Goal: Task Accomplishment & Management: Manage account settings

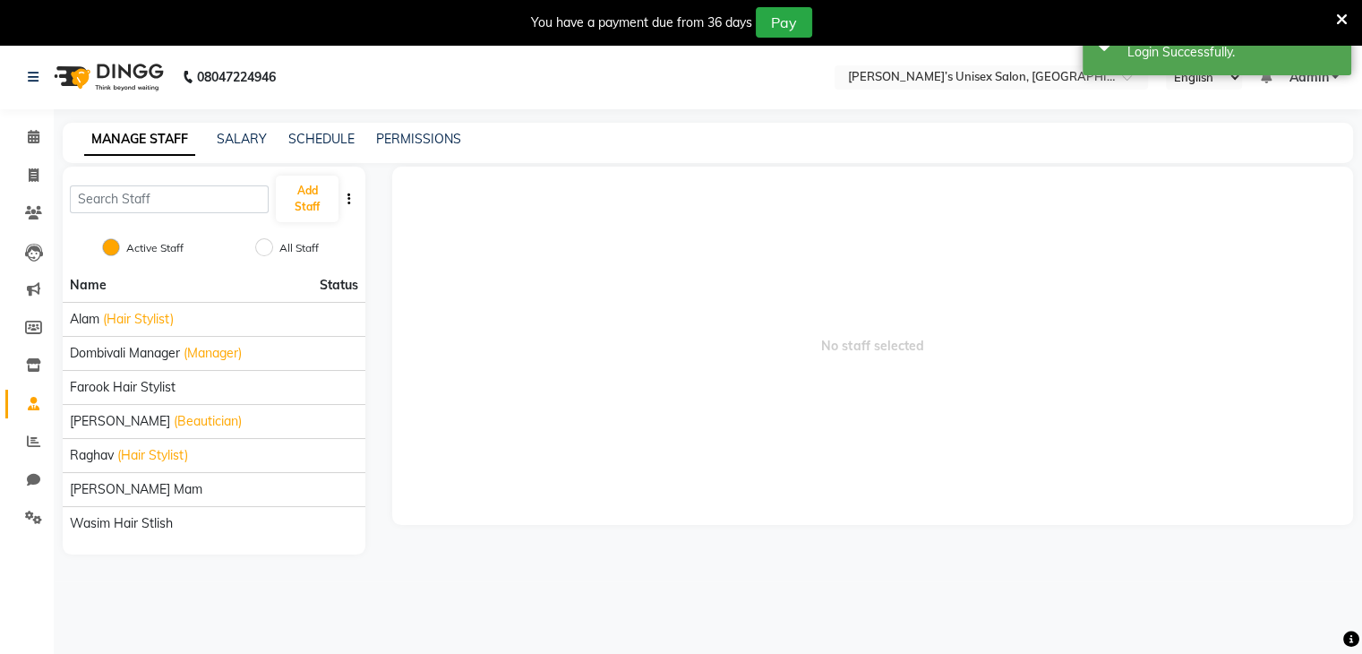
click at [1342, 21] on icon at bounding box center [1342, 20] width 12 height 16
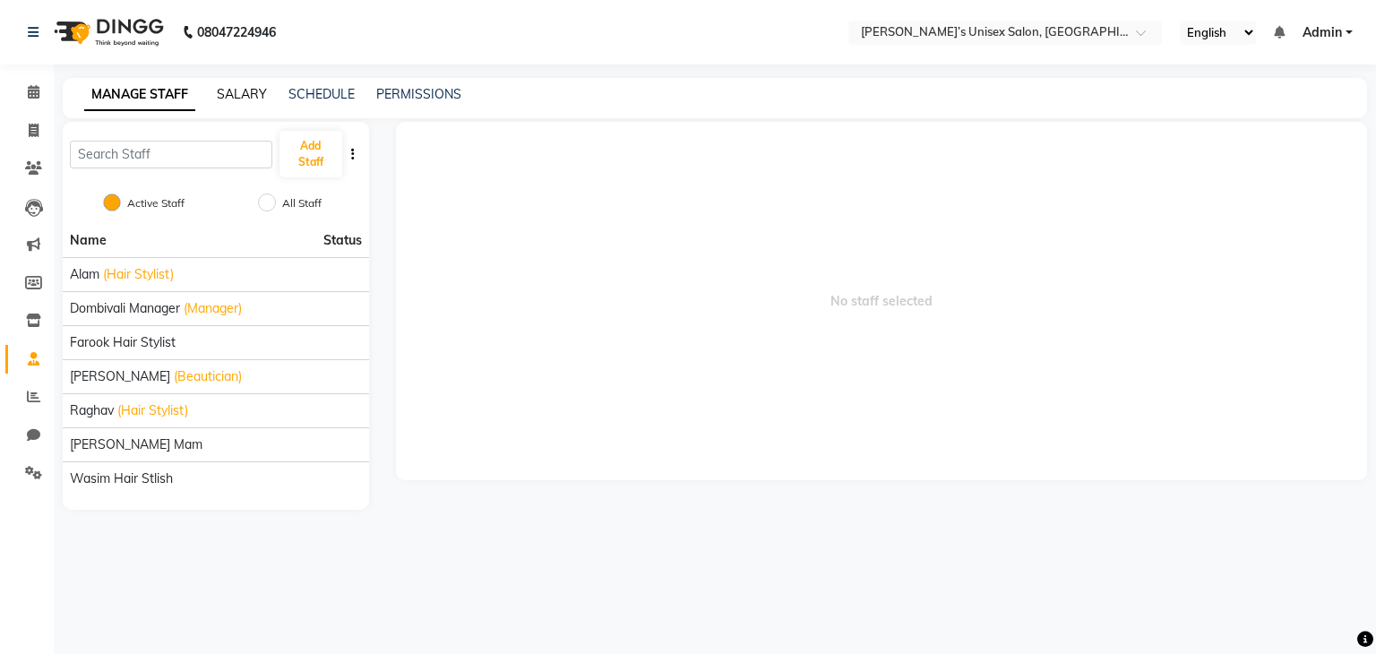
click at [245, 99] on link "SALARY" at bounding box center [242, 94] width 50 height 16
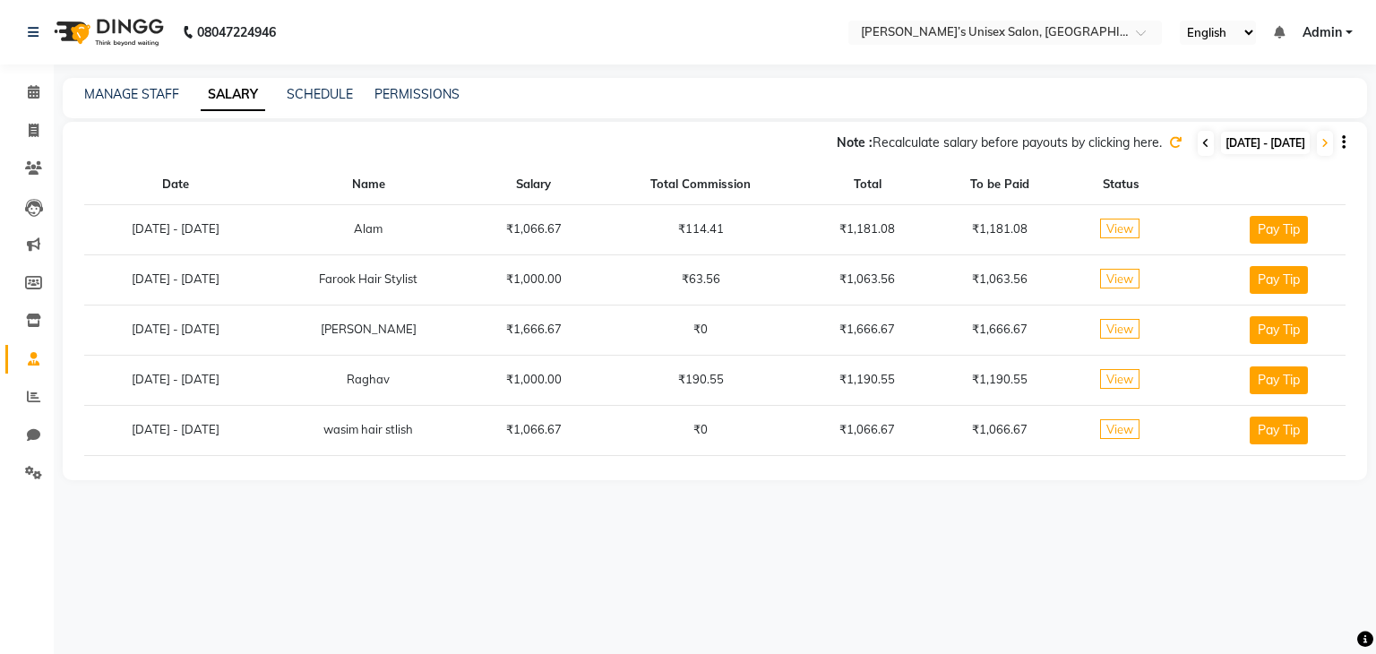
click at [1202, 146] on icon at bounding box center [1205, 143] width 7 height 11
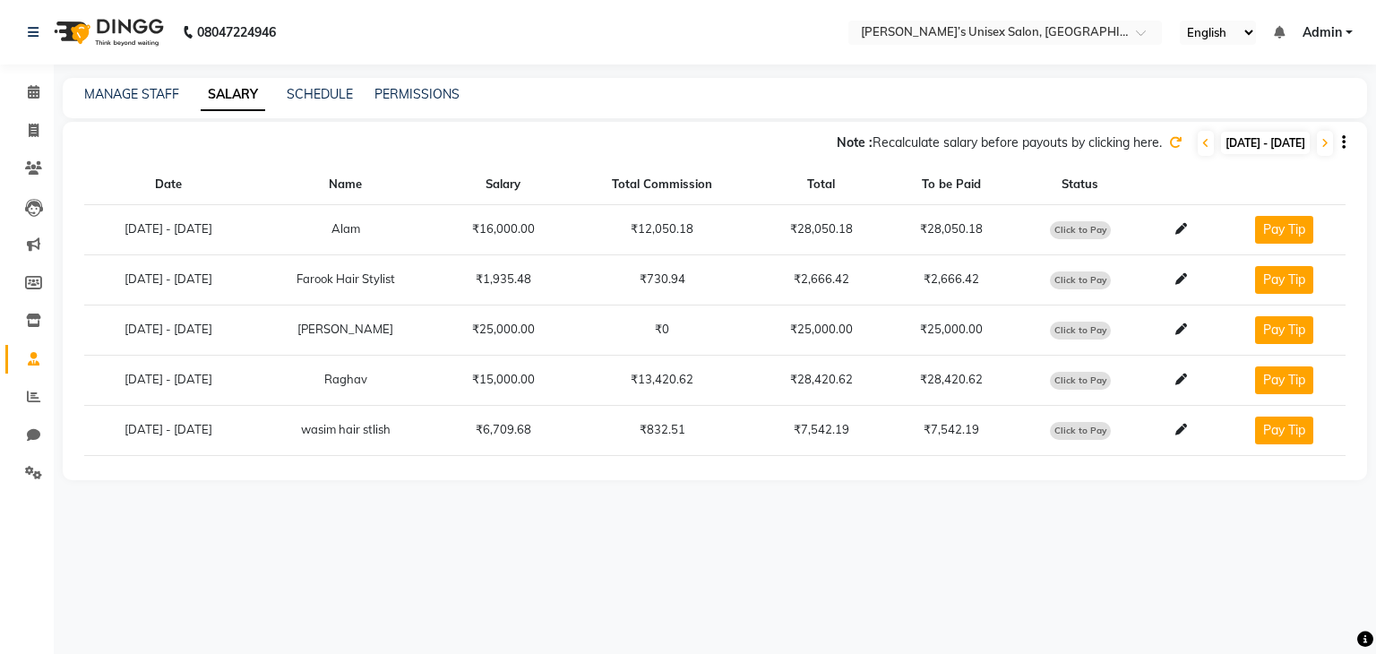
click at [1169, 140] on icon at bounding box center [1175, 142] width 13 height 13
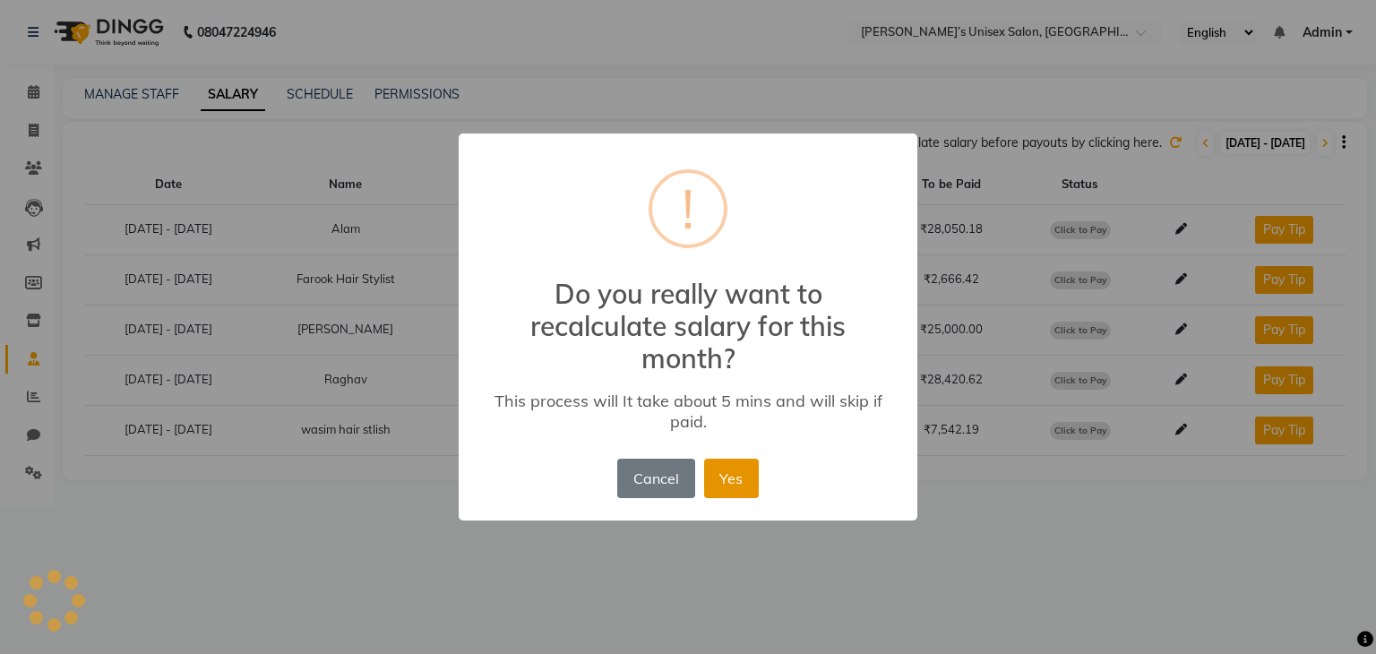
click at [723, 476] on button "Yes" at bounding box center [731, 478] width 55 height 39
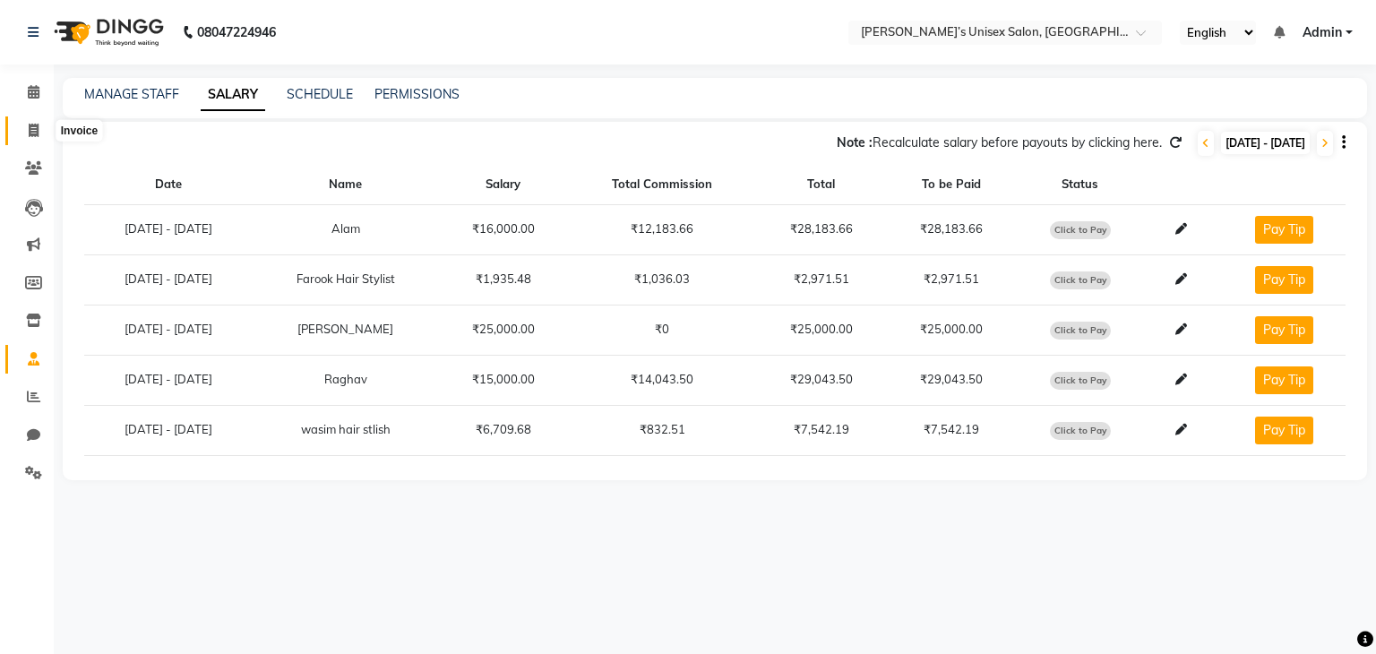
click at [32, 132] on icon at bounding box center [34, 130] width 10 height 13
select select "service"
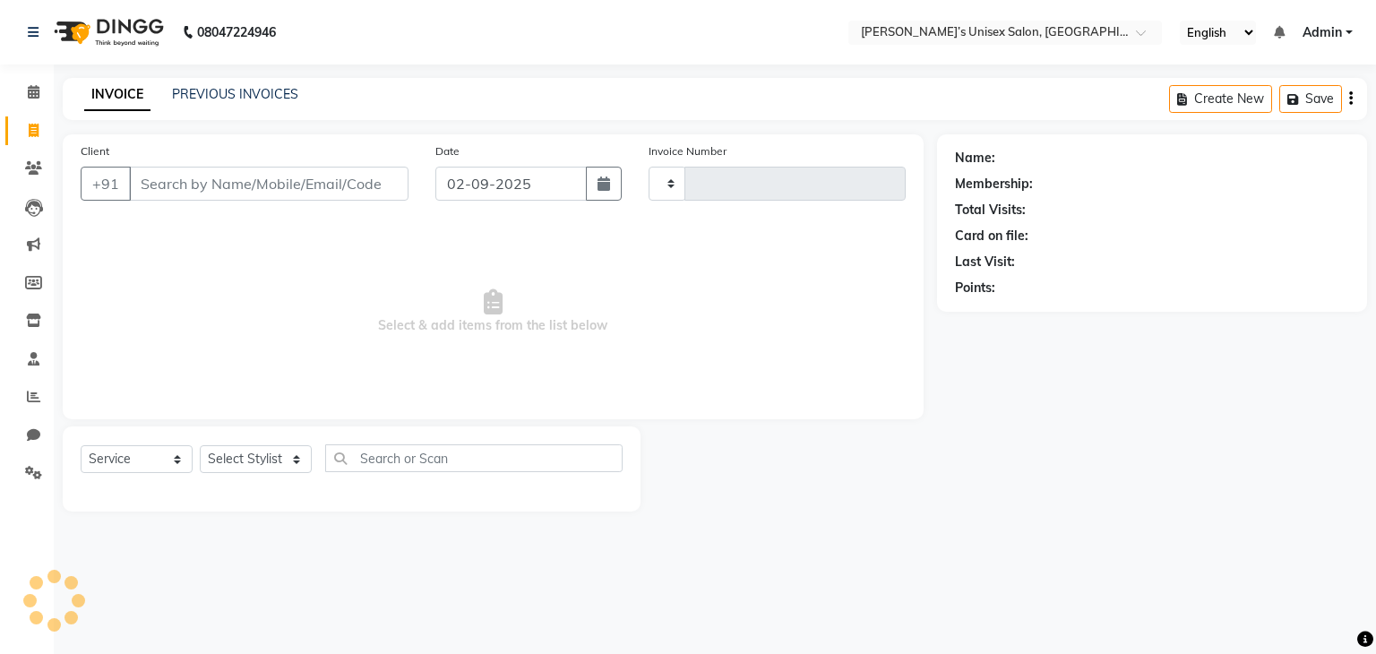
type input "0765"
select select "8637"
click at [26, 406] on span at bounding box center [33, 397] width 31 height 21
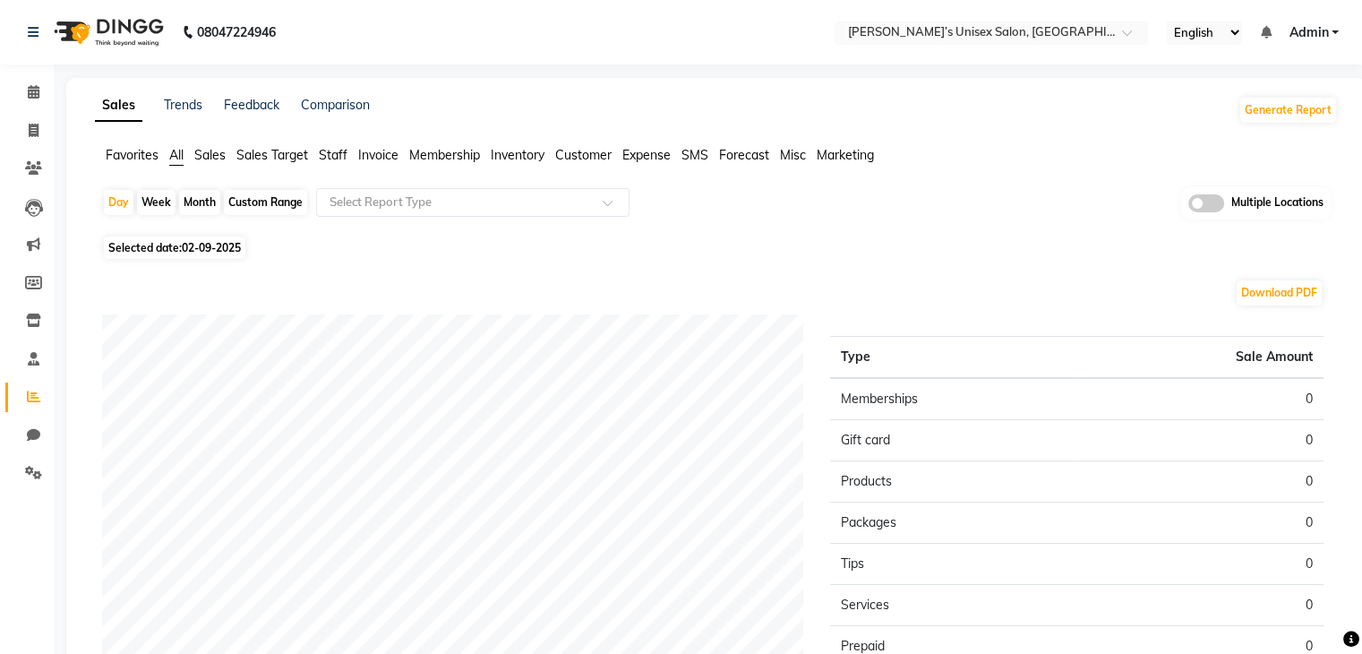
click at [215, 245] on span "02-09-2025" at bounding box center [211, 247] width 59 height 13
select select "9"
select select "2025"
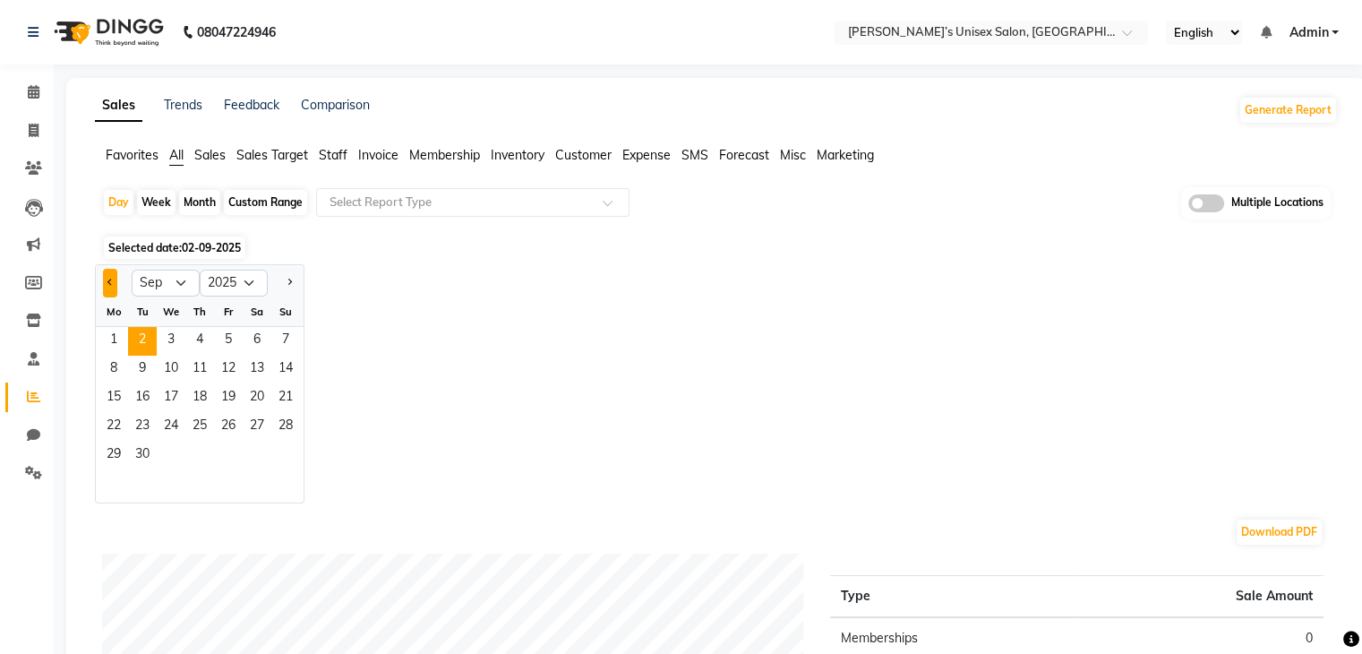
click at [109, 274] on button "Previous month" at bounding box center [110, 283] width 14 height 29
select select "8"
click at [289, 460] on span "31" at bounding box center [285, 456] width 29 height 29
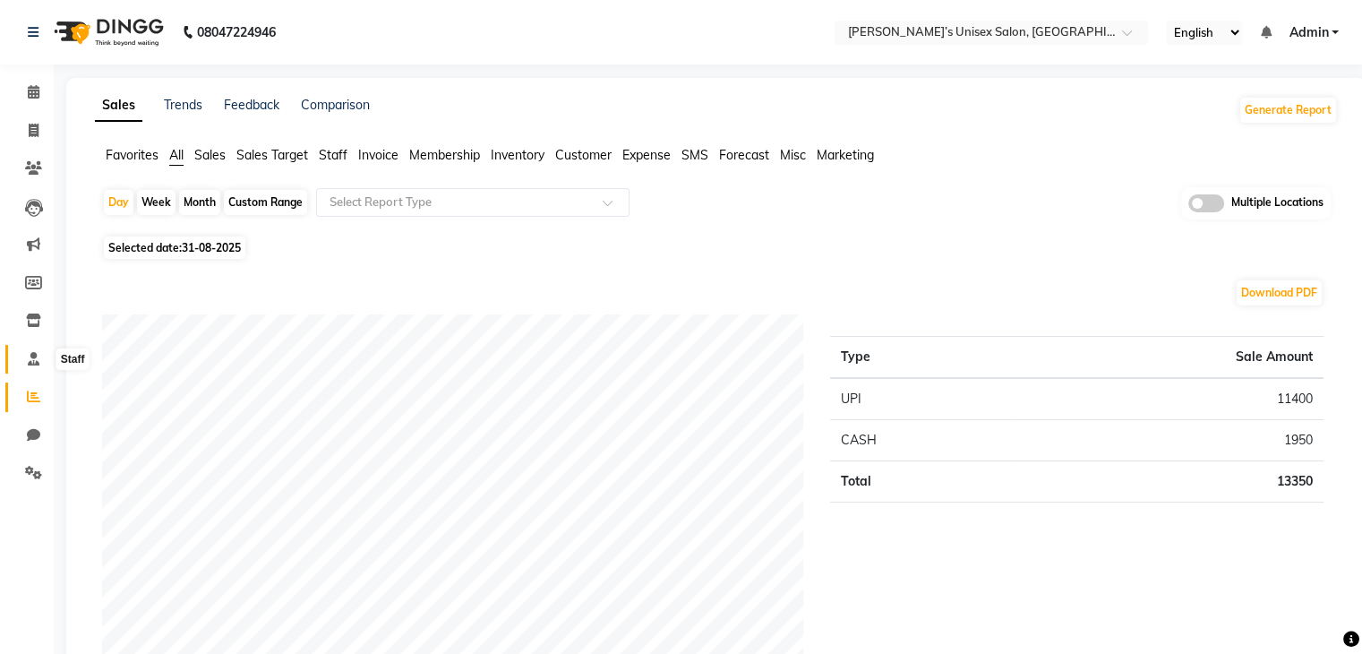
click at [28, 360] on icon at bounding box center [34, 358] width 12 height 13
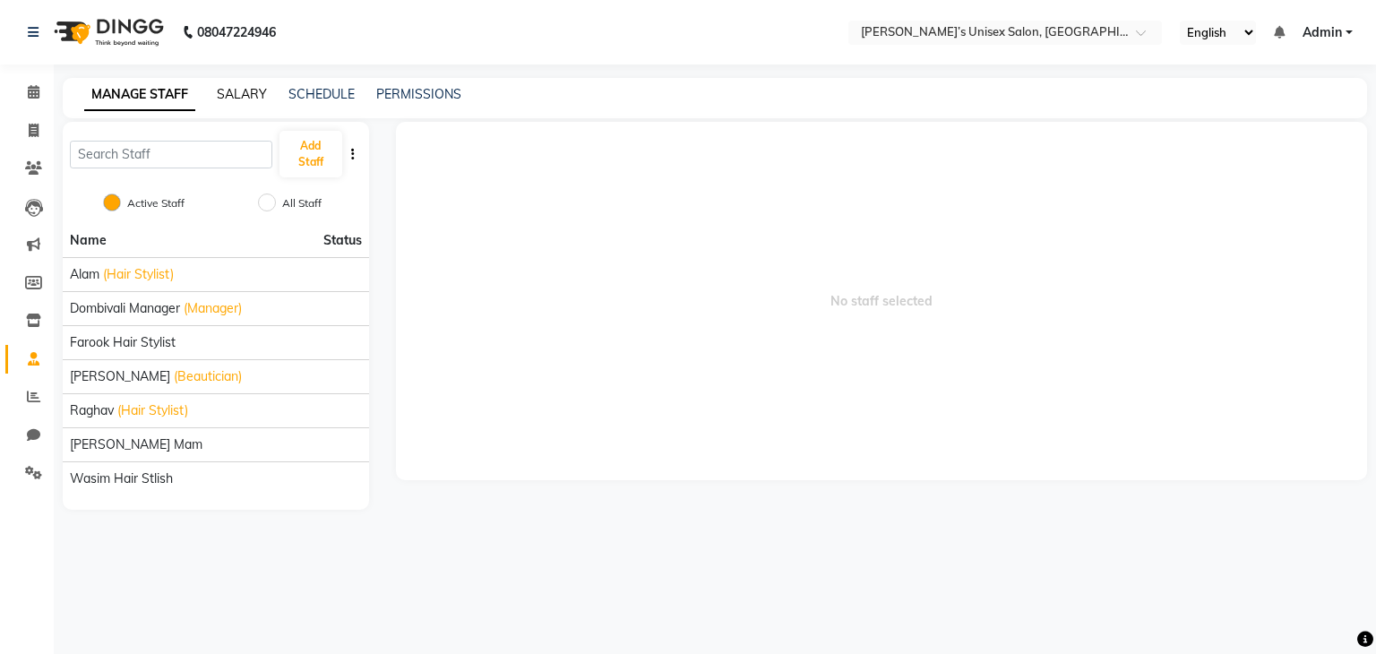
click at [248, 94] on link "SALARY" at bounding box center [242, 94] width 50 height 16
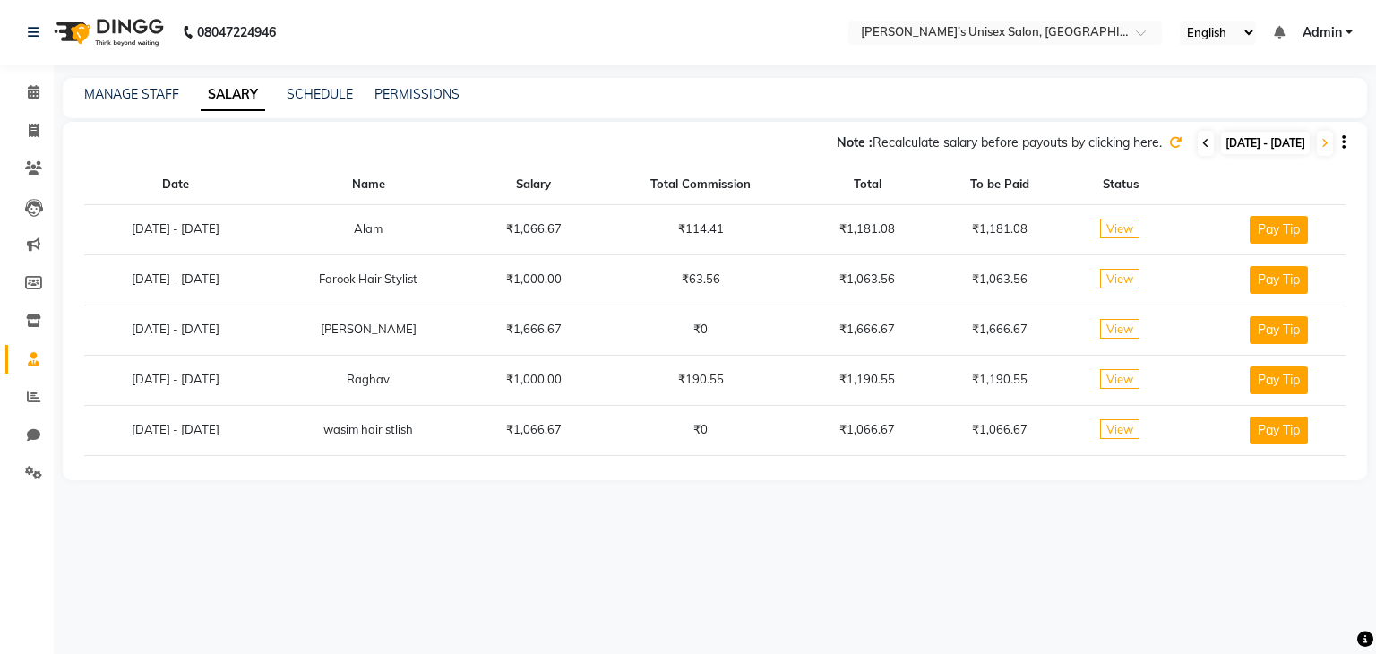
click at [1198, 137] on span at bounding box center [1206, 143] width 16 height 25
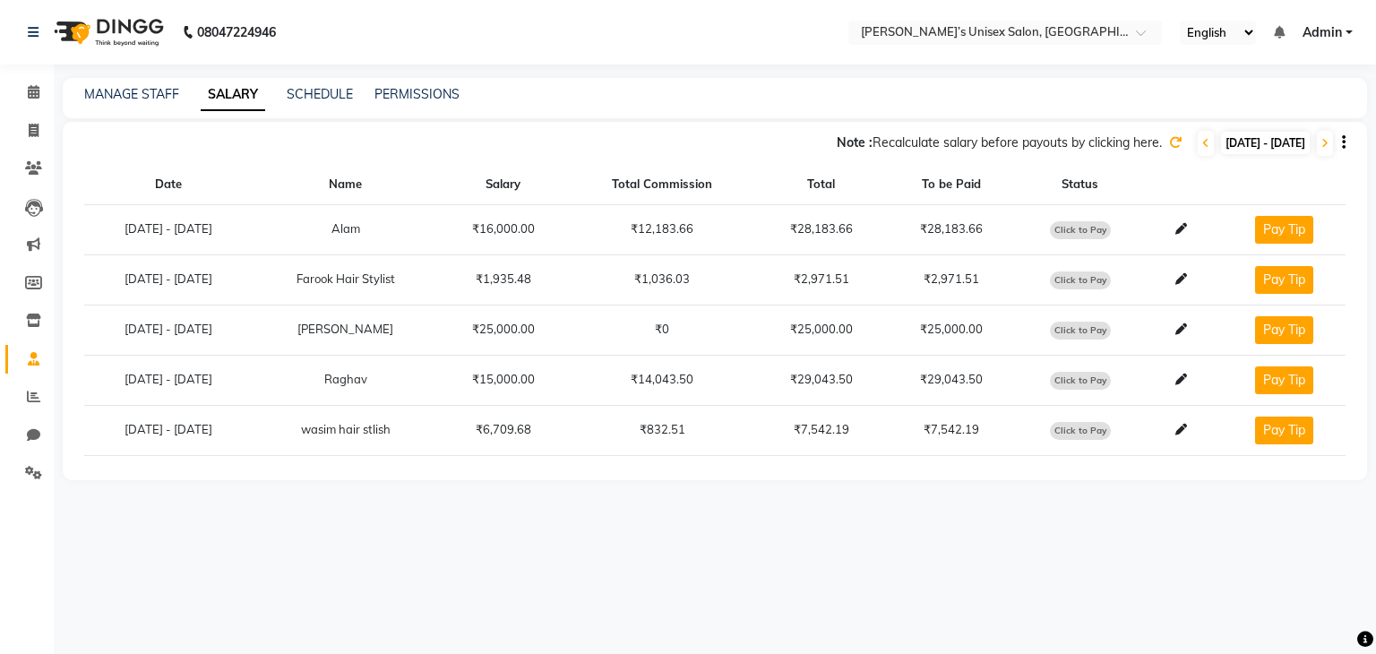
click at [1098, 277] on span "Click to Pay" at bounding box center [1080, 280] width 61 height 18
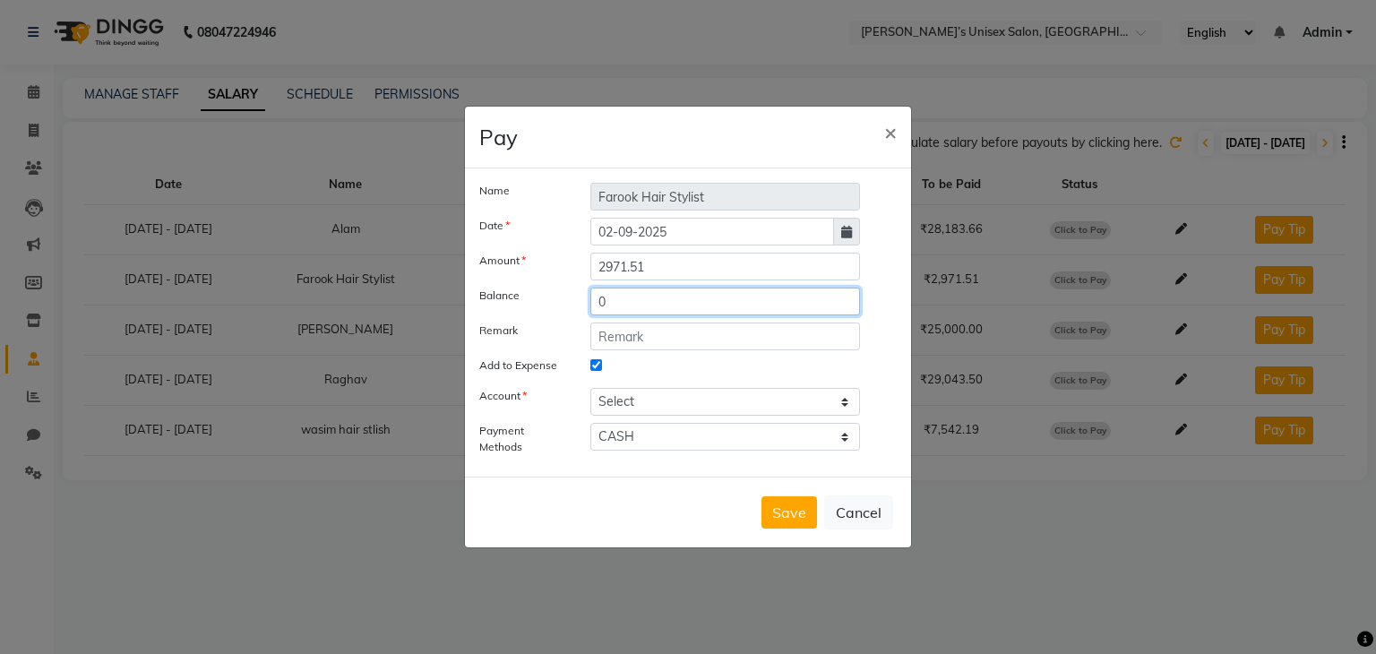
click at [634, 304] on input "0" at bounding box center [725, 302] width 270 height 28
type input "0"
type input "3500"
click at [781, 520] on button "Save" at bounding box center [789, 512] width 56 height 32
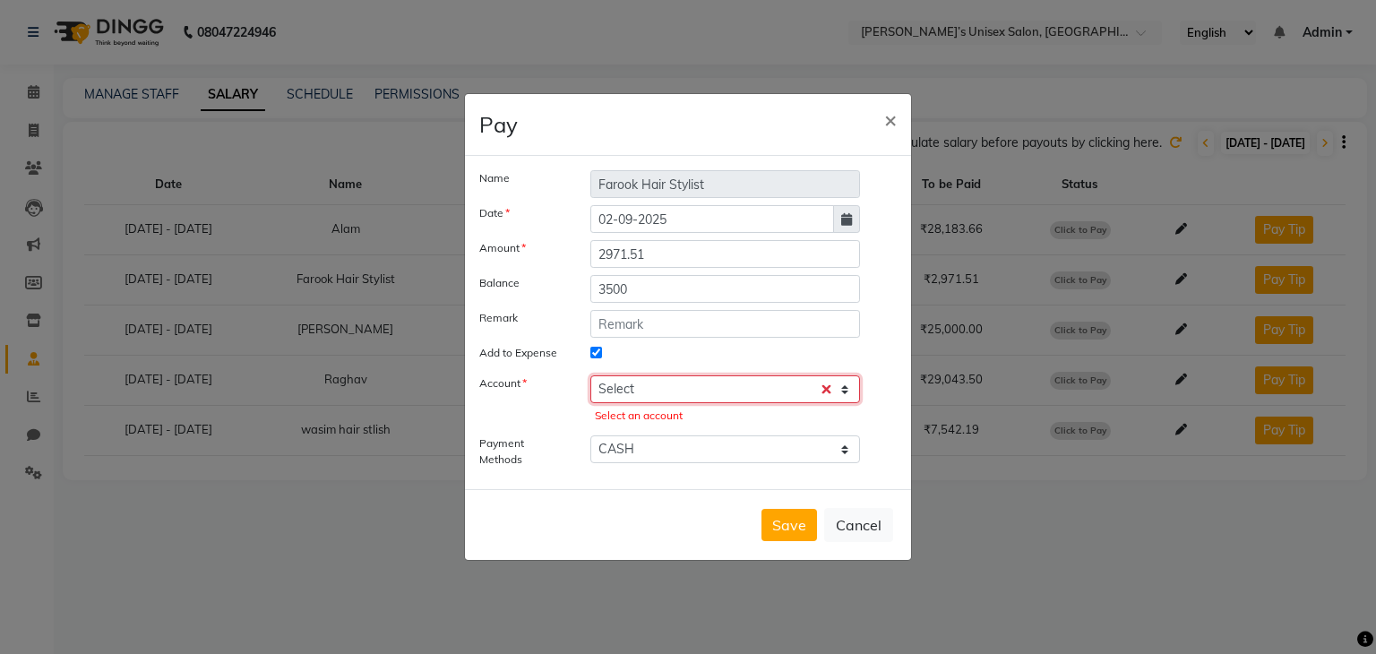
click at [658, 395] on select "Select Petty cash Default account" at bounding box center [725, 389] width 270 height 28
select select "7890"
click at [590, 375] on select "Select Petty cash Default account" at bounding box center [725, 389] width 270 height 28
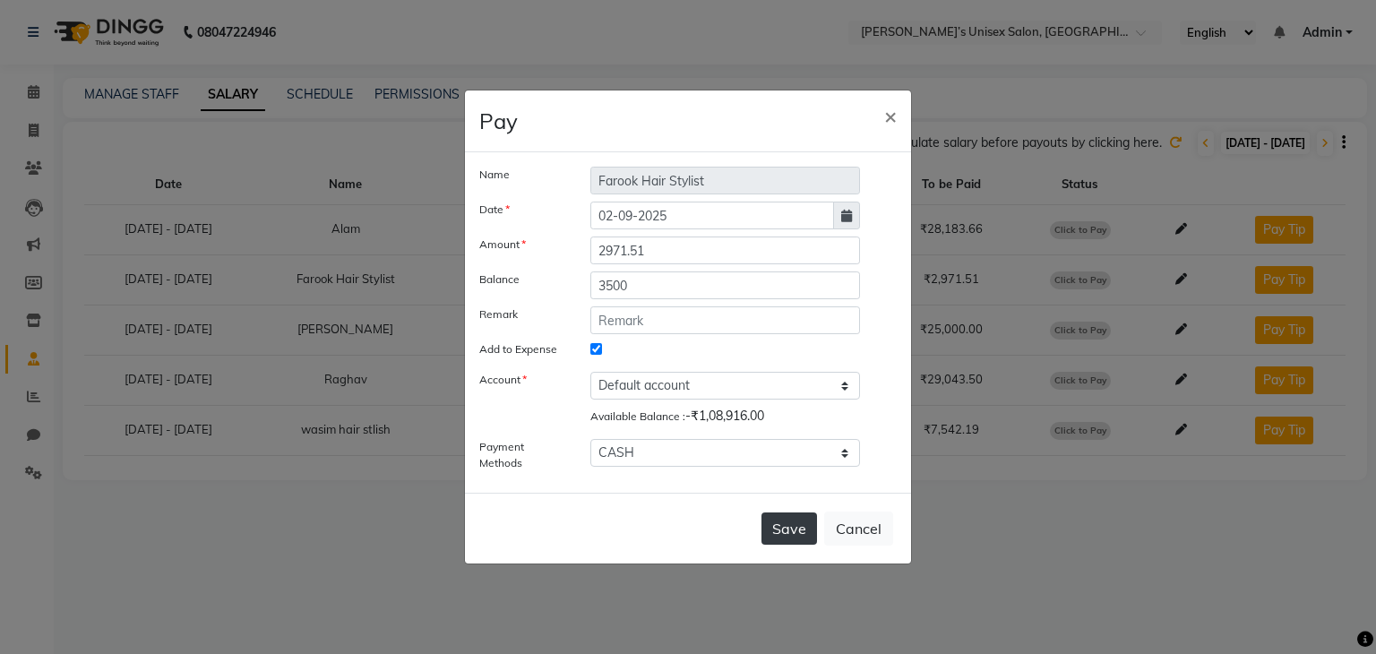
click at [788, 537] on button "Save" at bounding box center [789, 528] width 56 height 32
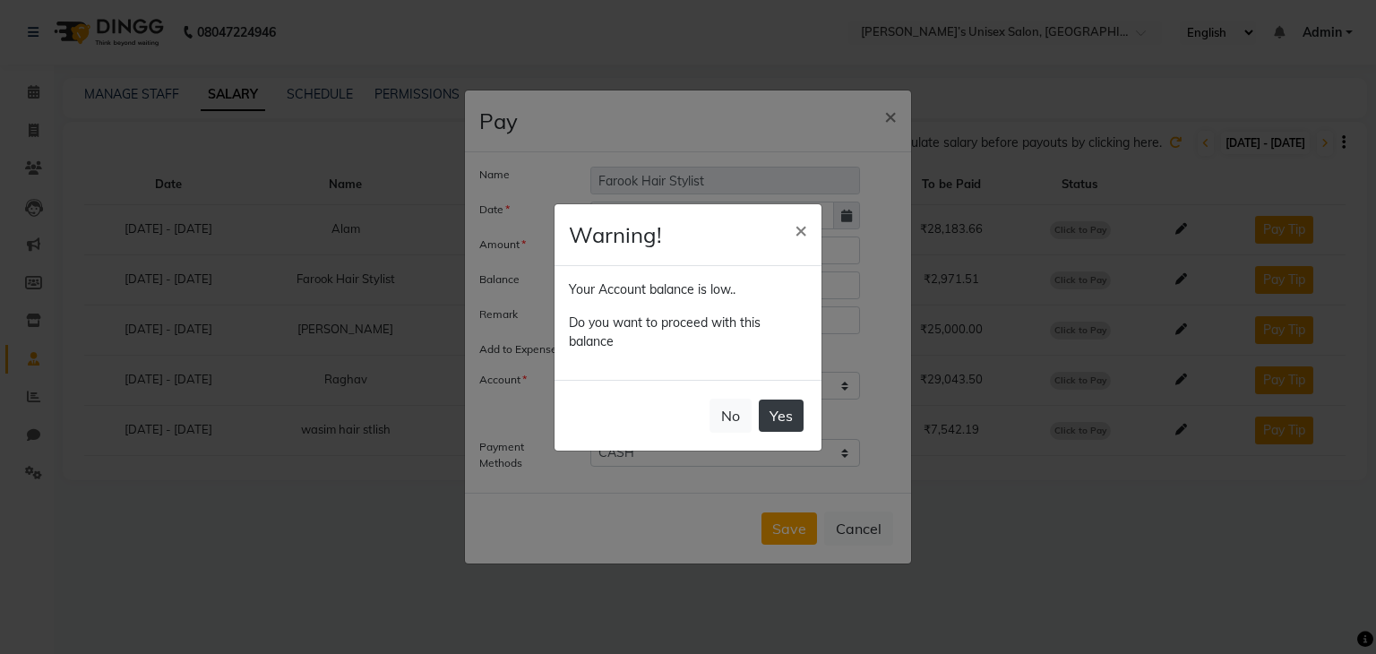
click at [786, 414] on button "Yes" at bounding box center [781, 416] width 45 height 32
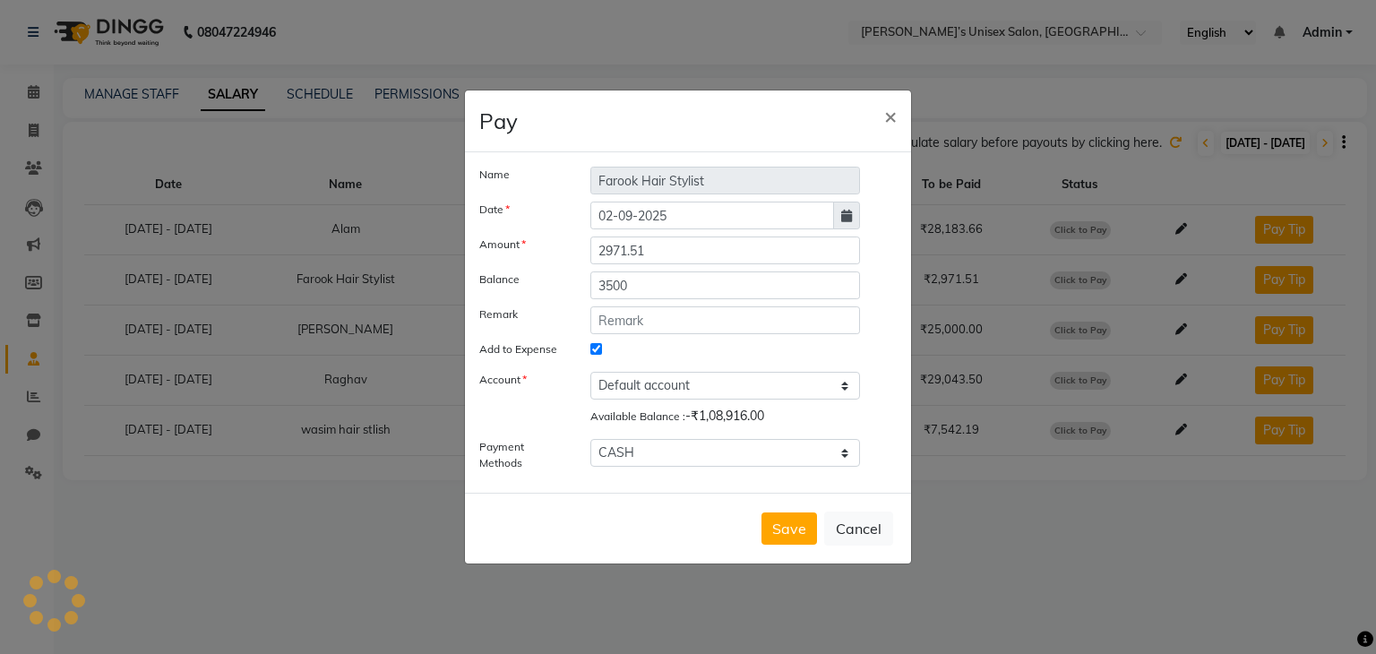
select select
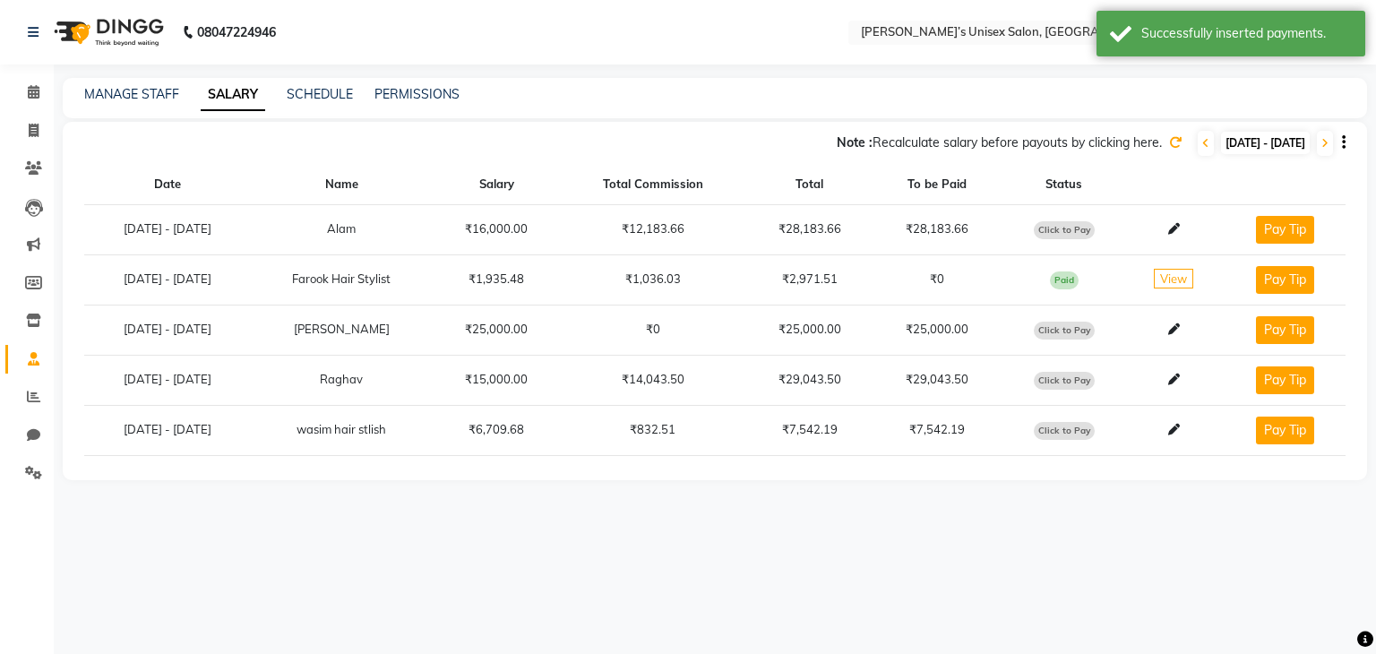
click at [1182, 279] on span "View" at bounding box center [1173, 279] width 39 height 20
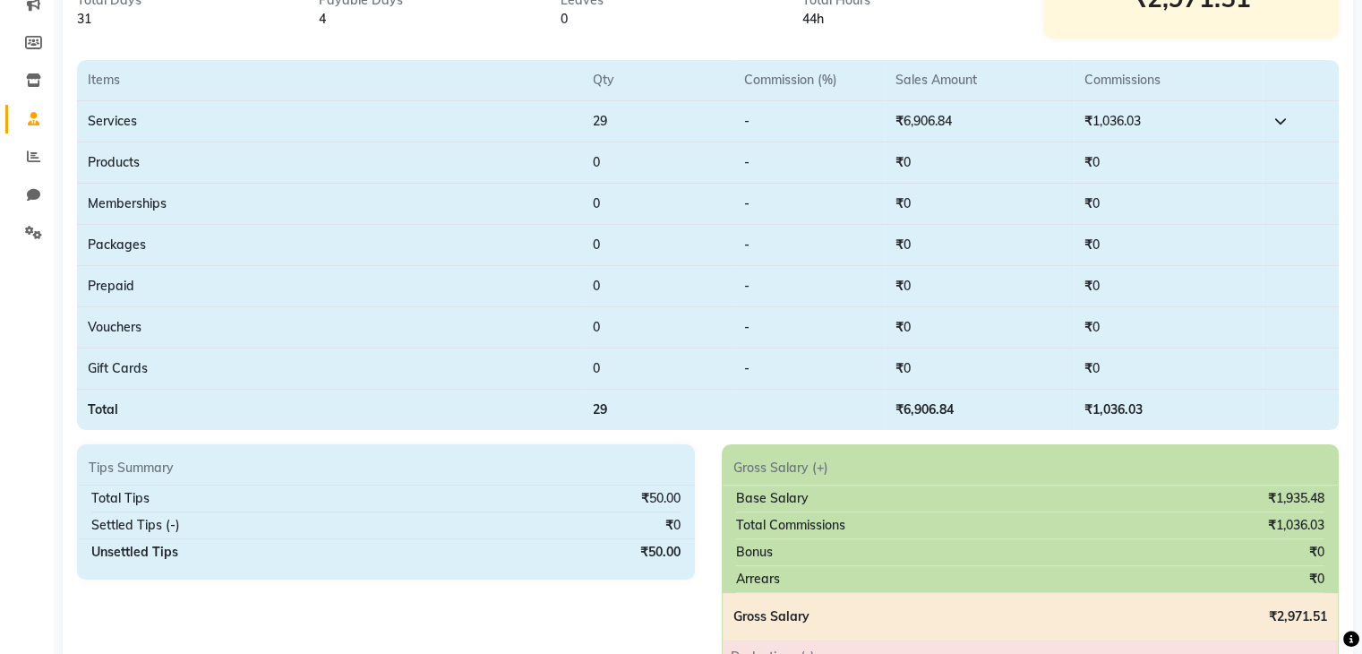
scroll to position [285, 0]
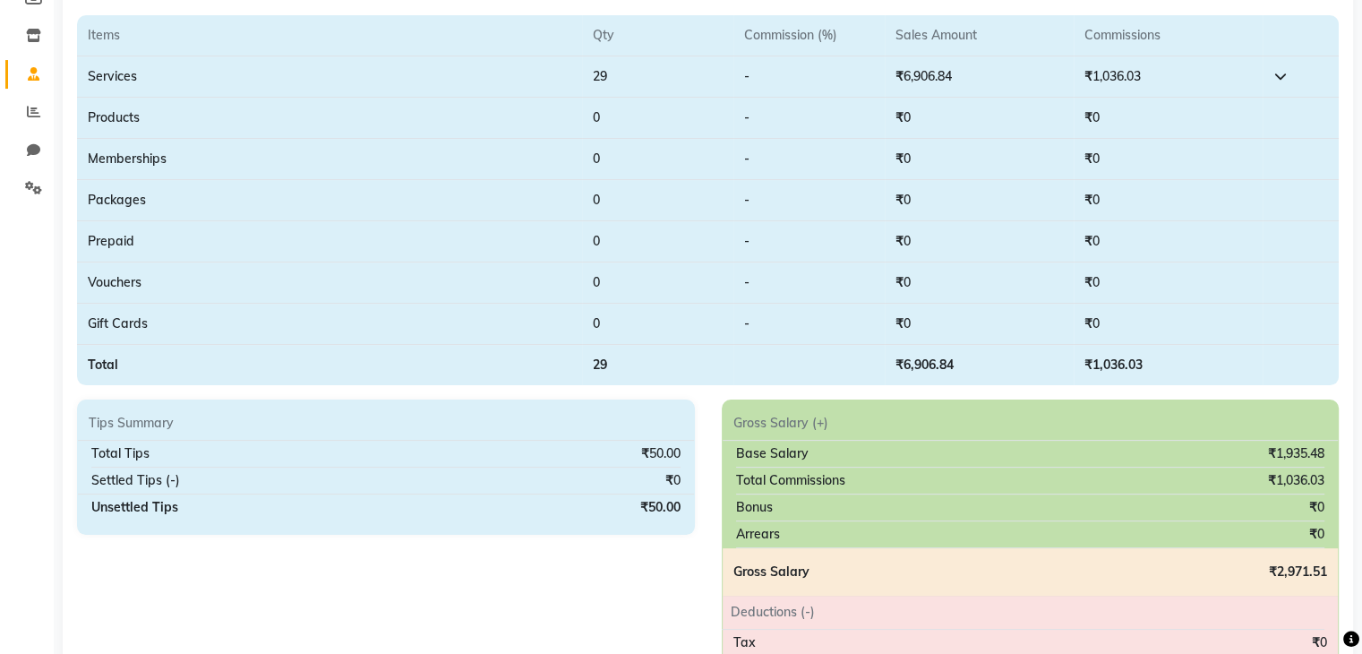
click at [1282, 72] on icon at bounding box center [1280, 76] width 13 height 13
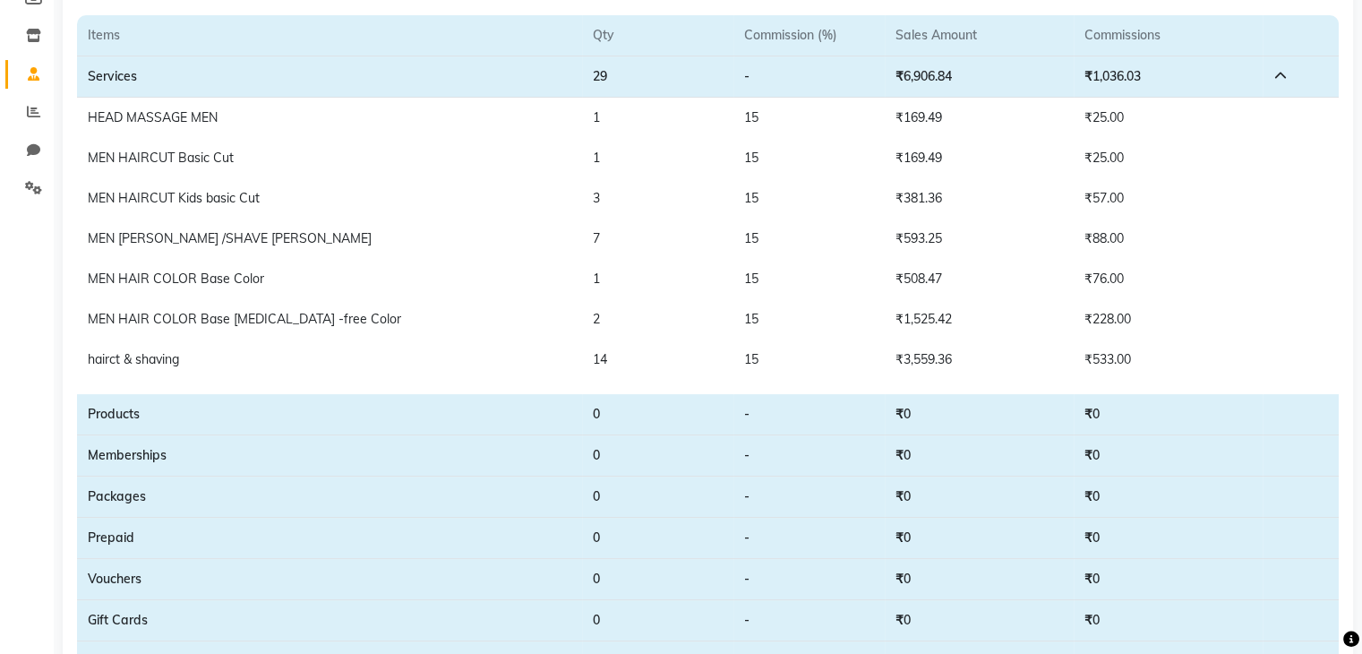
click at [1282, 73] on icon at bounding box center [1280, 76] width 13 height 13
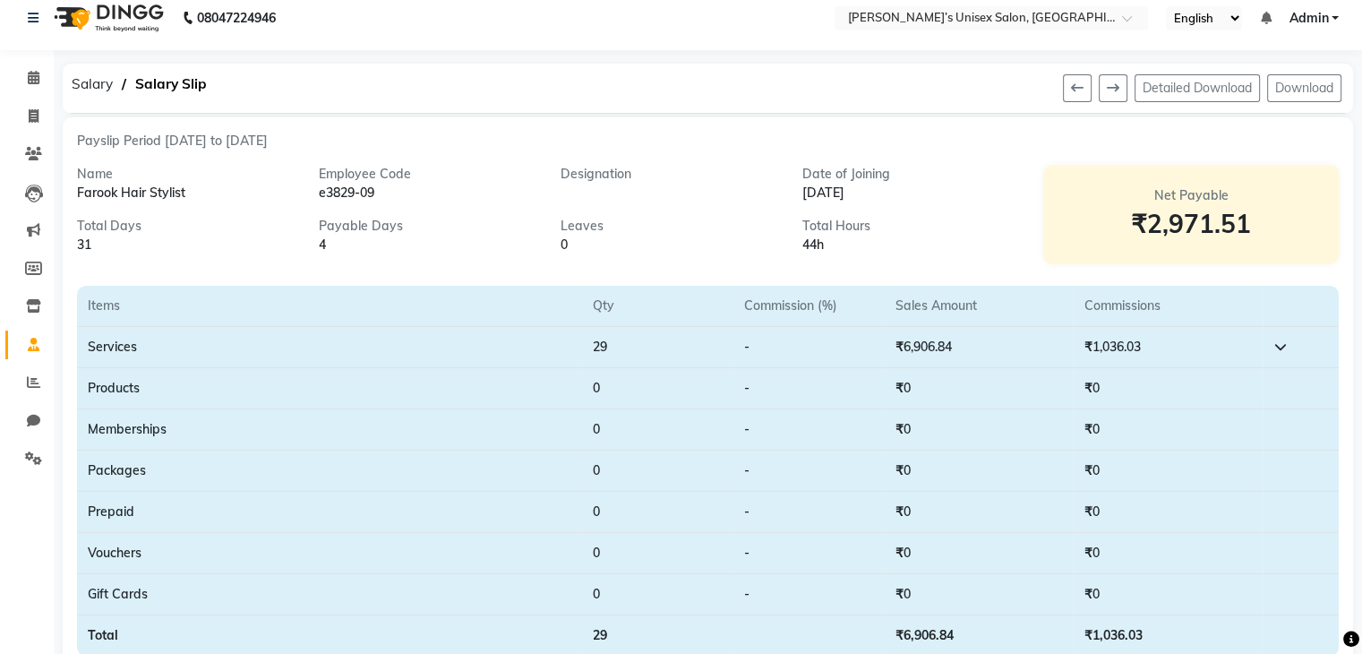
scroll to position [0, 0]
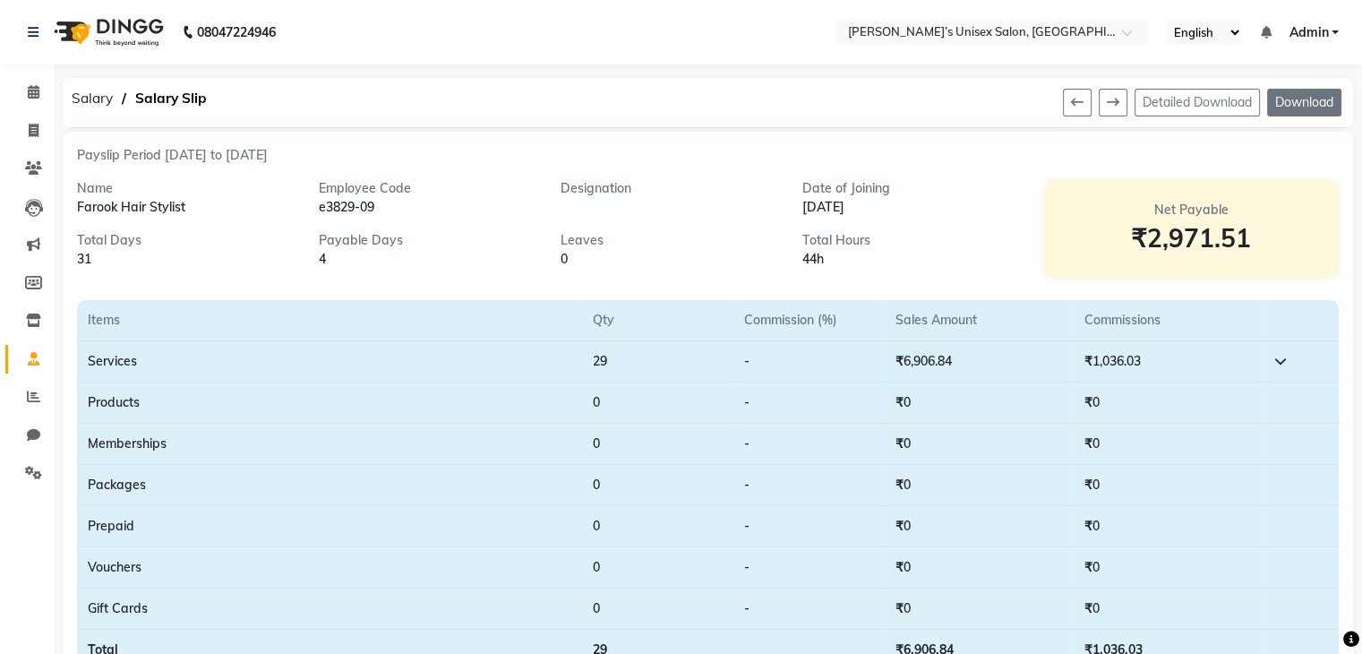
click at [1299, 105] on button "Download" at bounding box center [1305, 103] width 74 height 28
click at [34, 400] on icon at bounding box center [33, 396] width 13 height 13
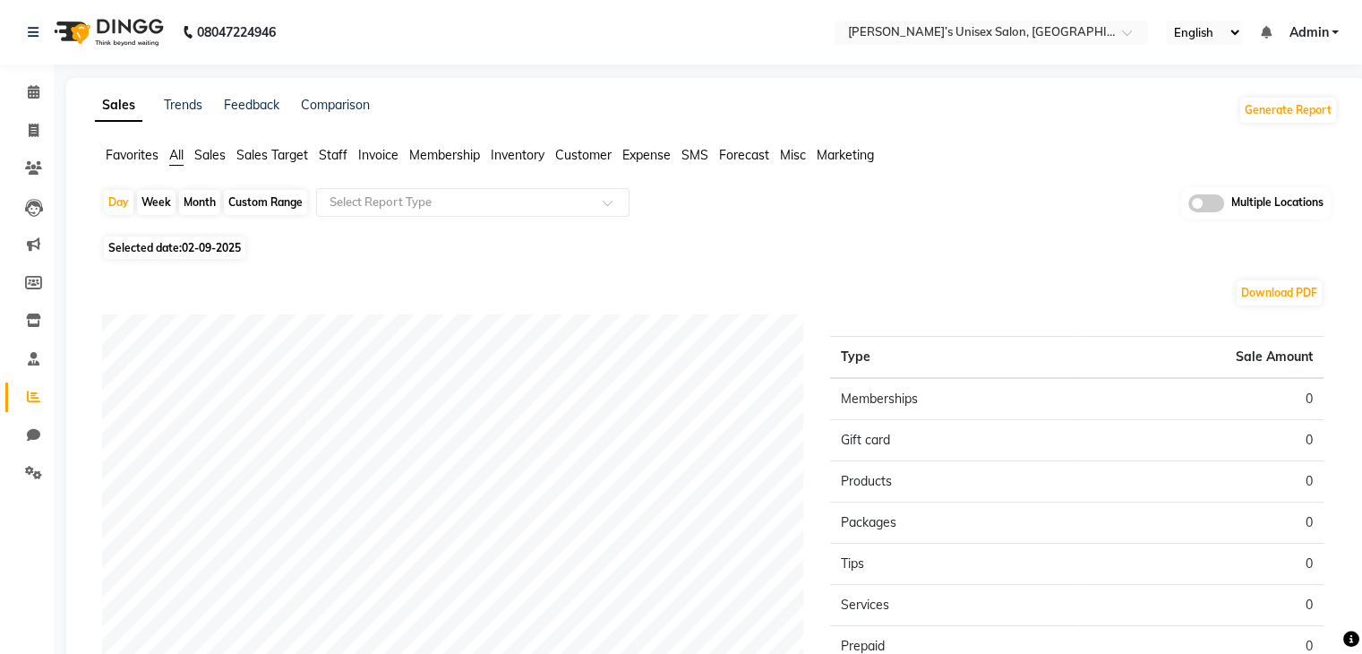
click at [632, 159] on span "Expense" at bounding box center [647, 155] width 48 height 16
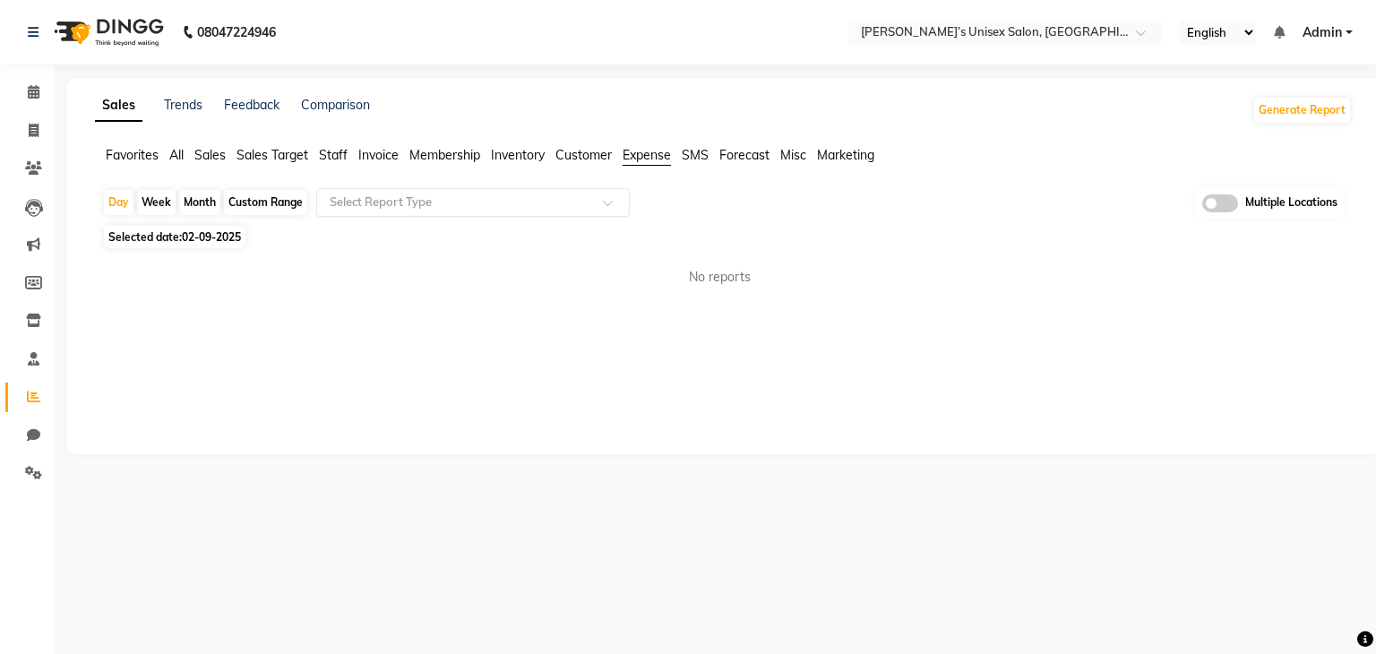
click at [388, 202] on input "text" at bounding box center [455, 202] width 258 height 18
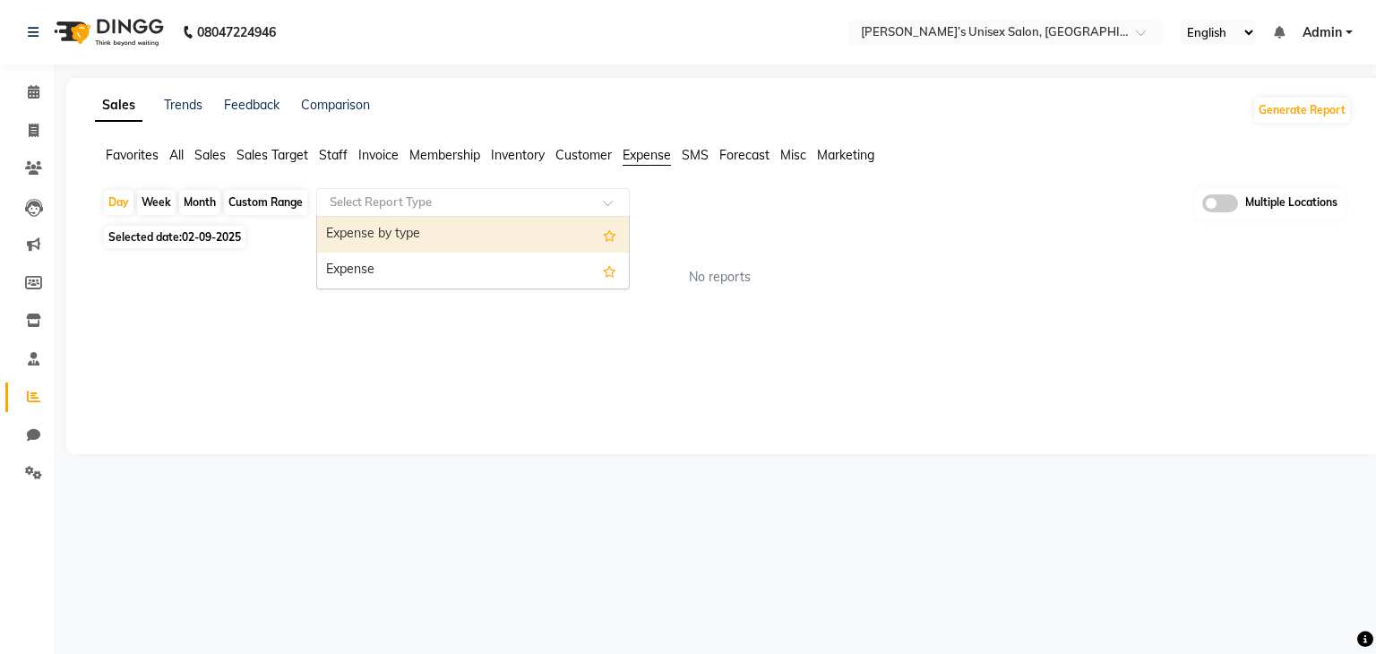
click at [375, 237] on div "Expense by type" at bounding box center [473, 235] width 312 height 36
select select "filtered_report"
select select "csv"
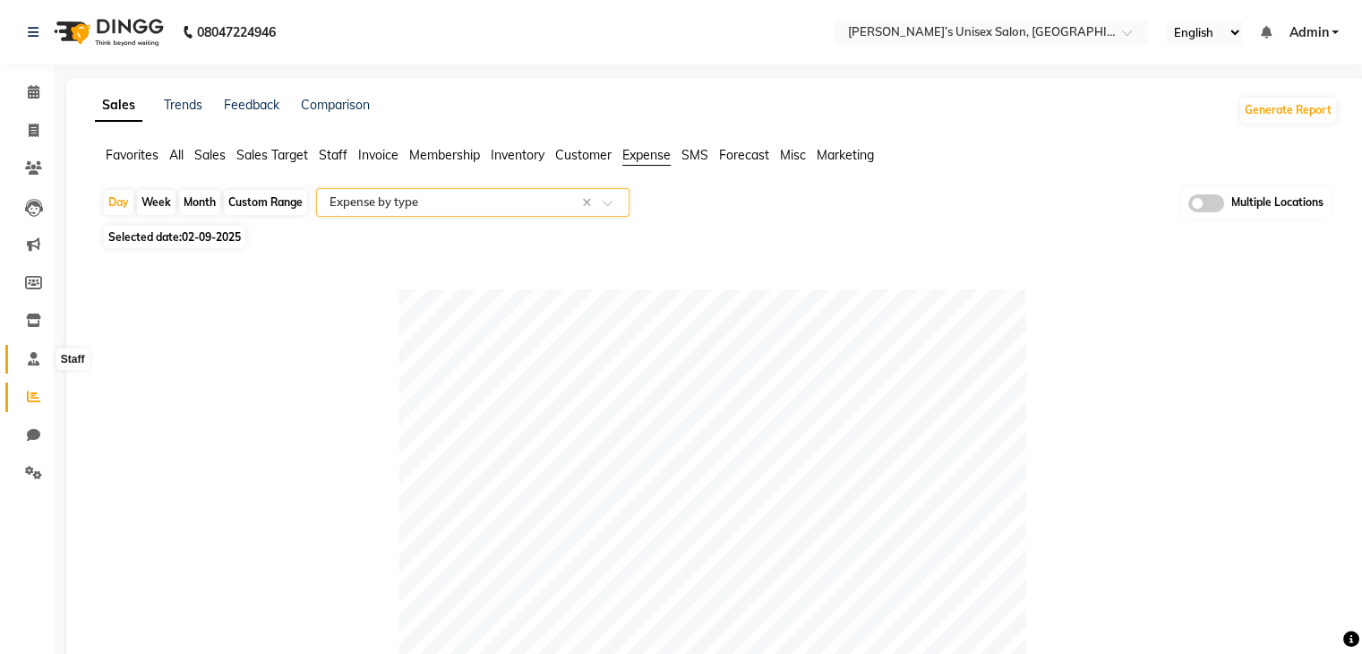
click at [29, 355] on icon at bounding box center [34, 358] width 12 height 13
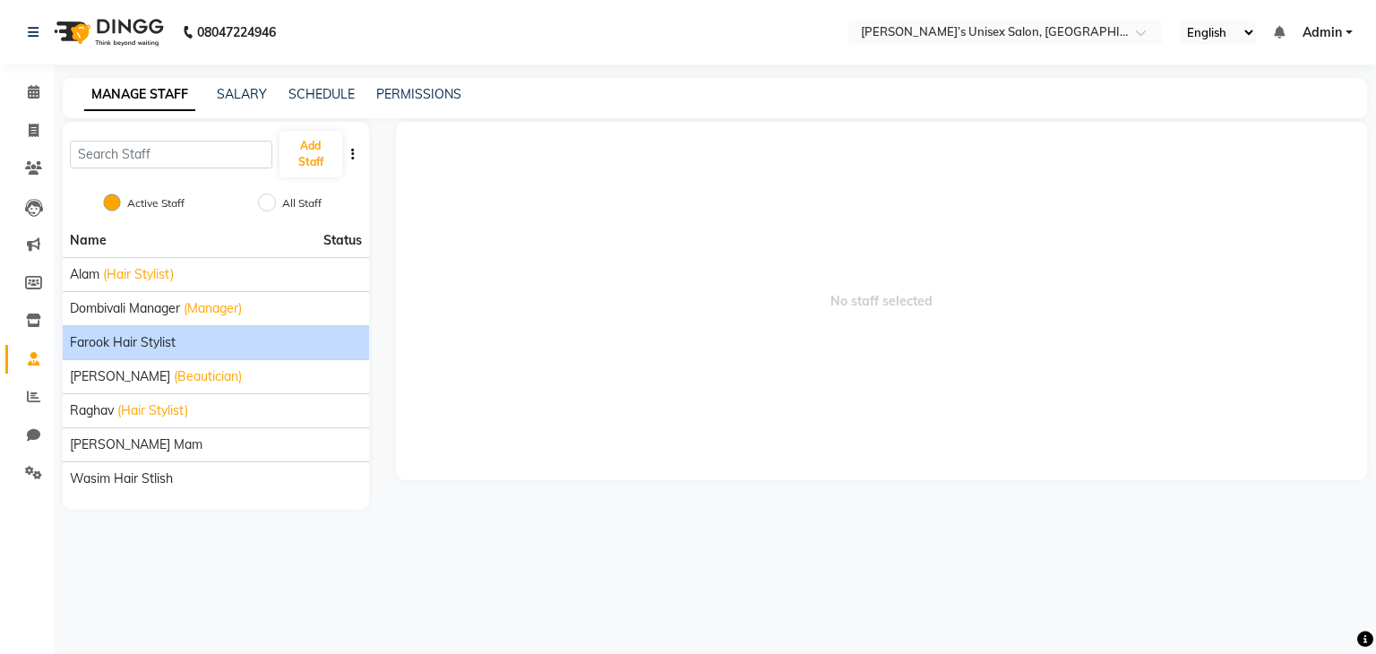
click at [158, 338] on span "Farook Hair Stylist" at bounding box center [123, 342] width 106 height 19
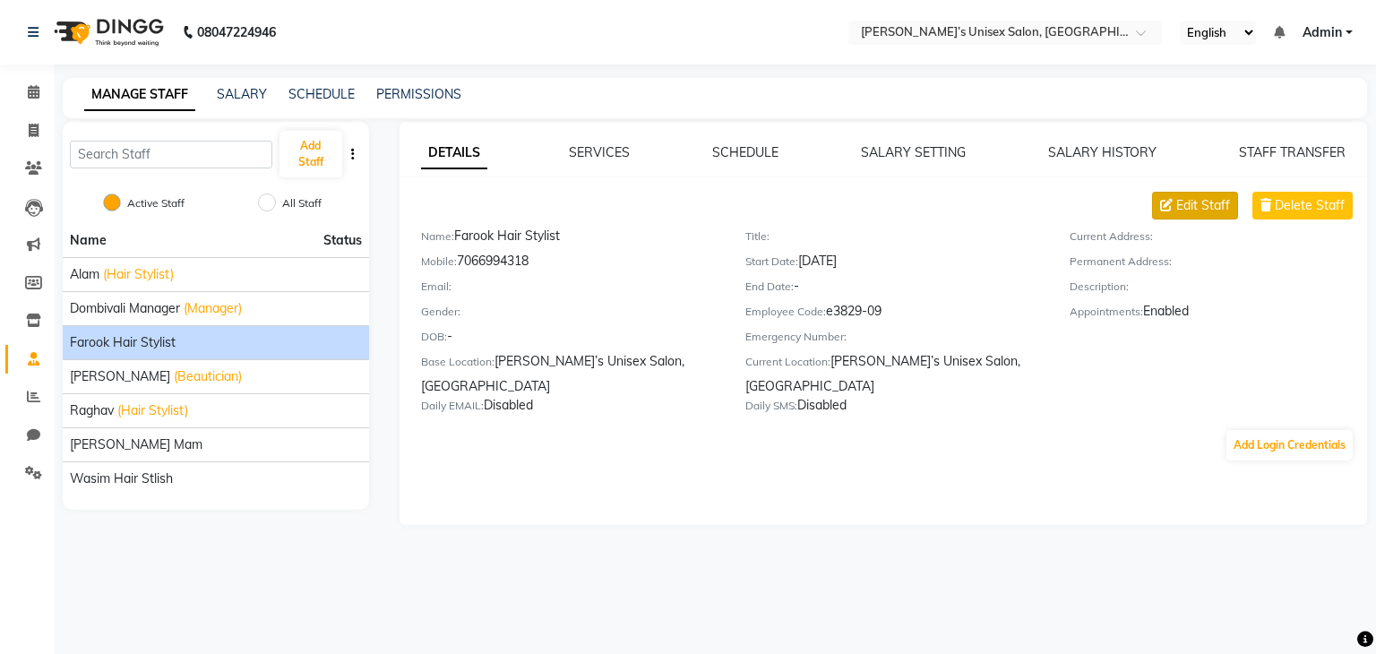
click at [1217, 202] on span "Edit Staff" at bounding box center [1203, 205] width 54 height 19
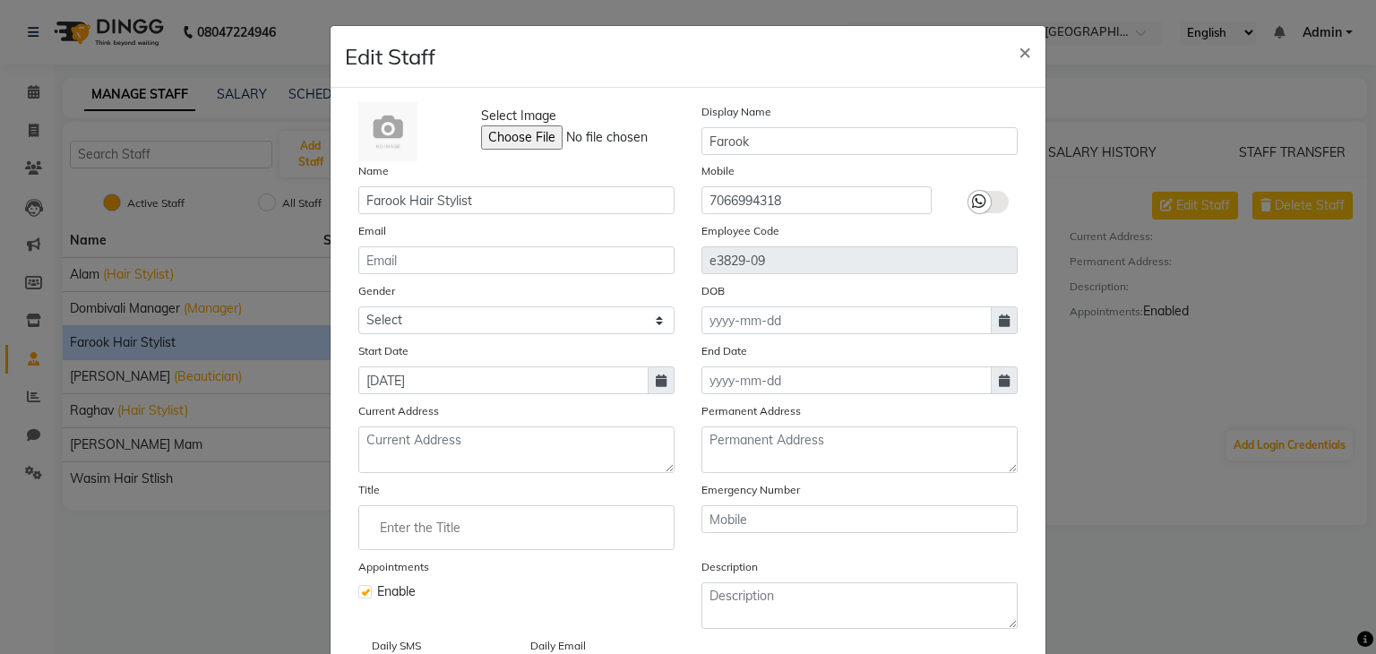
click at [986, 206] on label at bounding box center [988, 202] width 40 height 22
click at [0, 0] on input "checkbox" at bounding box center [0, 0] width 0 height 0
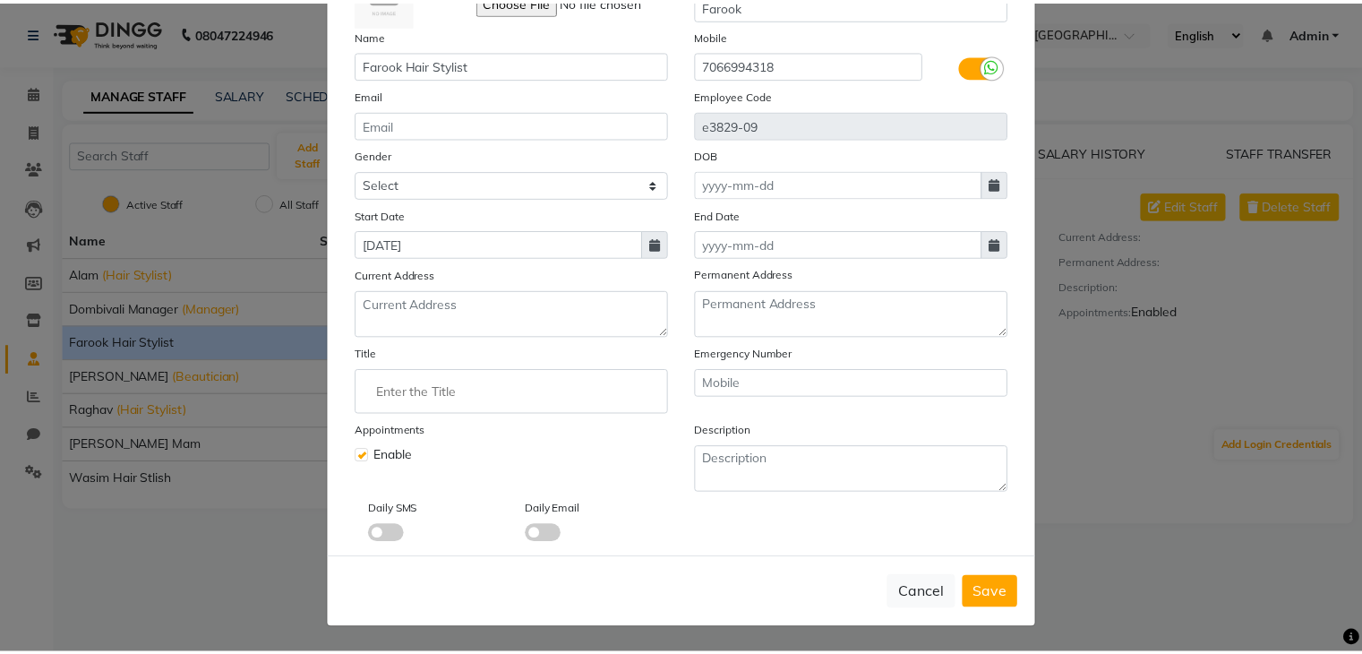
scroll to position [143, 0]
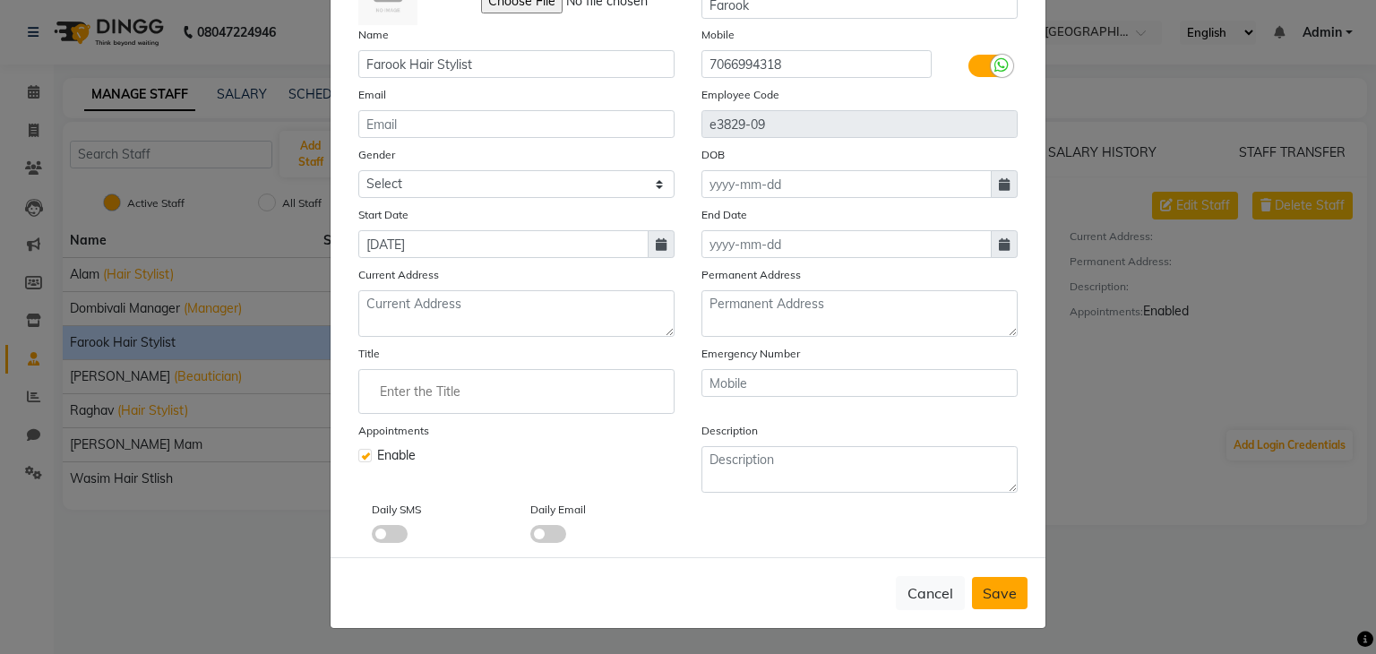
click at [985, 592] on span "Save" at bounding box center [1000, 593] width 34 height 18
checkbox input "false"
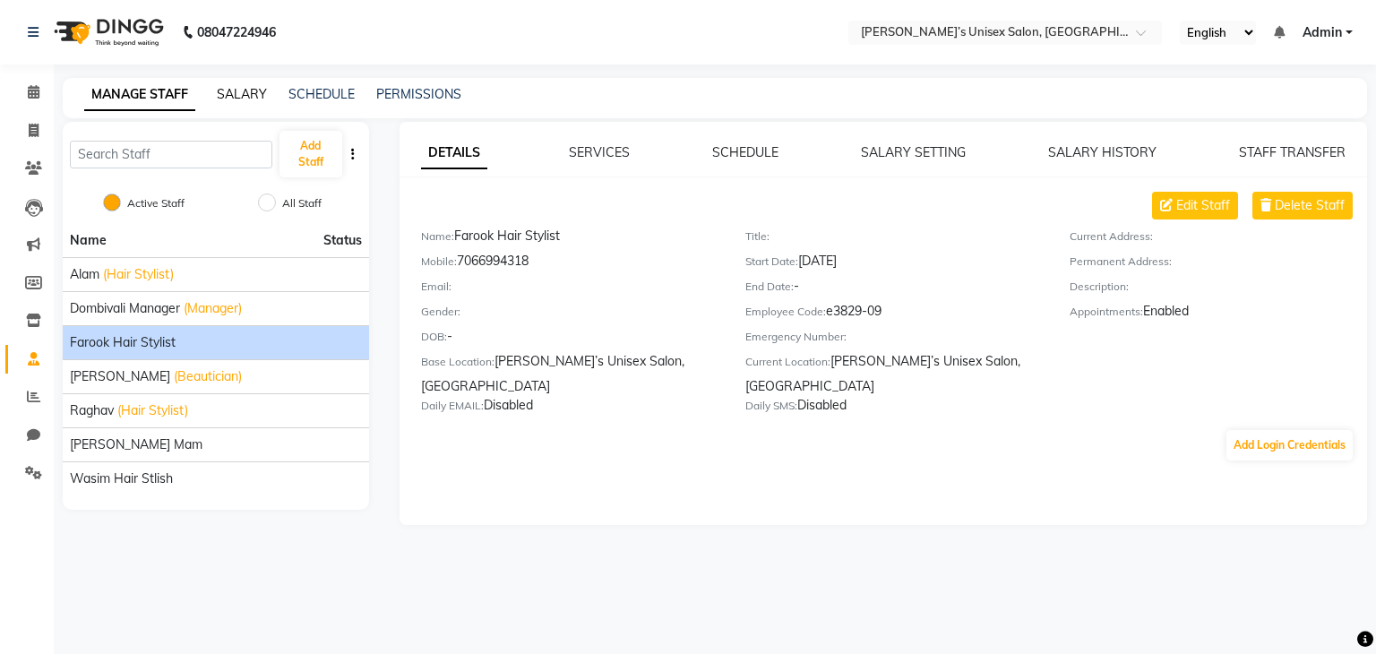
click at [233, 93] on link "SALARY" at bounding box center [242, 94] width 50 height 16
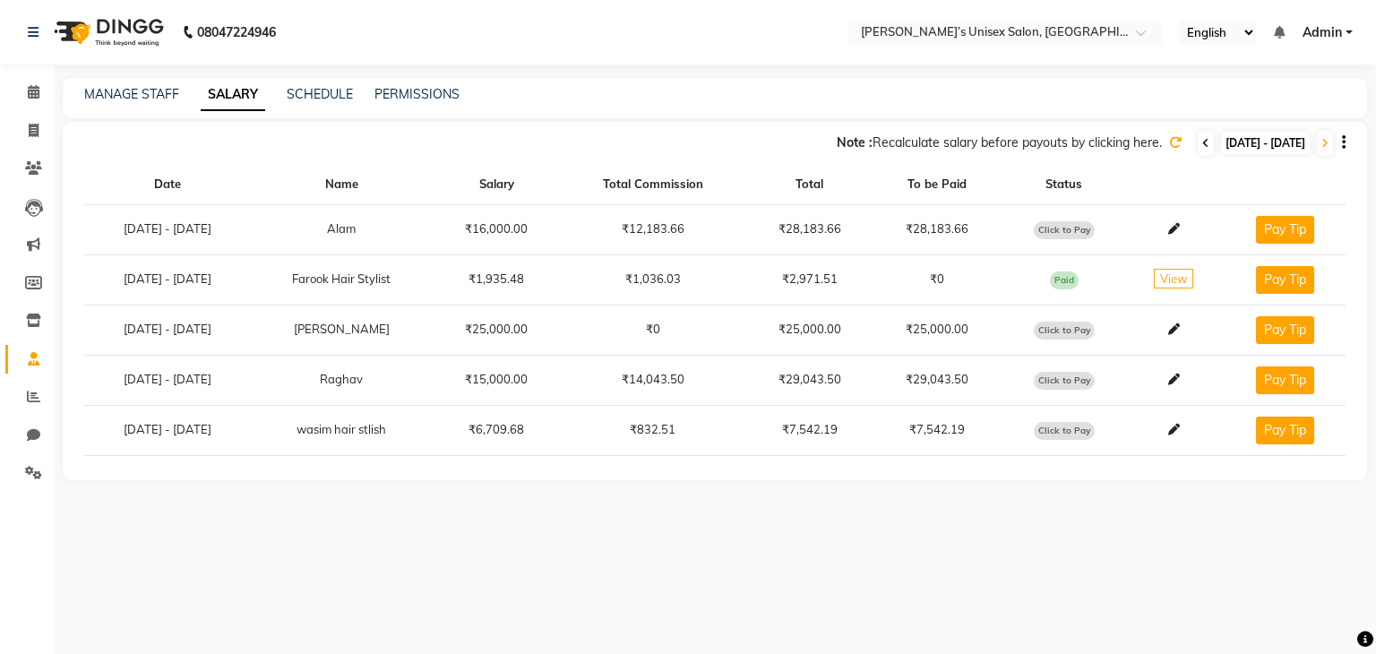
click at [1202, 148] on icon at bounding box center [1205, 143] width 7 height 11
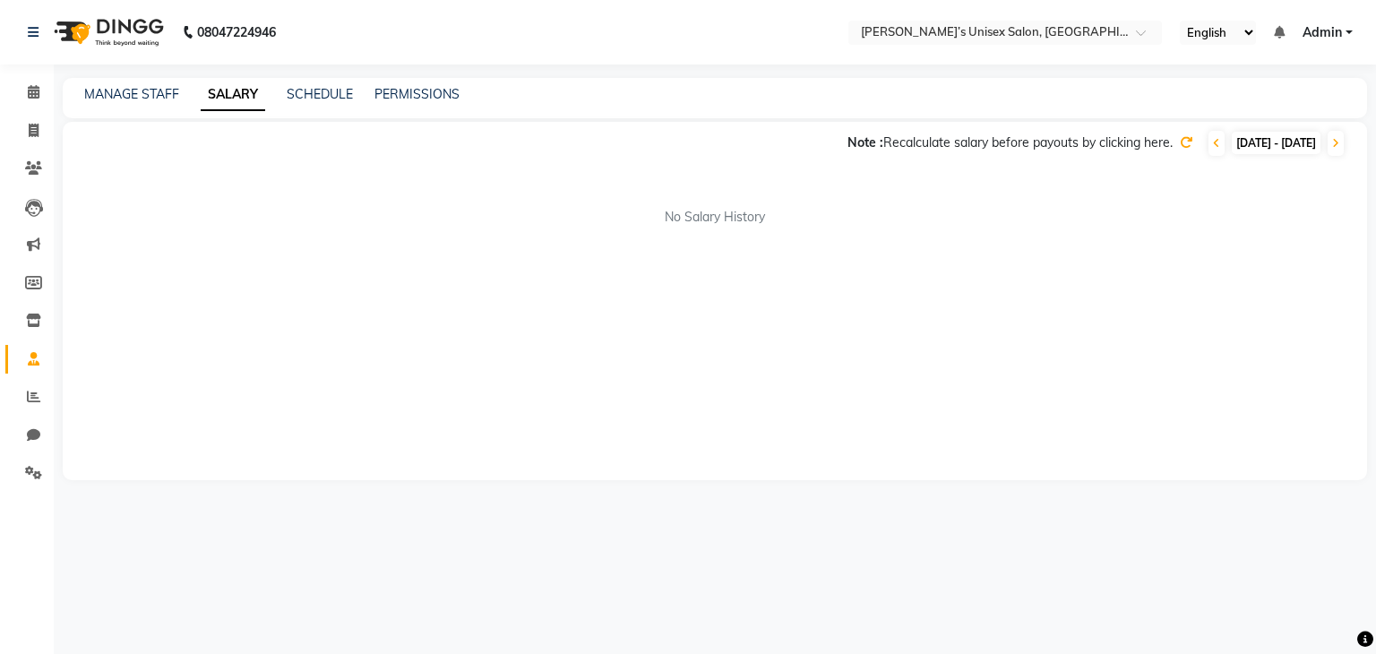
click at [1180, 140] on icon at bounding box center [1186, 142] width 13 height 13
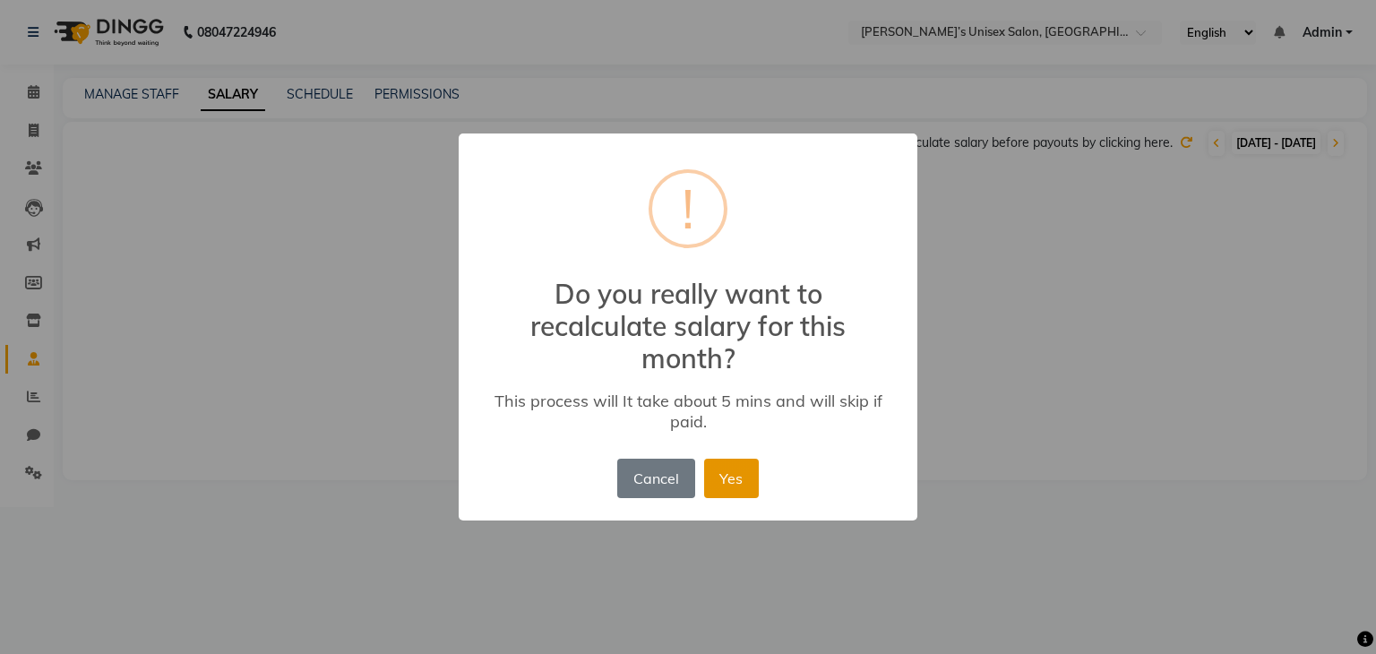
click at [724, 477] on button "Yes" at bounding box center [731, 478] width 55 height 39
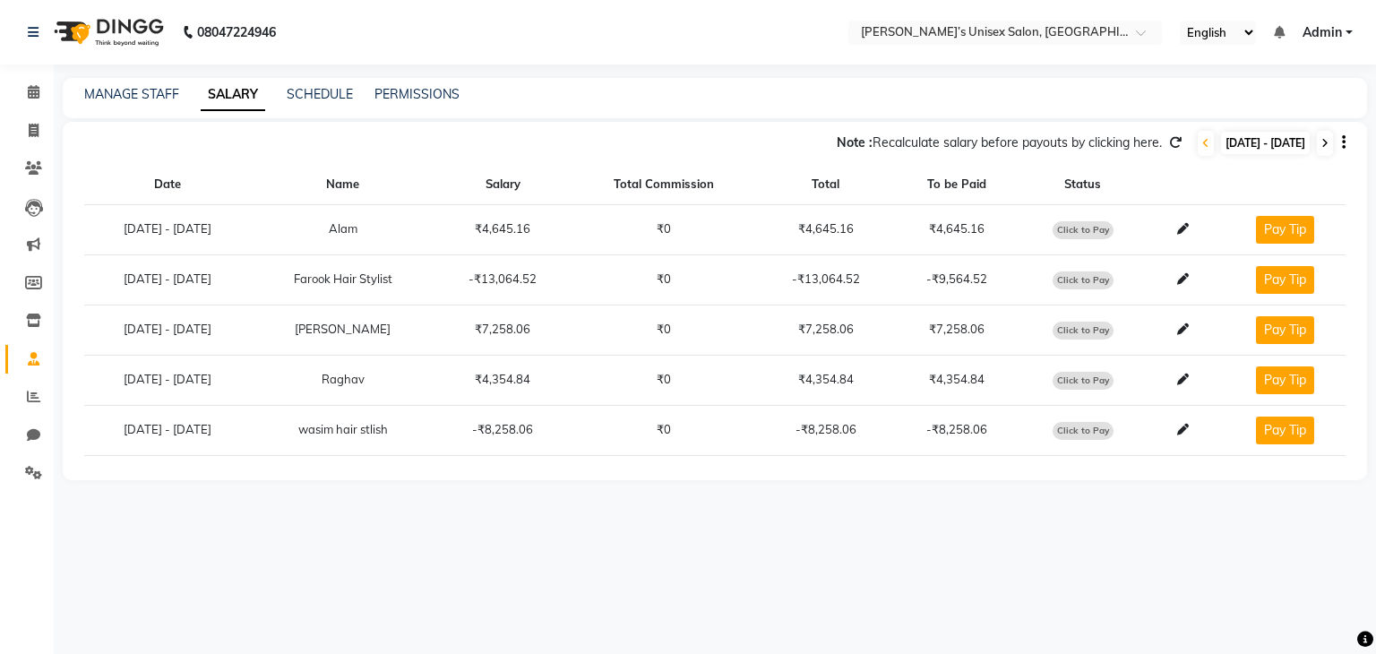
click at [1323, 135] on span at bounding box center [1325, 143] width 16 height 25
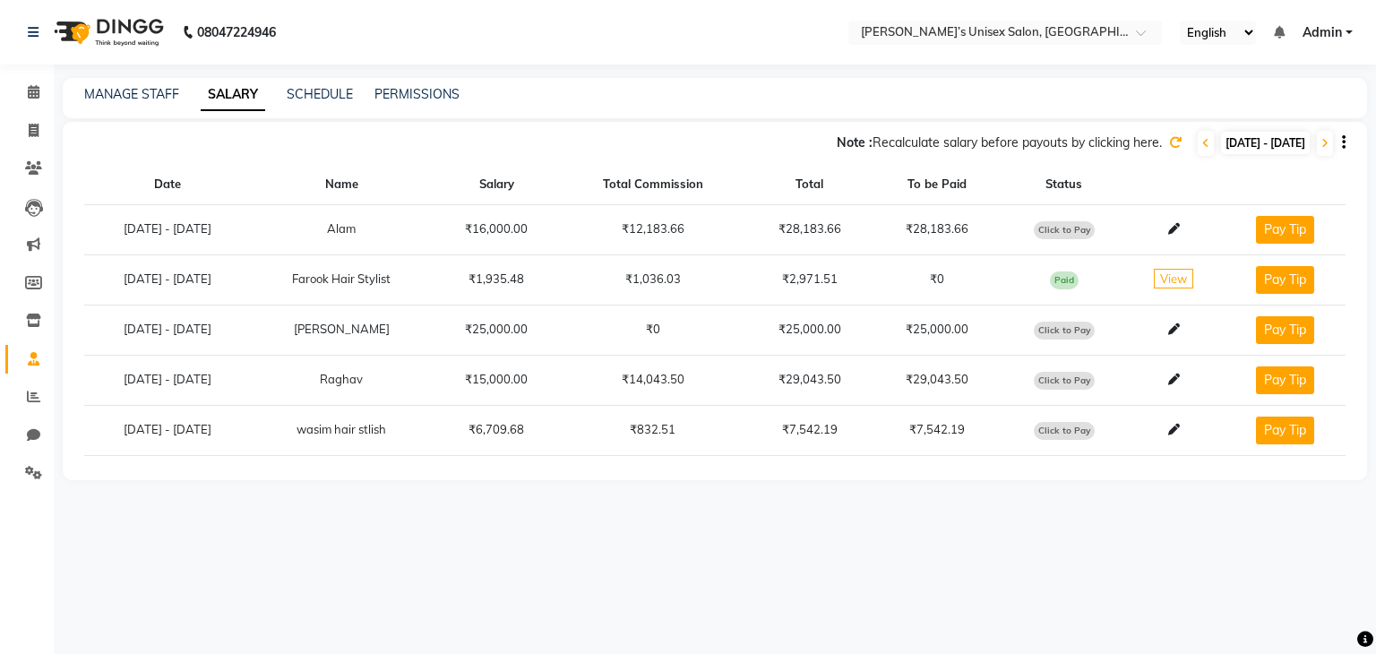
click at [1093, 230] on span "Click to Pay" at bounding box center [1064, 230] width 61 height 18
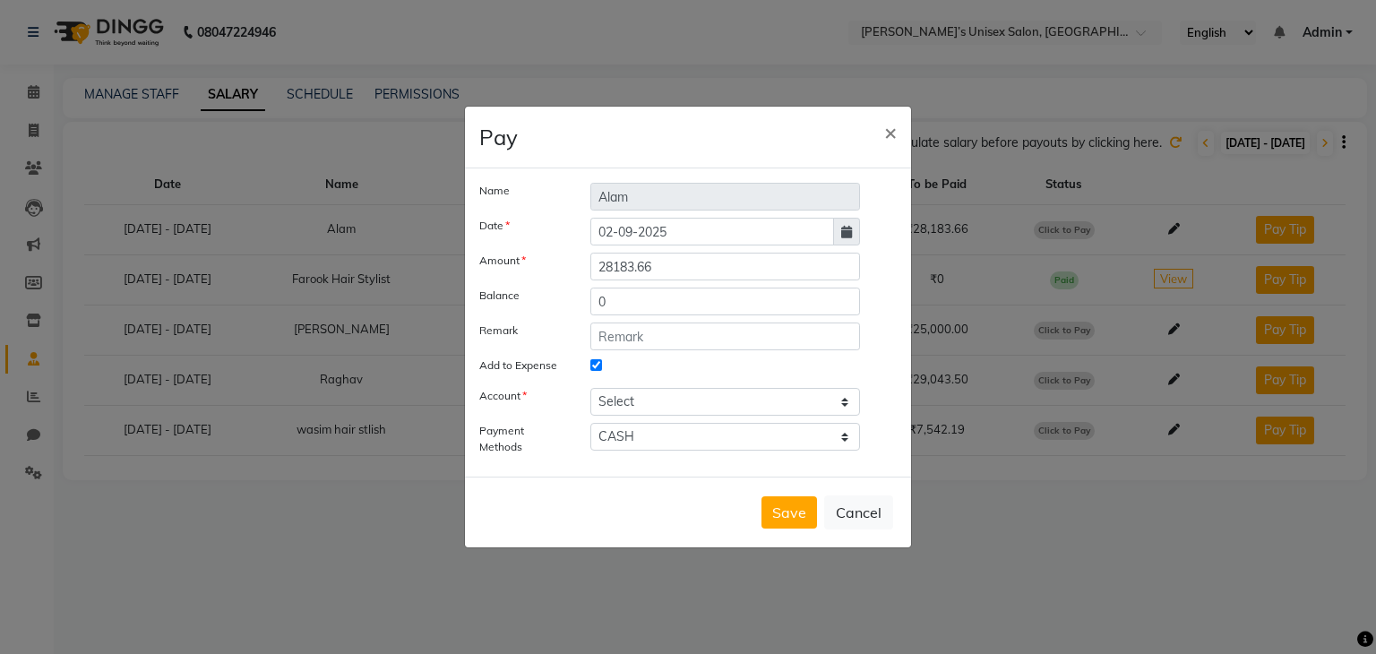
click at [1315, 141] on ngb-modal-window "Pay × Name Alam Date 02-09-2025 Amount 28183.66 Balance 0 Remark Add to Expense…" at bounding box center [688, 327] width 1376 height 654
click at [856, 517] on button "Cancel" at bounding box center [858, 512] width 69 height 34
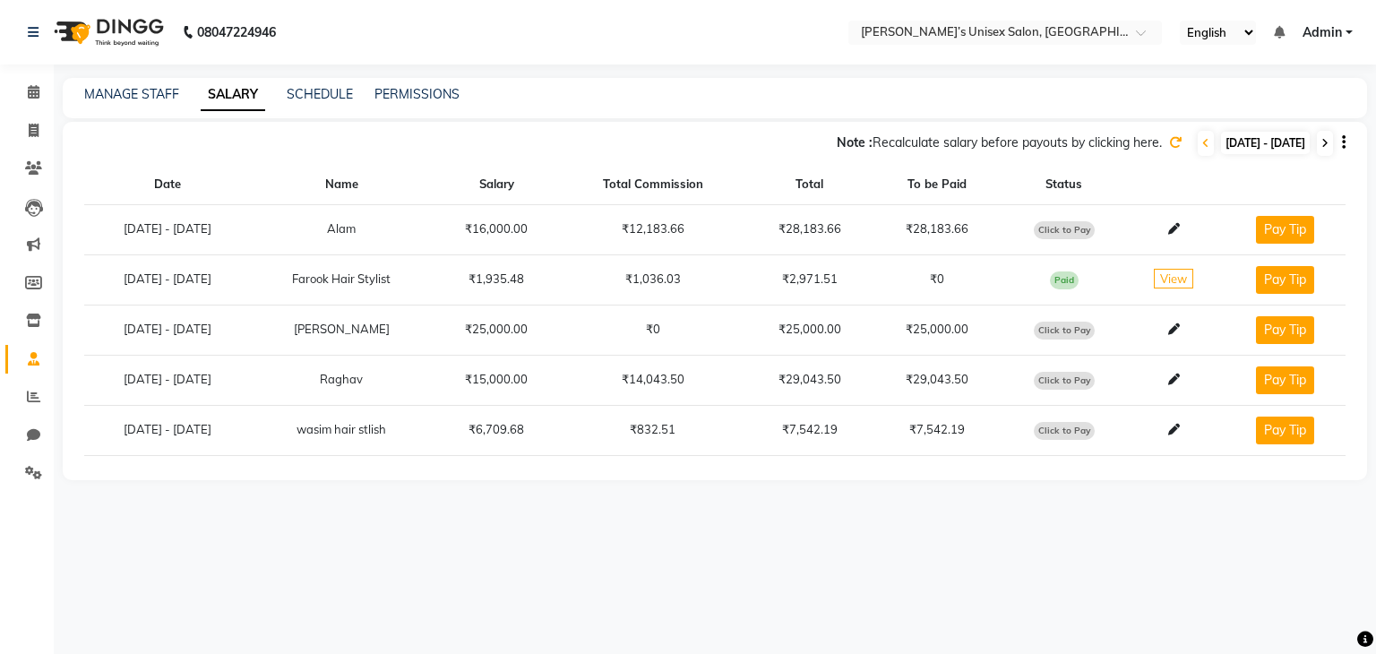
click at [1329, 139] on span at bounding box center [1325, 143] width 16 height 25
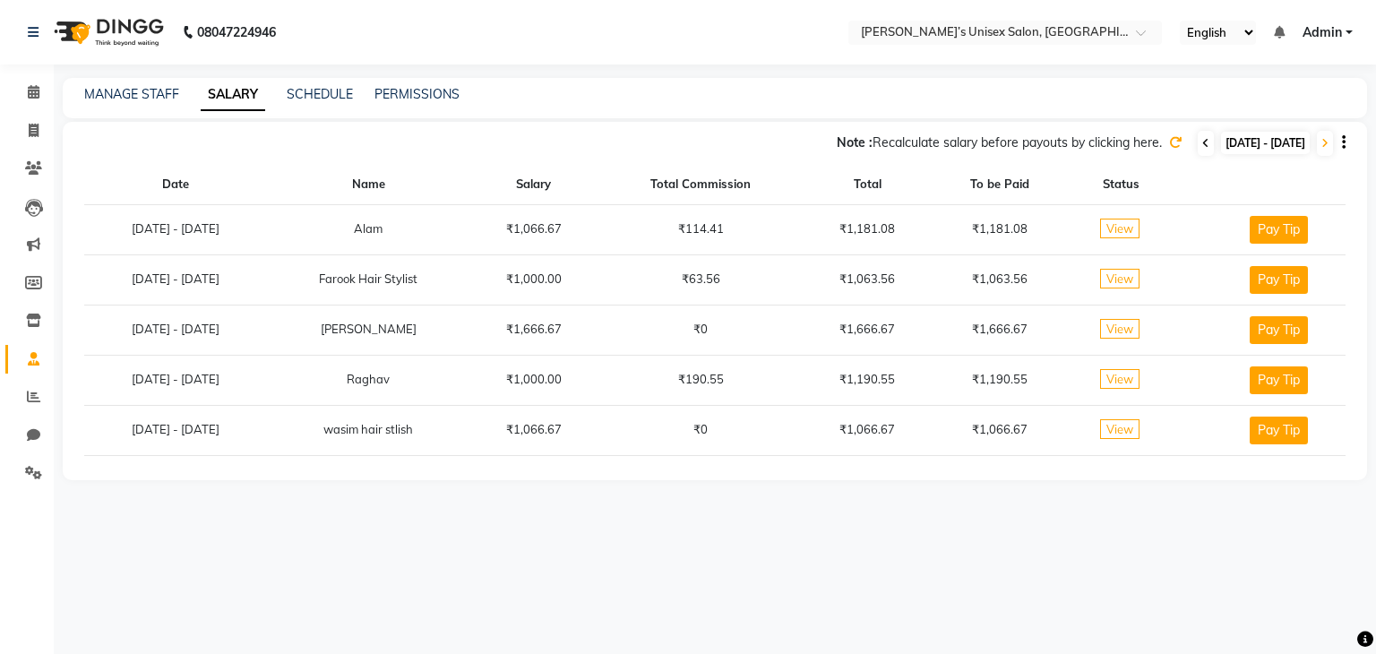
click at [1198, 141] on span at bounding box center [1206, 143] width 16 height 25
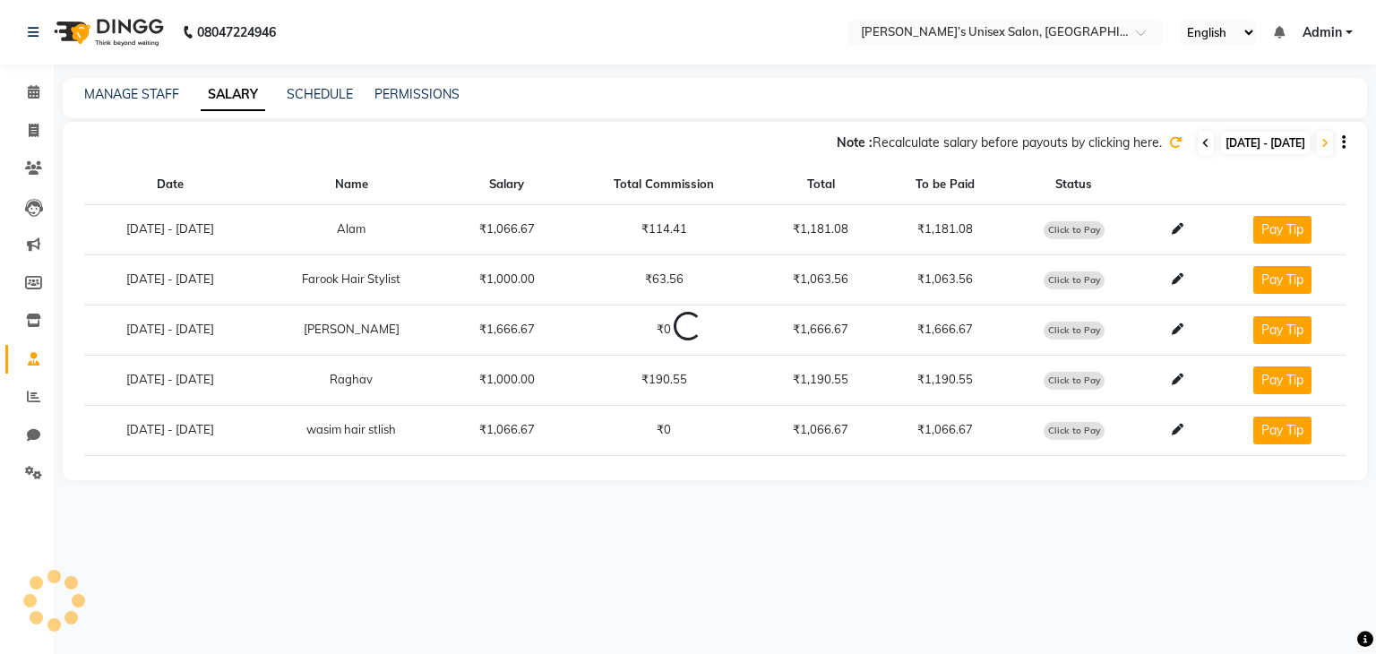
click at [1198, 141] on span at bounding box center [1206, 143] width 16 height 25
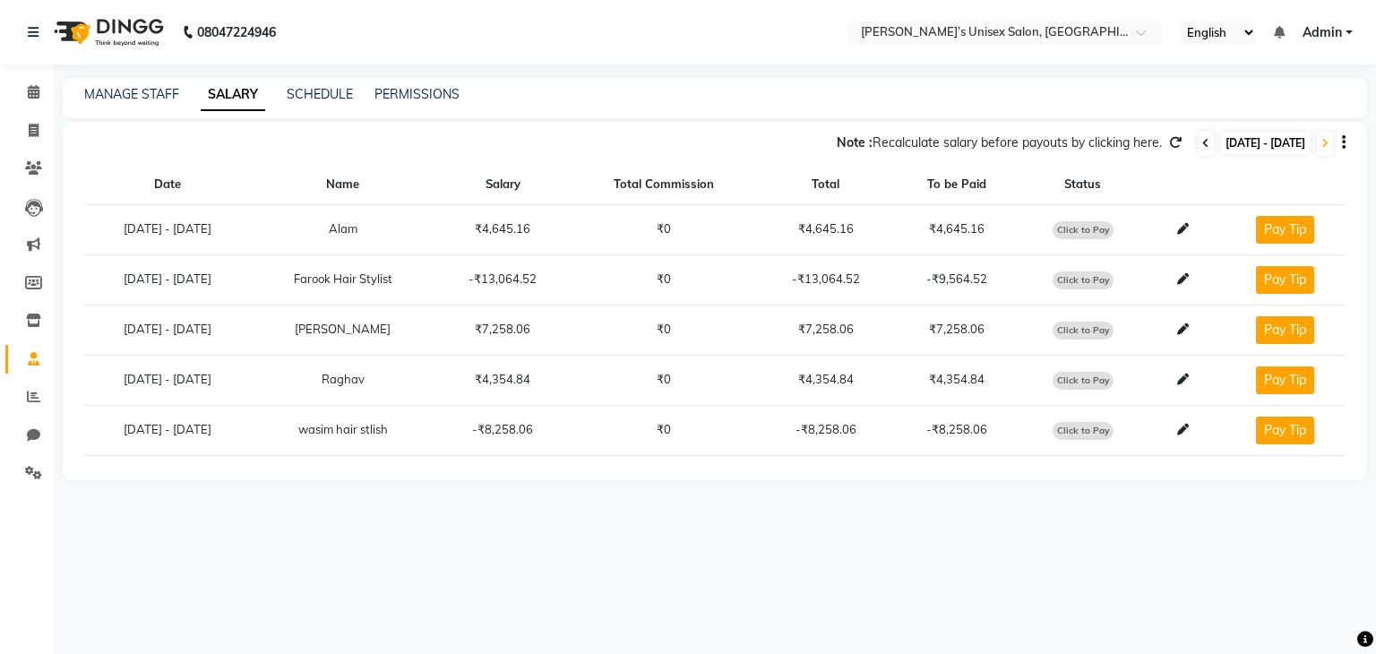
click at [1198, 141] on span at bounding box center [1206, 143] width 16 height 25
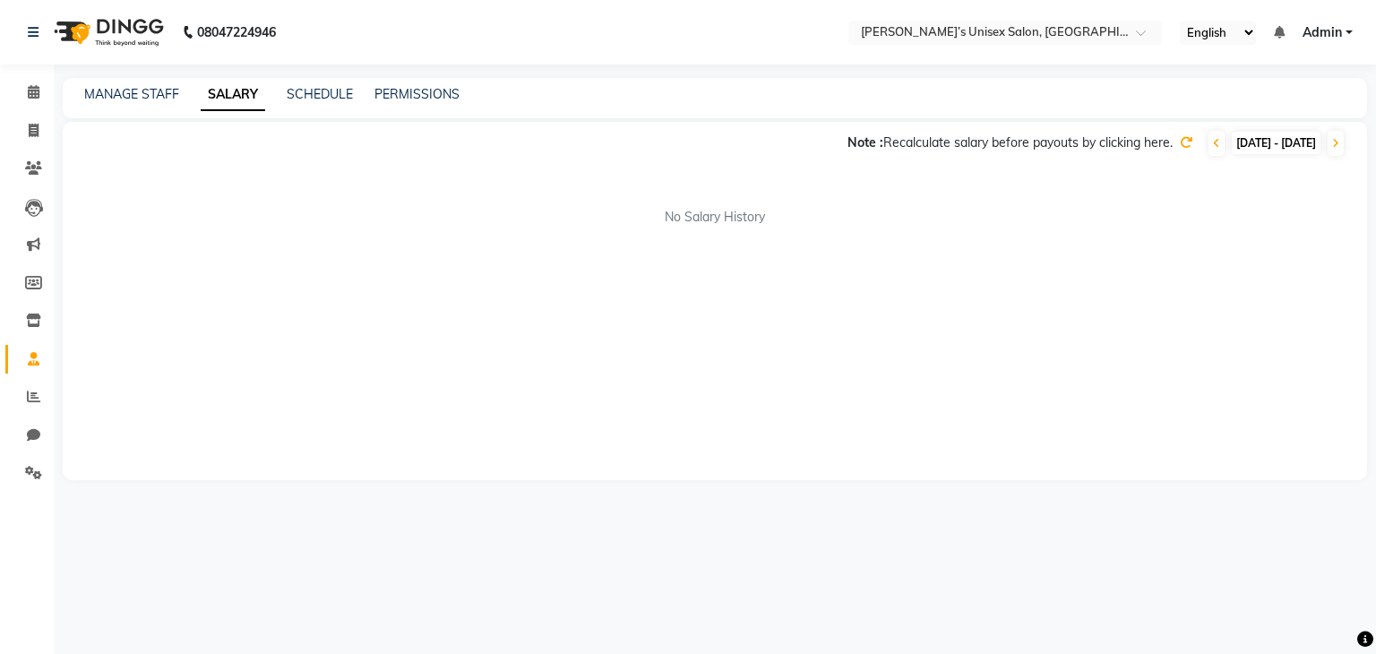
click at [1180, 146] on icon at bounding box center [1186, 142] width 13 height 13
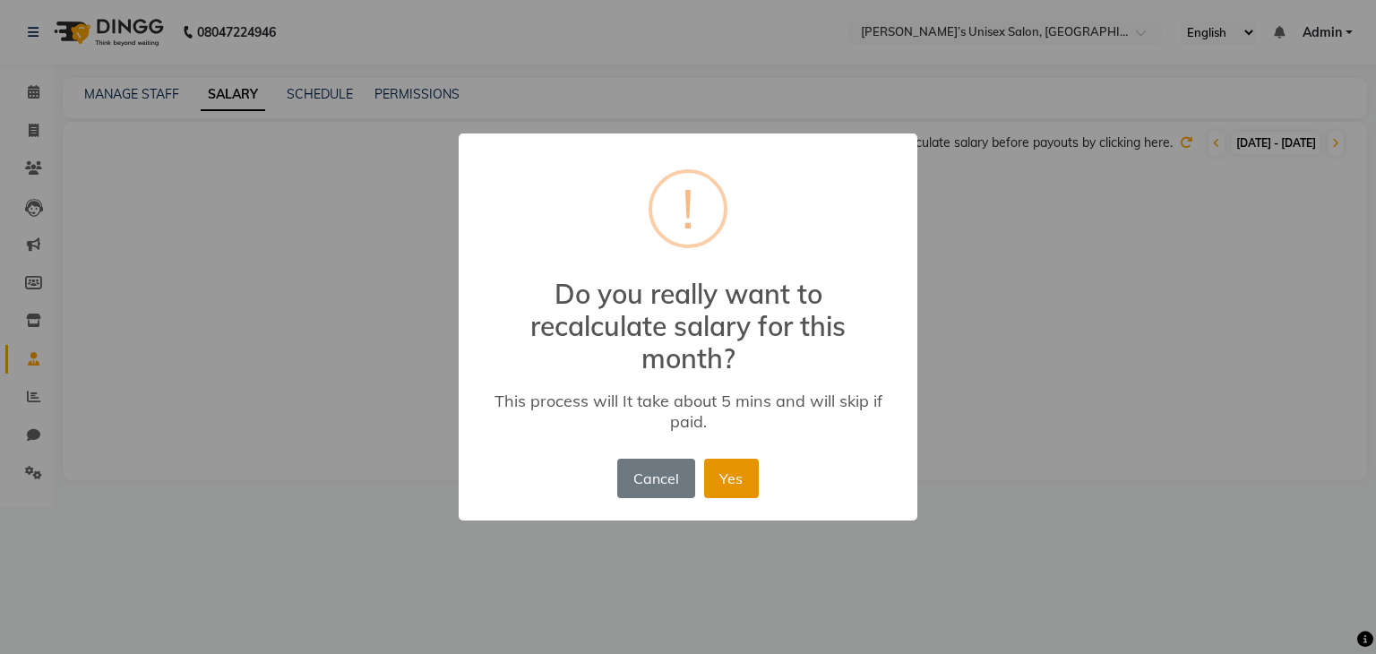
click at [719, 474] on button "Yes" at bounding box center [731, 478] width 55 height 39
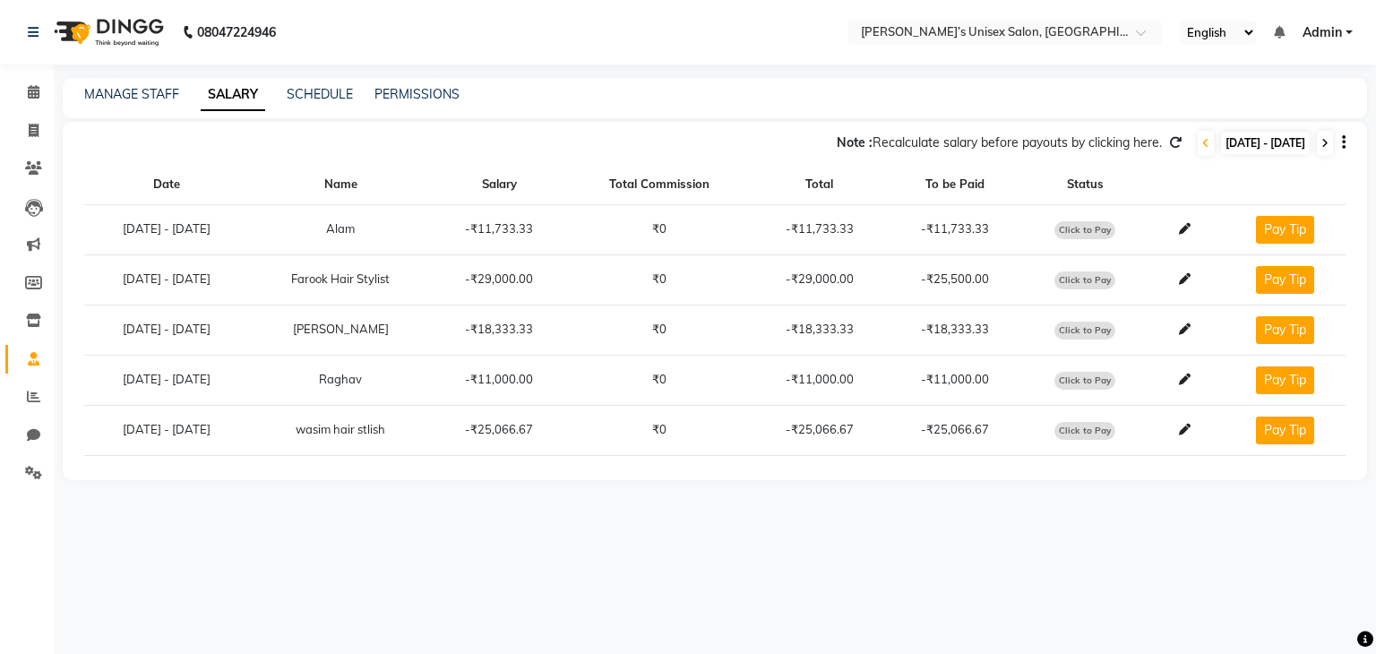
click at [1322, 145] on icon at bounding box center [1324, 143] width 7 height 11
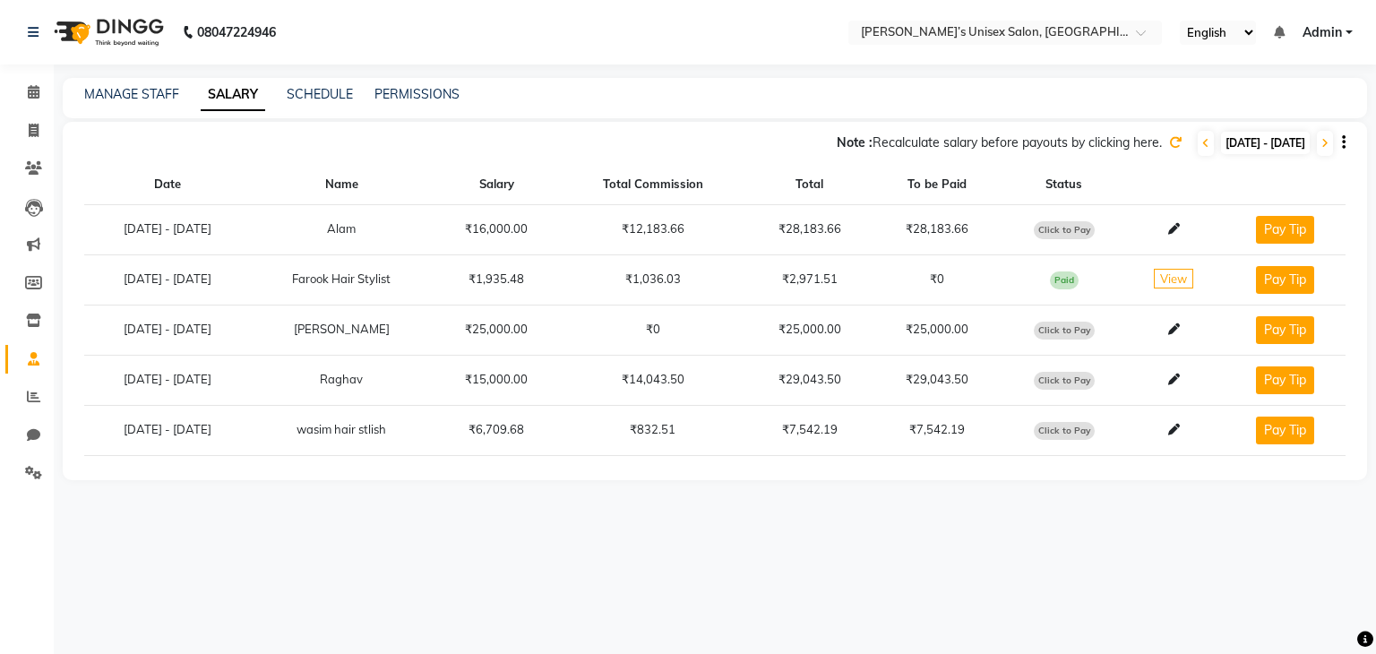
click at [1169, 140] on icon at bounding box center [1175, 142] width 13 height 13
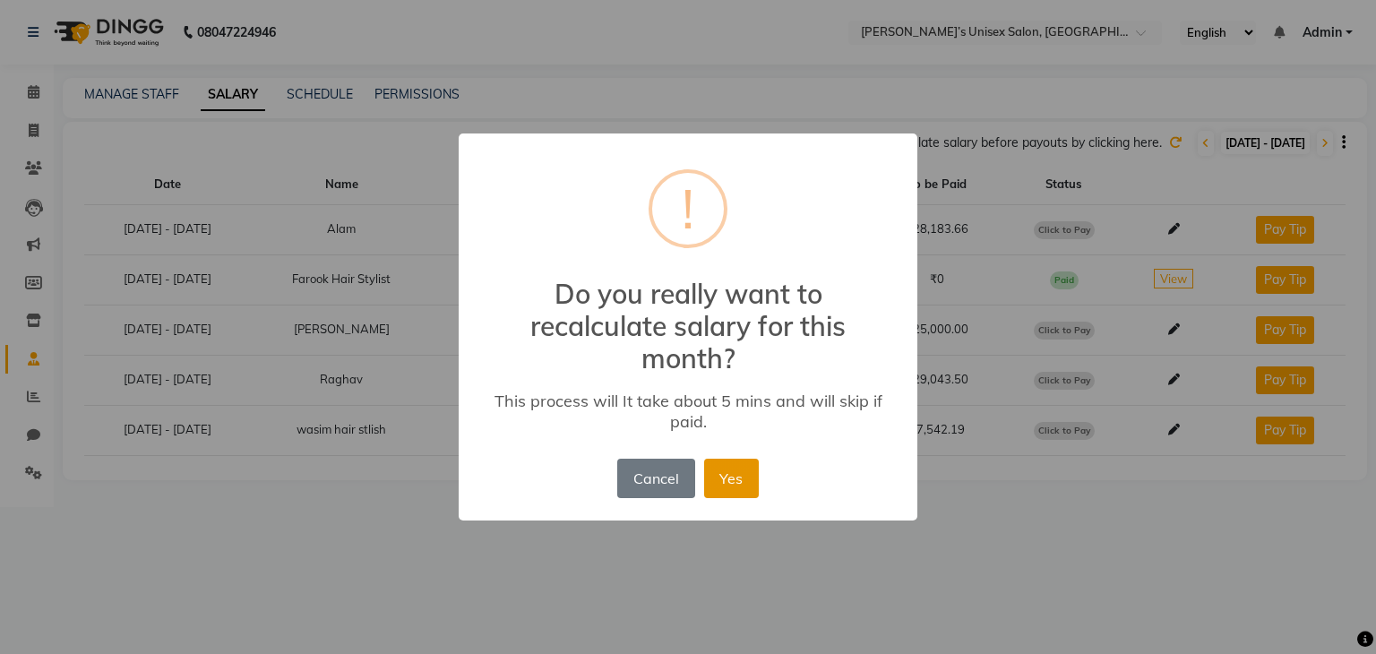
click at [732, 473] on button "Yes" at bounding box center [731, 478] width 55 height 39
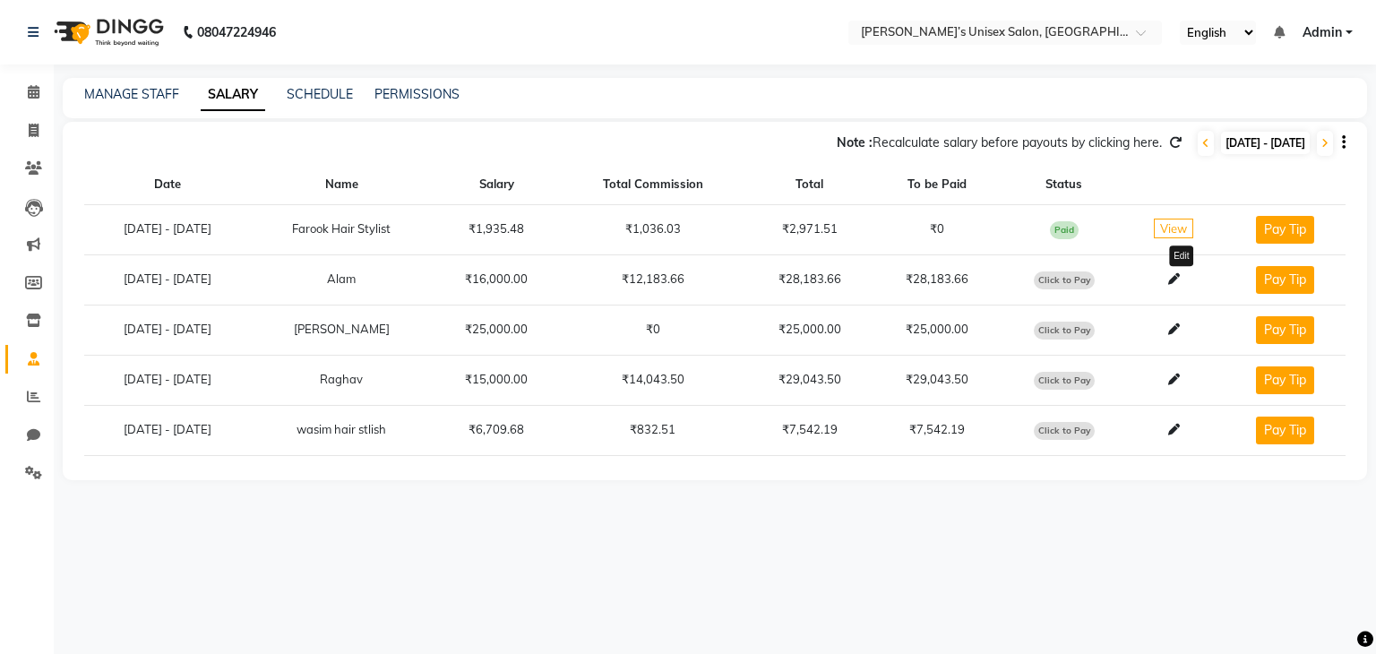
click at [1180, 280] on icon at bounding box center [1174, 279] width 12 height 12
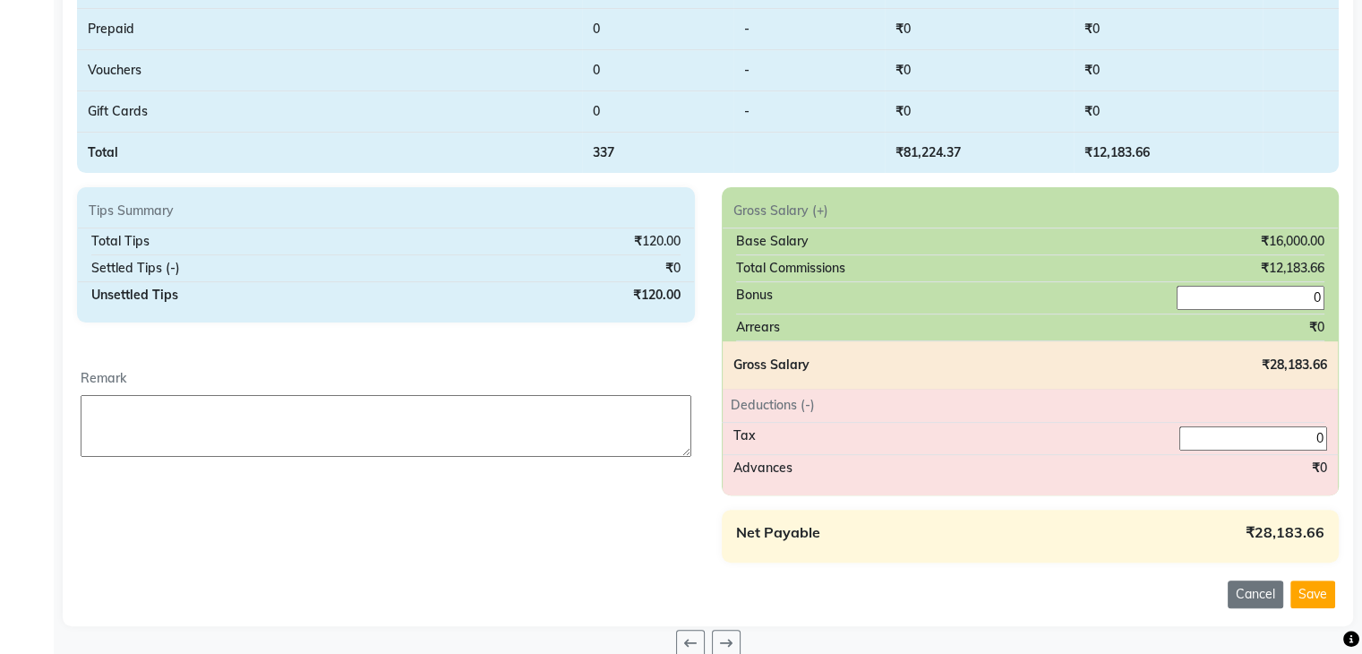
scroll to position [523, 0]
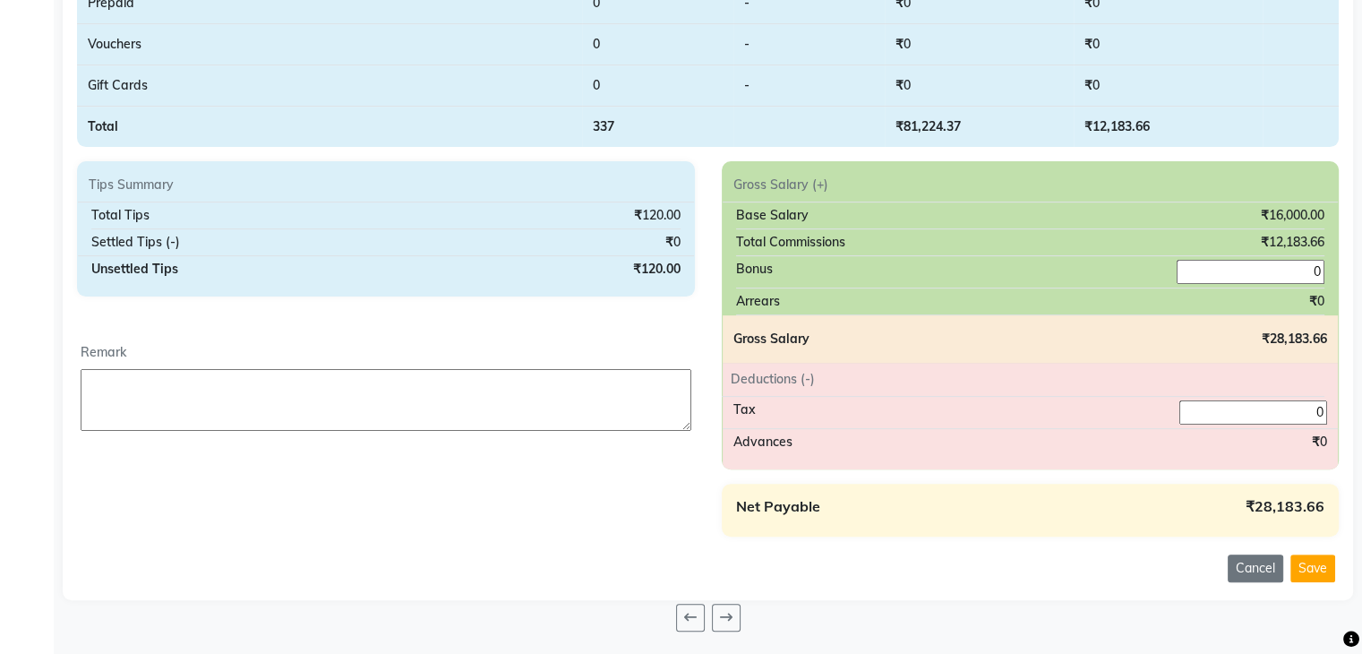
click at [1323, 441] on div "₹0" at bounding box center [1319, 442] width 15 height 19
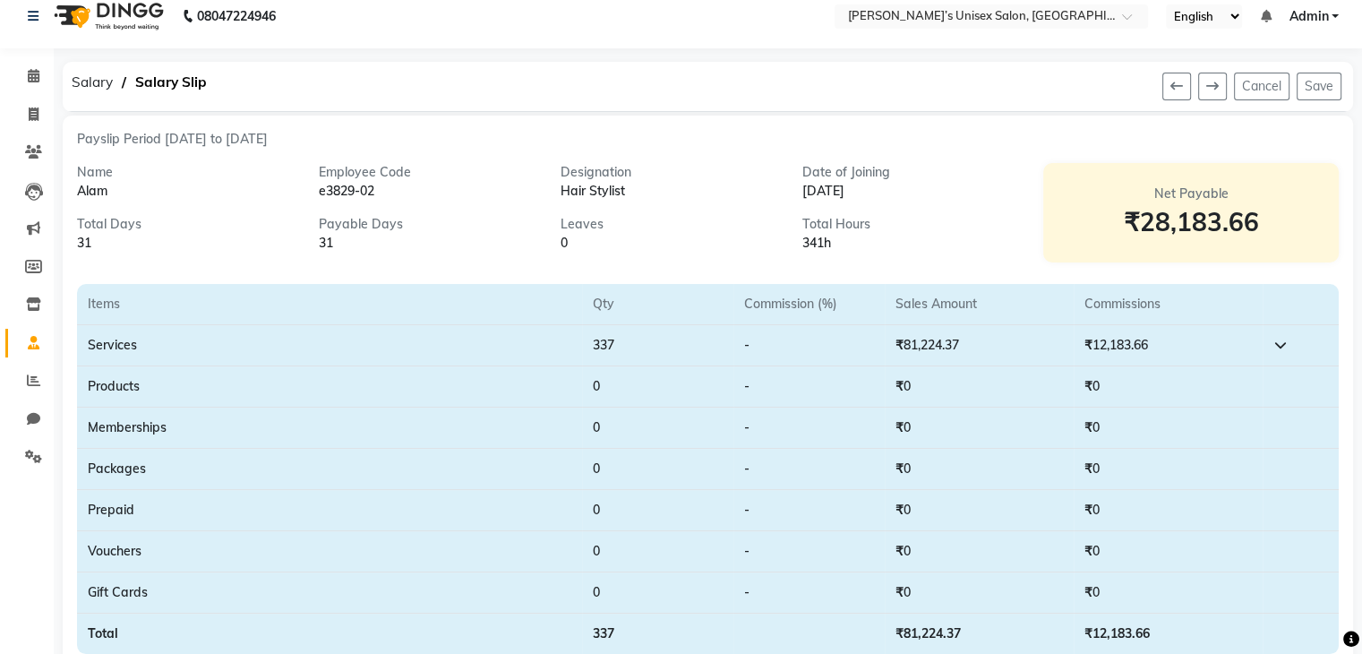
scroll to position [0, 0]
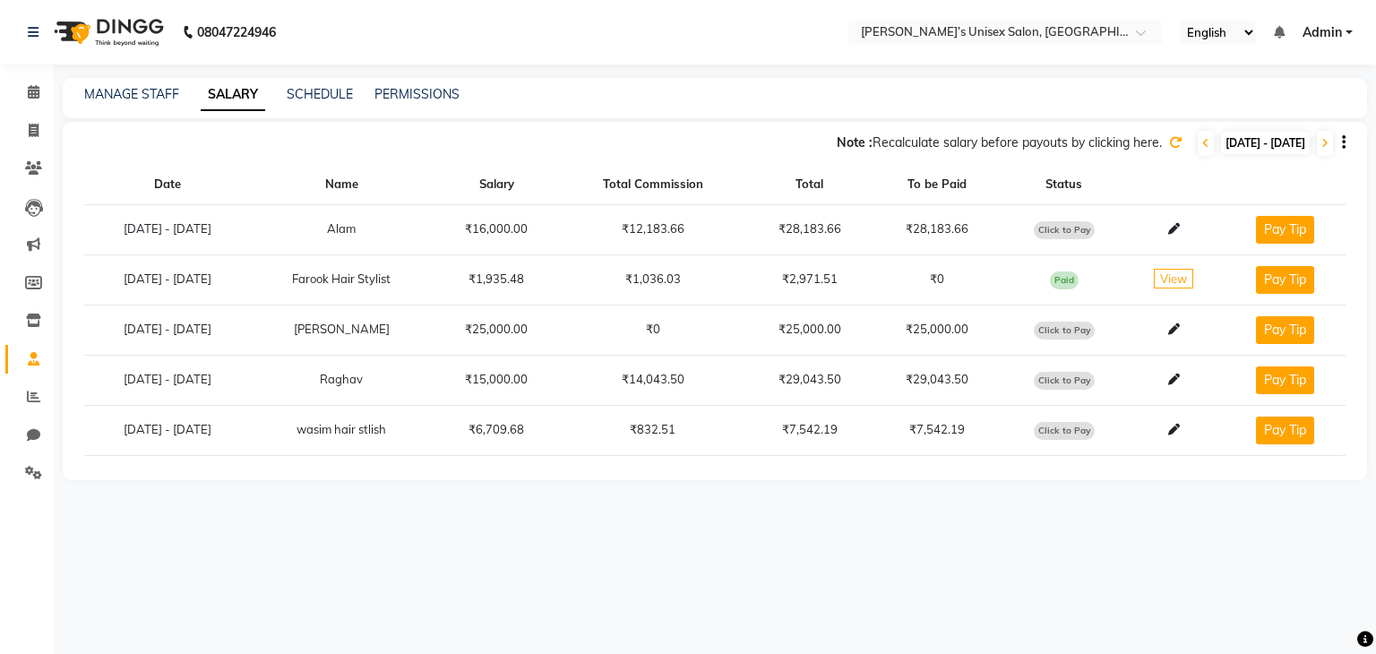
click at [1186, 277] on span "View" at bounding box center [1173, 279] width 39 height 20
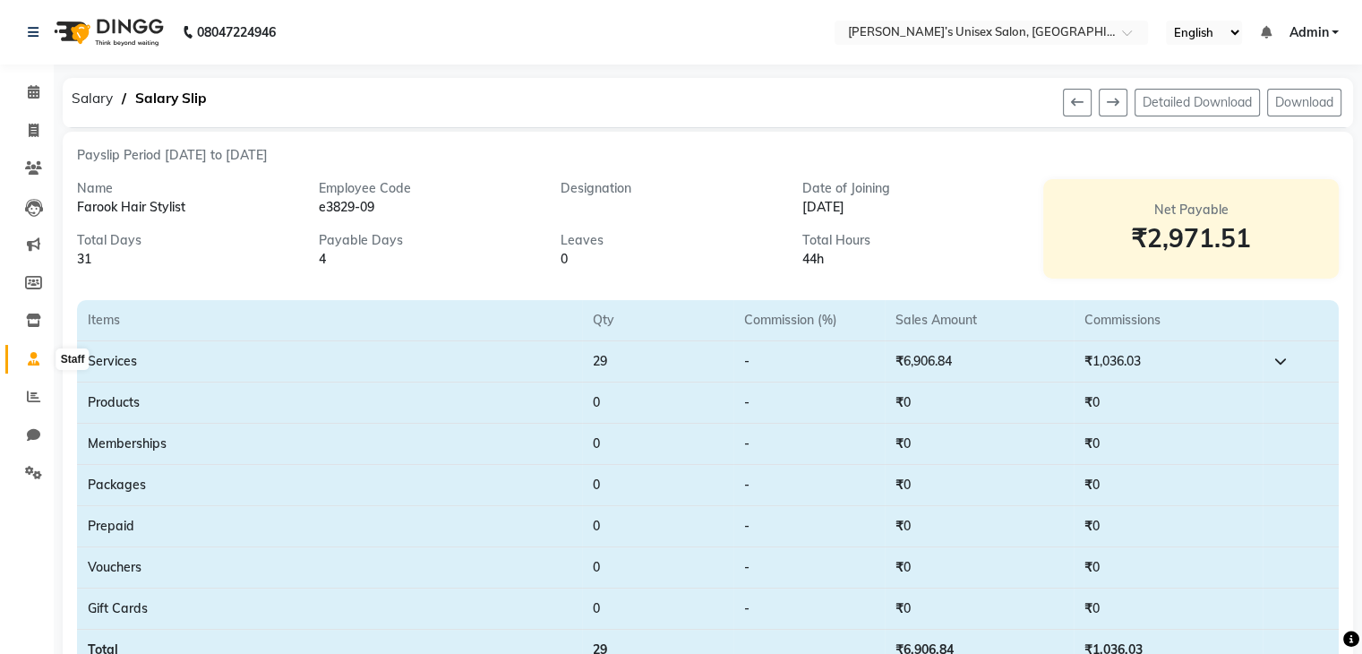
click at [32, 359] on icon at bounding box center [34, 358] width 12 height 13
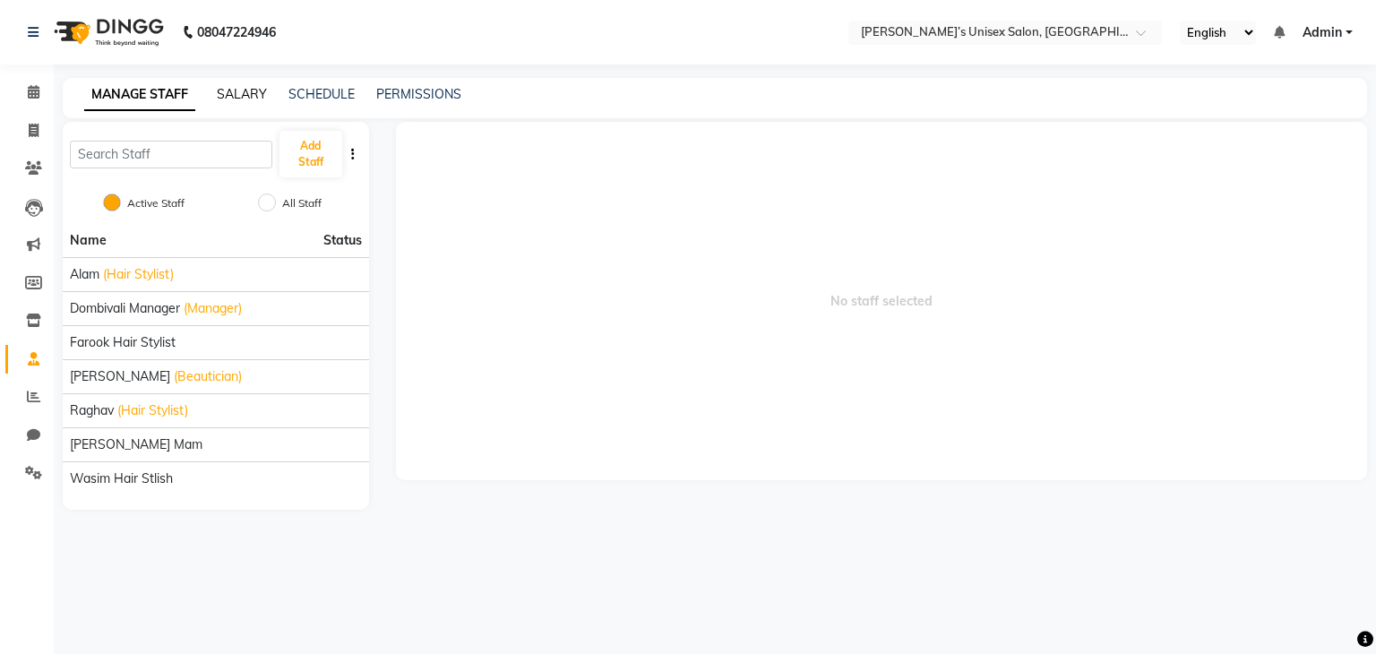
click at [258, 92] on link "SALARY" at bounding box center [242, 94] width 50 height 16
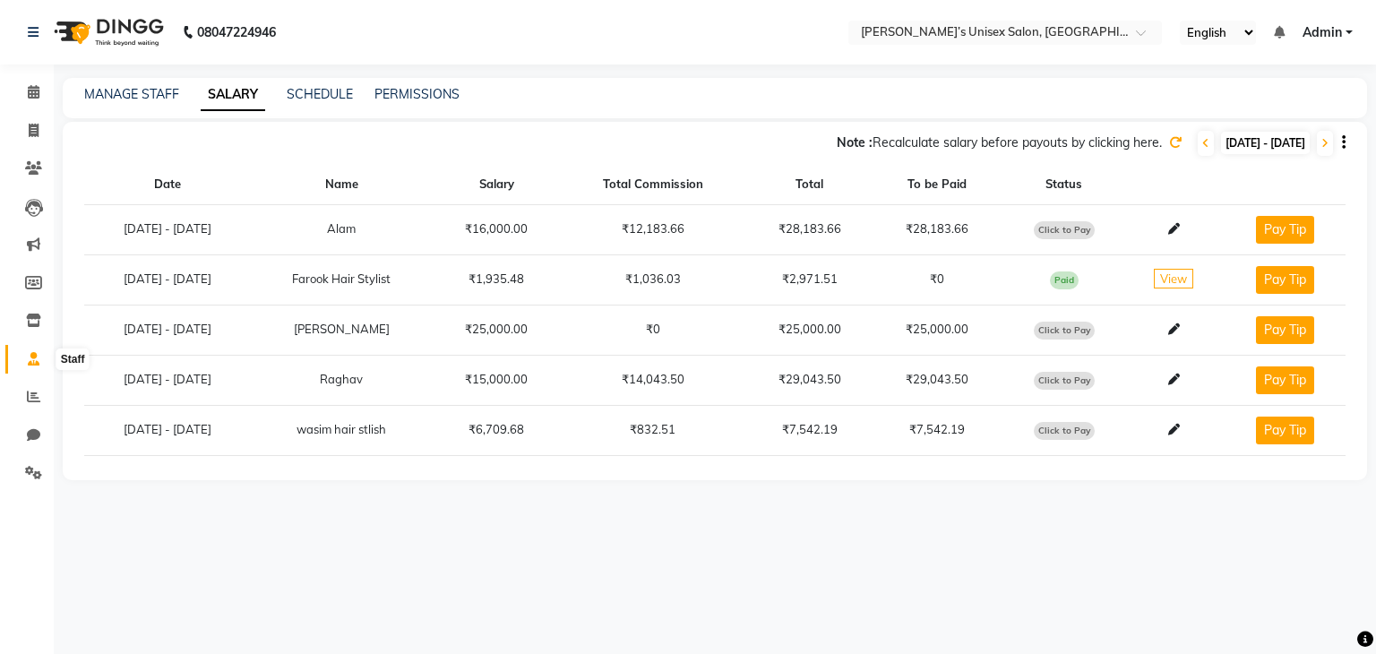
click at [34, 358] on icon at bounding box center [34, 358] width 12 height 13
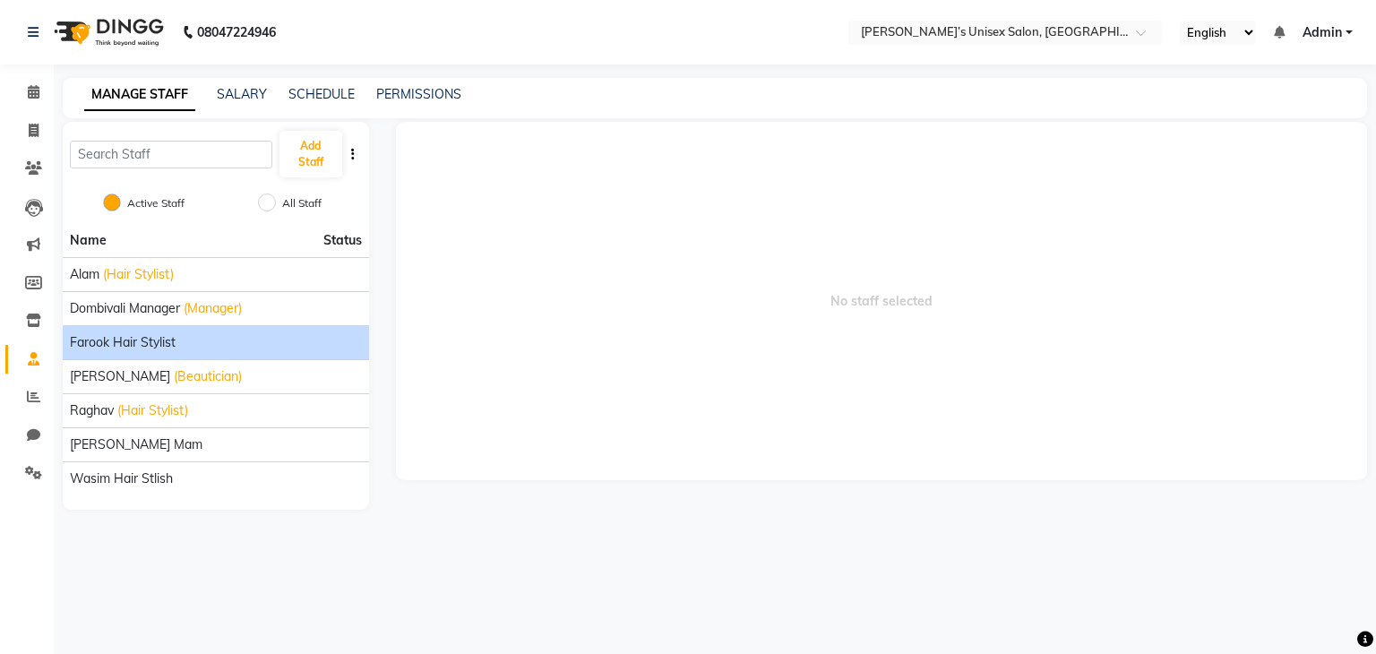
click at [114, 331] on li "Farook Hair Stylist" at bounding box center [216, 342] width 306 height 34
click at [122, 349] on span "Farook Hair Stylist" at bounding box center [123, 342] width 106 height 19
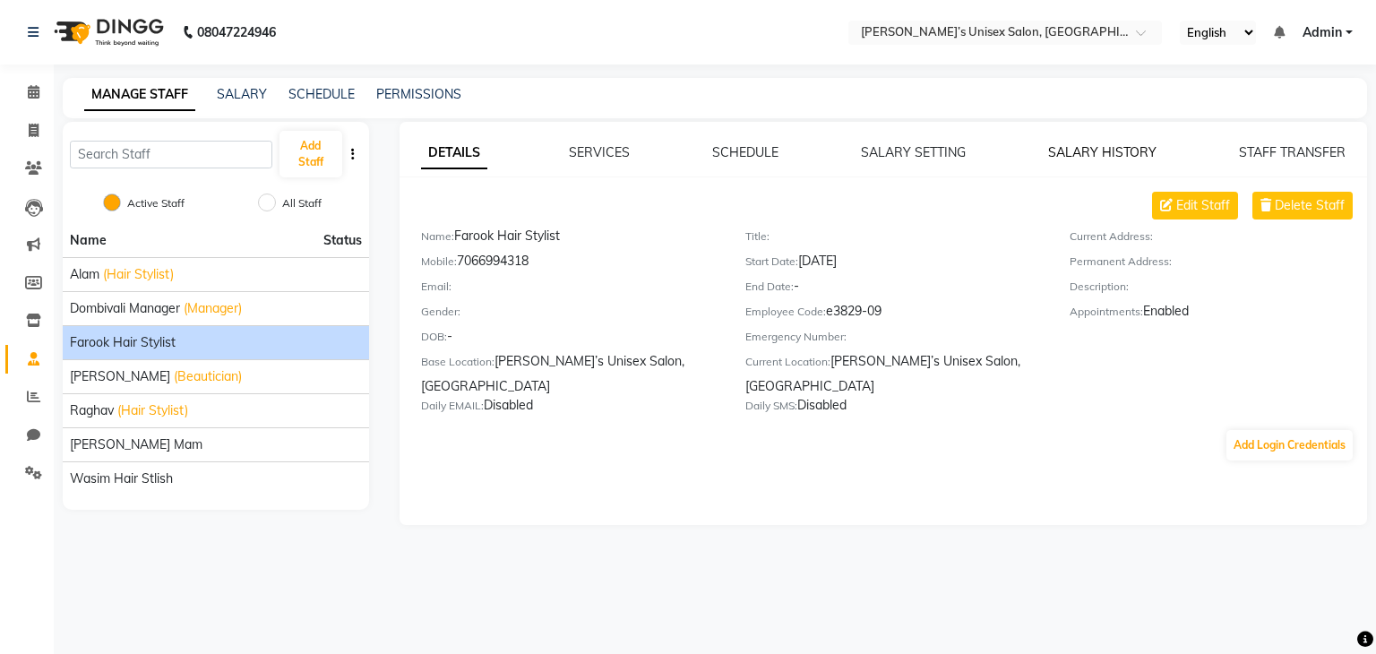
click at [1078, 158] on link "SALARY HISTORY" at bounding box center [1102, 152] width 108 height 16
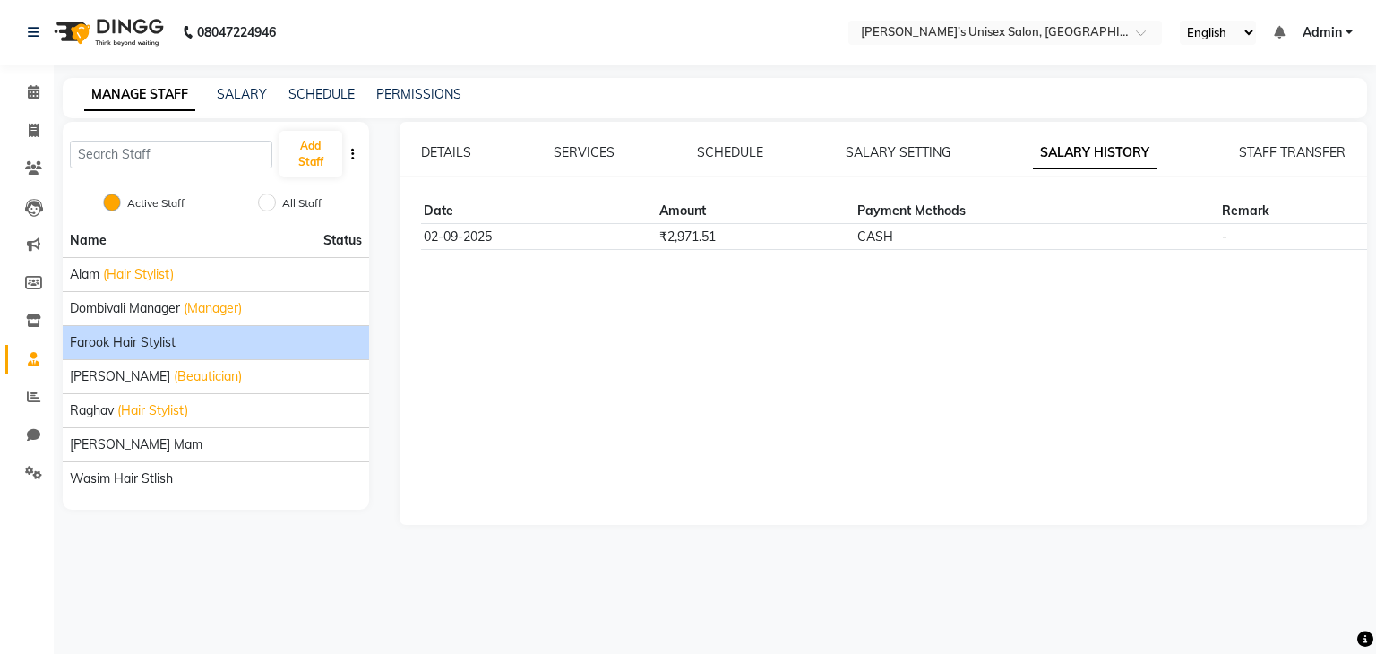
click at [963, 241] on td "CASH" at bounding box center [1037, 236] width 365 height 25
click at [882, 151] on link "SALARY SETTING" at bounding box center [898, 152] width 105 height 16
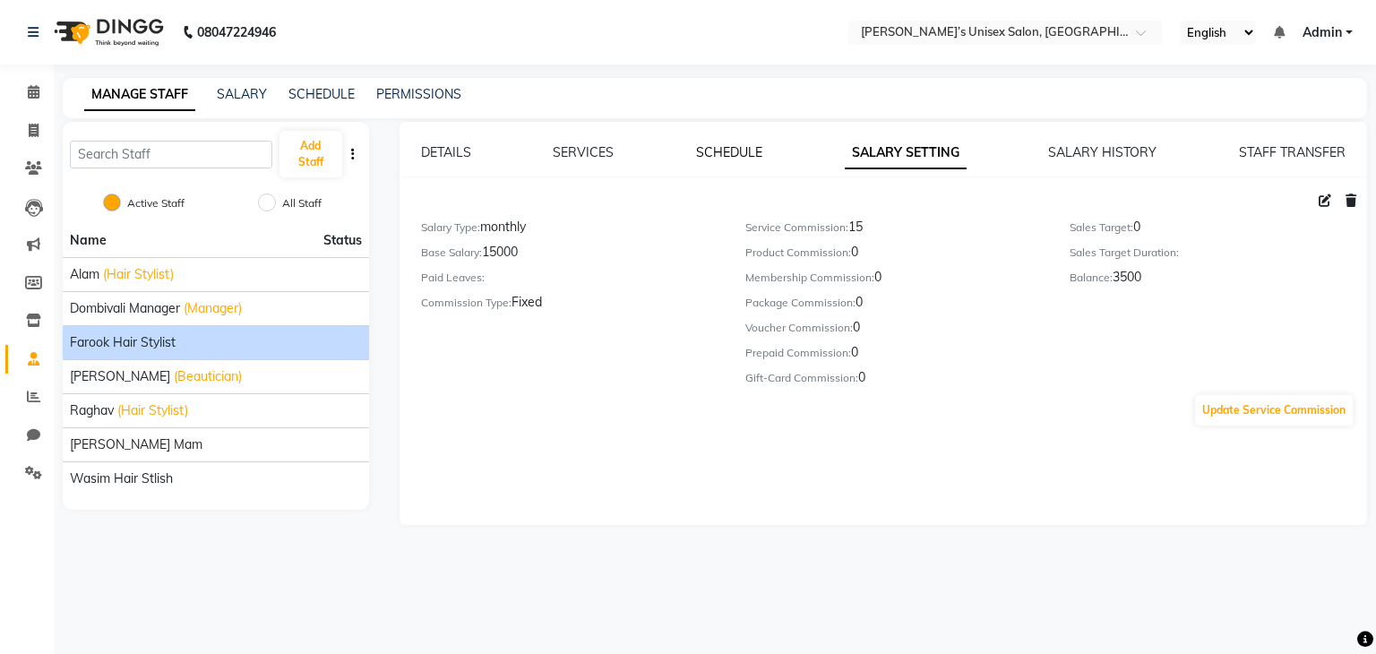
click at [745, 150] on link "SCHEDULE" at bounding box center [729, 152] width 66 height 16
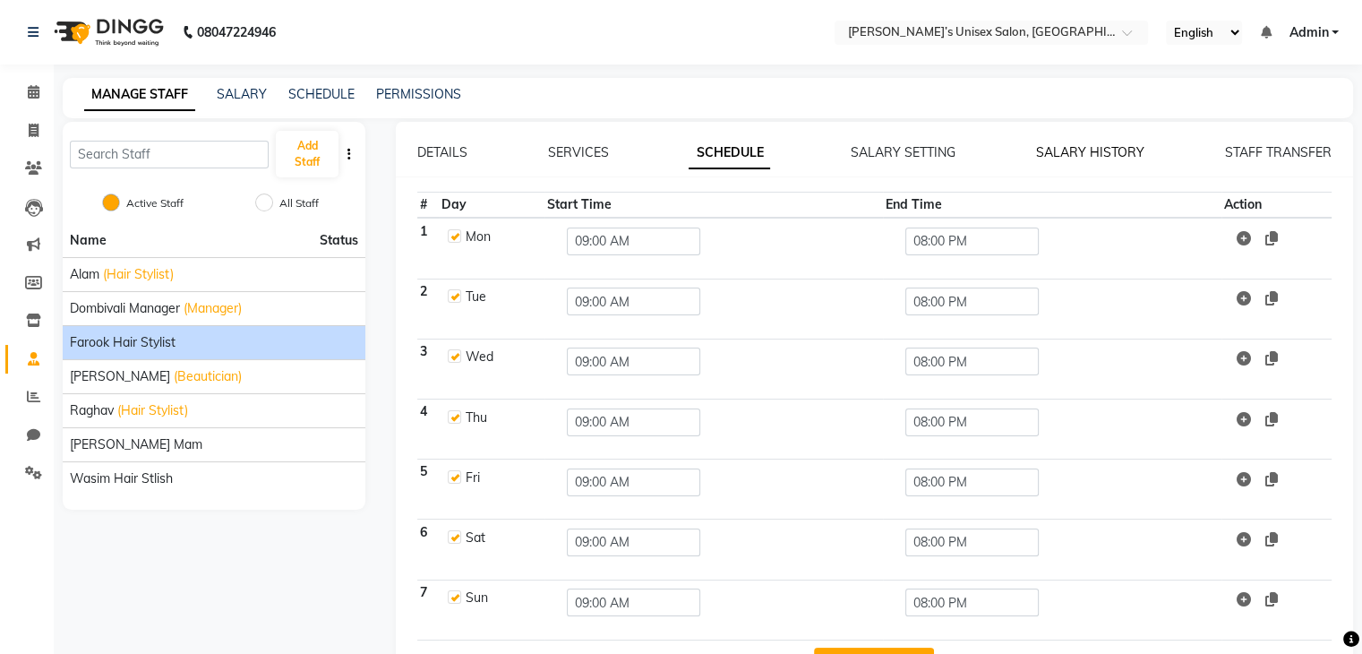
click at [1086, 151] on link "SALARY HISTORY" at bounding box center [1090, 152] width 108 height 16
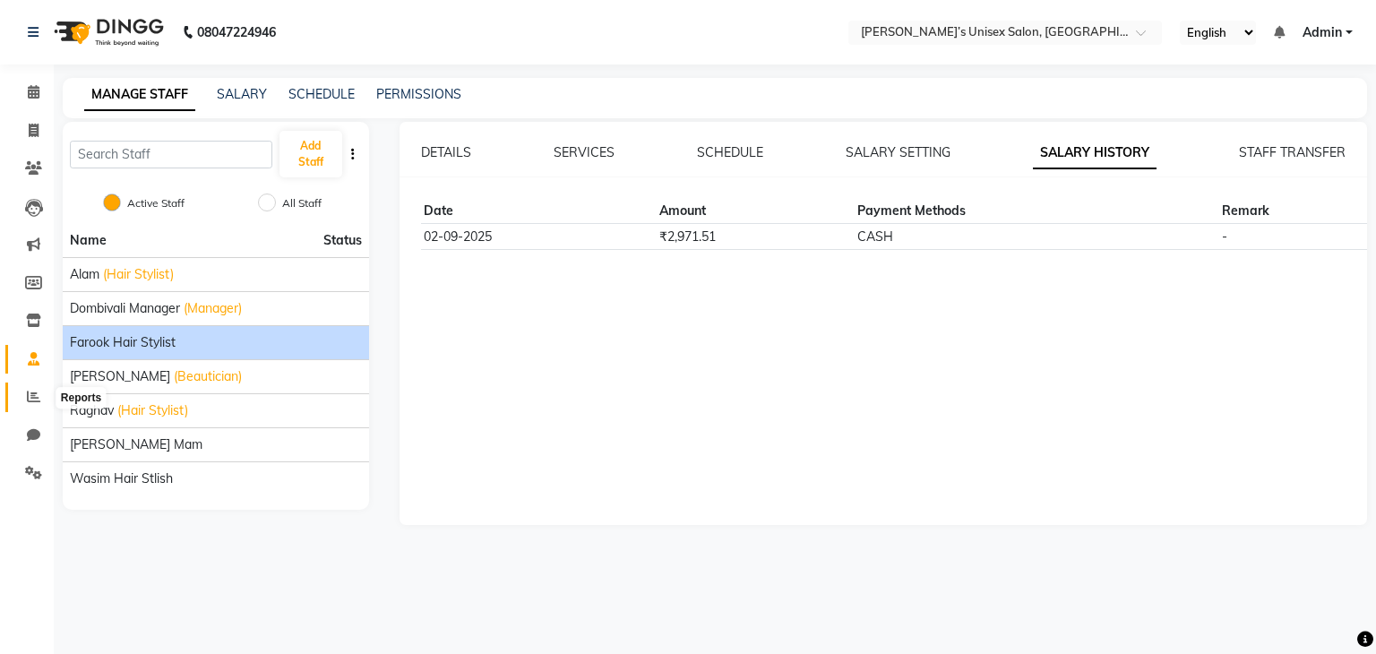
click at [30, 392] on icon at bounding box center [33, 396] width 13 height 13
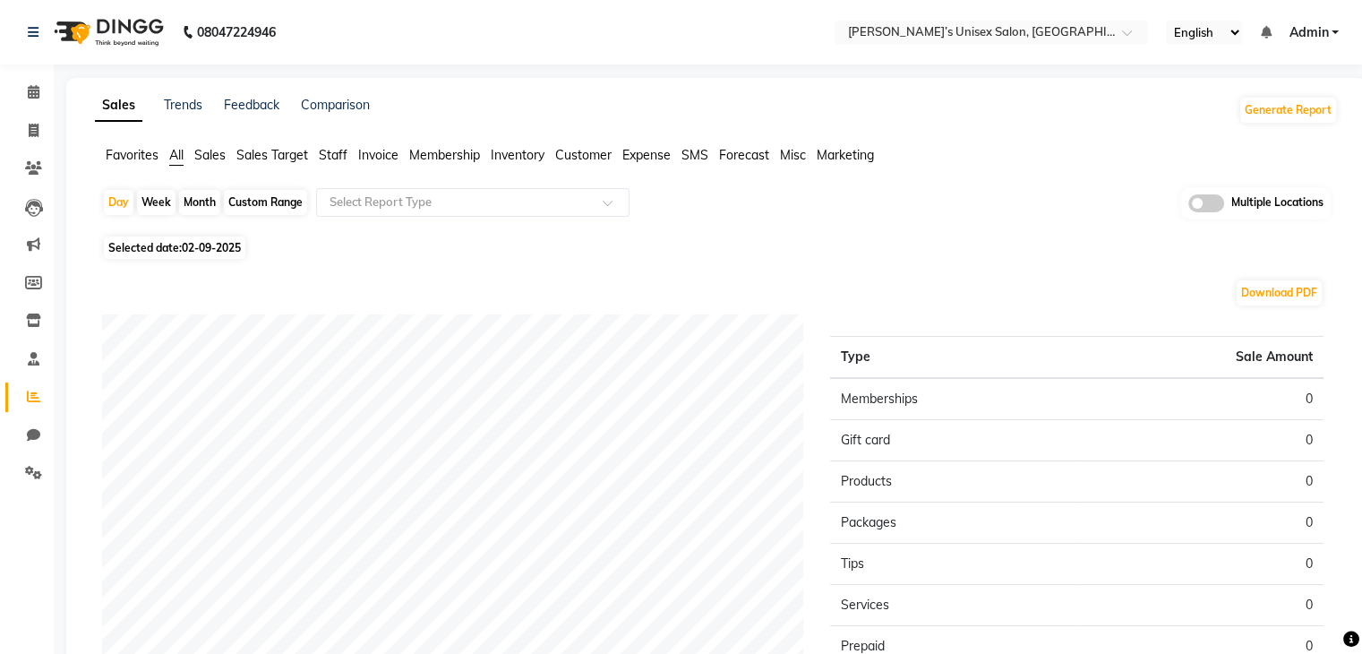
click at [344, 157] on span "Staff" at bounding box center [333, 155] width 29 height 16
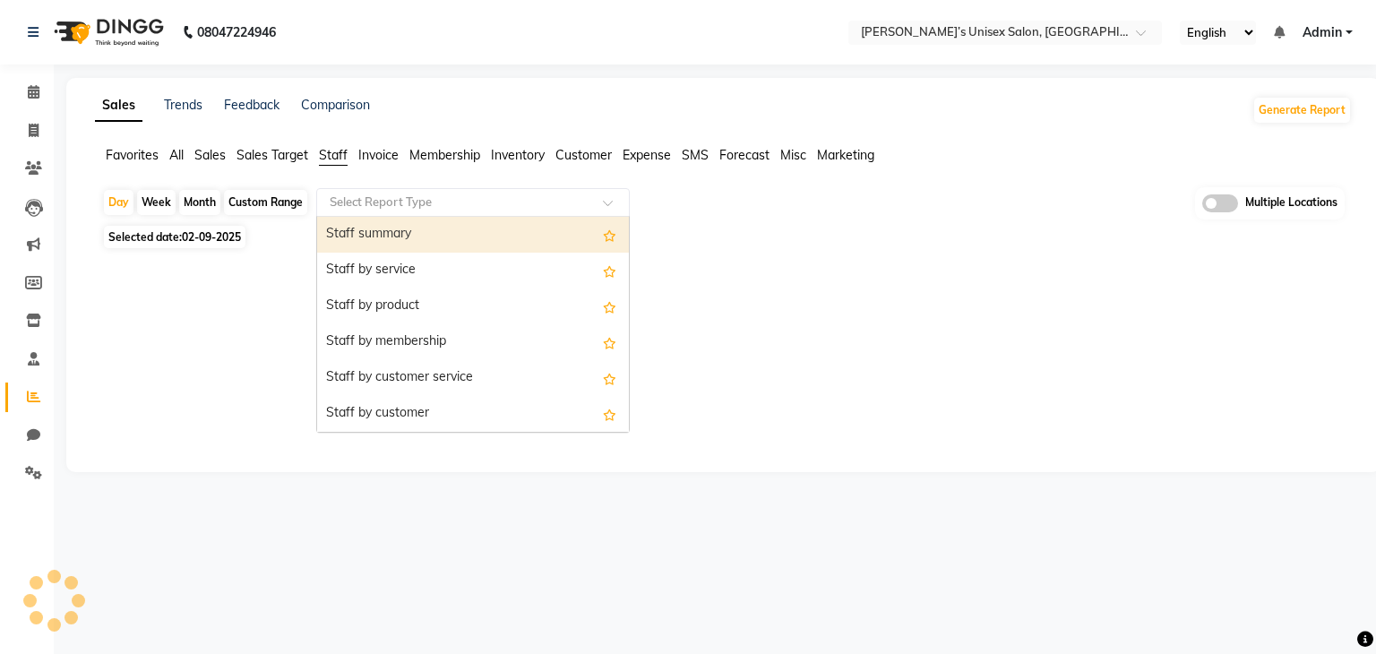
click at [386, 202] on input "text" at bounding box center [455, 202] width 258 height 18
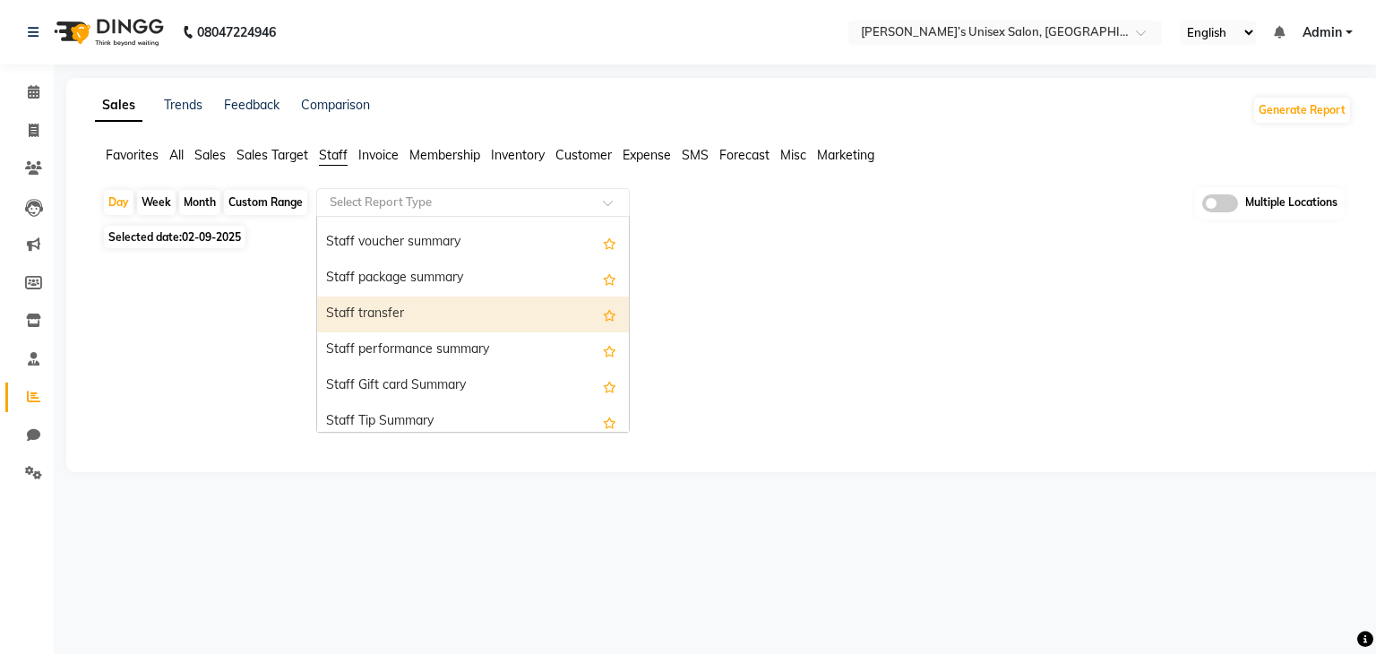
scroll to position [573, 0]
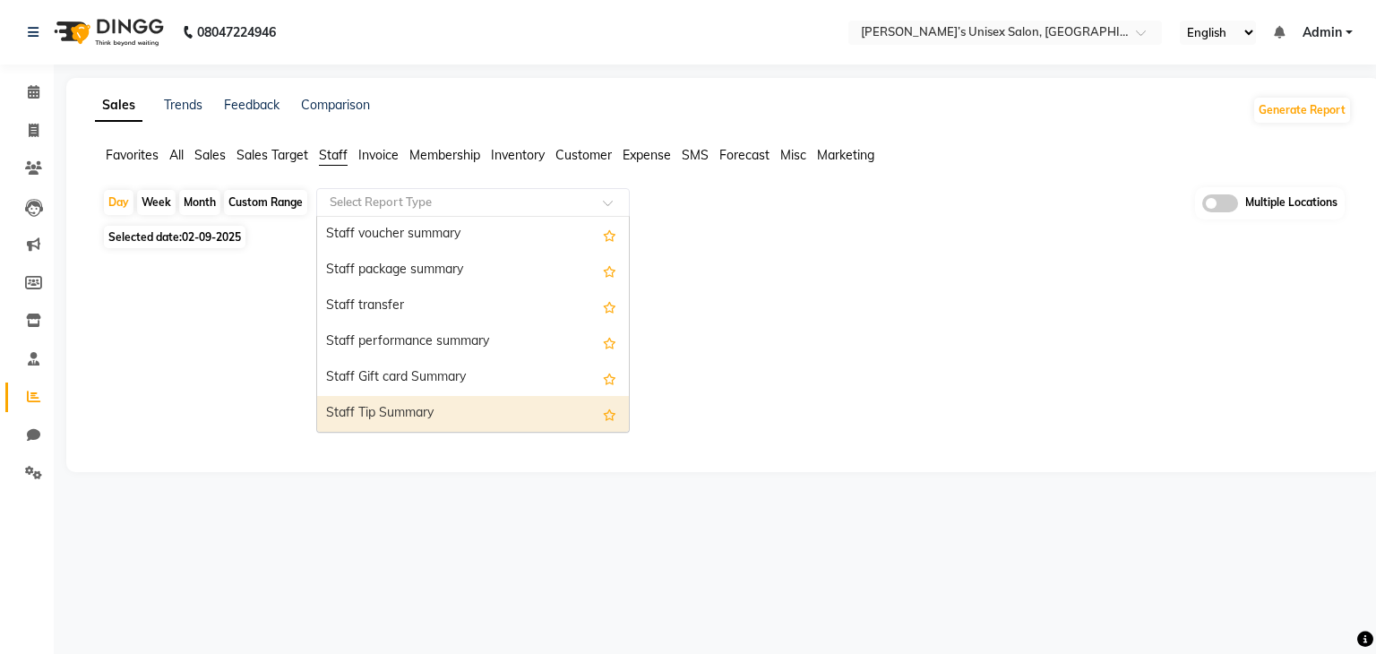
click at [441, 408] on div "Staff Tip Summary" at bounding box center [473, 414] width 312 height 36
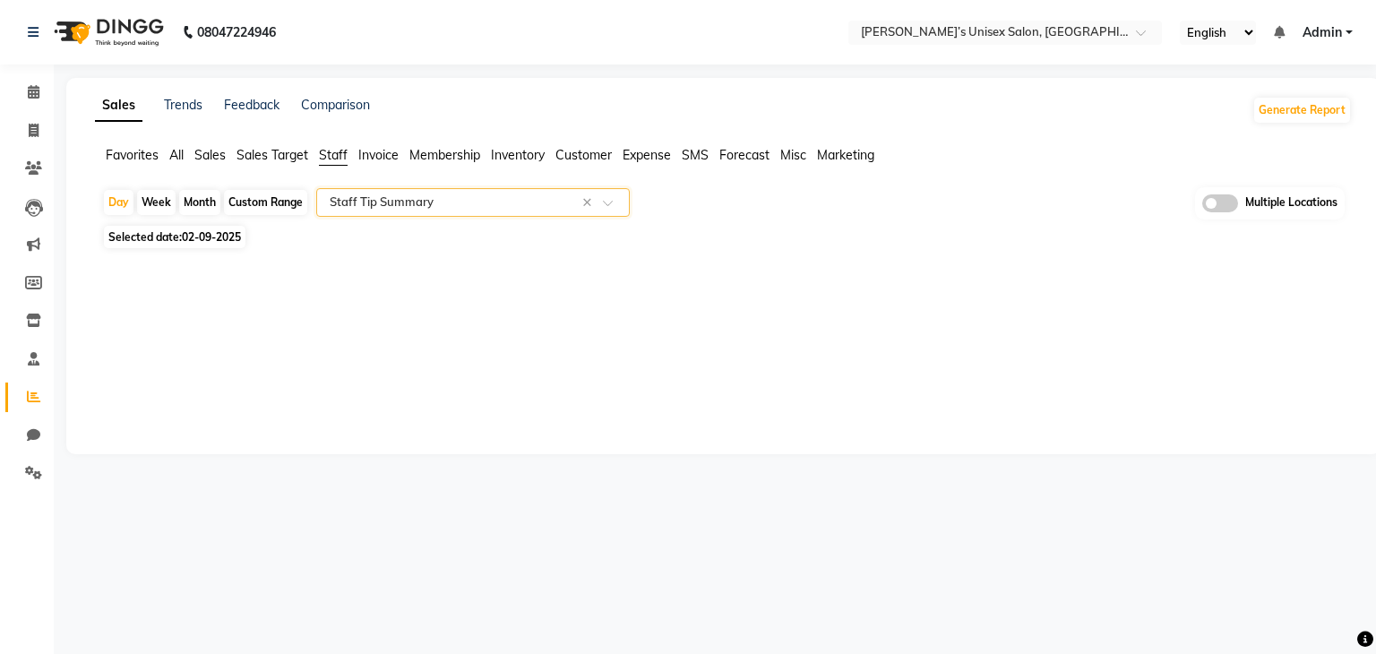
click at [489, 195] on input "text" at bounding box center [455, 202] width 258 height 18
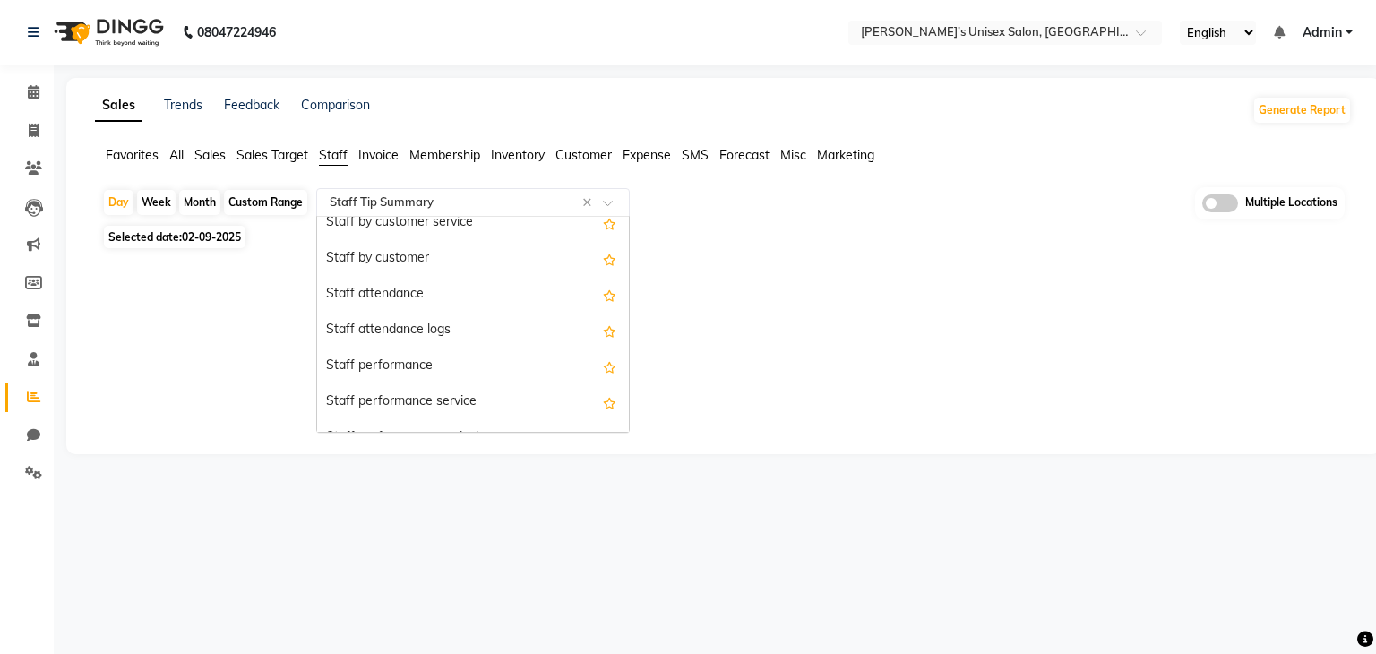
scroll to position [0, 0]
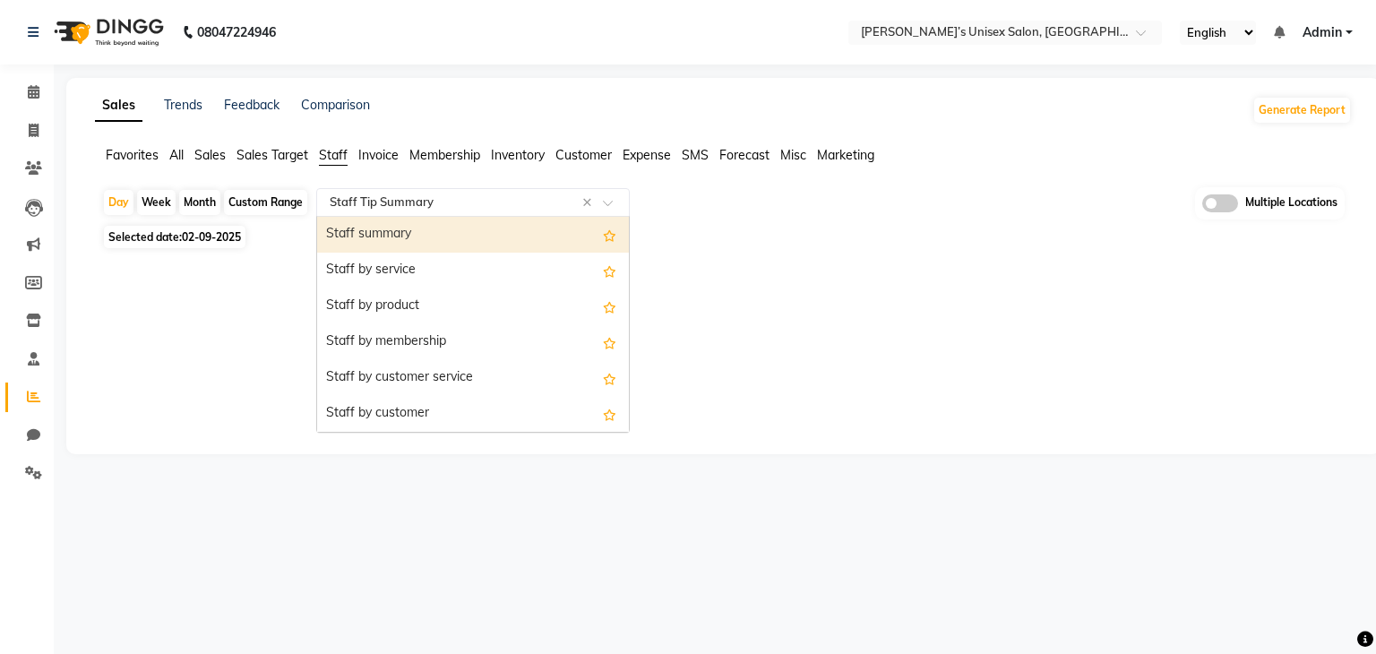
click at [385, 236] on div "Staff summary" at bounding box center [473, 235] width 312 height 36
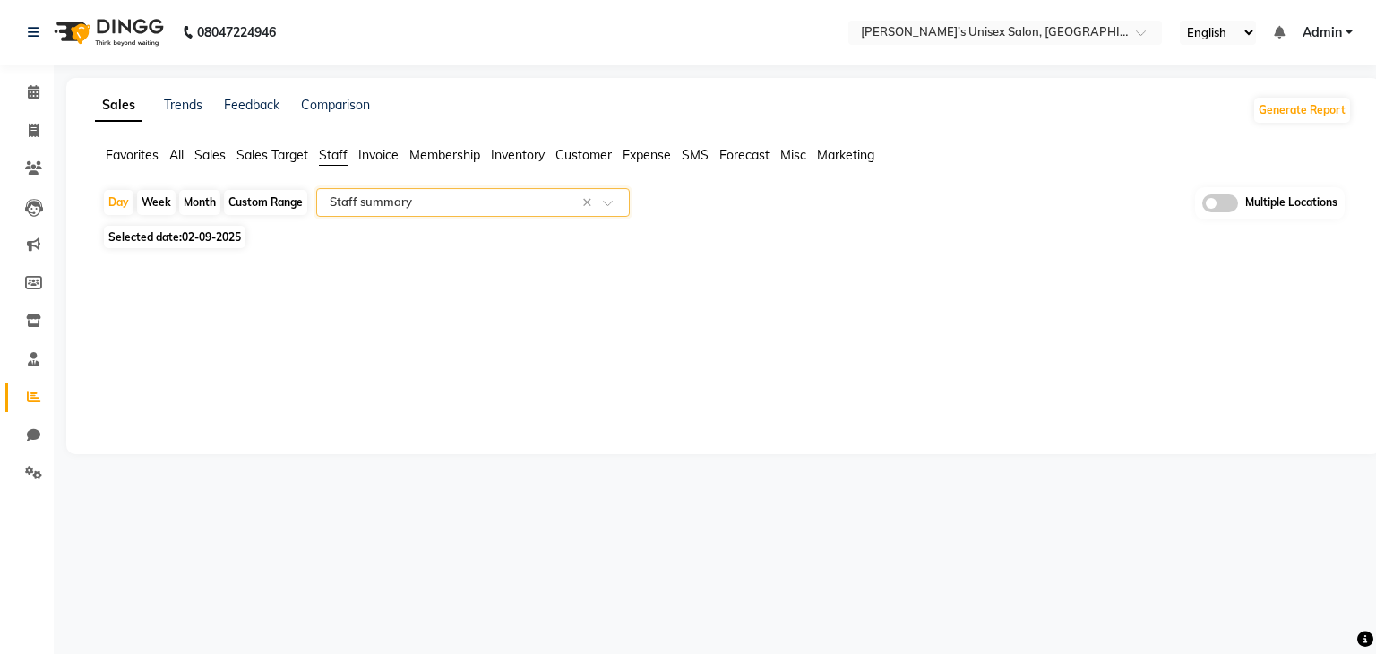
click at [645, 162] on span "Expense" at bounding box center [647, 155] width 48 height 16
click at [433, 210] on div "Select Report Type" at bounding box center [473, 202] width 314 height 29
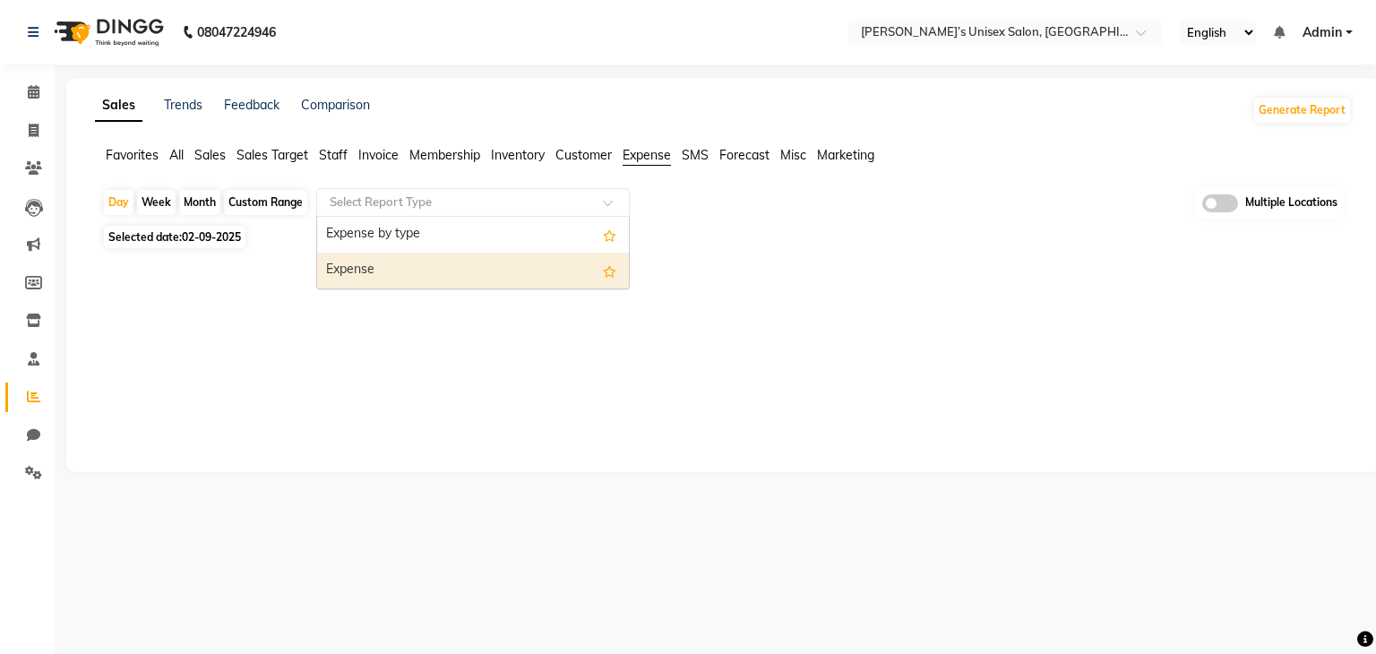
click at [416, 280] on div "Expense" at bounding box center [473, 271] width 312 height 36
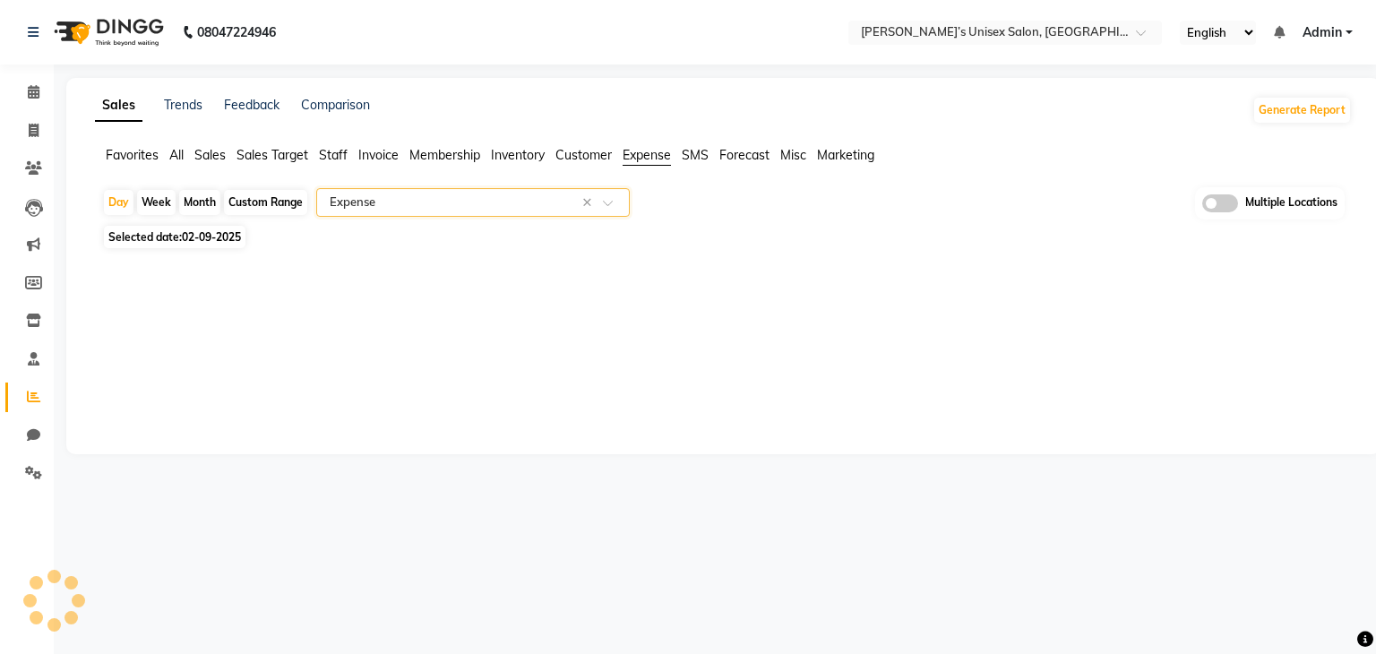
select select "filtered_report"
select select "csv"
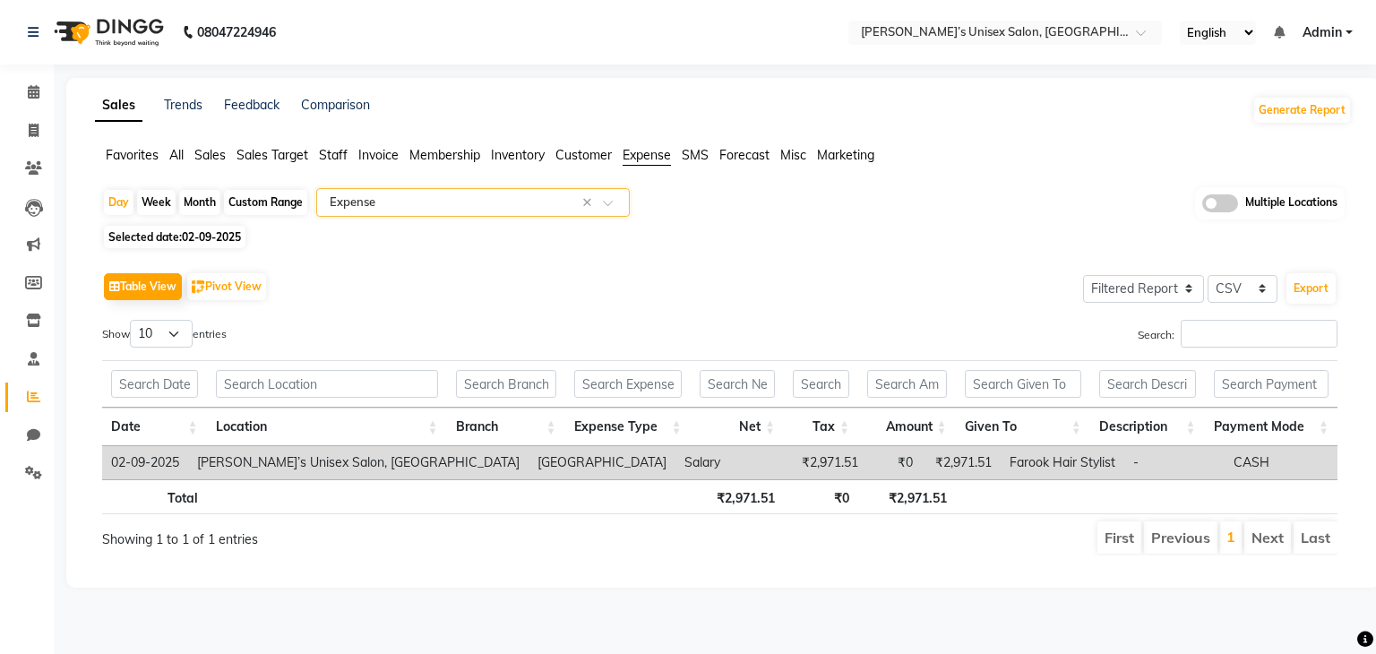
click at [1228, 460] on td "CASH" at bounding box center [1286, 462] width 123 height 33
click at [1253, 466] on td "CASH" at bounding box center [1286, 462] width 123 height 33
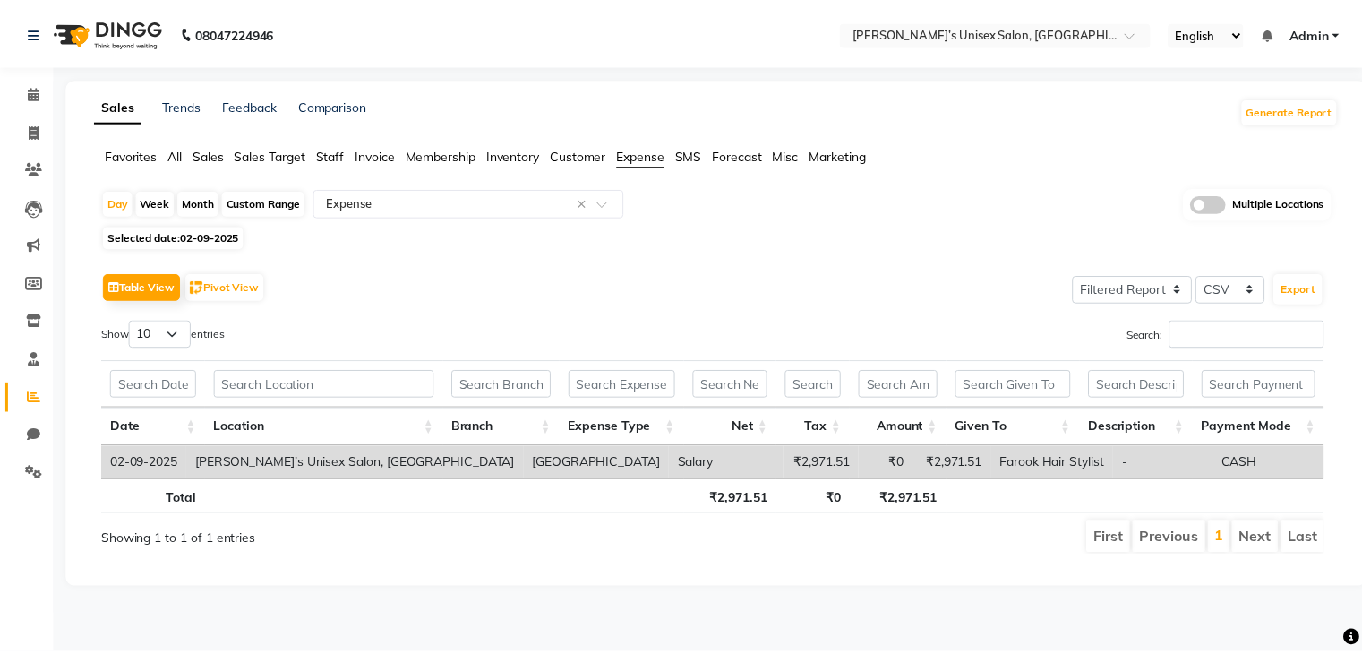
scroll to position [0, 13]
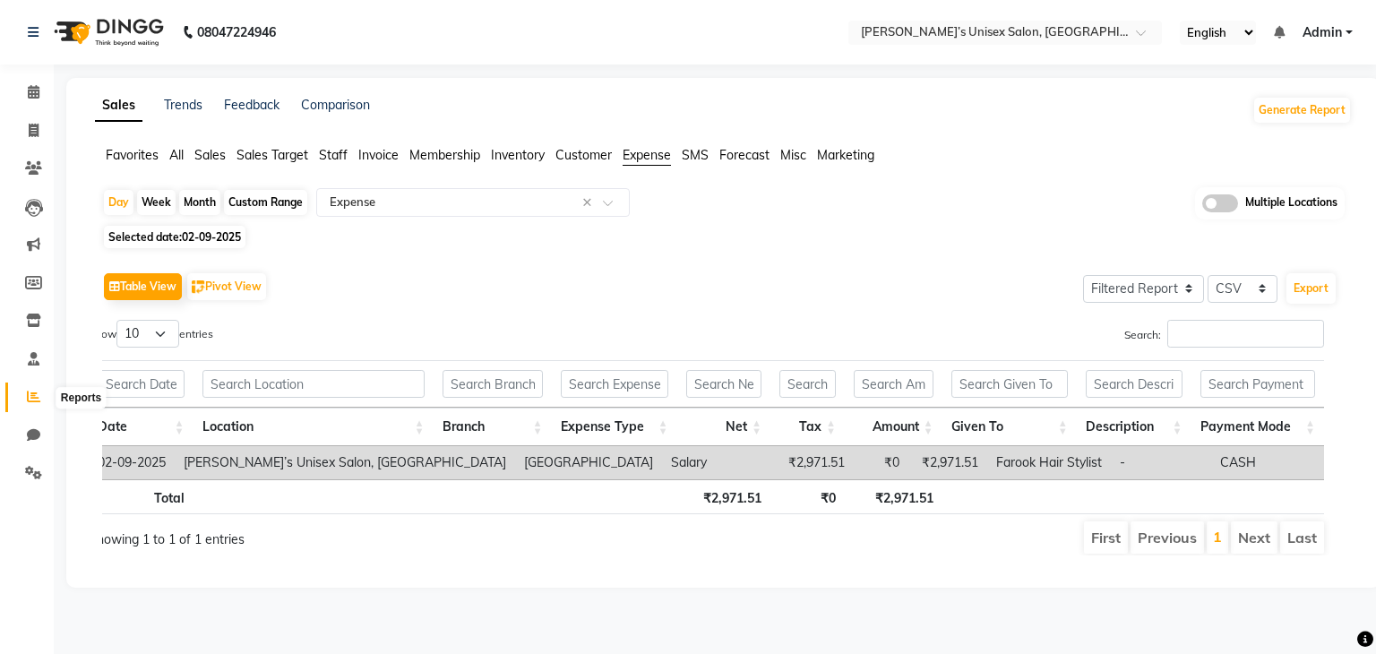
click at [28, 400] on icon at bounding box center [33, 396] width 13 height 13
click at [30, 477] on icon at bounding box center [33, 472] width 17 height 13
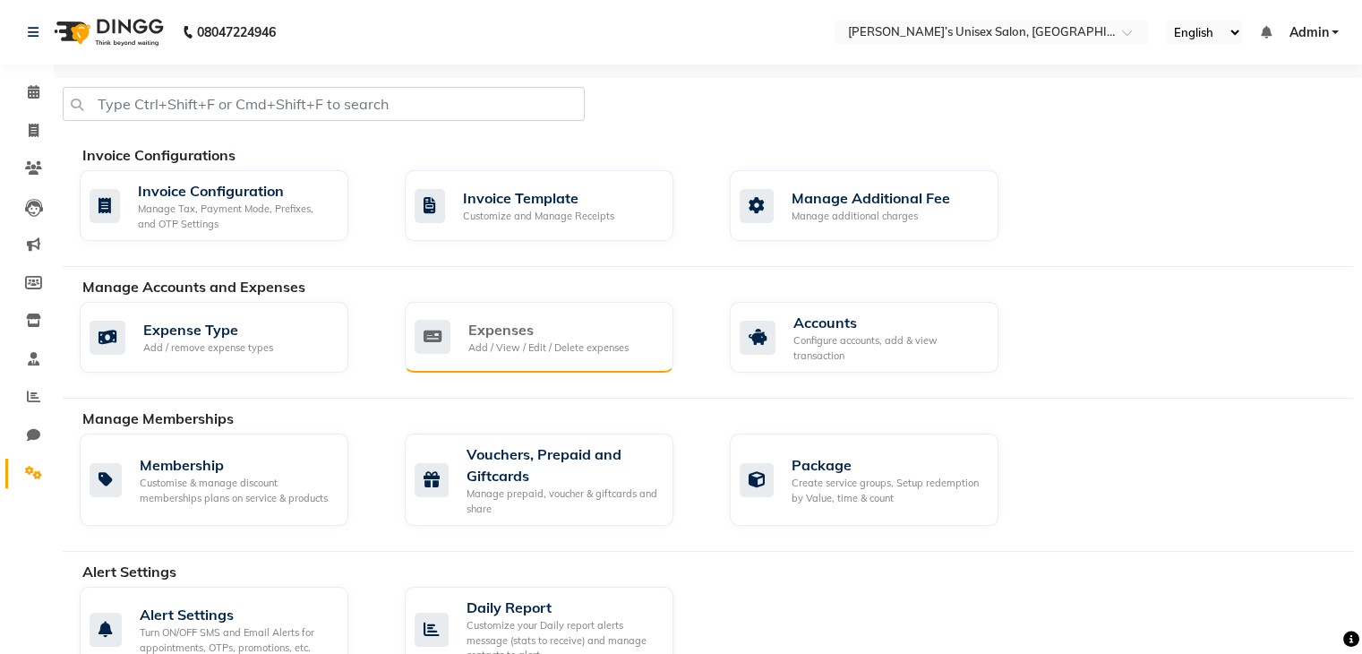
click at [534, 330] on div "Expenses" at bounding box center [548, 329] width 160 height 21
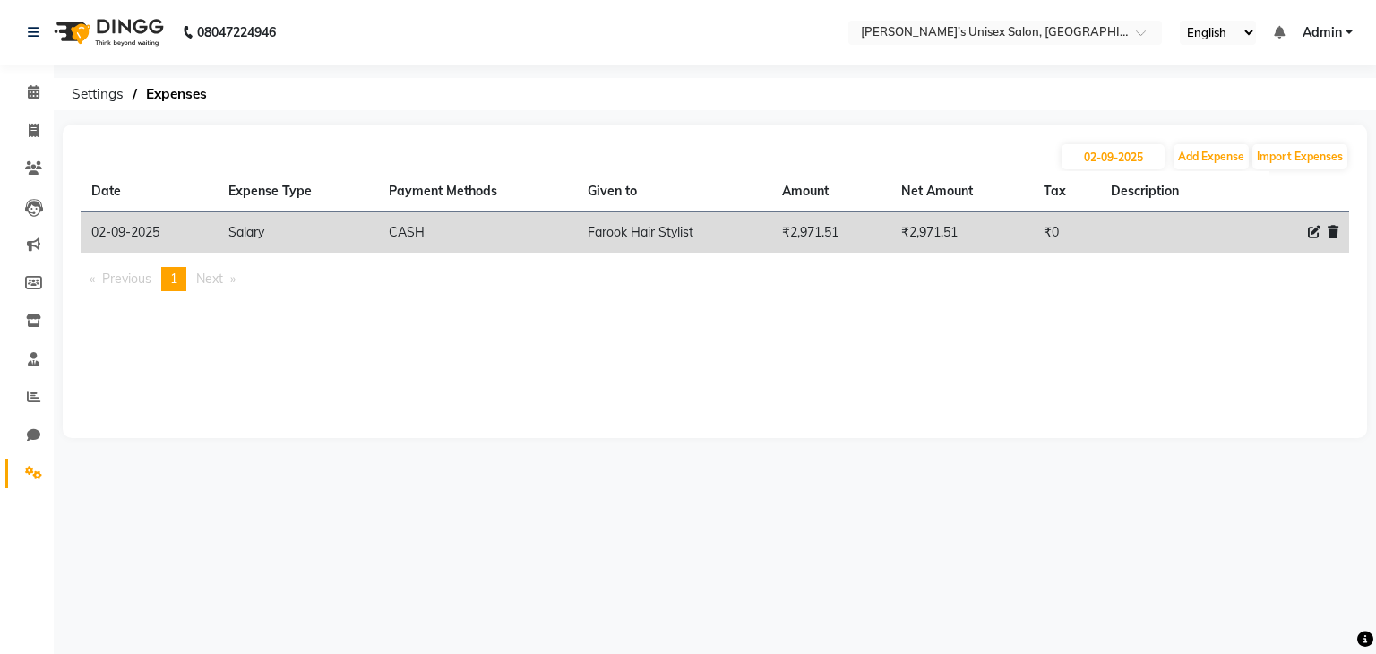
click at [1319, 234] on icon at bounding box center [1314, 232] width 13 height 13
select select "1"
select select "7890"
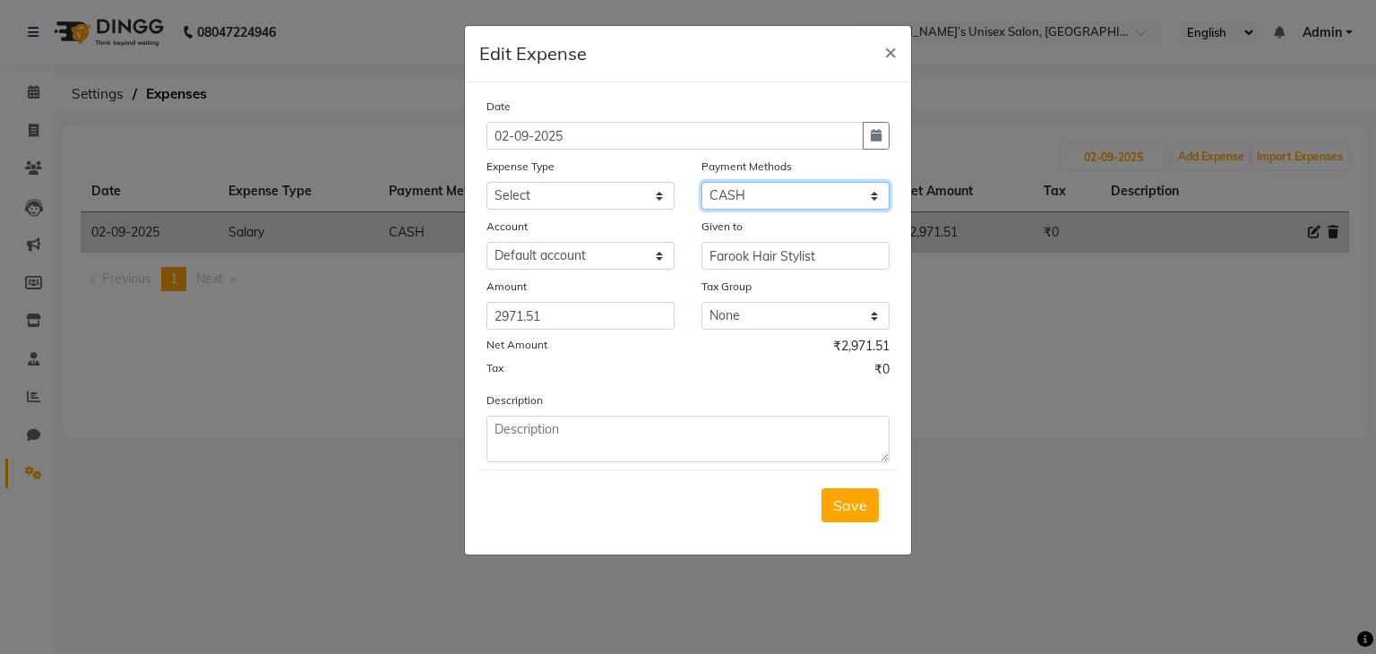
click at [807, 193] on select "Select Points Prepaid Package CASH UPI Wallet" at bounding box center [795, 196] width 188 height 28
select select "8"
click at [701, 184] on select "Select Points Prepaid Package CASH UPI Wallet" at bounding box center [795, 196] width 188 height 28
click at [853, 507] on span "Save" at bounding box center [850, 505] width 34 height 18
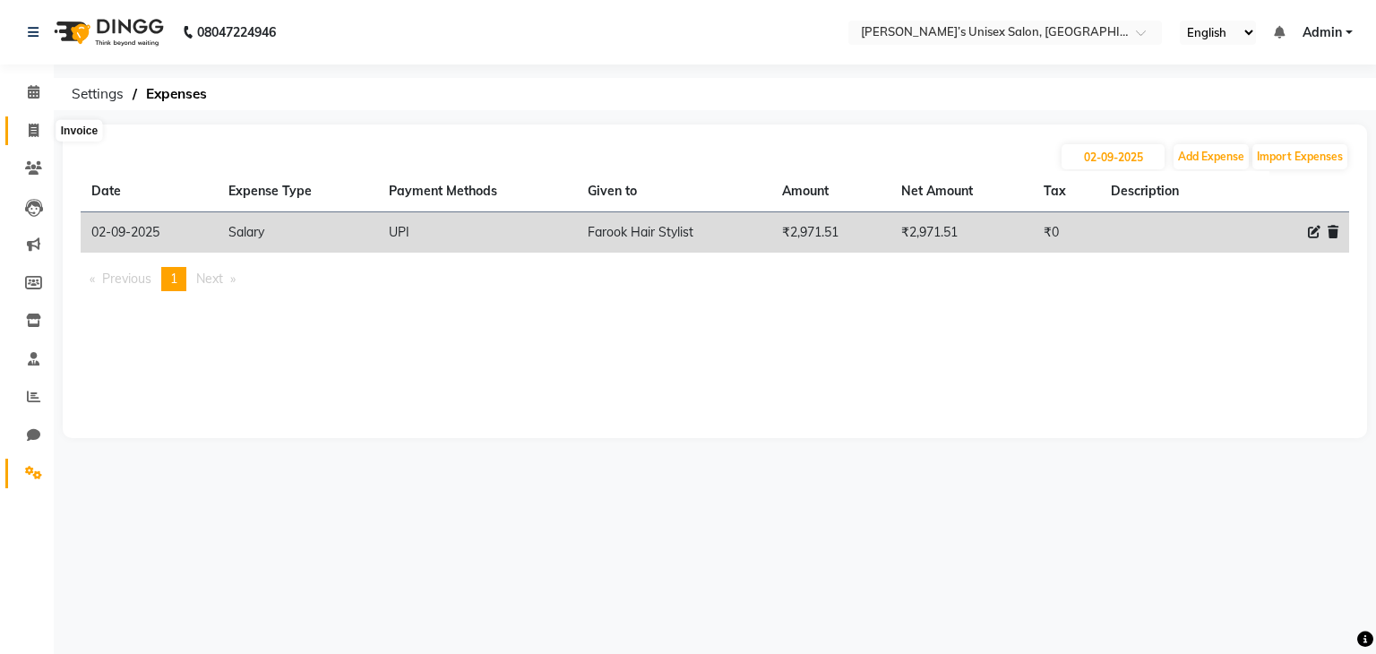
click at [36, 127] on icon at bounding box center [34, 130] width 10 height 13
select select "service"
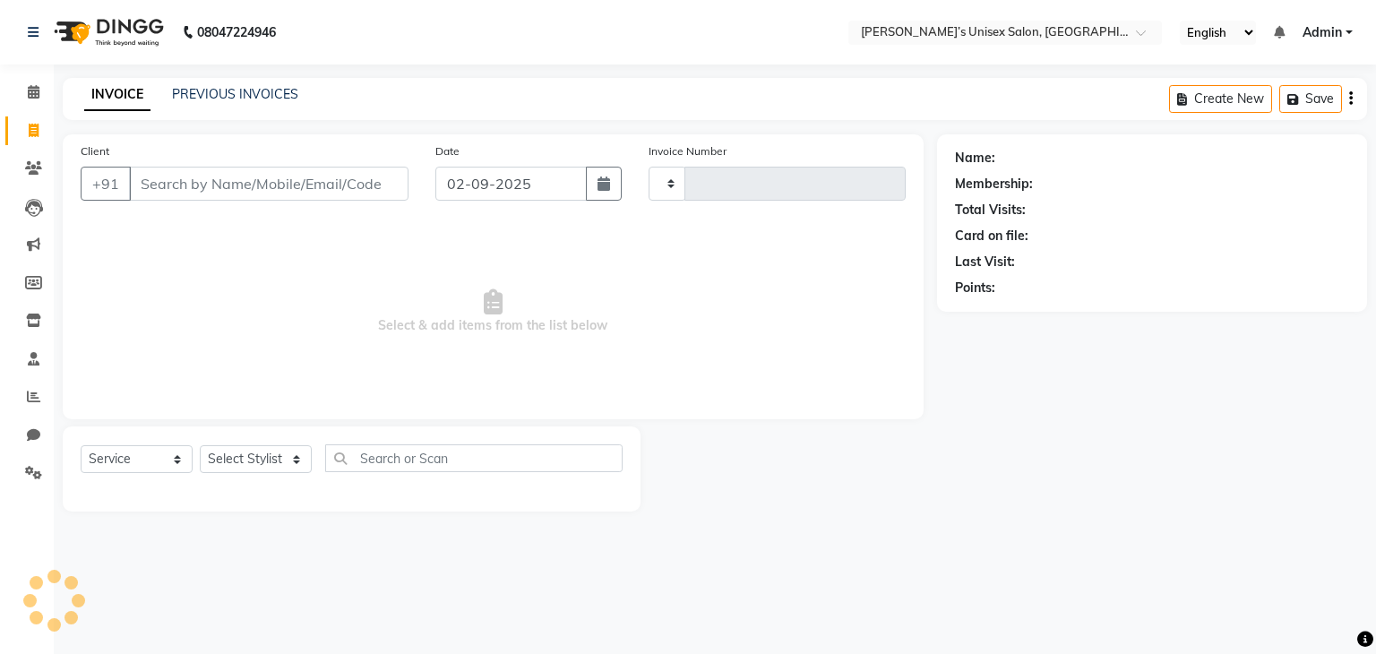
type input "0765"
select select "8637"
click at [31, 357] on icon at bounding box center [34, 358] width 12 height 13
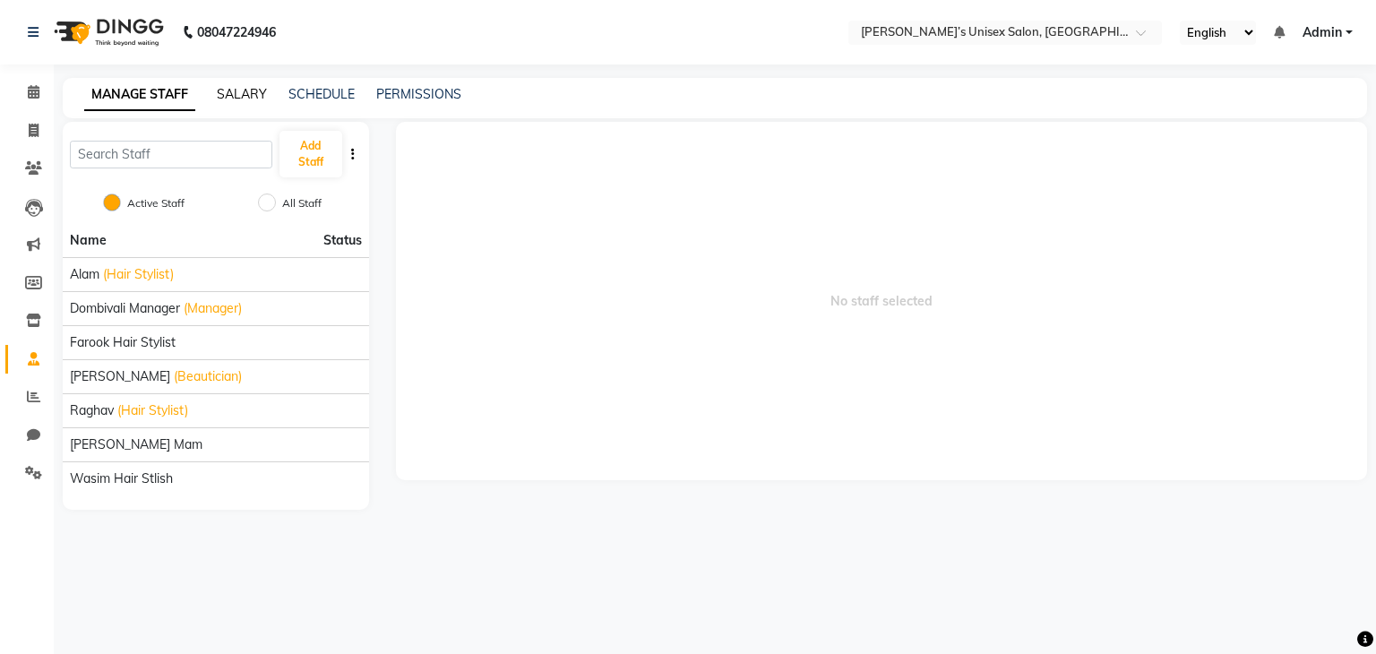
click at [236, 99] on link "SALARY" at bounding box center [242, 94] width 50 height 16
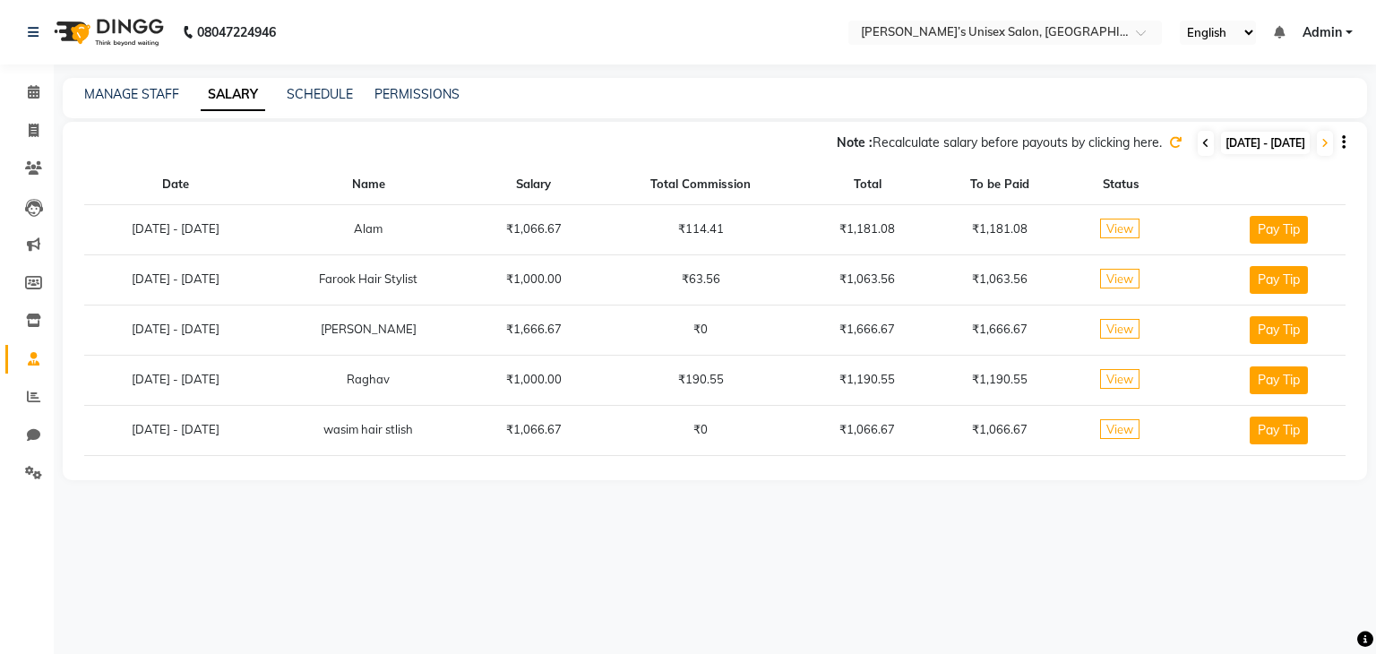
click at [1202, 145] on icon at bounding box center [1205, 143] width 7 height 11
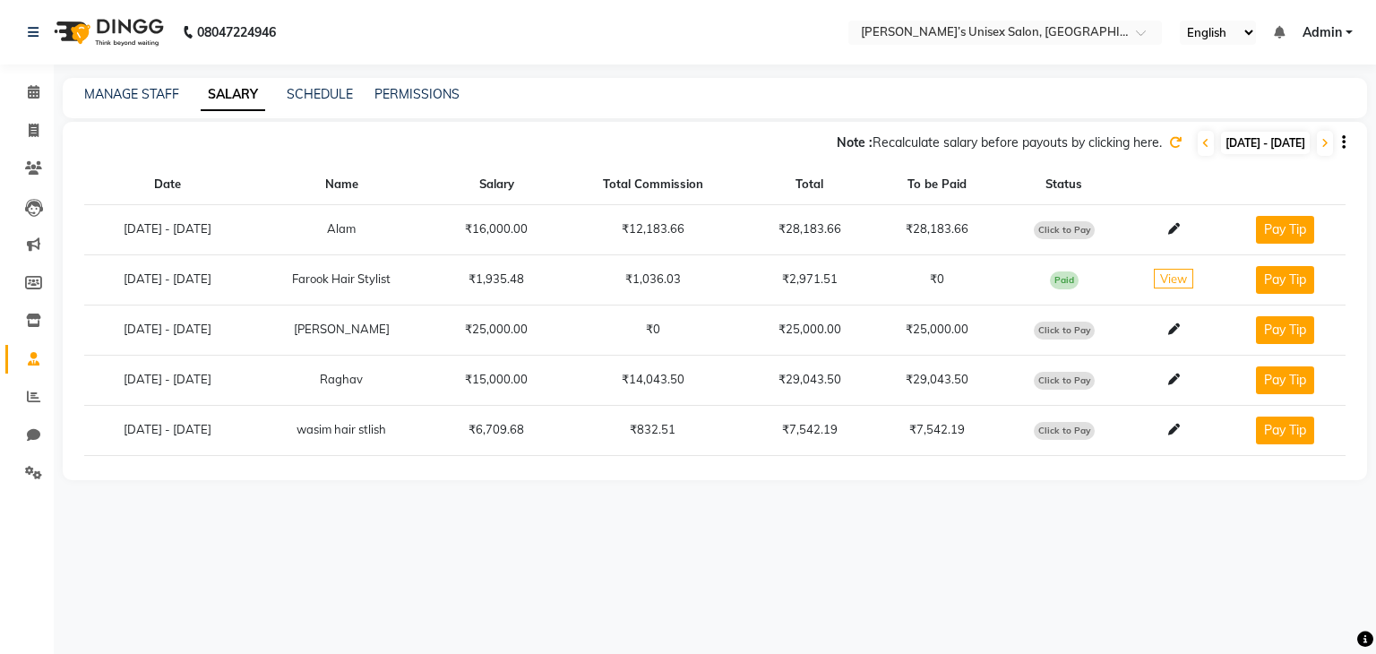
click at [1153, 116] on div "MANAGE STAFF SALARY SCHEDULE PERMISSIONS" at bounding box center [715, 98] width 1304 height 40
click at [1169, 144] on icon at bounding box center [1175, 142] width 13 height 13
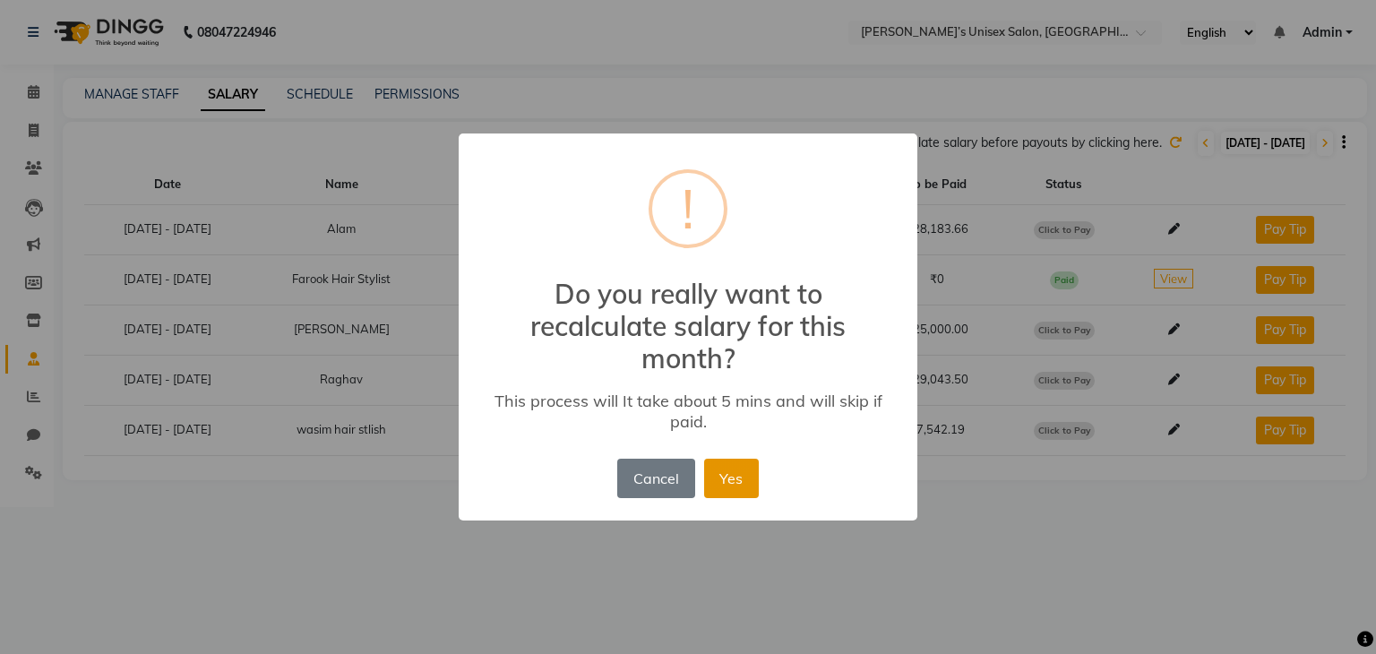
click at [727, 479] on button "Yes" at bounding box center [731, 478] width 55 height 39
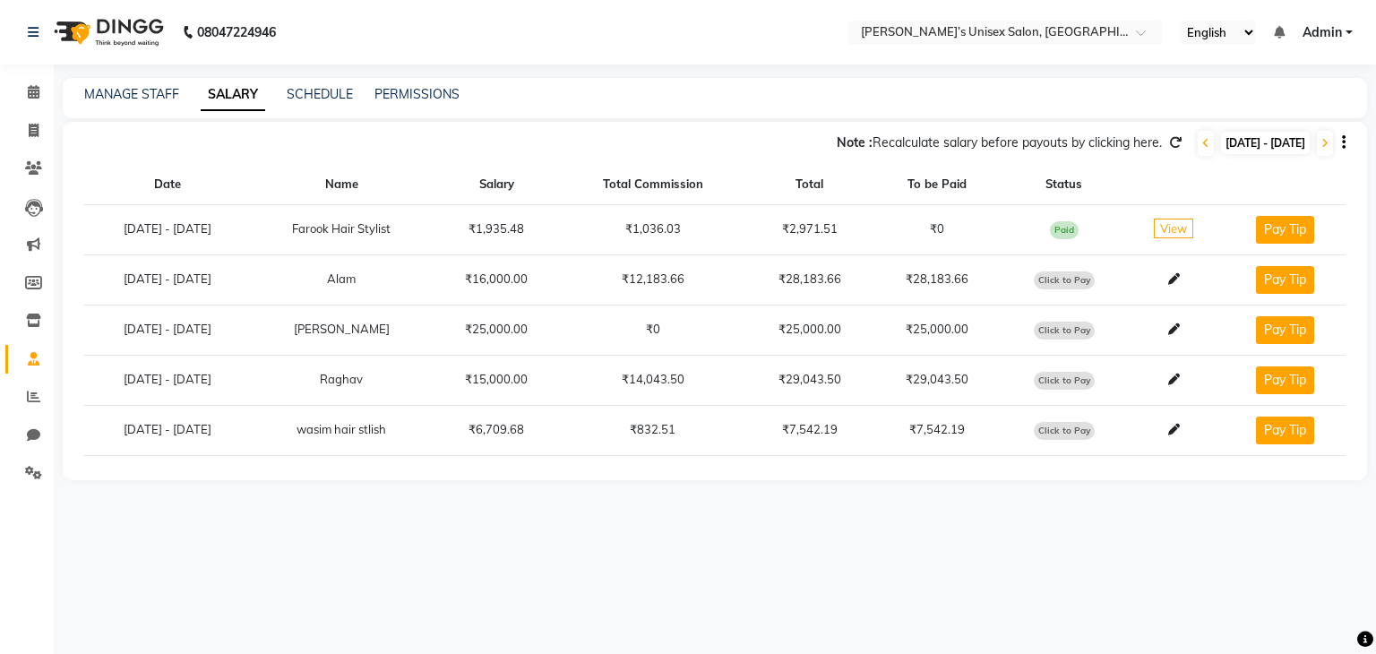
click at [1089, 326] on span "Click to Pay" at bounding box center [1064, 331] width 61 height 18
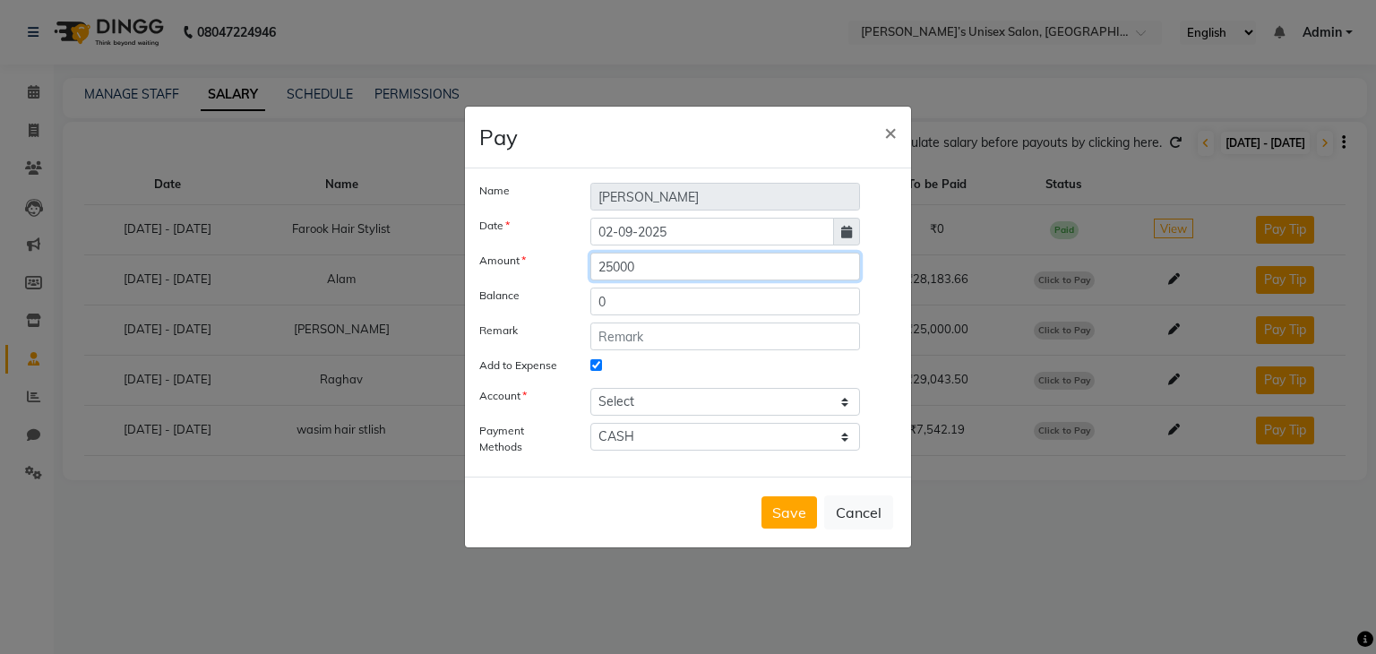
click at [660, 258] on input "25000" at bounding box center [725, 267] width 270 height 28
type input "2"
type input "1"
type input "26000"
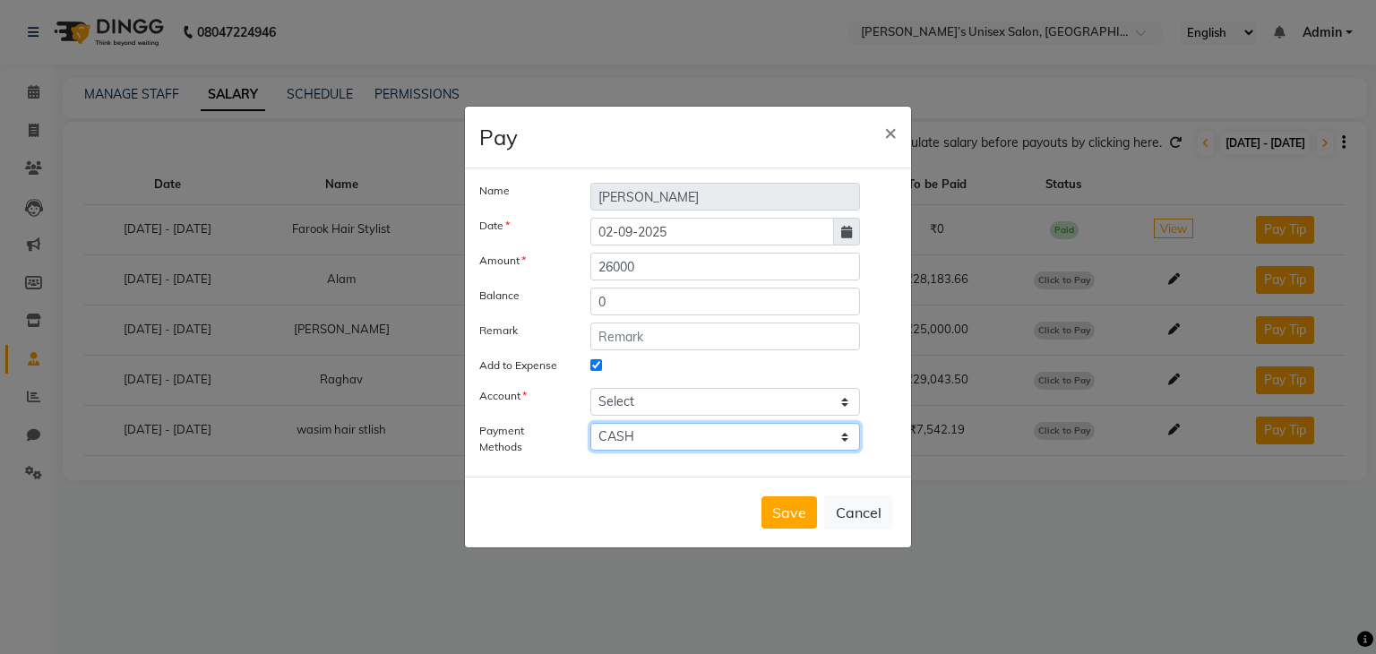
click at [656, 435] on select "CASH UPI" at bounding box center [725, 437] width 270 height 28
click at [590, 423] on select "CASH UPI" at bounding box center [725, 437] width 270 height 28
click at [889, 130] on span "×" at bounding box center [890, 131] width 13 height 27
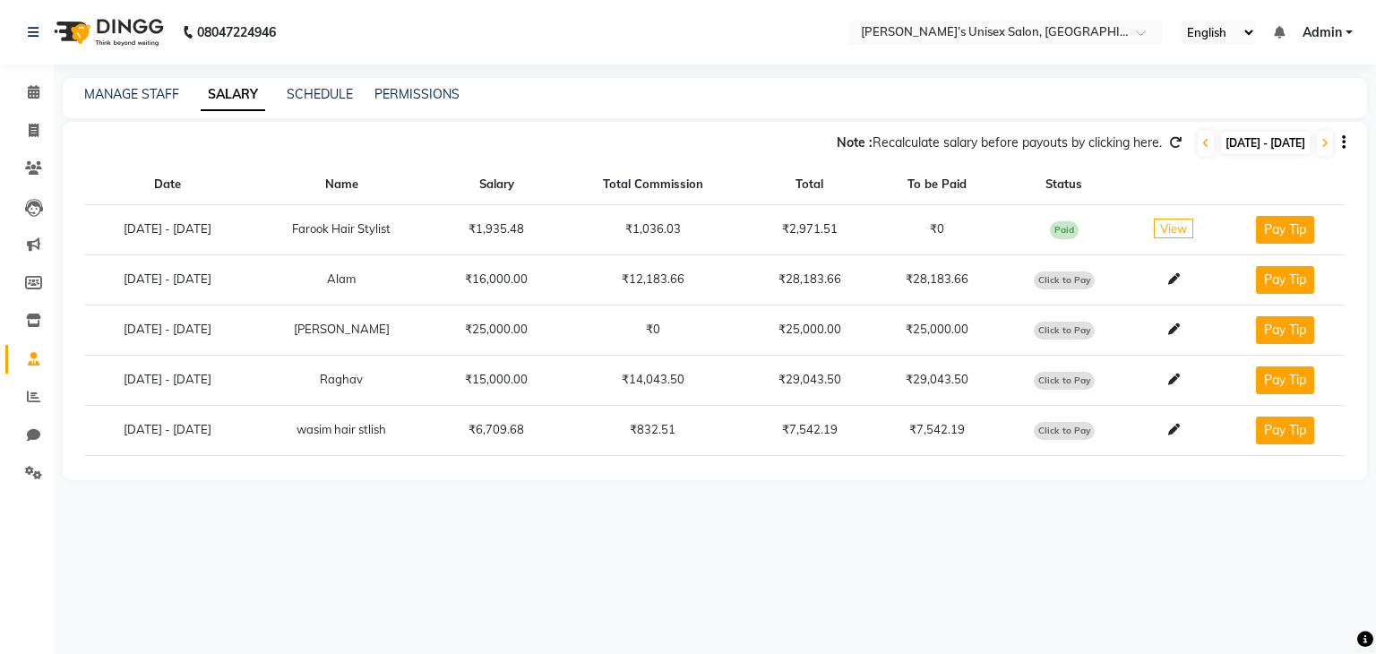
click at [1283, 281] on button "Pay Tip" at bounding box center [1285, 280] width 58 height 28
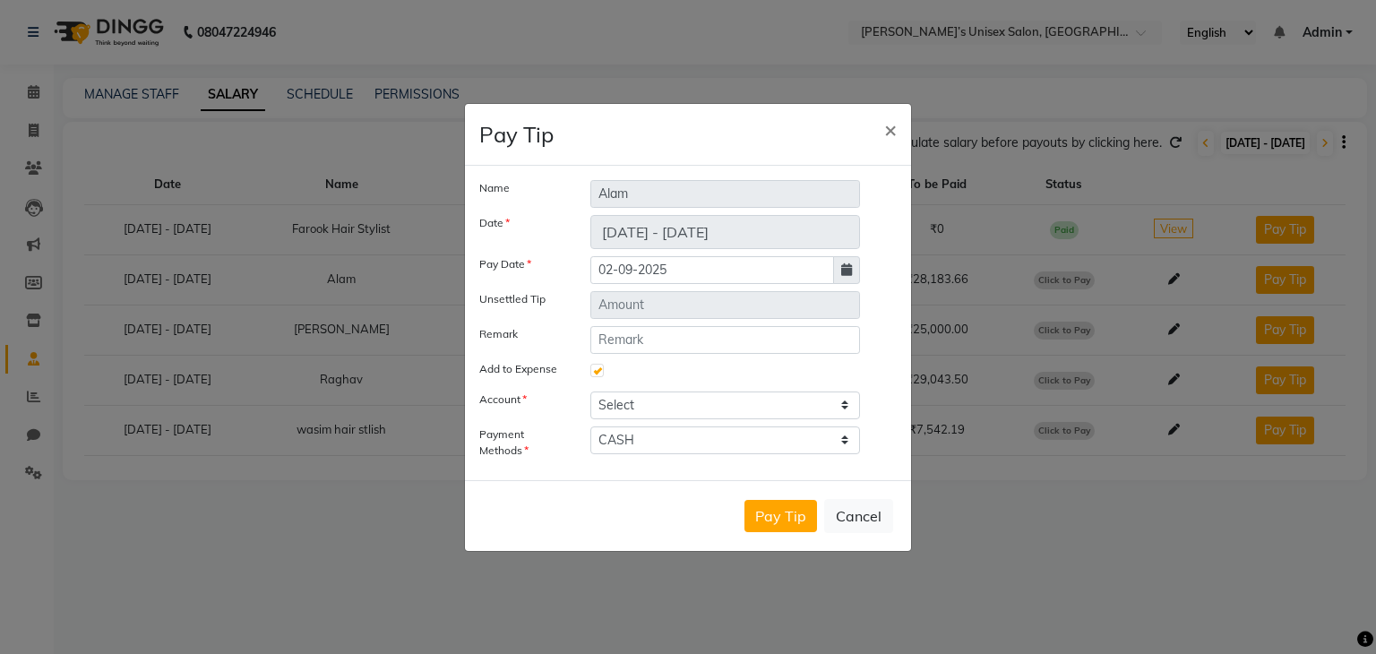
type input "120"
click at [887, 133] on span "×" at bounding box center [890, 129] width 13 height 27
checkbox input "false"
select select
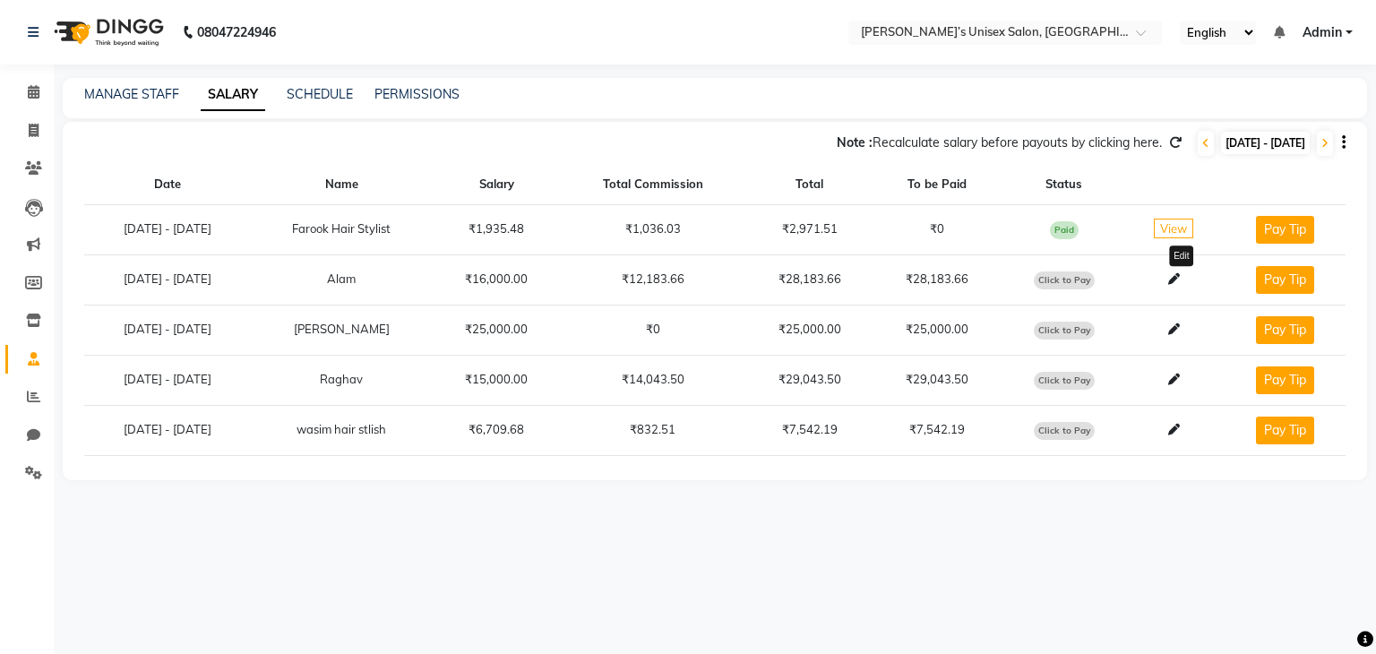
click at [1180, 273] on icon at bounding box center [1174, 279] width 12 height 12
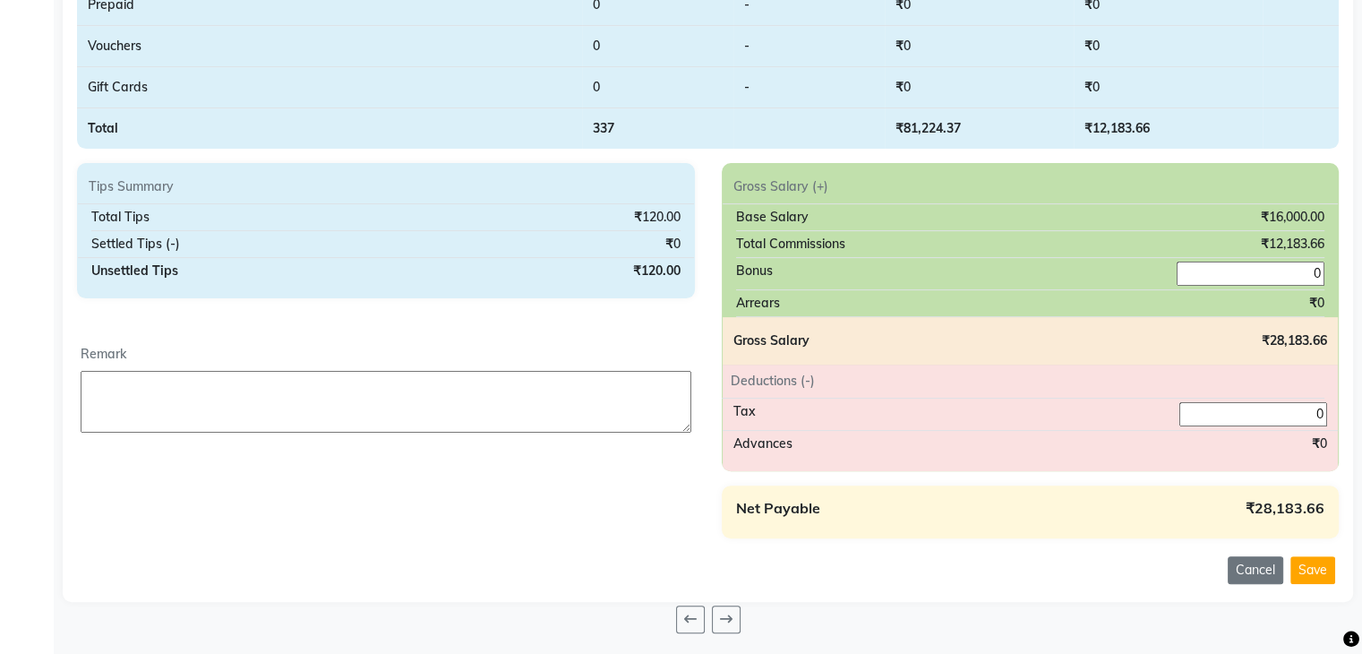
scroll to position [523, 0]
click at [1301, 272] on input "0" at bounding box center [1251, 272] width 148 height 24
click at [1302, 419] on input "0" at bounding box center [1254, 412] width 148 height 24
click at [1280, 437] on div "Advances ₹0" at bounding box center [1031, 442] width 616 height 26
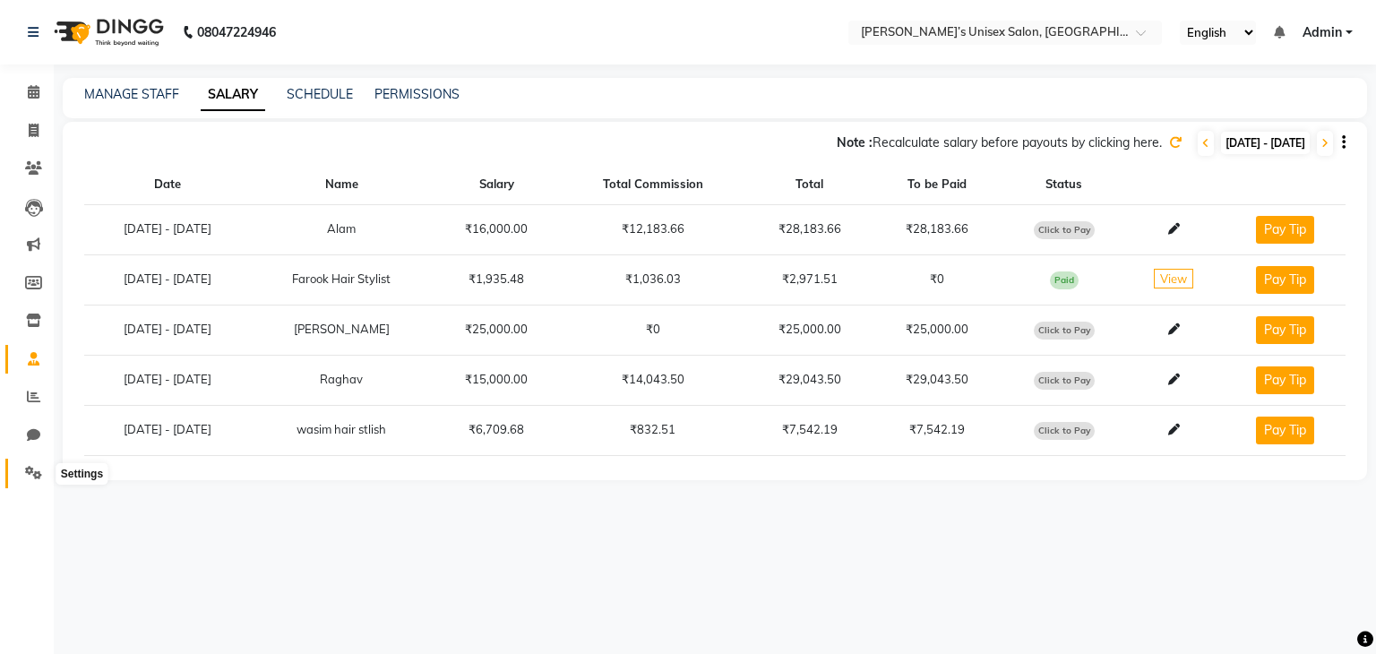
click at [28, 475] on icon at bounding box center [33, 472] width 17 height 13
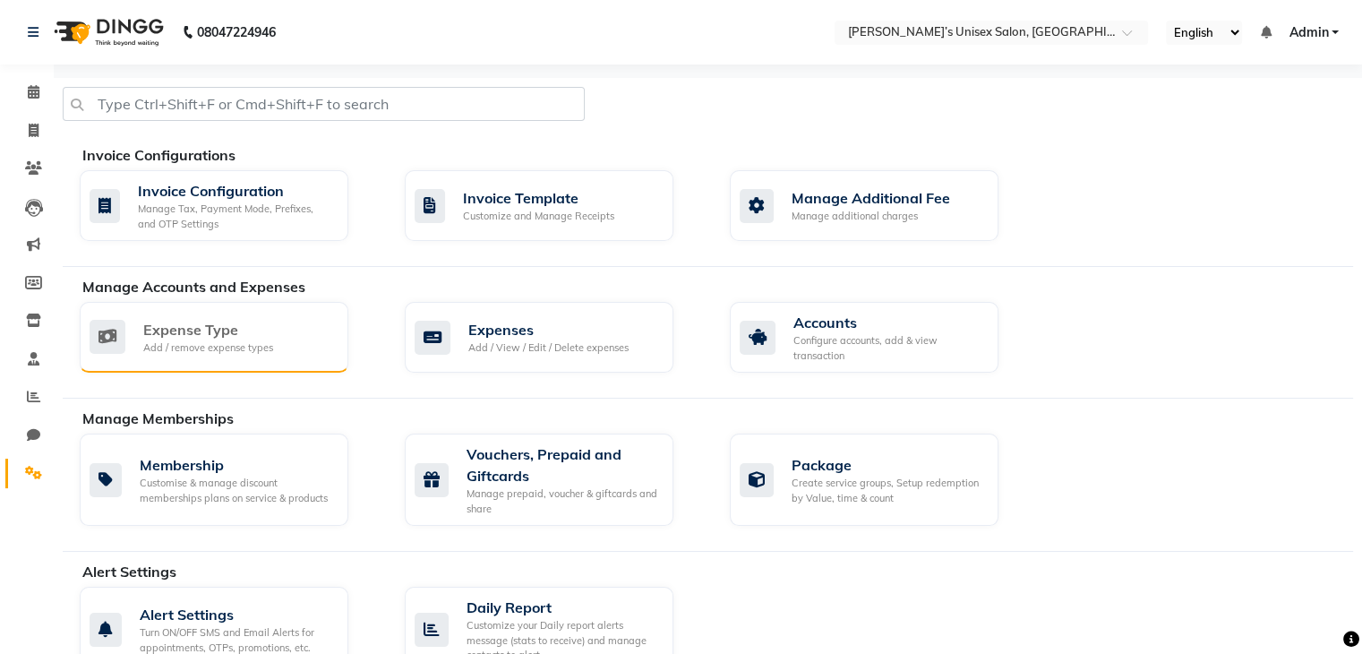
click at [211, 334] on div "Expense Type" at bounding box center [208, 329] width 130 height 21
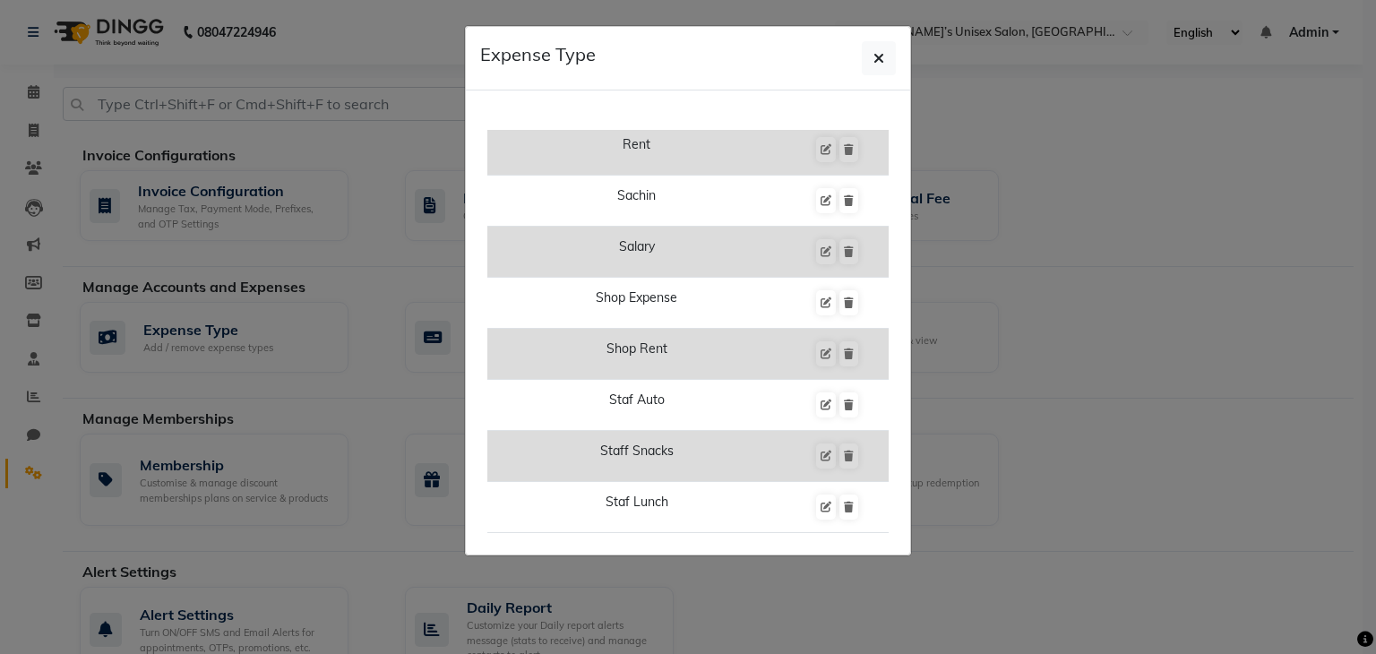
scroll to position [1702, 0]
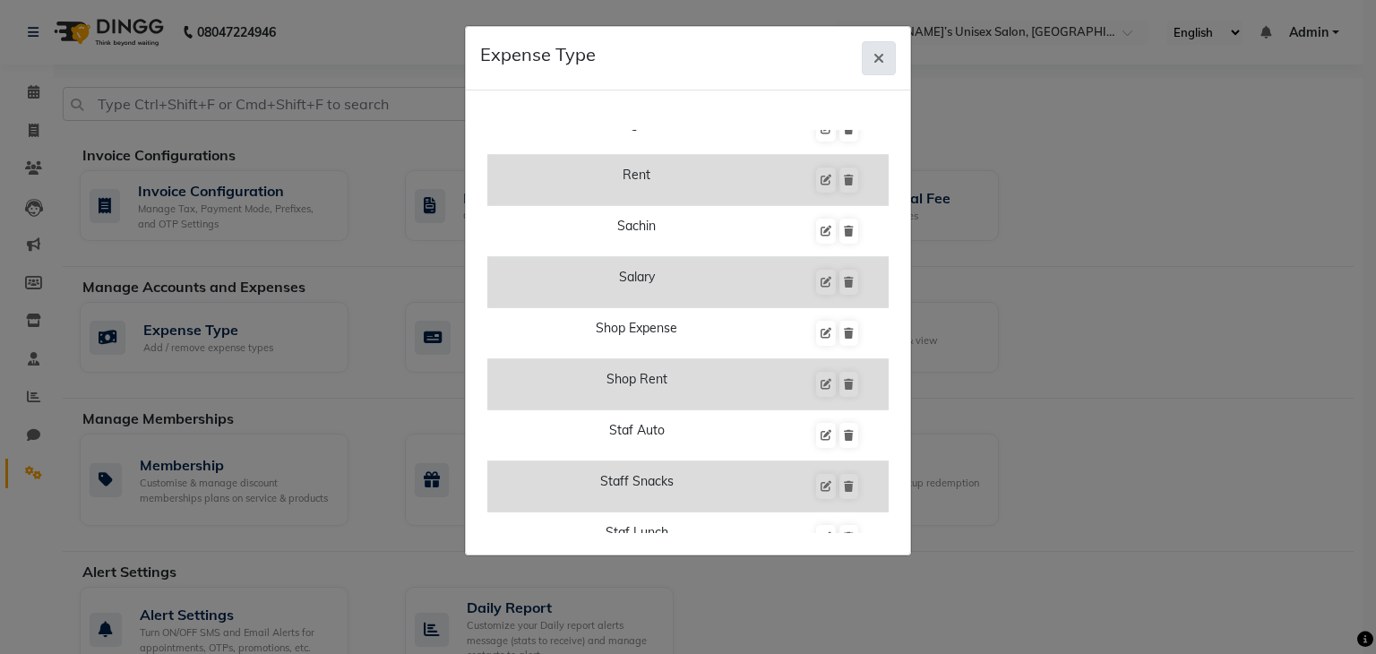
click at [879, 52] on icon "button" at bounding box center [878, 58] width 11 height 14
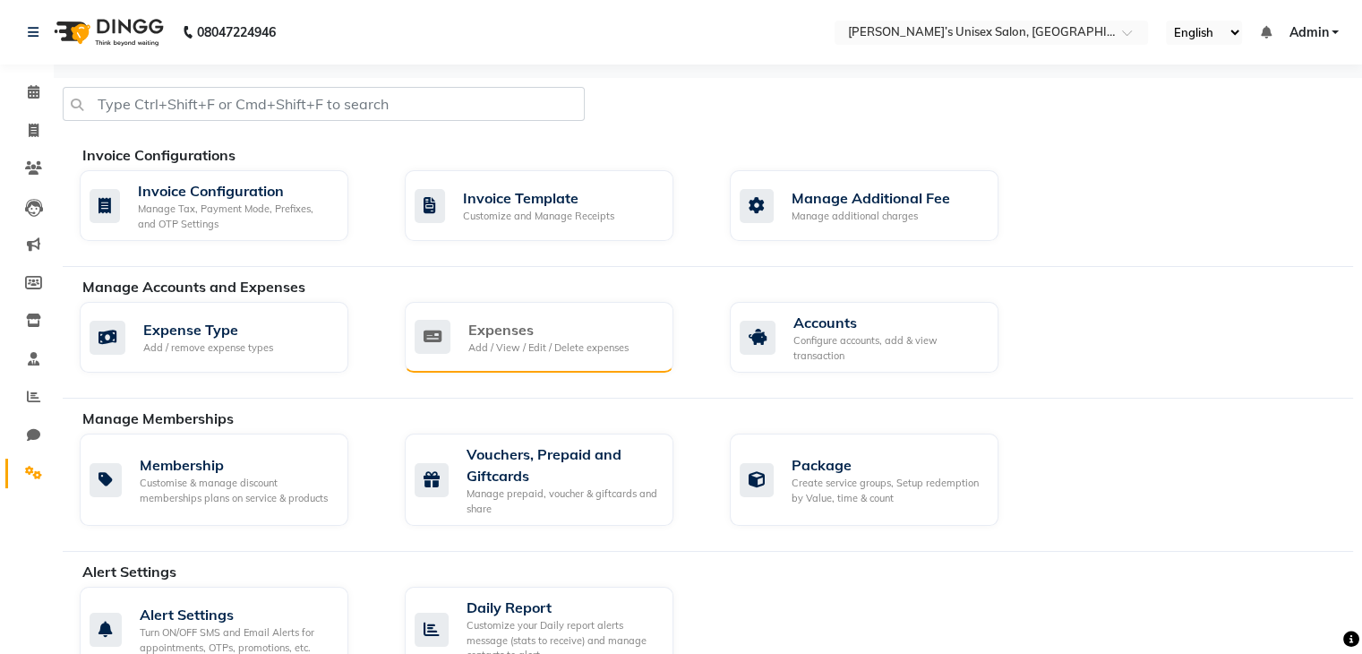
click at [482, 334] on div "Expenses" at bounding box center [548, 329] width 160 height 21
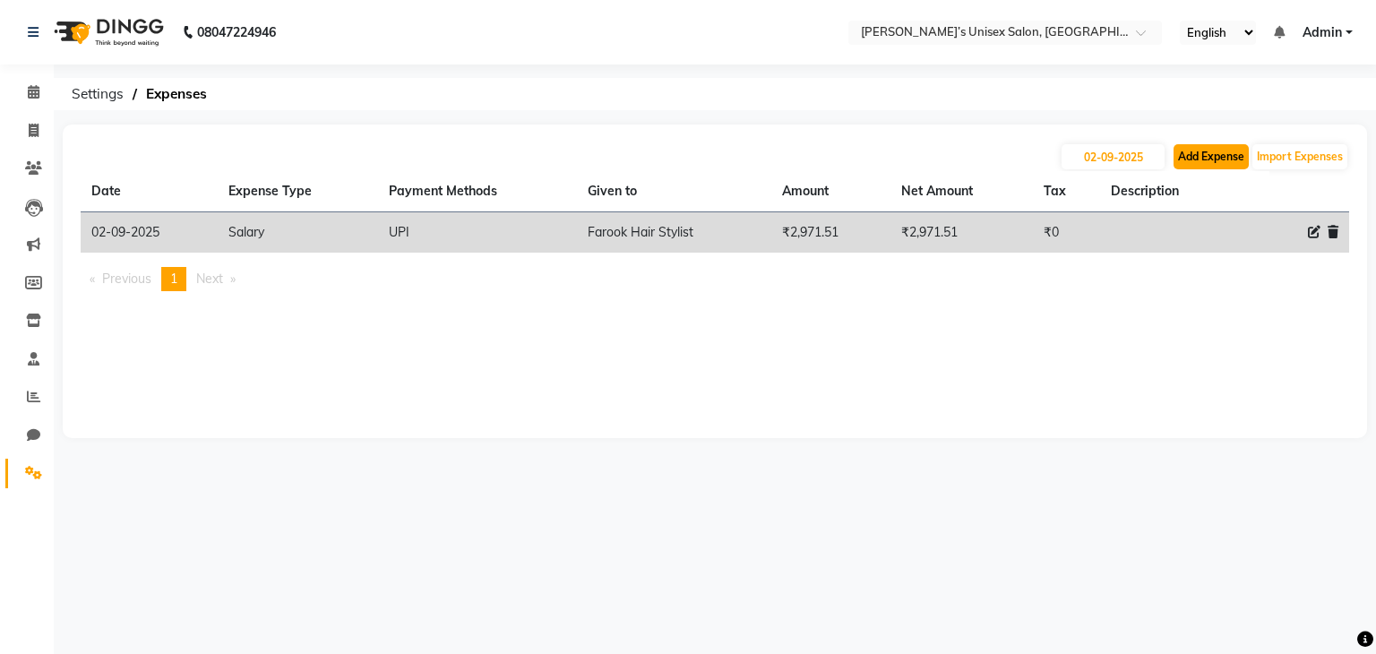
click at [1193, 159] on button "Add Expense" at bounding box center [1210, 156] width 75 height 25
select select "1"
select select "7889"
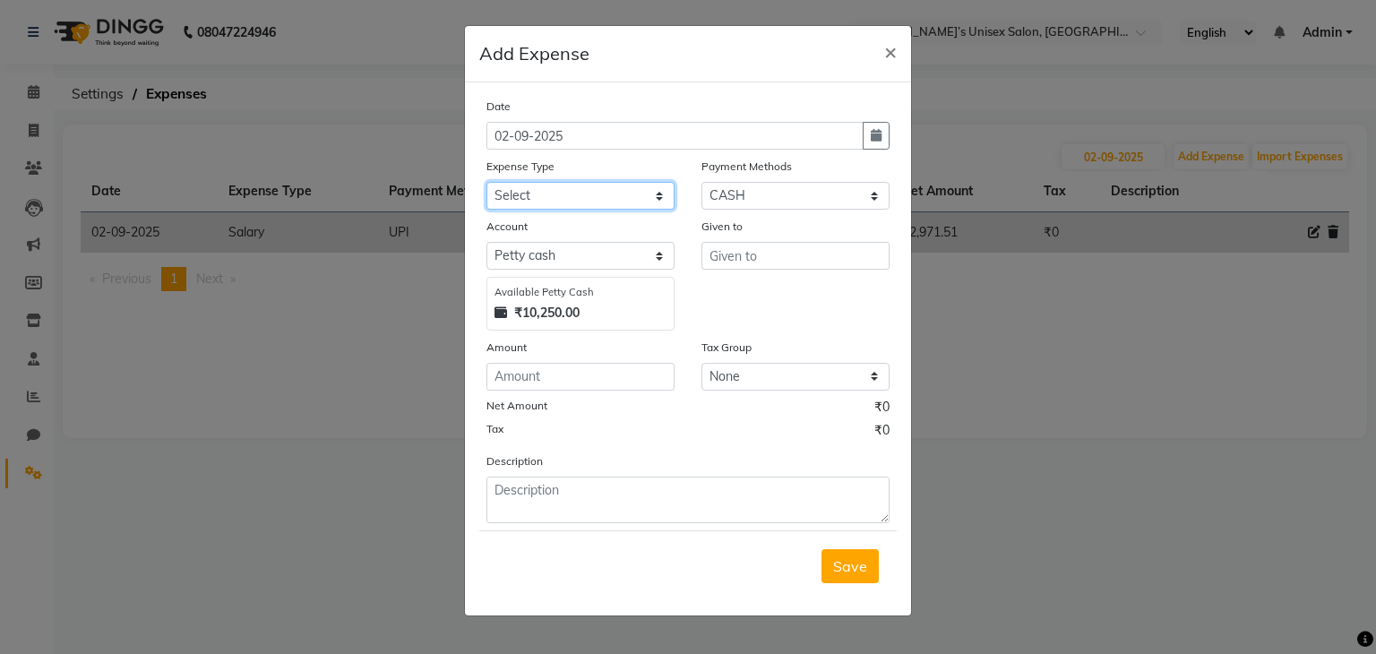
click at [562, 202] on select "Select AALAM Advance Salary ASWINI BANCI Bank charges Car maintenance cash to 9…" at bounding box center [580, 196] width 188 height 28
select select "24286"
click at [486, 184] on select "Select AALAM Advance Salary ASWINI BANCI Bank charges Car maintenance cash to 9…" at bounding box center [580, 196] width 188 height 28
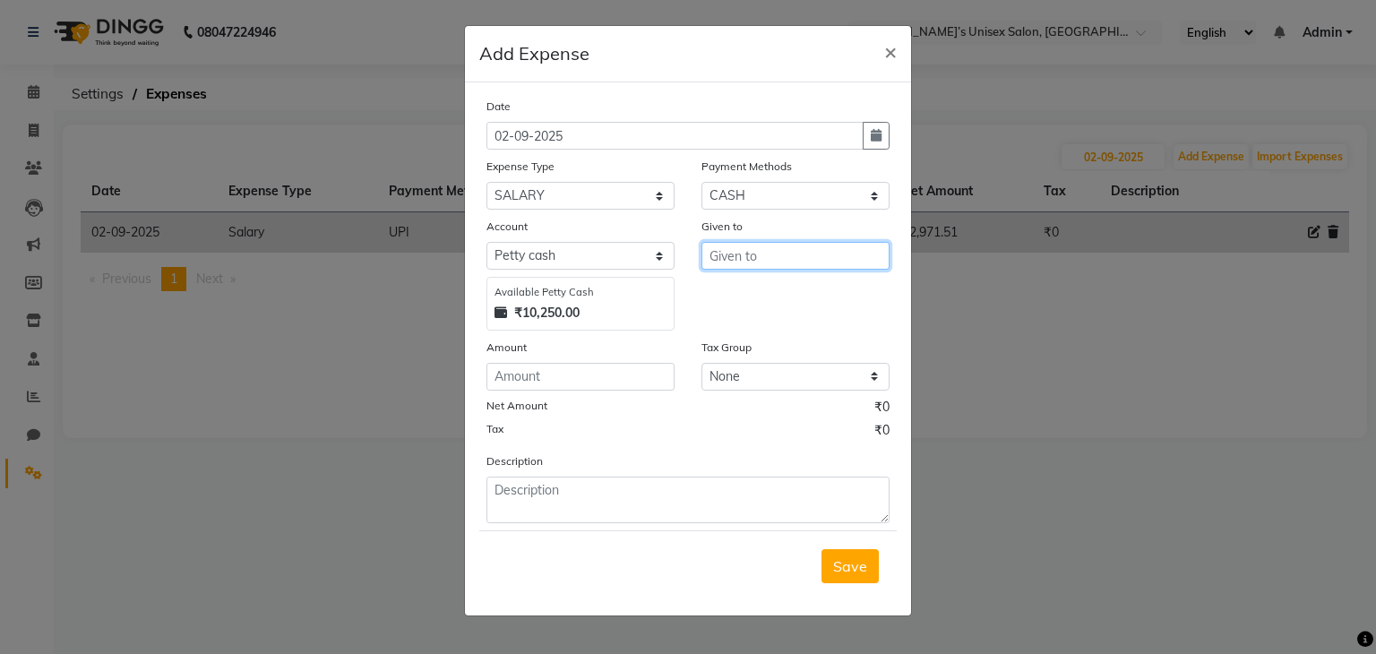
click at [744, 267] on input "text" at bounding box center [795, 256] width 188 height 28
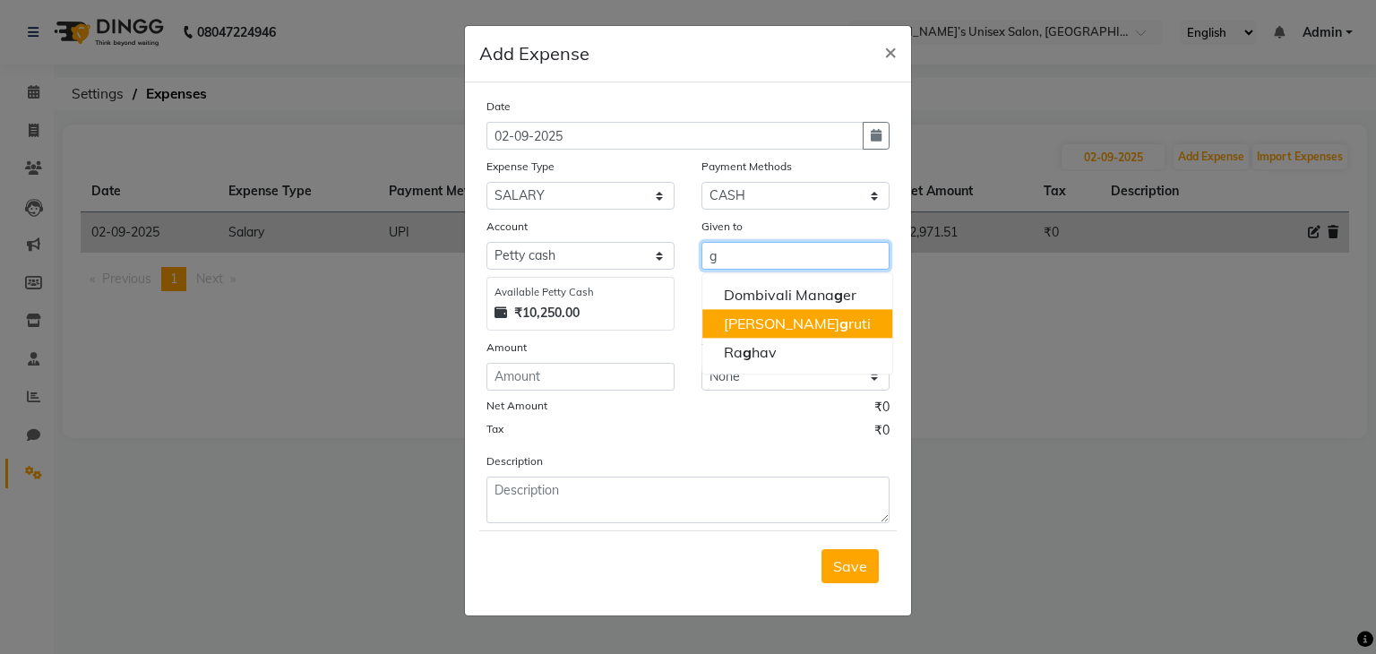
click at [839, 321] on span "g" at bounding box center [843, 323] width 9 height 18
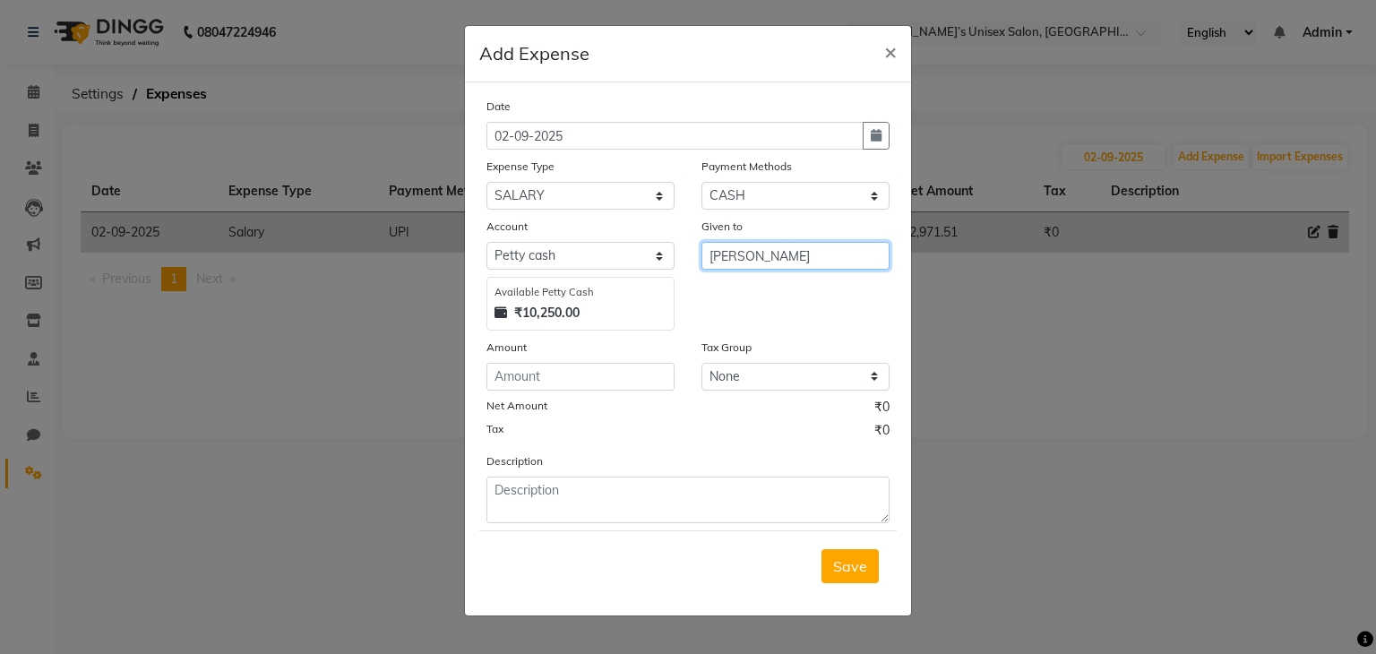
type input "[PERSON_NAME]"
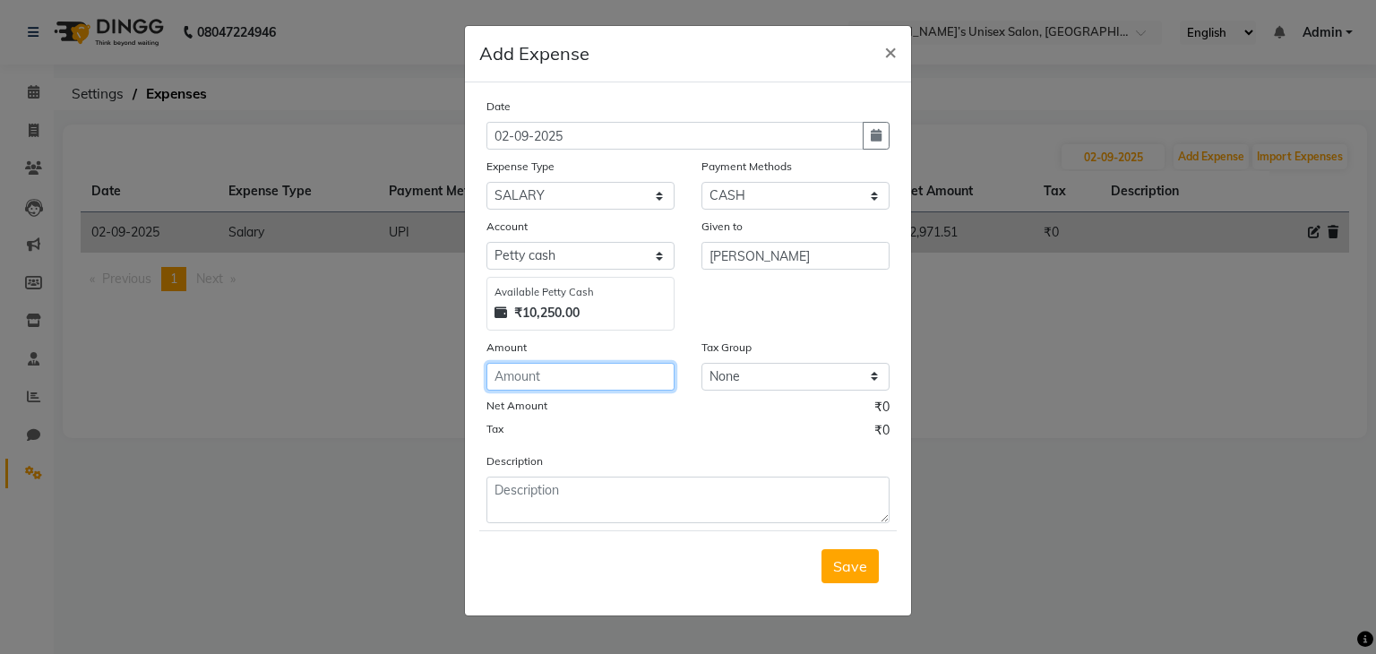
click at [537, 376] on input "number" at bounding box center [580, 377] width 188 height 28
type input "1"
type input "500"
click at [841, 574] on span "Save" at bounding box center [850, 566] width 34 height 18
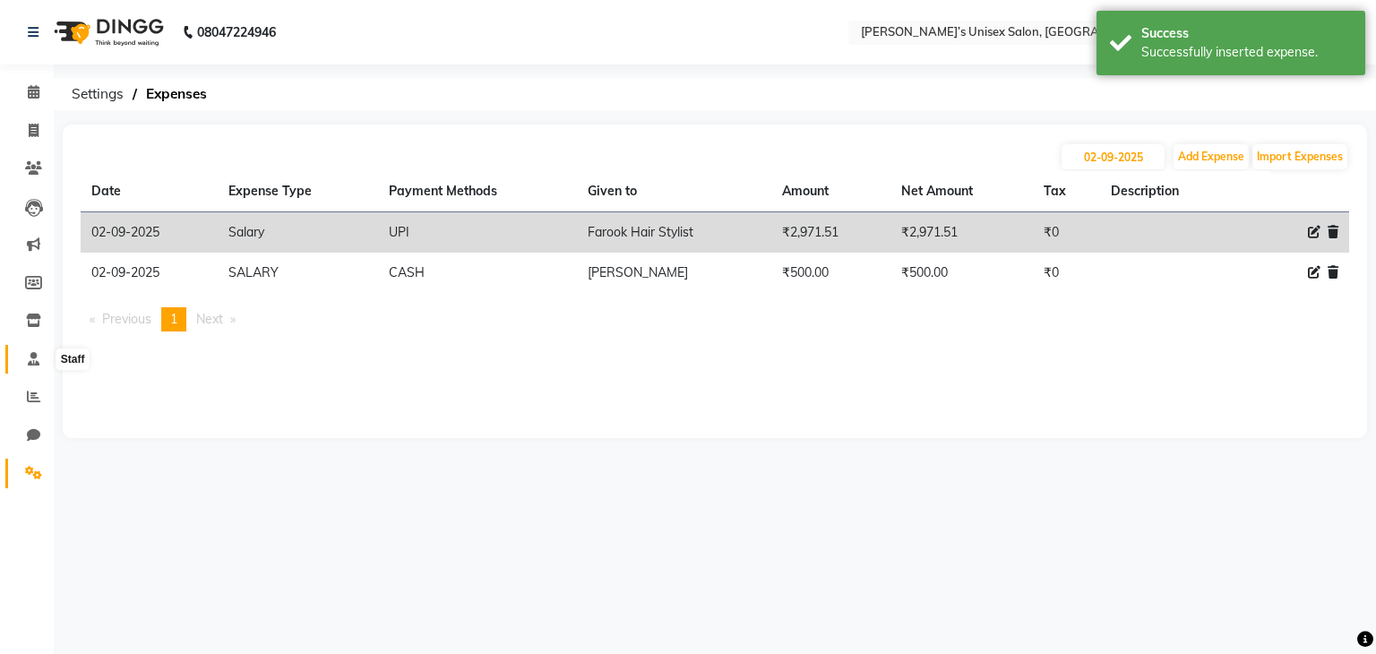
click at [35, 356] on icon at bounding box center [34, 358] width 12 height 13
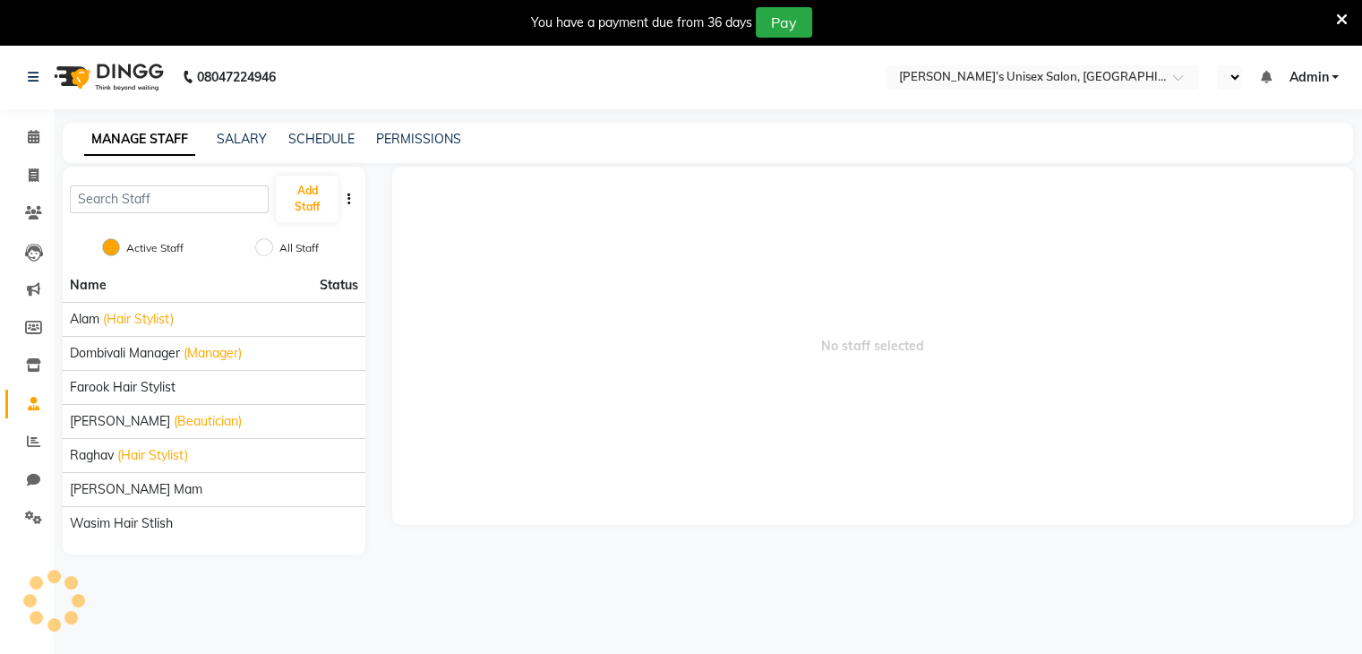
select select "en"
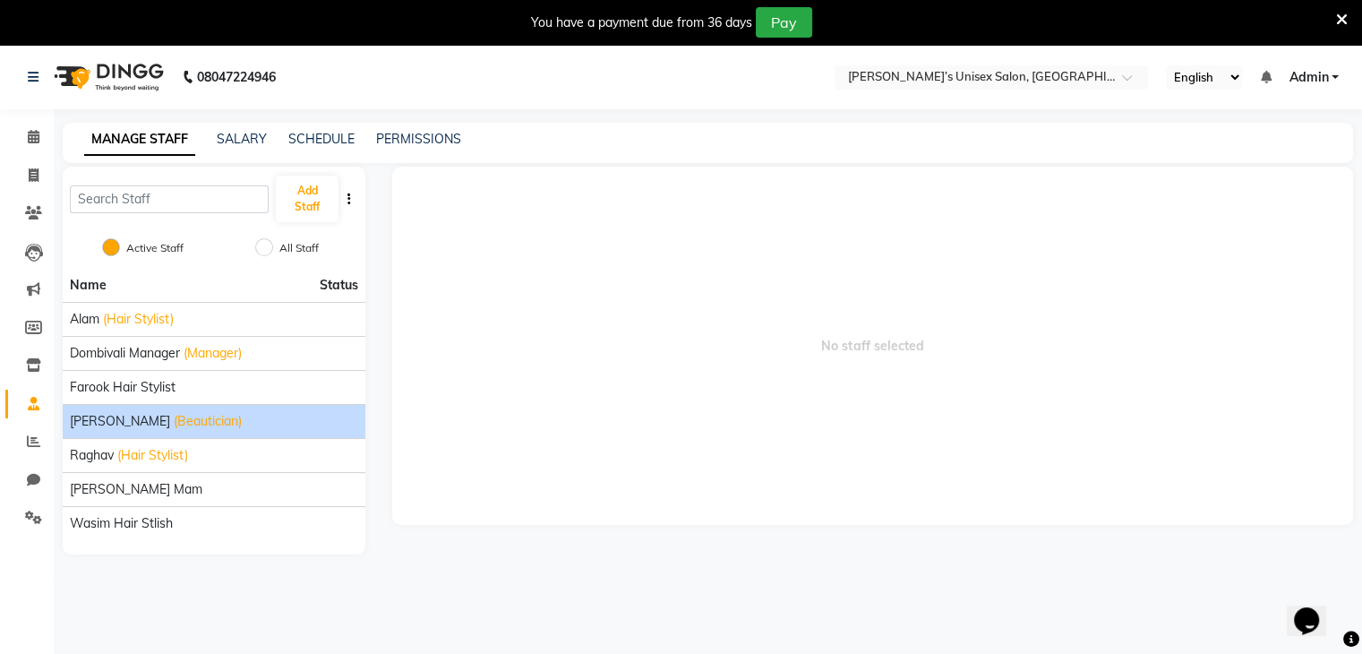
click at [174, 425] on span "(Beautician)" at bounding box center [208, 421] width 68 height 19
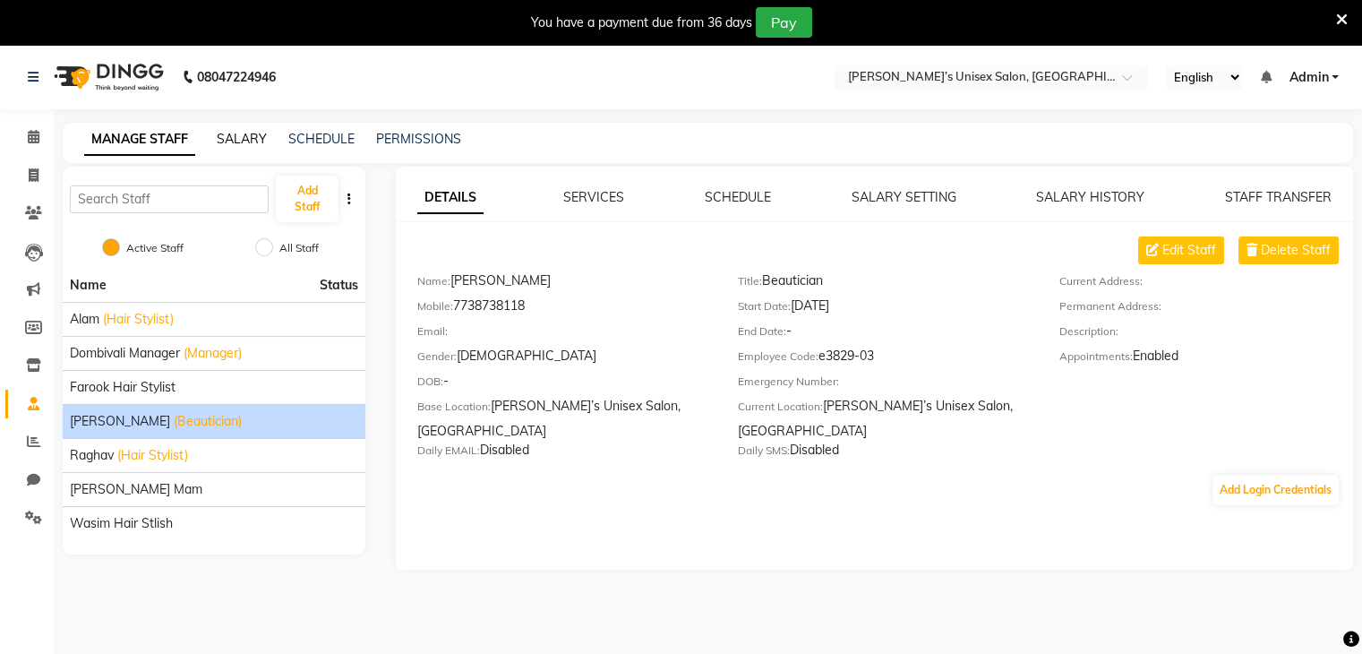
click at [242, 140] on link "SALARY" at bounding box center [242, 139] width 50 height 16
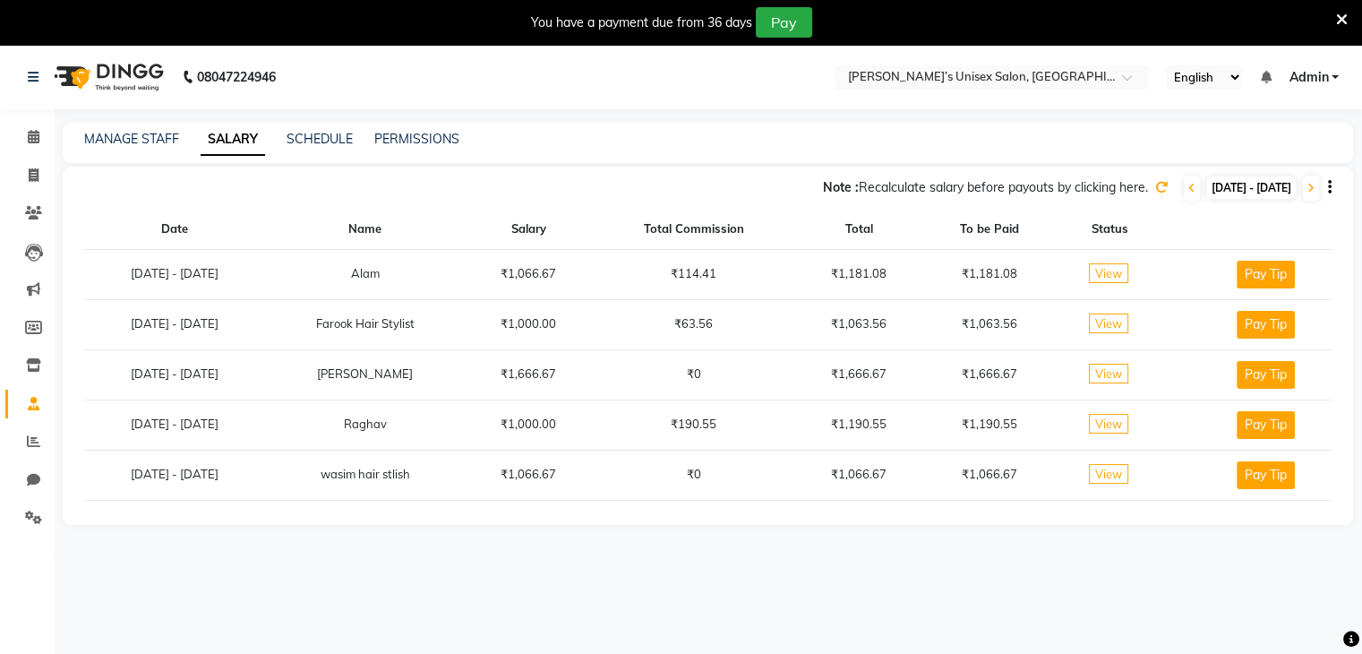
click at [1156, 188] on icon at bounding box center [1162, 187] width 13 height 13
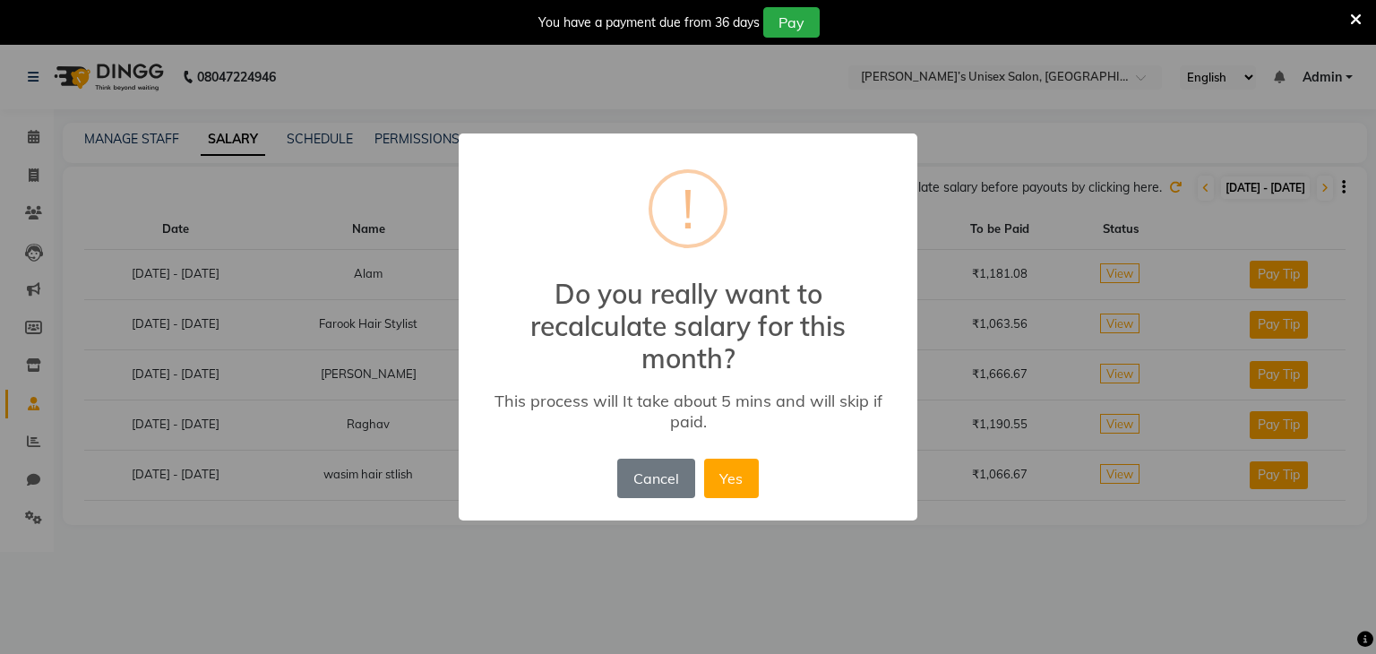
click at [1154, 187] on div "× ! Do you really want to recalculate salary for this month? This process will …" at bounding box center [688, 327] width 1376 height 654
click at [1120, 191] on div "× ! Do you really want to recalculate salary for this month? This process will …" at bounding box center [688, 327] width 1376 height 654
click at [1122, 185] on div "× ! Do you really want to recalculate salary for this month? This process will …" at bounding box center [688, 327] width 1376 height 654
drag, startPoint x: 679, startPoint y: 485, endPoint x: 707, endPoint y: 454, distance: 41.2
click at [677, 486] on button "Cancel" at bounding box center [655, 478] width 77 height 39
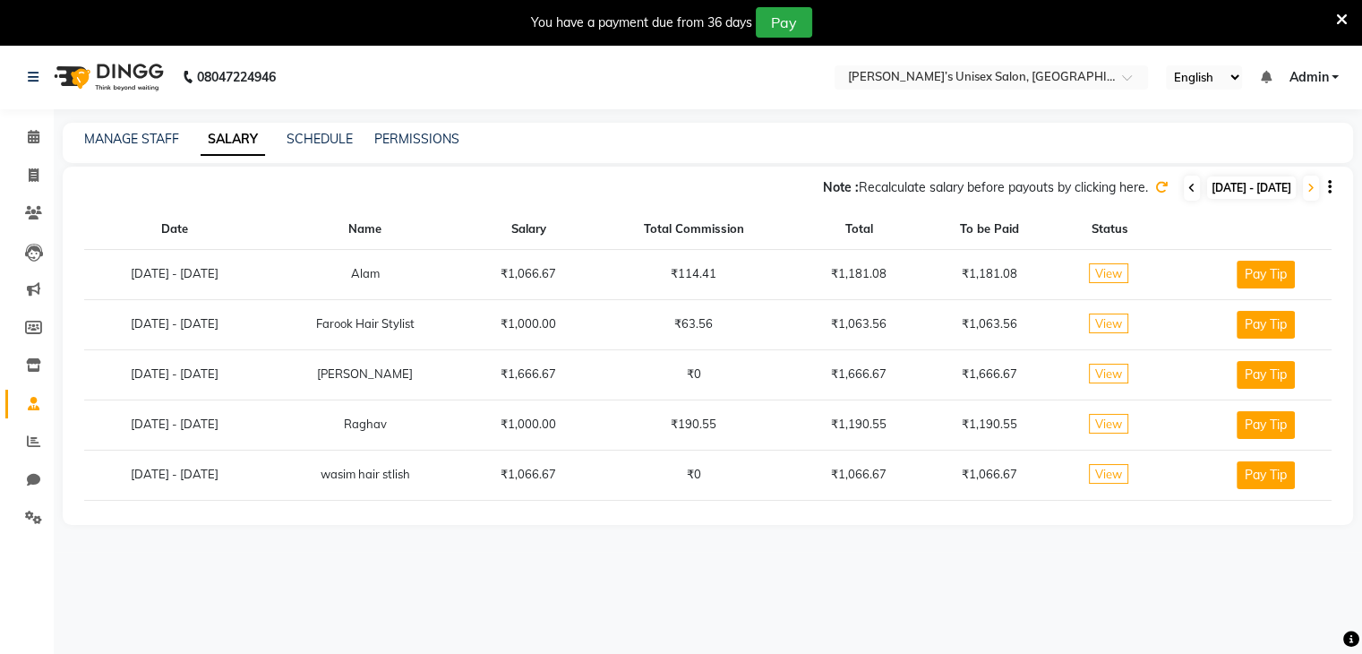
click at [1184, 188] on span at bounding box center [1192, 188] width 16 height 25
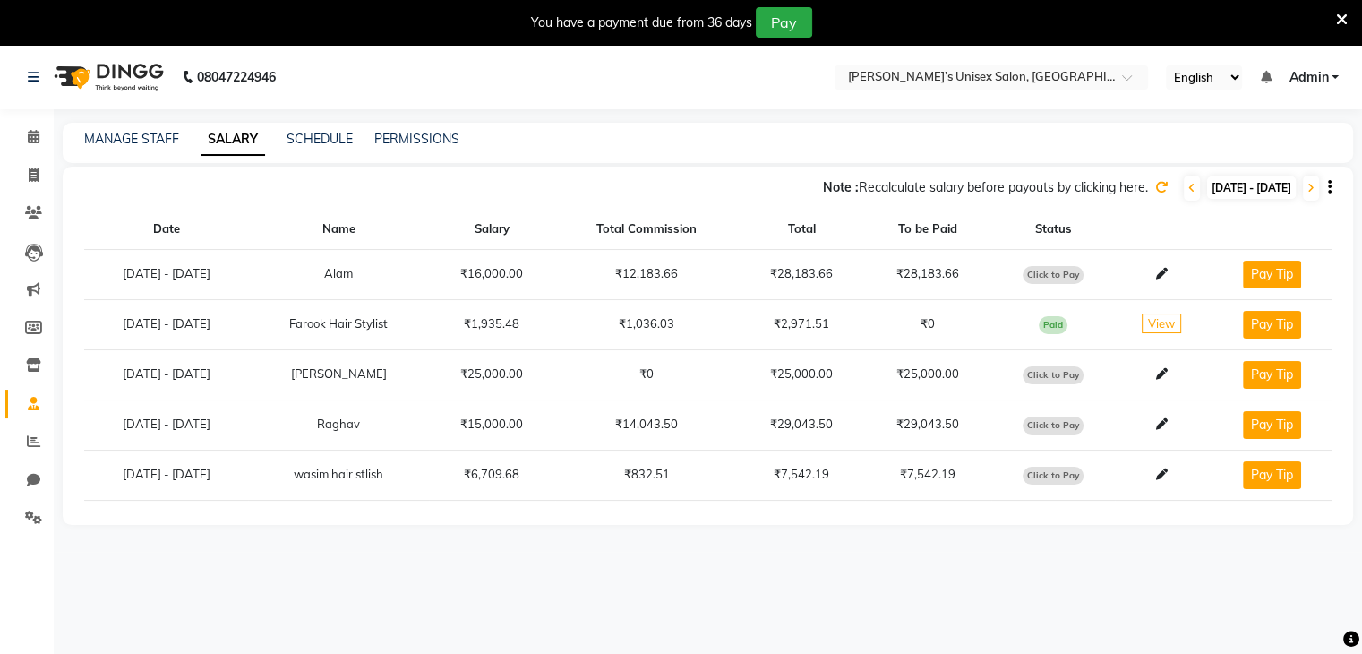
click at [1099, 193] on div "Note : Recalculate salary before payouts by clicking here. [DATE] - [DATE]" at bounding box center [697, 188] width 1269 height 29
click at [1156, 187] on icon at bounding box center [1162, 187] width 13 height 13
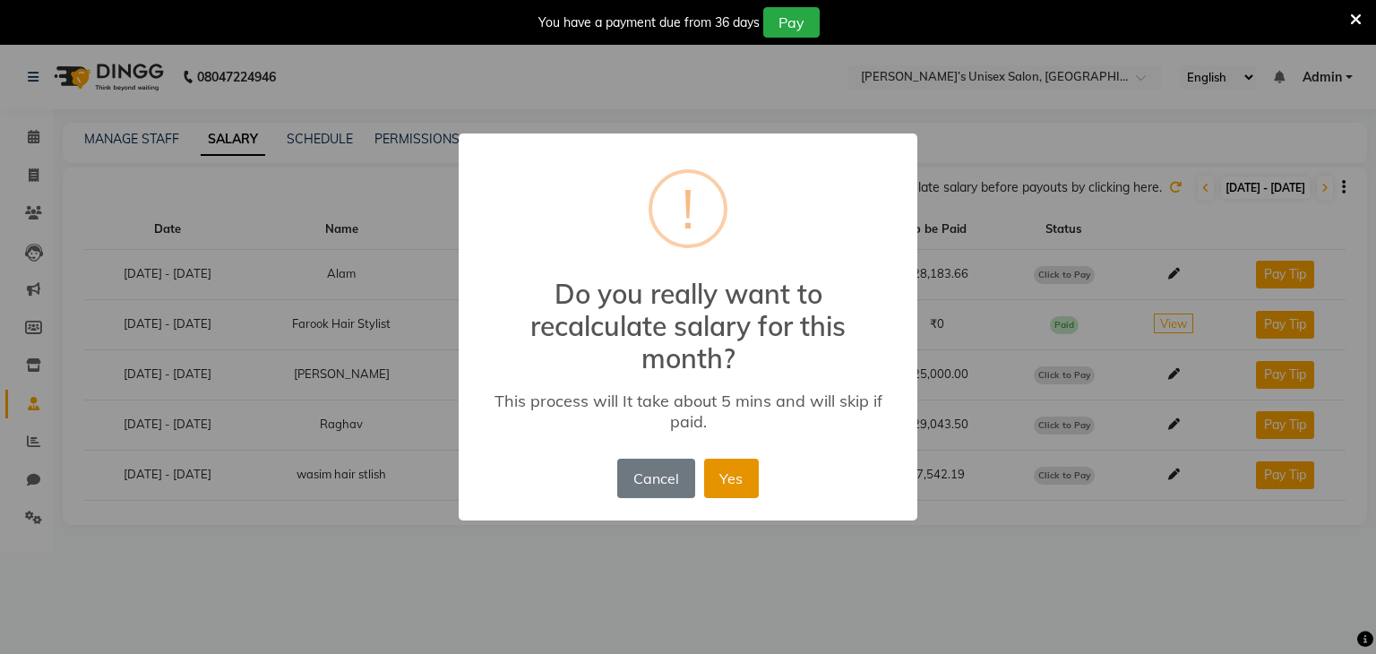
click at [741, 481] on button "Yes" at bounding box center [731, 478] width 55 height 39
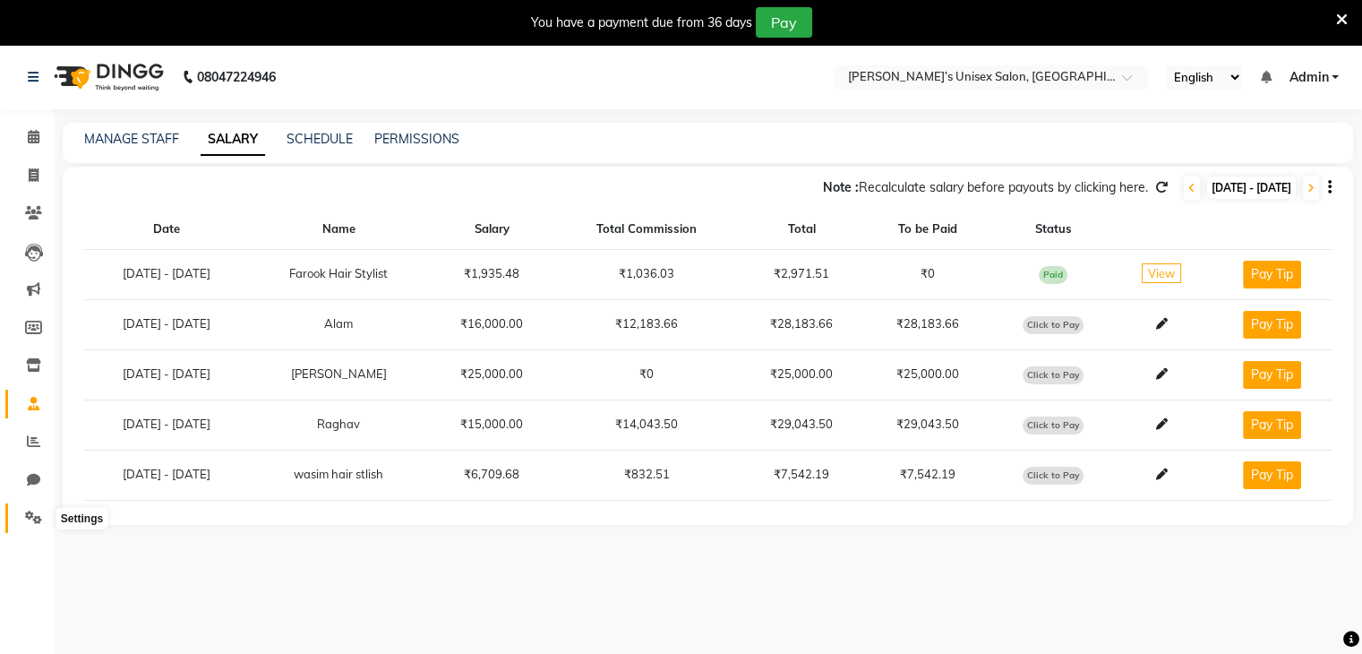
drag, startPoint x: 30, startPoint y: 514, endPoint x: 25, endPoint y: 501, distance: 14.5
click at [30, 514] on icon at bounding box center [33, 517] width 17 height 13
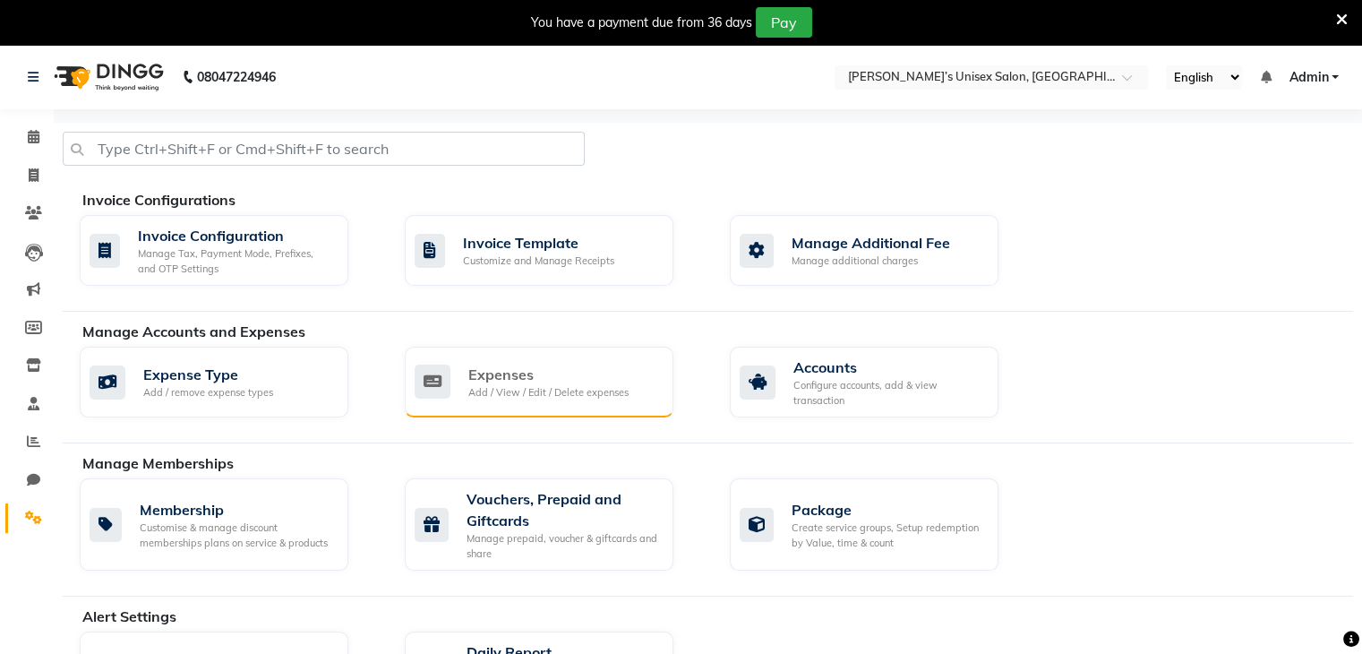
click at [512, 395] on div "Add / View / Edit / Delete expenses" at bounding box center [548, 392] width 160 height 15
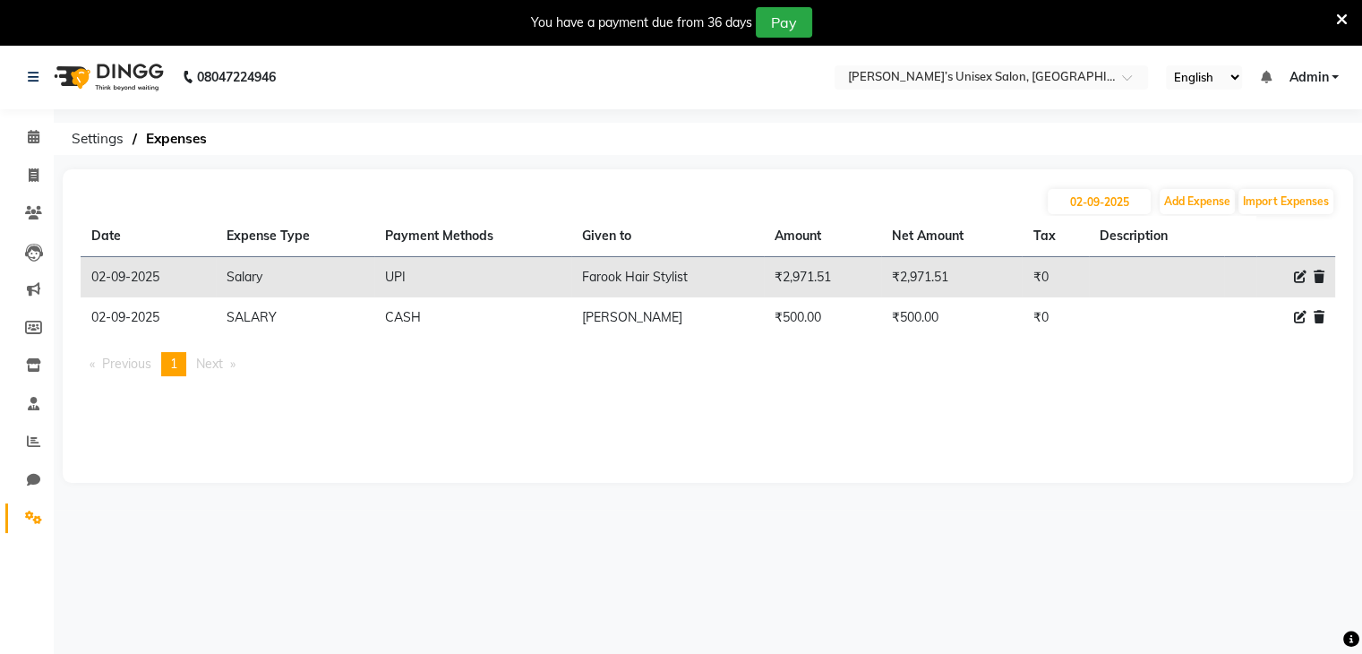
click at [1315, 323] on icon at bounding box center [1319, 317] width 11 height 13
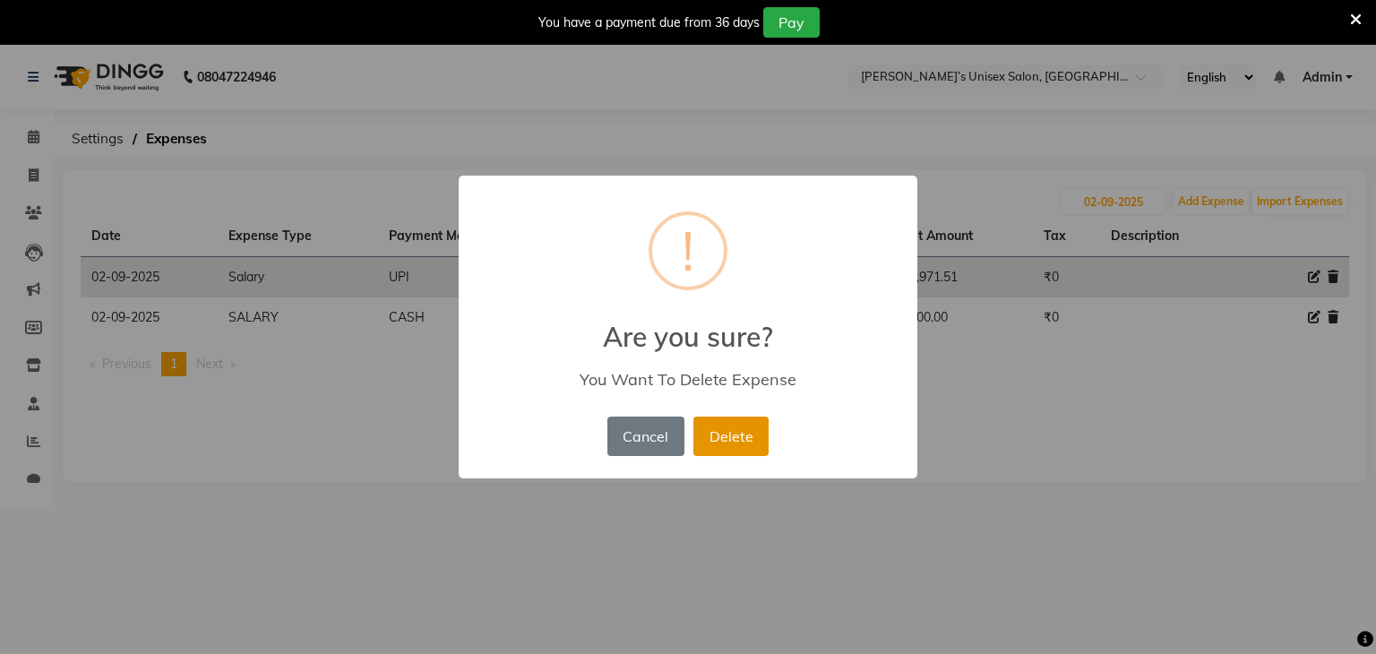
click at [729, 443] on button "Delete" at bounding box center [730, 436] width 75 height 39
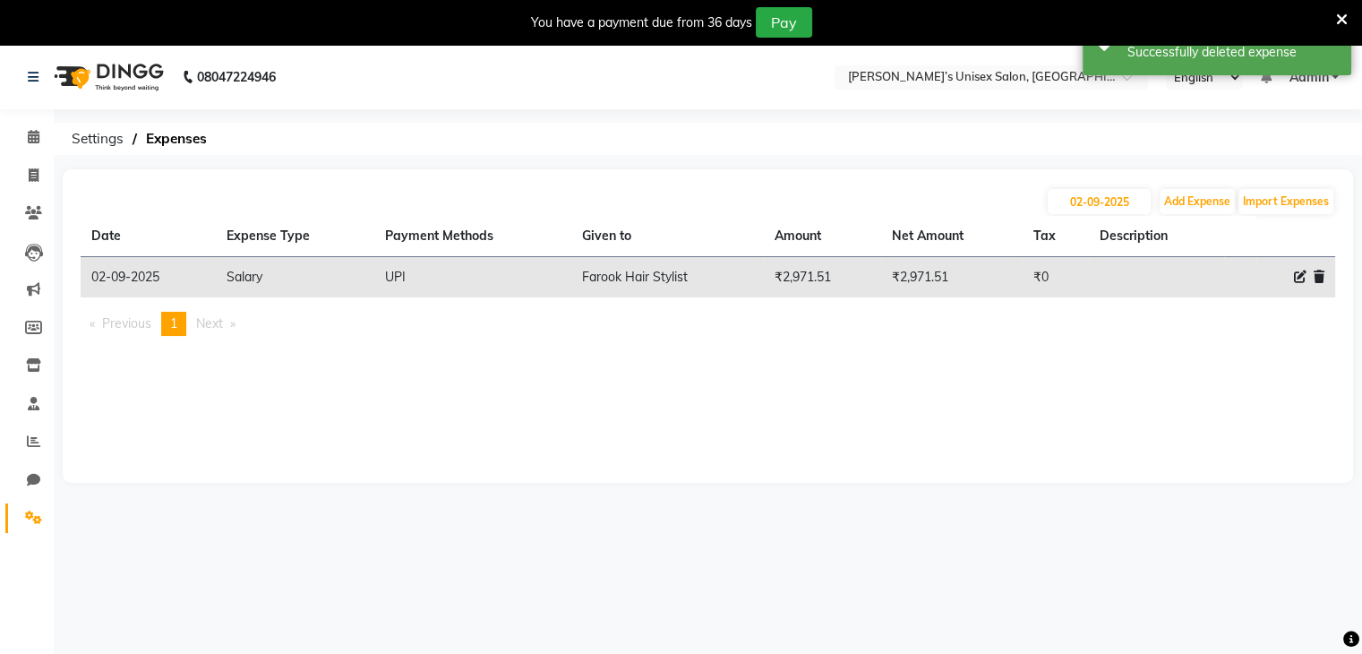
click at [1341, 15] on icon at bounding box center [1342, 20] width 12 height 16
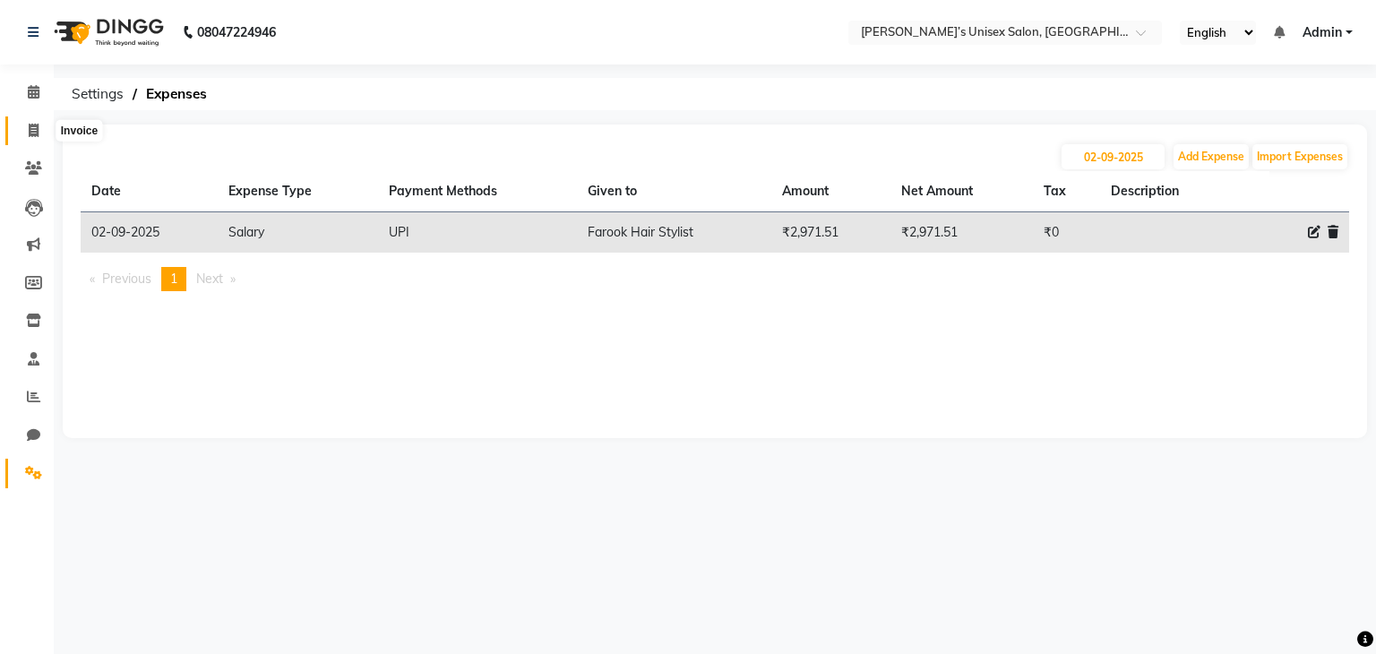
click at [31, 134] on icon at bounding box center [34, 130] width 10 height 13
select select "8637"
select select "service"
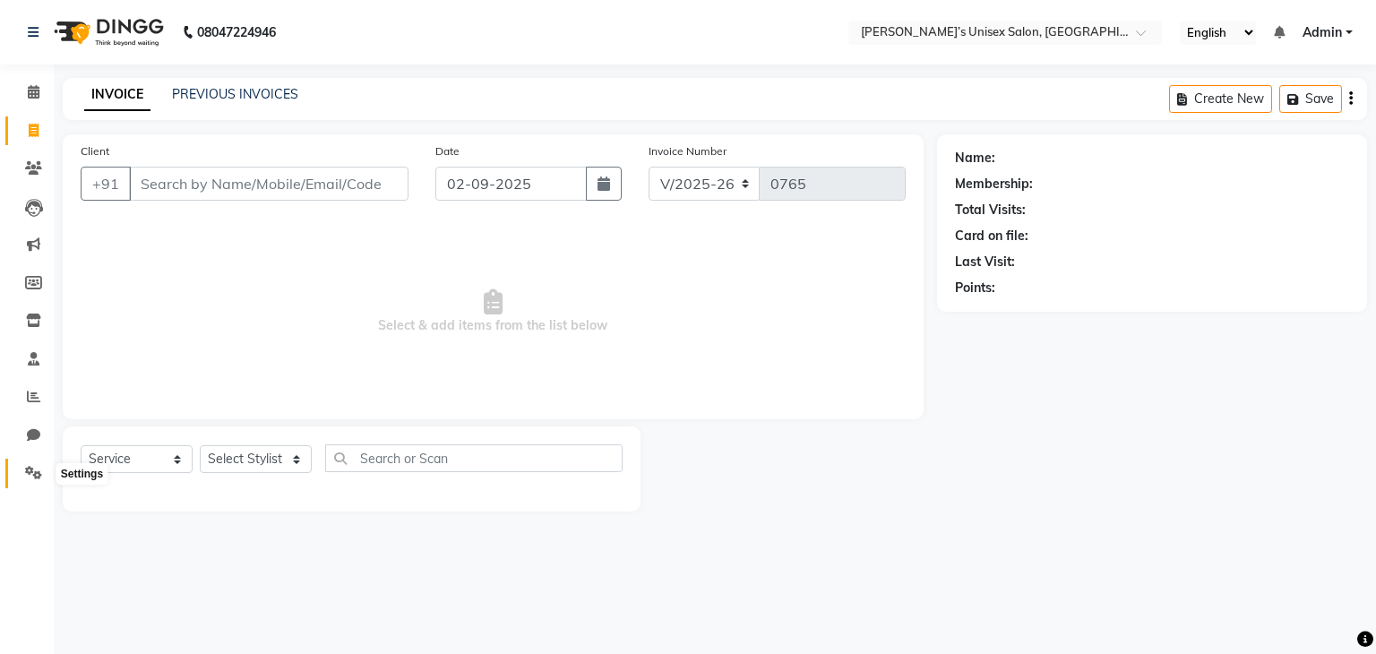
click at [28, 477] on icon at bounding box center [33, 472] width 17 height 13
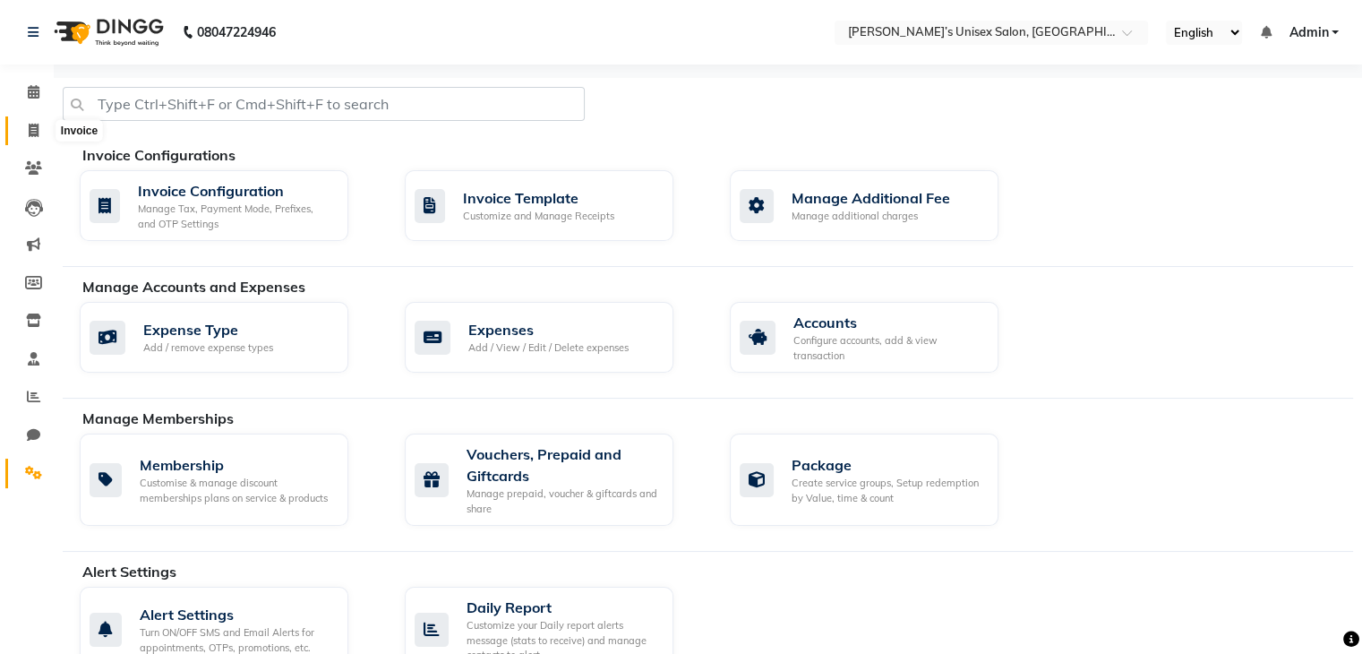
click at [32, 132] on icon at bounding box center [34, 130] width 10 height 13
select select "service"
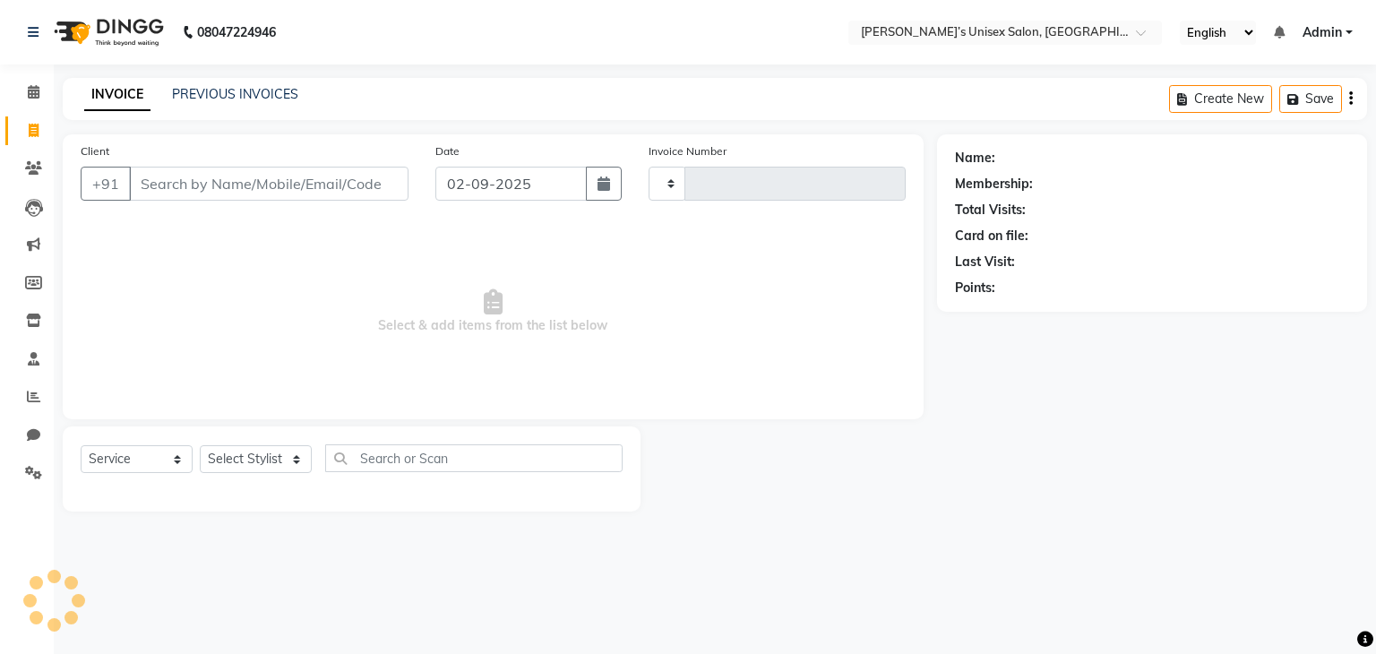
type input "0765"
select select "8637"
click at [36, 365] on icon at bounding box center [34, 358] width 12 height 13
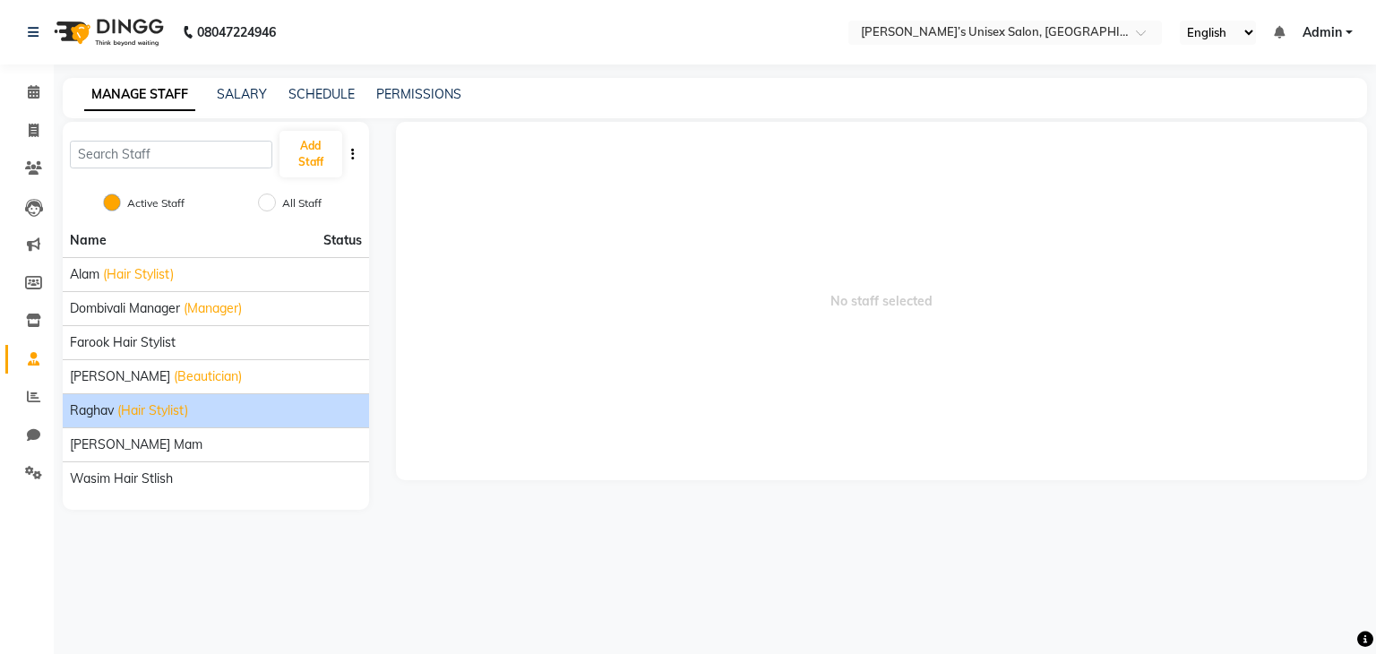
click at [118, 415] on span "(Hair Stylist)" at bounding box center [152, 410] width 71 height 19
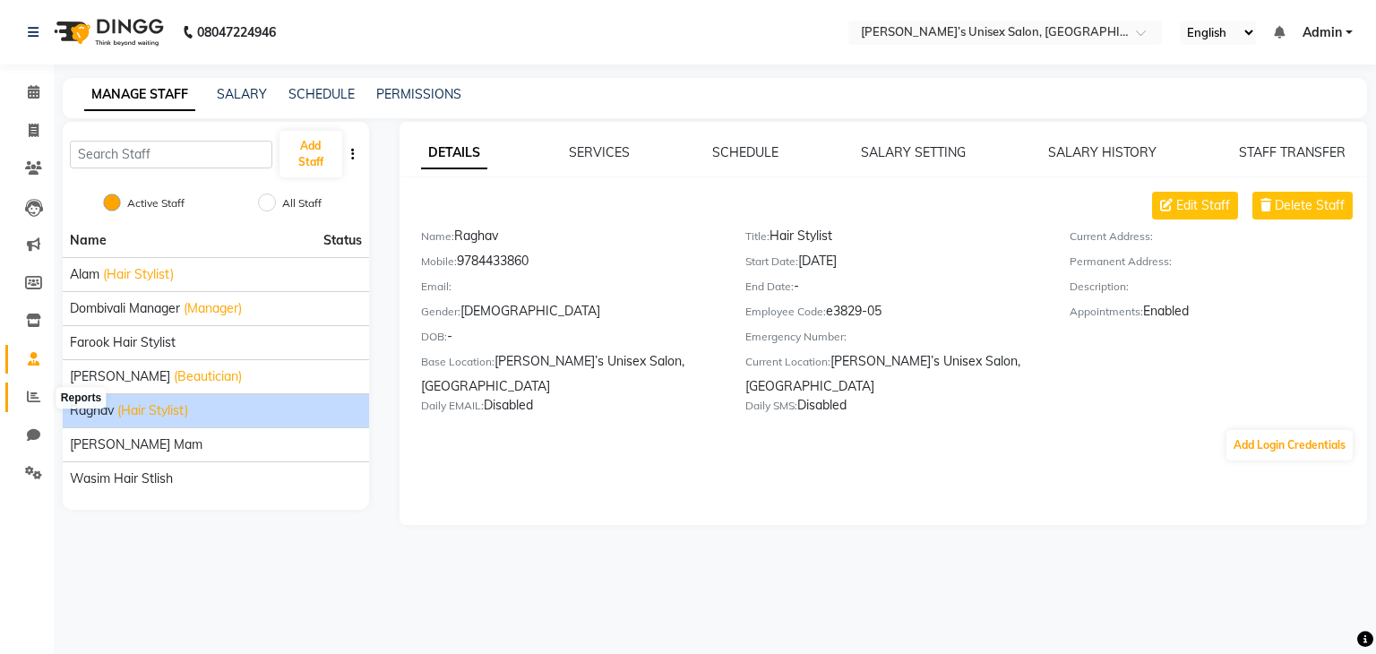
click at [32, 395] on icon at bounding box center [33, 396] width 13 height 13
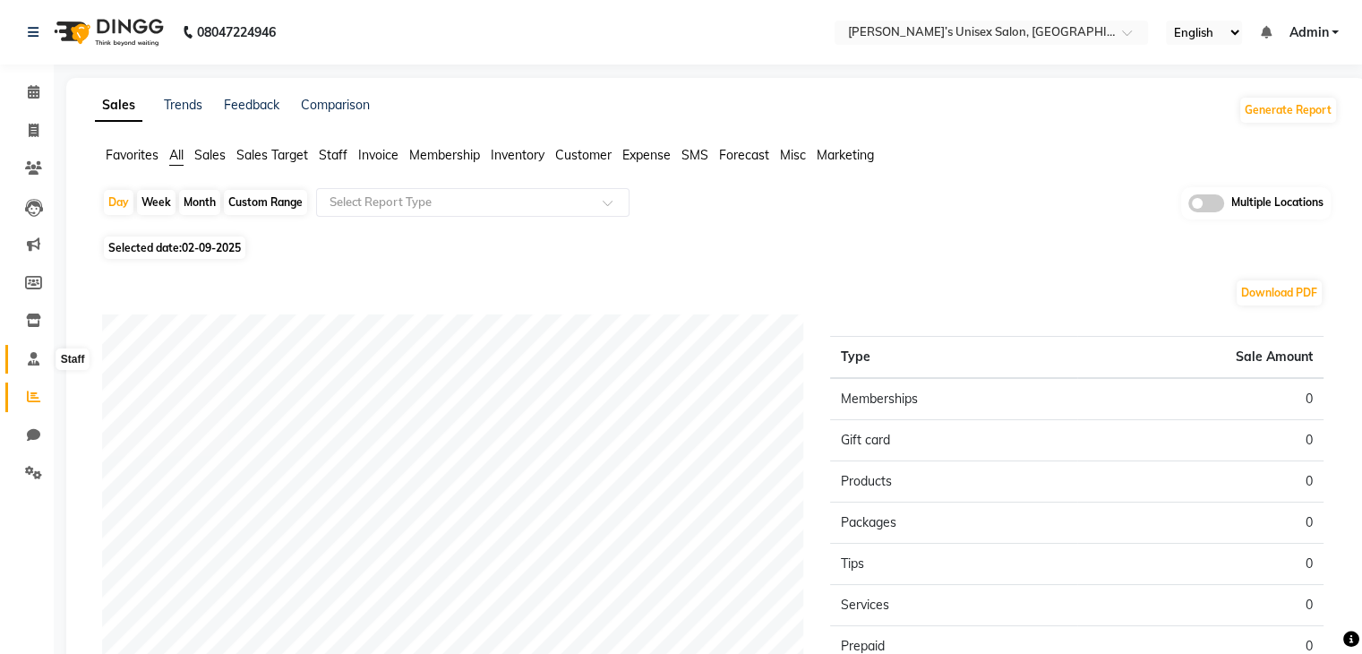
click at [33, 360] on icon at bounding box center [34, 358] width 12 height 13
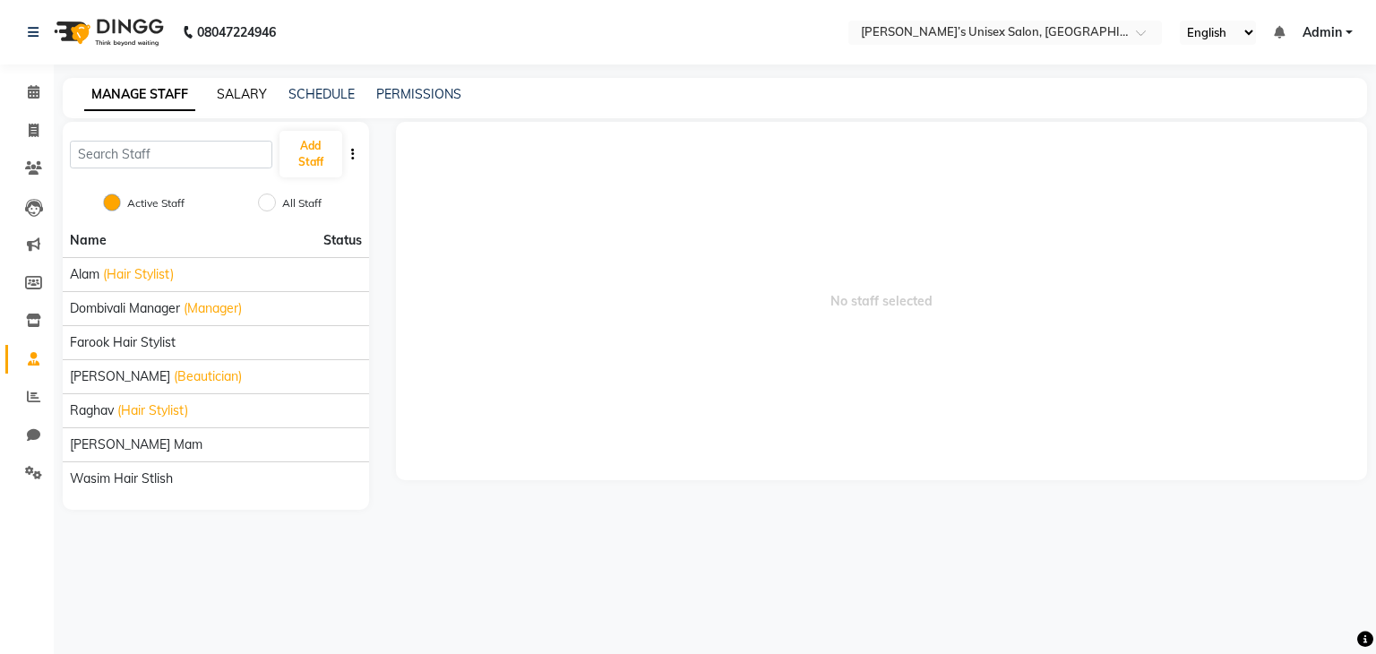
click at [229, 95] on link "SALARY" at bounding box center [242, 94] width 50 height 16
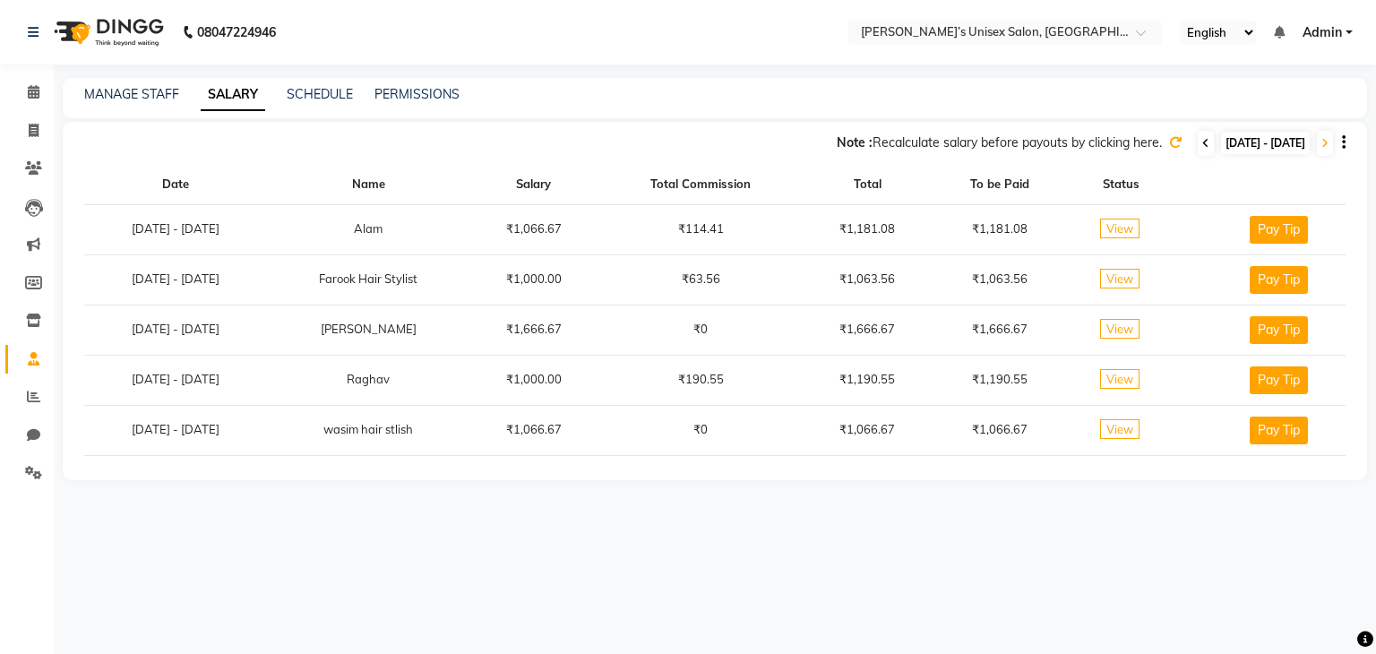
click at [1202, 144] on icon at bounding box center [1205, 143] width 7 height 11
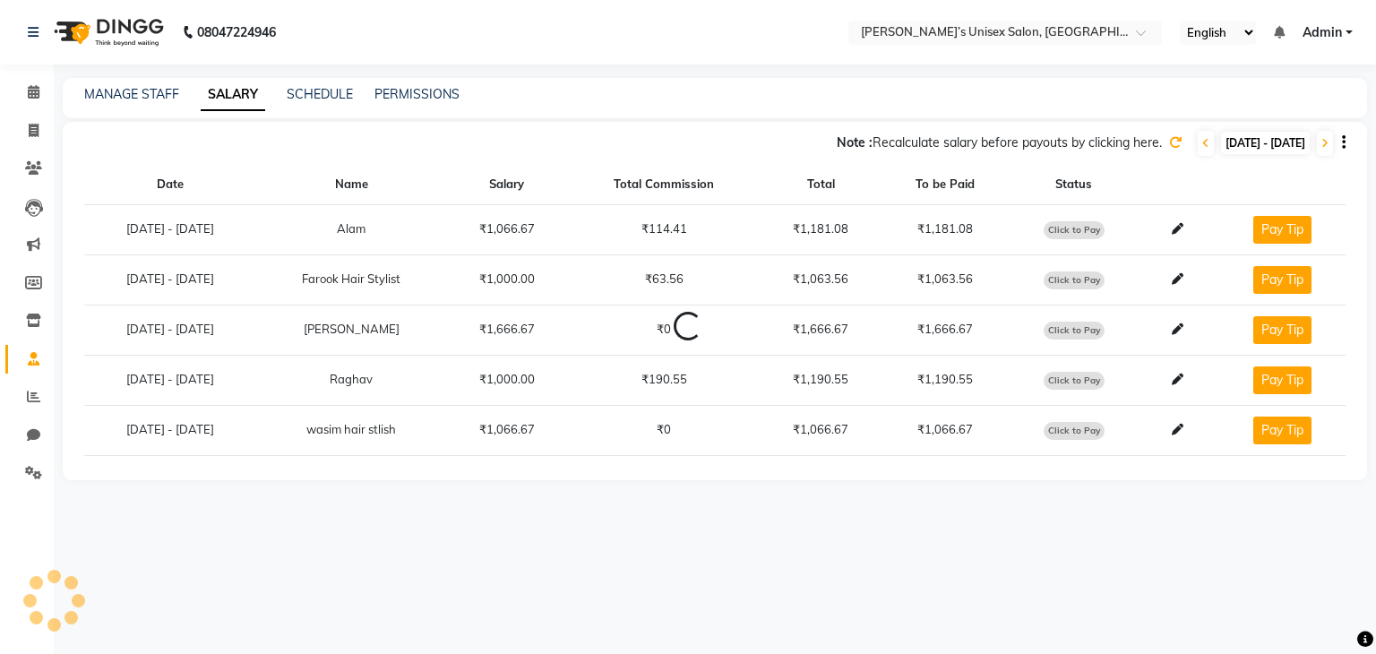
click at [1169, 145] on icon at bounding box center [1175, 142] width 13 height 13
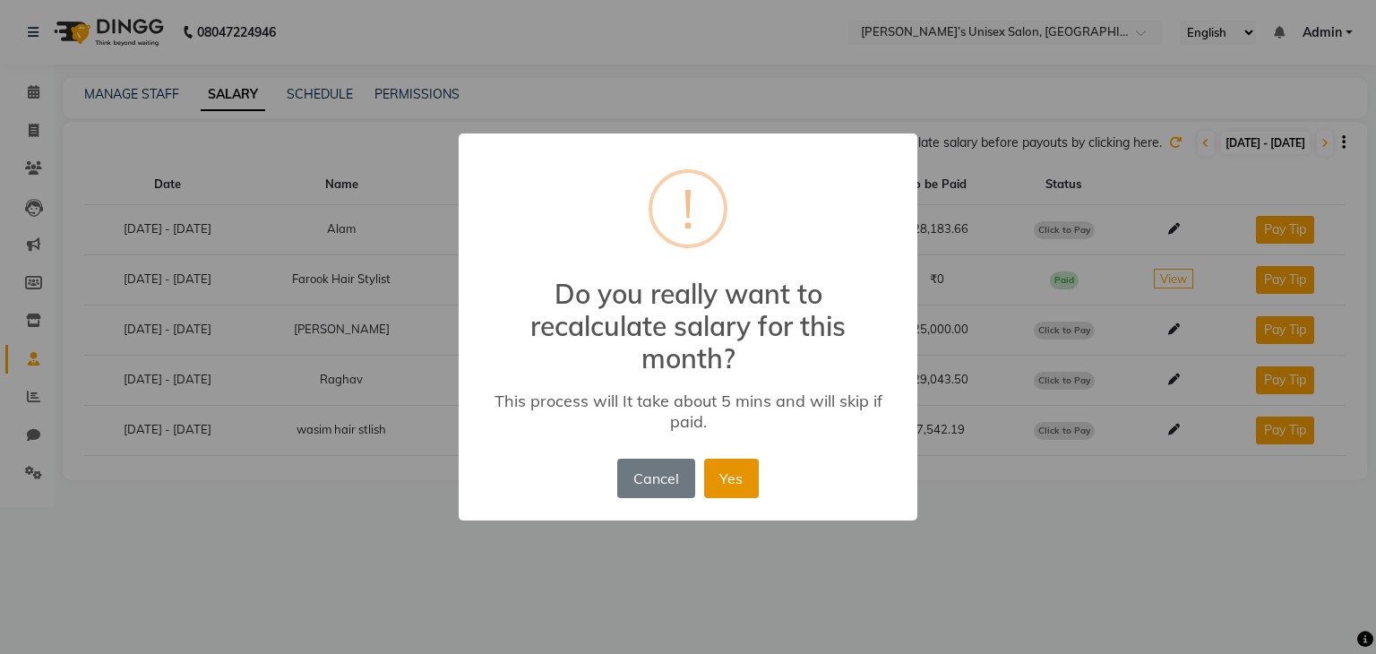
click at [726, 484] on button "Yes" at bounding box center [731, 478] width 55 height 39
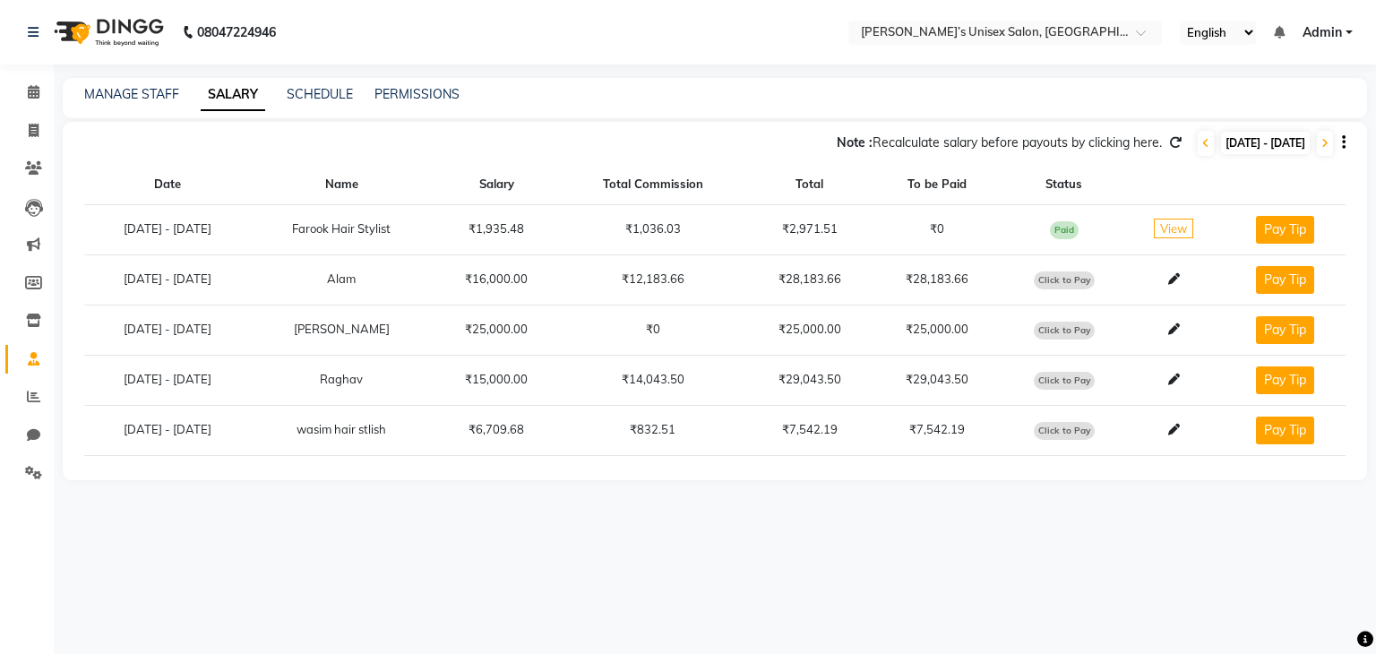
click at [1076, 277] on span "Click to Pay" at bounding box center [1064, 280] width 61 height 18
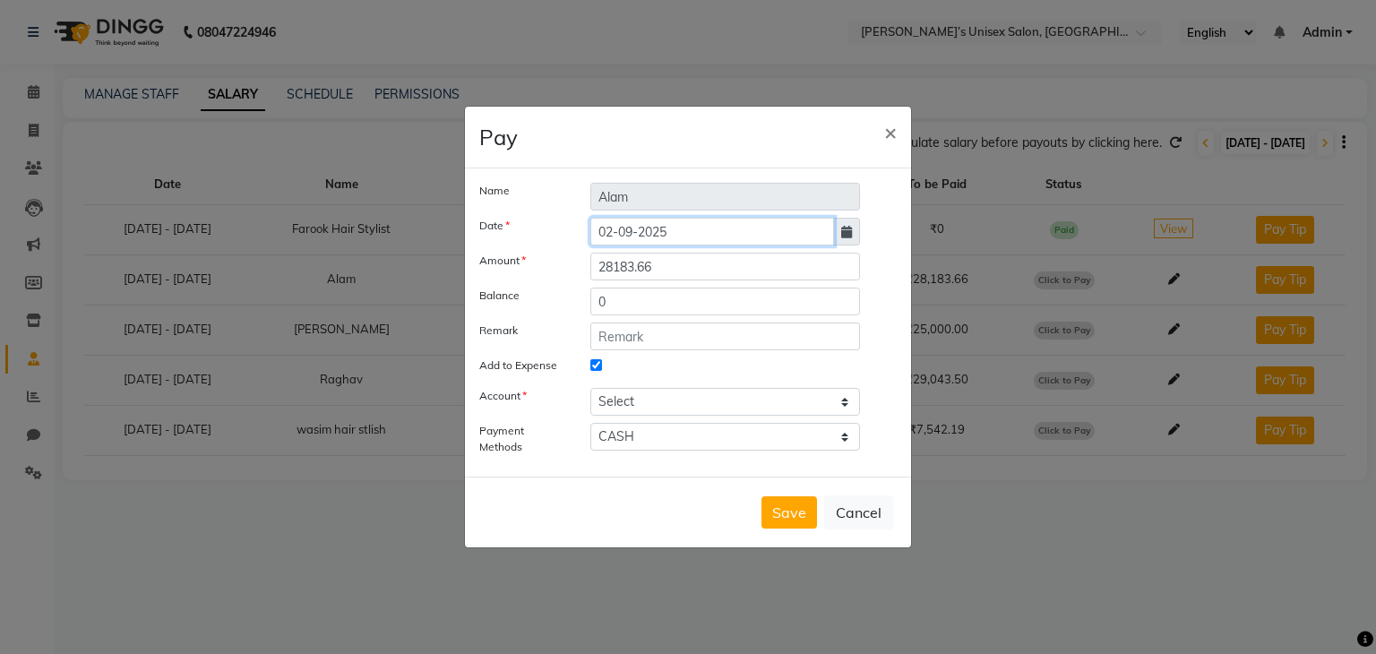
click at [706, 238] on input "02-09-2025" at bounding box center [712, 232] width 244 height 28
select select "9"
select select "2025"
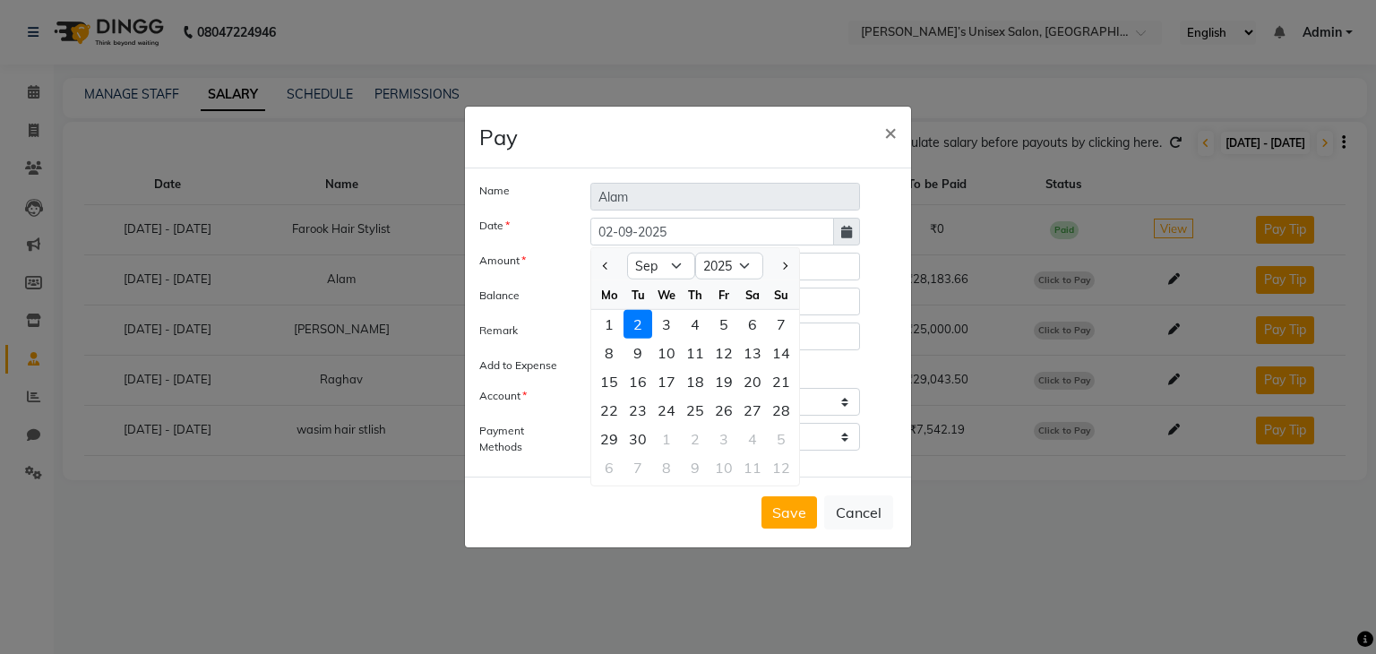
click at [999, 293] on ngb-modal-window "Pay × Name Alam Date 02-09-2025 Jan Feb Mar Apr May Jun Jul Aug Sep Oct Nov Dec…" at bounding box center [688, 327] width 1376 height 654
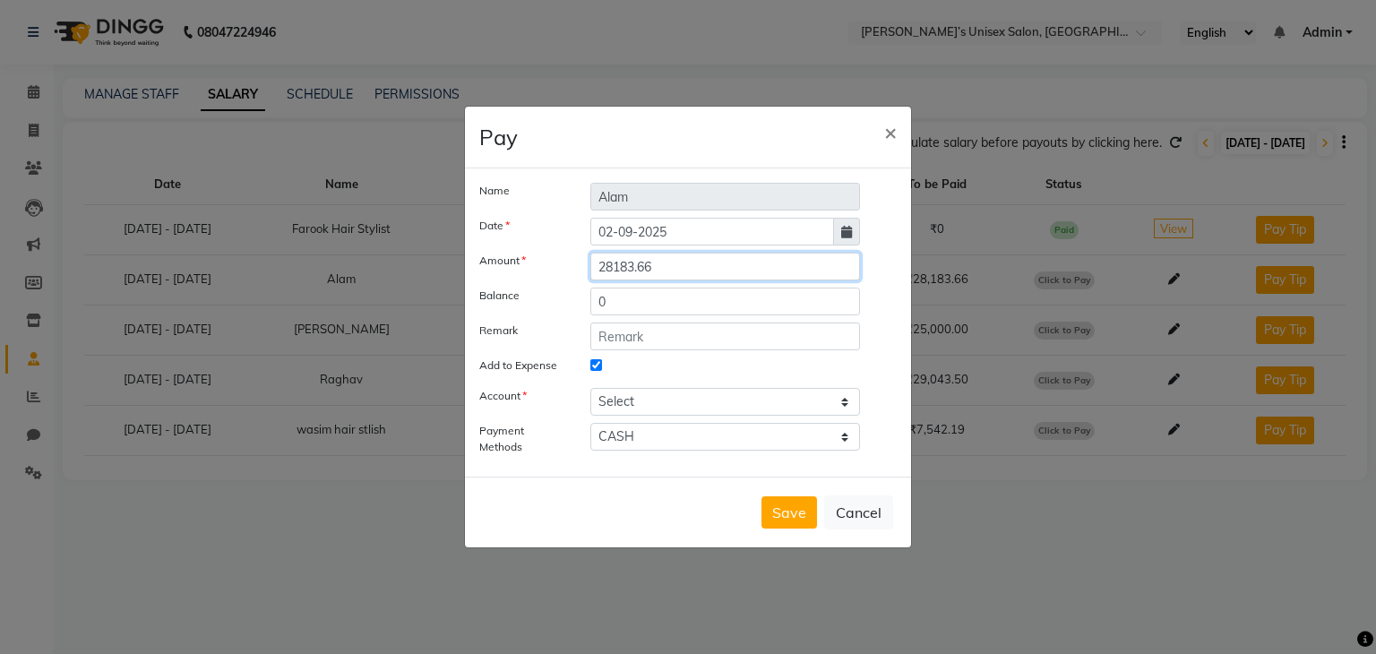
click at [673, 270] on input "28183.66" at bounding box center [725, 267] width 270 height 28
type input "2"
type input "5000"
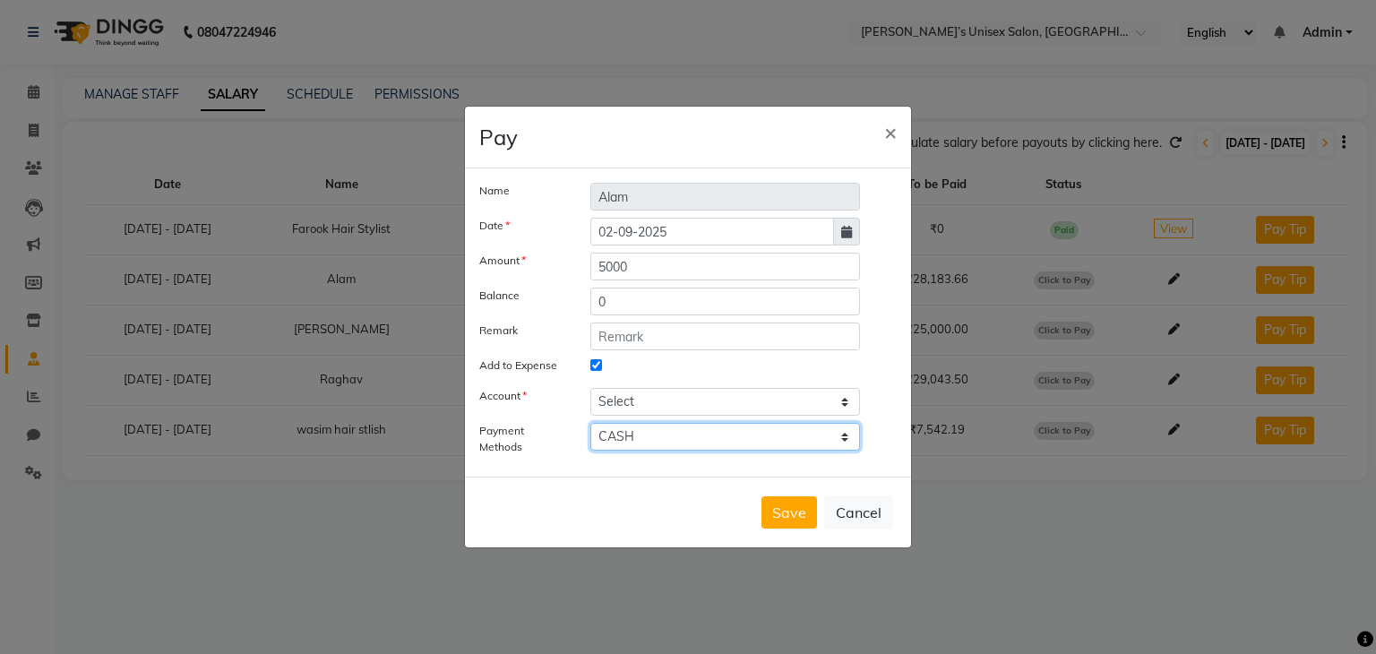
click at [735, 439] on select "CASH UPI" at bounding box center [725, 437] width 270 height 28
select select "8"
click at [590, 423] on select "CASH UPI" at bounding box center [725, 437] width 270 height 28
click at [666, 403] on select "Select Petty cash Default account" at bounding box center [725, 402] width 270 height 28
select select "7890"
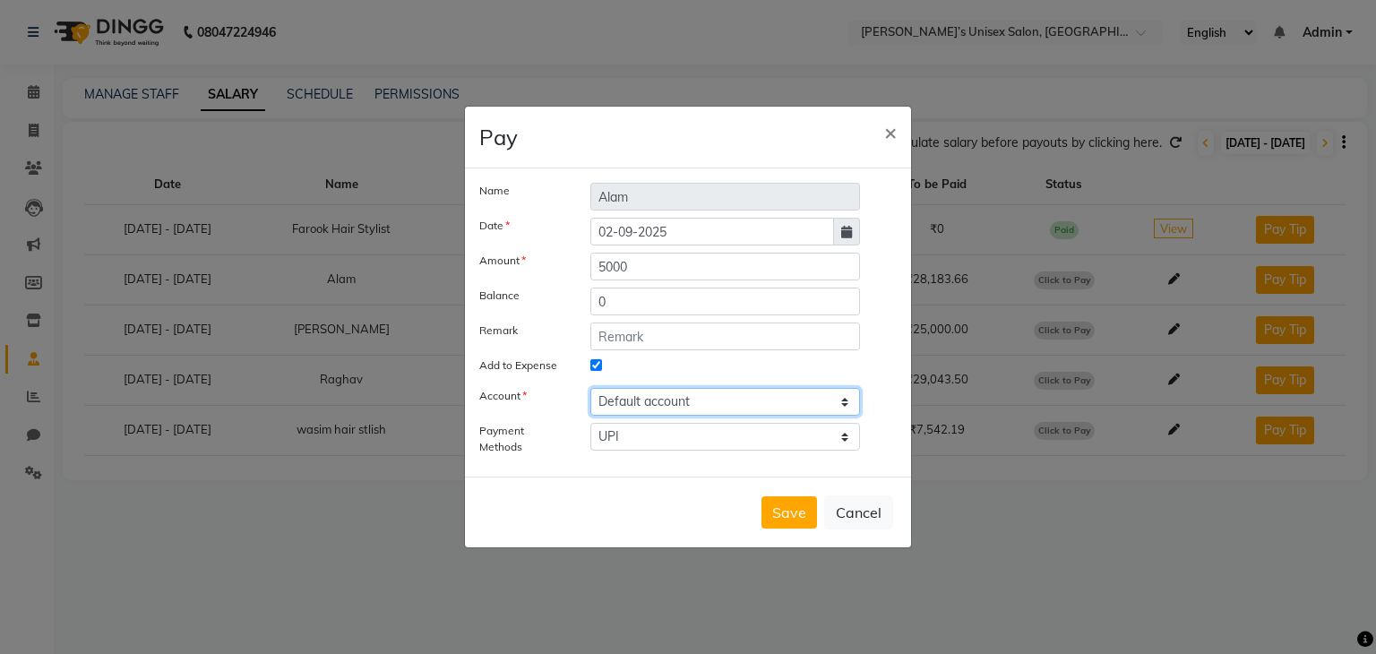
click at [590, 388] on select "Select Petty cash Default account" at bounding box center [725, 402] width 270 height 28
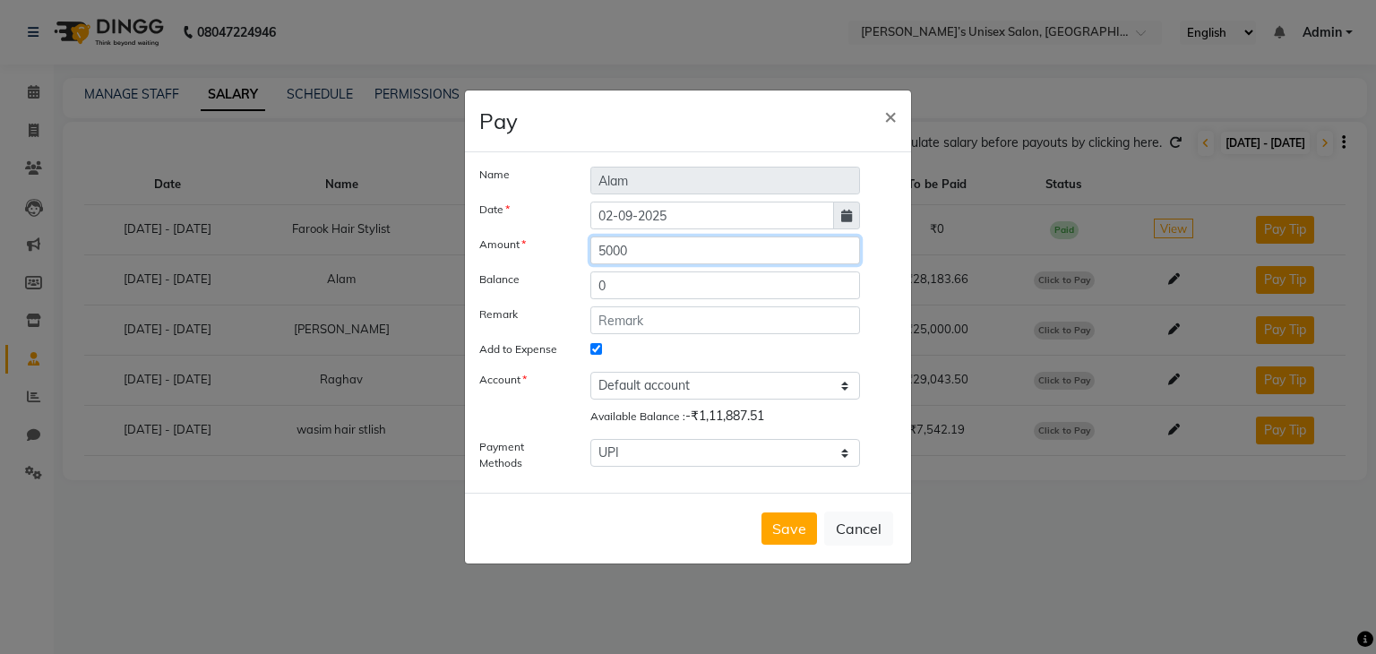
click at [722, 249] on input "5000" at bounding box center [725, 250] width 270 height 28
type input "5"
click at [865, 528] on button "Cancel" at bounding box center [858, 528] width 69 height 34
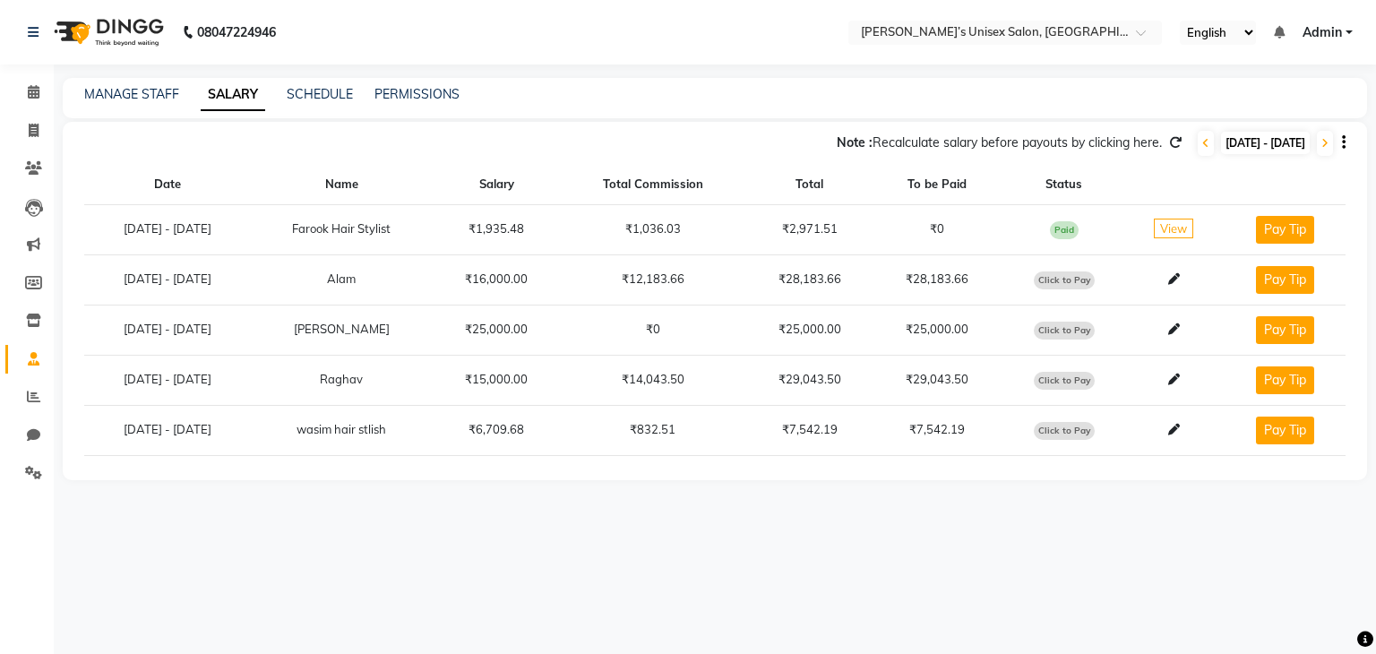
select select
click at [1080, 280] on span "Click to Pay" at bounding box center [1064, 280] width 61 height 18
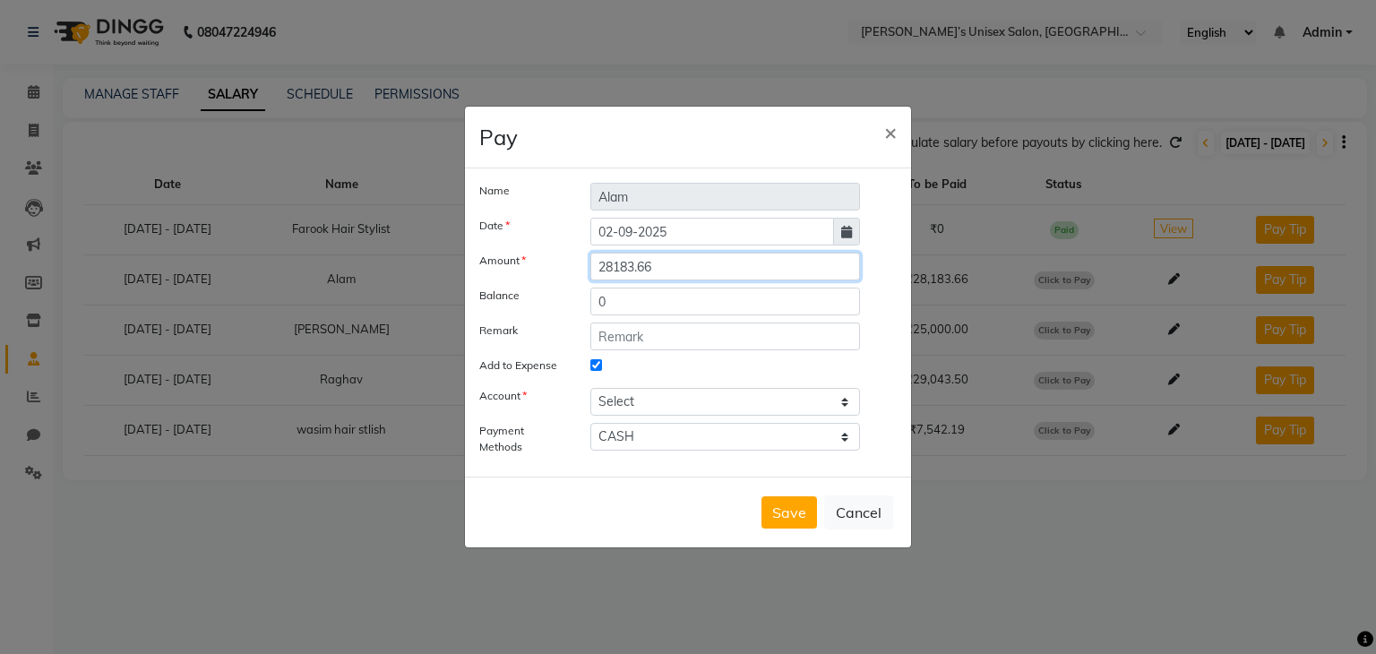
click at [703, 264] on input "28183.66" at bounding box center [725, 267] width 270 height 28
click at [896, 133] on span "×" at bounding box center [890, 131] width 13 height 27
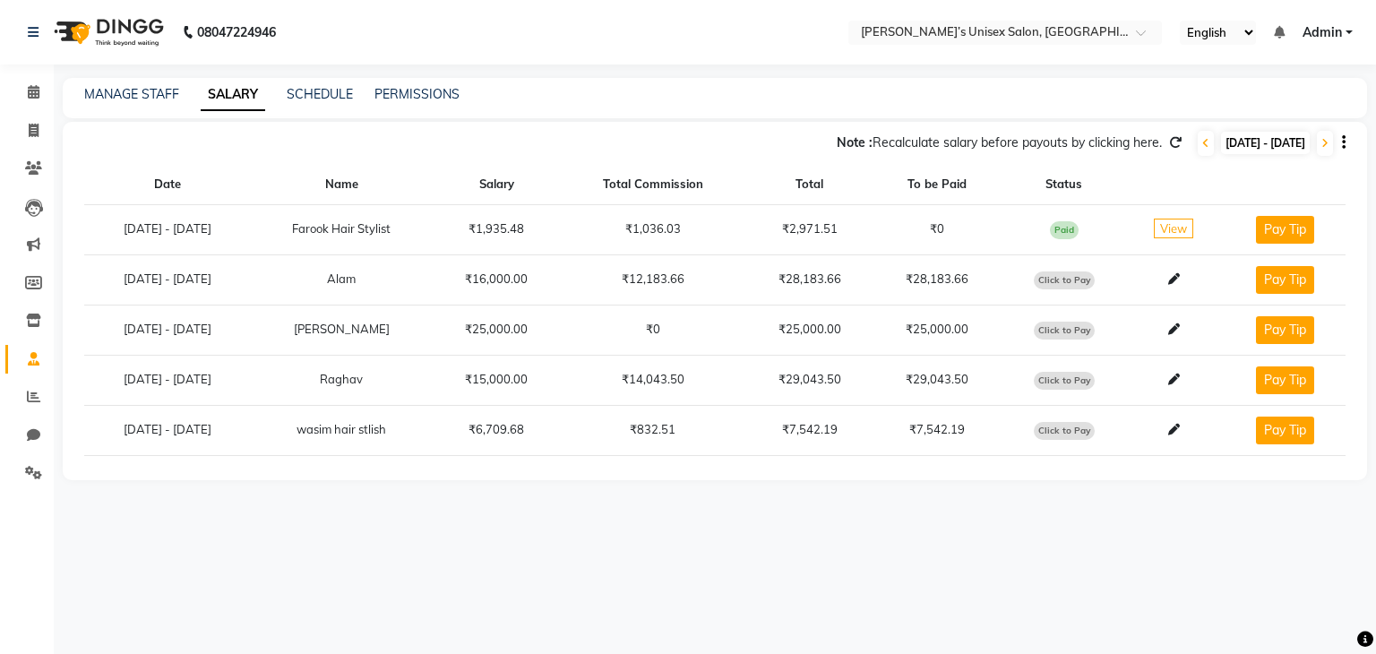
click at [1078, 322] on span "Click to Pay" at bounding box center [1064, 331] width 61 height 18
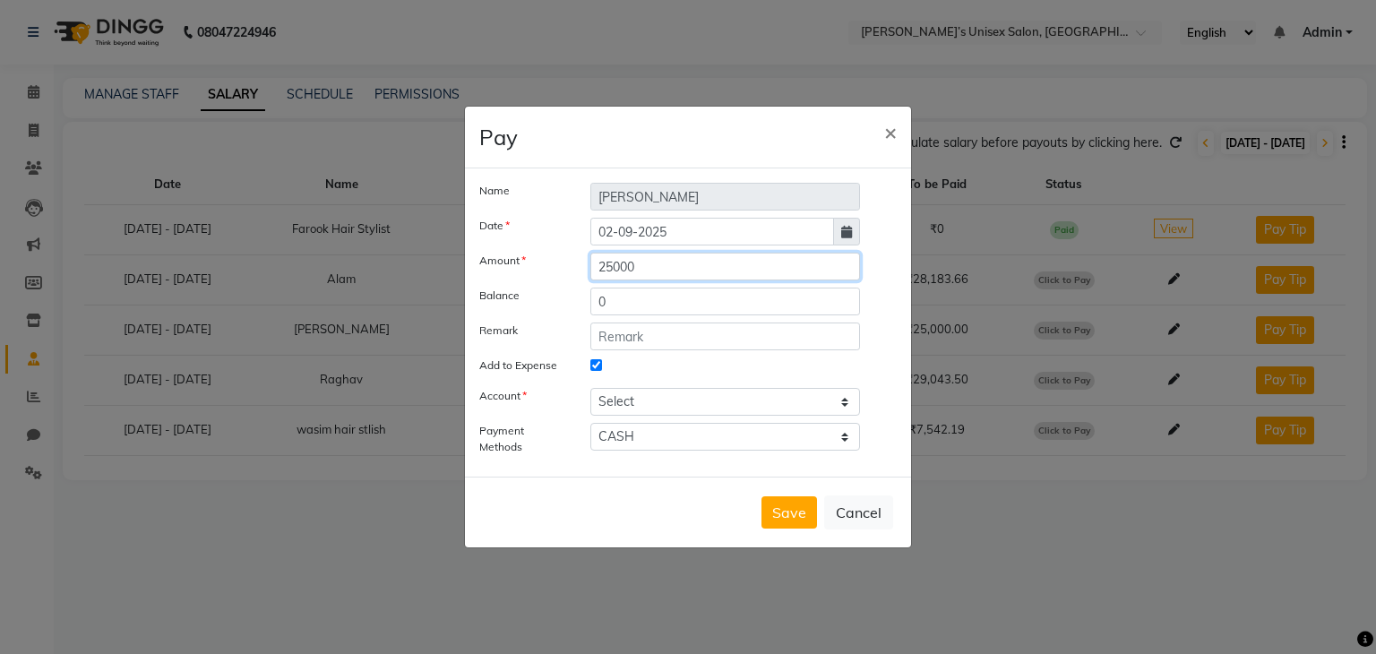
click at [702, 259] on input "25000" at bounding box center [725, 267] width 270 height 28
type input "2"
type input "5000"
click at [781, 517] on button "Save" at bounding box center [789, 512] width 56 height 32
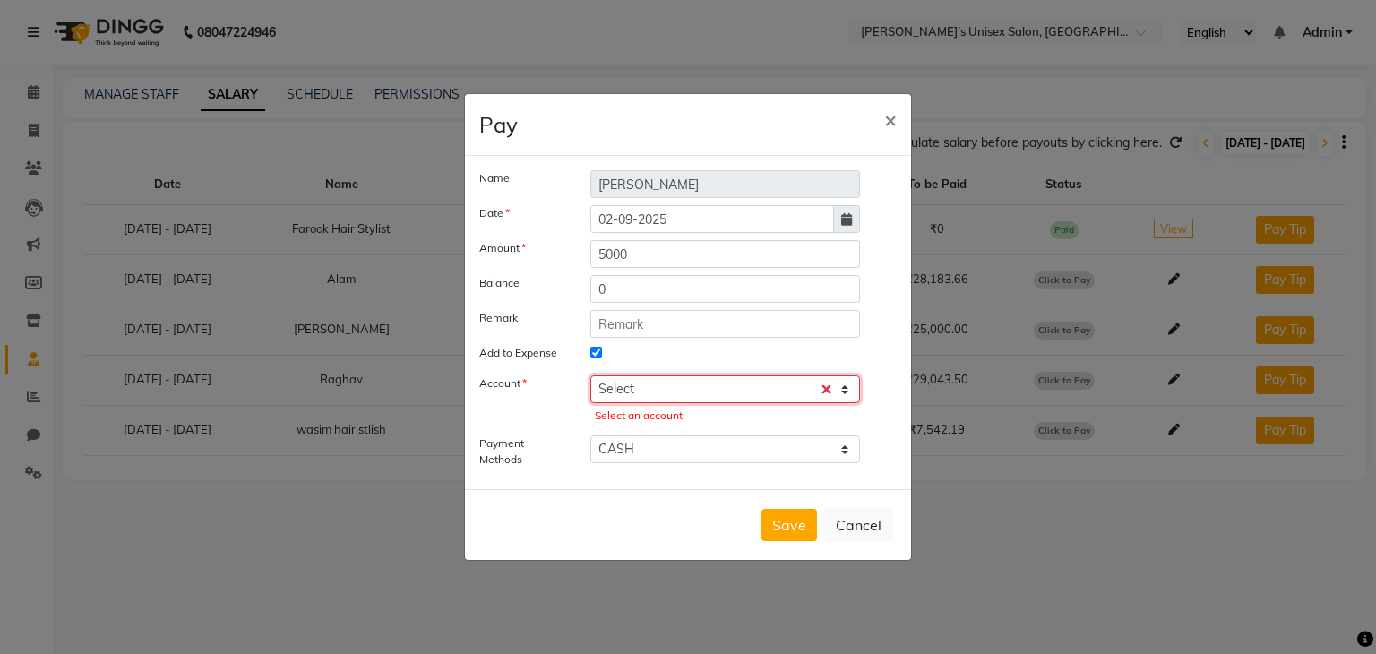
click at [743, 397] on select "Select Petty cash Default account" at bounding box center [725, 389] width 270 height 28
select select "7890"
click at [590, 375] on select "Select Petty cash Default account" at bounding box center [725, 389] width 270 height 28
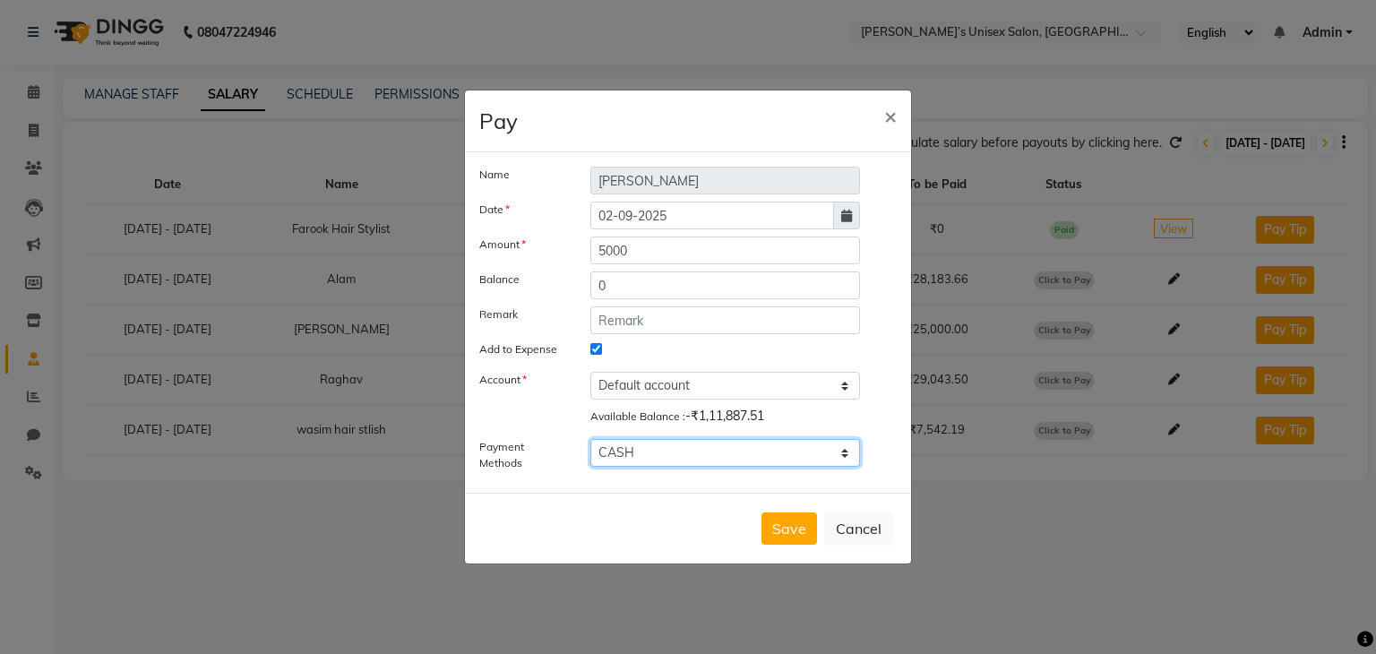
click at [663, 460] on select "CASH UPI" at bounding box center [725, 453] width 270 height 28
select select "8"
click at [590, 439] on select "CASH UPI" at bounding box center [725, 453] width 270 height 28
click at [795, 535] on button "Save" at bounding box center [789, 528] width 56 height 32
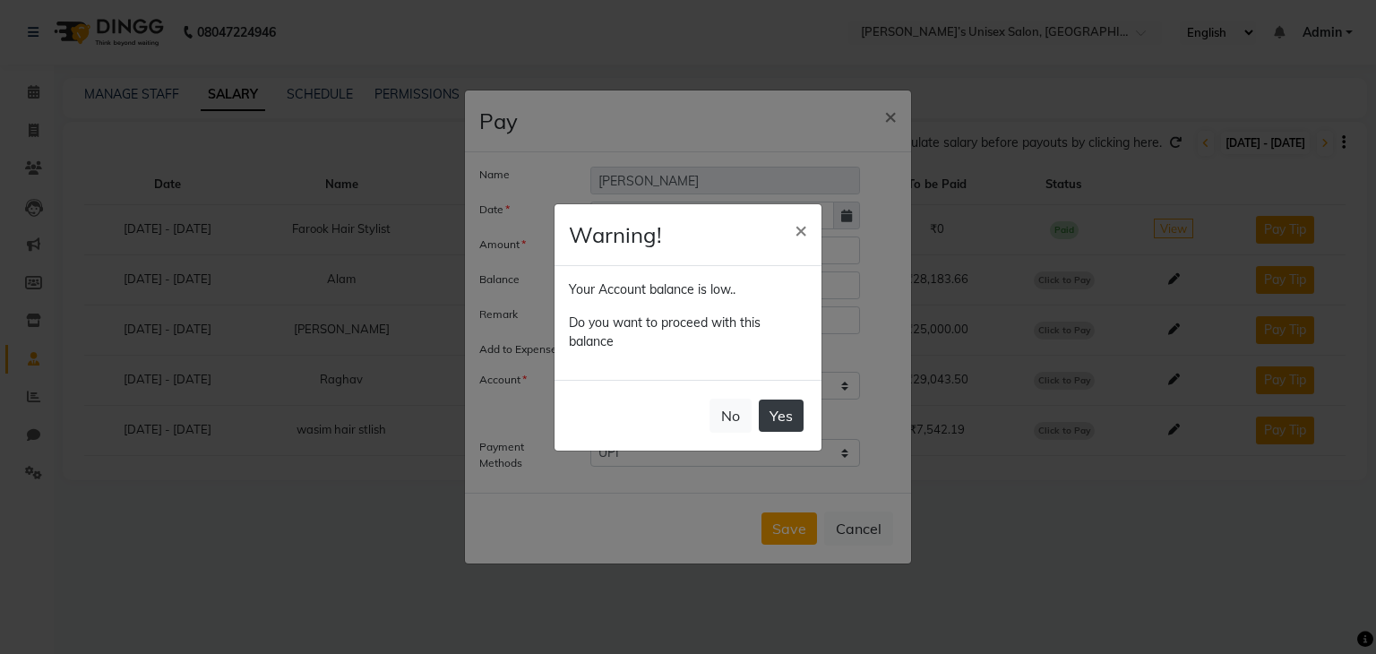
click at [779, 420] on button "Yes" at bounding box center [781, 416] width 45 height 32
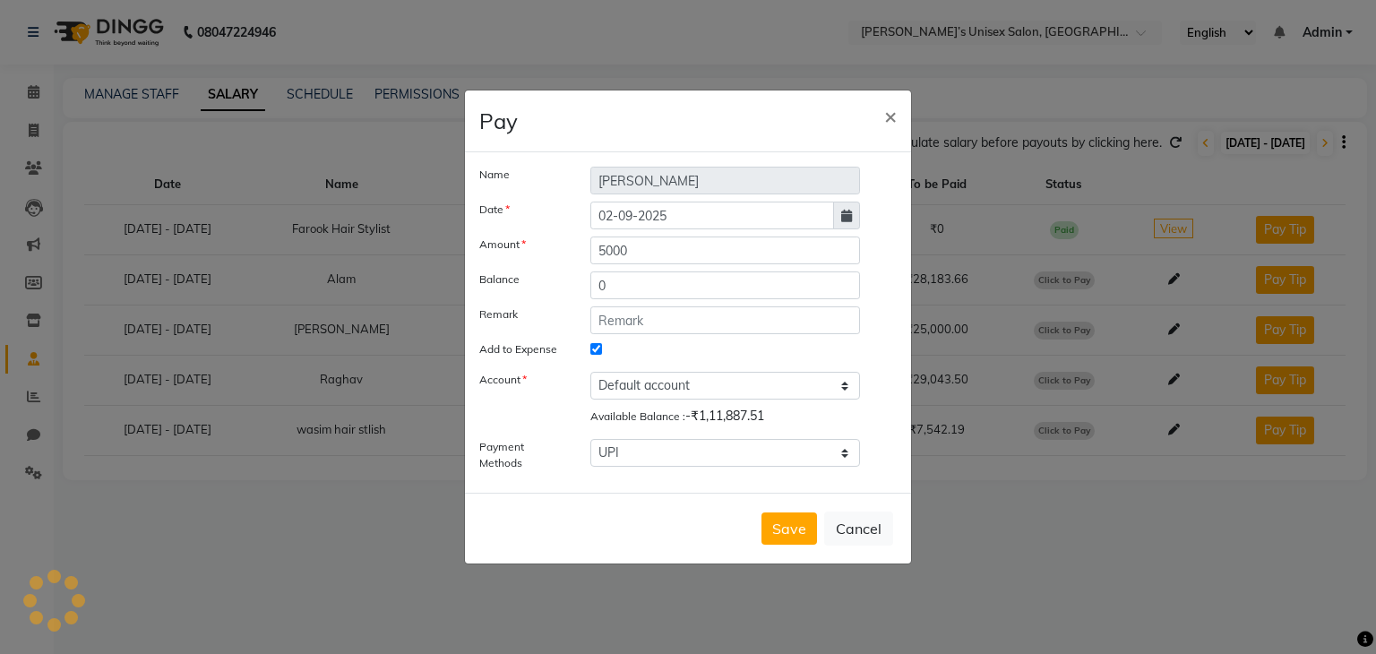
select select
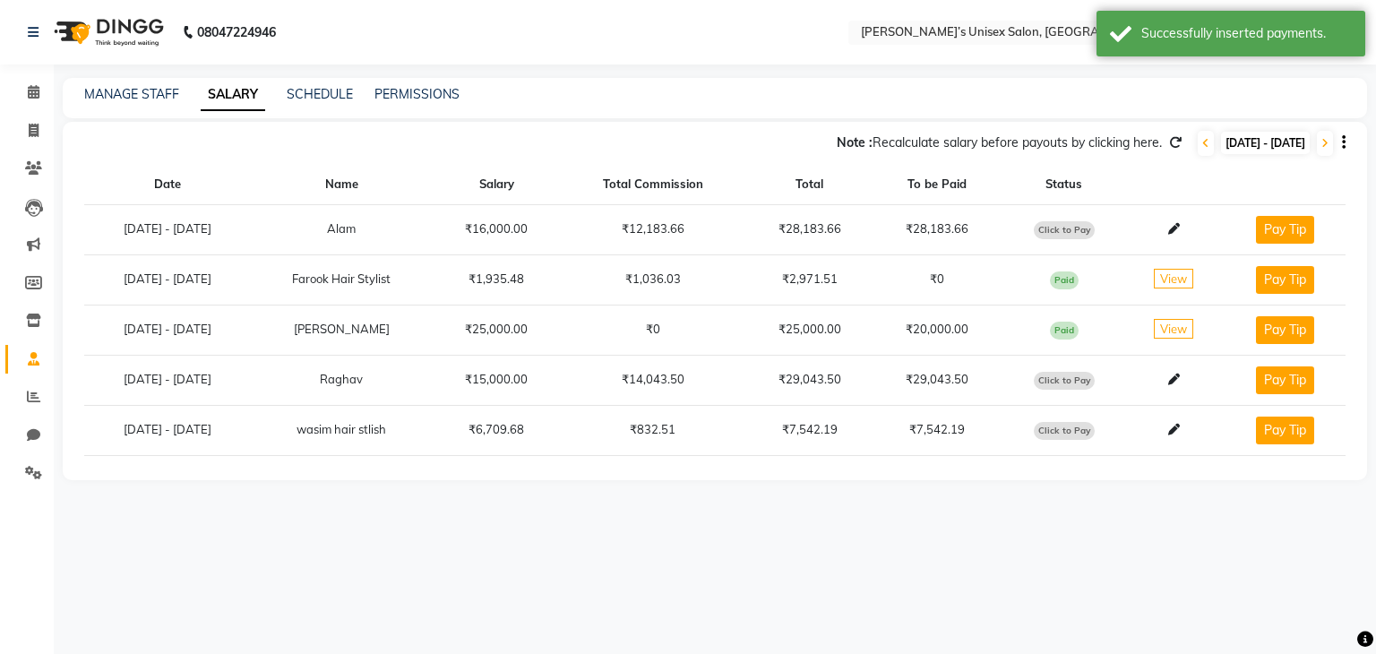
click at [1168, 332] on span "View" at bounding box center [1173, 329] width 39 height 20
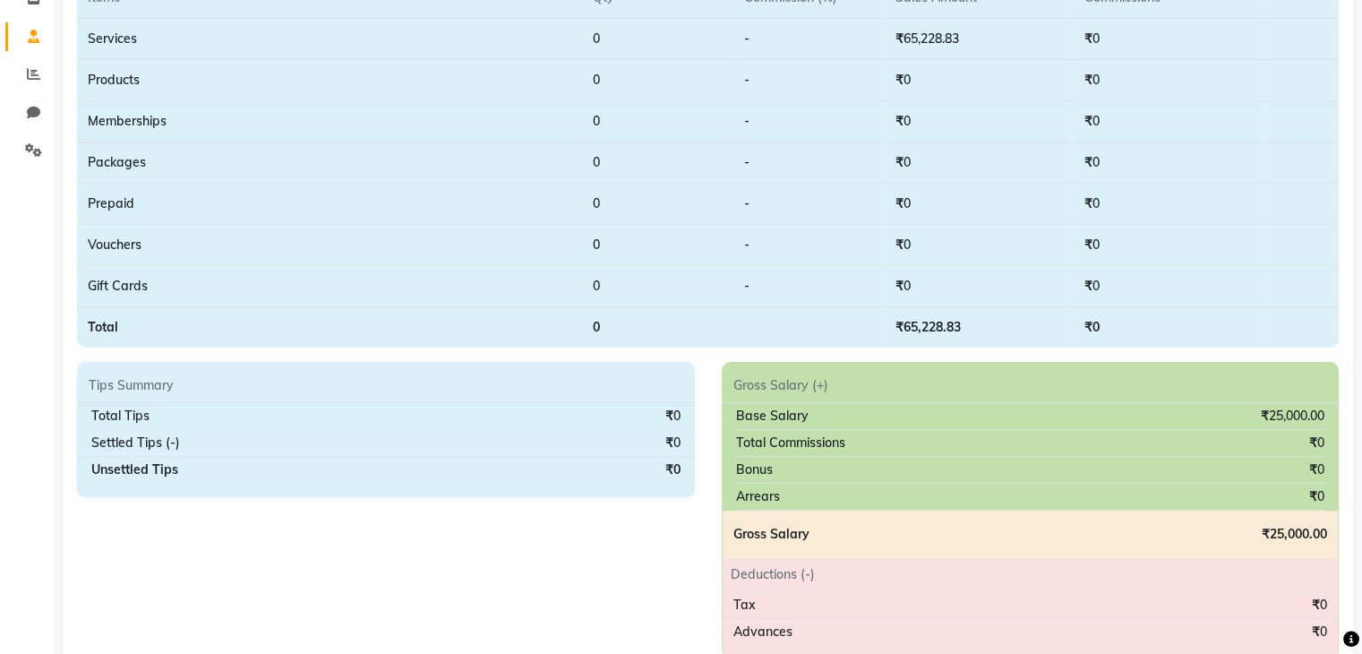
scroll to position [16, 0]
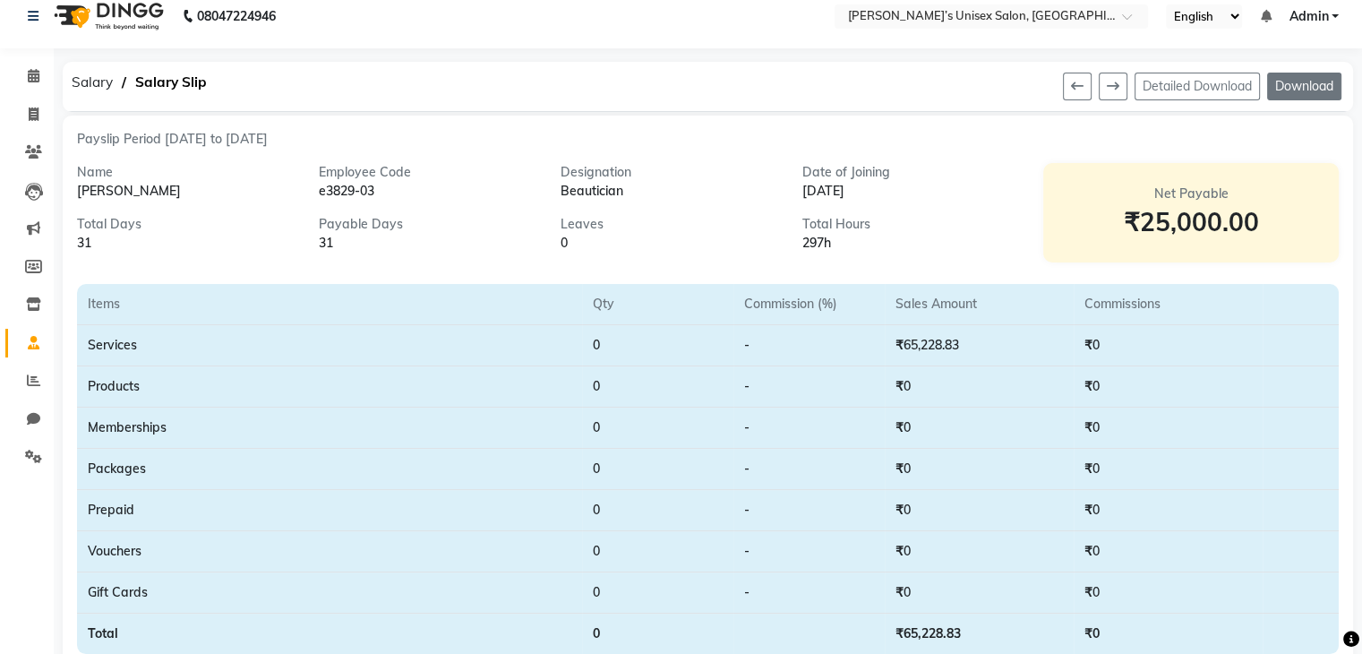
click at [1293, 92] on button "Download" at bounding box center [1305, 87] width 74 height 28
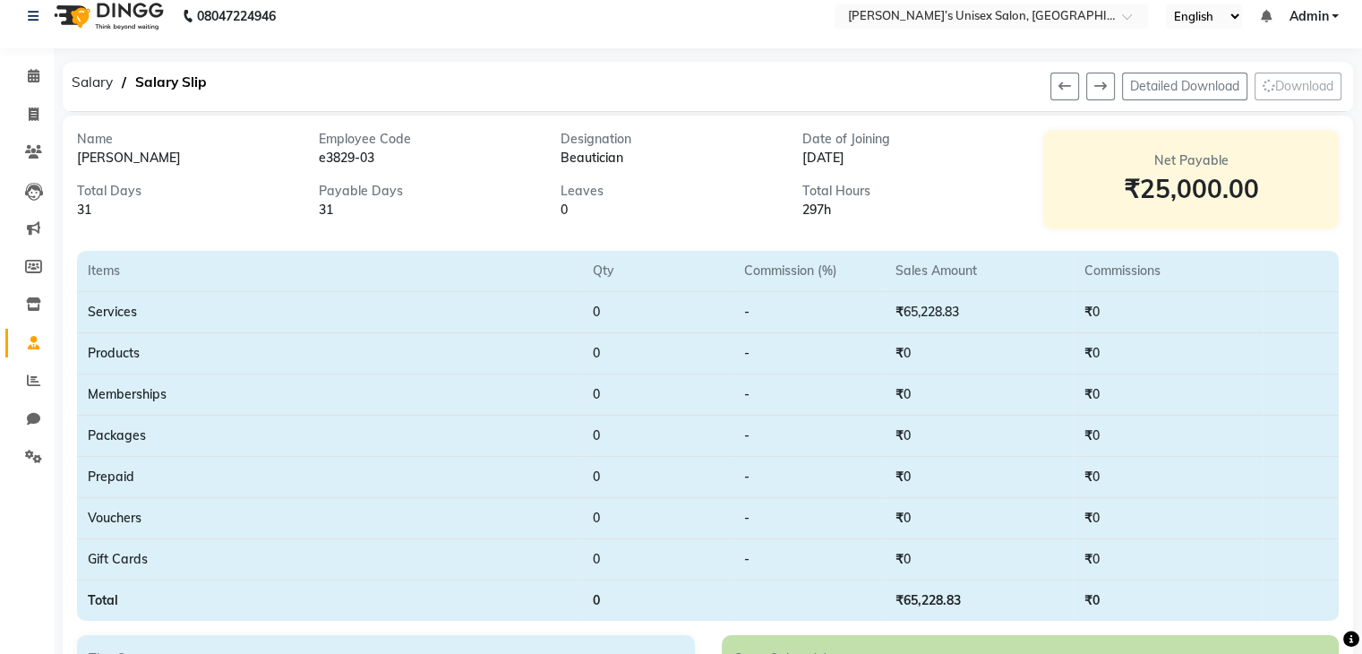
scroll to position [0, 0]
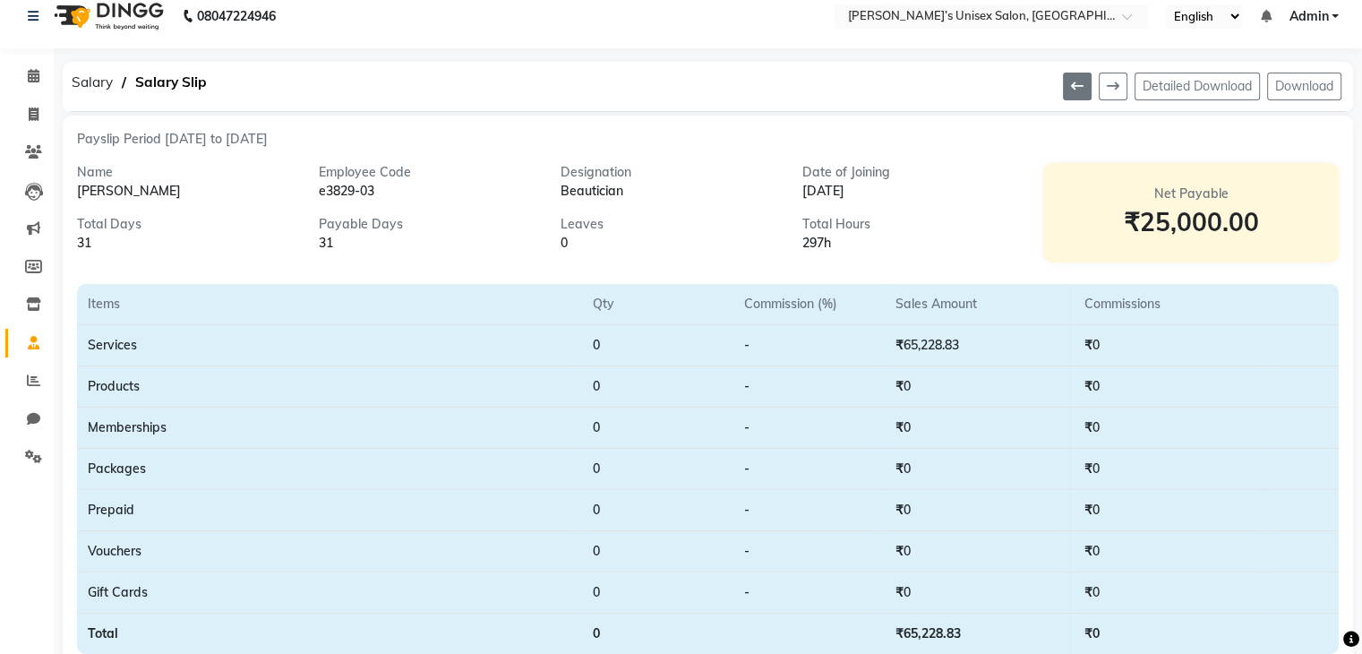
click at [1071, 87] on icon at bounding box center [1077, 86] width 13 height 13
click at [1116, 83] on button at bounding box center [1113, 87] width 29 height 28
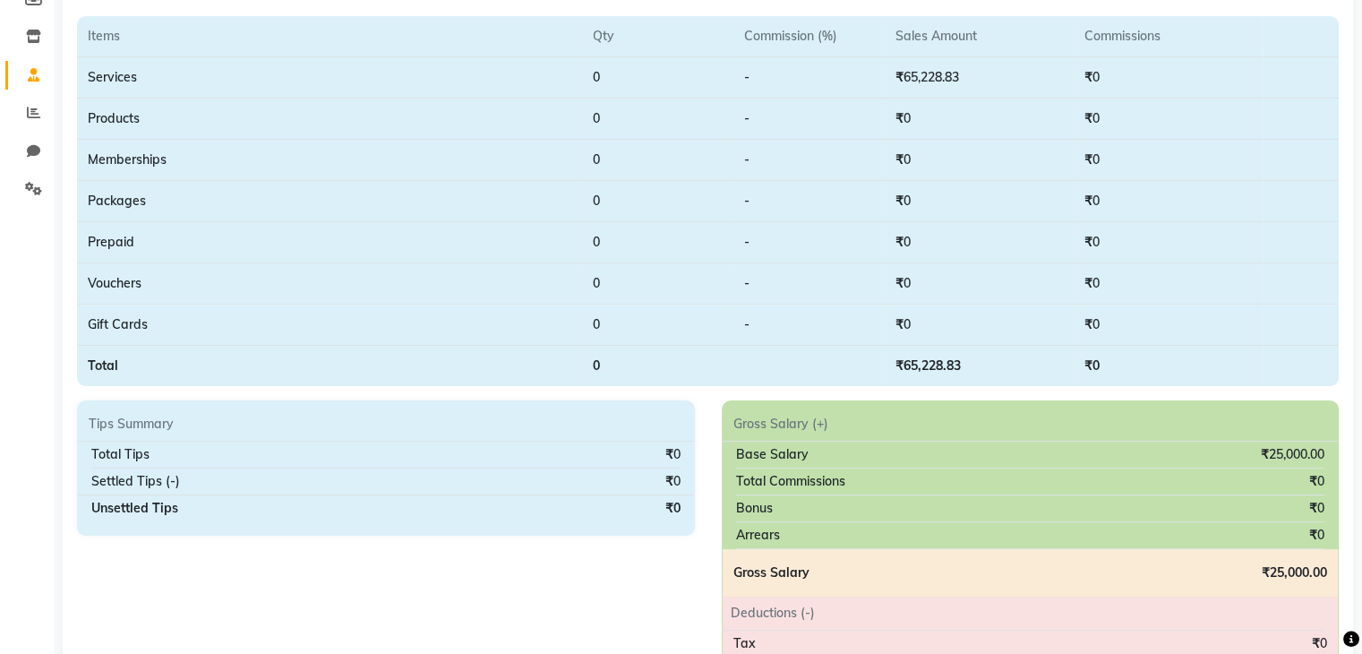
scroll to position [464, 0]
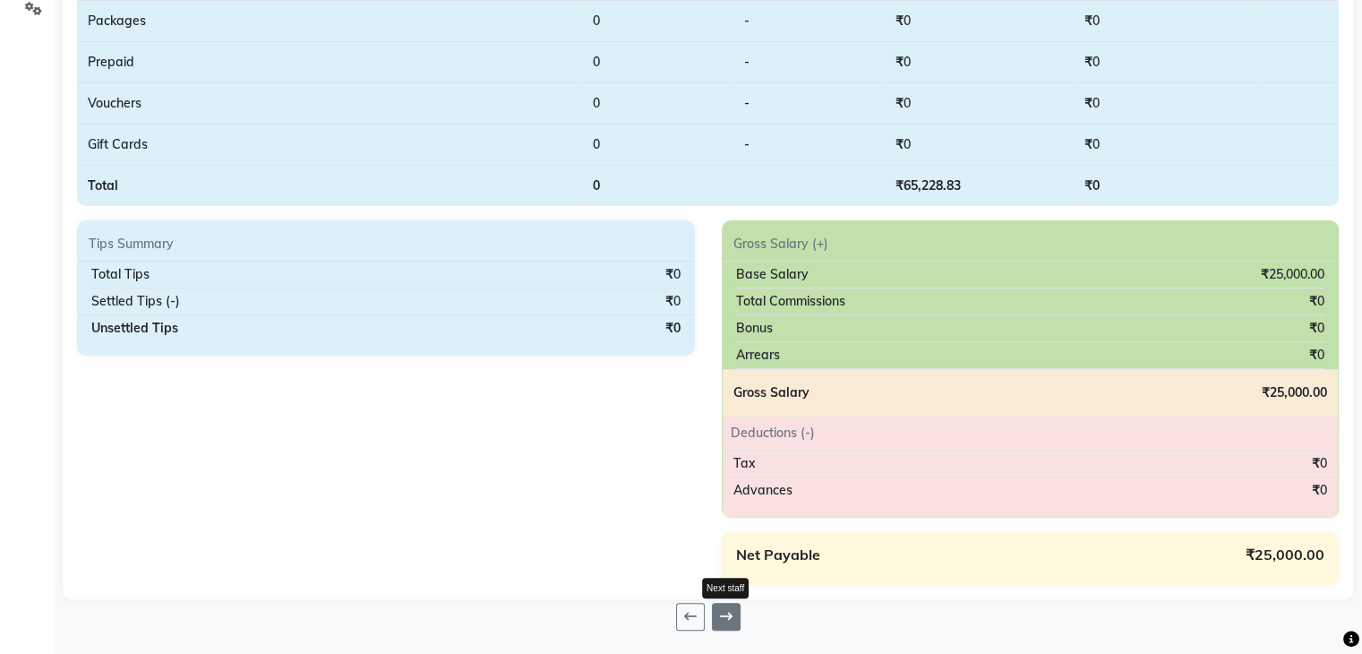
click at [735, 617] on button at bounding box center [726, 617] width 29 height 28
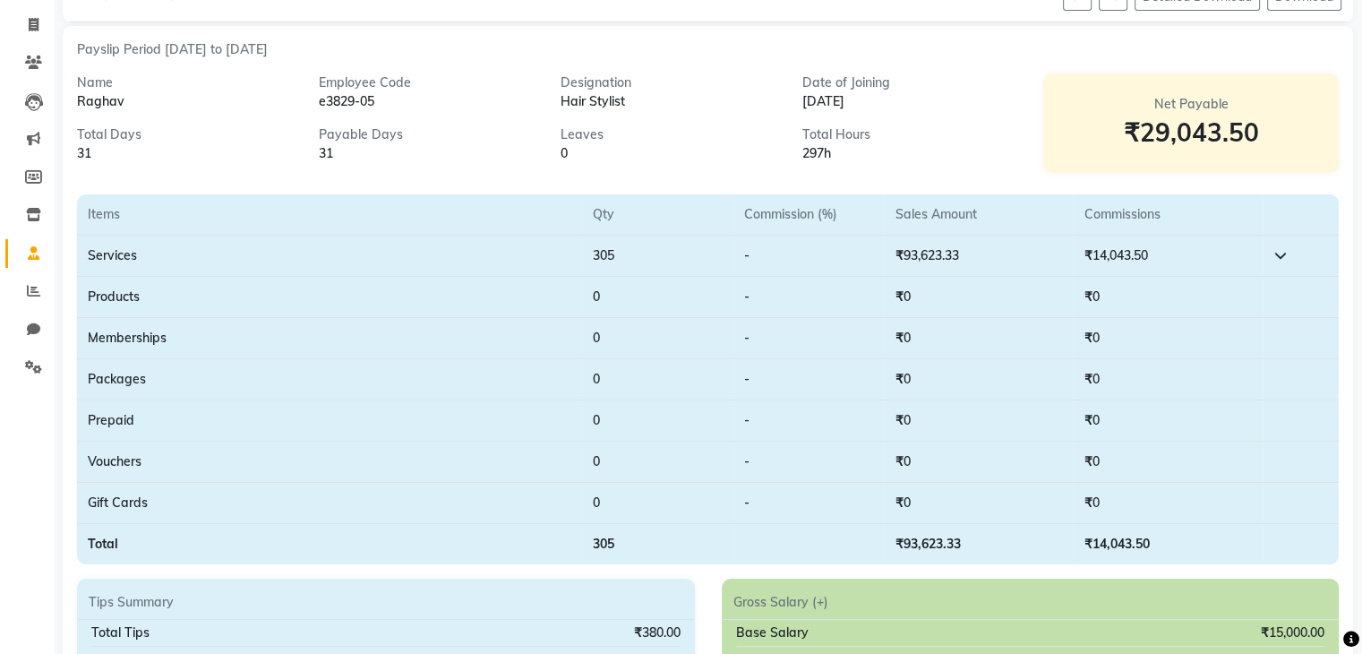
scroll to position [464, 0]
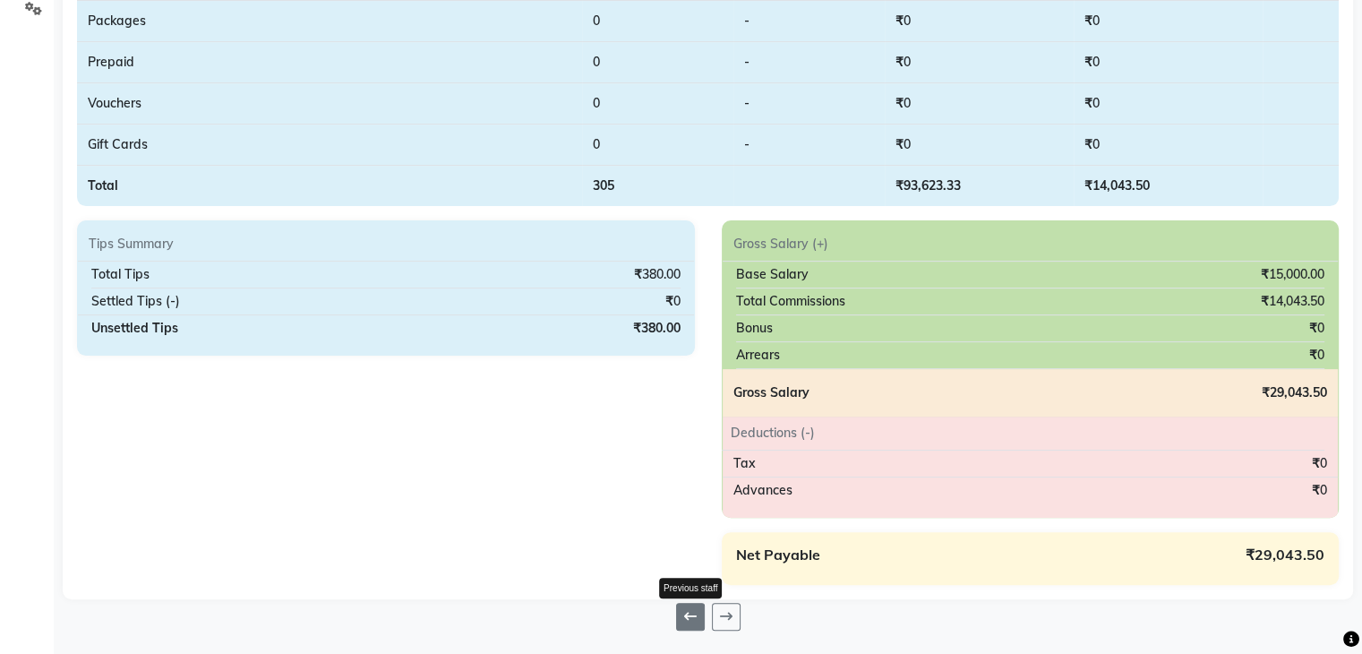
click at [686, 619] on icon at bounding box center [690, 616] width 13 height 13
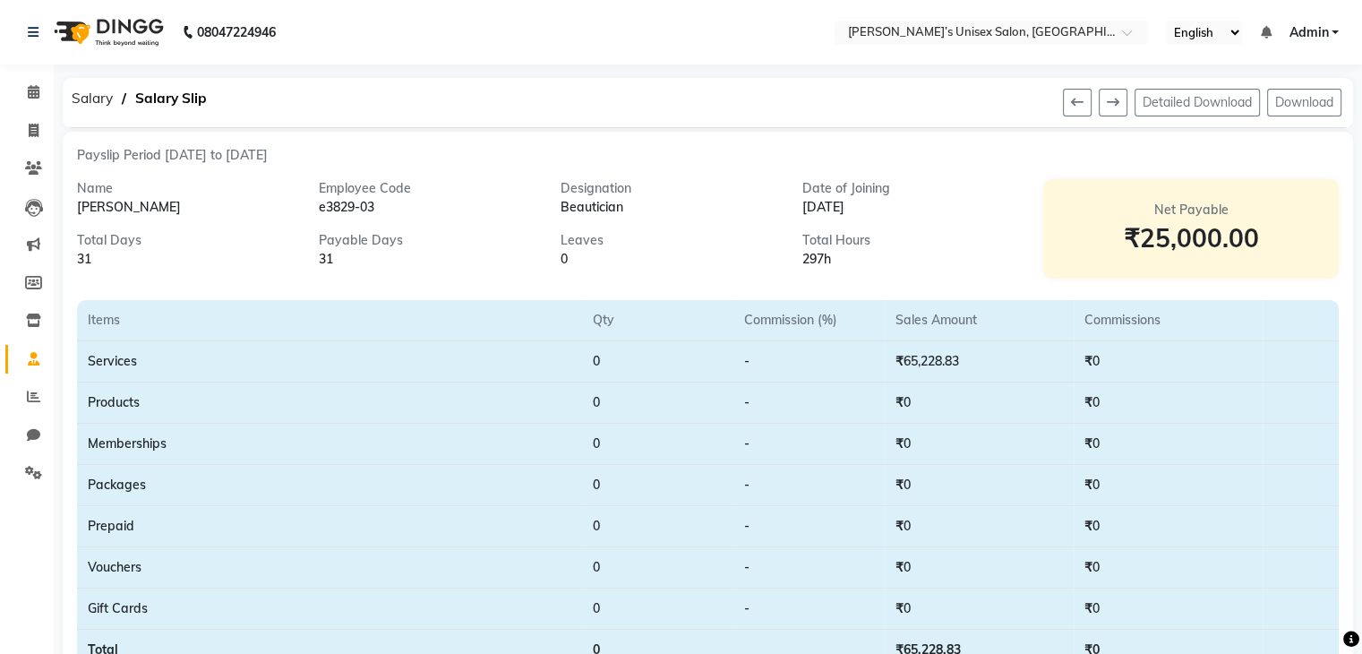
click at [1265, 224] on div "₹25,000.00" at bounding box center [1191, 238] width 253 height 38
click at [33, 363] on icon at bounding box center [34, 358] width 12 height 13
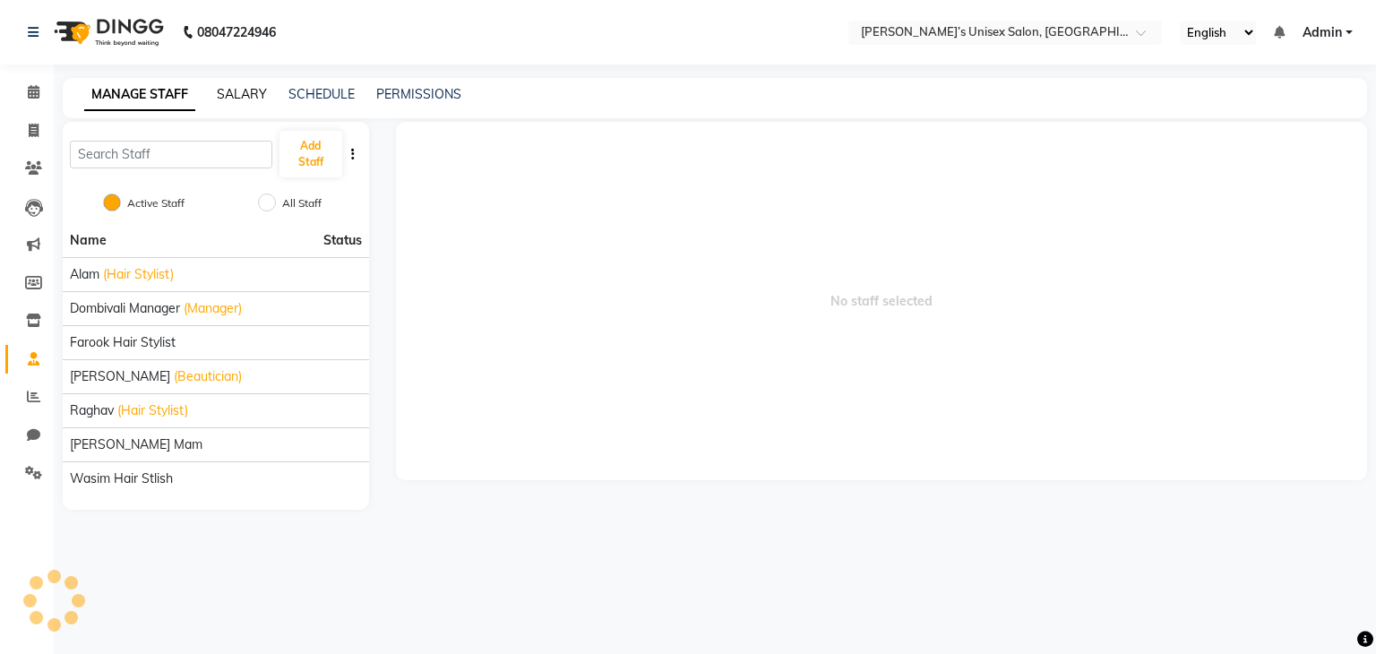
click at [254, 92] on link "SALARY" at bounding box center [242, 94] width 50 height 16
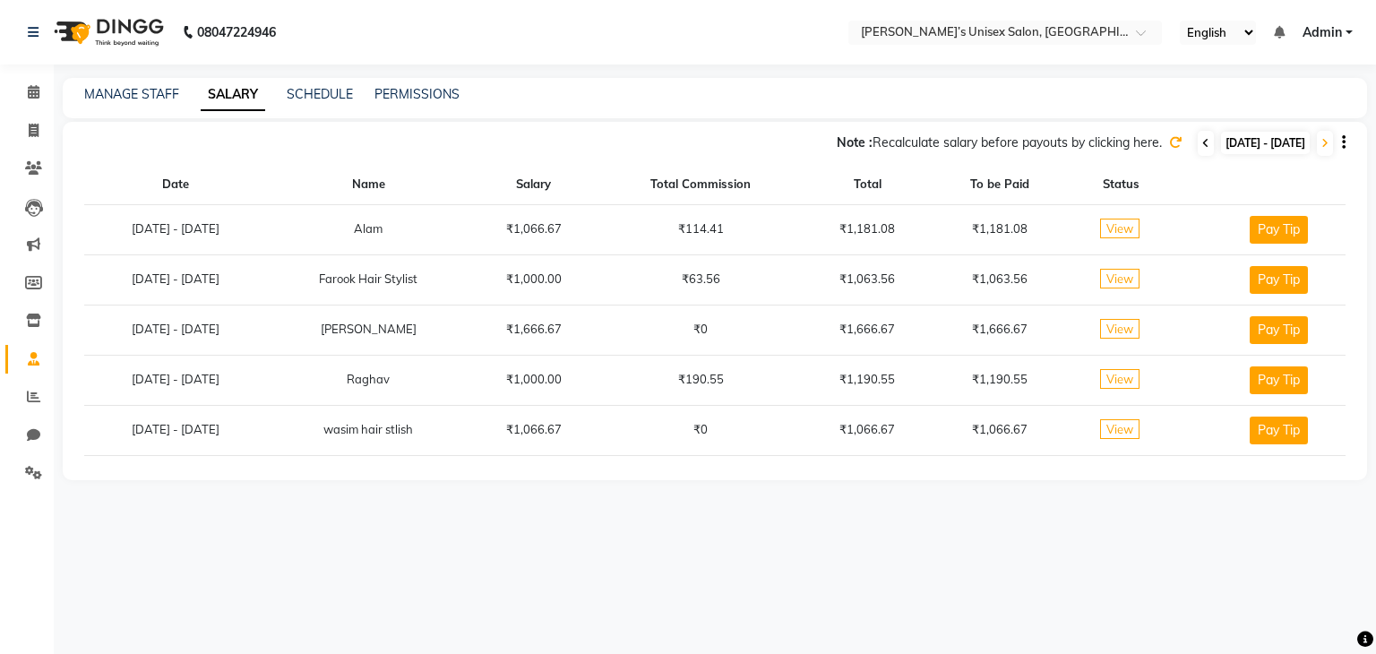
click at [1202, 146] on icon at bounding box center [1205, 143] width 7 height 11
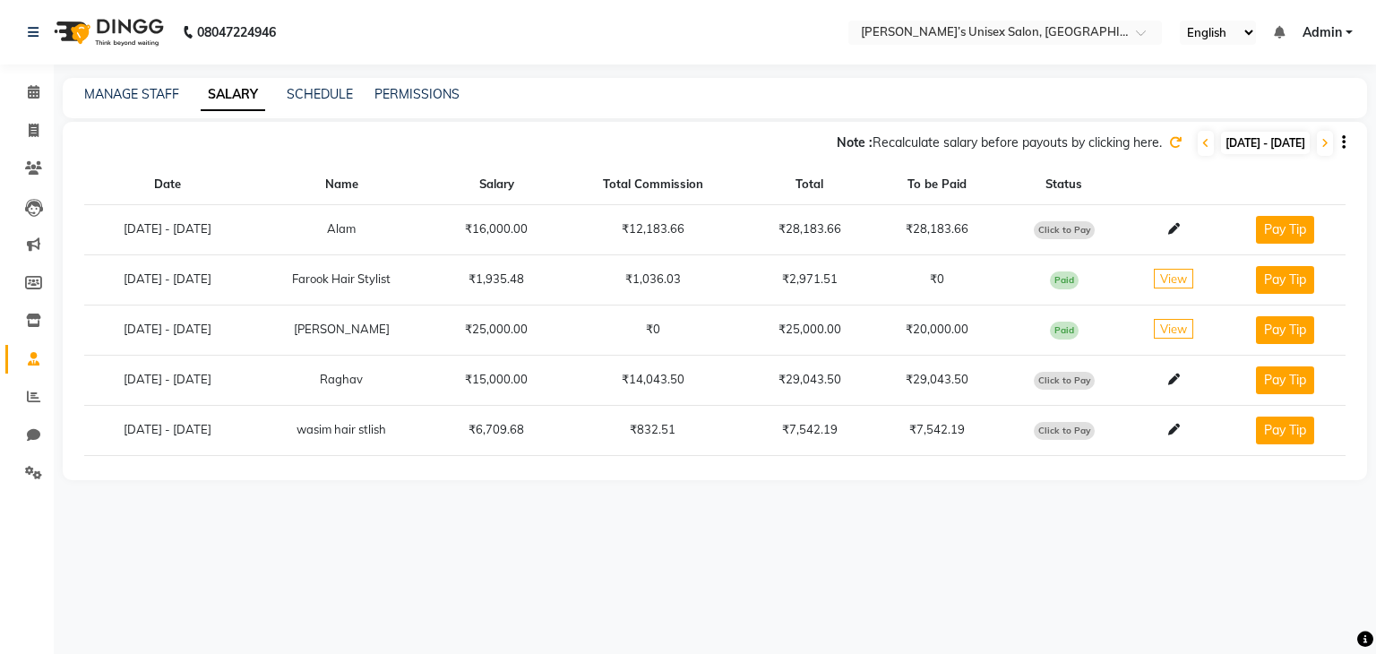
click at [1180, 323] on span "View" at bounding box center [1173, 329] width 39 height 20
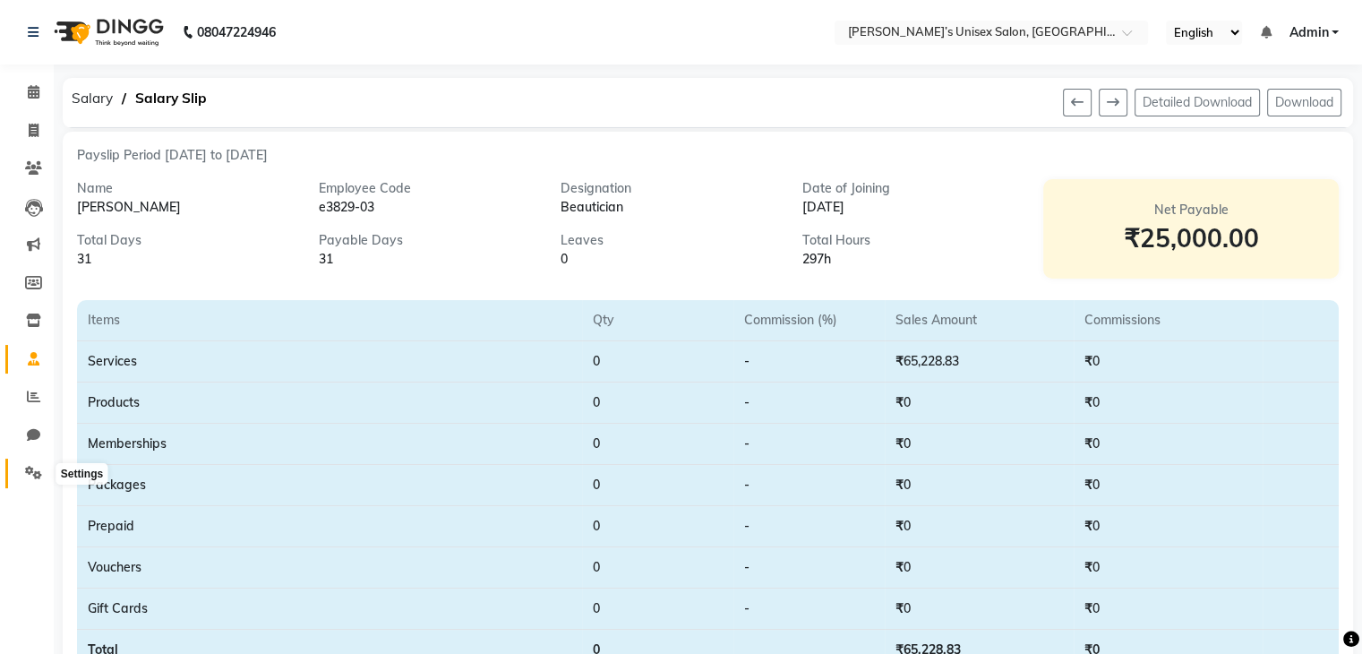
click at [36, 477] on icon at bounding box center [33, 472] width 17 height 13
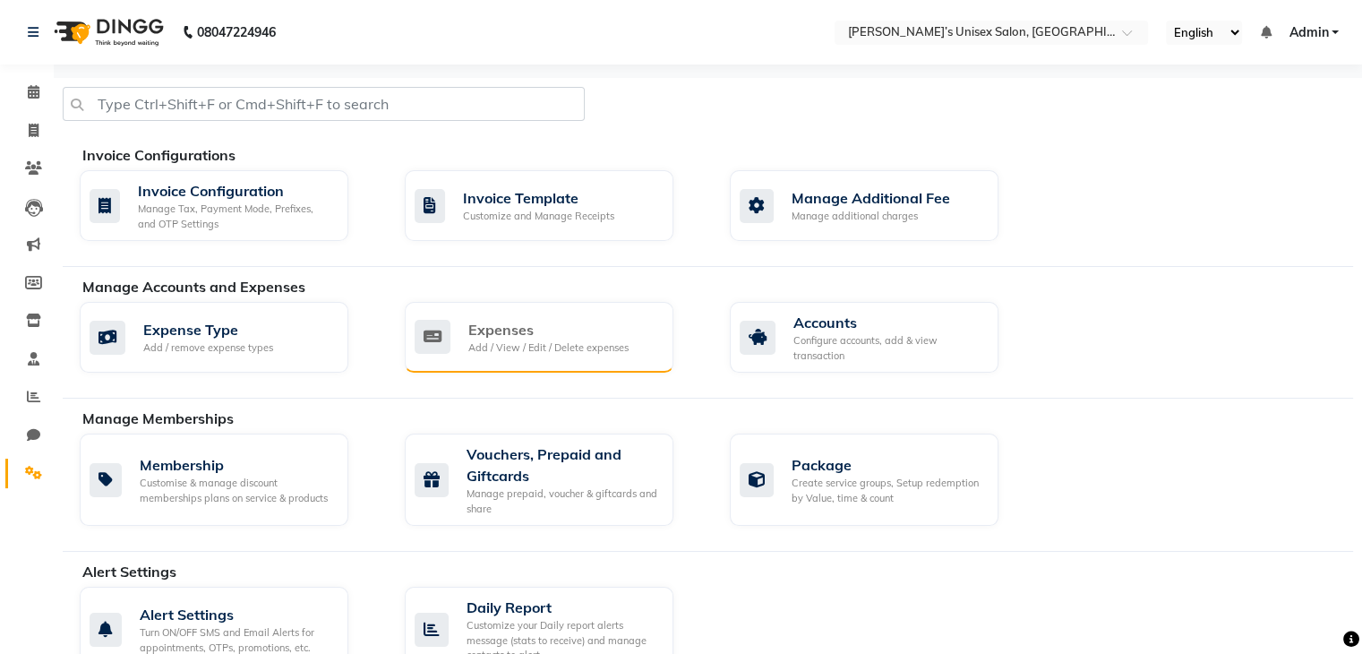
click at [530, 331] on div "Expenses" at bounding box center [548, 329] width 160 height 21
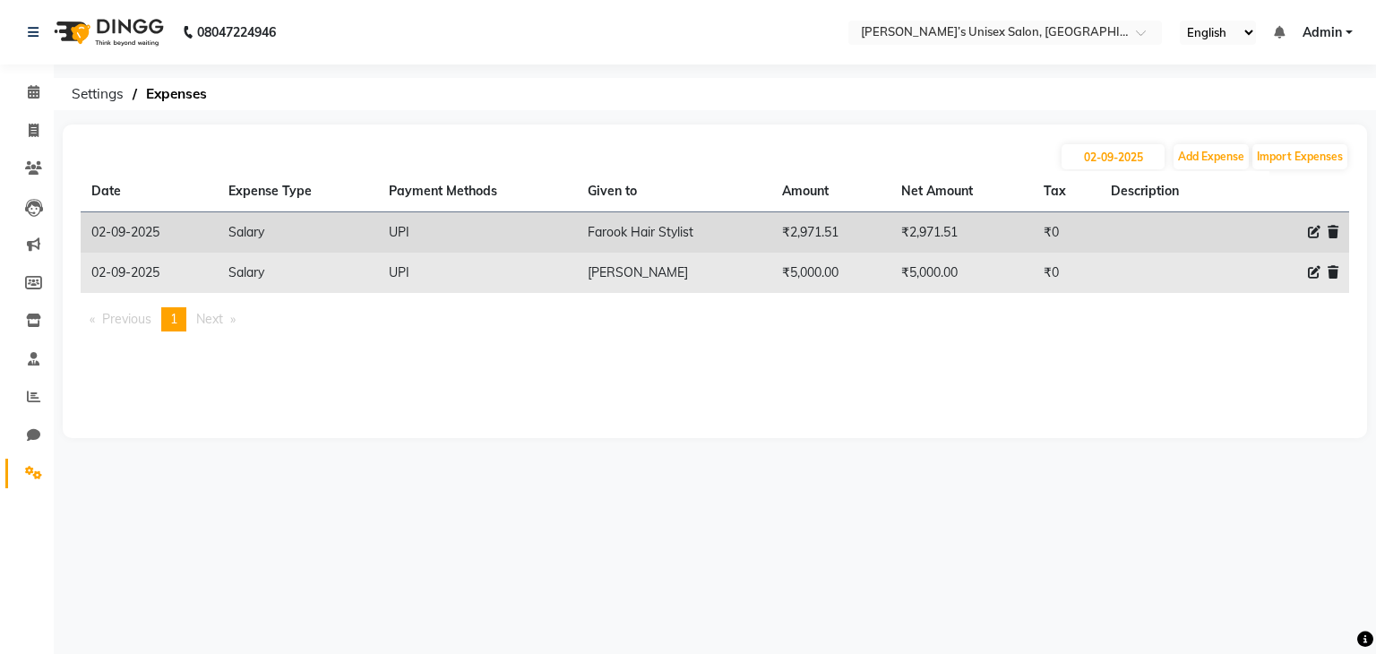
click at [1335, 275] on icon at bounding box center [1333, 272] width 11 height 13
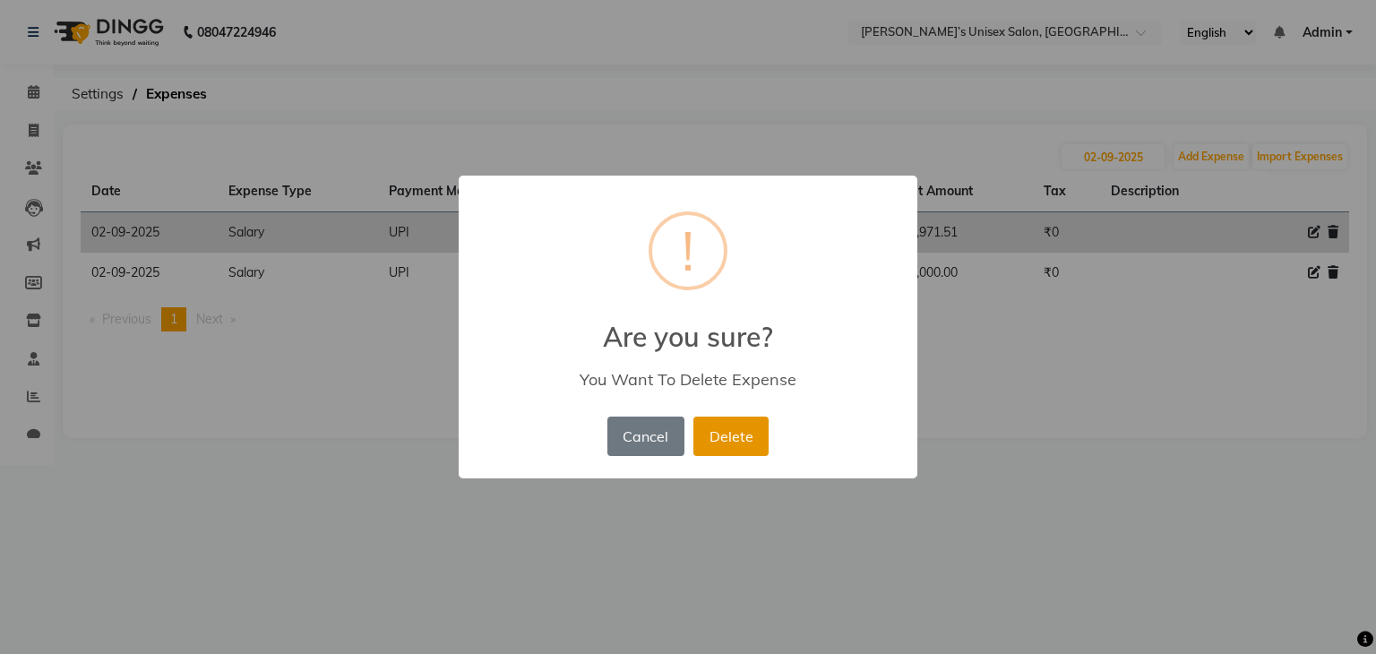
click at [739, 444] on button "Delete" at bounding box center [730, 436] width 75 height 39
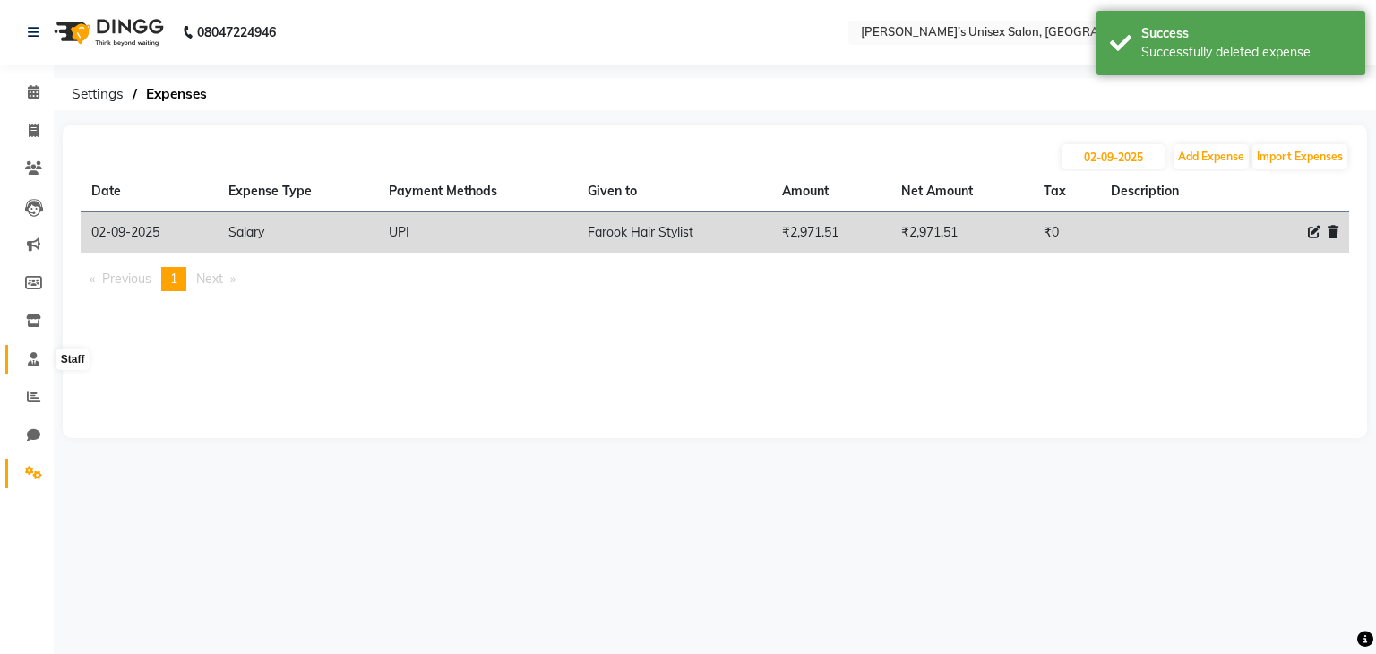
click at [31, 356] on icon at bounding box center [34, 358] width 12 height 13
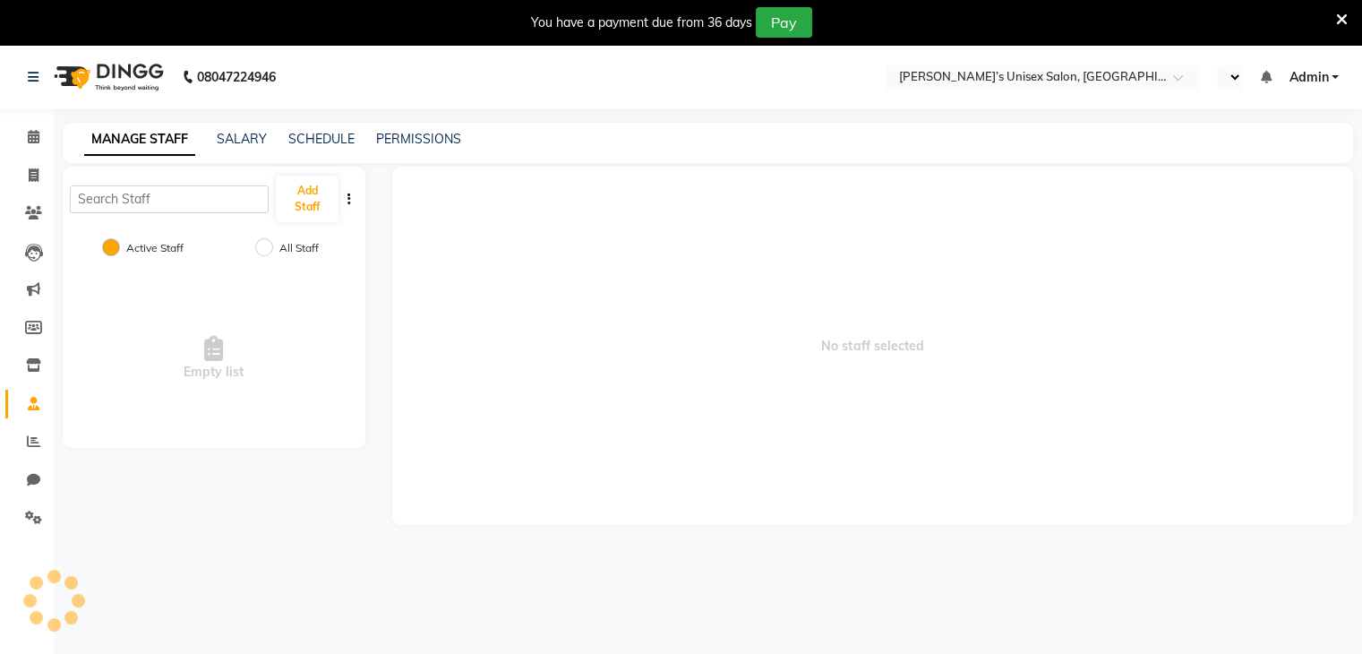
select select "en"
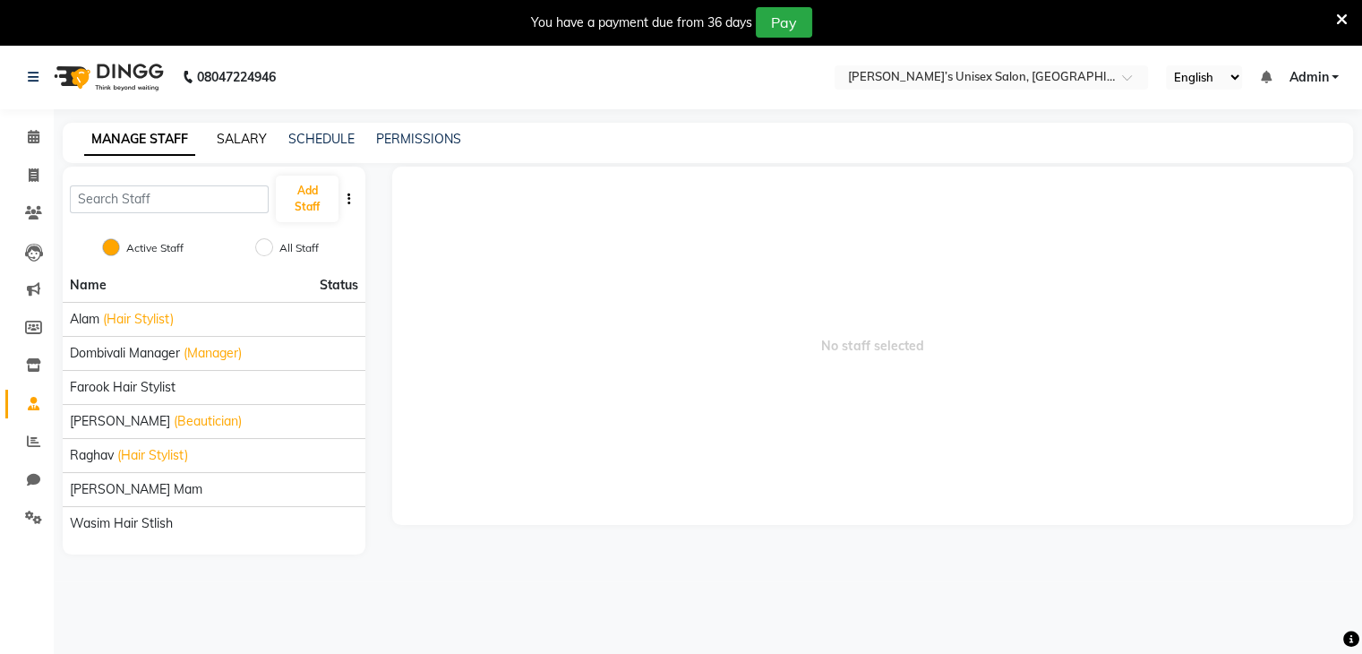
click at [241, 142] on link "SALARY" at bounding box center [242, 139] width 50 height 16
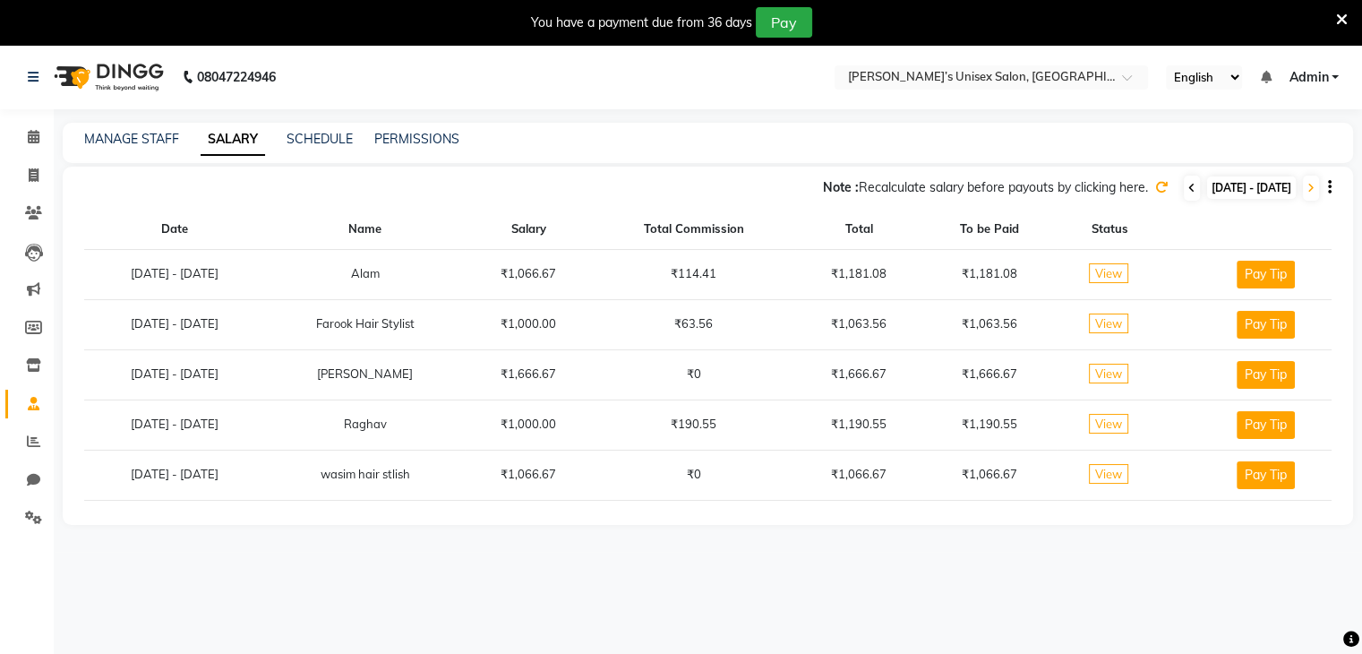
click at [1189, 191] on icon at bounding box center [1192, 188] width 7 height 11
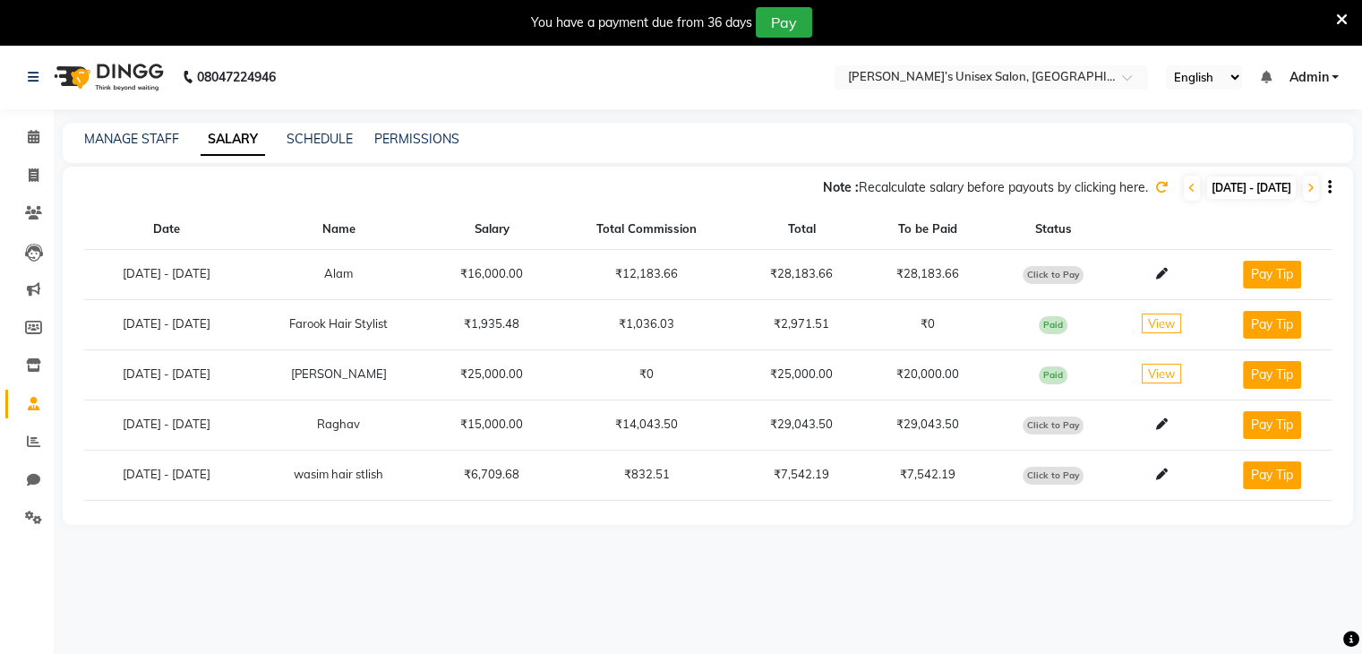
click at [1156, 187] on icon at bounding box center [1162, 187] width 13 height 13
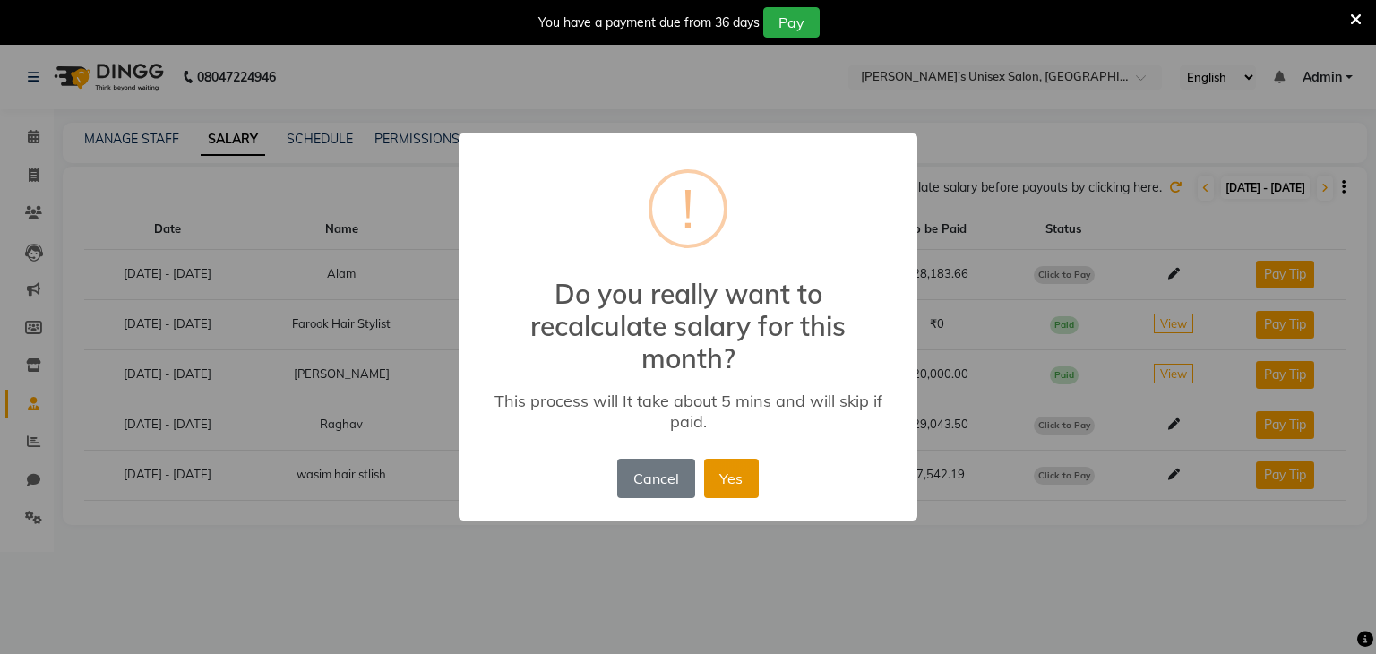
click at [731, 477] on button "Yes" at bounding box center [731, 478] width 55 height 39
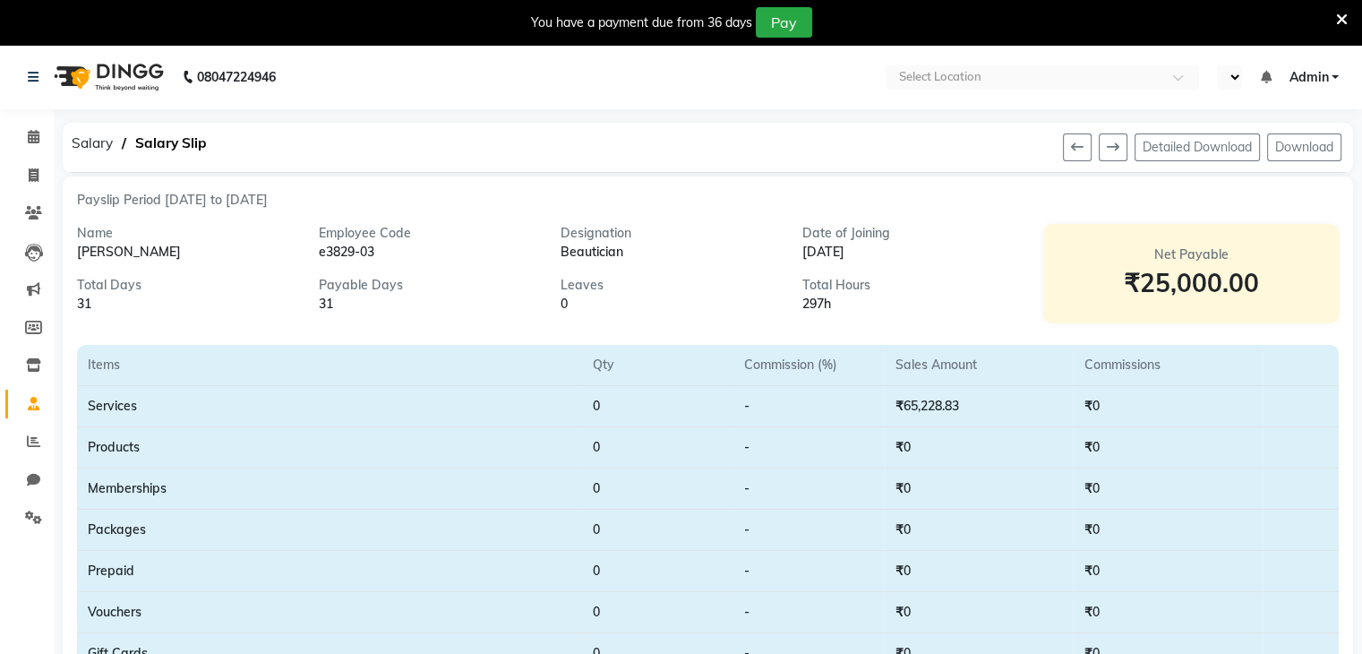
select select "en"
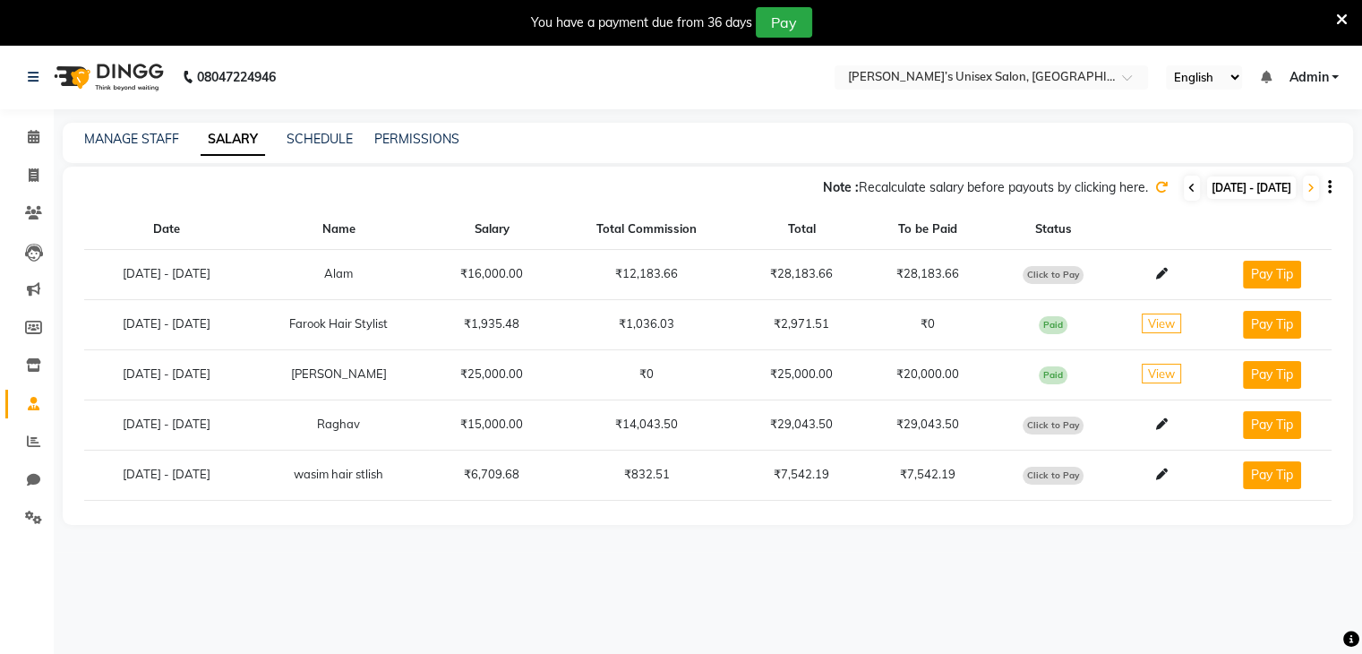
click at [1184, 192] on span at bounding box center [1192, 188] width 16 height 25
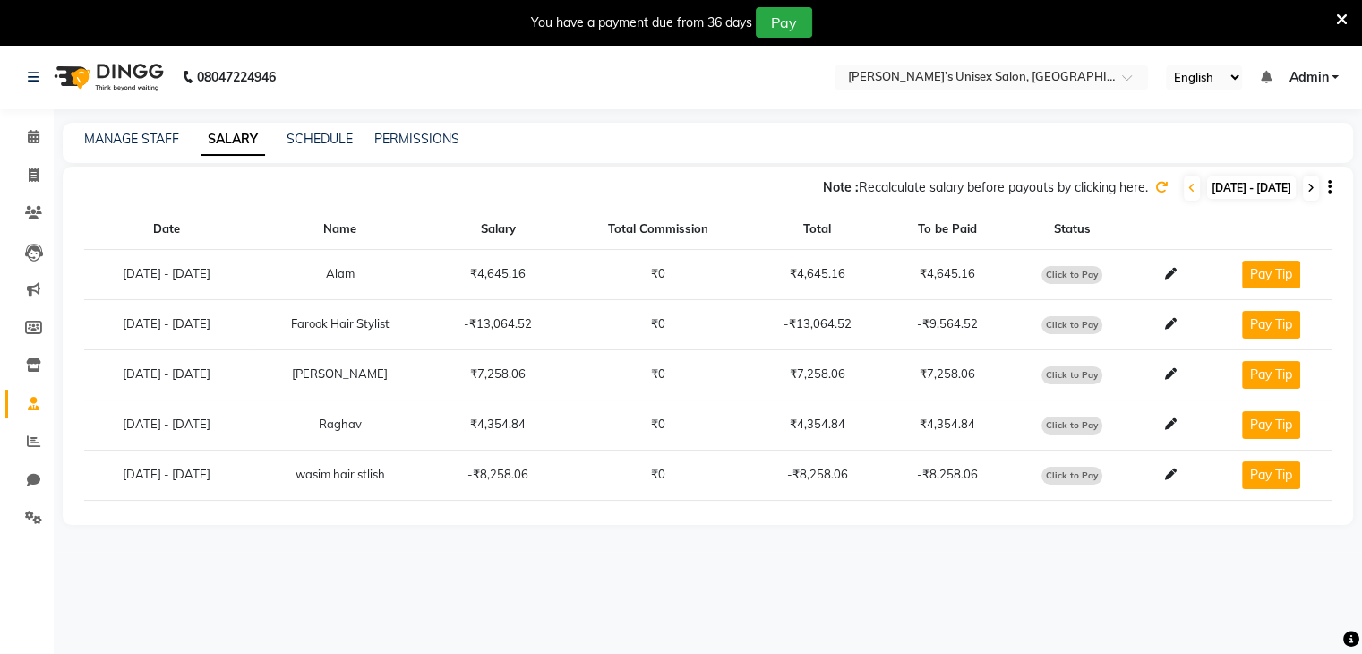
click at [1315, 188] on span at bounding box center [1311, 188] width 16 height 25
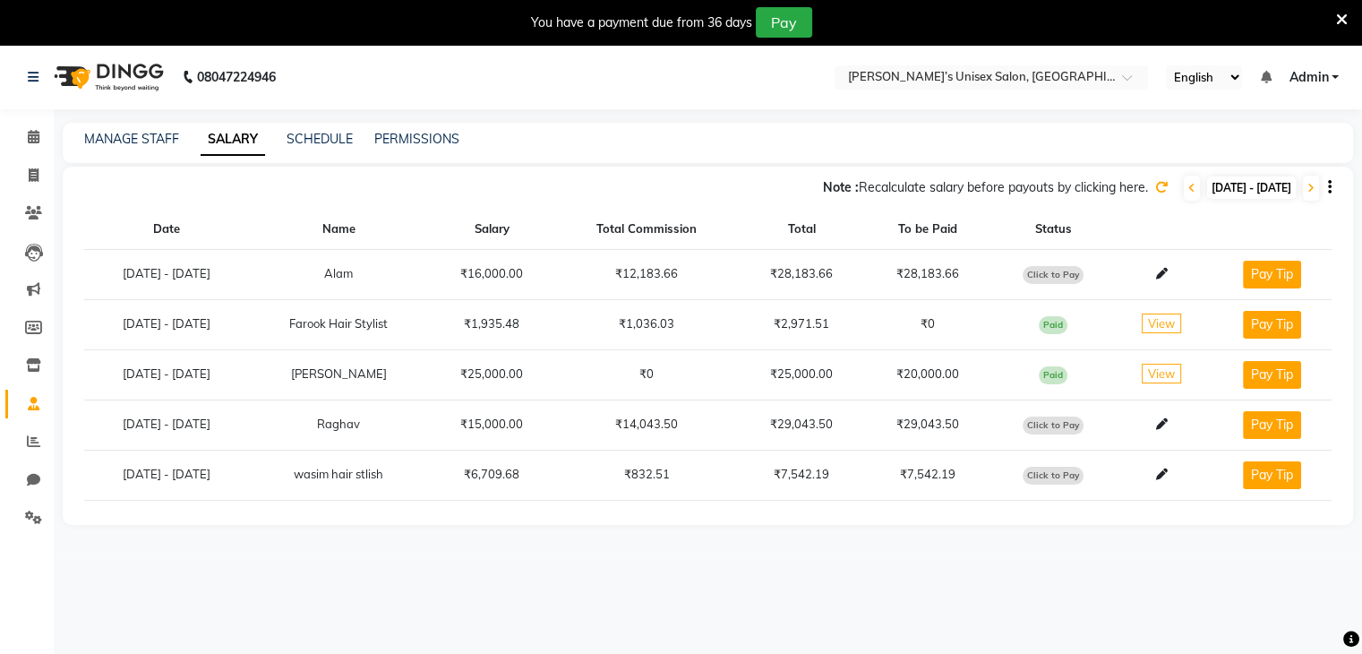
click at [1067, 375] on span "Paid" at bounding box center [1053, 375] width 29 height 18
click at [1068, 377] on span "Paid" at bounding box center [1053, 375] width 29 height 18
click at [941, 374] on td "₹20,000.00" at bounding box center [928, 374] width 126 height 50
click at [1164, 372] on span "View" at bounding box center [1161, 374] width 39 height 20
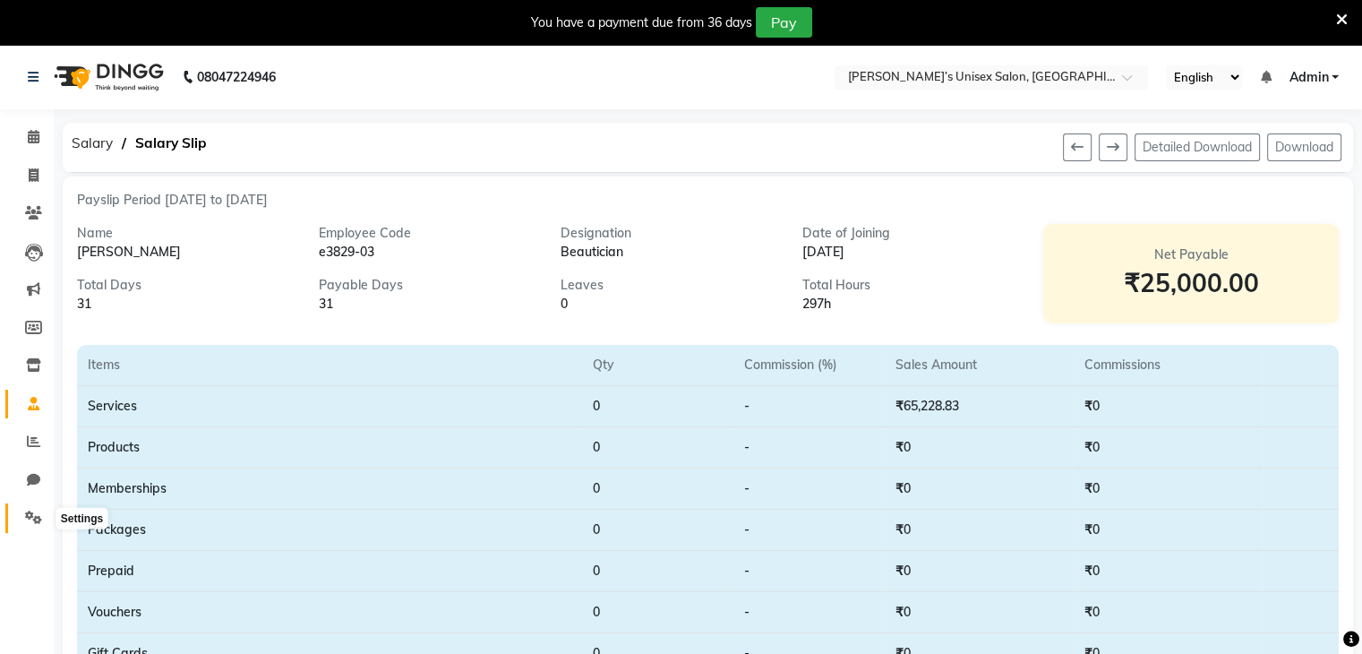
click at [36, 523] on icon at bounding box center [33, 517] width 17 height 13
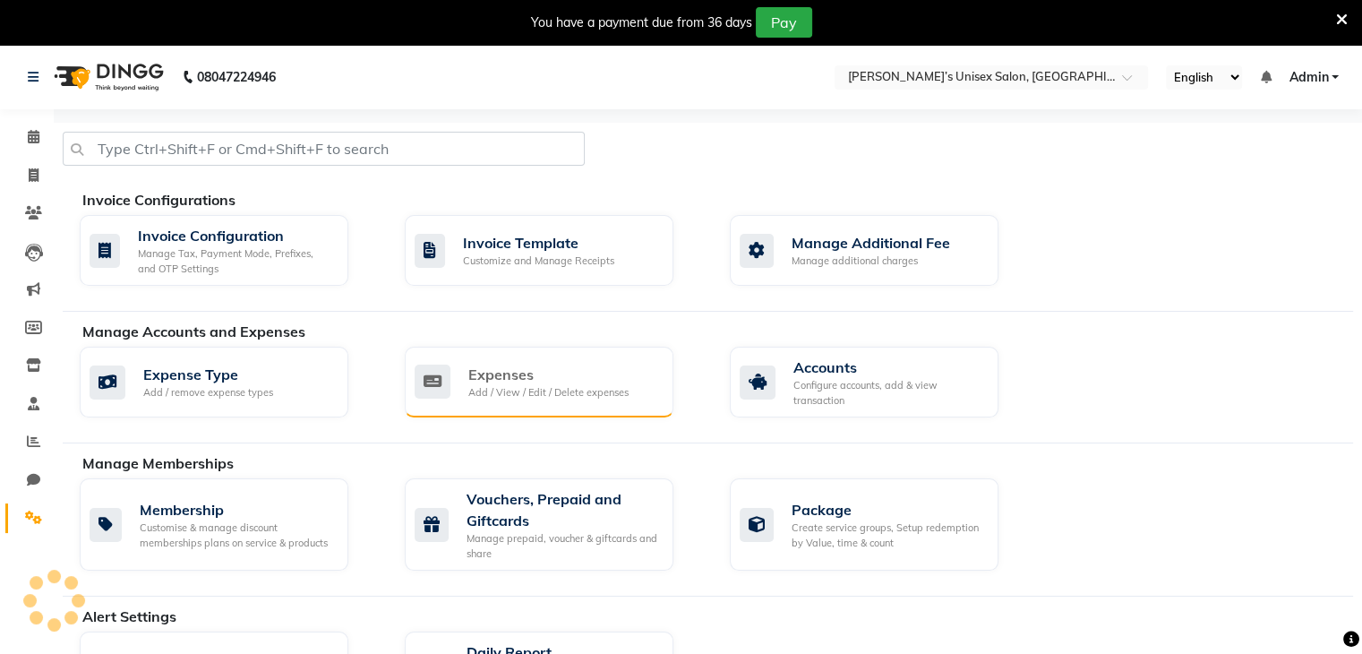
click at [503, 374] on div "Expenses" at bounding box center [548, 374] width 160 height 21
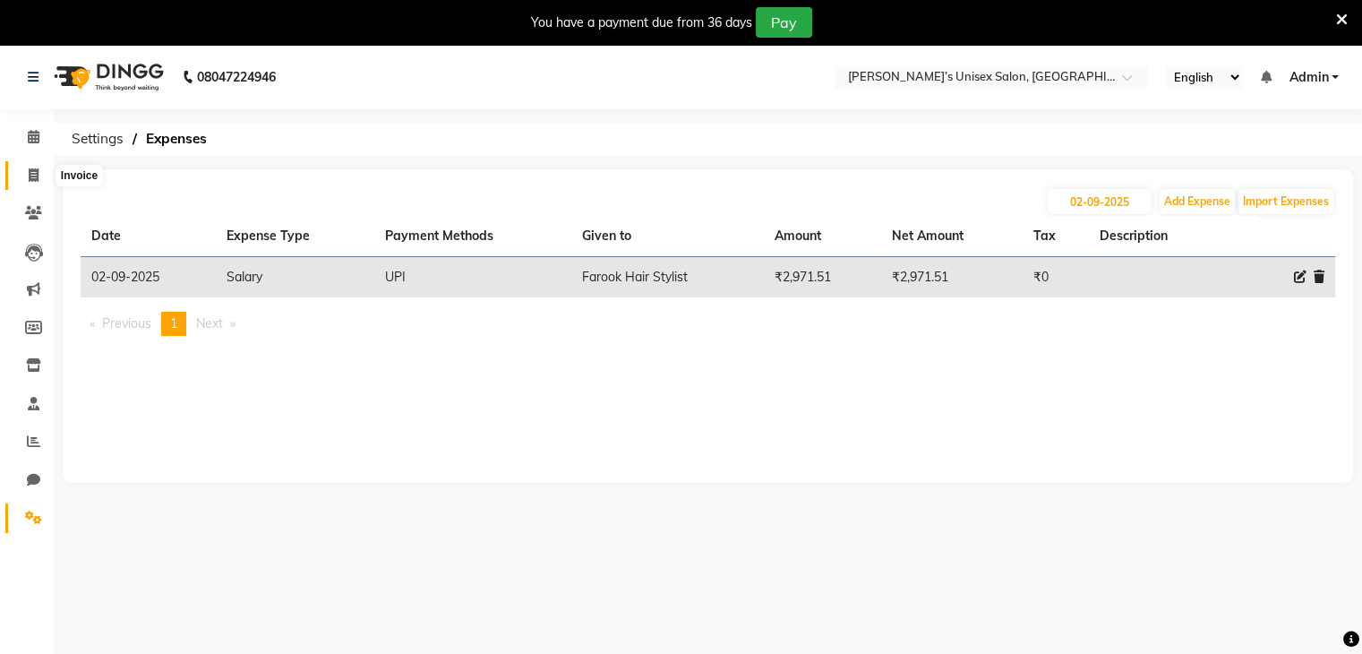
click at [29, 183] on span at bounding box center [33, 176] width 31 height 21
select select "service"
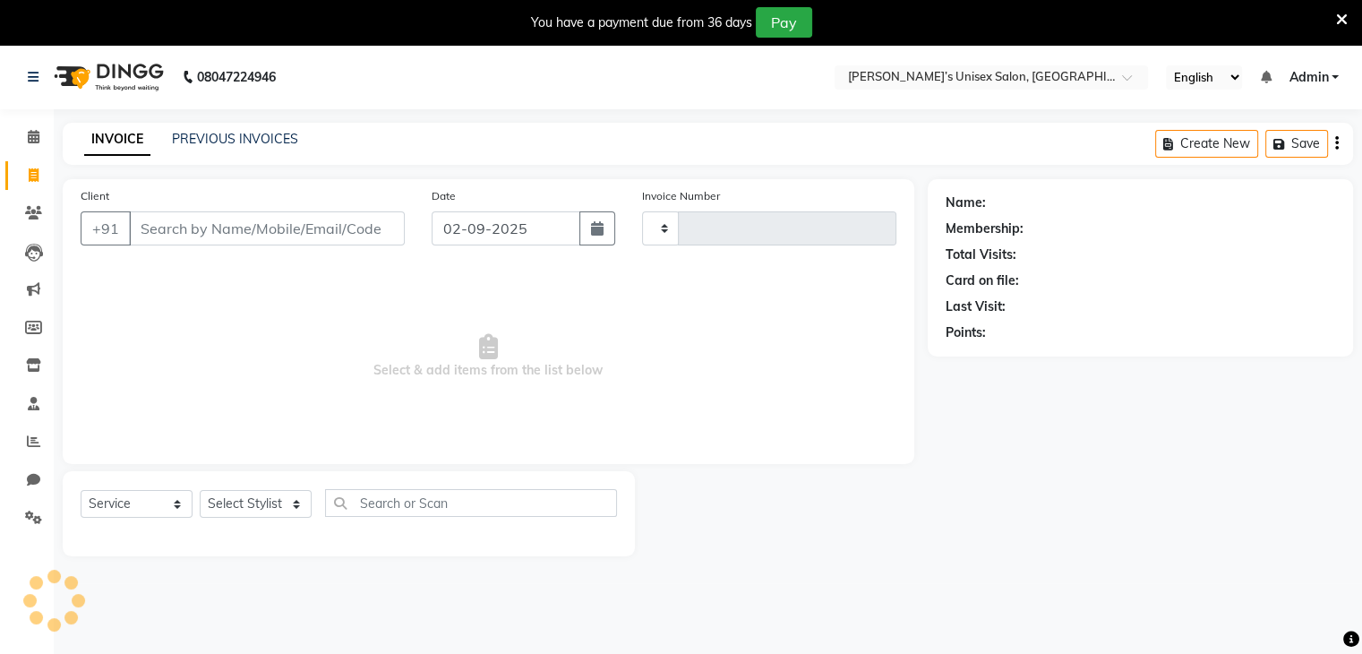
type input "0765"
select select "8637"
click at [31, 403] on icon at bounding box center [34, 403] width 12 height 13
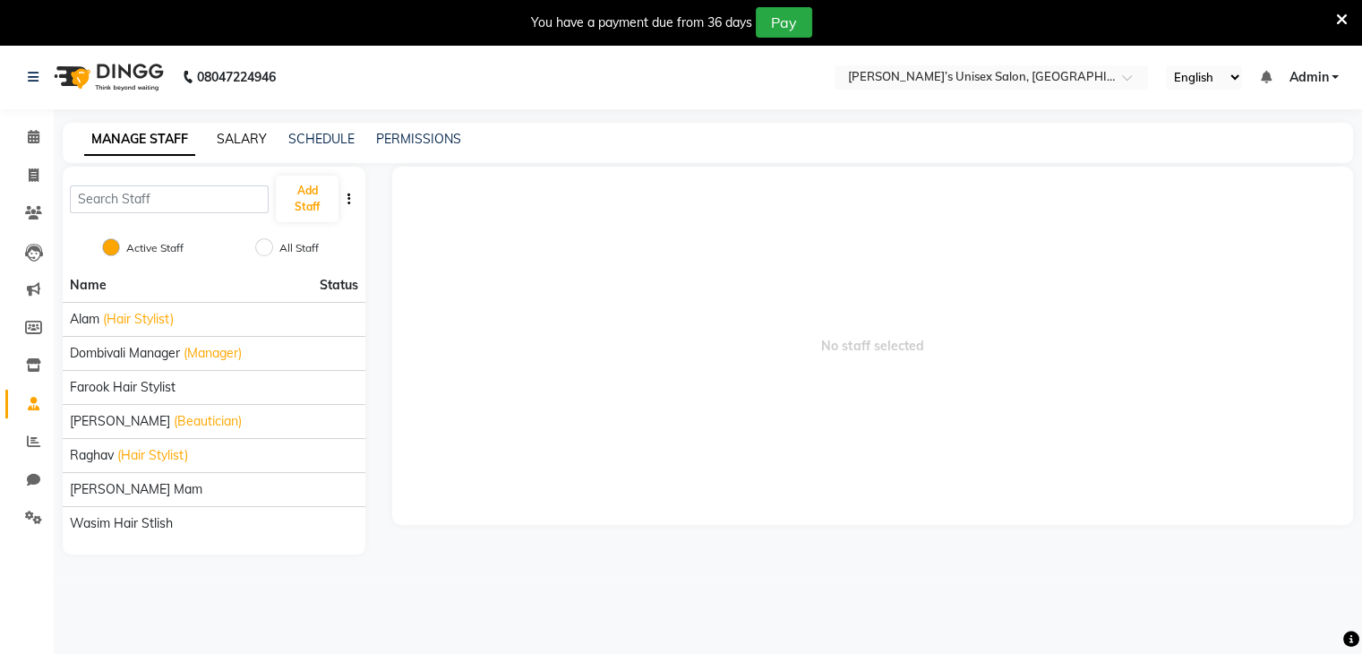
click at [254, 140] on link "SALARY" at bounding box center [242, 139] width 50 height 16
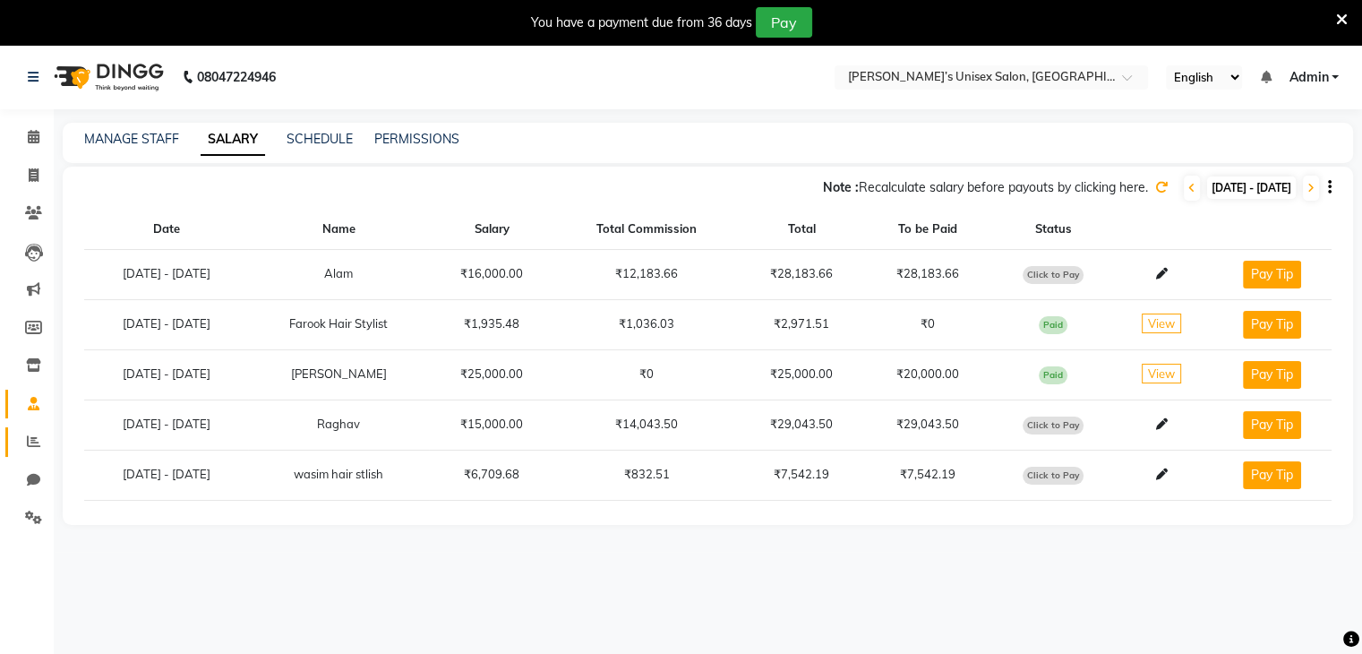
click at [31, 449] on span at bounding box center [33, 442] width 31 height 21
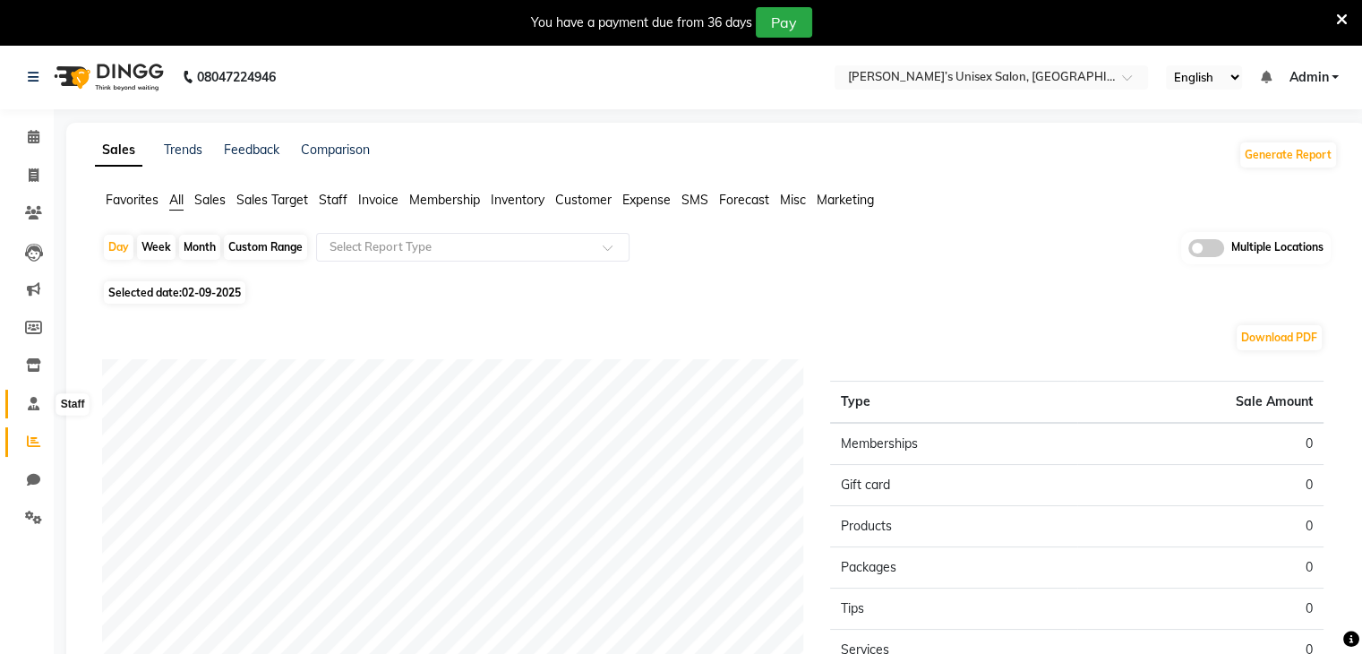
click at [34, 409] on icon at bounding box center [34, 403] width 12 height 13
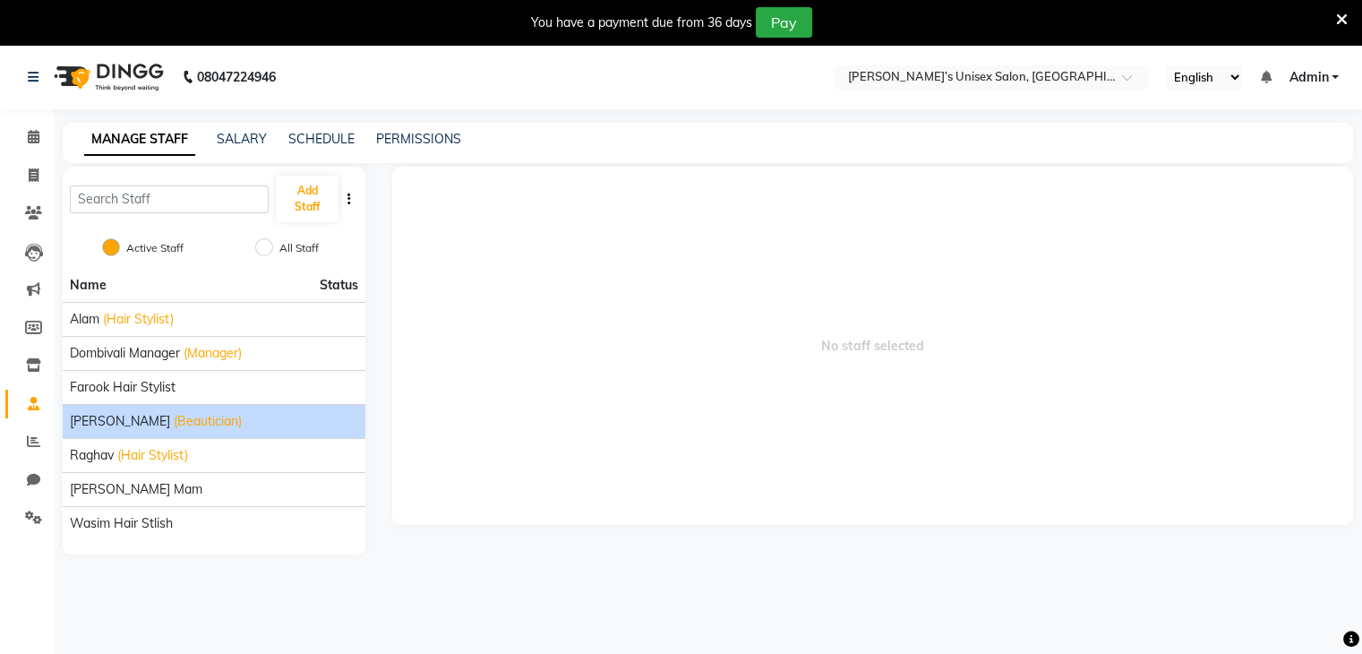
click at [174, 420] on span "(Beautician)" at bounding box center [208, 421] width 68 height 19
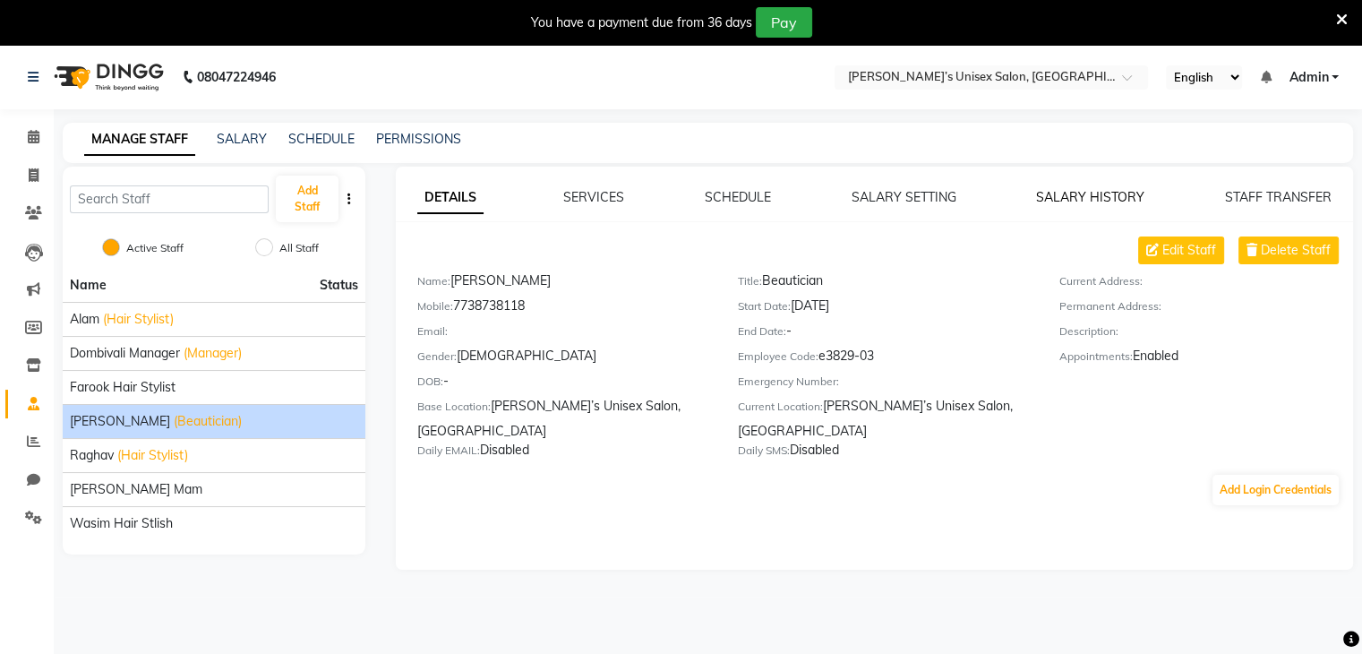
click at [1073, 202] on link "SALARY HISTORY" at bounding box center [1090, 197] width 108 height 16
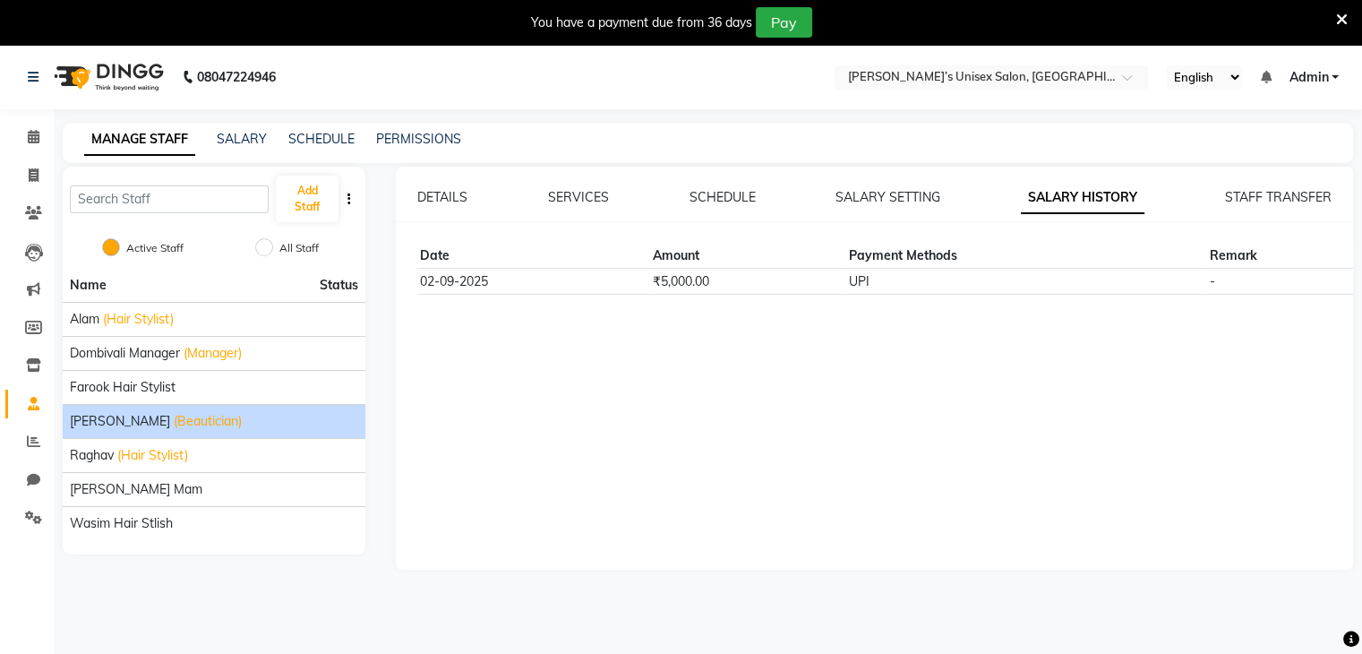
click at [959, 280] on td "UPI" at bounding box center [1026, 281] width 360 height 25
click at [896, 193] on link "SALARY SETTING" at bounding box center [888, 197] width 105 height 16
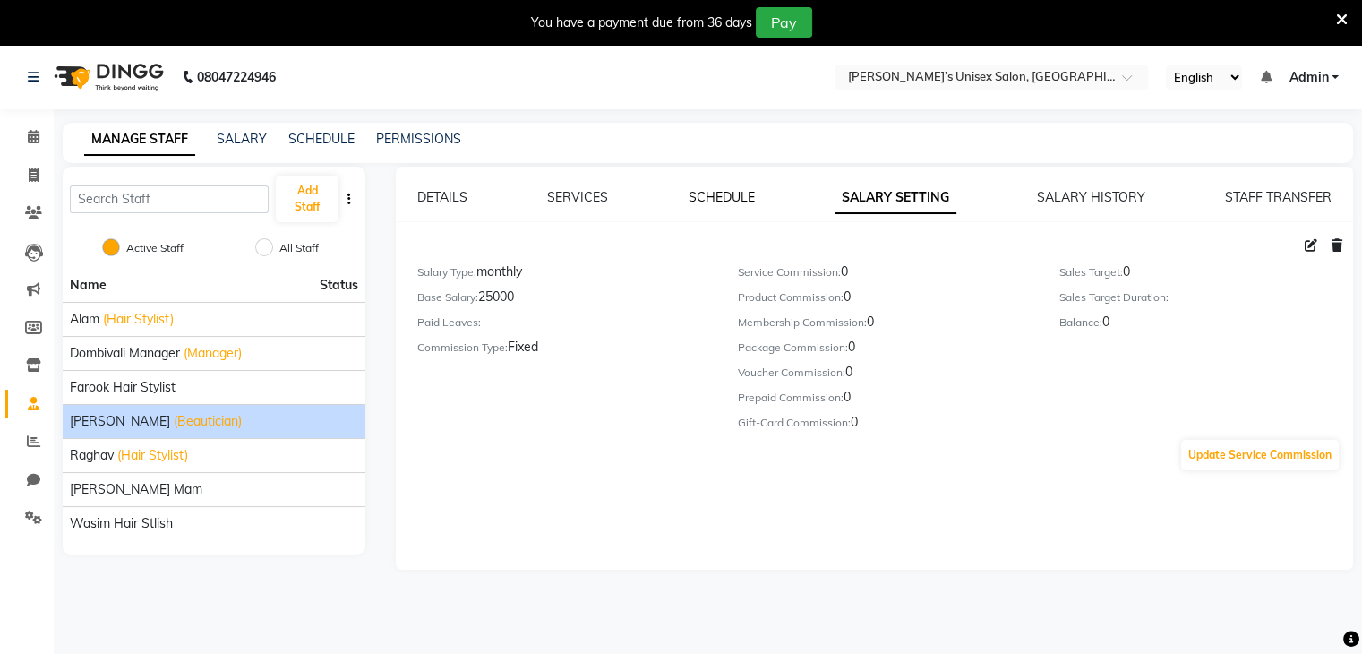
click at [742, 197] on link "SCHEDULE" at bounding box center [722, 197] width 66 height 16
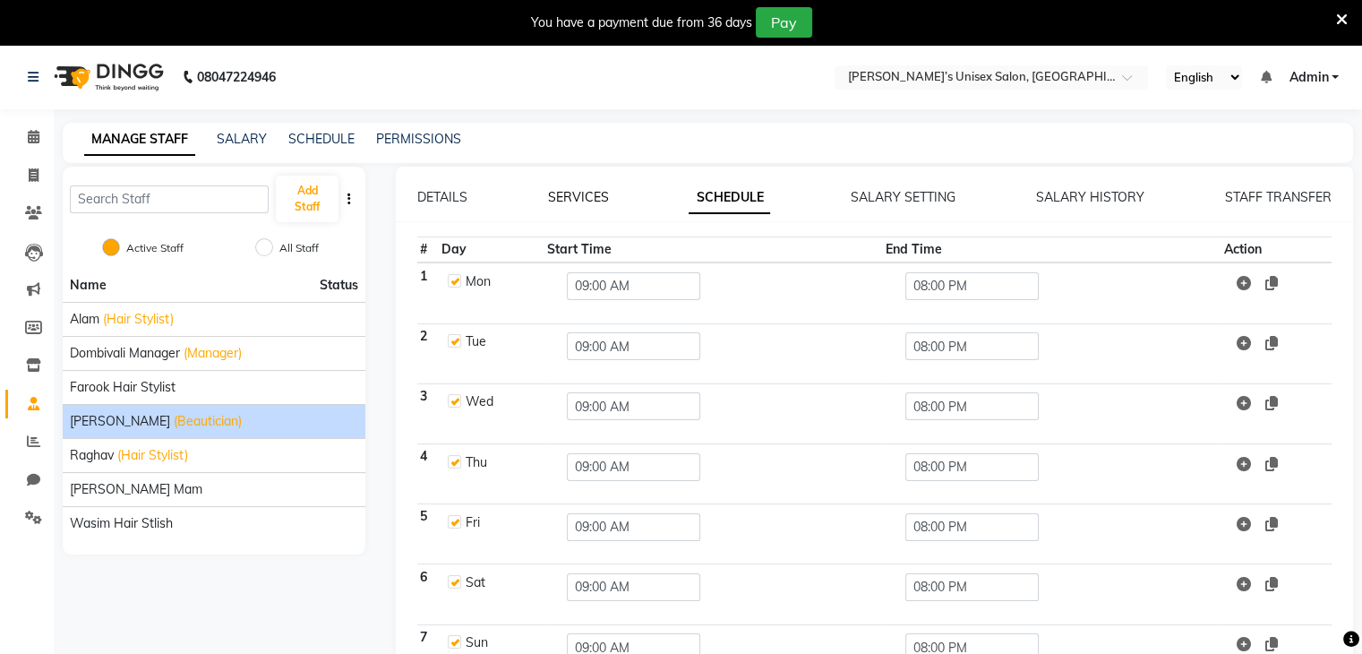
click at [584, 199] on link "SERVICES" at bounding box center [578, 197] width 61 height 16
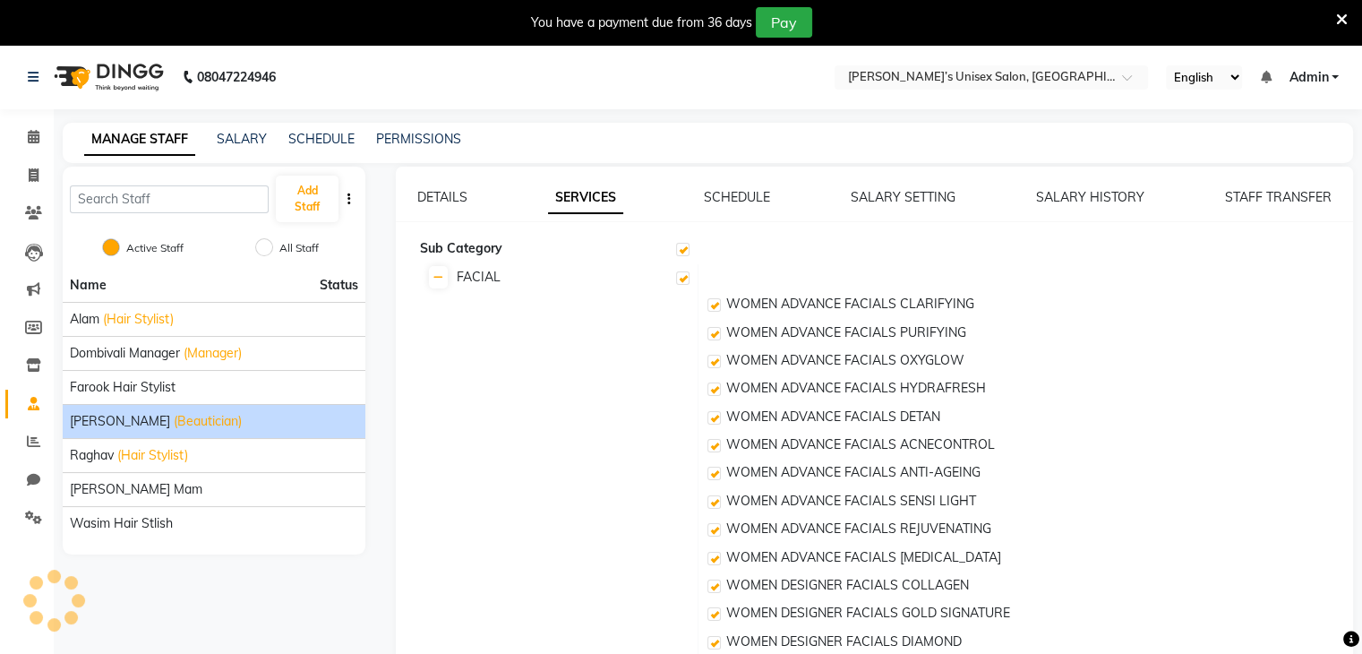
checkbox input "true"
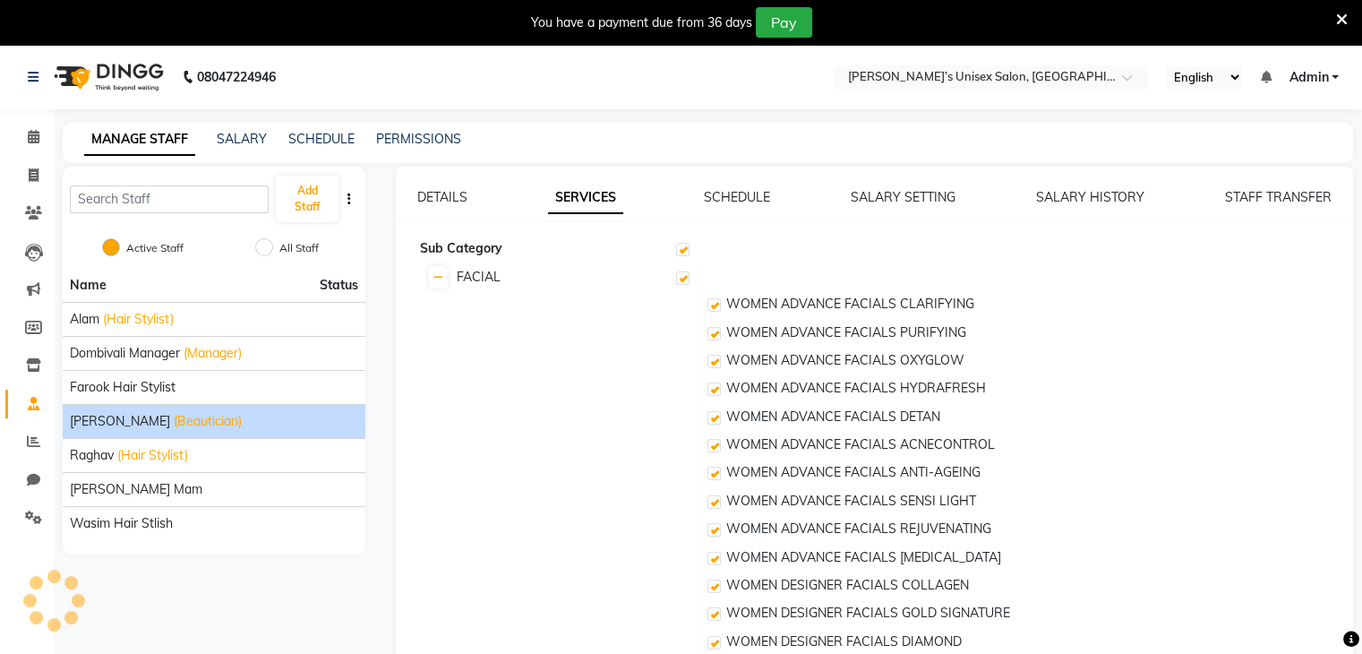
checkbox input "true"
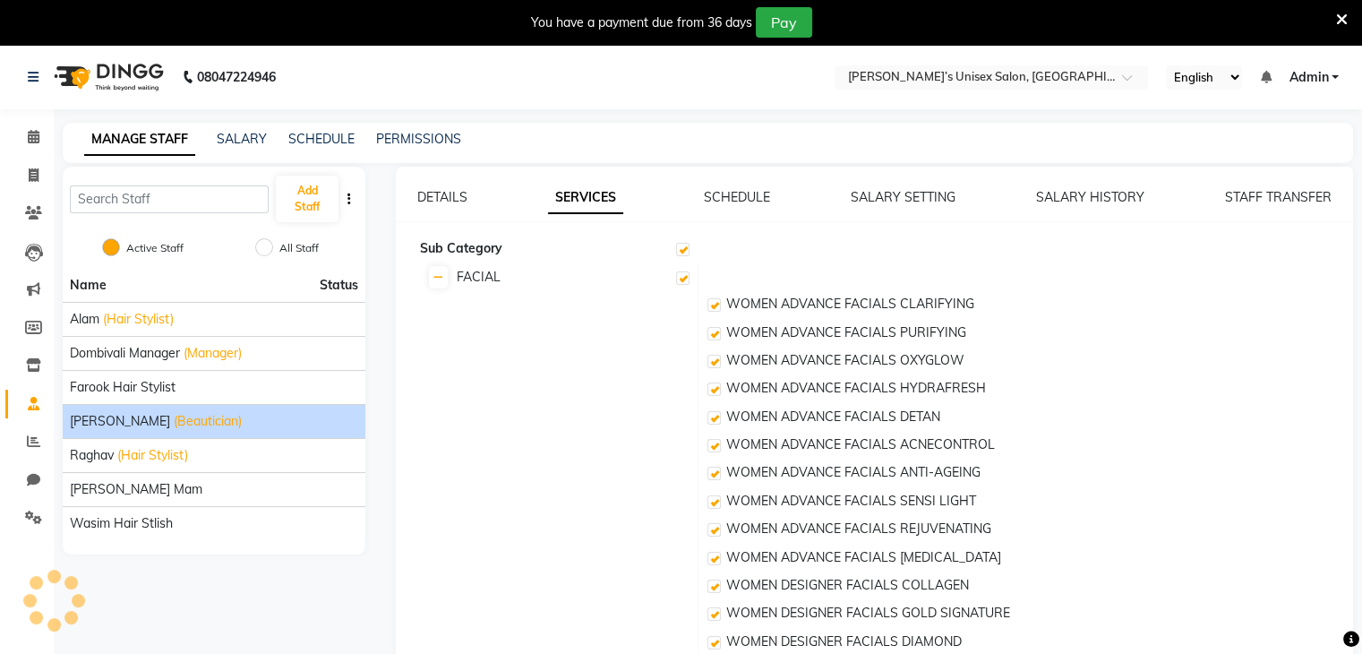
checkbox input "true"
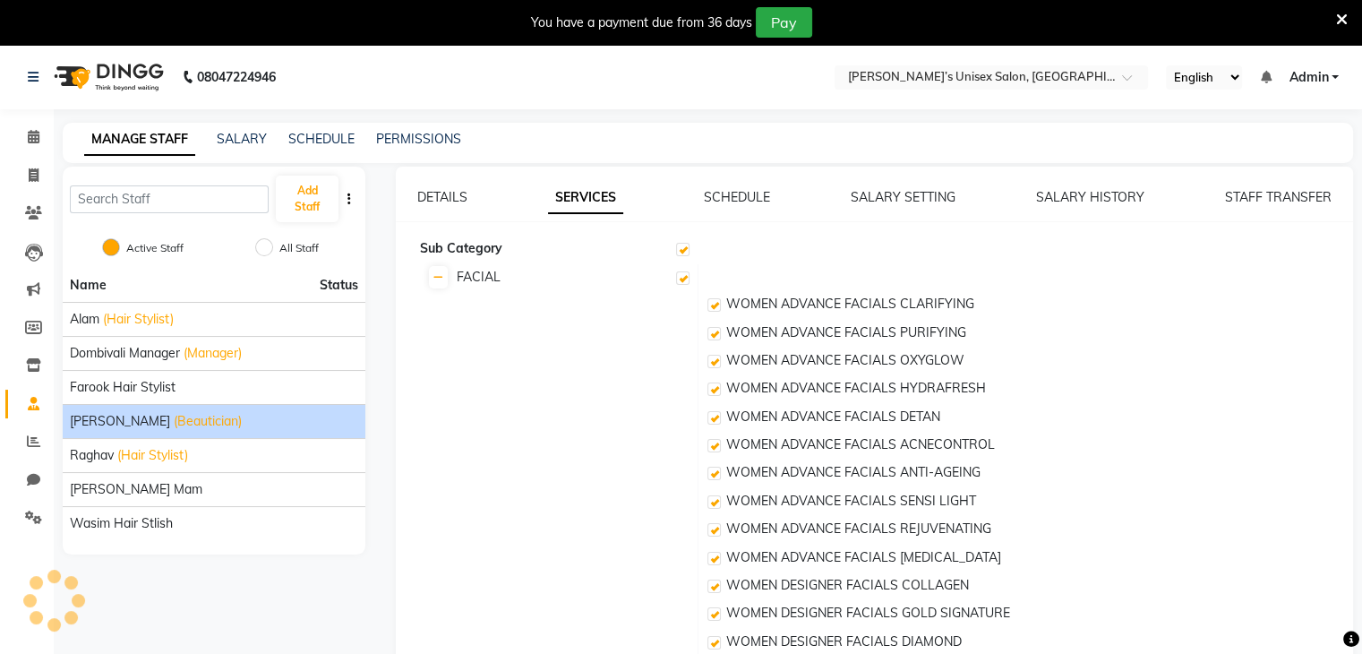
checkbox input "true"
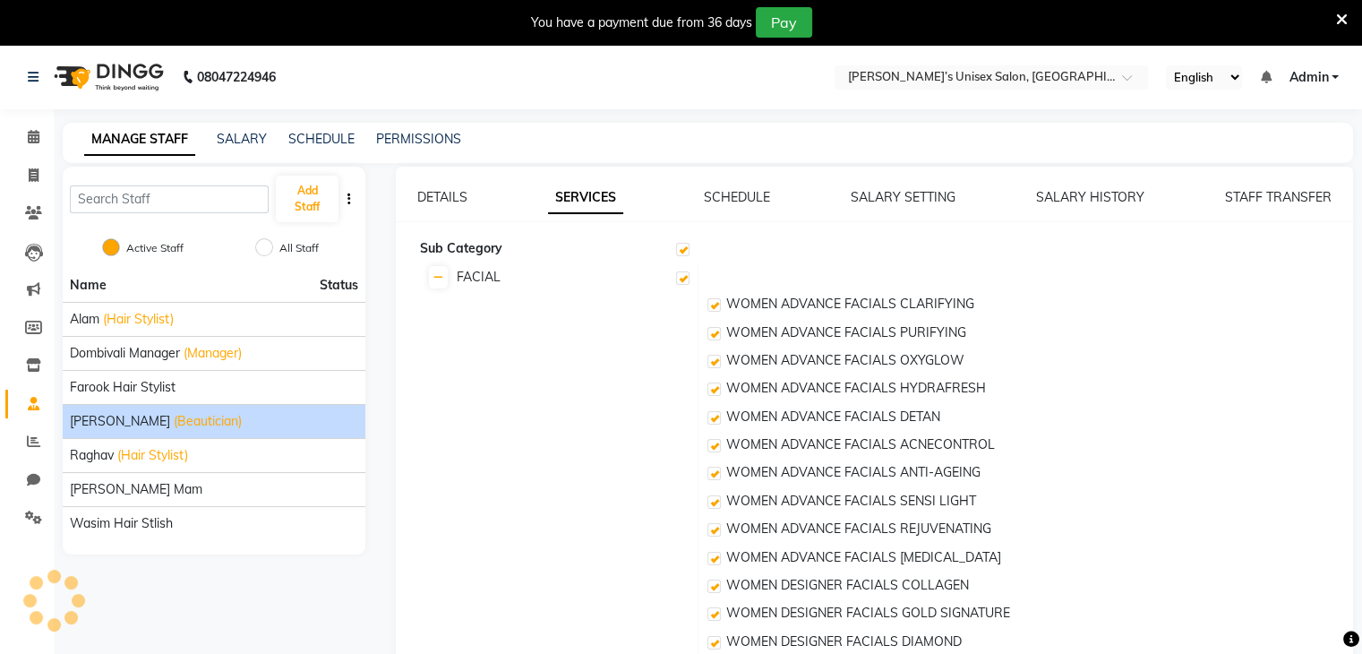
checkbox input "true"
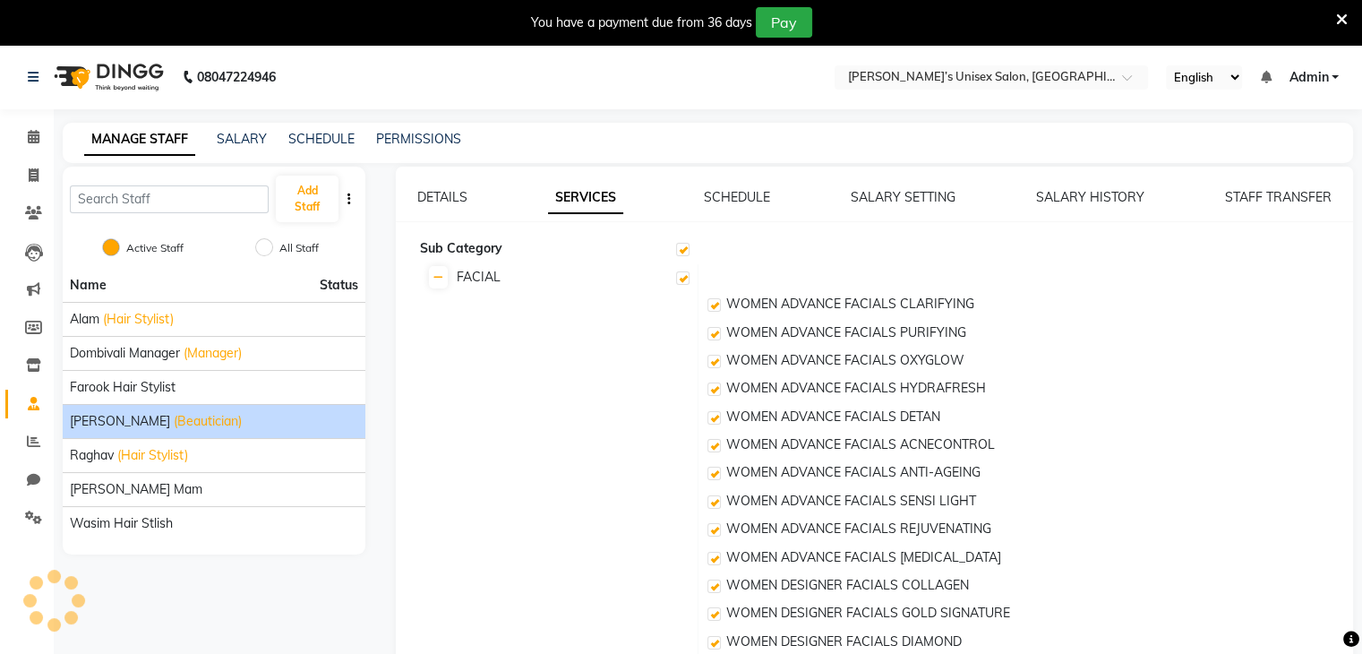
checkbox input "true"
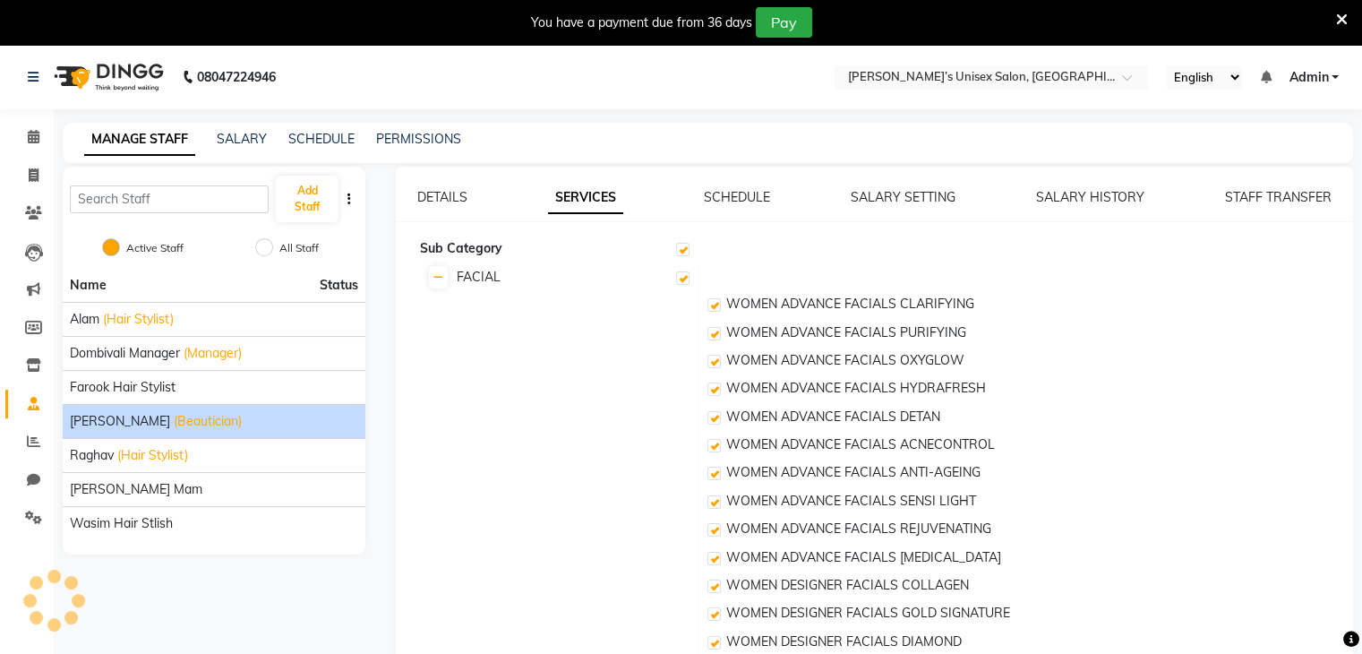
checkbox input "true"
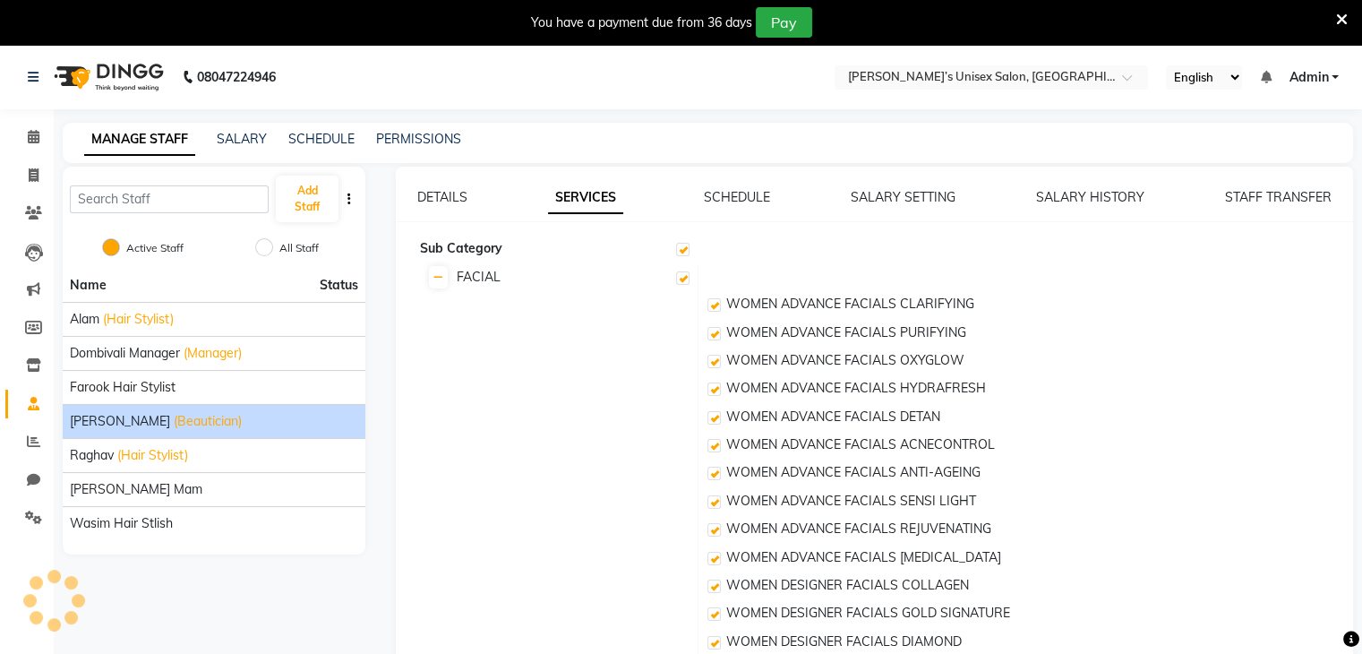
checkbox input "true"
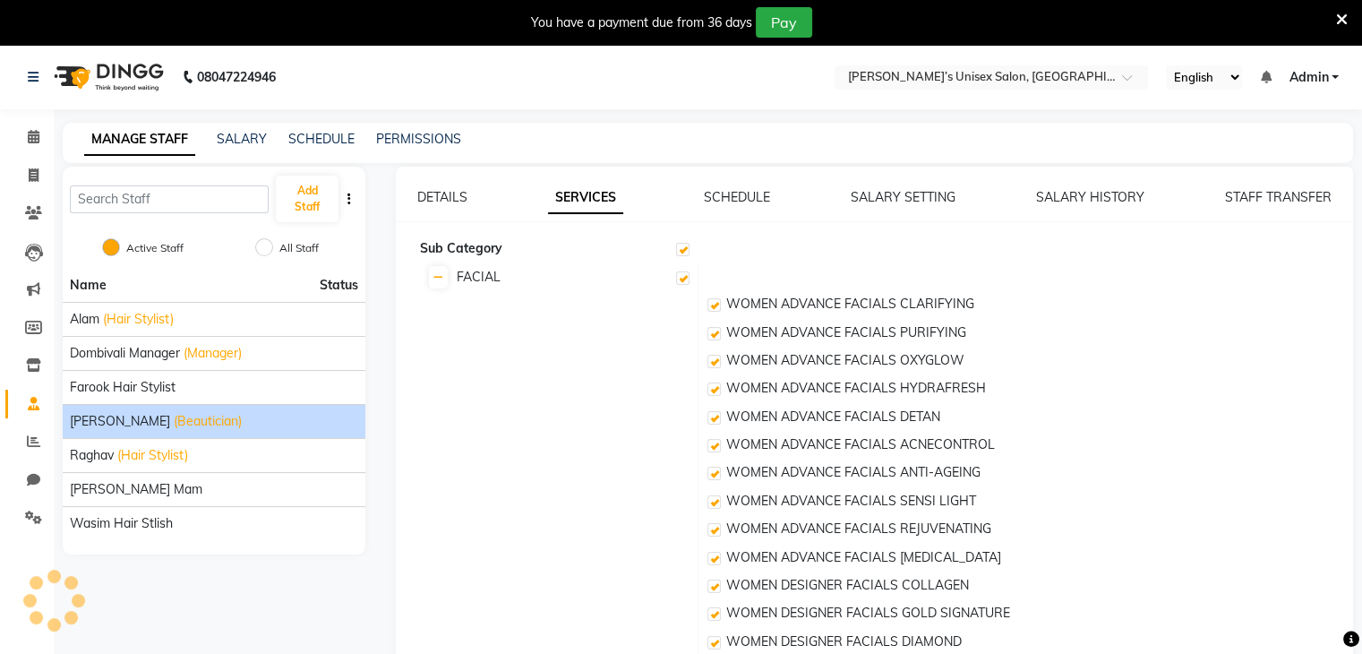
checkbox input "true"
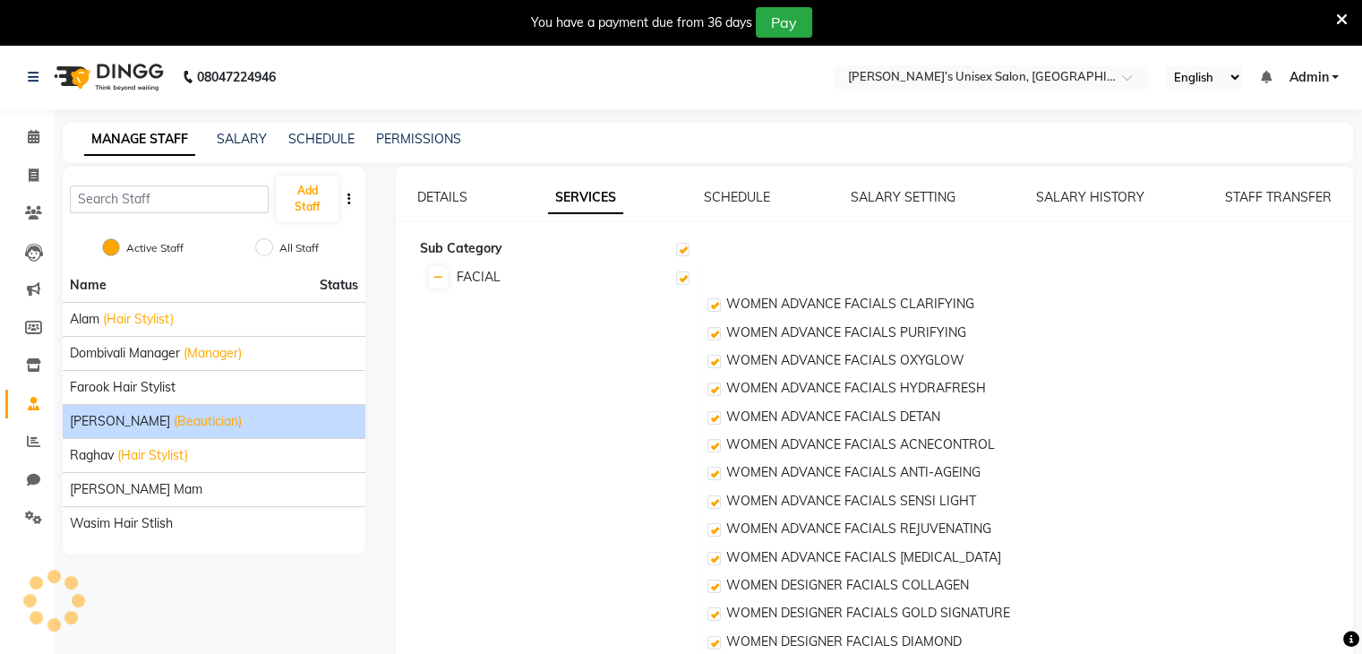
checkbox input "true"
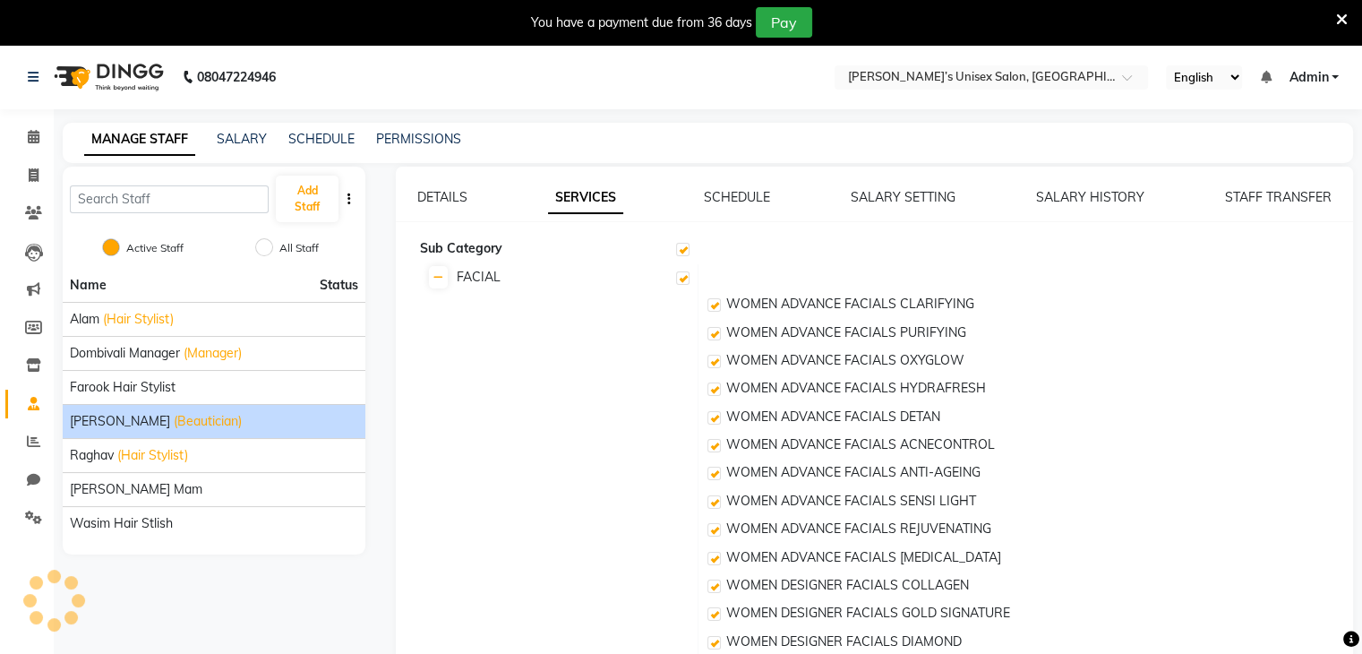
checkbox input "true"
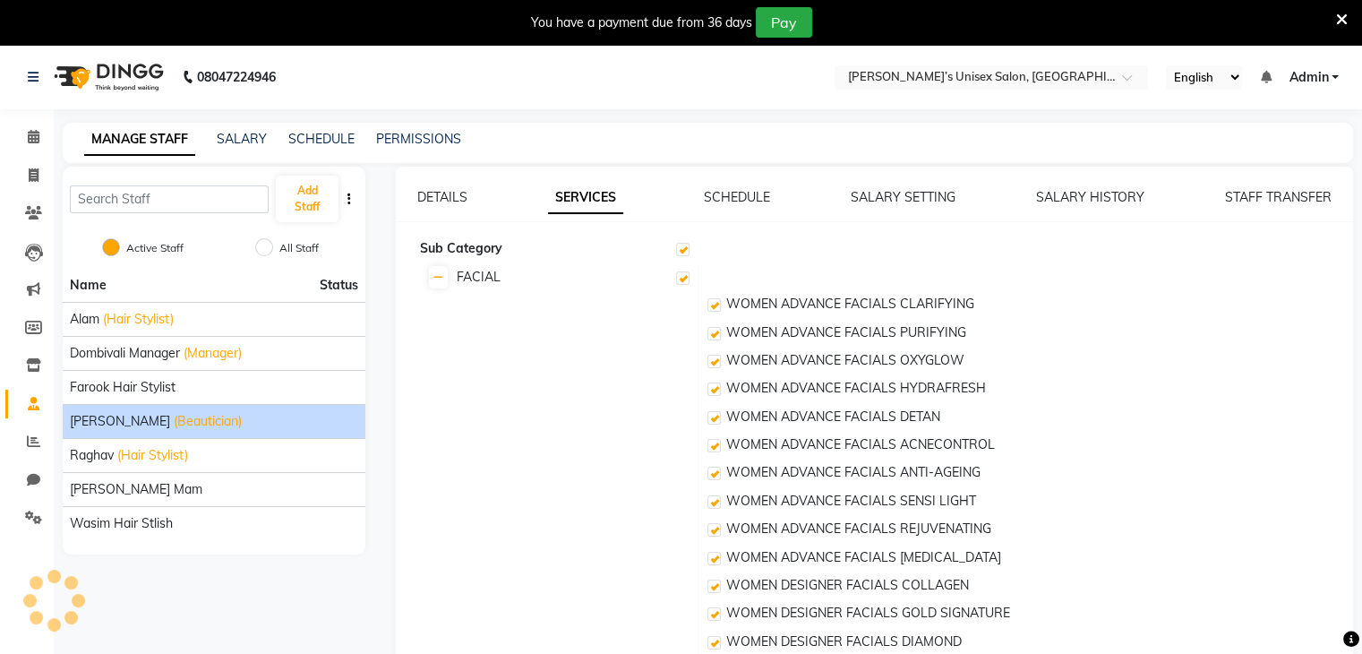
checkbox input "true"
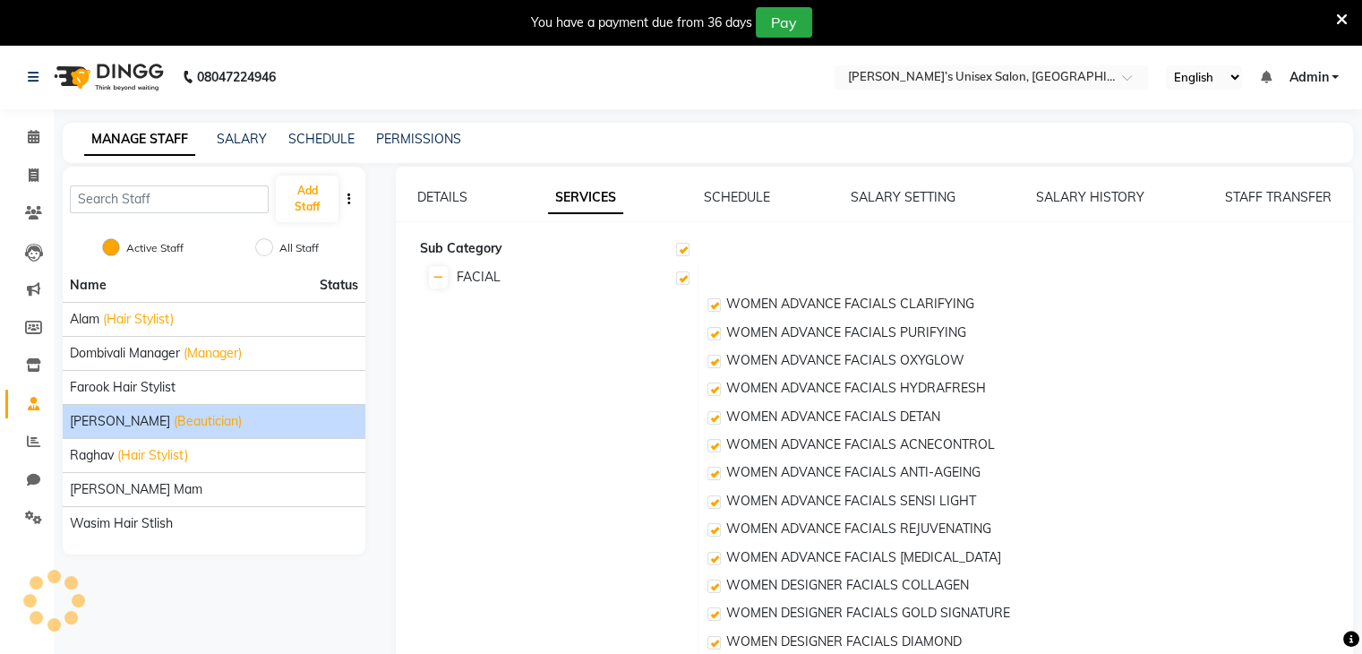
checkbox input "true"
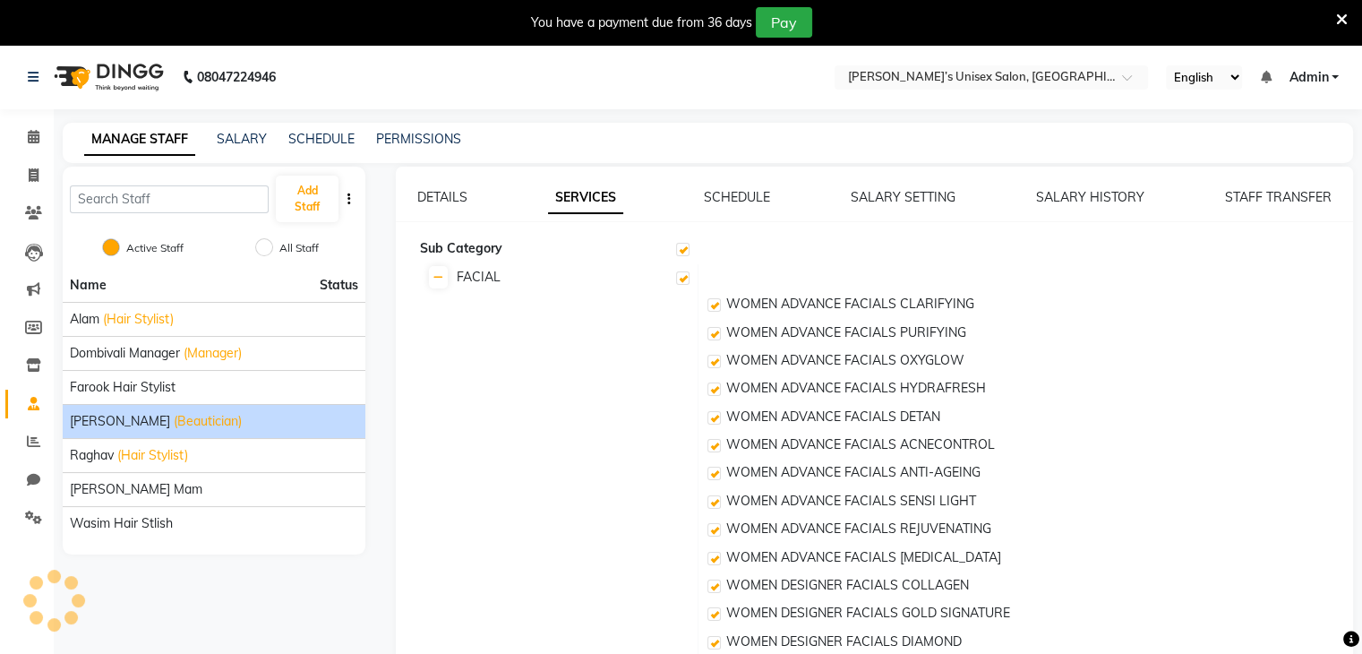
checkbox input "true"
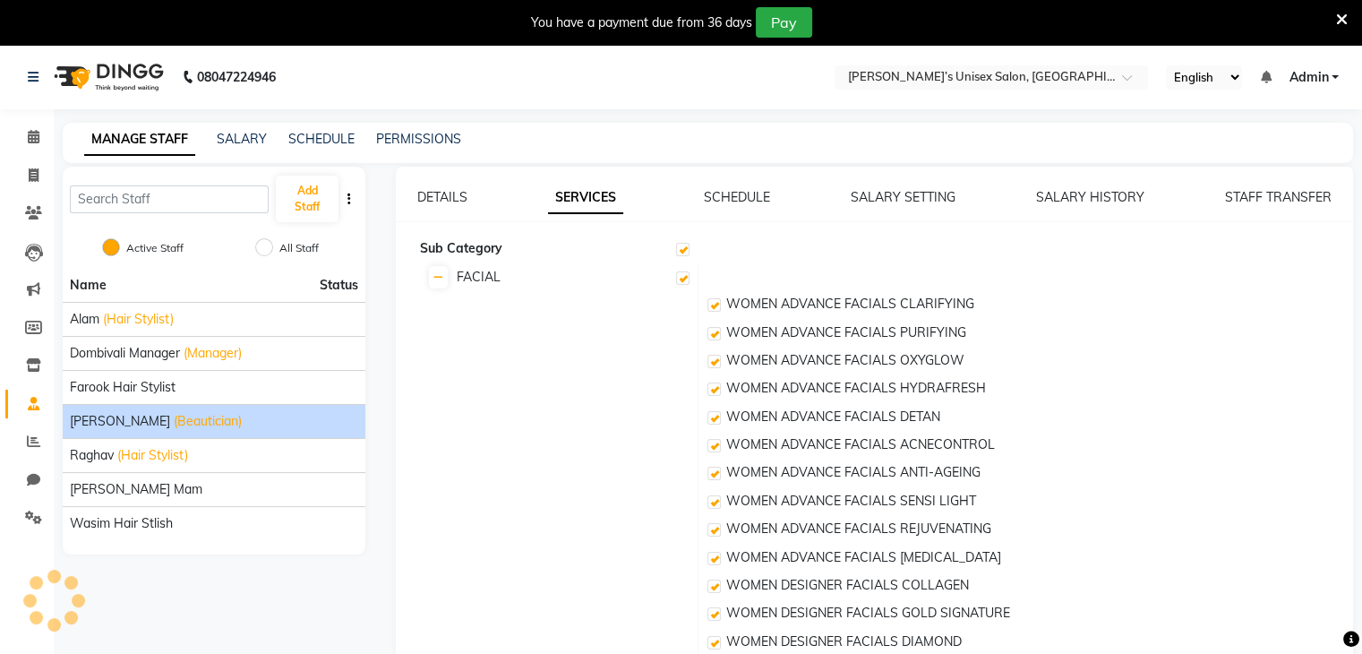
checkbox input "true"
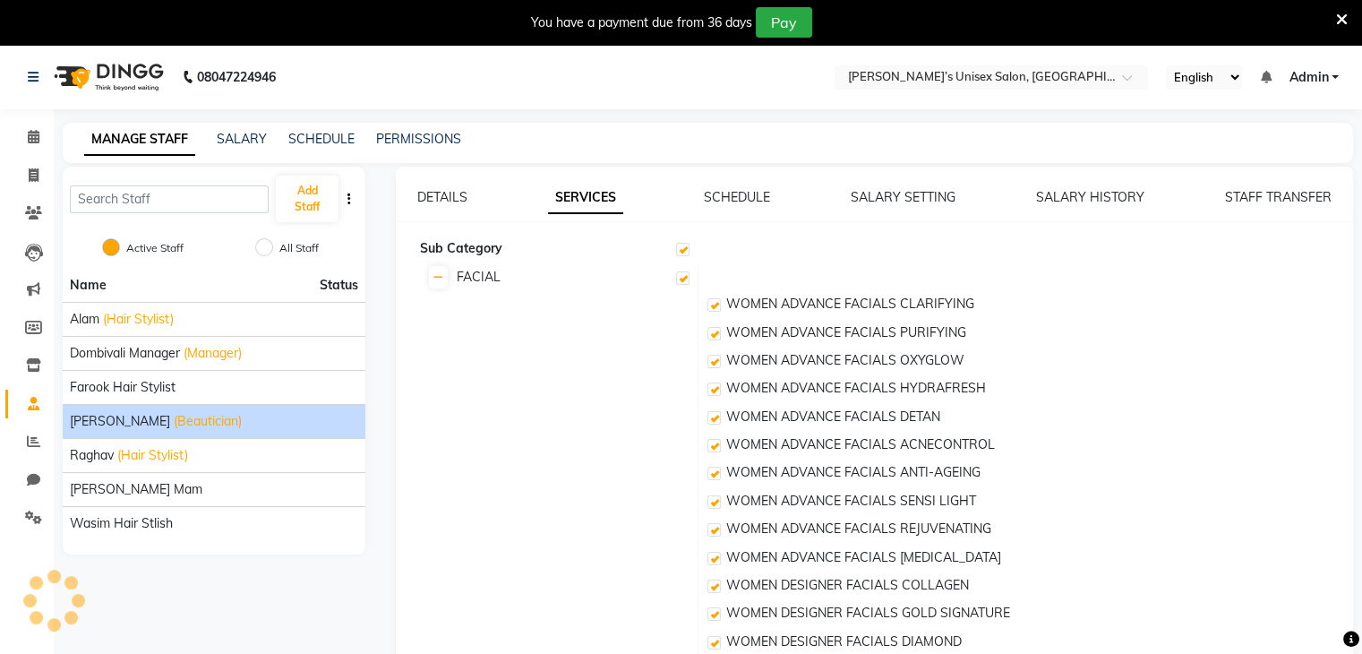
checkbox input "true"
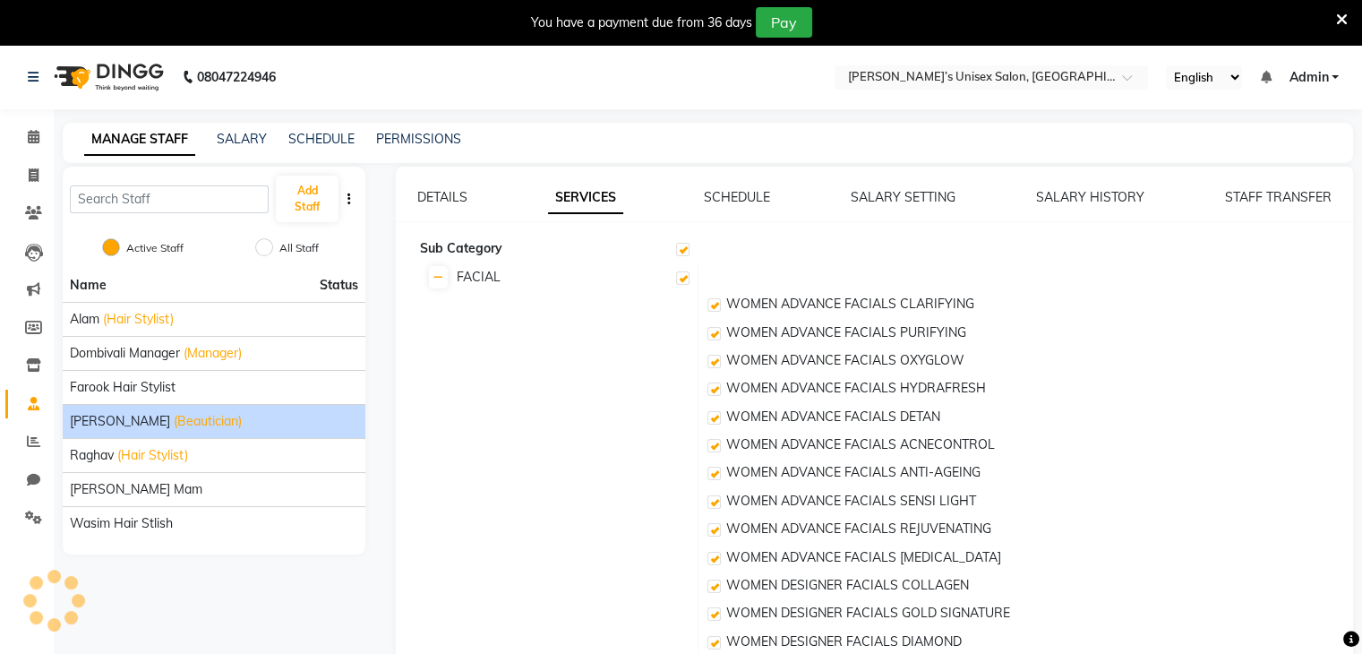
checkbox input "true"
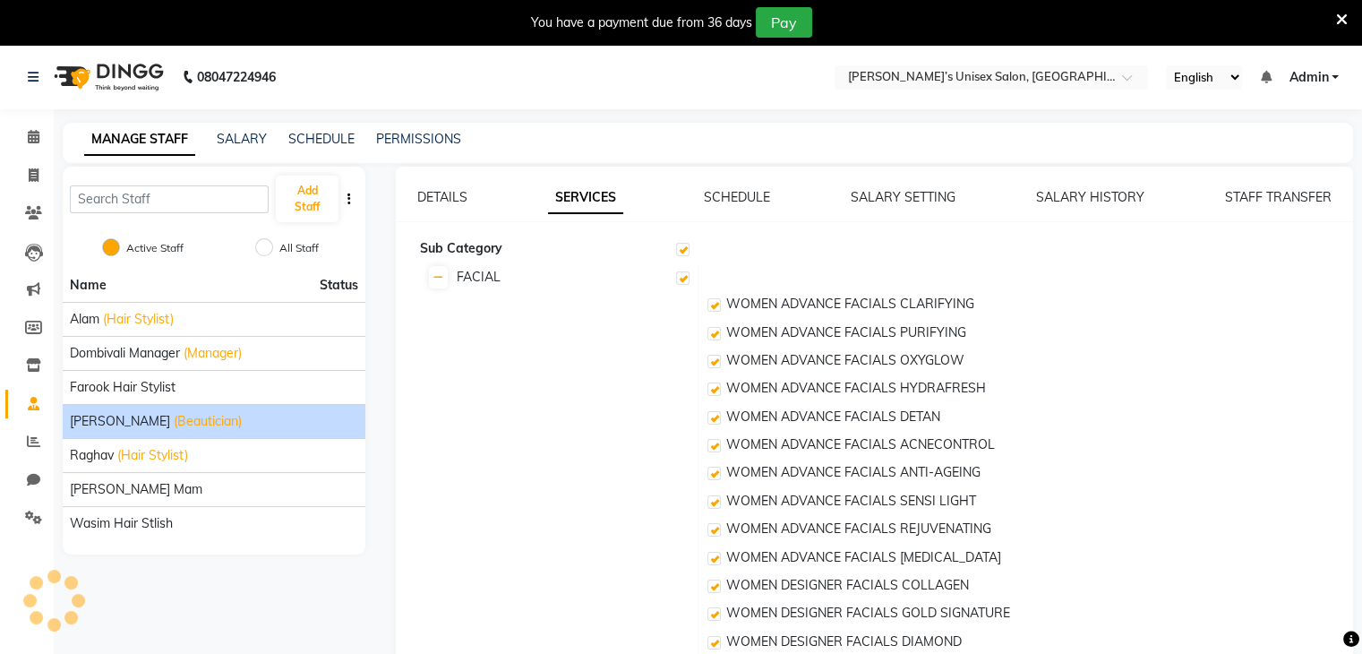
checkbox input "true"
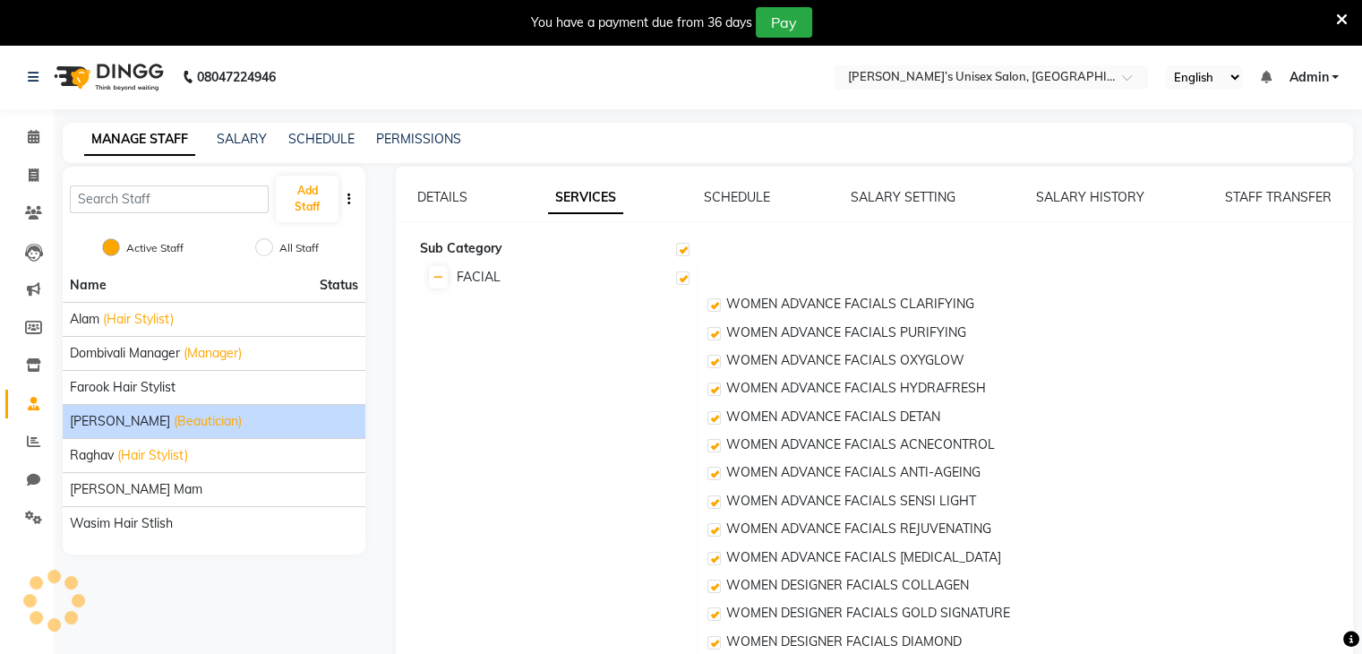
checkbox input "true"
click at [445, 199] on link "DETAILS" at bounding box center [442, 197] width 50 height 16
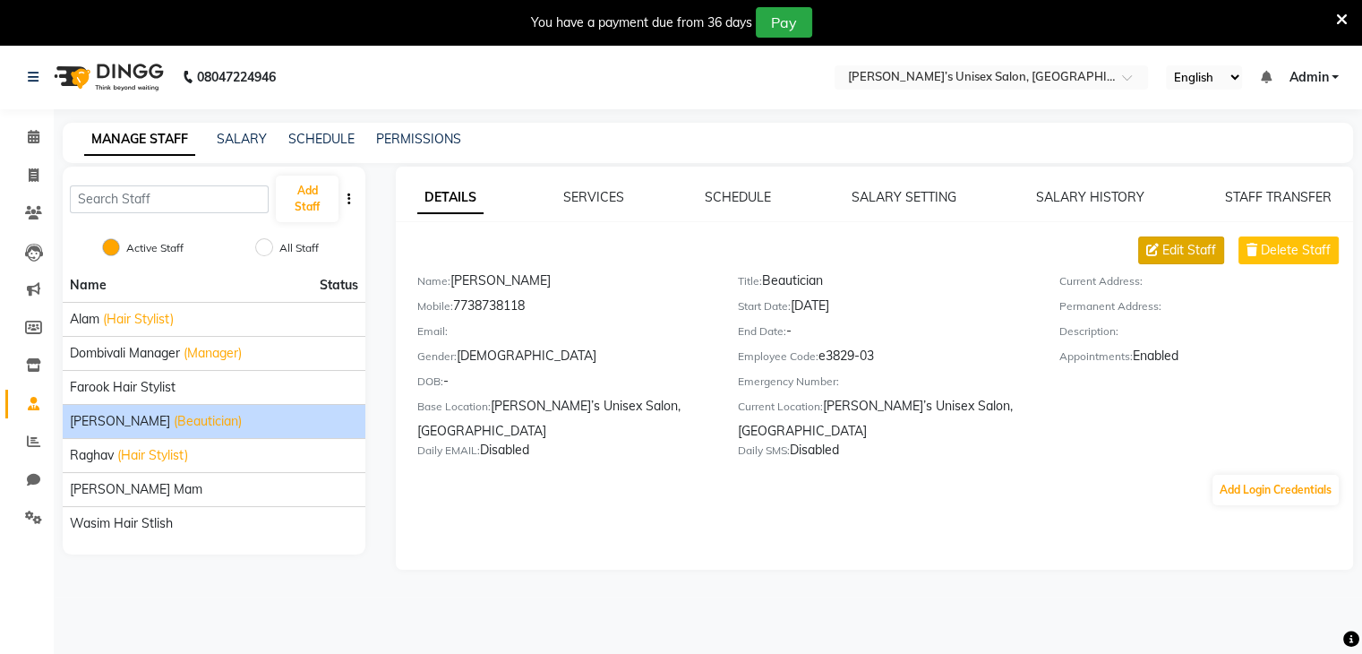
click at [1182, 248] on span "Edit Staff" at bounding box center [1190, 250] width 54 height 19
select select "female"
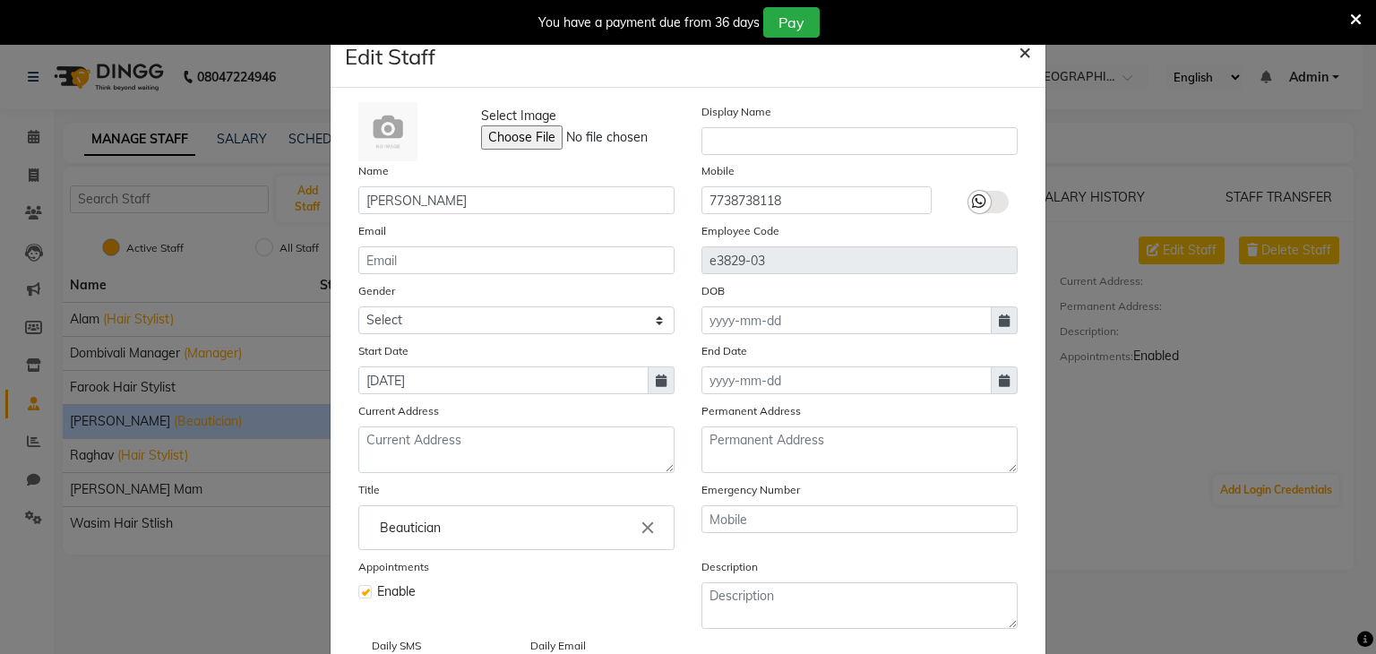
click at [1018, 56] on span "×" at bounding box center [1024, 51] width 13 height 27
select select
checkbox input "false"
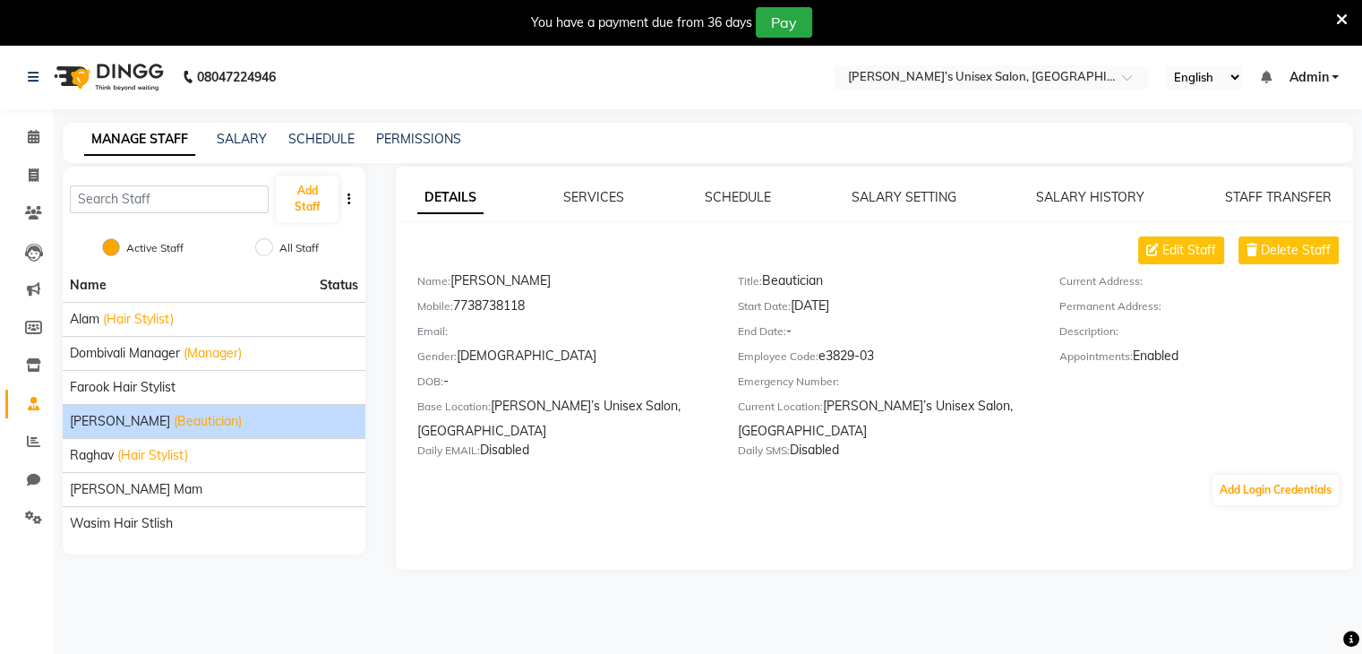
click at [1343, 16] on icon at bounding box center [1342, 20] width 12 height 16
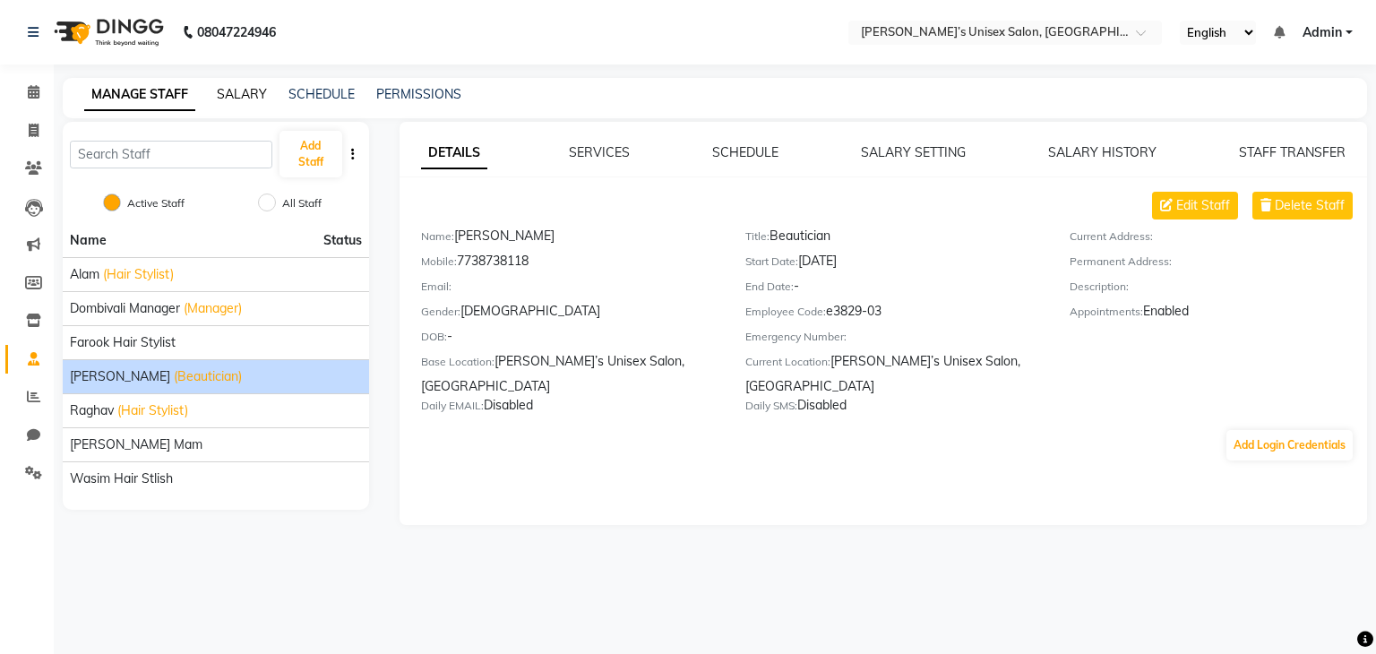
click at [247, 92] on link "SALARY" at bounding box center [242, 94] width 50 height 16
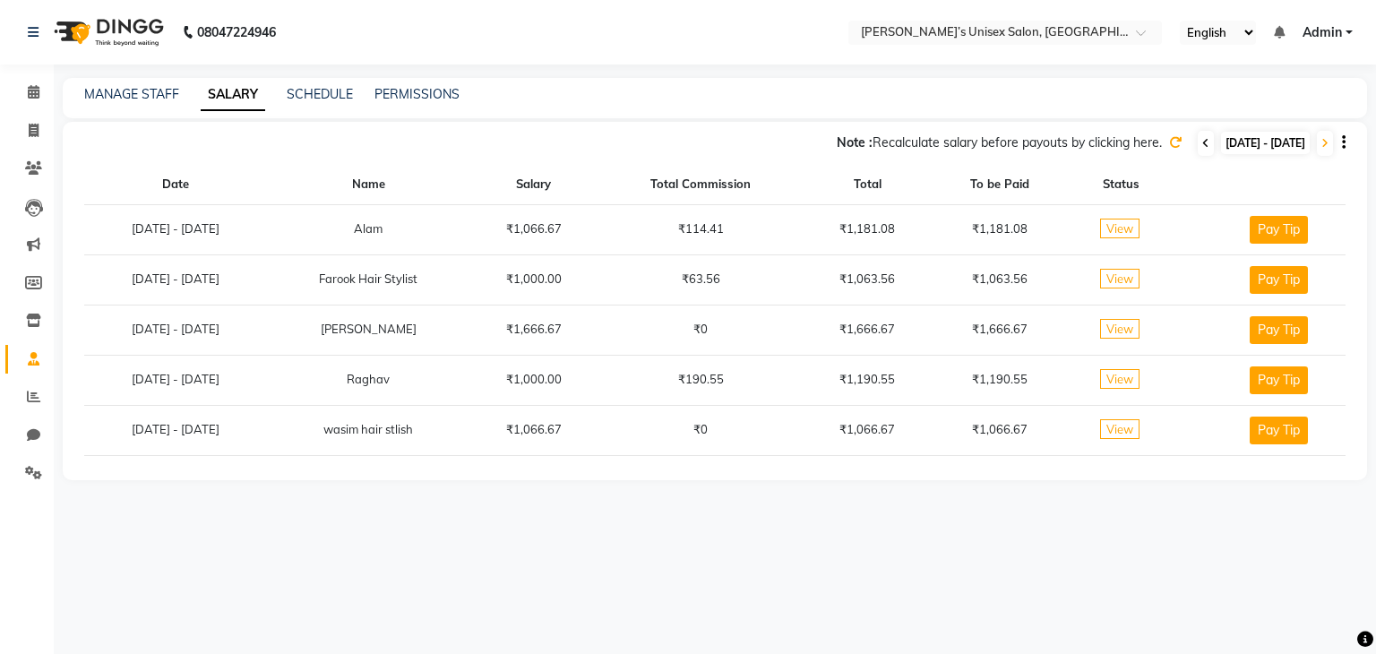
click at [1202, 140] on icon at bounding box center [1205, 143] width 7 height 11
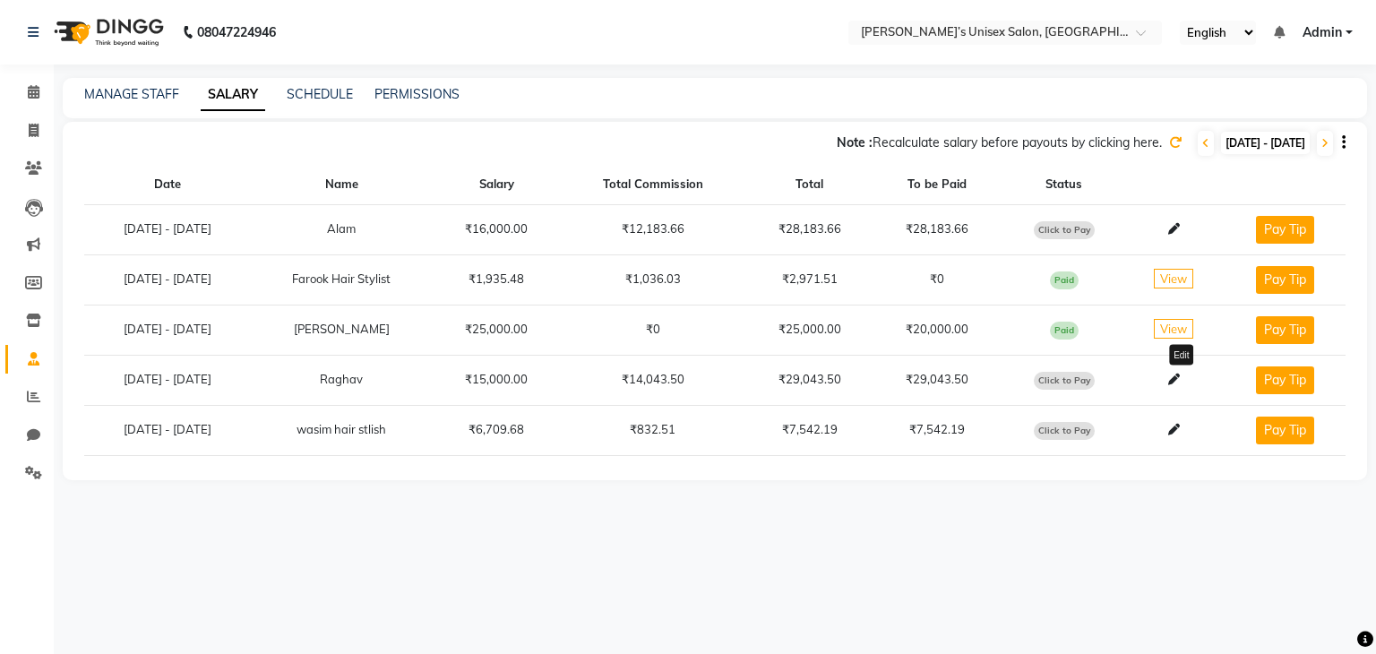
click at [1178, 382] on icon at bounding box center [1174, 380] width 12 height 12
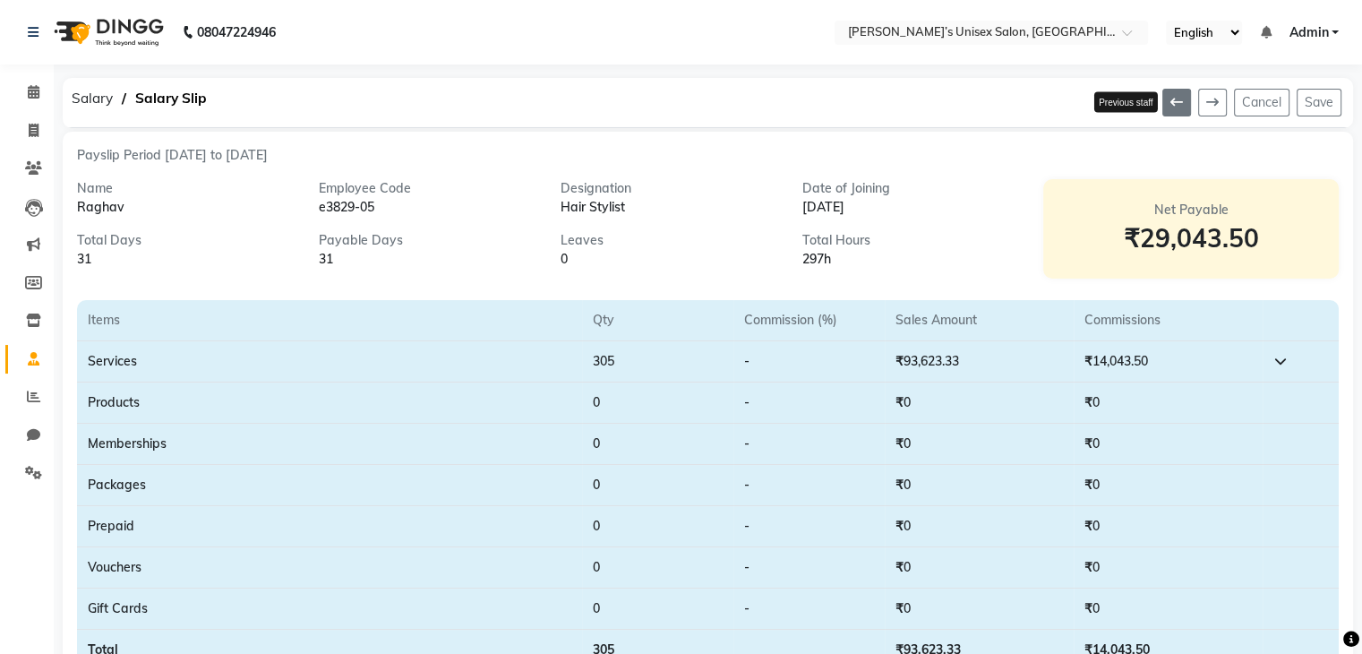
click at [1181, 101] on icon at bounding box center [1177, 102] width 13 height 13
click at [98, 102] on span "Salary" at bounding box center [92, 98] width 59 height 32
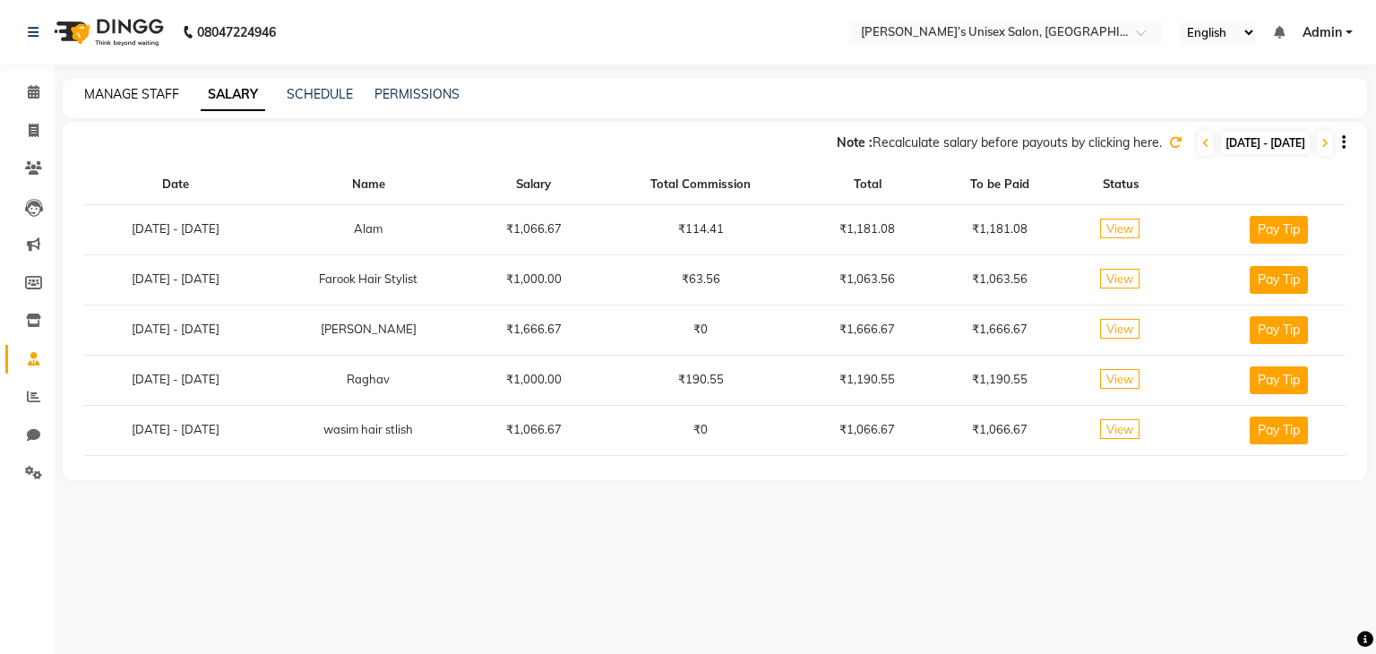
click at [99, 99] on link "MANAGE STAFF" at bounding box center [131, 94] width 95 height 16
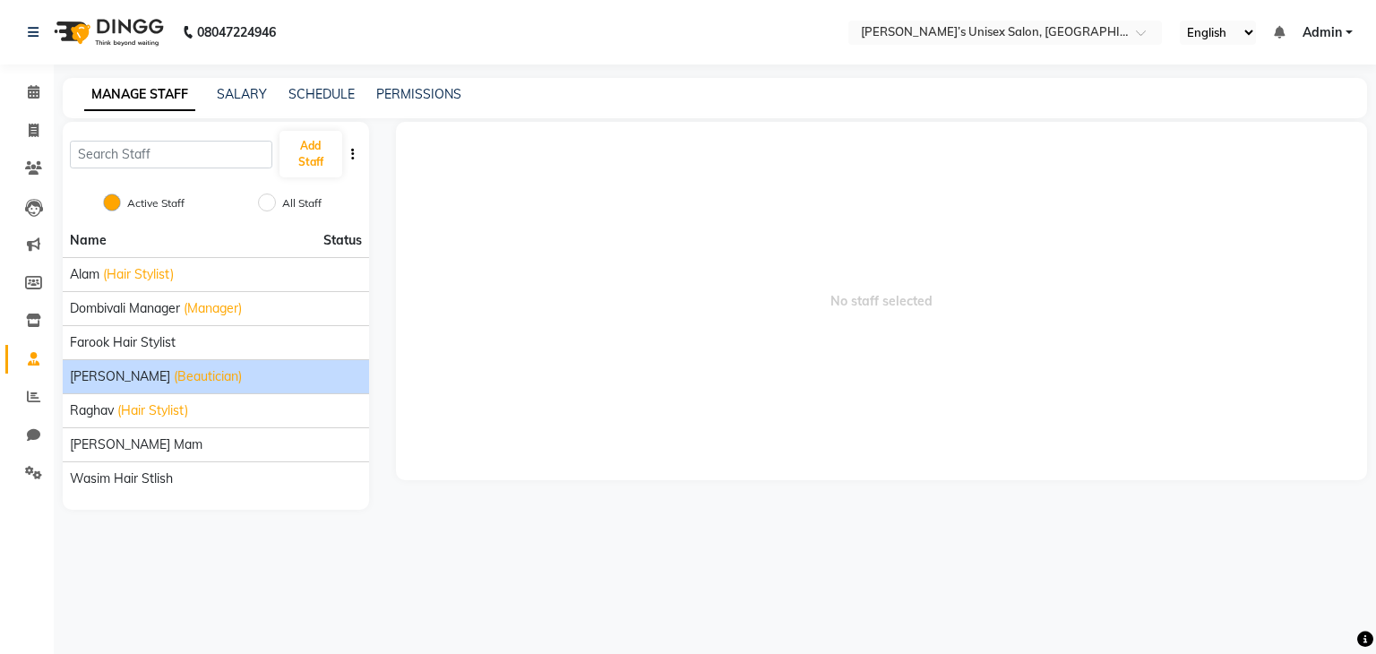
click at [144, 388] on li "Jagruti (Beautician)" at bounding box center [216, 376] width 306 height 34
click at [174, 377] on span "(Beautician)" at bounding box center [208, 376] width 68 height 19
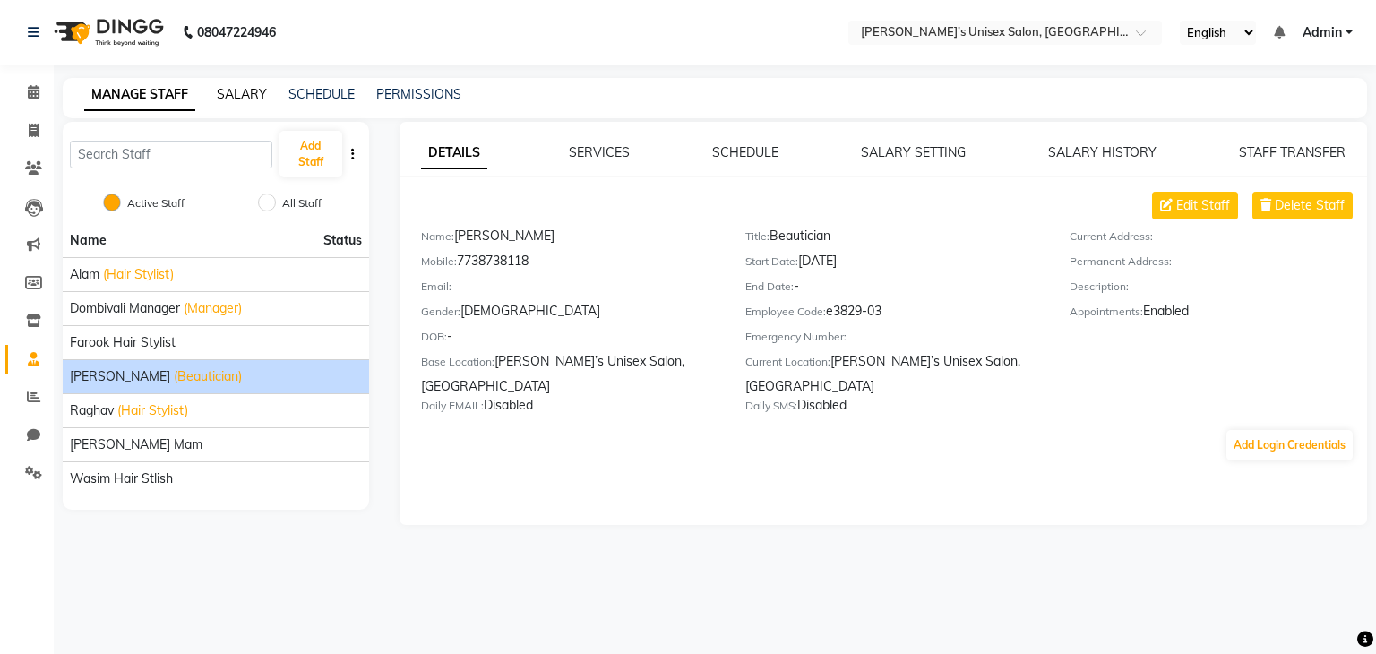
click at [247, 90] on link "SALARY" at bounding box center [242, 94] width 50 height 16
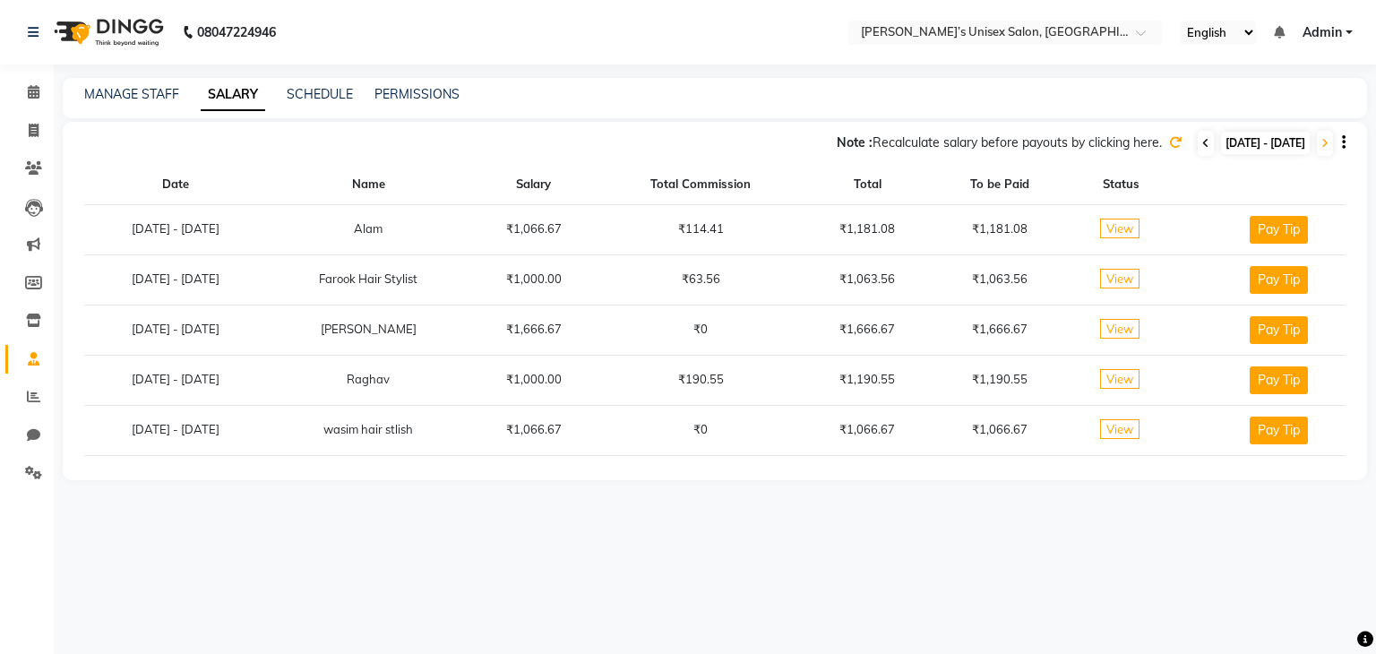
click at [1198, 143] on span at bounding box center [1206, 143] width 16 height 25
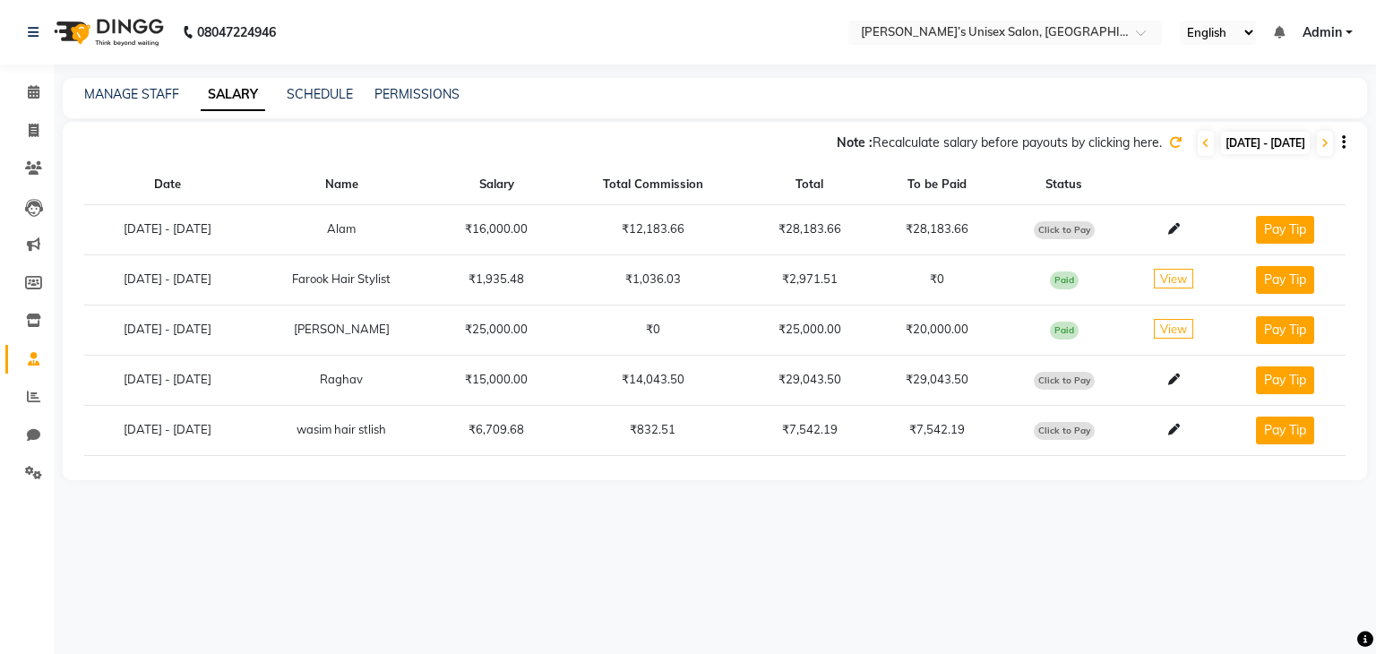
click at [1169, 143] on icon at bounding box center [1175, 142] width 13 height 13
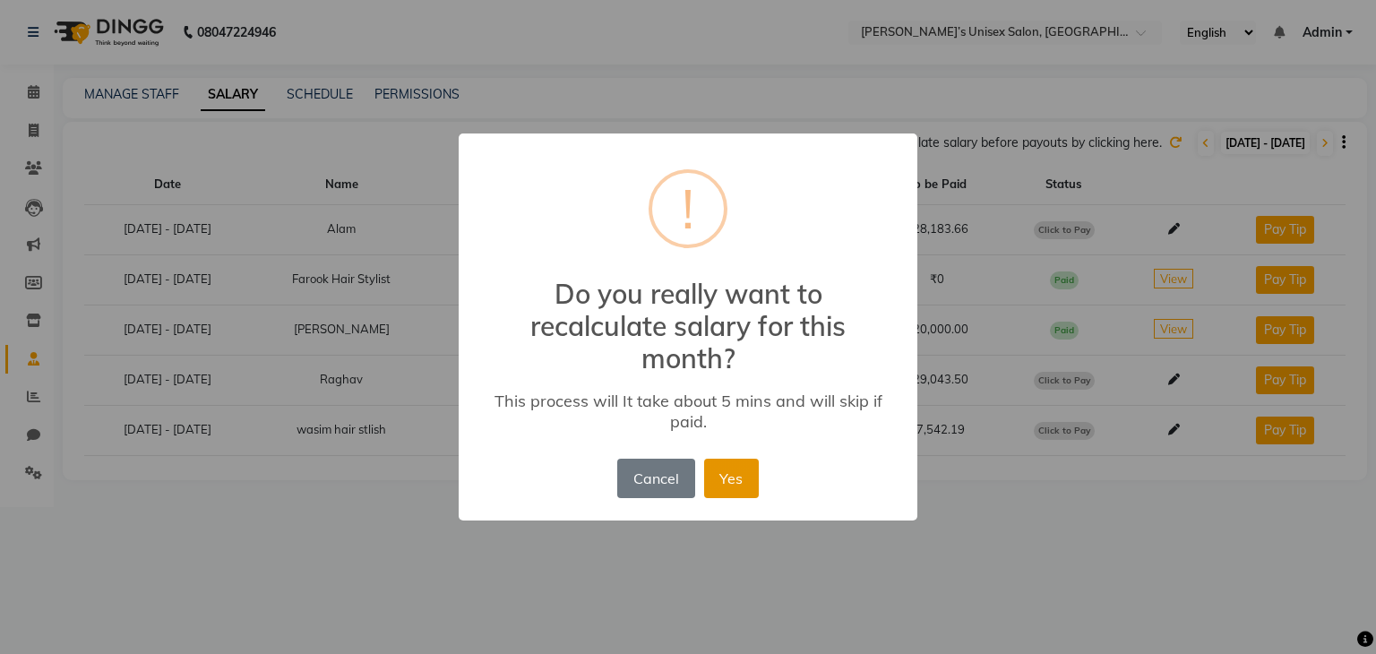
click at [738, 486] on button "Yes" at bounding box center [731, 478] width 55 height 39
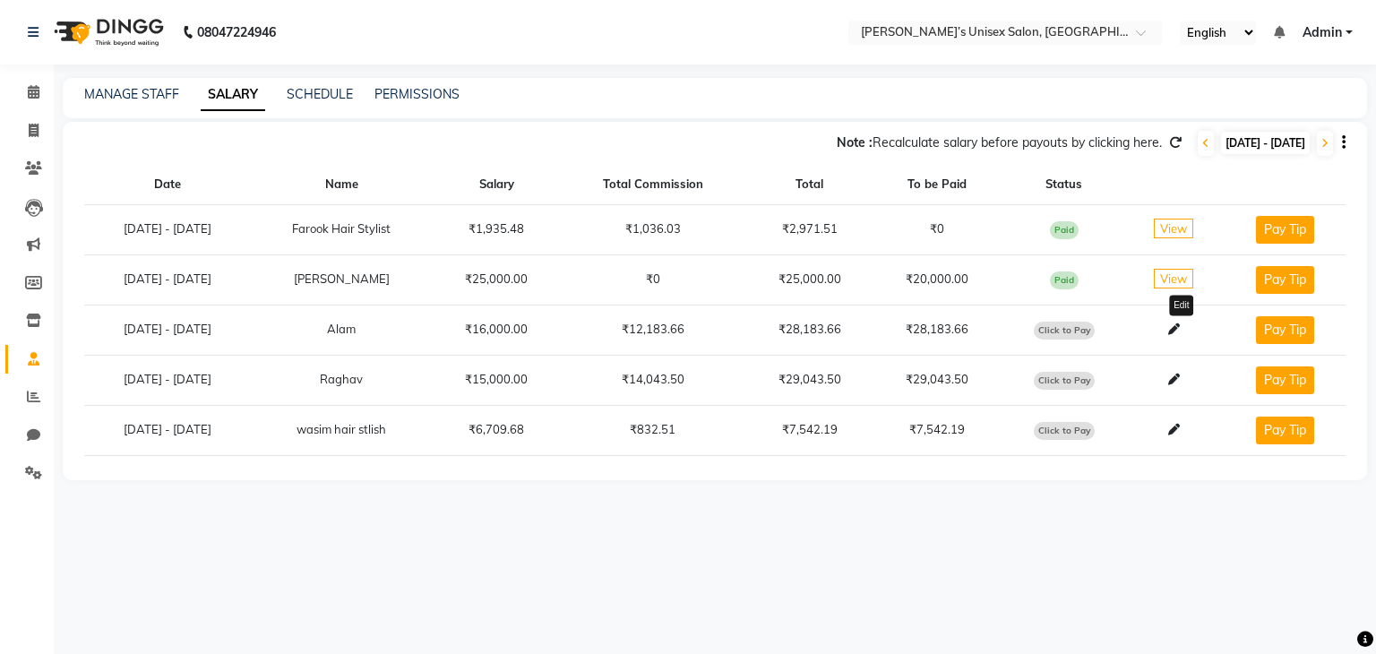
click at [1176, 332] on icon at bounding box center [1174, 329] width 12 height 12
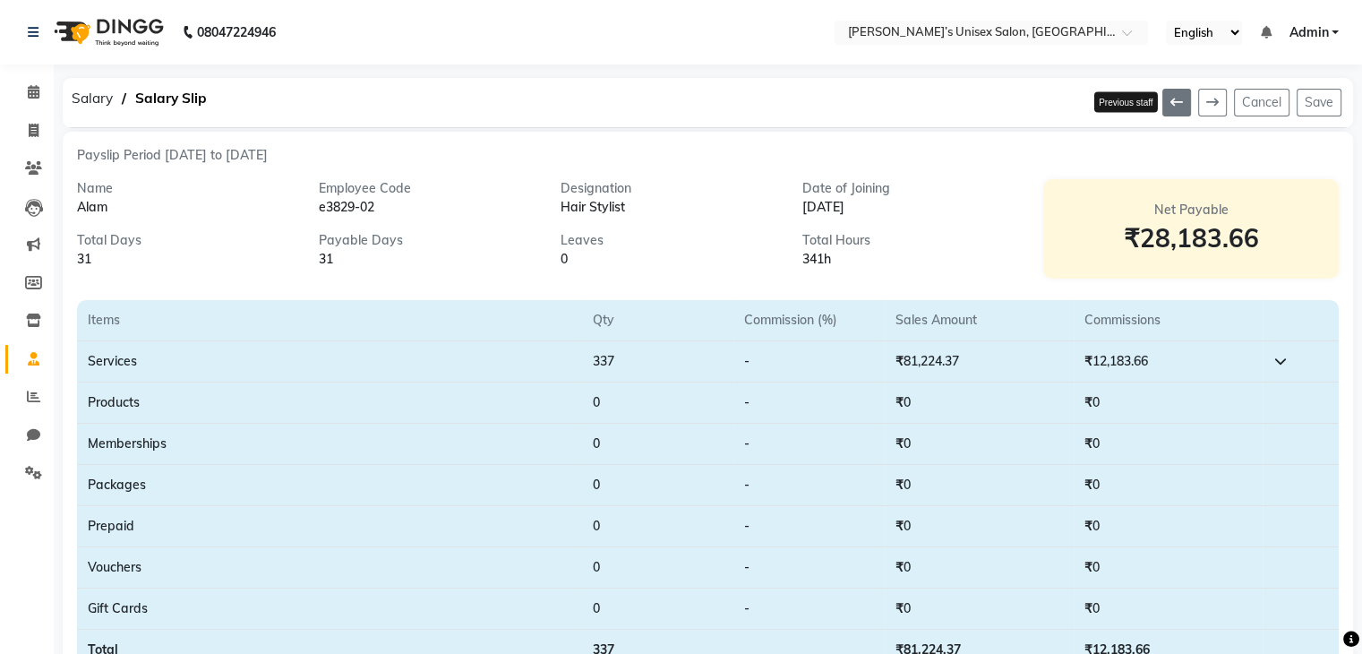
click at [1175, 112] on button at bounding box center [1177, 103] width 29 height 28
click at [34, 126] on icon at bounding box center [34, 130] width 10 height 13
select select "service"
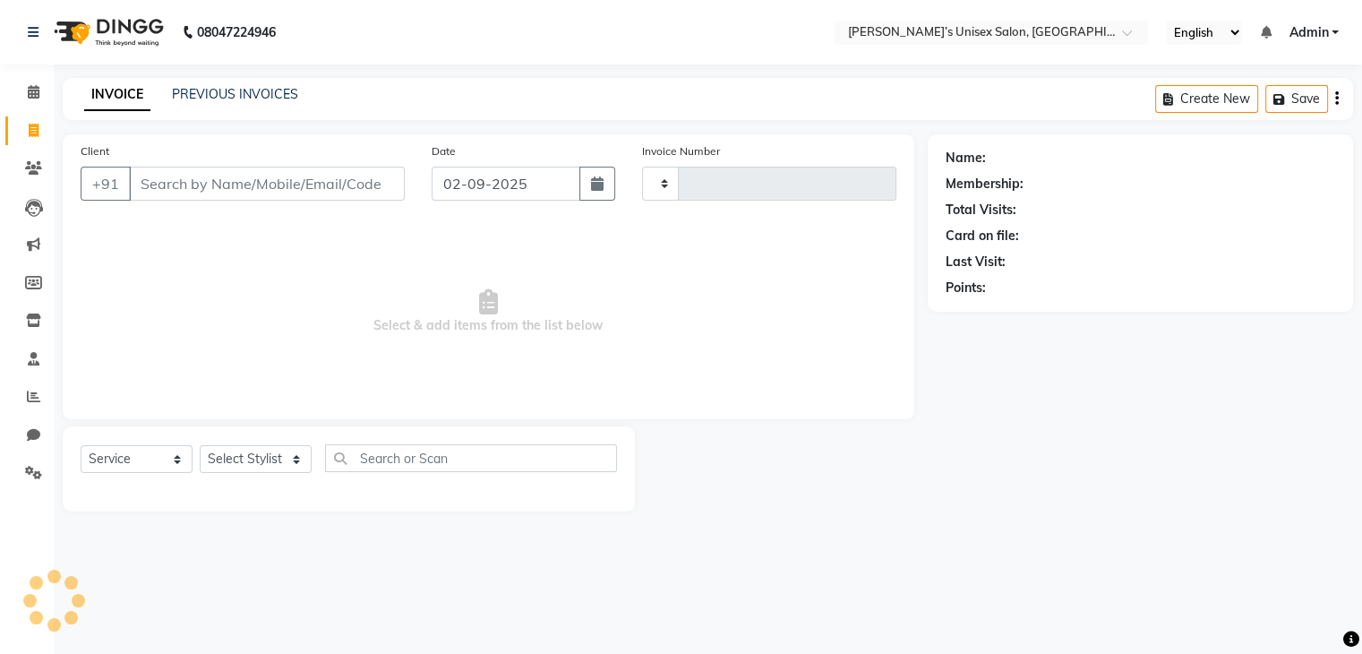
type input "0765"
select select "8637"
click at [32, 361] on icon at bounding box center [34, 358] width 12 height 13
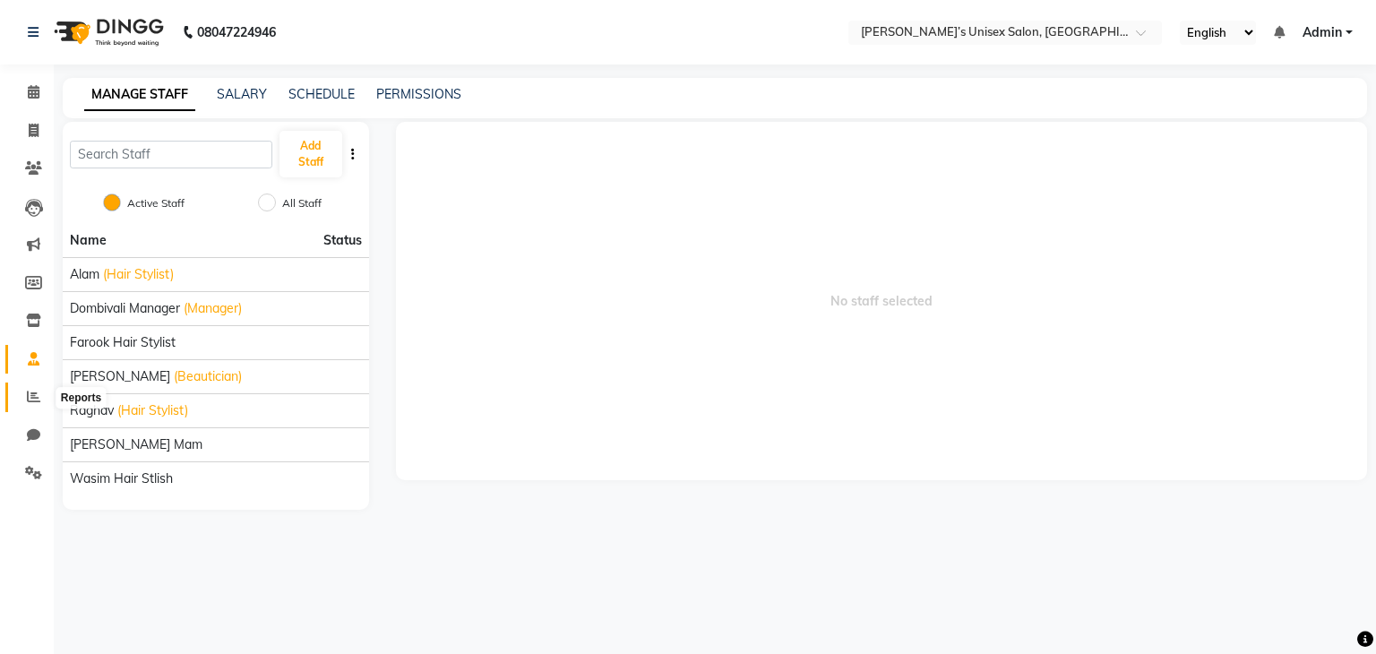
click at [35, 406] on span at bounding box center [33, 397] width 31 height 21
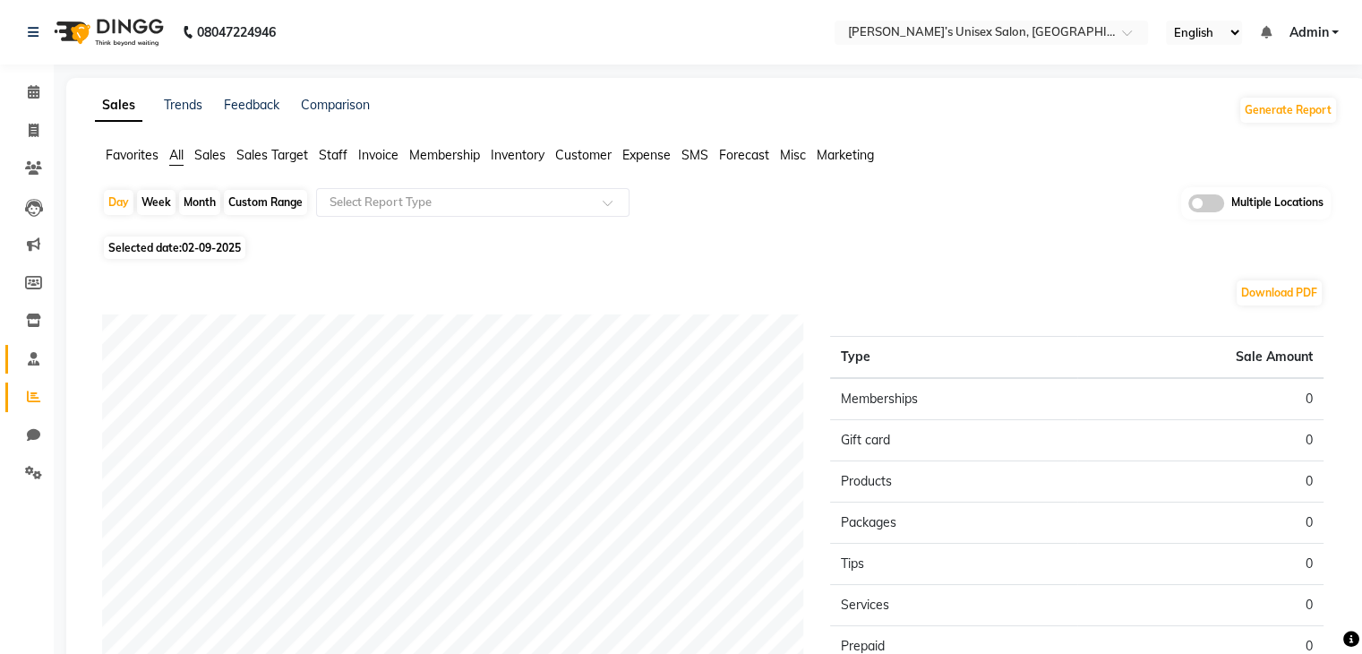
click at [31, 348] on link "Staff" at bounding box center [26, 360] width 43 height 30
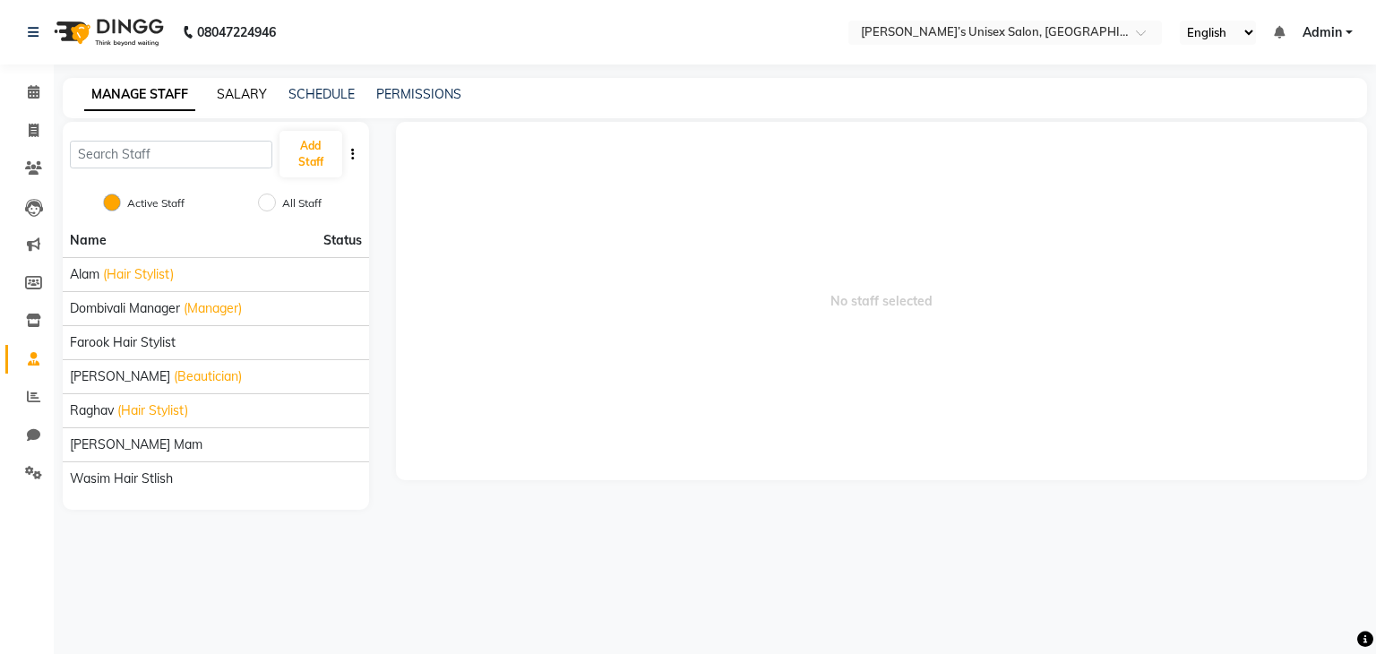
click at [251, 94] on link "SALARY" at bounding box center [242, 94] width 50 height 16
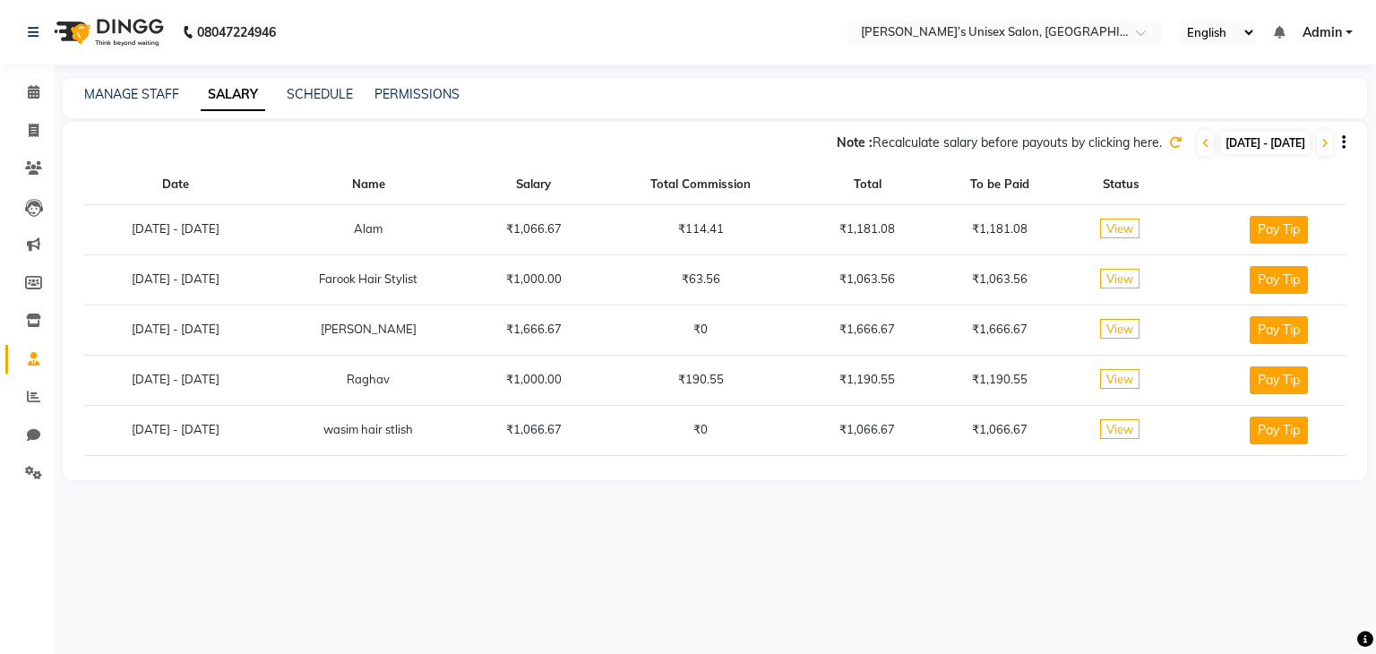
click at [1133, 333] on span "View" at bounding box center [1119, 329] width 39 height 20
click at [1346, 140] on div "Note : Recalculate salary before payouts by clicking here. 01-09-2025 - 30-09-2…" at bounding box center [715, 140] width 1304 height 36
click at [1340, 140] on button "button" at bounding box center [1340, 142] width 11 height 19
click at [1340, 139] on button "button" at bounding box center [1340, 142] width 11 height 19
click at [1169, 137] on icon at bounding box center [1175, 142] width 13 height 13
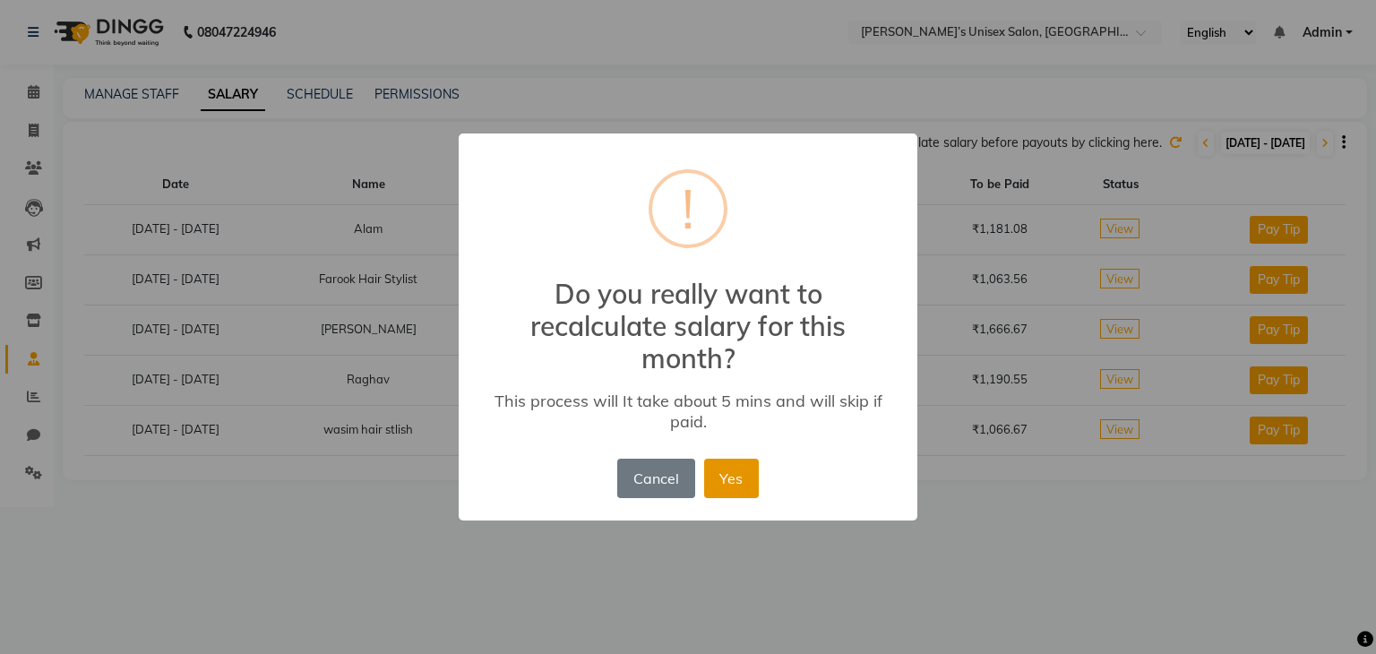
click at [735, 478] on button "Yes" at bounding box center [731, 478] width 55 height 39
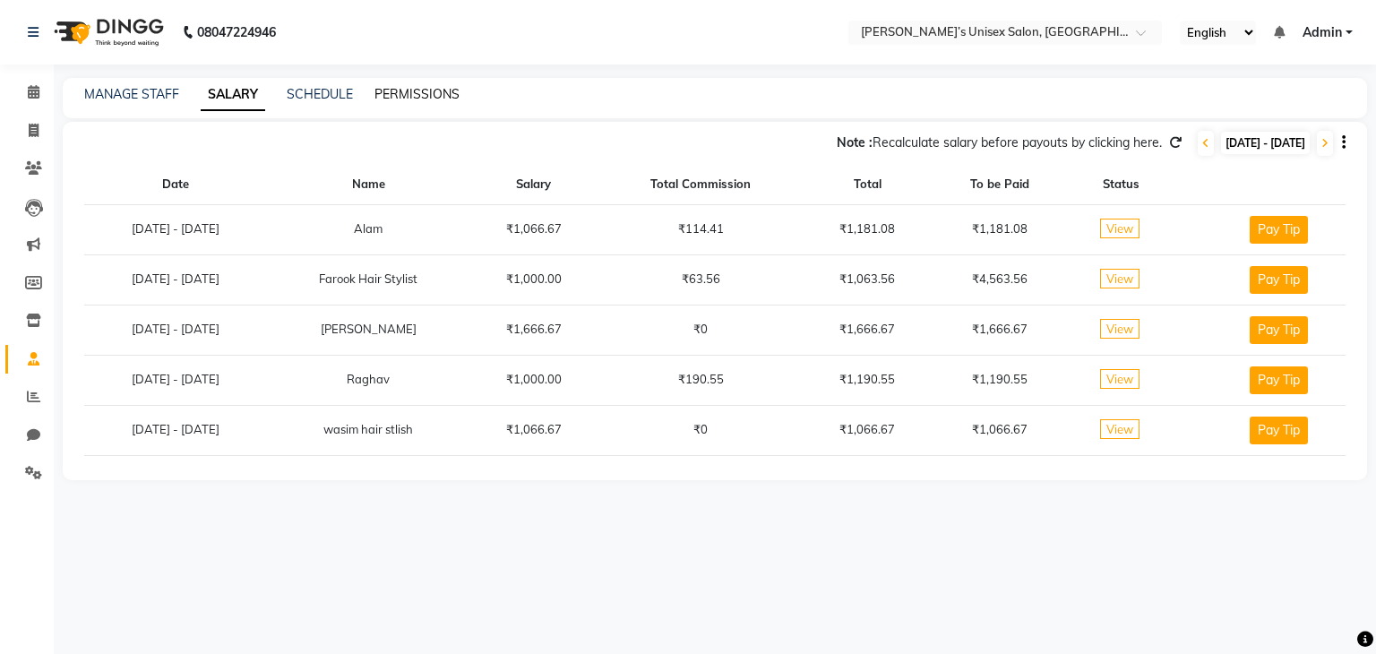
click at [403, 98] on link "PERMISSIONS" at bounding box center [416, 94] width 85 height 16
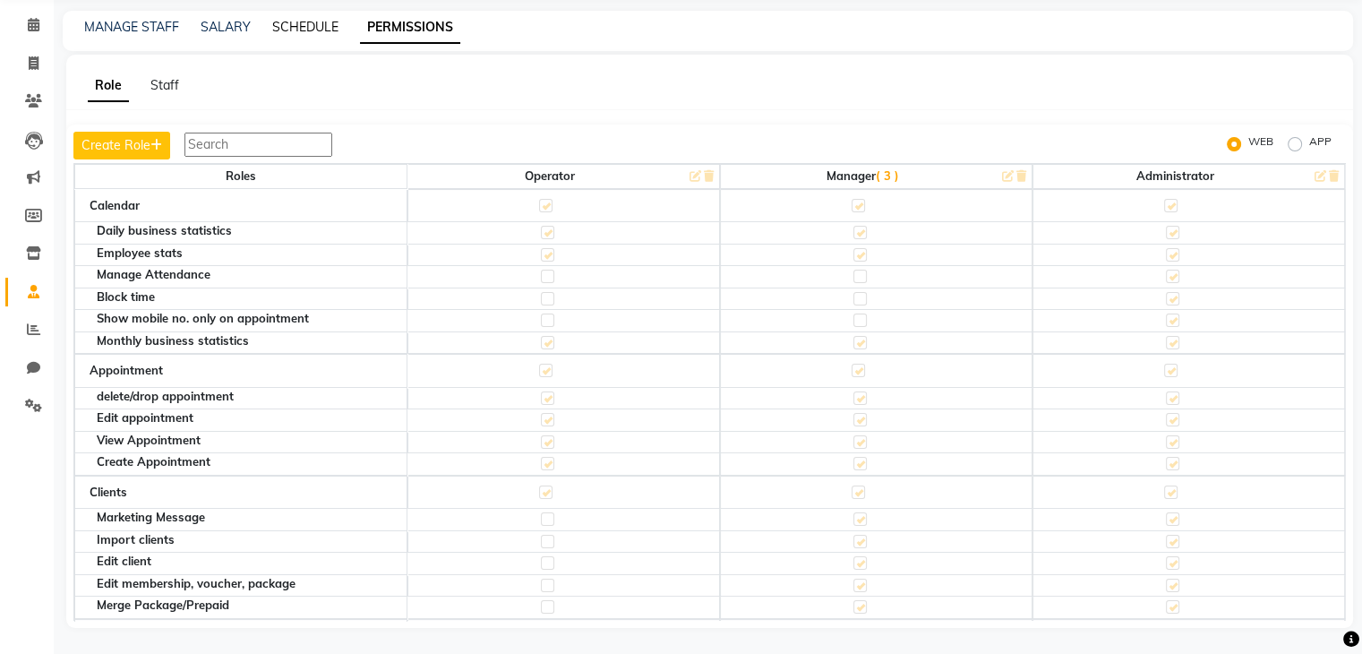
click at [298, 23] on link "SCHEDULE" at bounding box center [305, 27] width 66 height 16
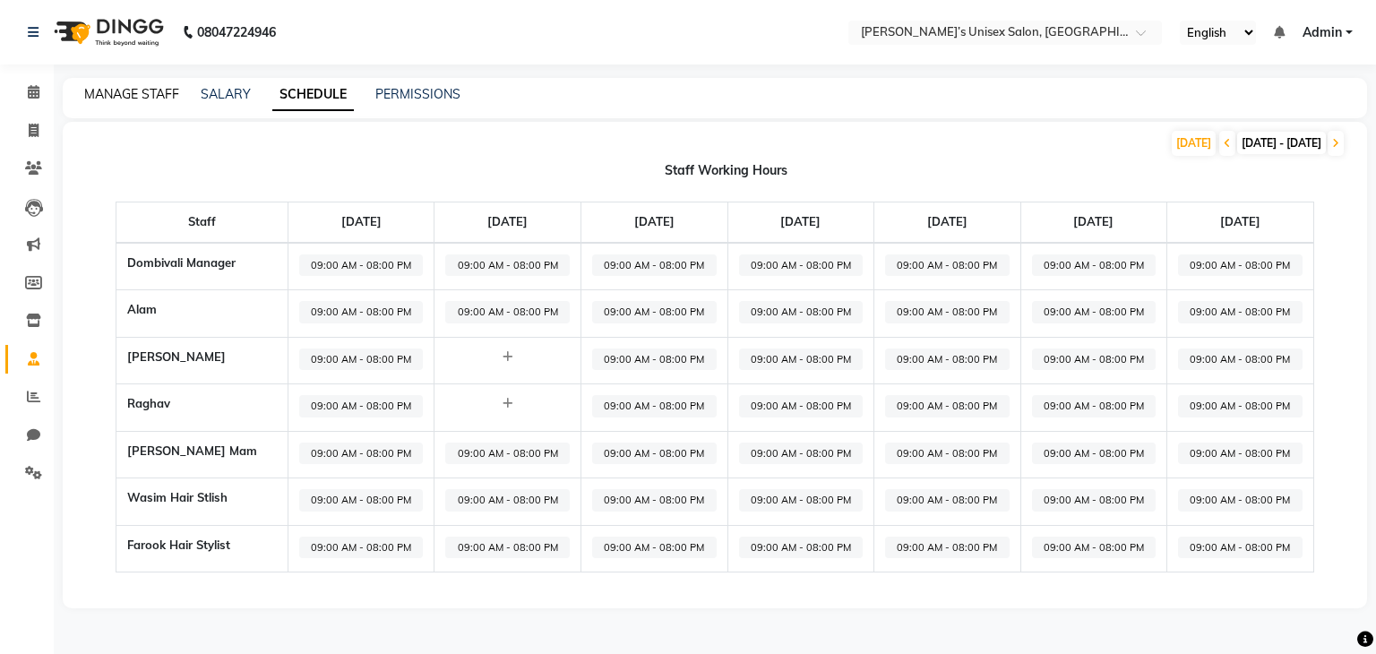
click at [117, 98] on link "MANAGE STAFF" at bounding box center [131, 94] width 95 height 16
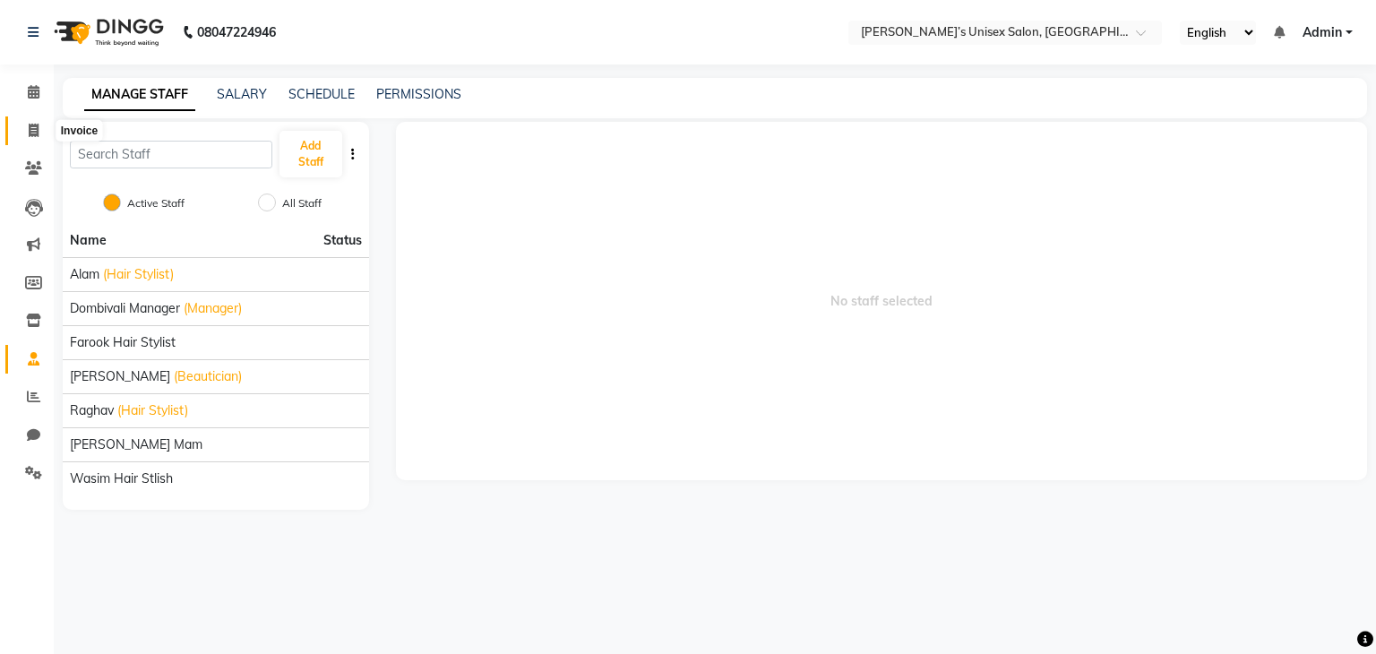
click at [32, 133] on icon at bounding box center [34, 130] width 10 height 13
select select "8637"
select select "service"
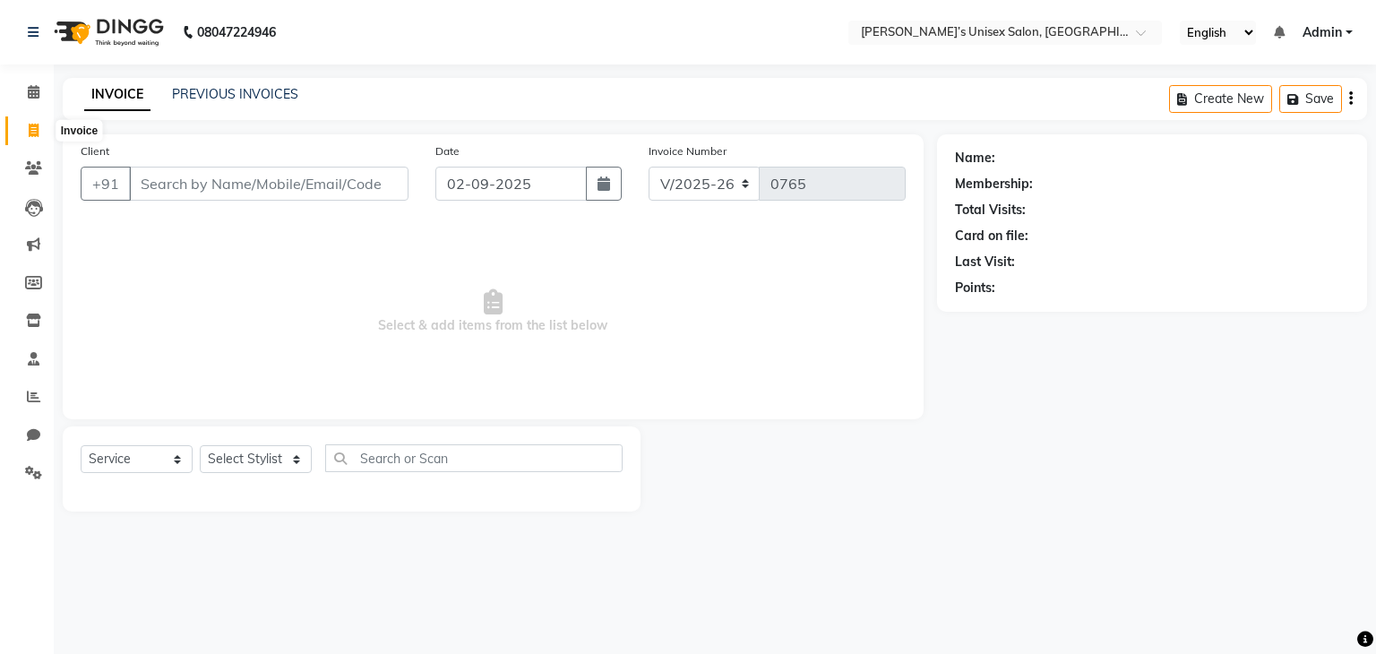
click at [34, 133] on icon at bounding box center [34, 130] width 10 height 13
select select "8637"
select select "service"
click at [32, 399] on icon at bounding box center [33, 396] width 13 height 13
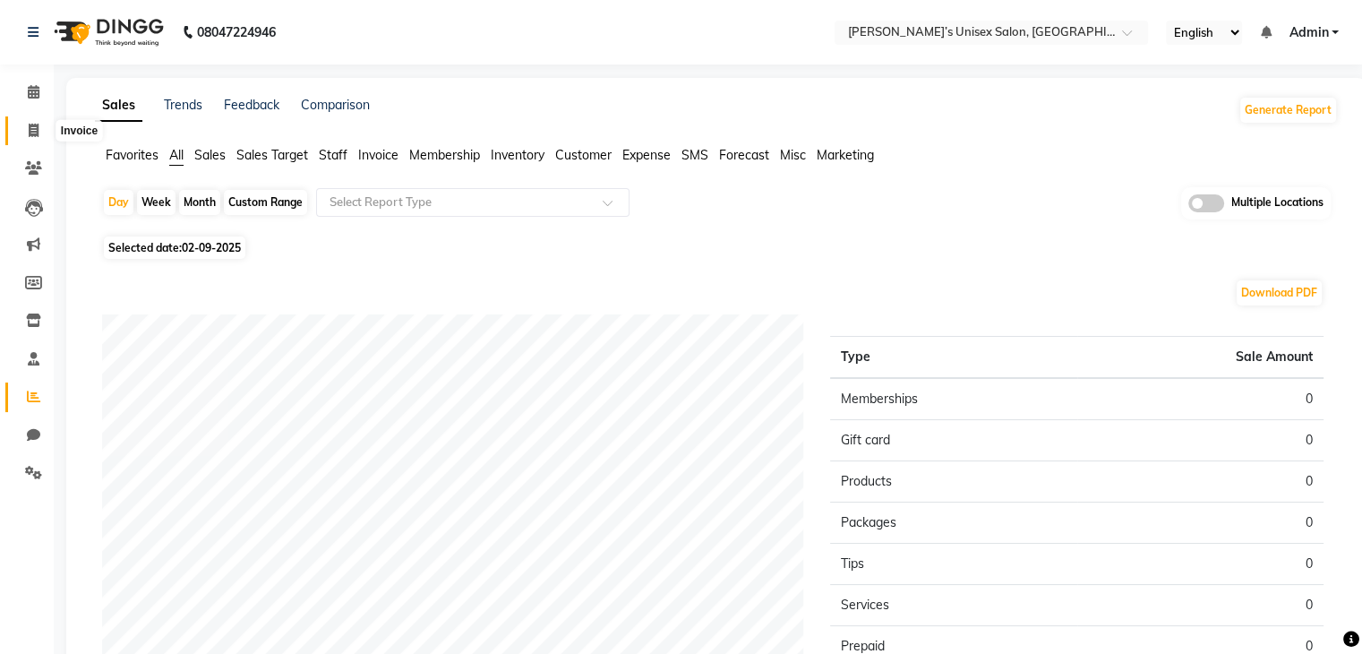
click at [21, 132] on span at bounding box center [33, 131] width 31 height 21
select select "service"
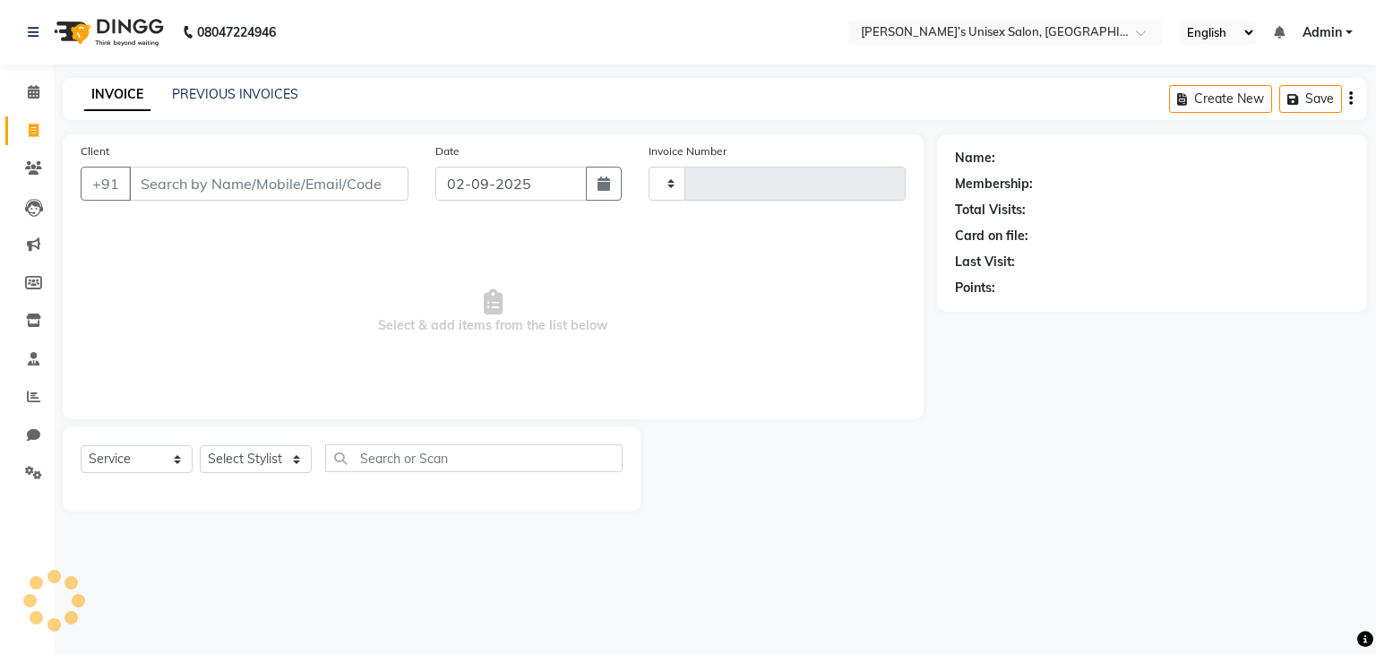
type input "0765"
select select "8637"
click at [31, 472] on icon at bounding box center [33, 472] width 17 height 13
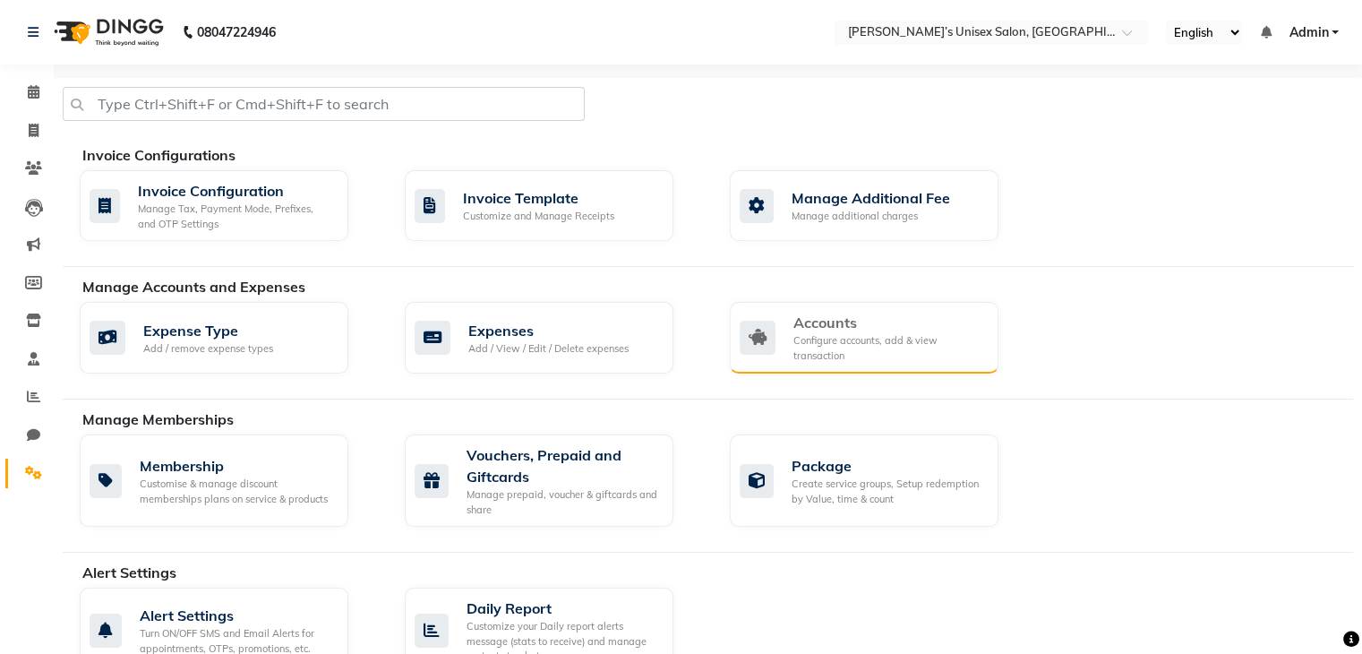
click at [866, 325] on div "Accounts" at bounding box center [889, 322] width 191 height 21
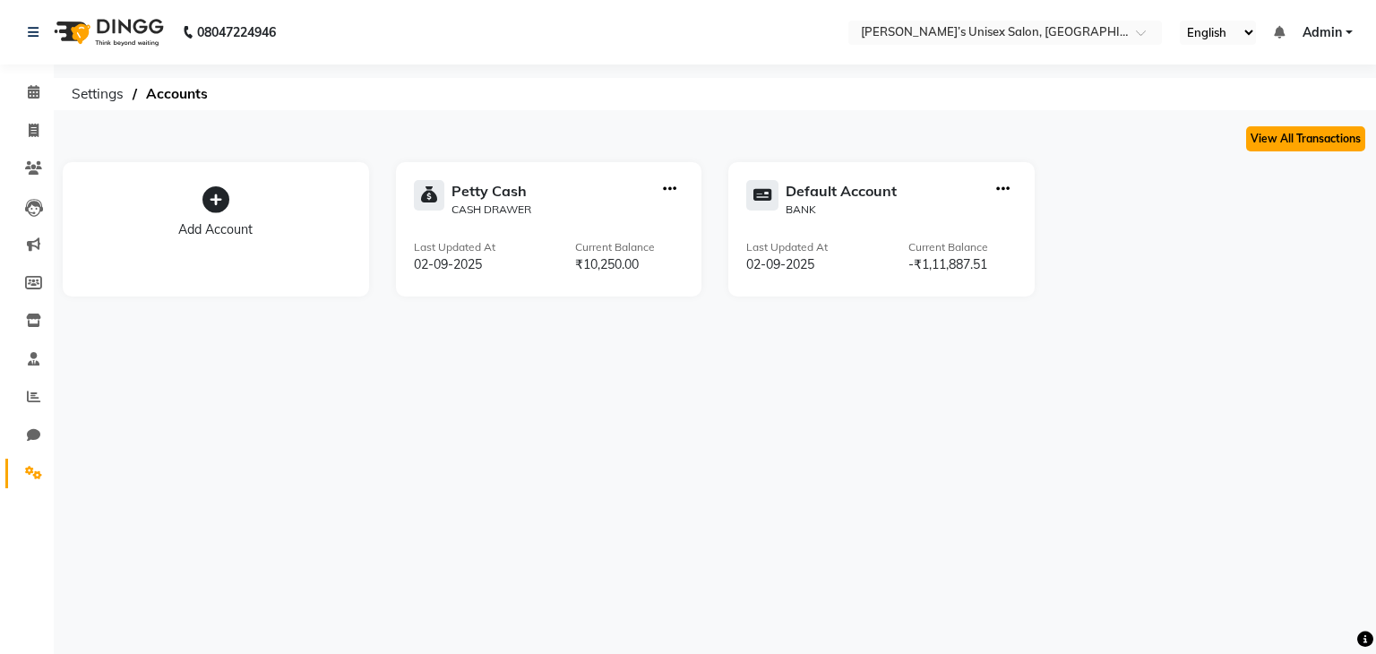
click at [1274, 138] on button "View All Transactions" at bounding box center [1305, 138] width 119 height 25
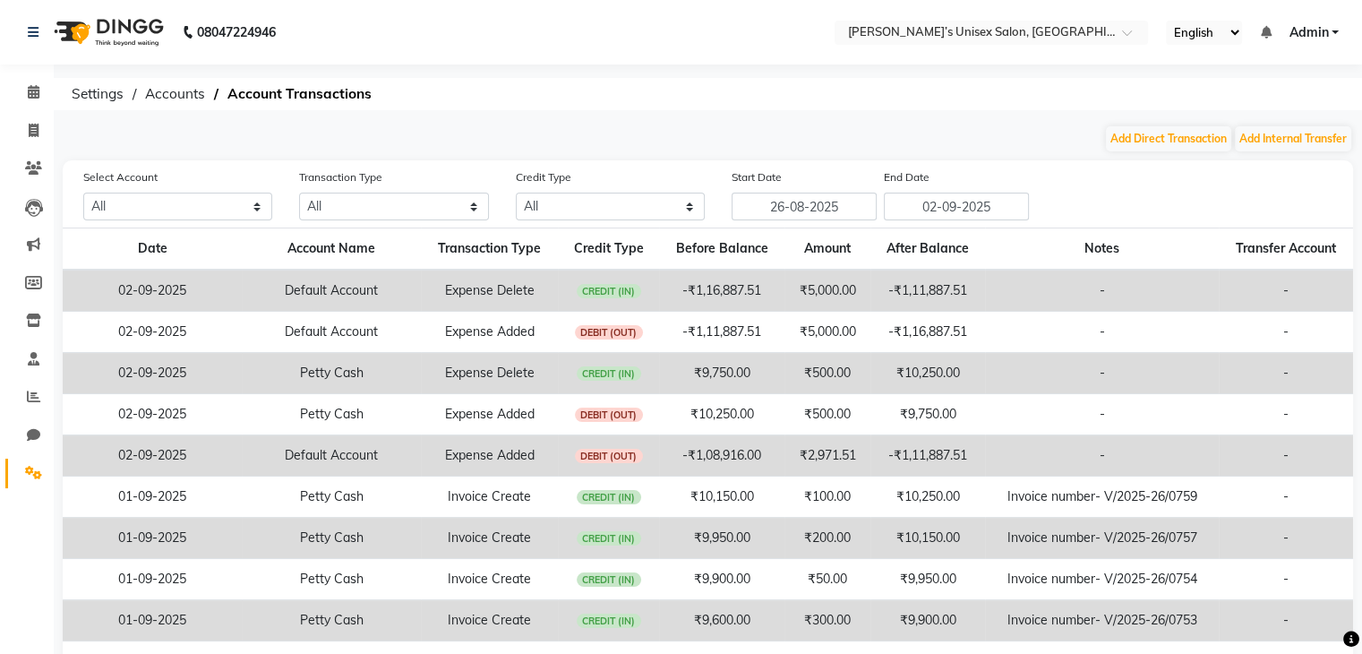
click at [853, 285] on td "₹5,000.00" at bounding box center [828, 291] width 86 height 42
click at [840, 291] on td "₹5,000.00" at bounding box center [828, 291] width 86 height 42
click at [1225, 294] on td "-" at bounding box center [1286, 291] width 134 height 42
click at [1156, 142] on button "Add Direct Transaction" at bounding box center [1168, 138] width 125 height 25
select select "direct"
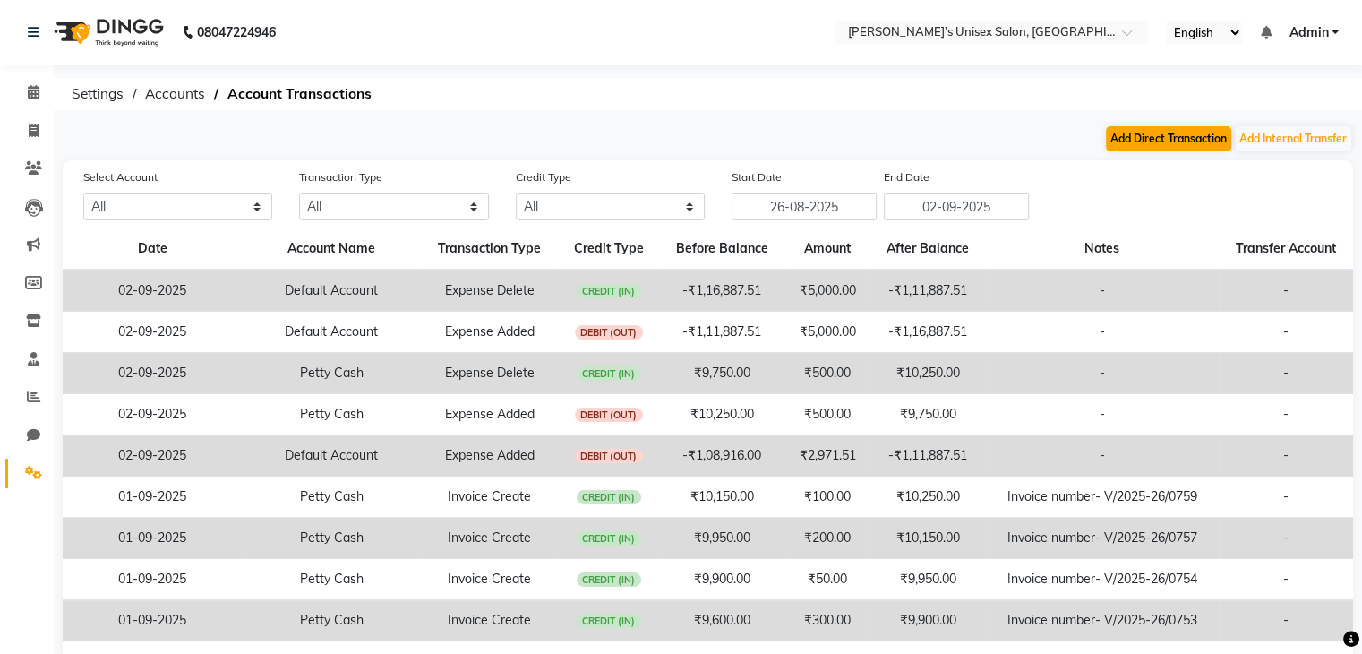
select select
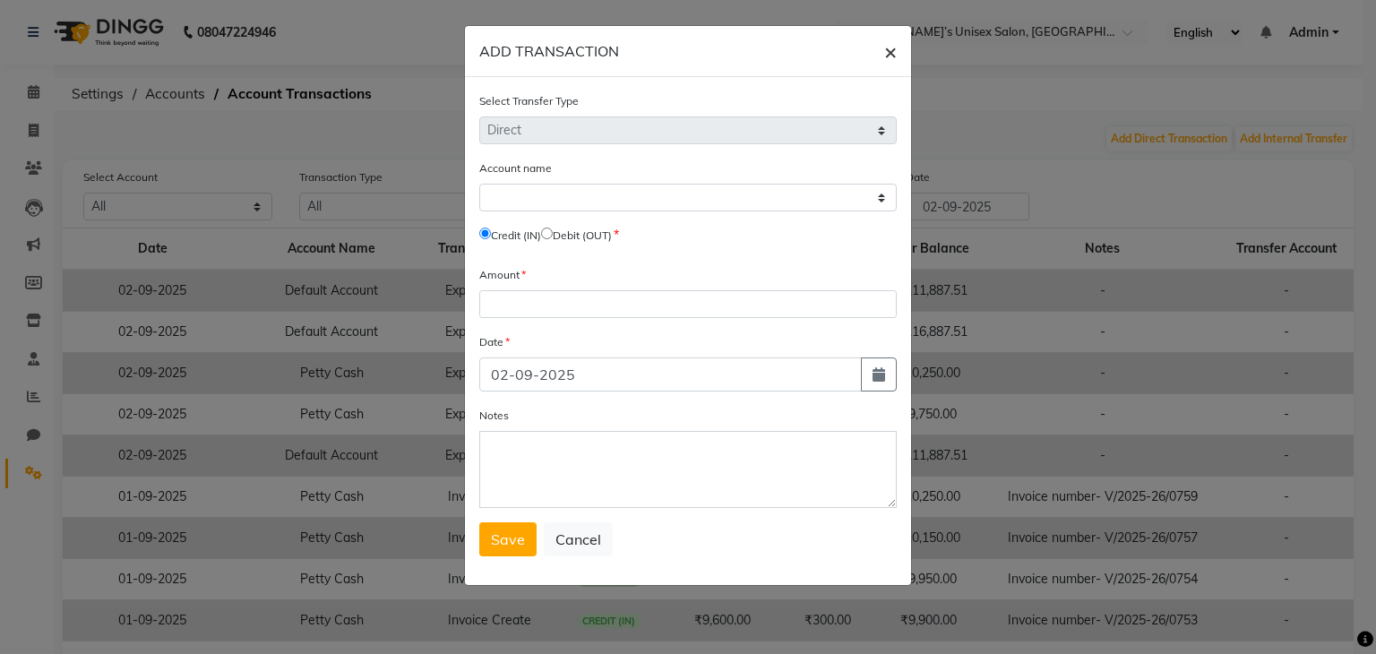
click at [892, 51] on span "×" at bounding box center [890, 51] width 13 height 27
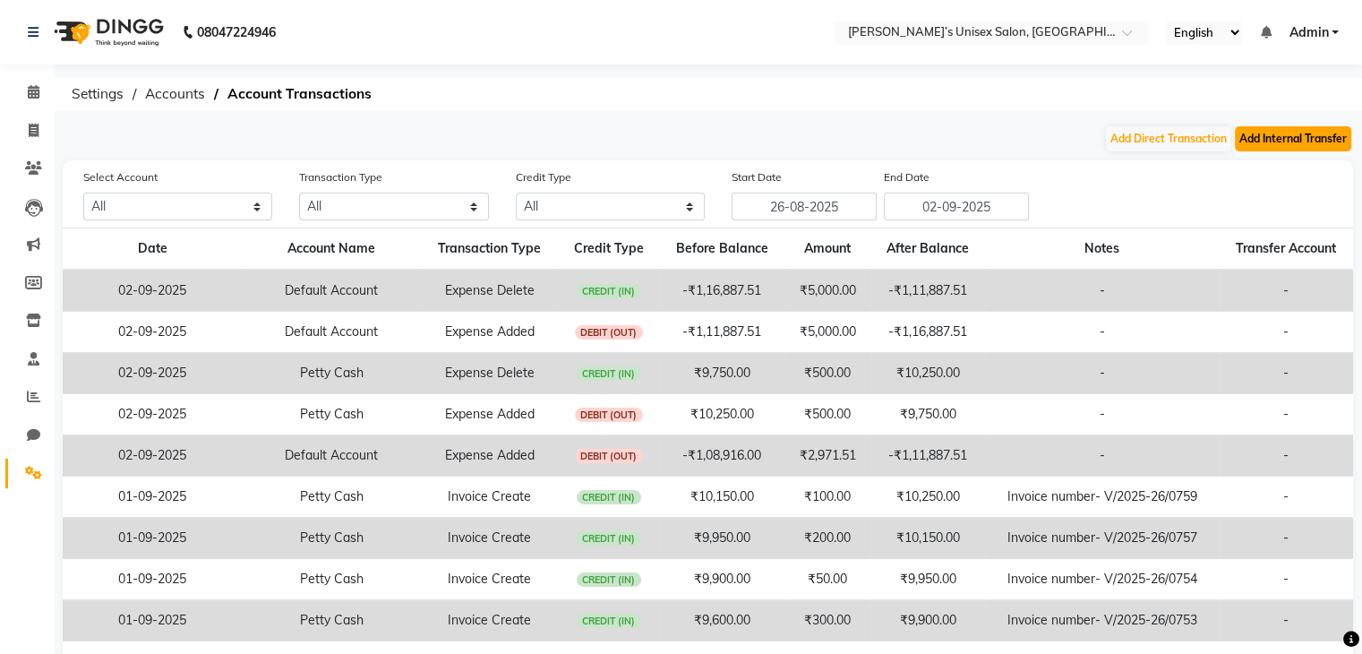
click at [1272, 142] on button "Add Internal Transfer" at bounding box center [1293, 138] width 116 height 25
select select "internal transfer"
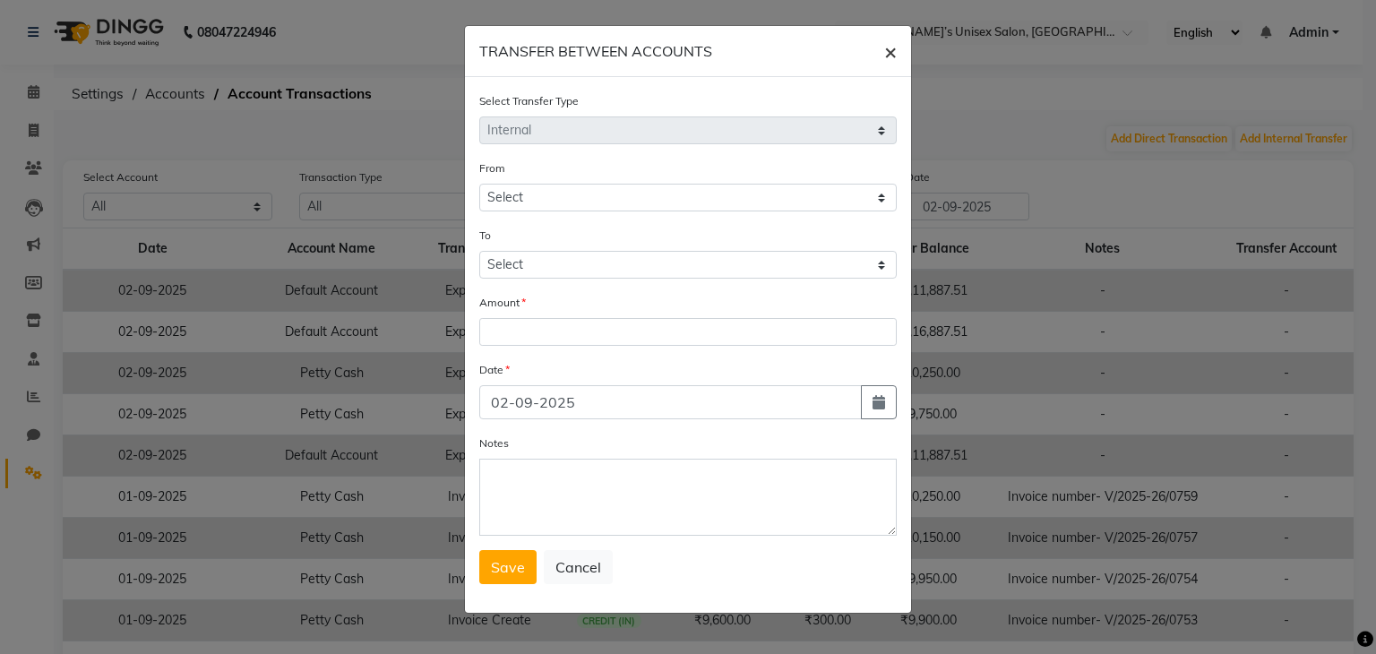
click at [894, 55] on span "×" at bounding box center [890, 51] width 13 height 27
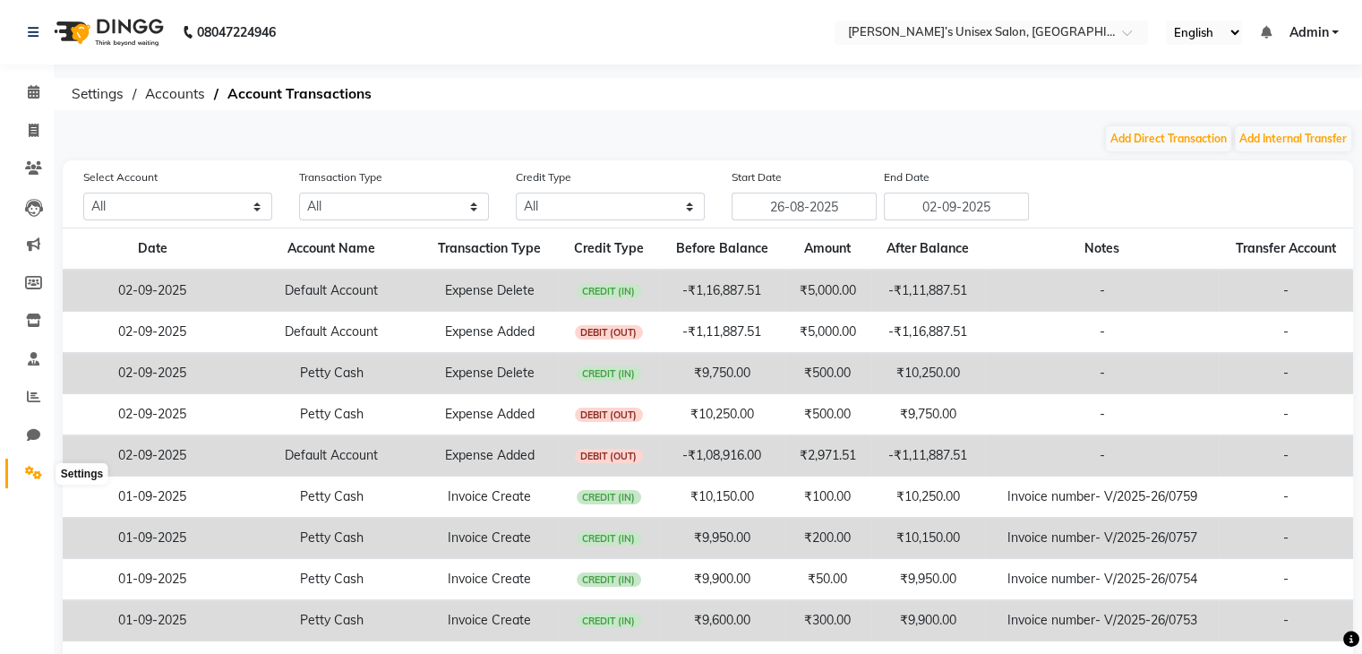
click at [30, 469] on icon at bounding box center [33, 472] width 17 height 13
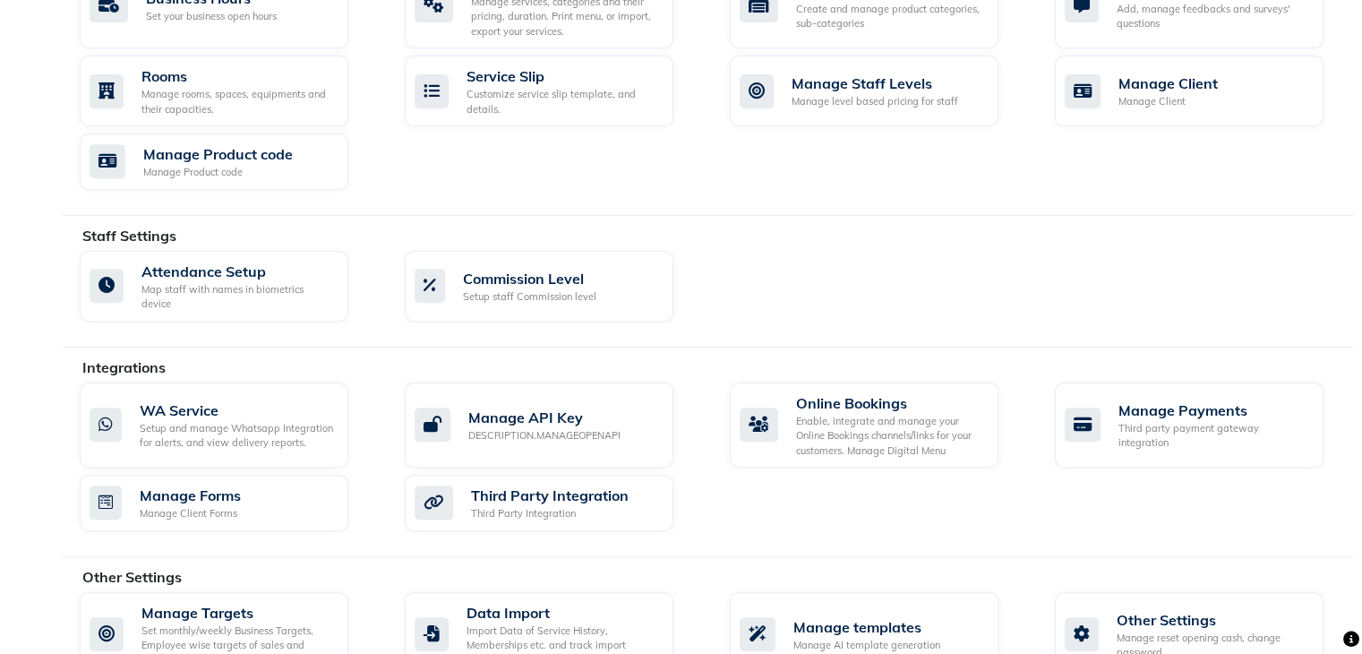
scroll to position [799, 0]
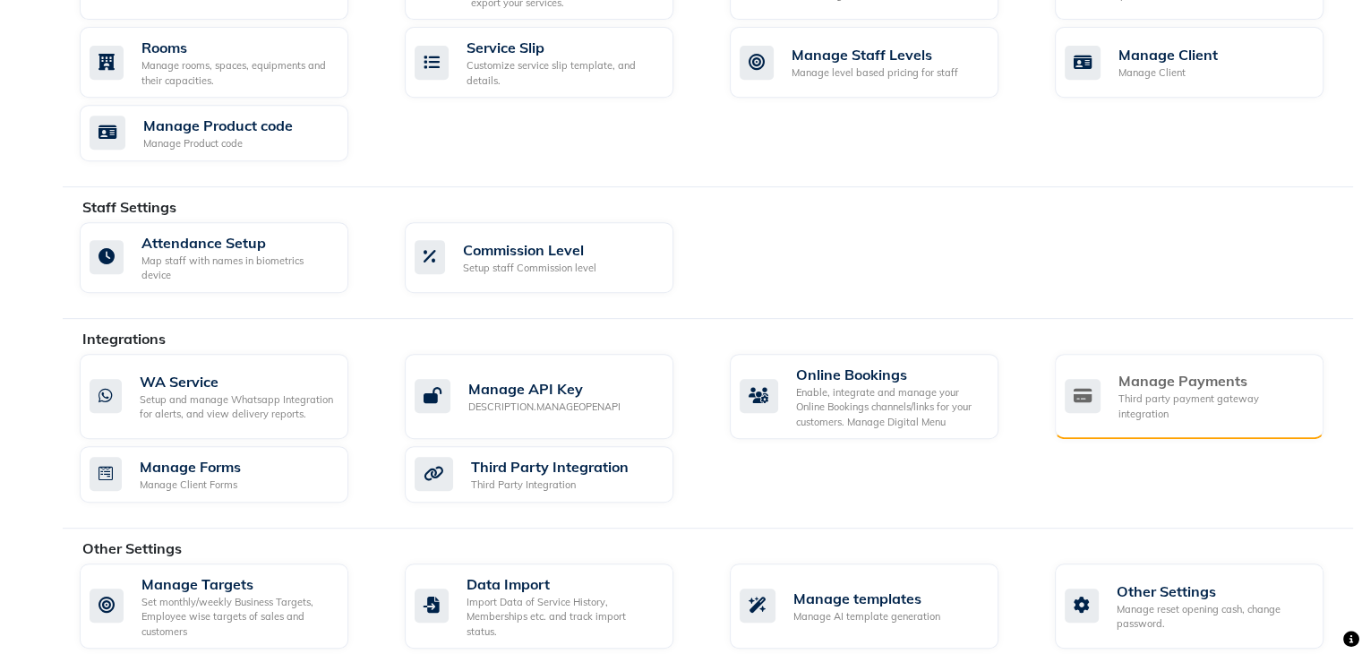
click at [1173, 391] on div "Third party payment gateway integration" at bounding box center [1214, 406] width 191 height 30
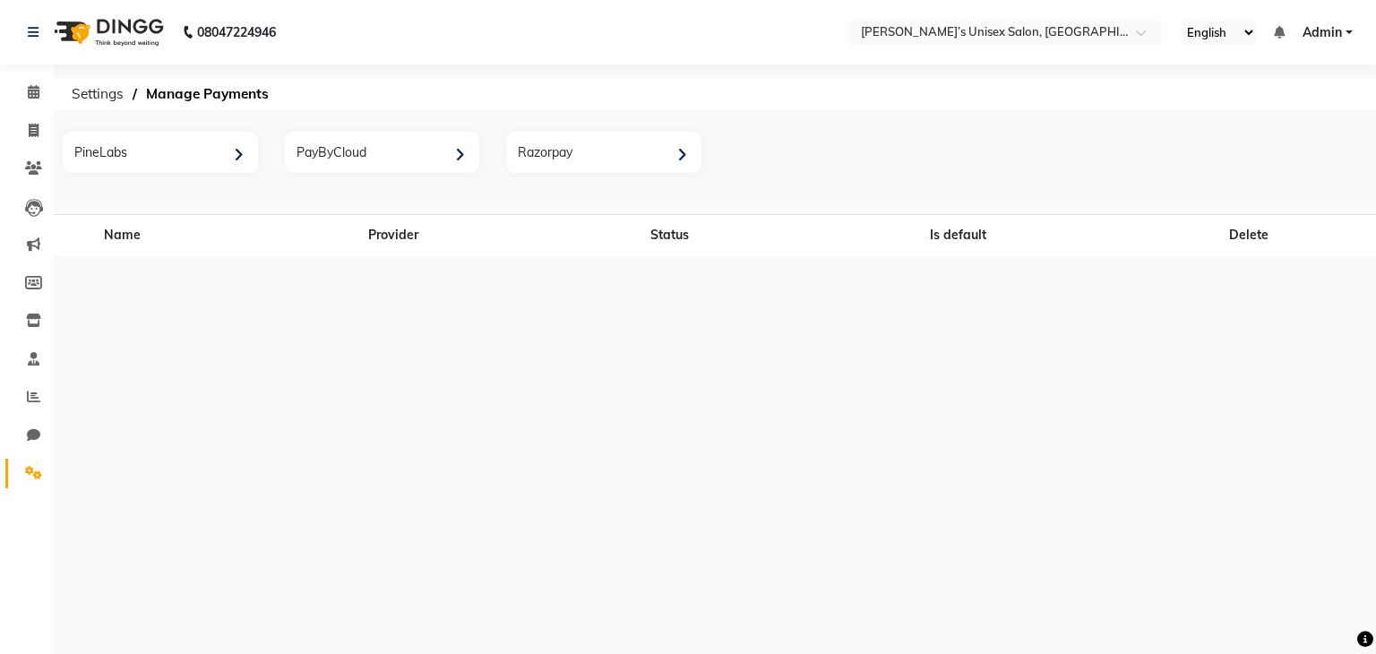
click at [53, 451] on li "Chat" at bounding box center [27, 436] width 54 height 39
drag, startPoint x: 33, startPoint y: 470, endPoint x: 42, endPoint y: 466, distance: 10.0
click at [34, 470] on icon at bounding box center [33, 472] width 17 height 13
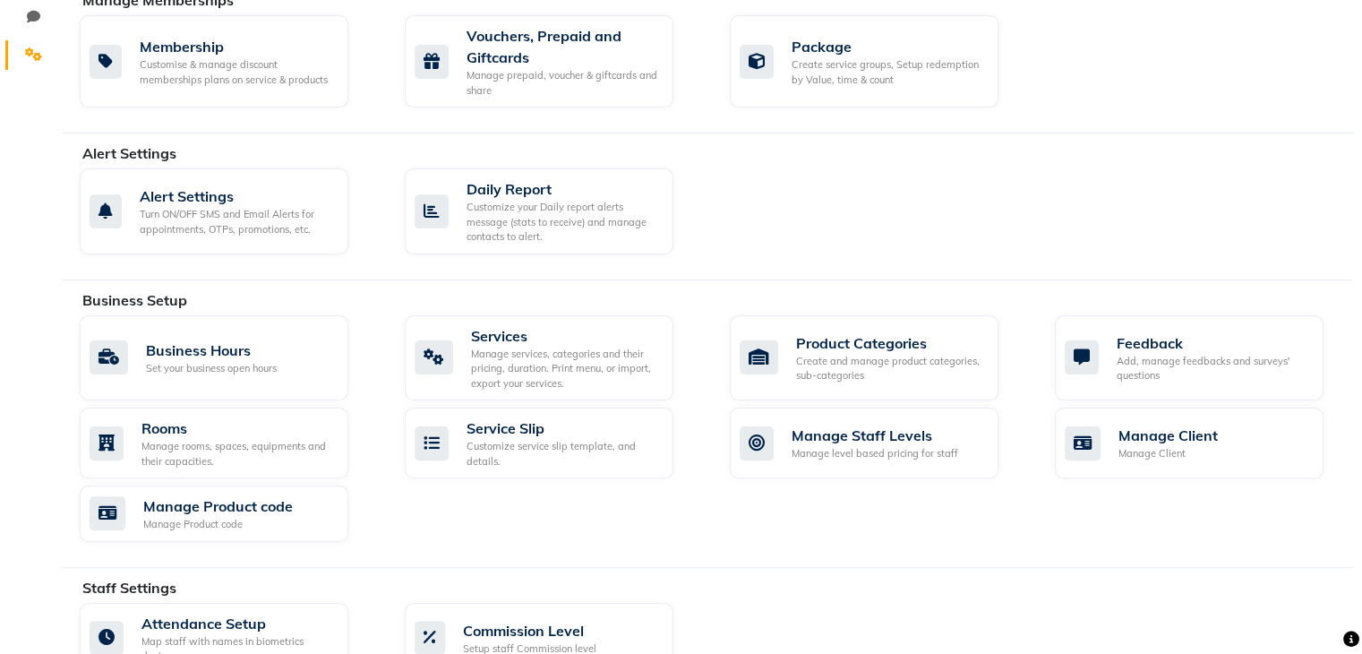
scroll to position [448, 0]
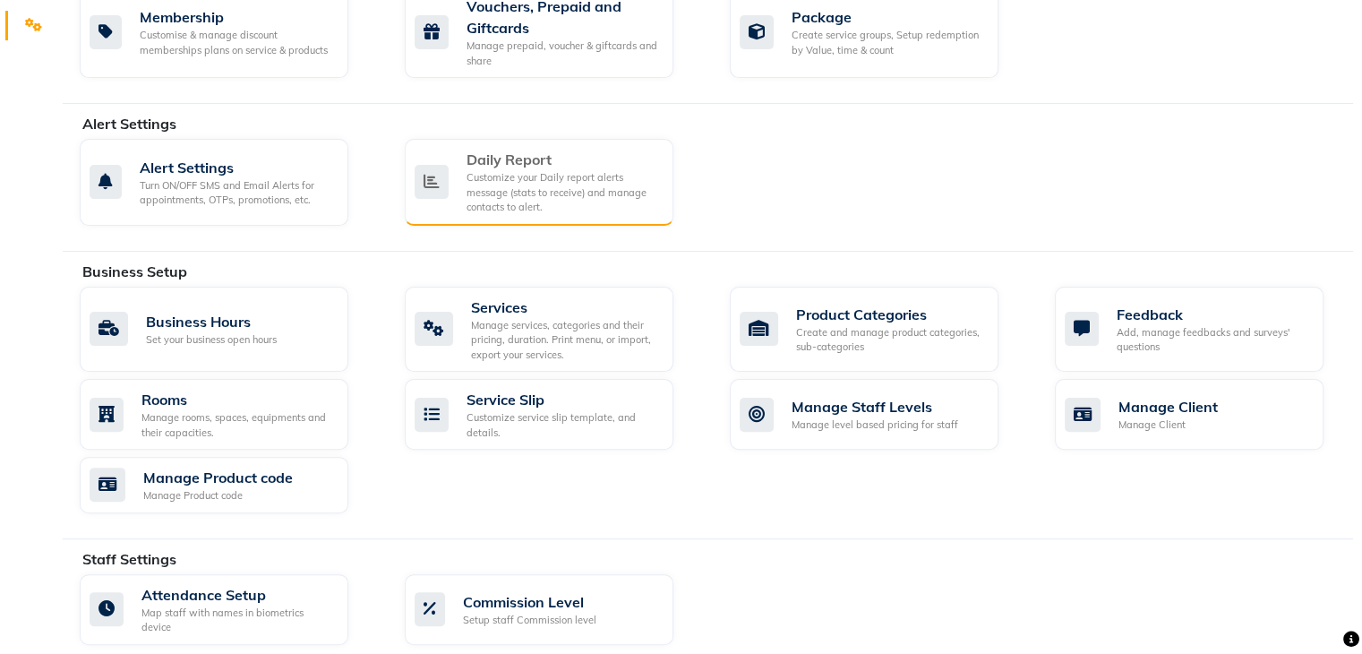
click at [541, 187] on div "Customize your Daily report alerts message (stats to receive) and manage contac…" at bounding box center [563, 192] width 193 height 45
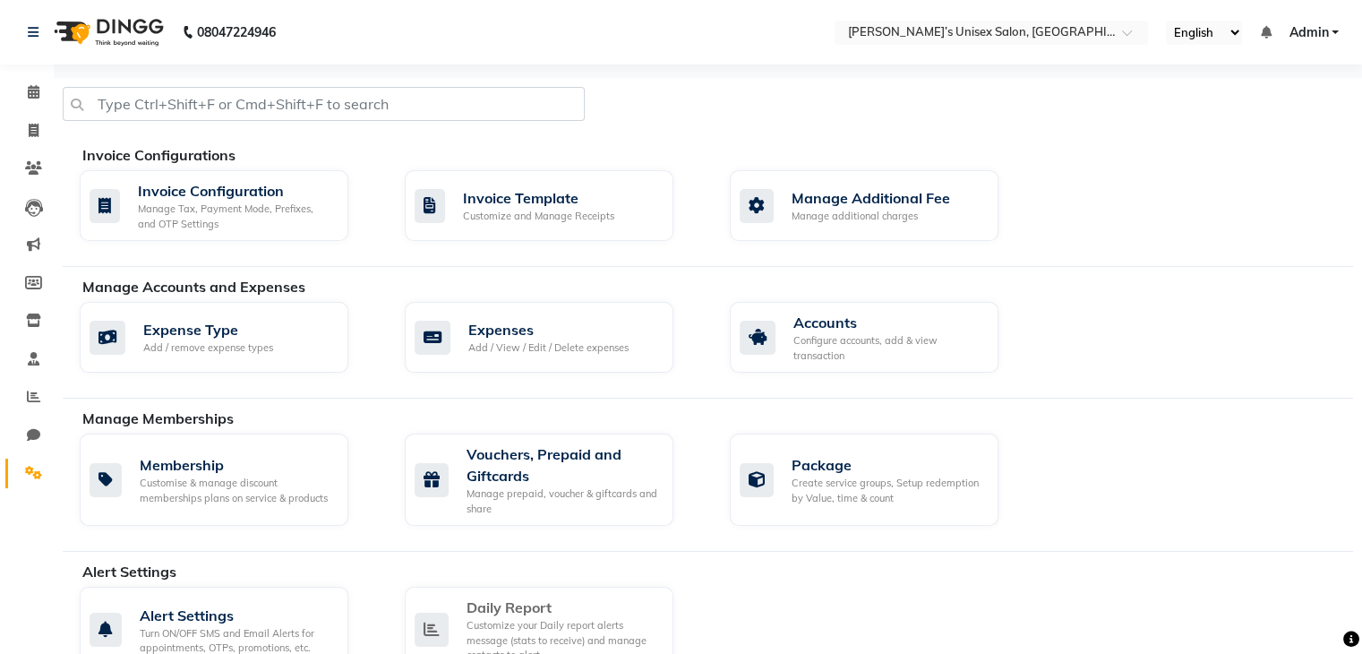
select select "1260"
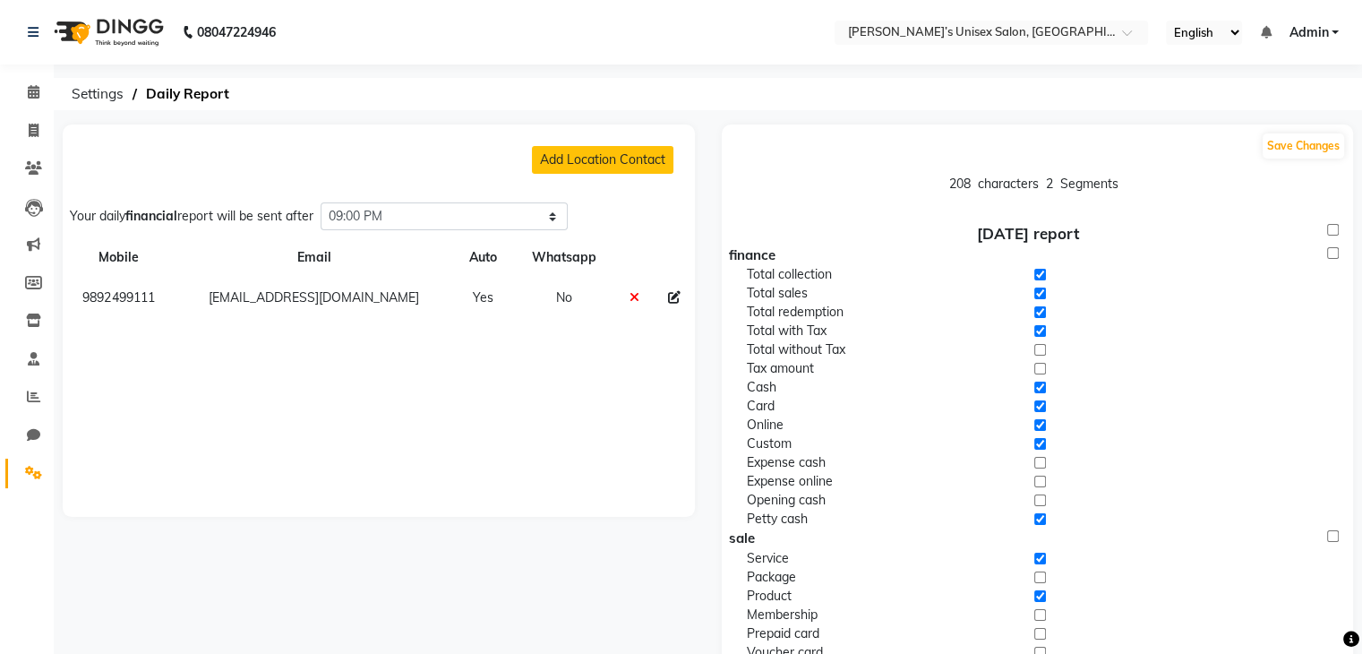
click at [31, 474] on icon at bounding box center [33, 472] width 17 height 13
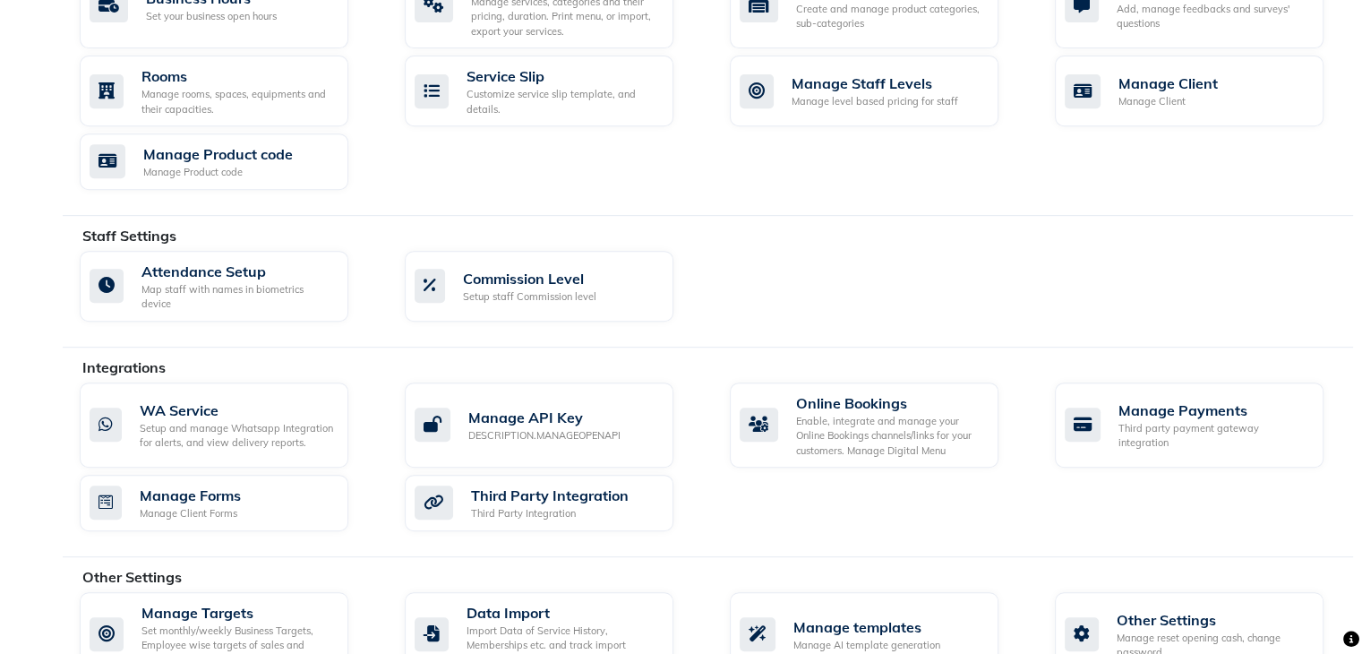
scroll to position [799, 0]
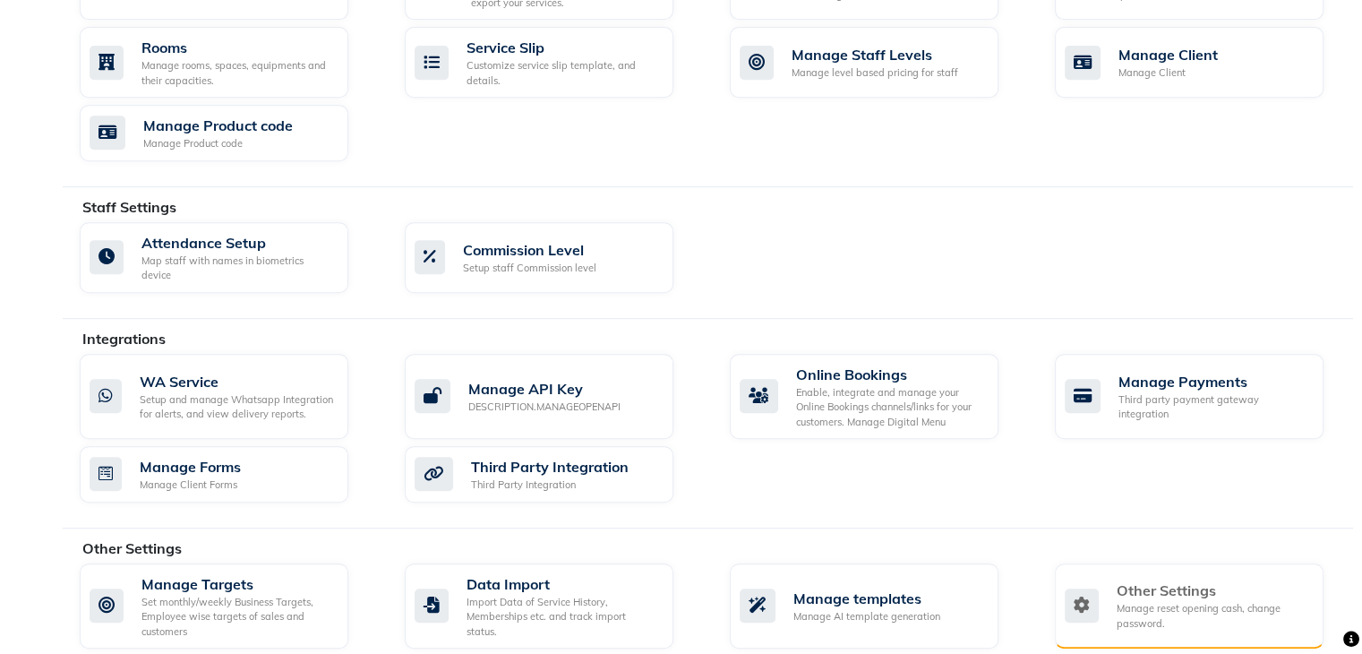
click at [1177, 601] on div "Manage reset opening cash, change password." at bounding box center [1213, 616] width 193 height 30
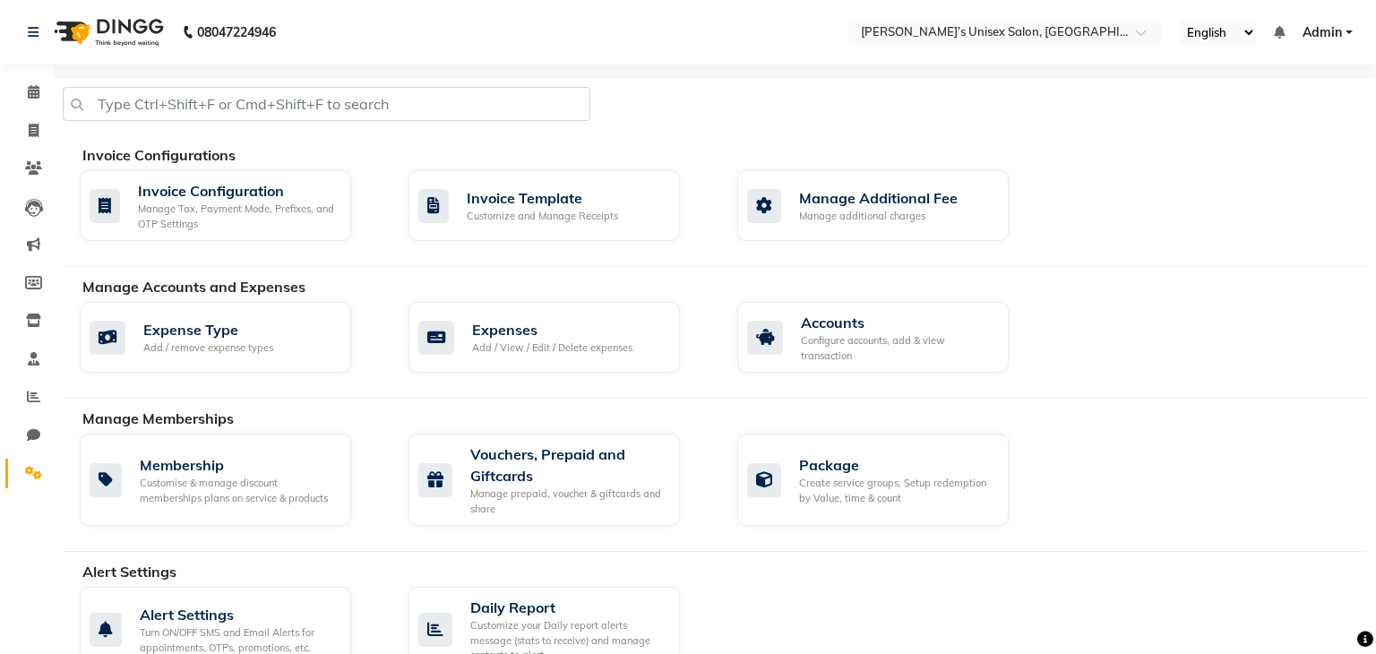
select select "2: 15"
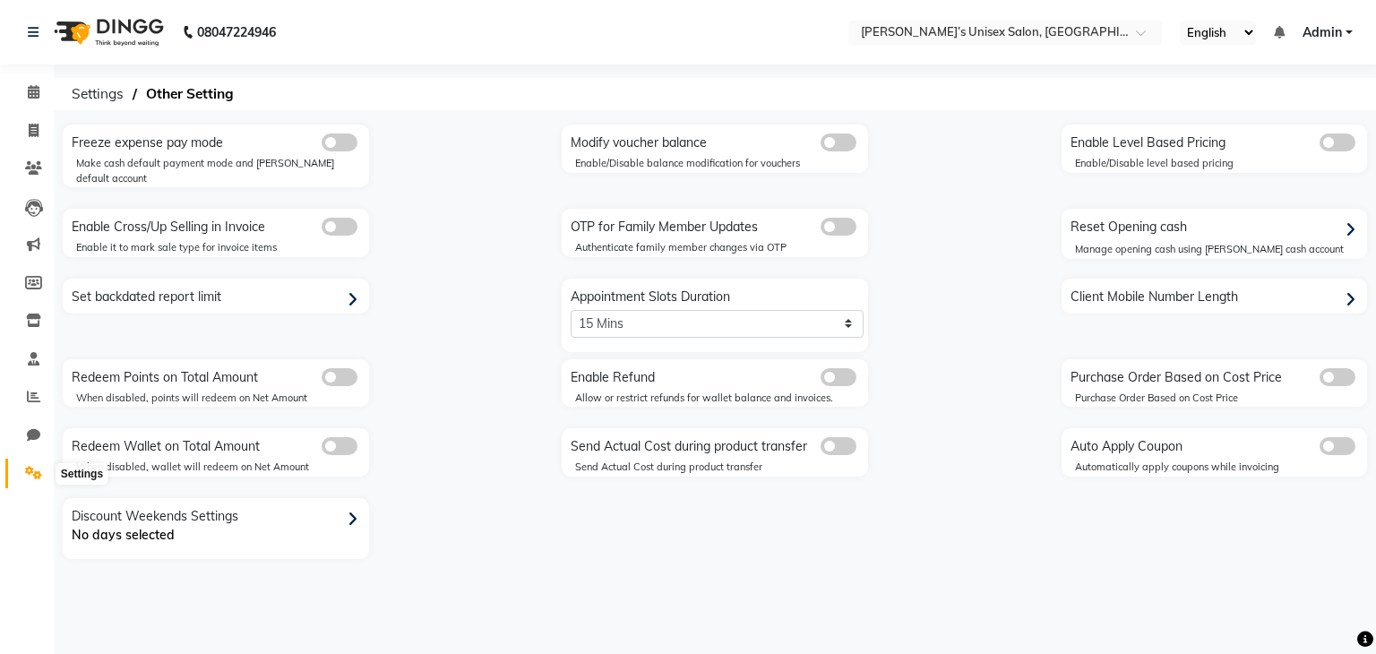
click at [27, 471] on icon at bounding box center [33, 472] width 17 height 13
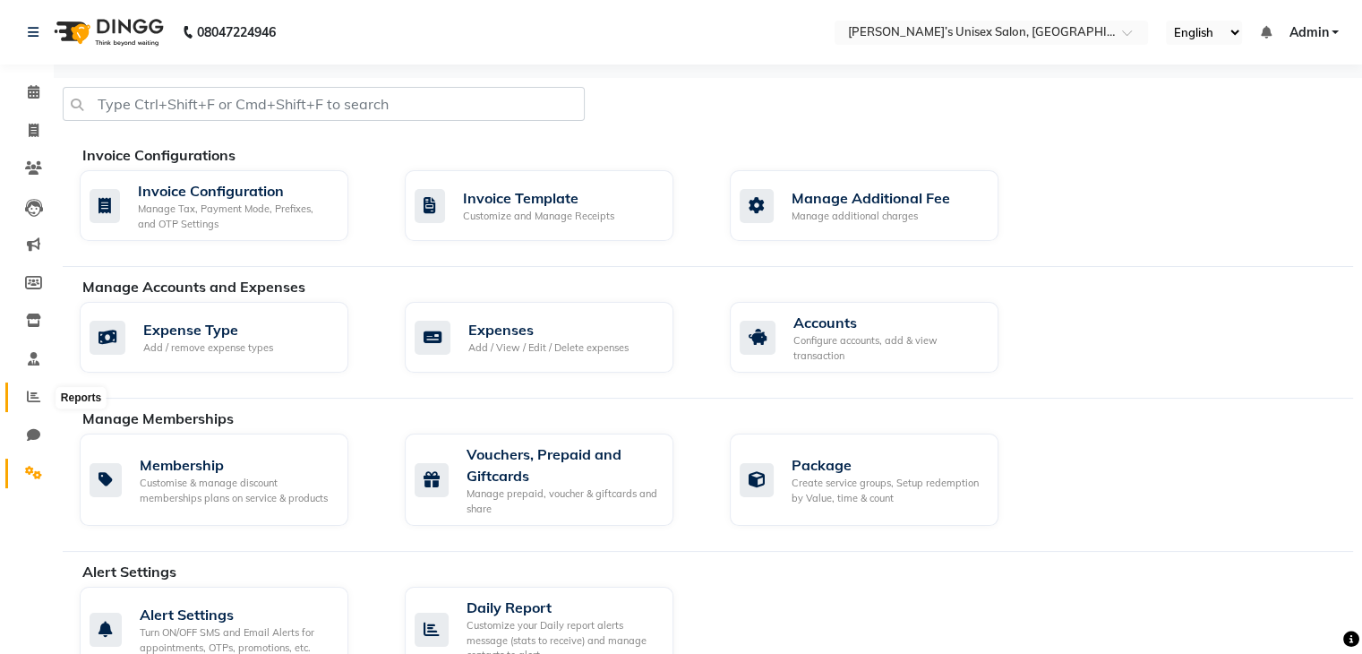
click at [30, 402] on icon at bounding box center [33, 396] width 13 height 13
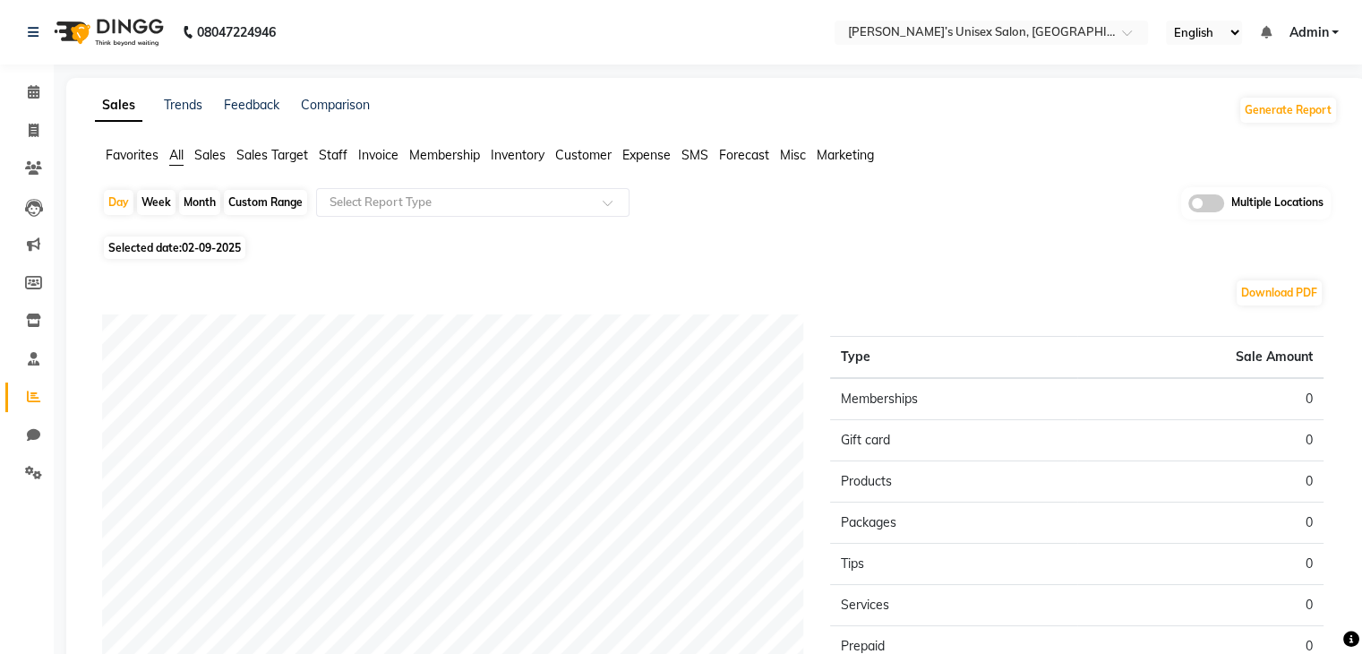
click at [330, 155] on span "Staff" at bounding box center [333, 155] width 29 height 16
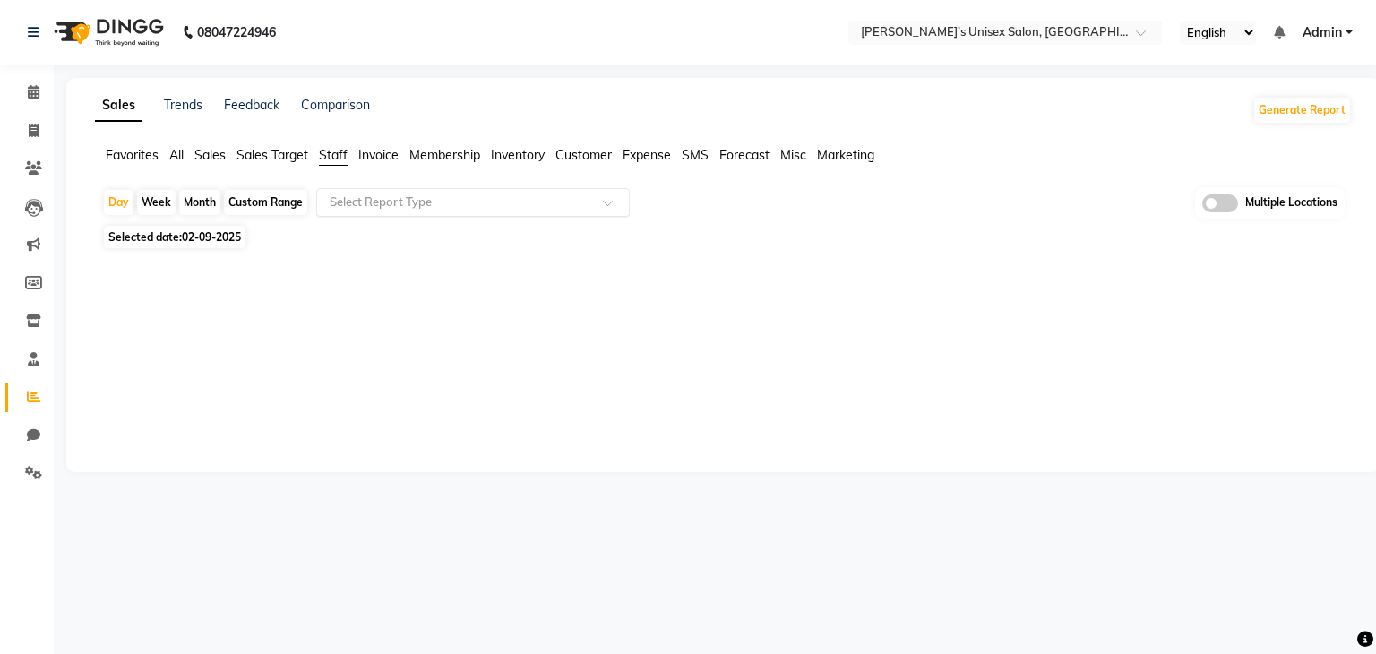
click at [351, 201] on input "text" at bounding box center [455, 202] width 258 height 18
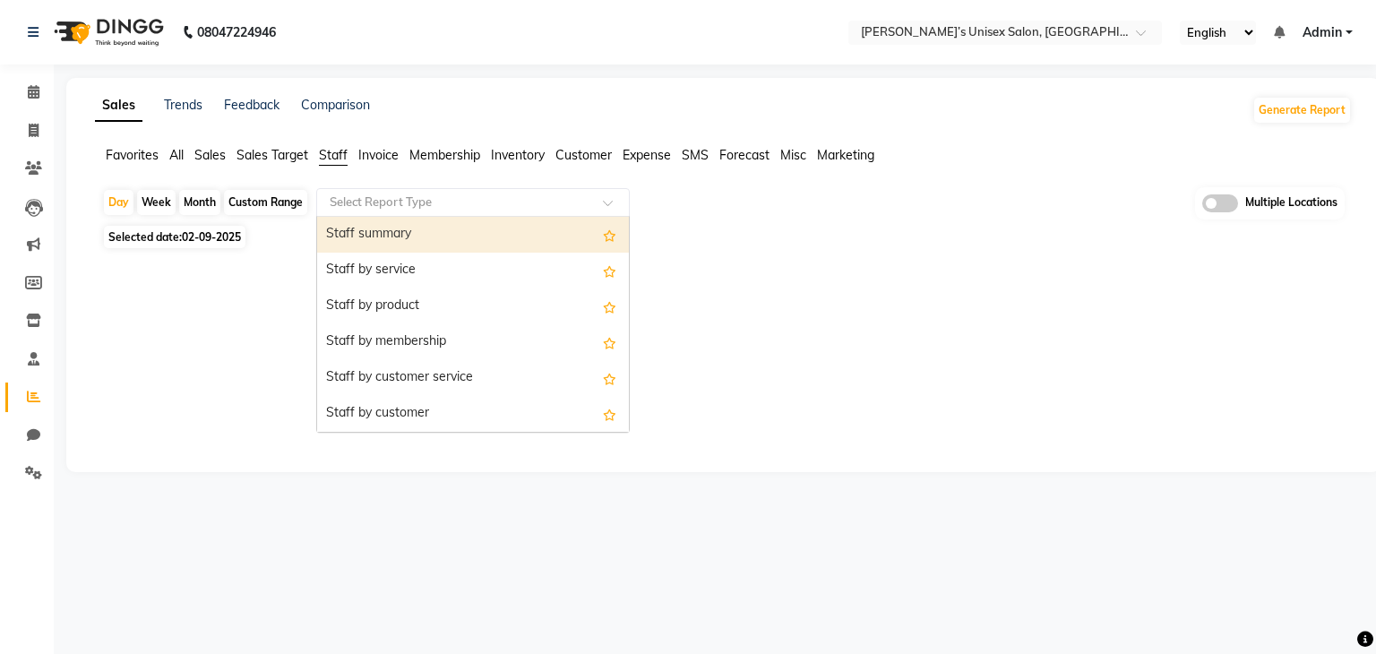
click at [371, 236] on div "Staff summary" at bounding box center [473, 235] width 312 height 36
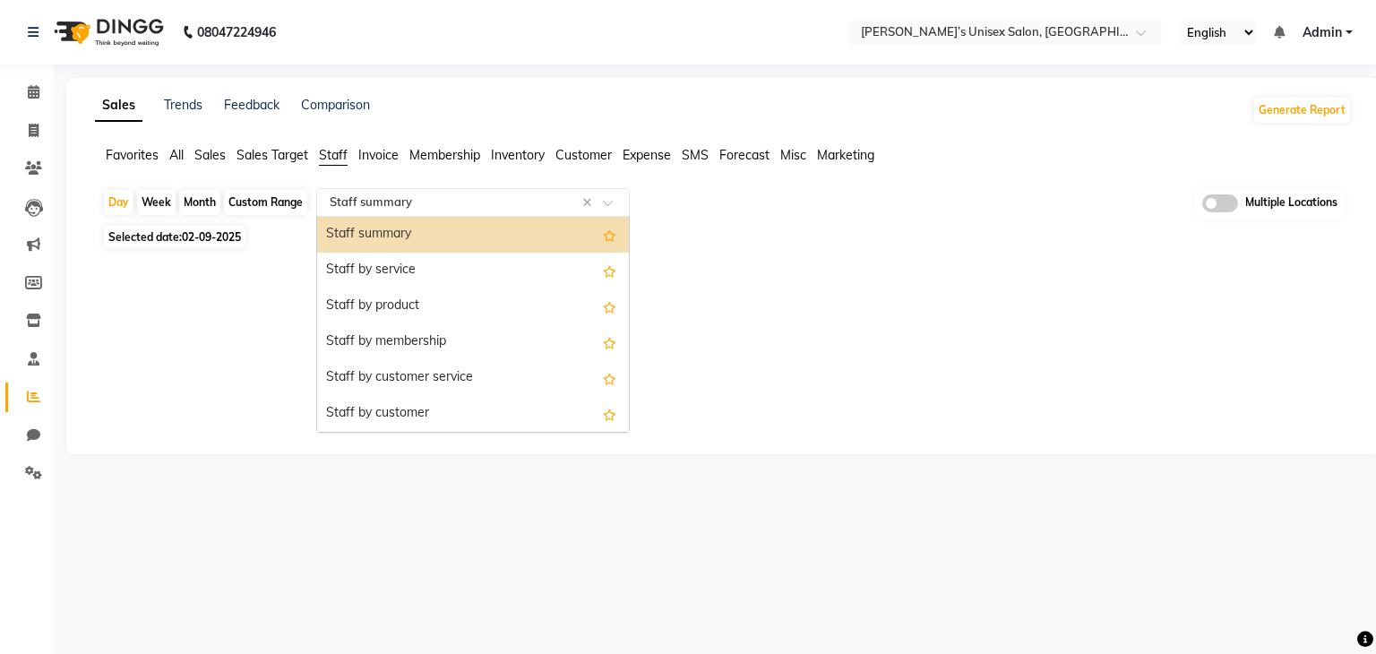
click at [383, 209] on input "text" at bounding box center [455, 202] width 258 height 18
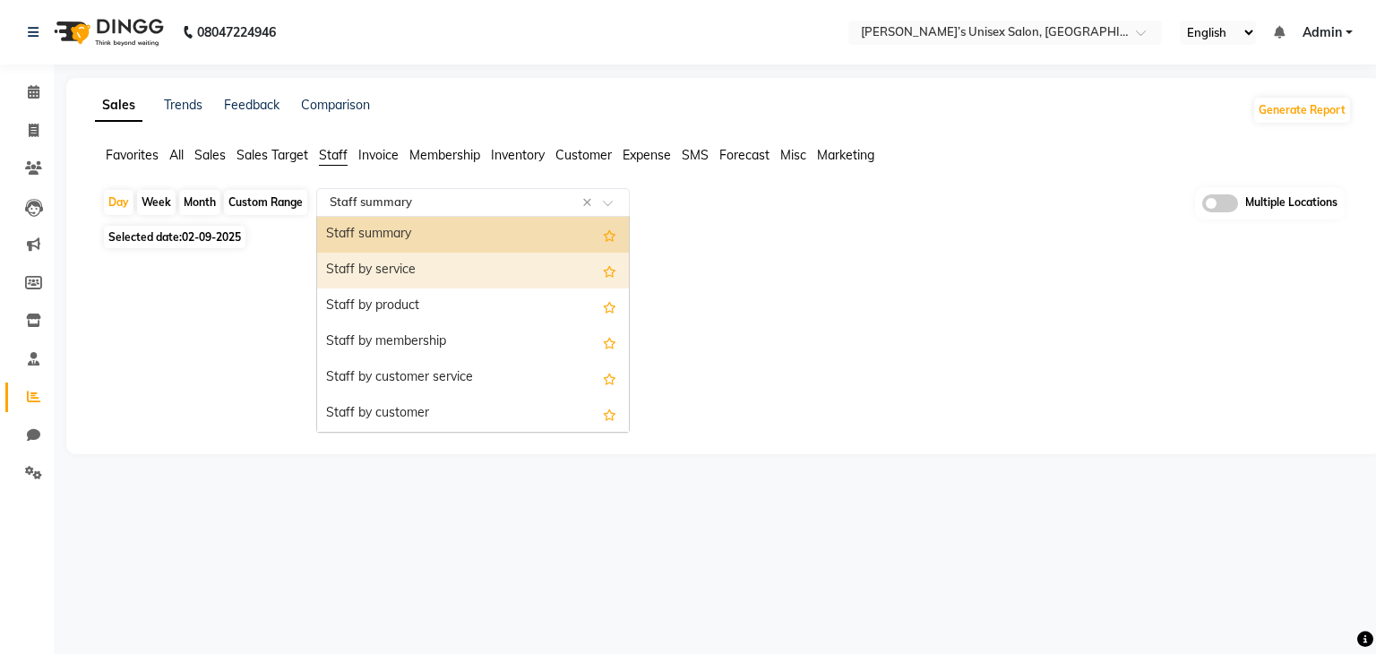
click at [383, 270] on div "Staff by service" at bounding box center [473, 271] width 312 height 36
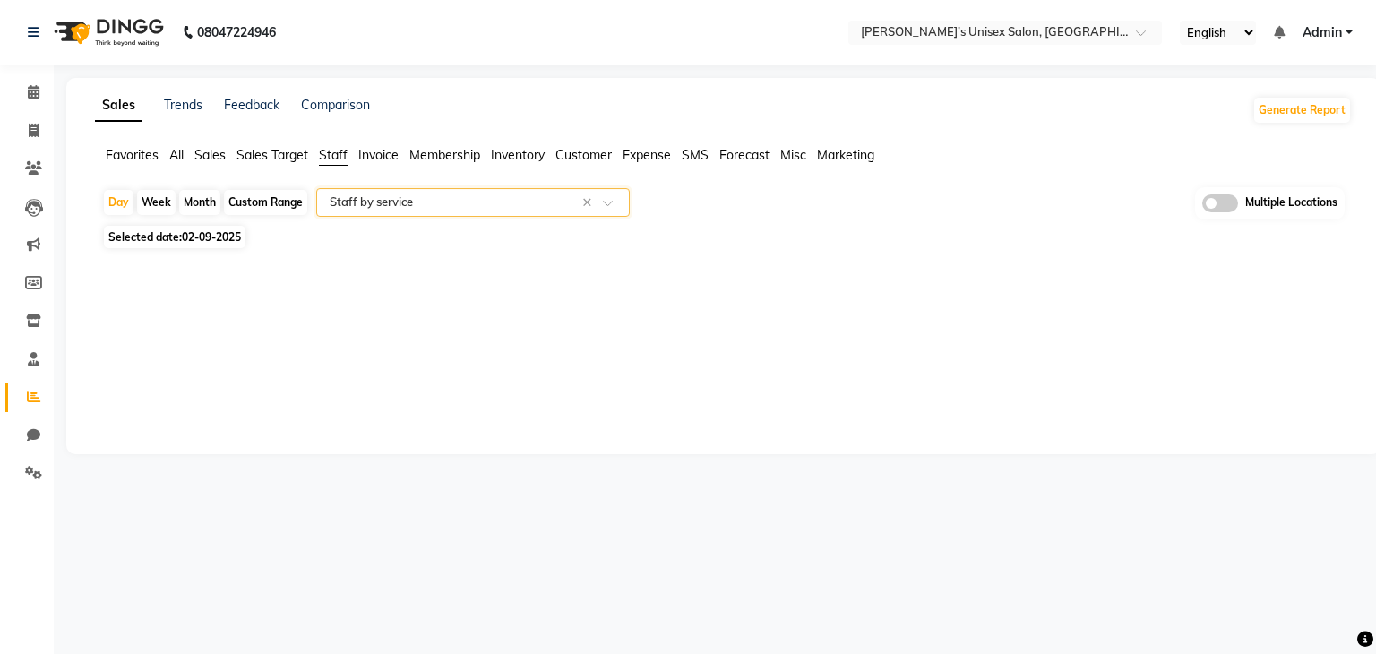
click at [639, 158] on span "Expense" at bounding box center [647, 155] width 48 height 16
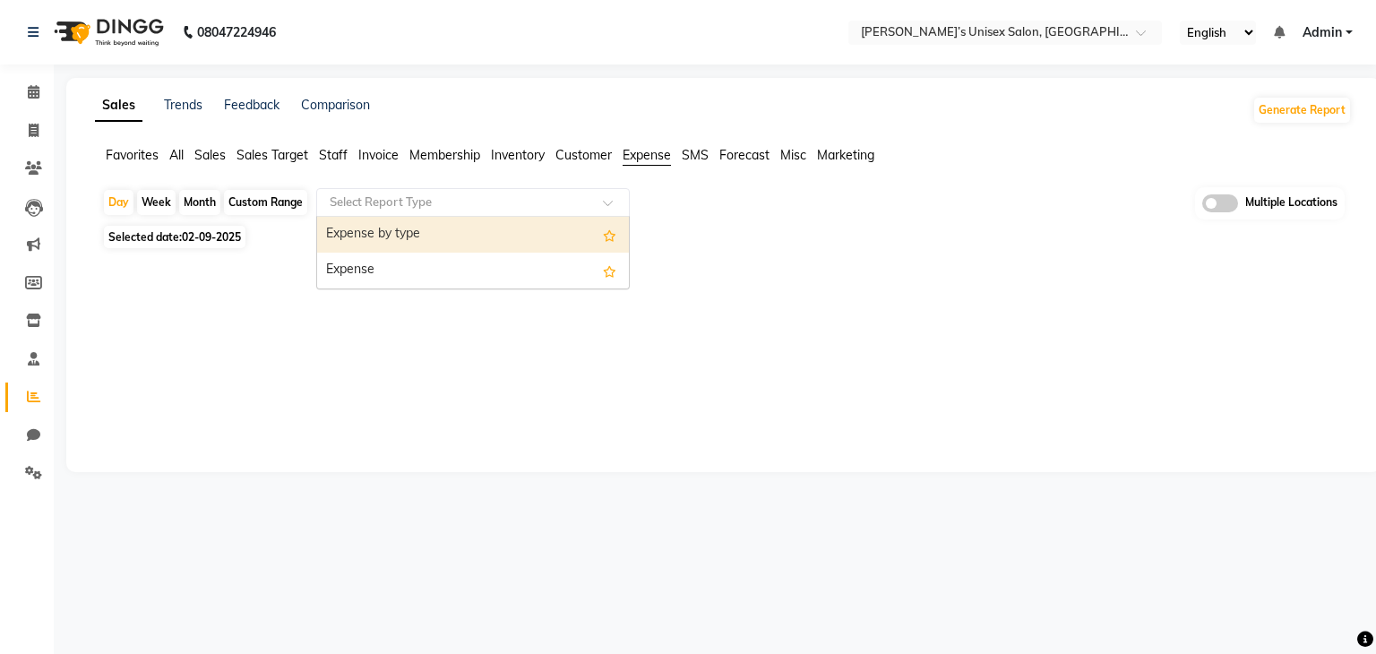
click at [404, 210] on div "Select Report Type" at bounding box center [381, 202] width 102 height 18
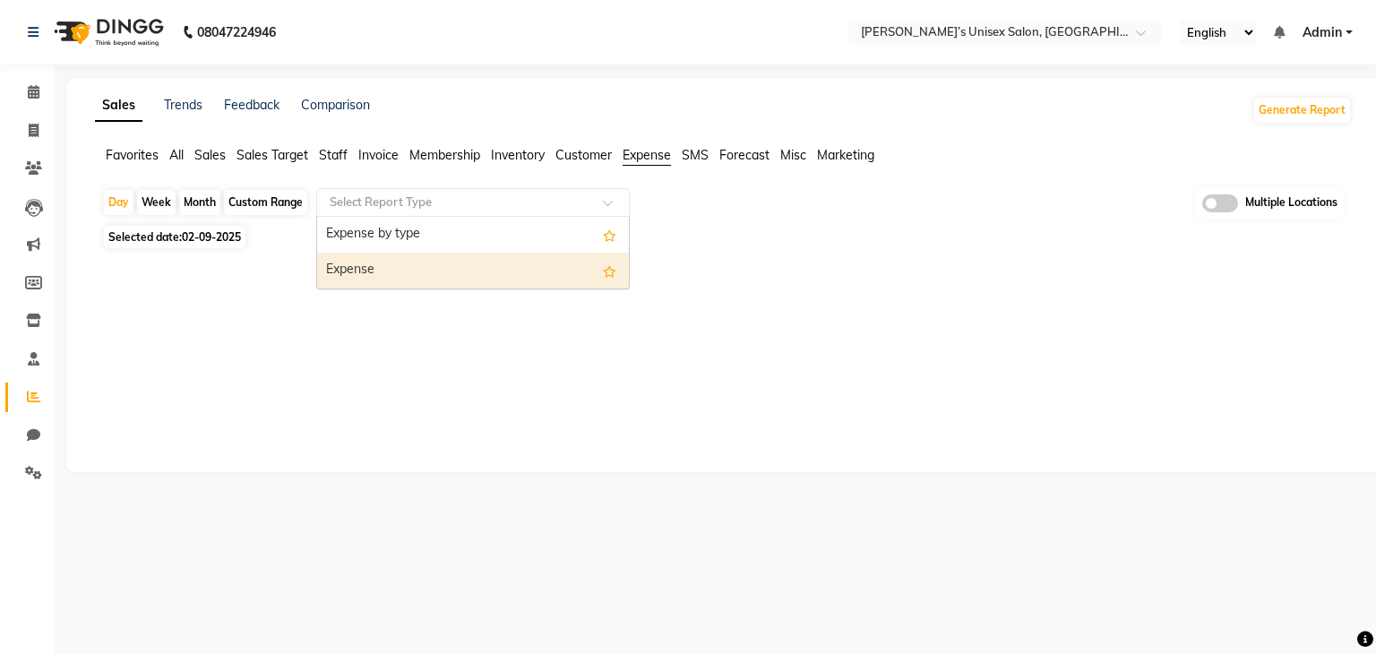
click at [382, 264] on div "Expense" at bounding box center [473, 271] width 312 height 36
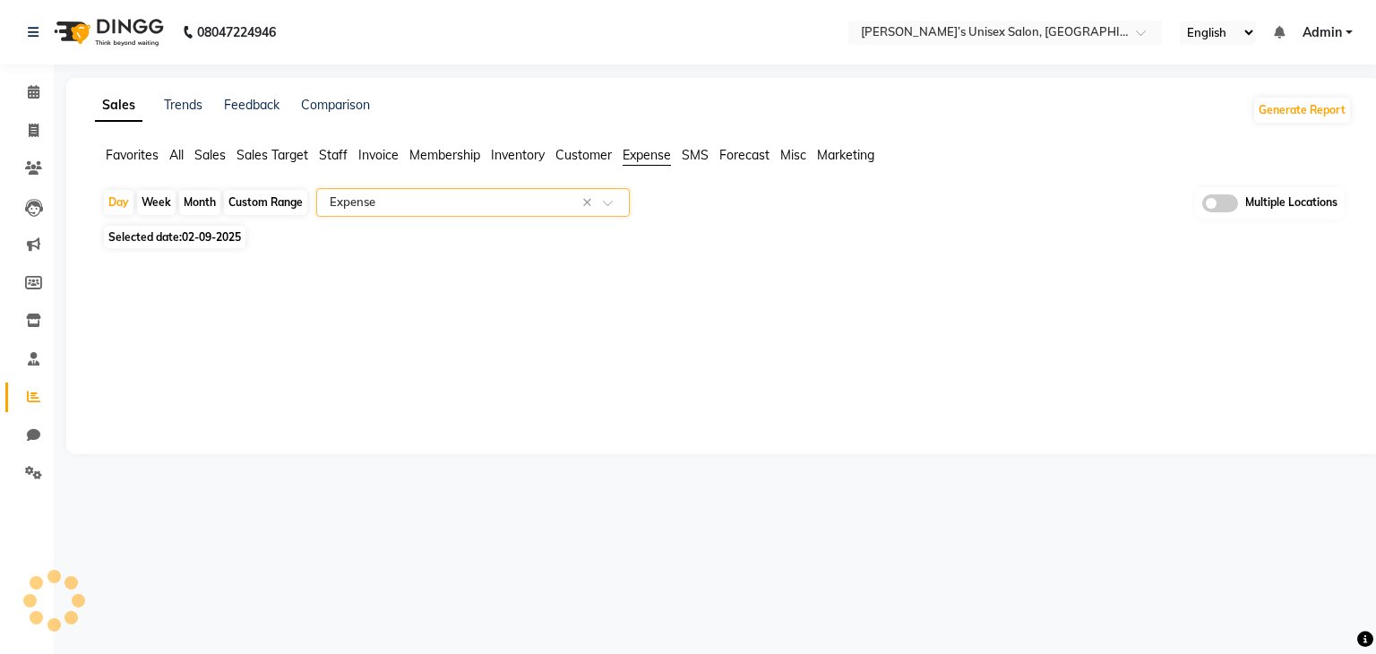
select select "filtered_report"
select select "csv"
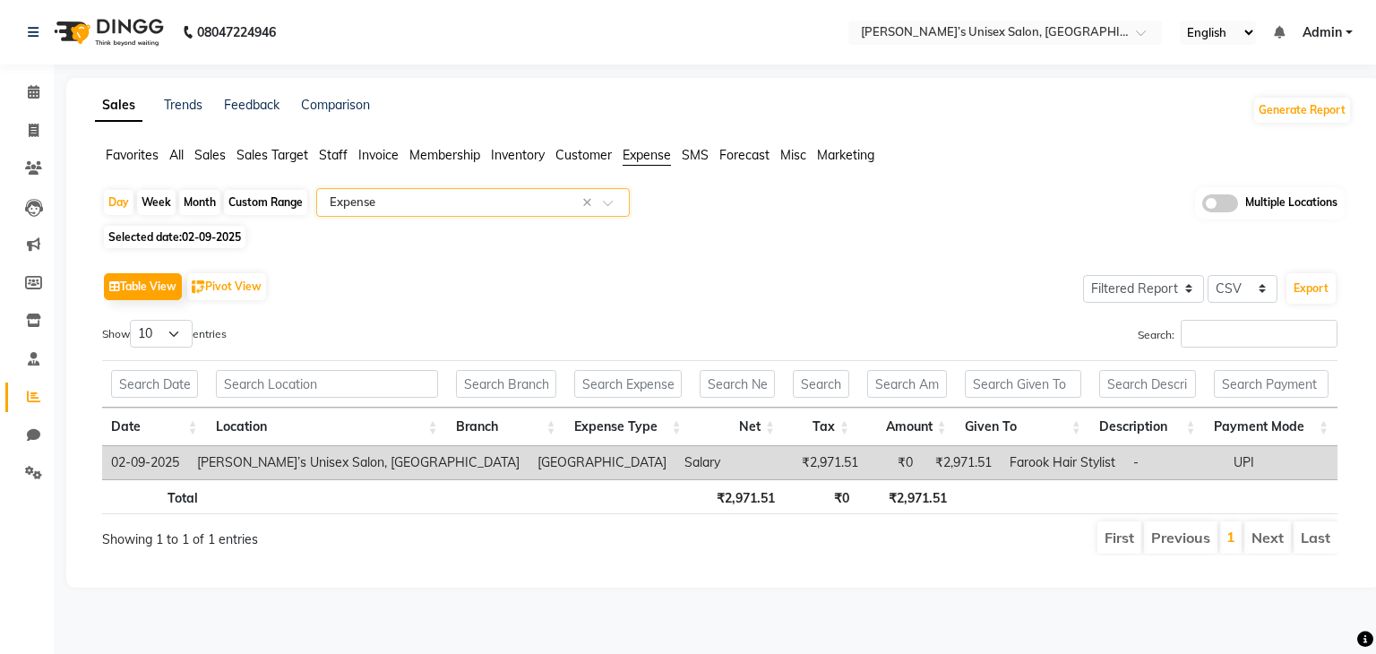
click at [442, 193] on input "text" at bounding box center [455, 202] width 258 height 18
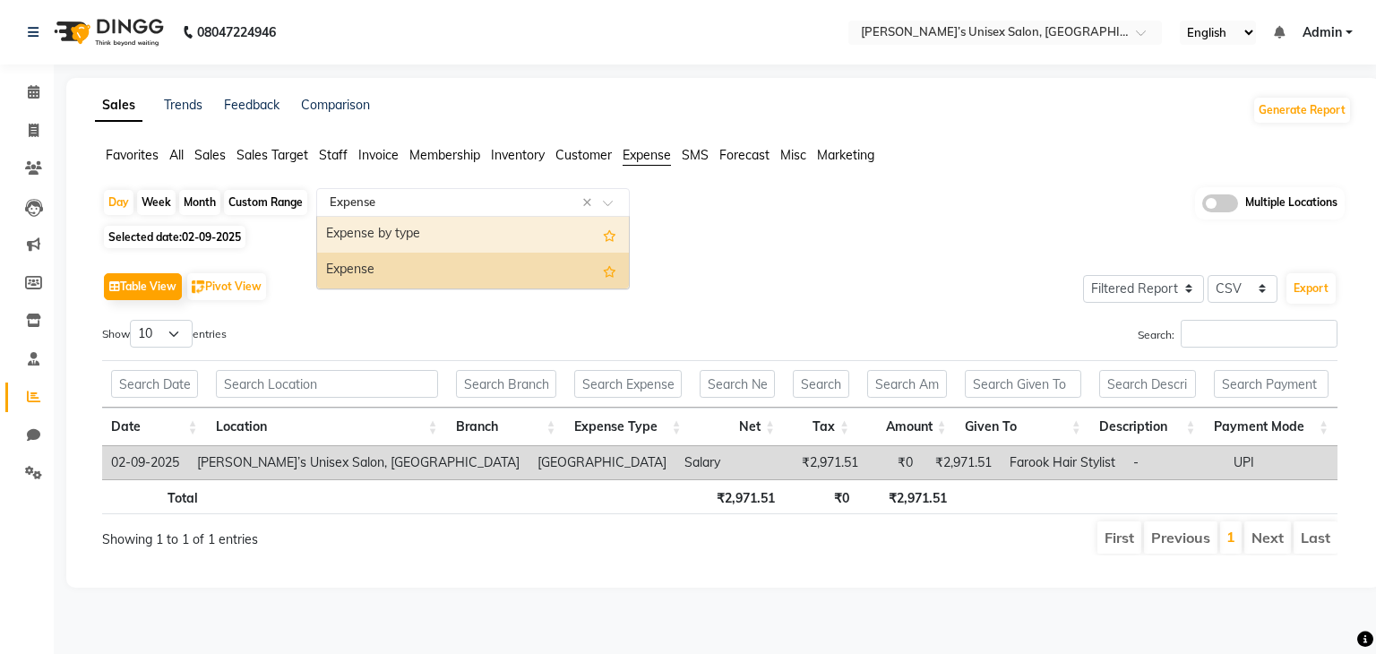
click at [430, 234] on div "Expense by type" at bounding box center [473, 235] width 312 height 36
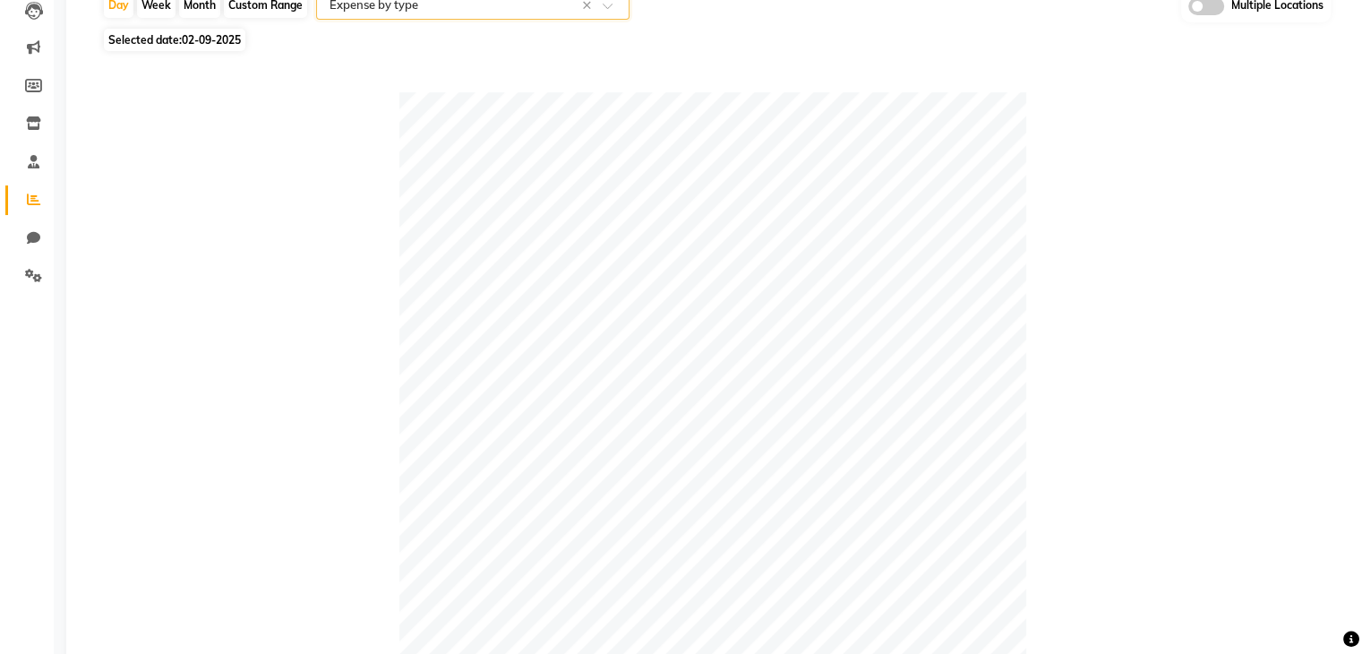
scroll to position [269, 0]
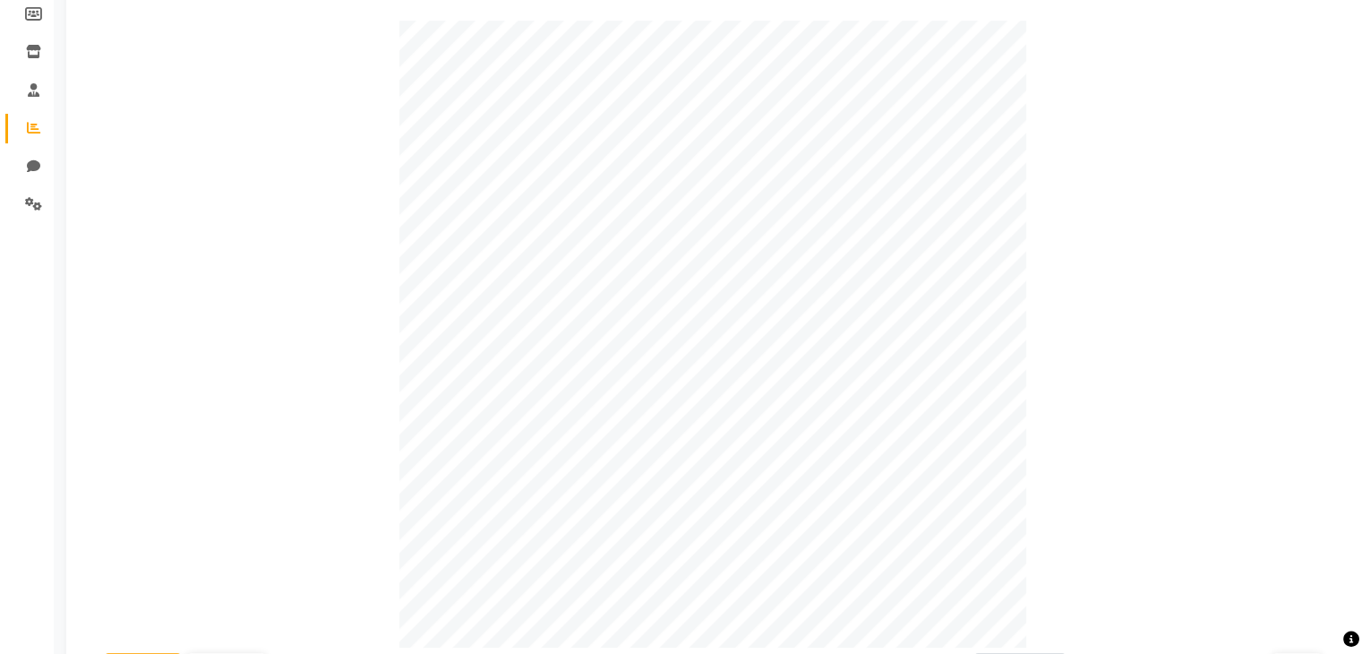
click at [206, 310] on div at bounding box center [713, 334] width 1222 height 627
click at [29, 85] on icon at bounding box center [34, 89] width 12 height 13
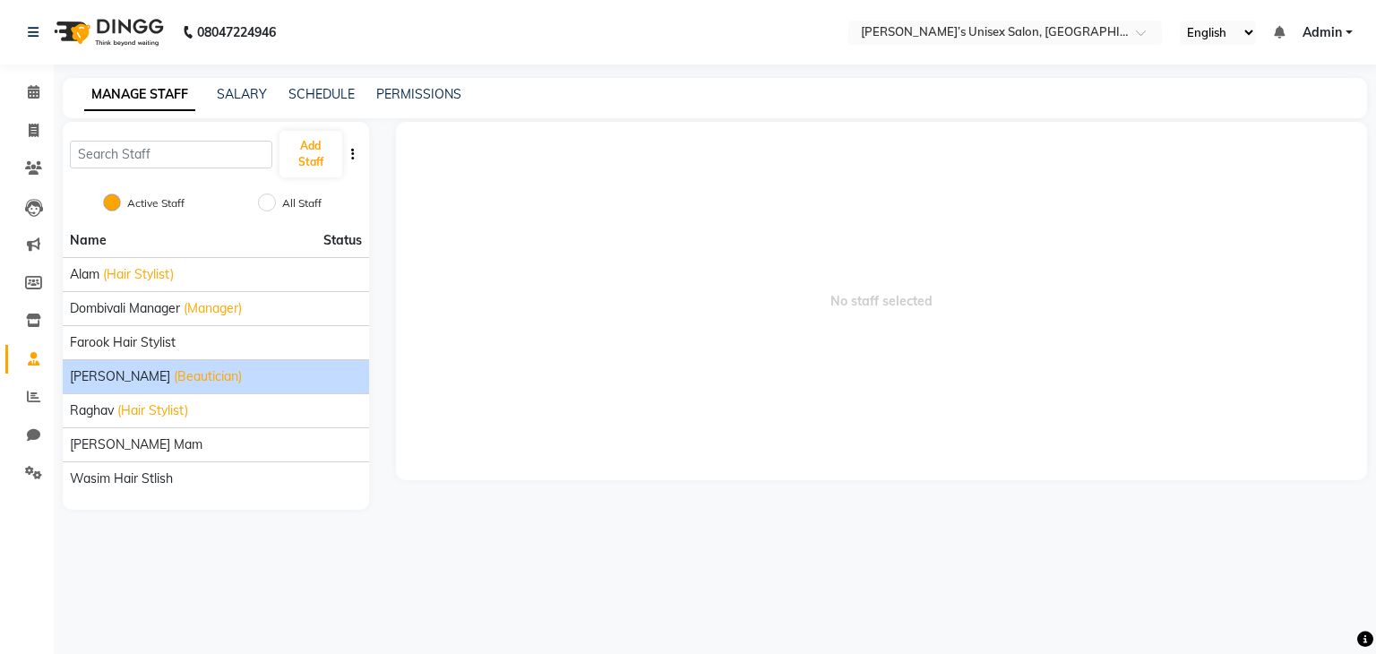
click at [99, 374] on span "[PERSON_NAME]" at bounding box center [120, 376] width 100 height 19
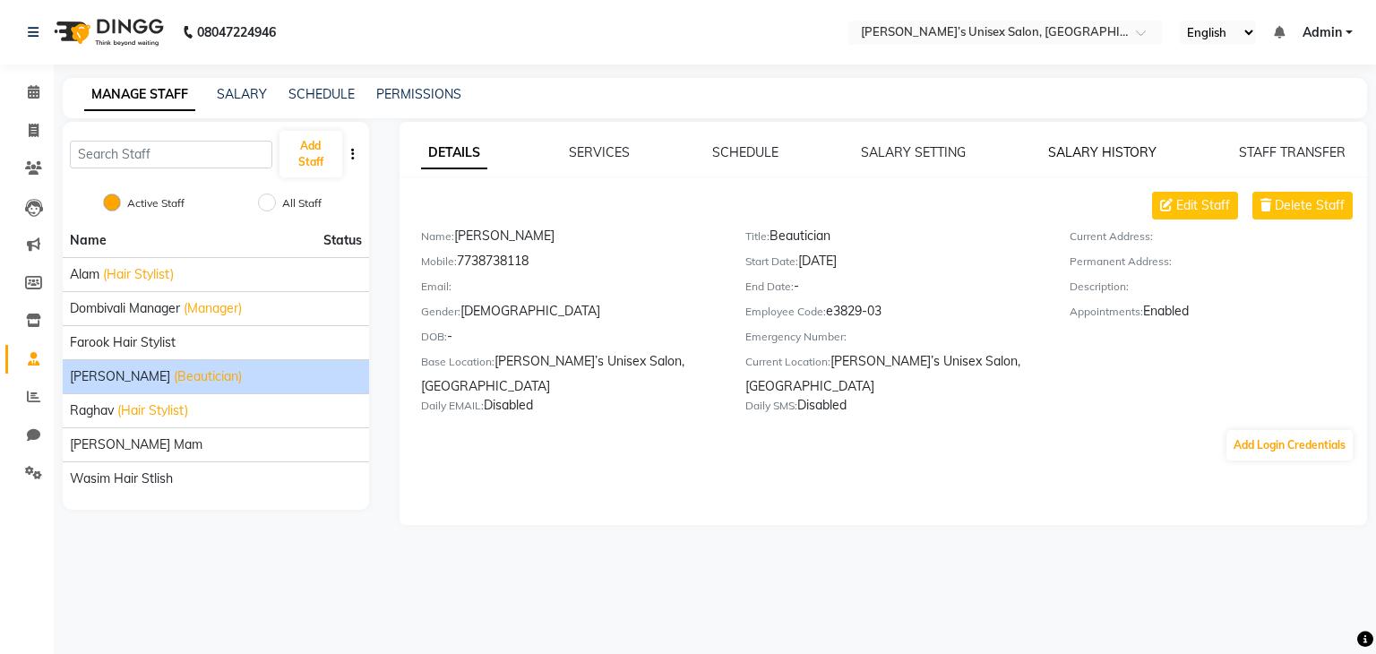
click at [1114, 154] on link "SALARY HISTORY" at bounding box center [1102, 152] width 108 height 16
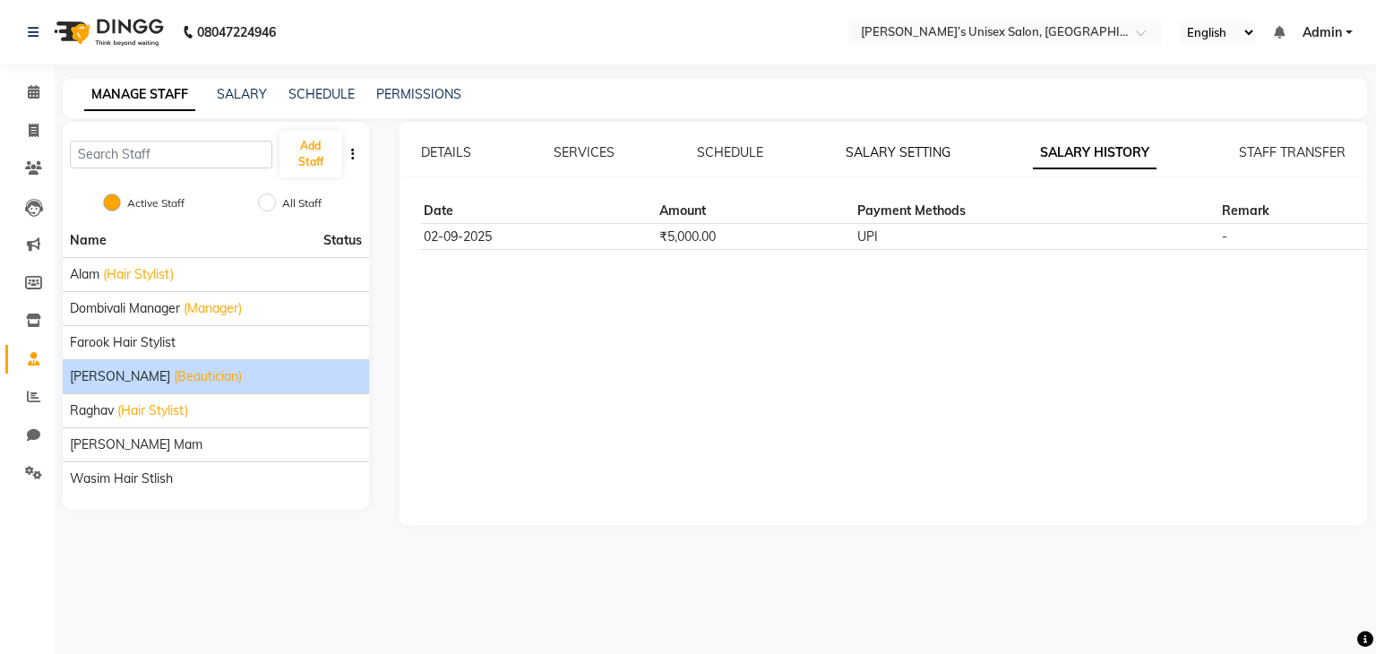
click at [890, 155] on link "SALARY SETTING" at bounding box center [898, 152] width 105 height 16
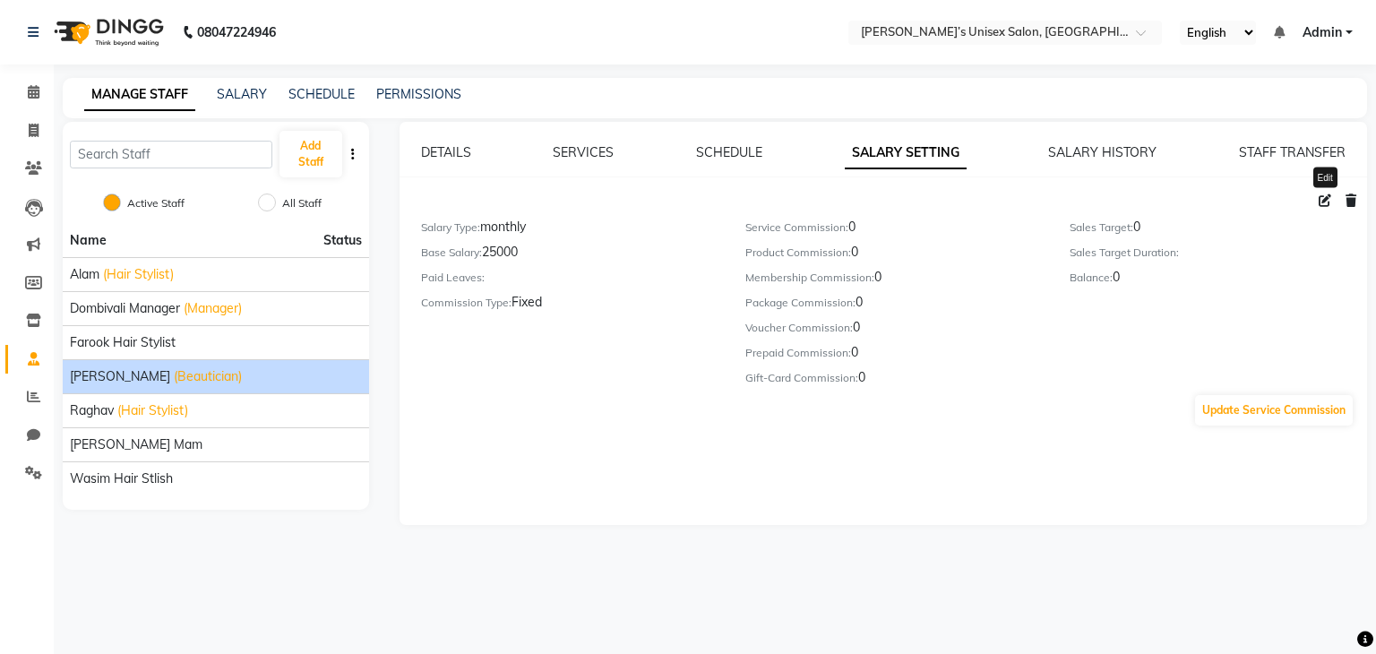
click at [1319, 204] on icon at bounding box center [1325, 200] width 13 height 13
select select "monthly"
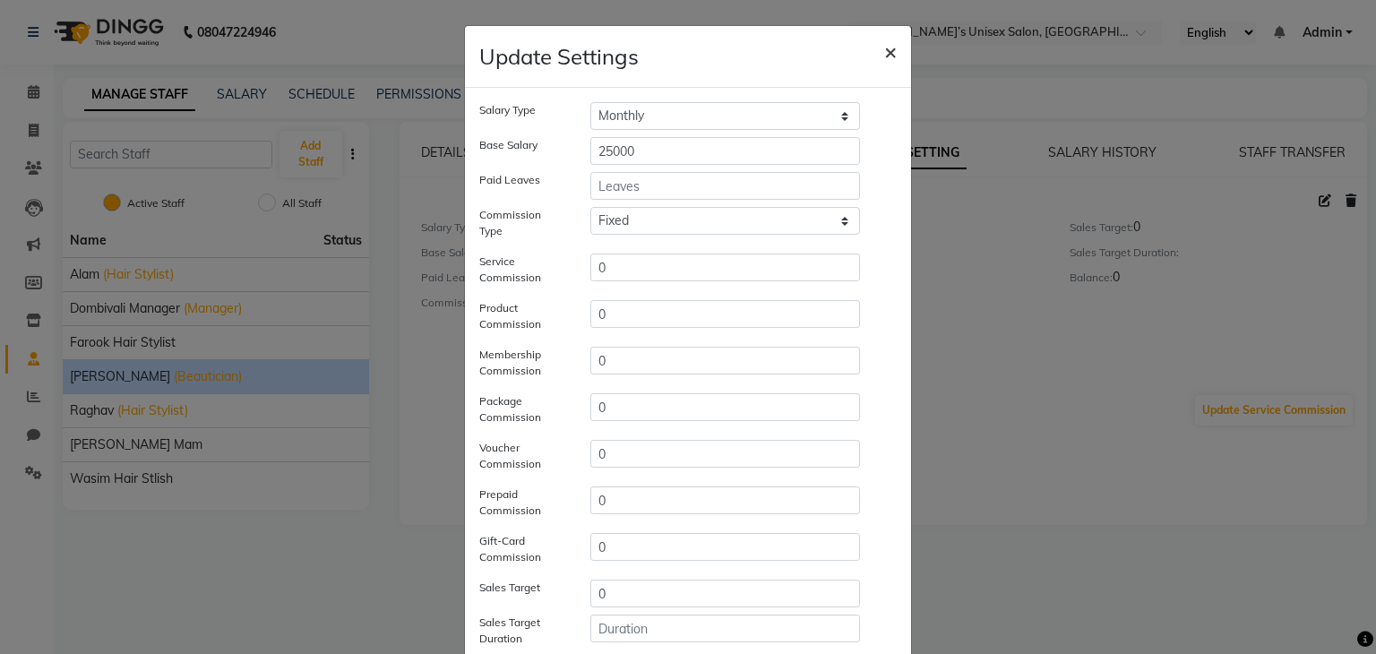
click at [885, 54] on span "×" at bounding box center [890, 51] width 13 height 27
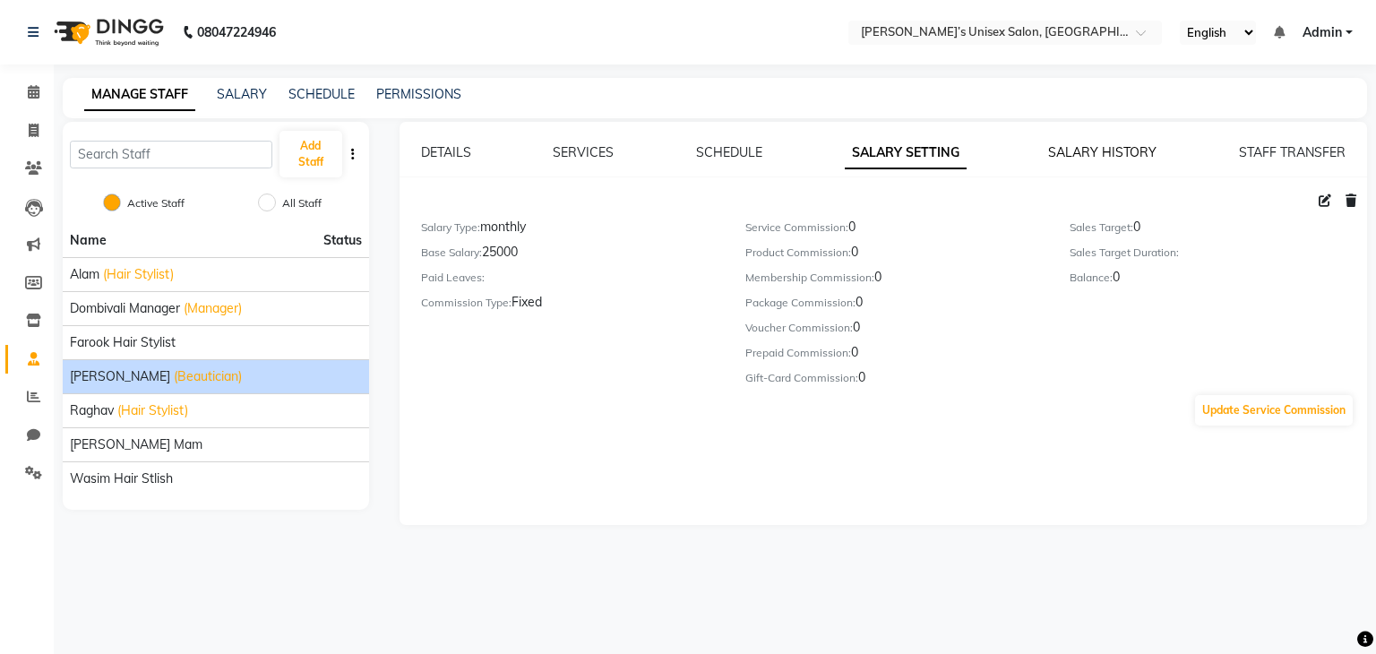
click at [1074, 157] on link "SALARY HISTORY" at bounding box center [1102, 152] width 108 height 16
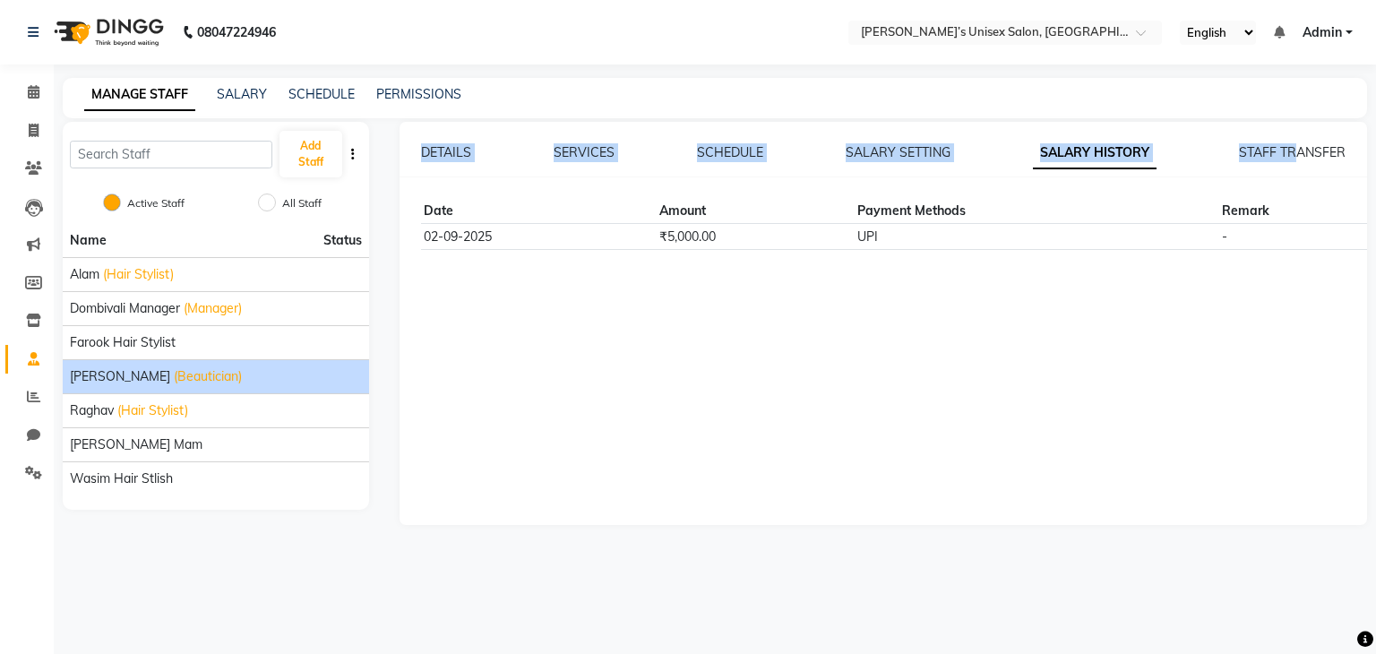
drag, startPoint x: 1295, startPoint y: 159, endPoint x: 1180, endPoint y: 162, distance: 115.6
click at [1180, 162] on div "DETAILS SERVICES SCHEDULE SALARY SETTING SALARY HISTORY STAFF TRANSFER Date Amo…" at bounding box center [884, 196] width 968 height 107
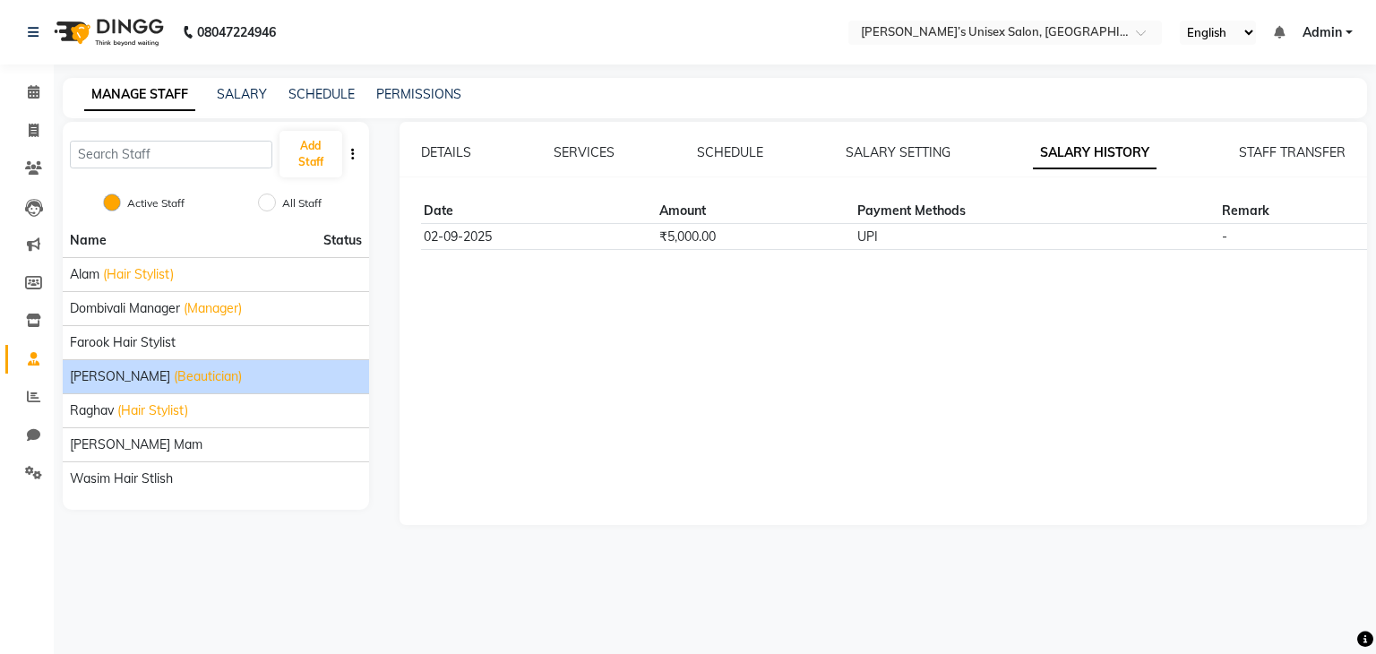
click at [1234, 216] on th "Remark" at bounding box center [1303, 211] width 170 height 25
click at [1225, 241] on td "-" at bounding box center [1303, 236] width 170 height 25
click at [960, 234] on td "UPI" at bounding box center [1037, 236] width 365 height 25
click at [808, 241] on td "₹5,000.00" at bounding box center [755, 236] width 198 height 25
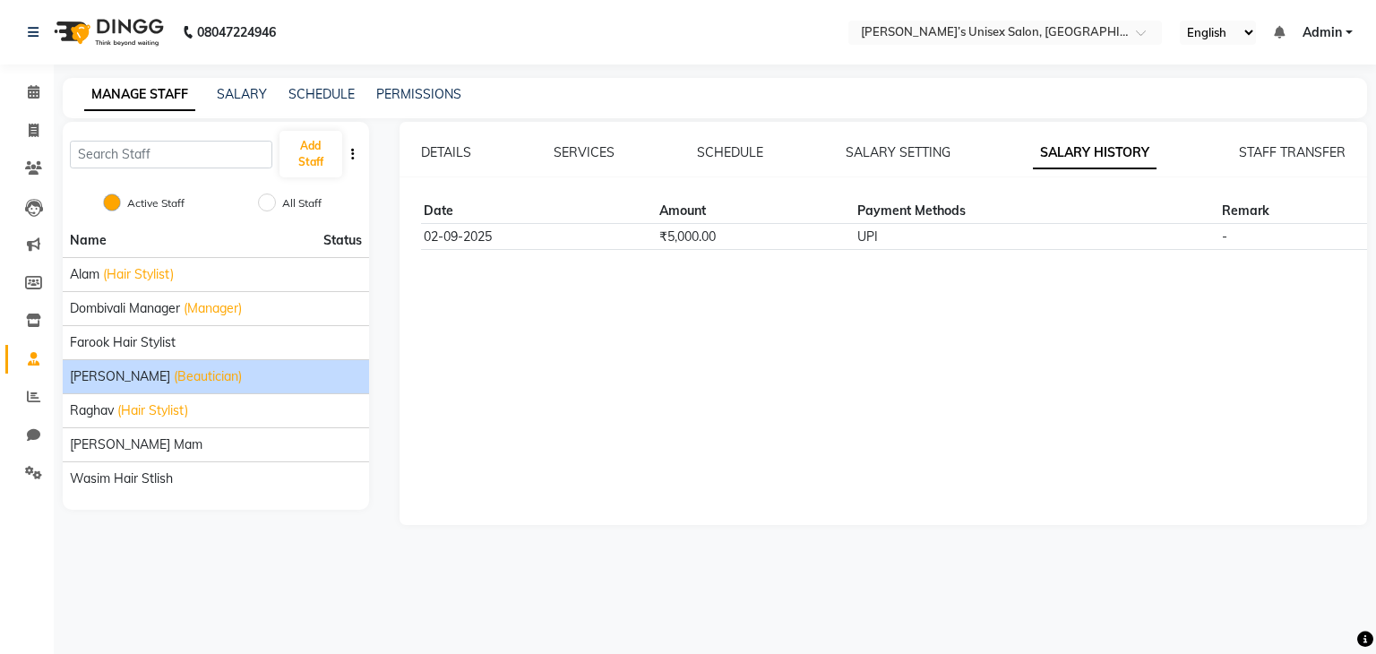
click at [604, 233] on td "02-09-2025" at bounding box center [539, 236] width 236 height 25
click at [434, 153] on link "DETAILS" at bounding box center [446, 152] width 50 height 16
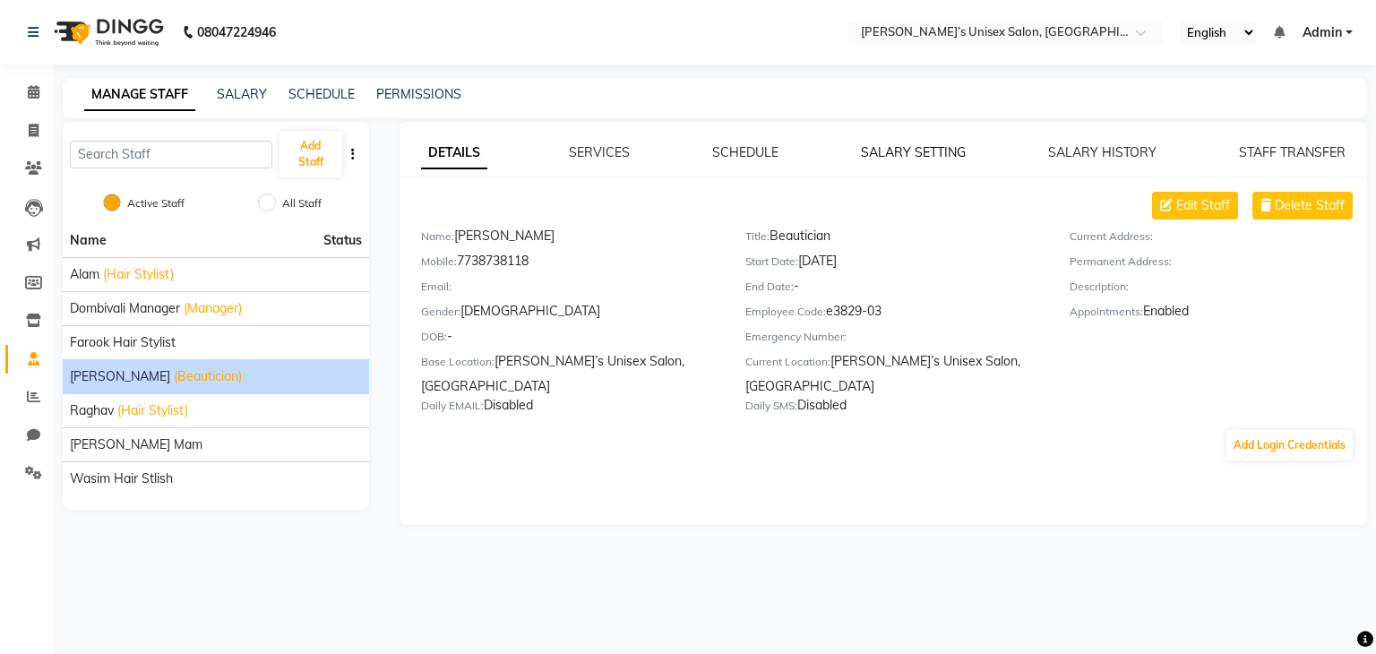
click at [907, 149] on link "SALARY SETTING" at bounding box center [913, 152] width 105 height 16
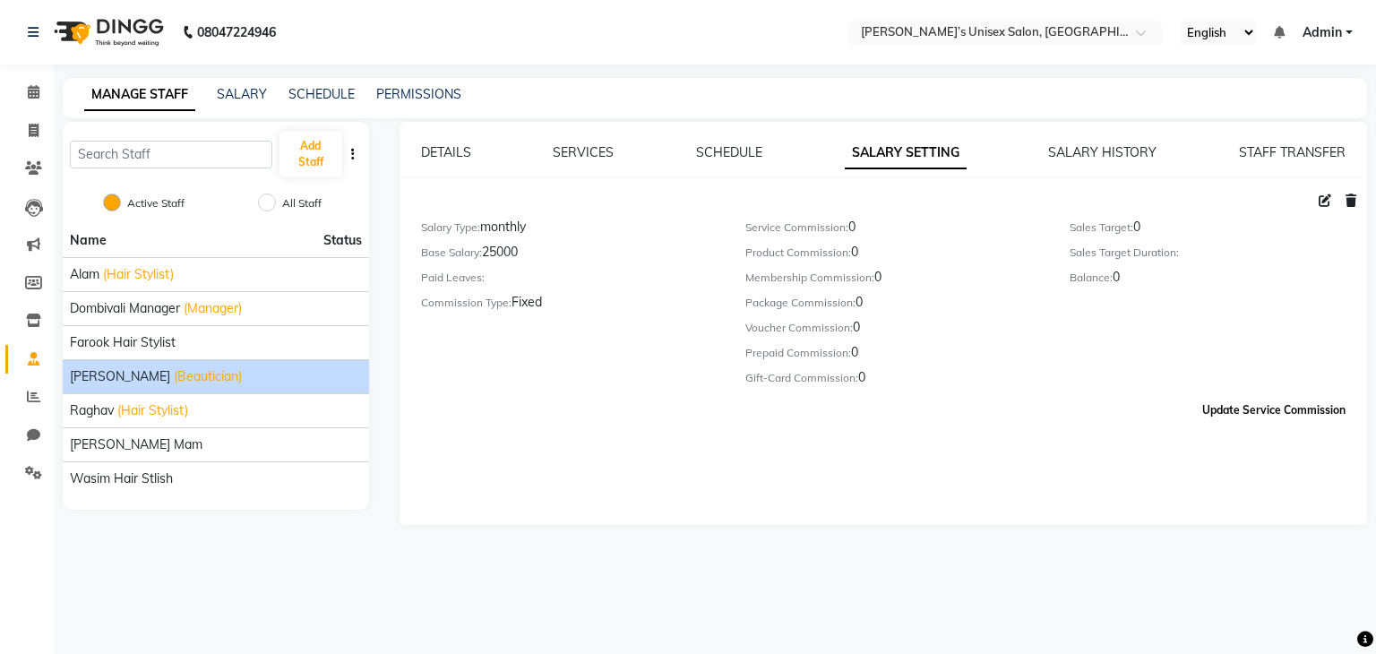
click at [1282, 424] on button "Update Service Commission" at bounding box center [1274, 410] width 158 height 30
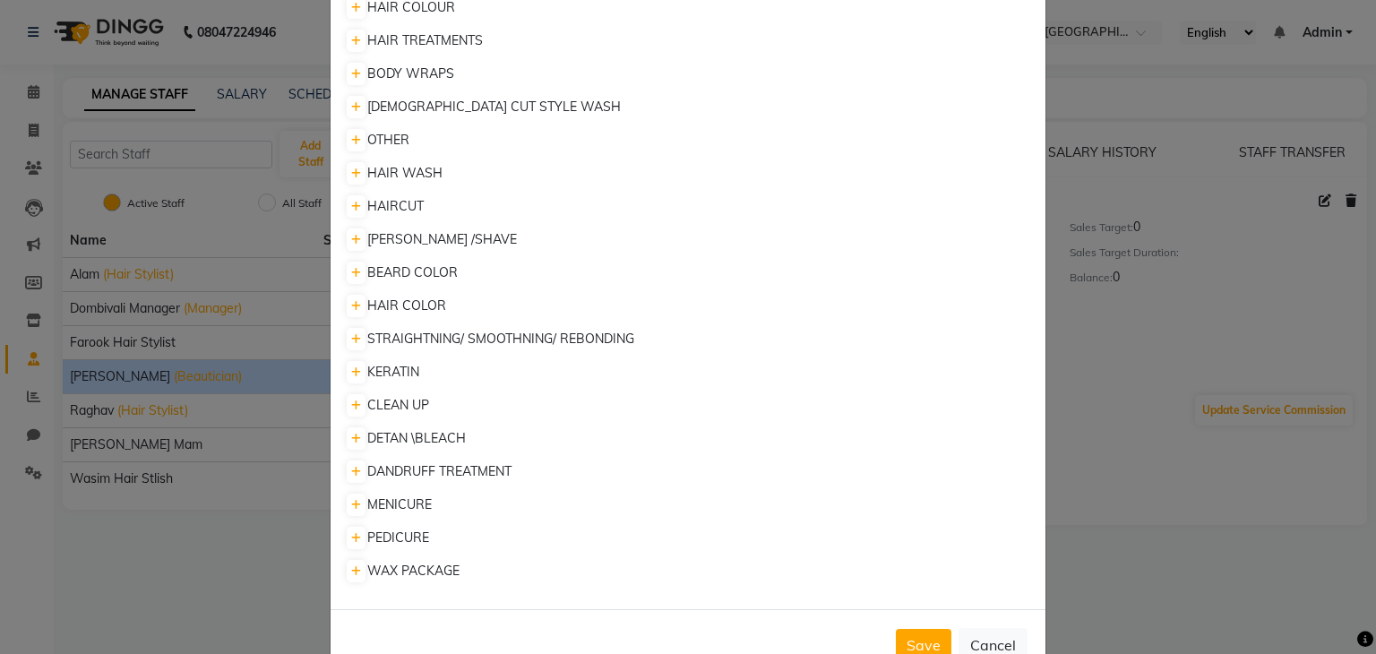
scroll to position [2821, 0]
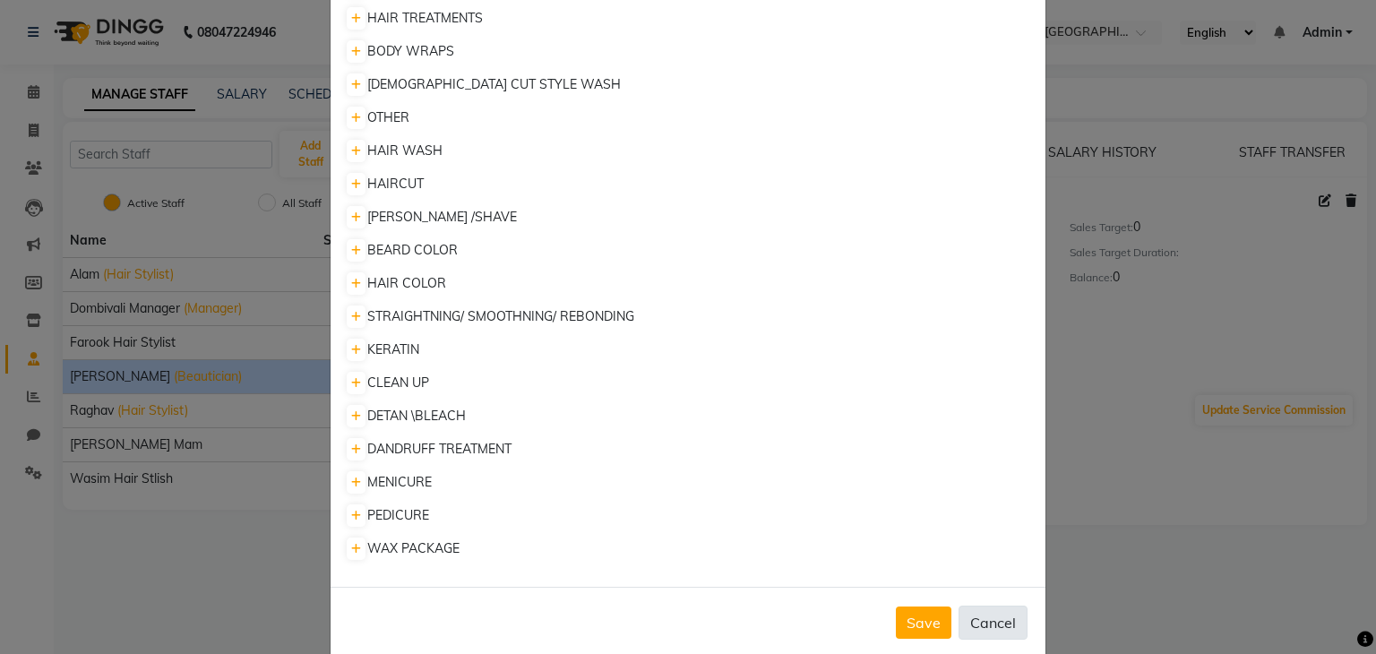
click at [1004, 606] on button "Cancel" at bounding box center [992, 623] width 69 height 34
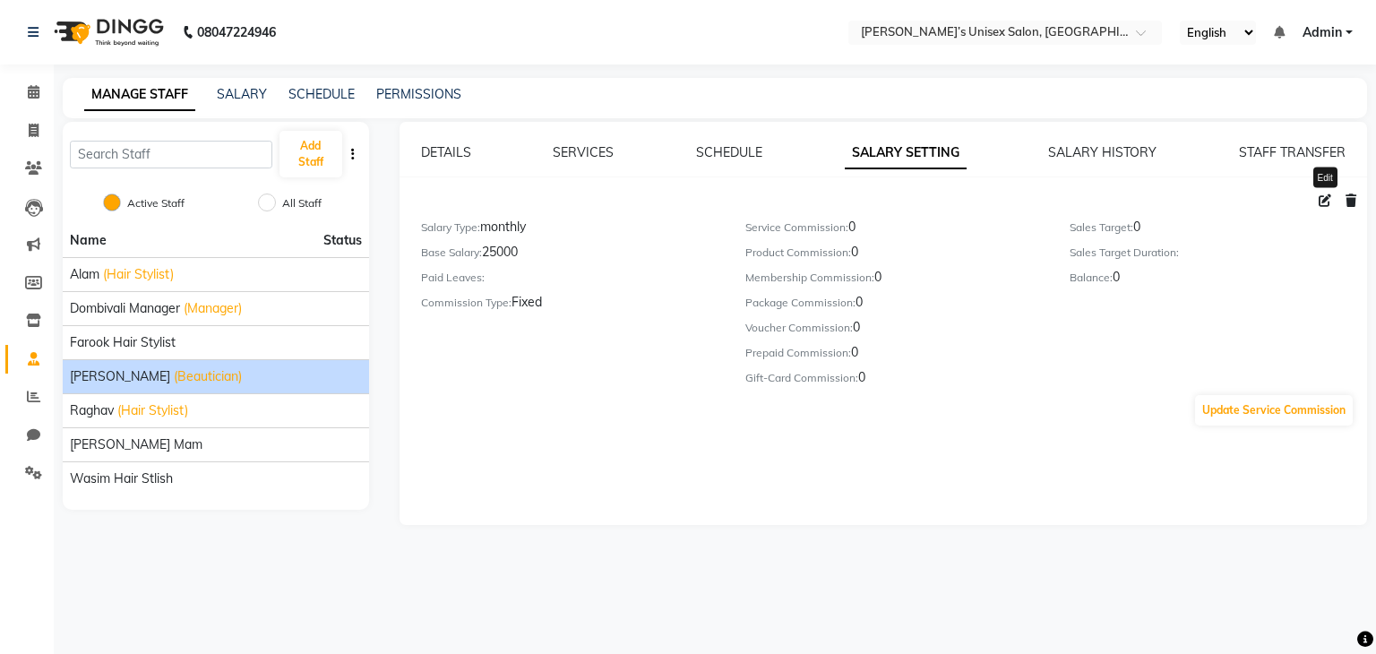
click at [1324, 201] on icon at bounding box center [1325, 200] width 13 height 13
select select "monthly"
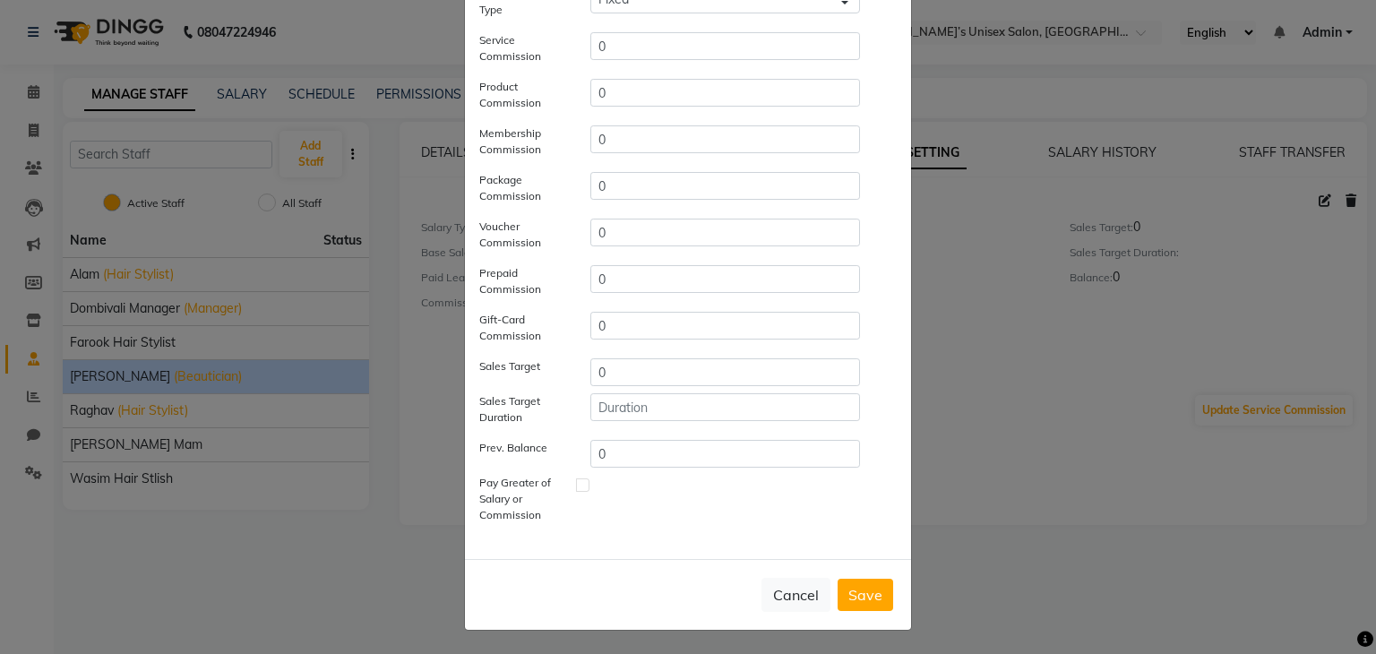
scroll to position [222, 0]
click at [785, 591] on button "Cancel" at bounding box center [795, 594] width 69 height 34
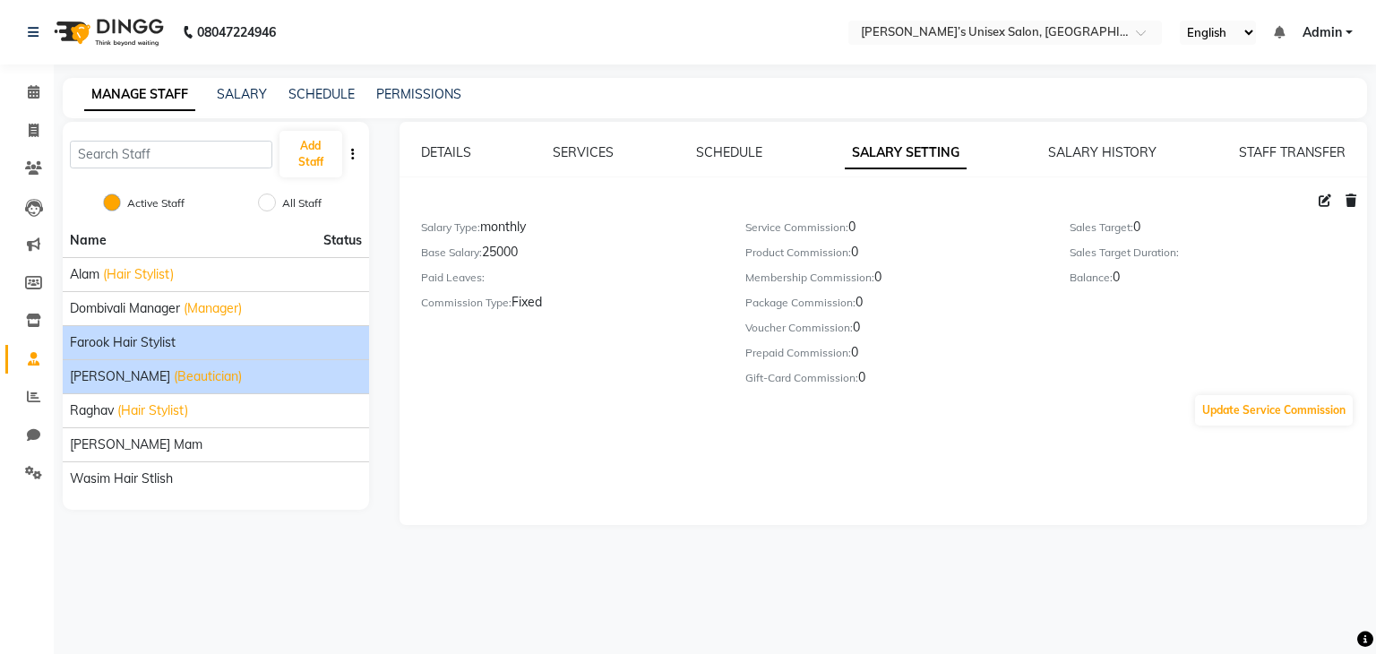
click at [139, 349] on span "Farook Hair Stylist" at bounding box center [123, 342] width 106 height 19
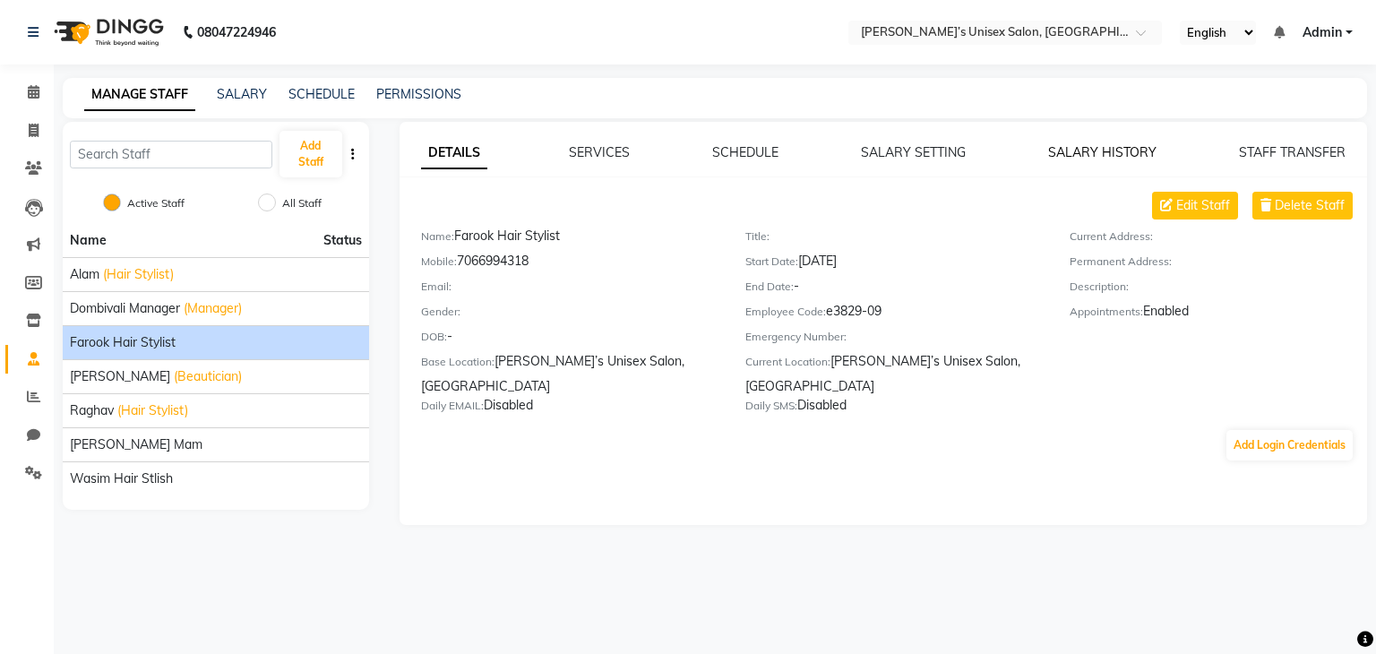
click at [1078, 152] on link "SALARY HISTORY" at bounding box center [1102, 152] width 108 height 16
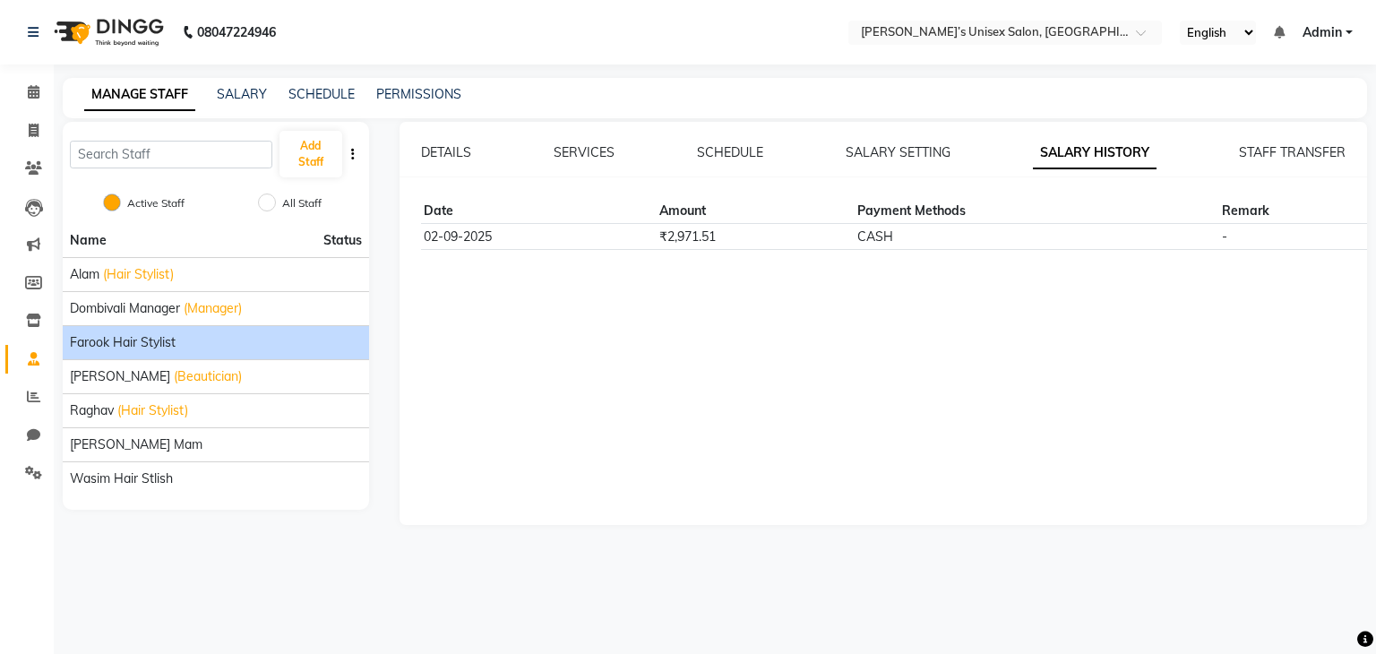
click at [876, 162] on div "DETAILS SERVICES SCHEDULE SALARY SETTING SALARY HISTORY STAFF TRANSFER Date Amo…" at bounding box center [884, 196] width 968 height 107
click at [881, 147] on link "SALARY SETTING" at bounding box center [898, 152] width 105 height 16
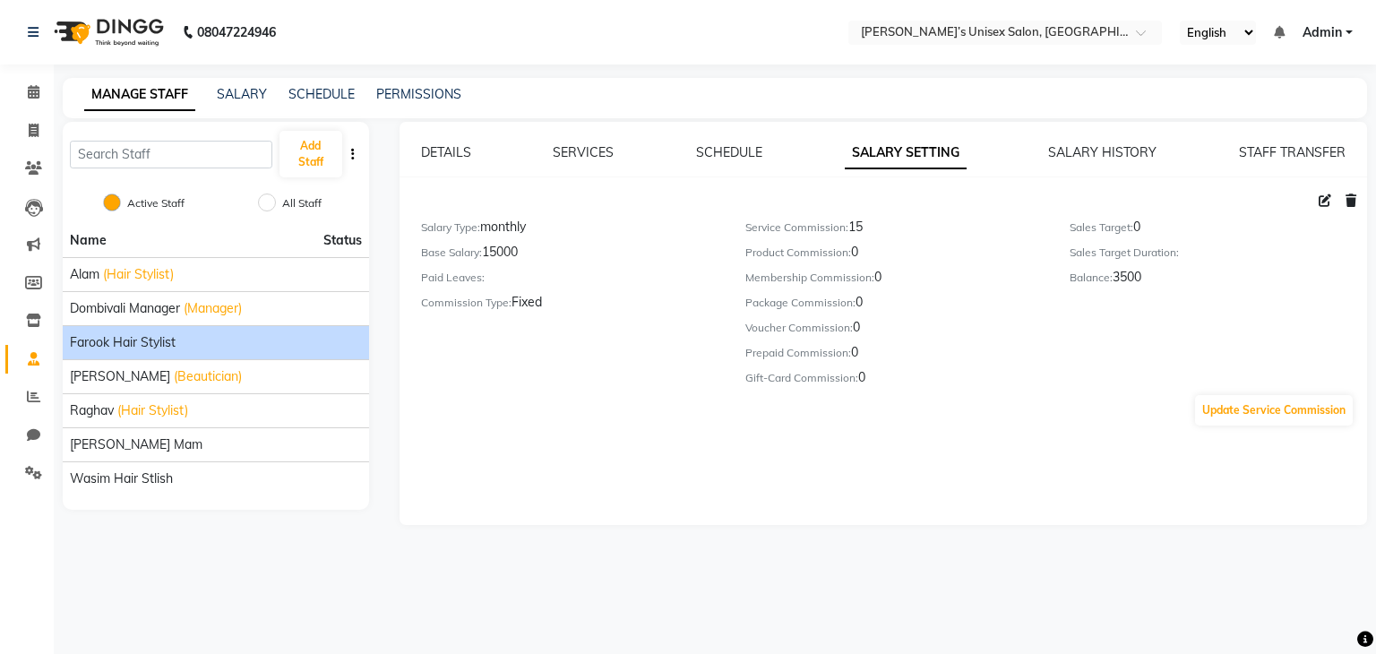
click at [1325, 203] on icon at bounding box center [1325, 200] width 13 height 13
select select "monthly"
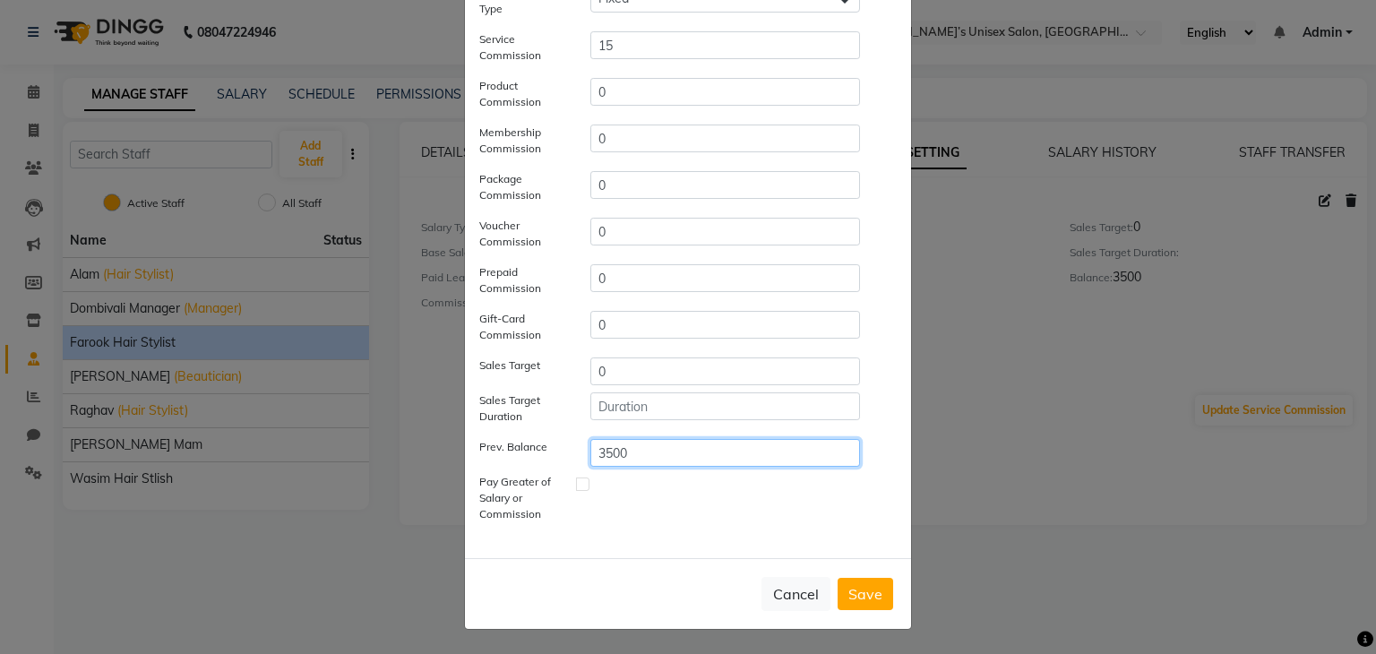
click at [634, 451] on input "3500" at bounding box center [725, 453] width 270 height 28
type input "3"
click at [853, 606] on button "Save" at bounding box center [866, 594] width 56 height 32
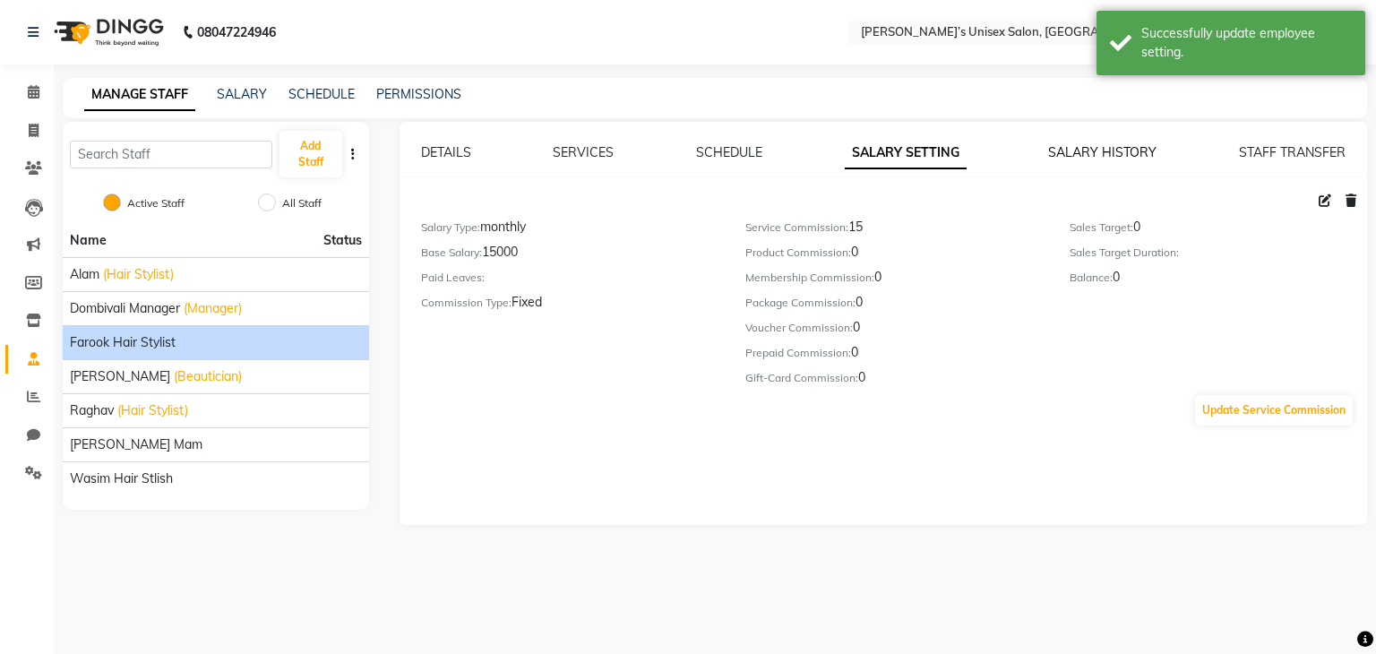
click at [1111, 159] on link "SALARY HISTORY" at bounding box center [1102, 152] width 108 height 16
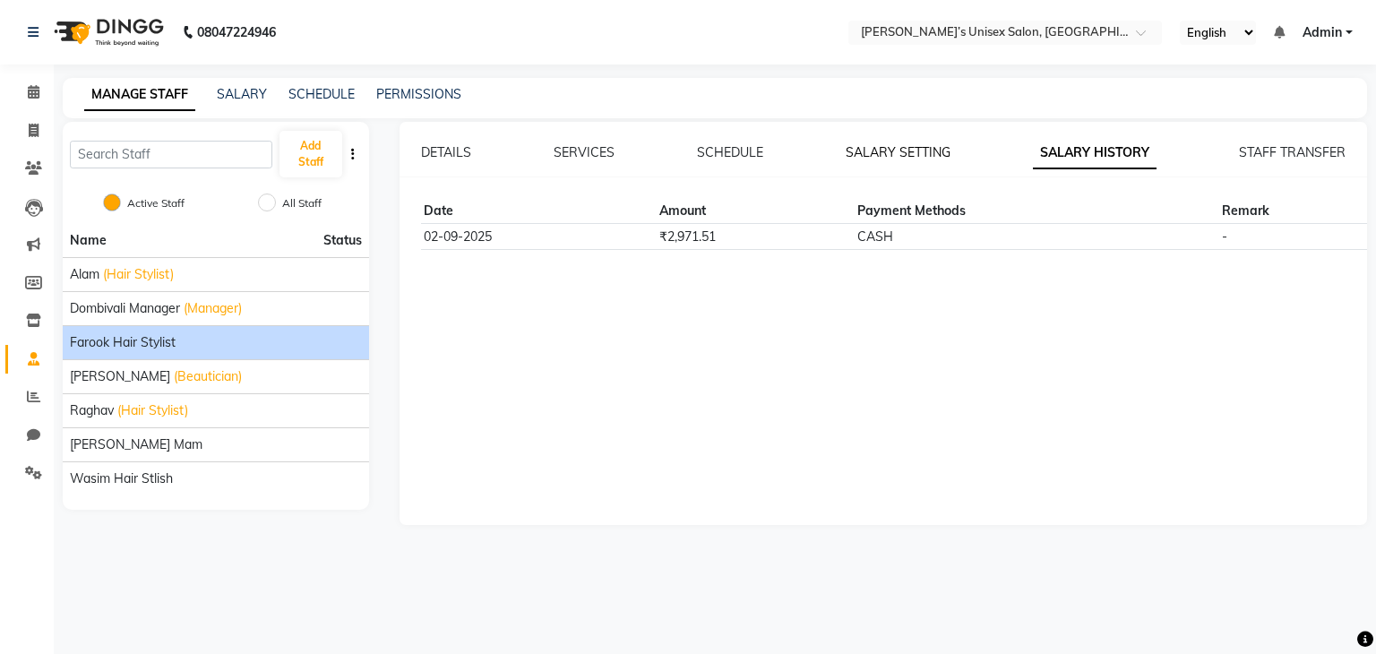
click at [879, 156] on link "SALARY SETTING" at bounding box center [898, 152] width 105 height 16
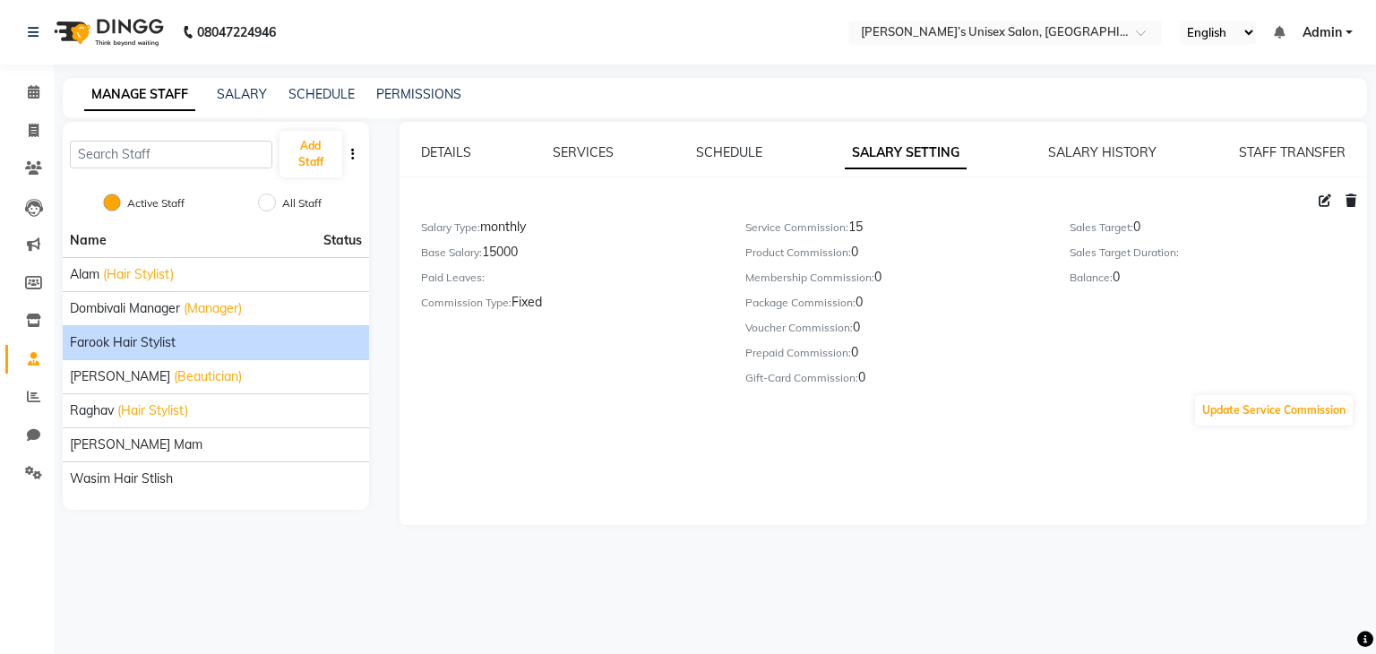
click at [1326, 198] on icon at bounding box center [1325, 200] width 13 height 13
select select "monthly"
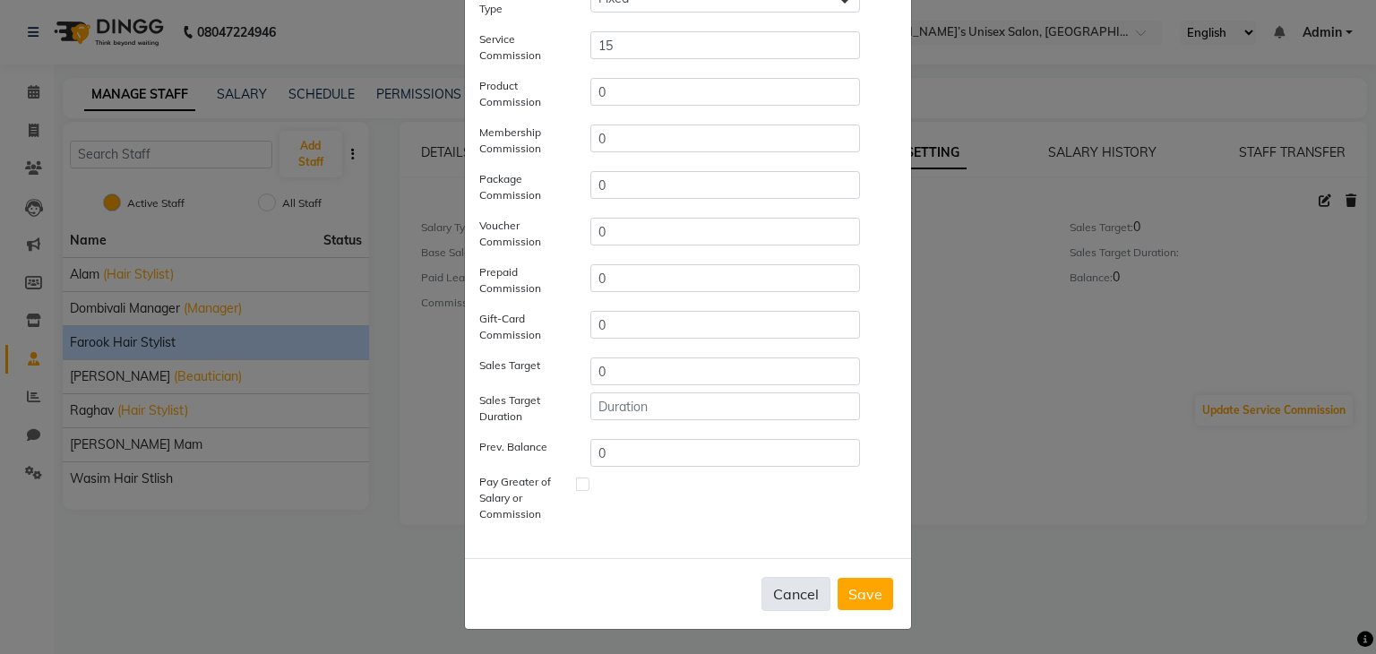
click at [770, 588] on button "Cancel" at bounding box center [795, 594] width 69 height 34
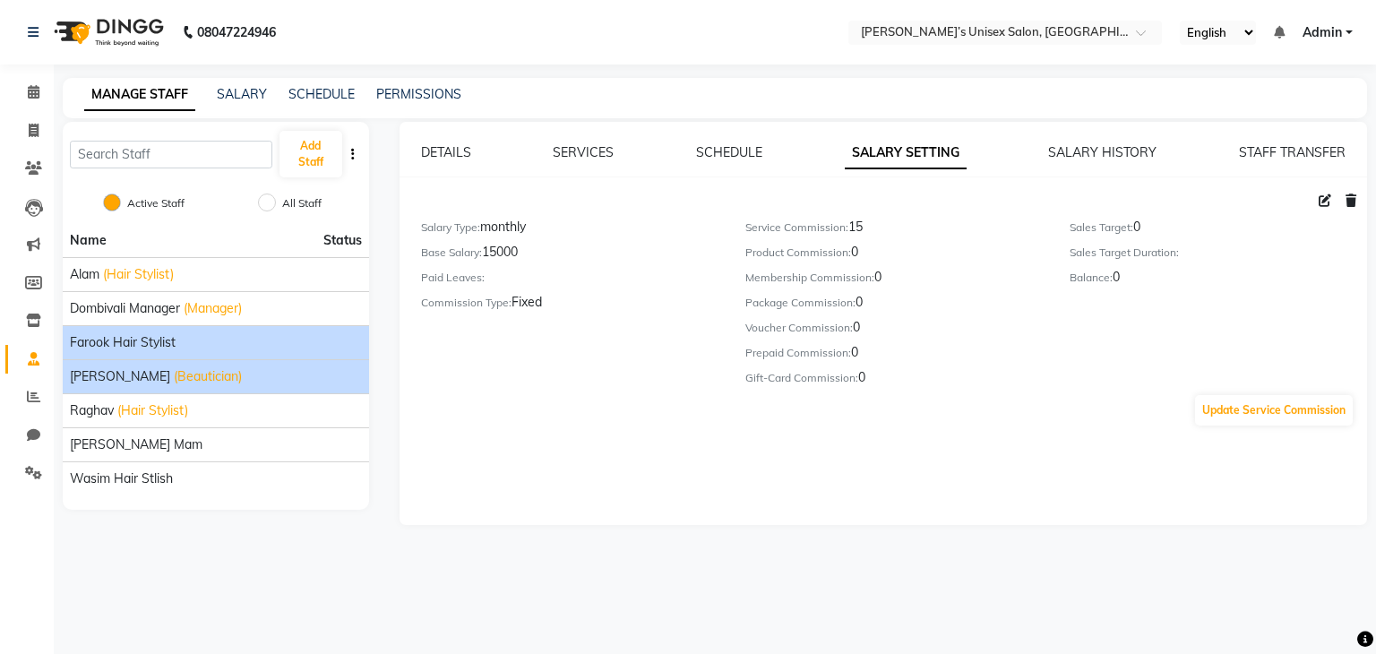
click at [208, 381] on div "Jagruti (Beautician)" at bounding box center [216, 376] width 292 height 19
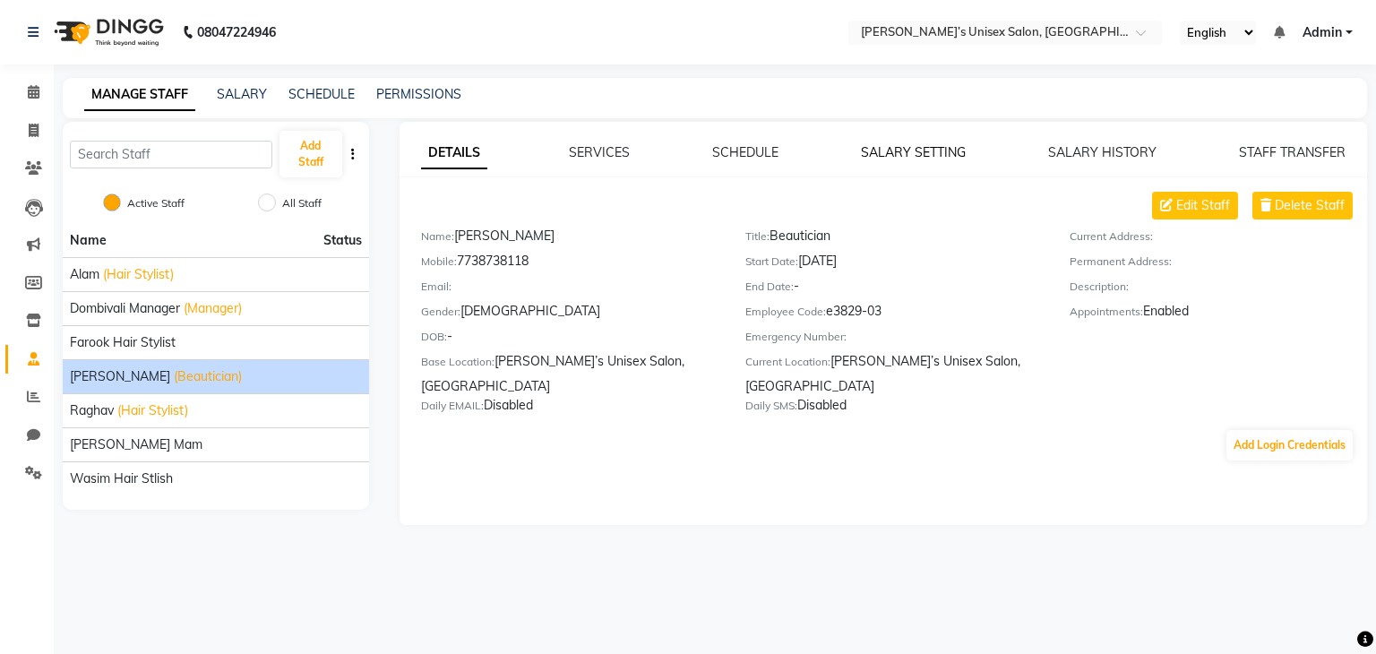
click at [902, 157] on link "SALARY SETTING" at bounding box center [913, 152] width 105 height 16
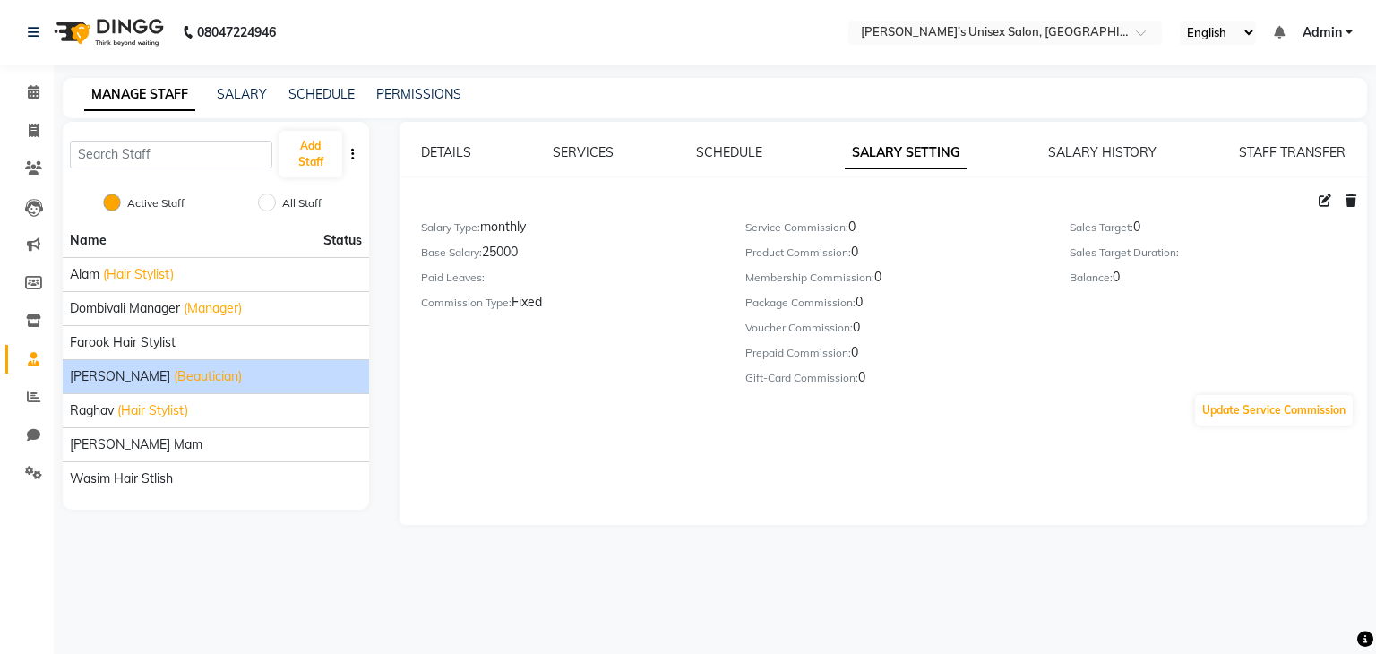
click at [1114, 231] on label "Sales Target:" at bounding box center [1102, 227] width 64 height 16
click at [1102, 279] on label "Balance:" at bounding box center [1091, 278] width 43 height 16
click at [1321, 201] on icon at bounding box center [1325, 200] width 13 height 13
select select "monthly"
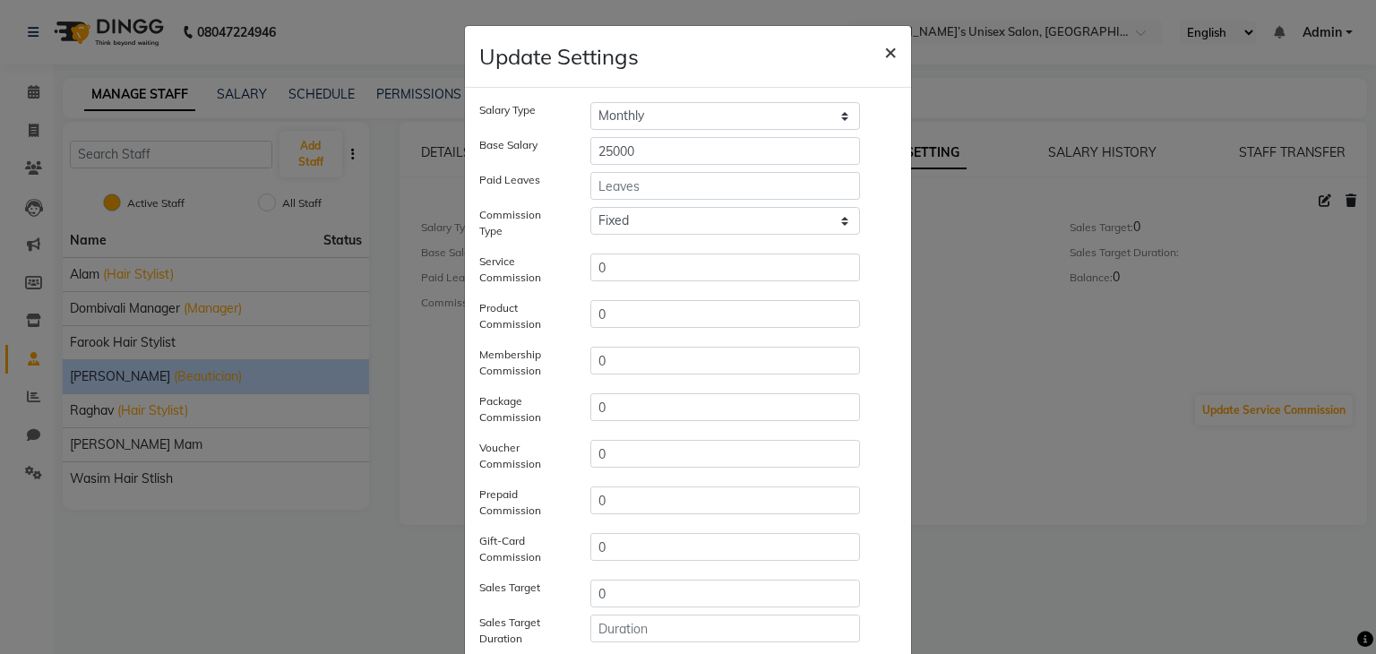
click at [884, 52] on span "×" at bounding box center [890, 51] width 13 height 27
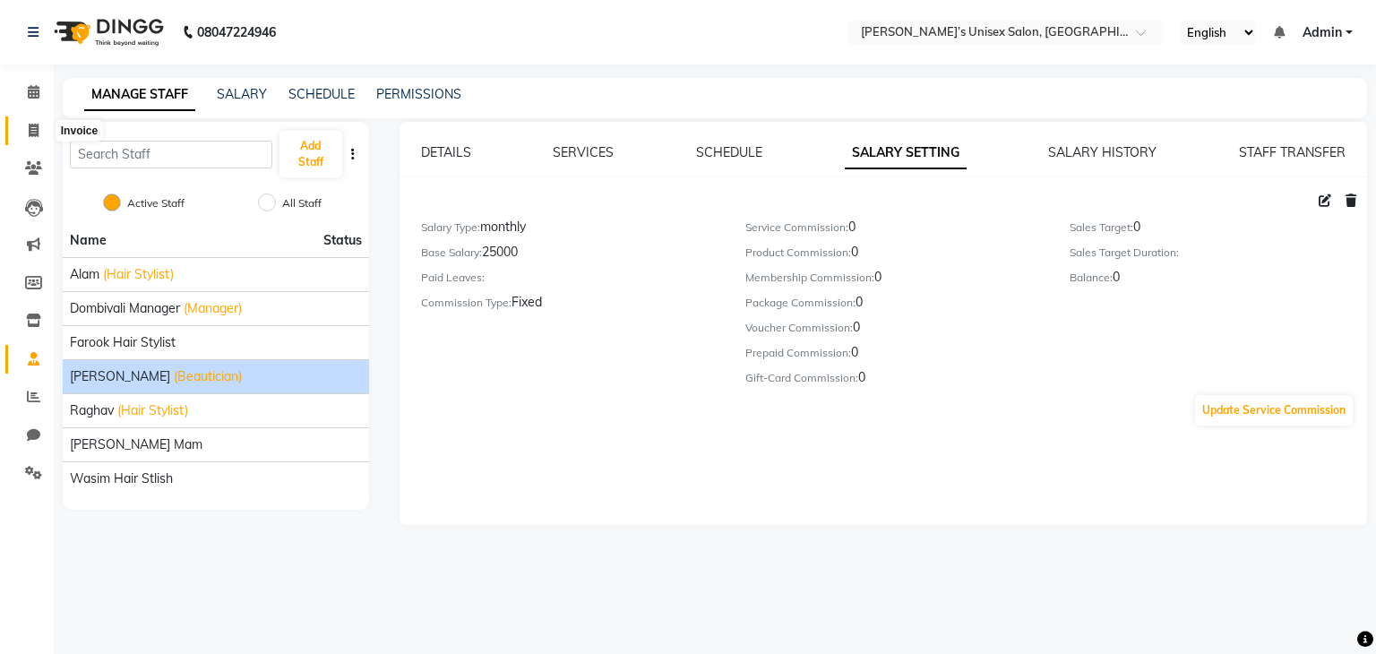
click at [26, 126] on span at bounding box center [33, 131] width 31 height 21
select select "service"
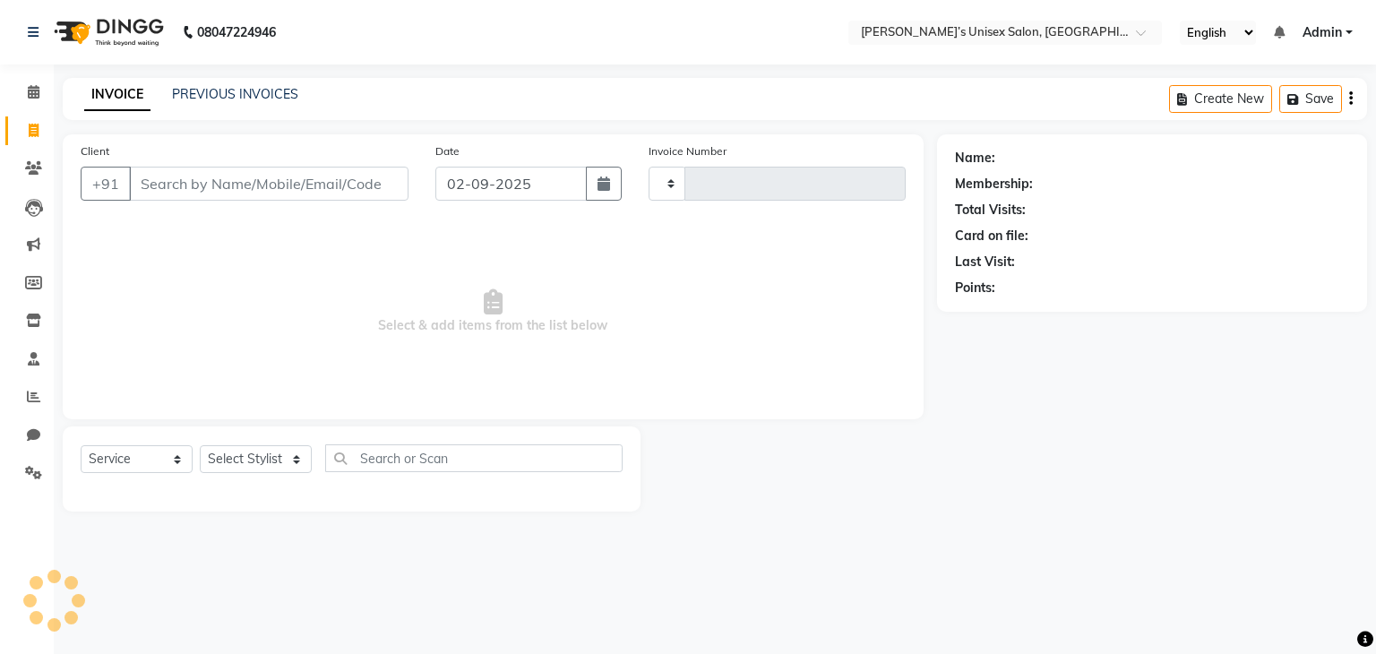
type input "0765"
select select "8637"
click at [30, 473] on icon at bounding box center [33, 472] width 17 height 13
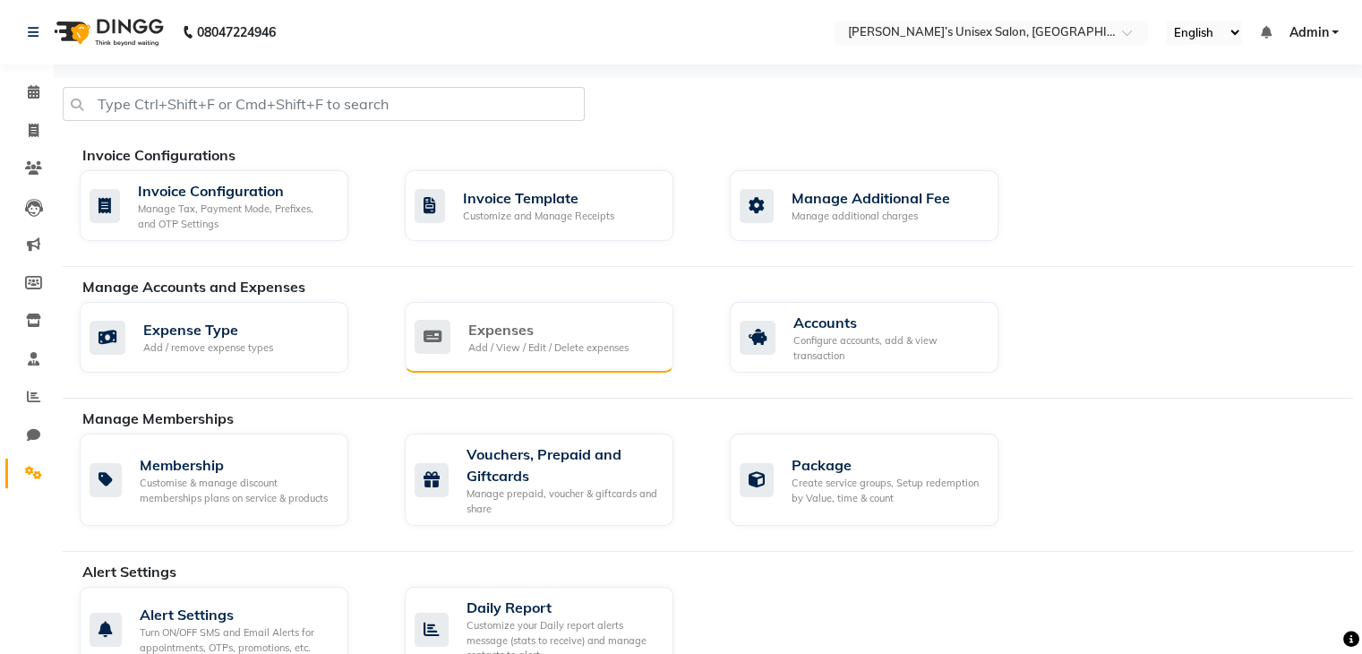
click at [524, 337] on div "Expenses" at bounding box center [548, 329] width 160 height 21
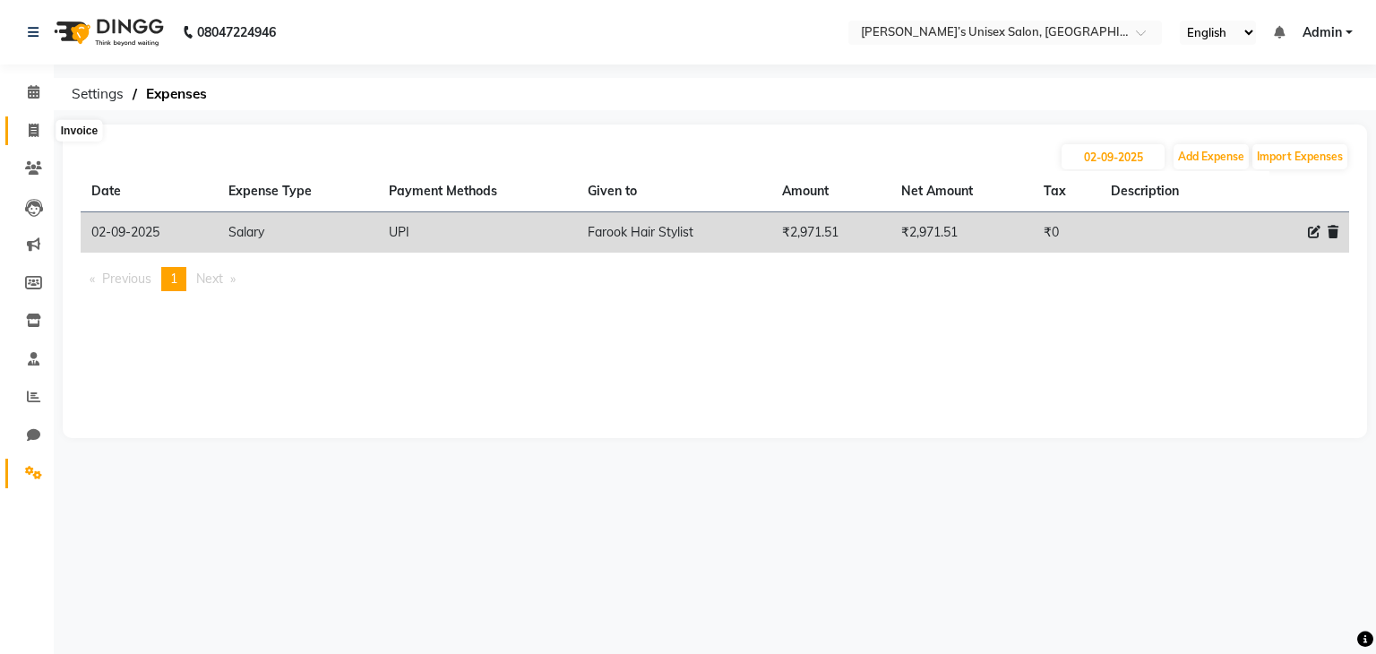
click at [30, 133] on icon at bounding box center [34, 130] width 10 height 13
select select "service"
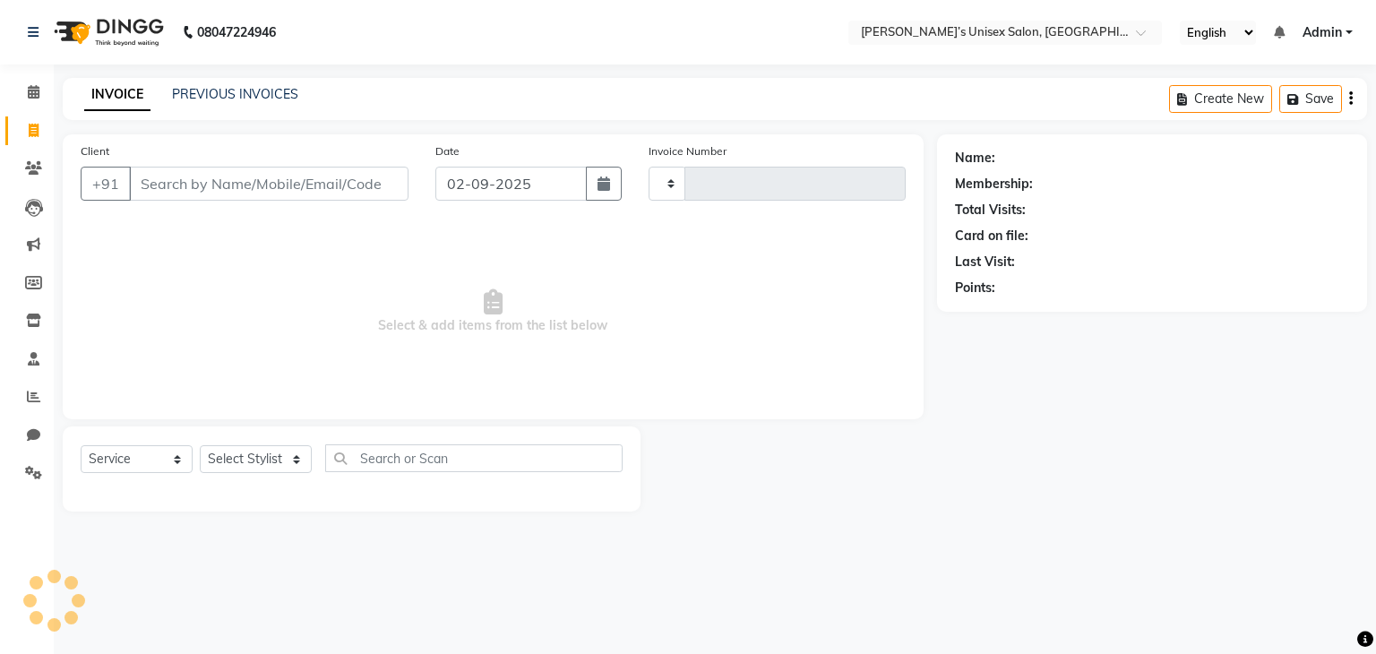
type input "0765"
select select "8637"
click at [35, 92] on icon at bounding box center [34, 91] width 12 height 13
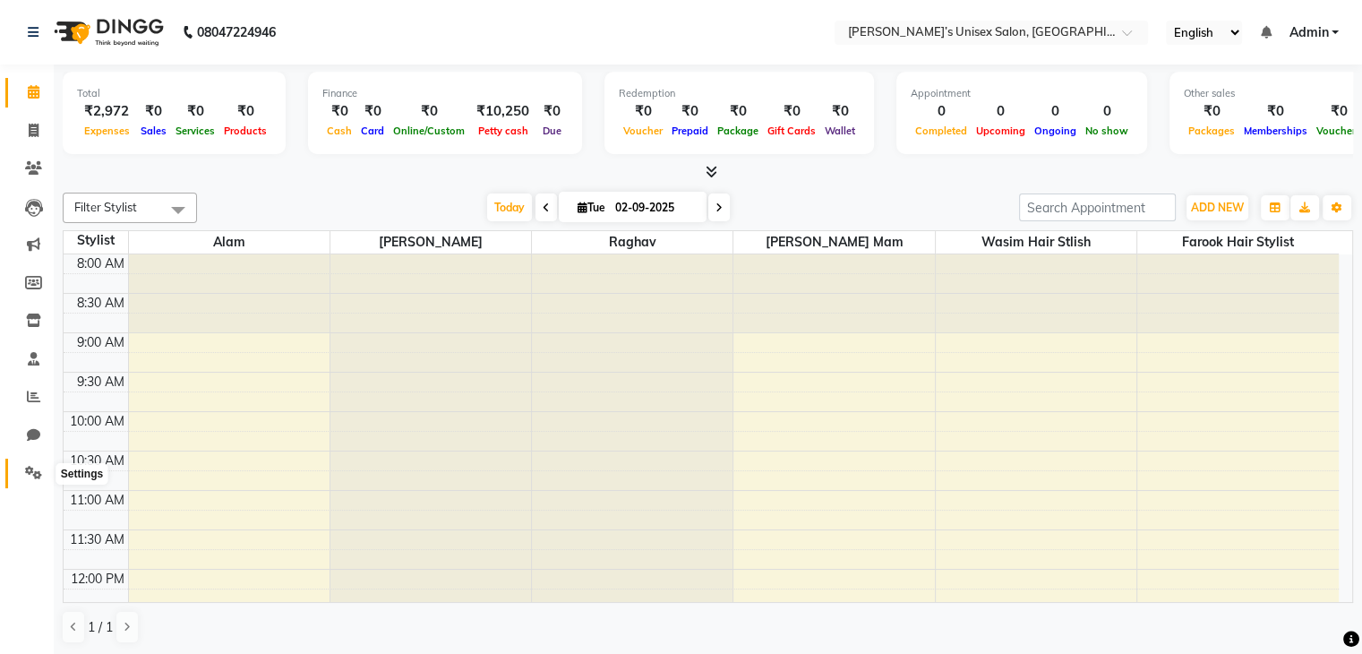
click at [28, 470] on icon at bounding box center [33, 472] width 17 height 13
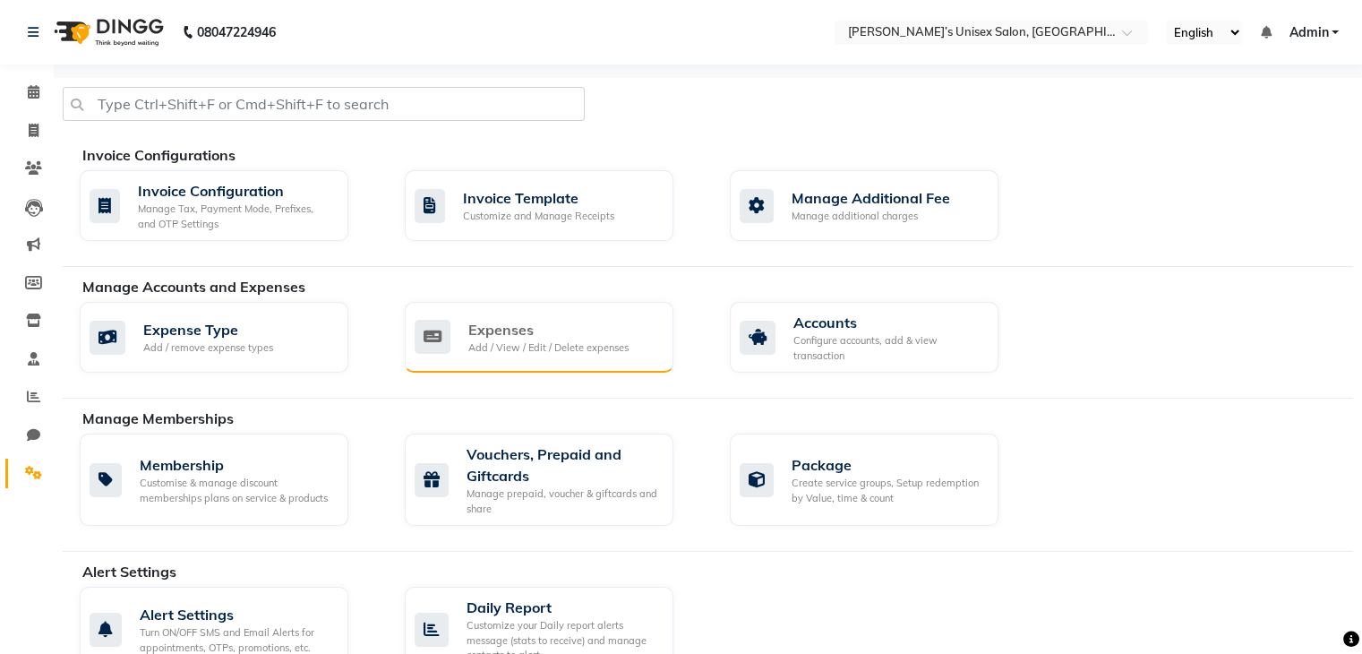
click at [509, 335] on div "Expenses" at bounding box center [548, 329] width 160 height 21
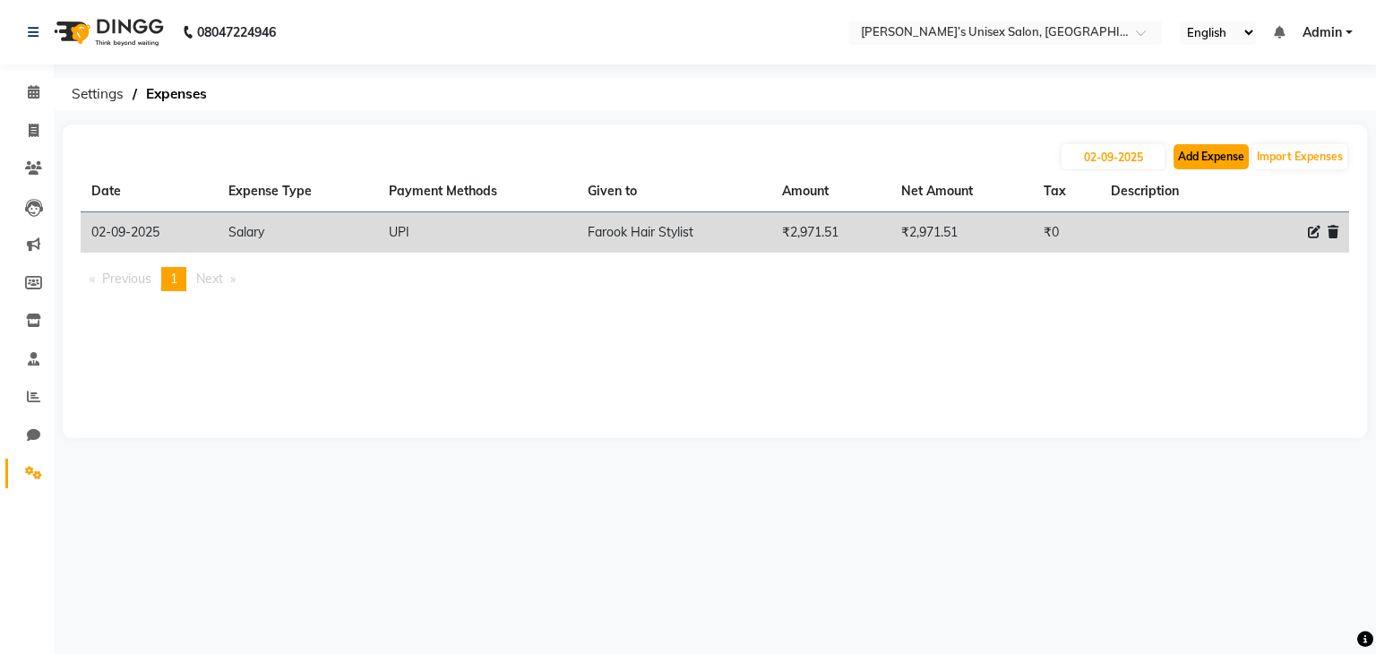
click at [1210, 154] on button "Add Expense" at bounding box center [1210, 156] width 75 height 25
select select "1"
select select "7889"
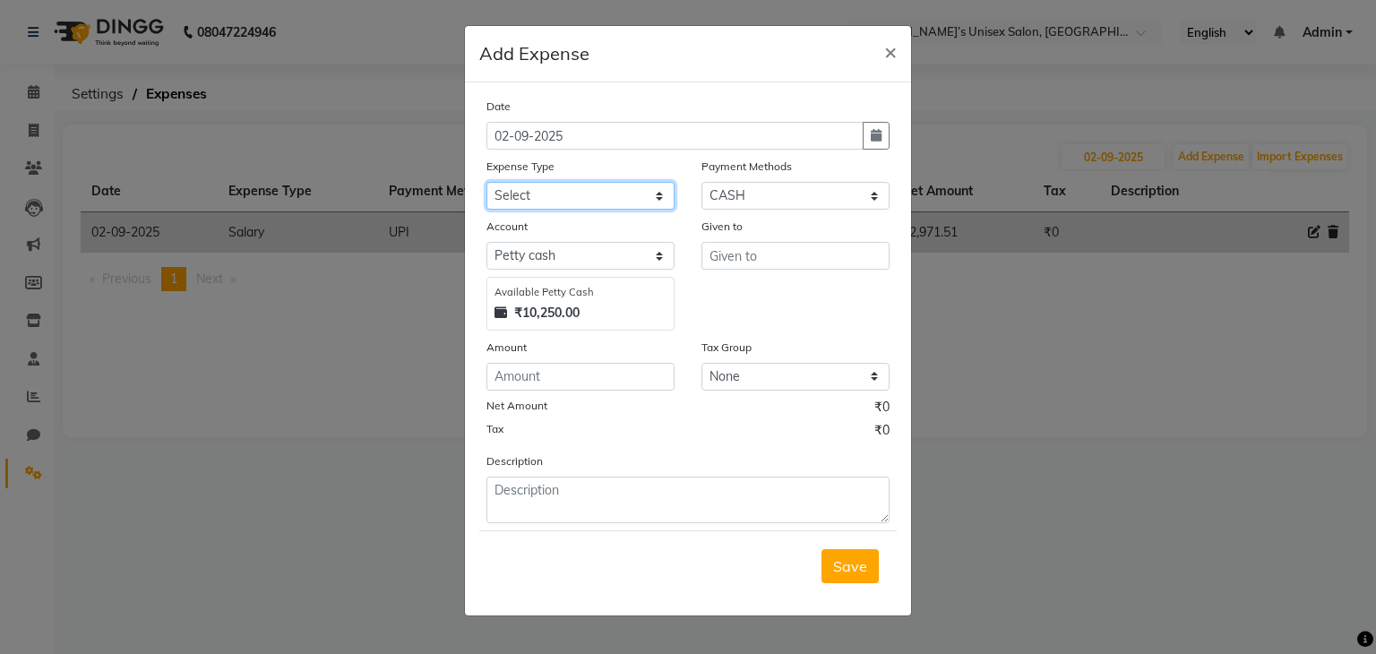
click at [577, 198] on select "Select AALAM Advance Salary ASWINI BANCI Bank charges Car maintenance cash to 9…" at bounding box center [580, 196] width 188 height 28
select select "24095"
click at [486, 184] on select "Select AALAM Advance Salary ASWINI BANCI Bank charges Car maintenance cash to 9…" at bounding box center [580, 196] width 188 height 28
click at [535, 377] on input "number" at bounding box center [580, 377] width 188 height 28
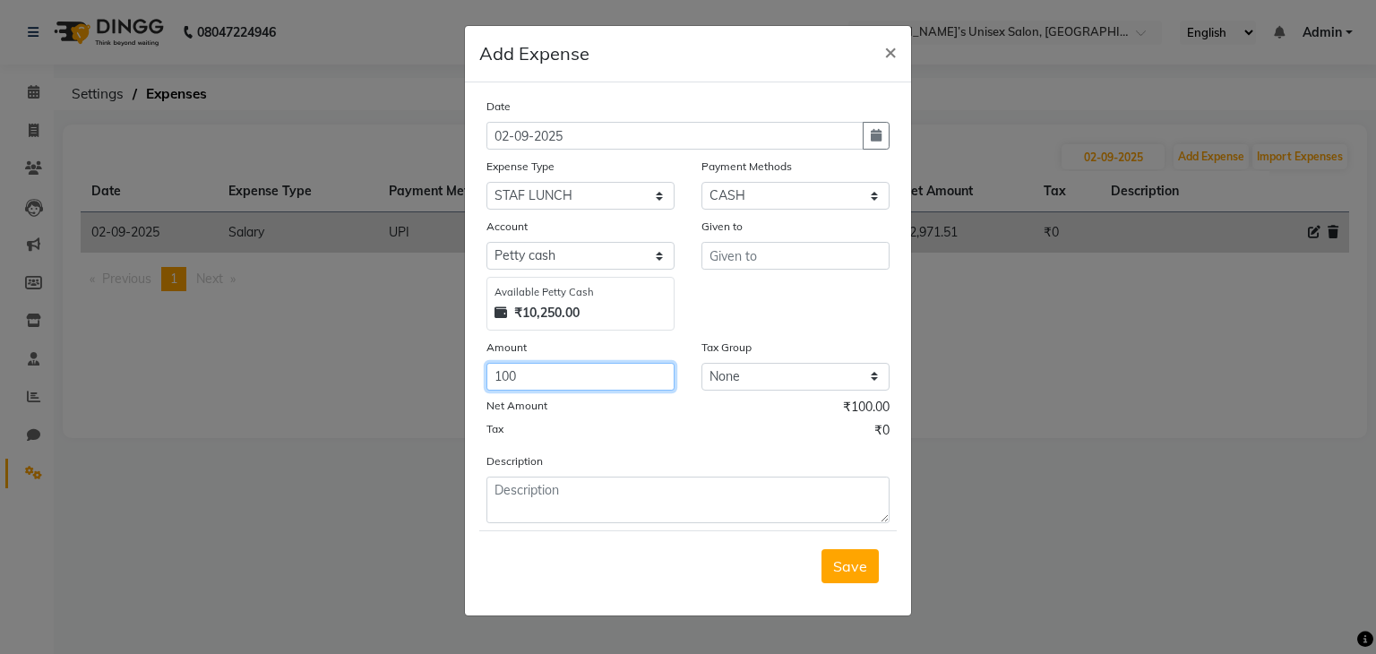
type input "100"
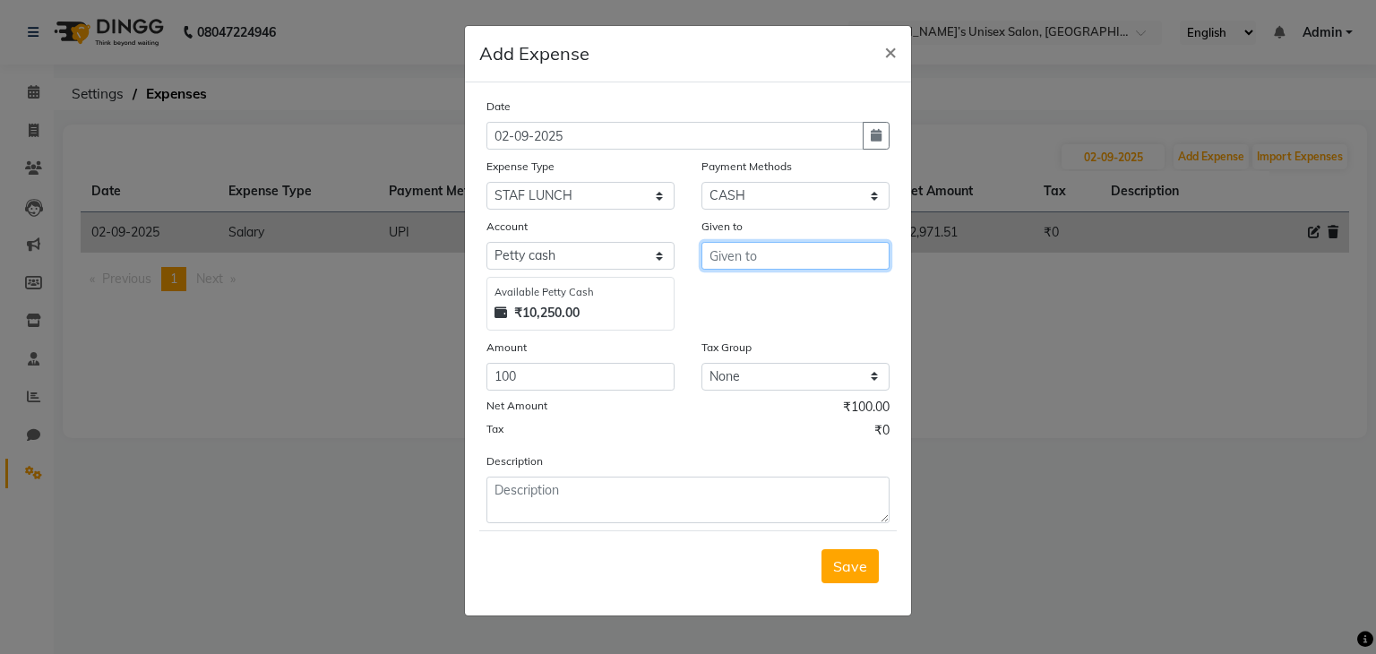
drag, startPoint x: 774, startPoint y: 261, endPoint x: 770, endPoint y: 271, distance: 11.3
click at [774, 261] on input "text" at bounding box center [795, 256] width 188 height 28
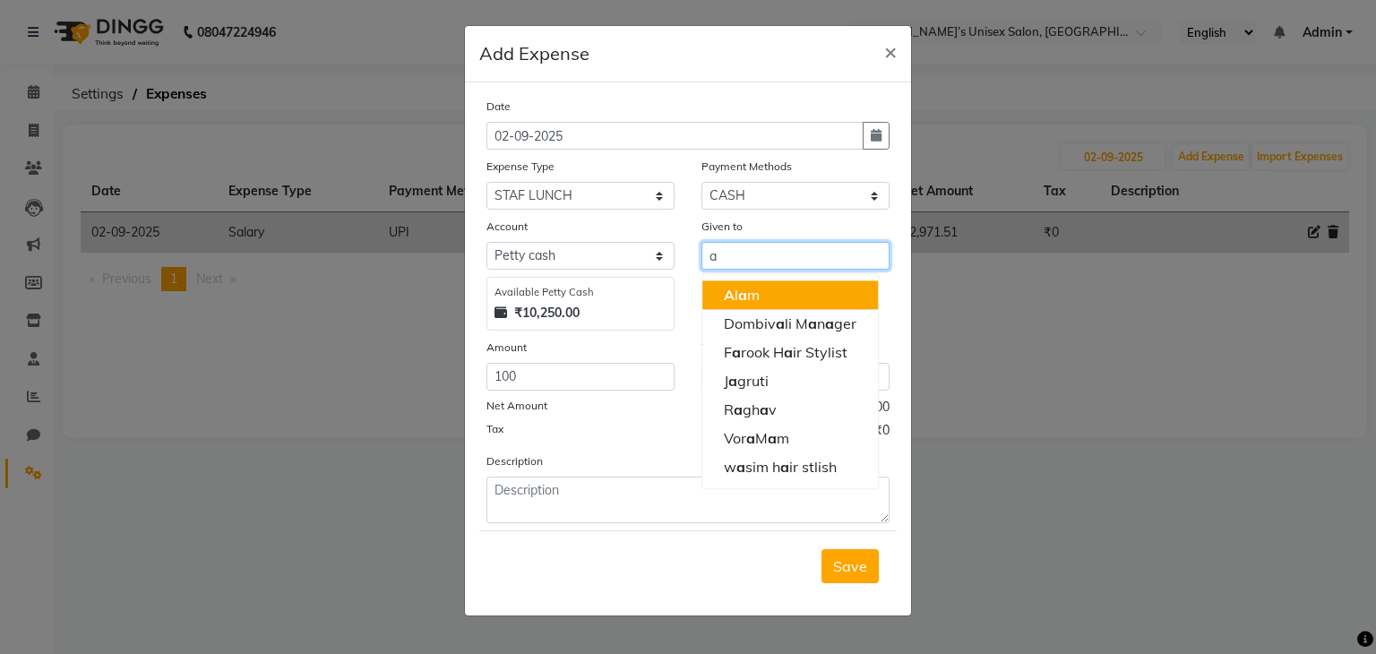
click at [749, 301] on ngb-highlight "A l a m" at bounding box center [742, 295] width 36 height 18
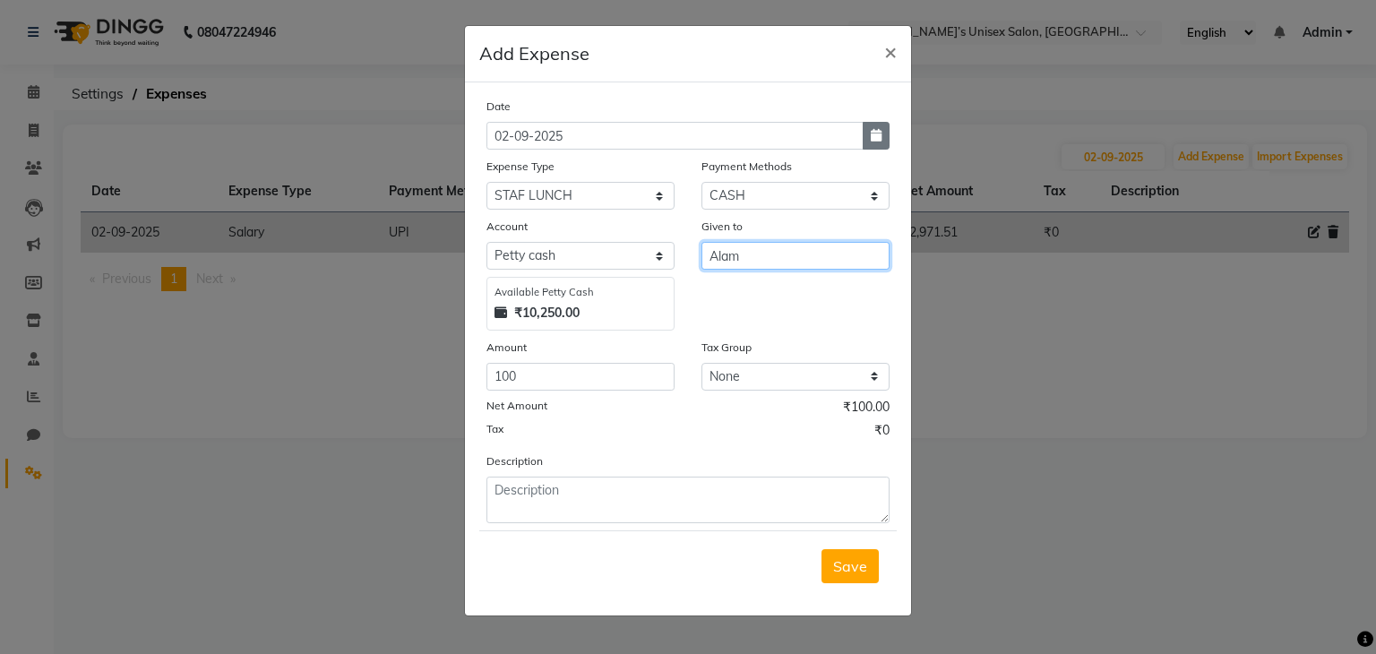
type input "Alam"
click at [874, 133] on button "button" at bounding box center [876, 136] width 27 height 28
select select "9"
select select "2025"
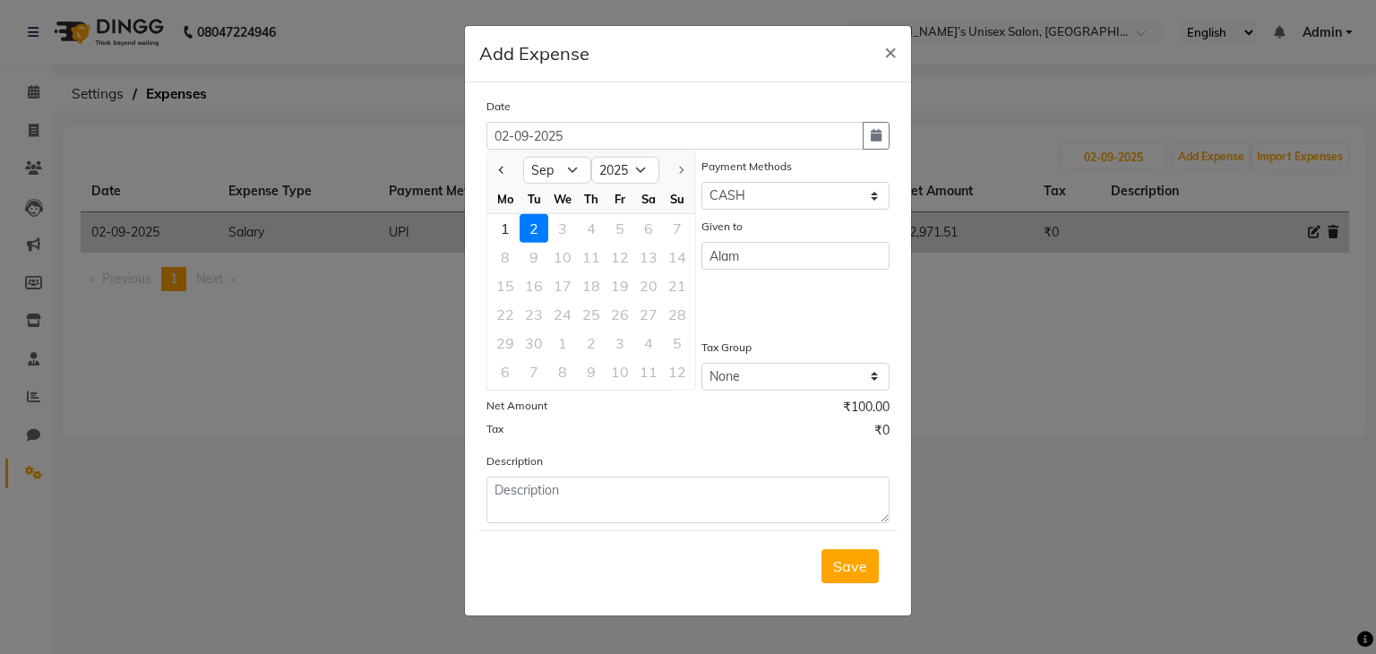
click at [507, 228] on div "1" at bounding box center [505, 228] width 29 height 29
type input "01-09-2025"
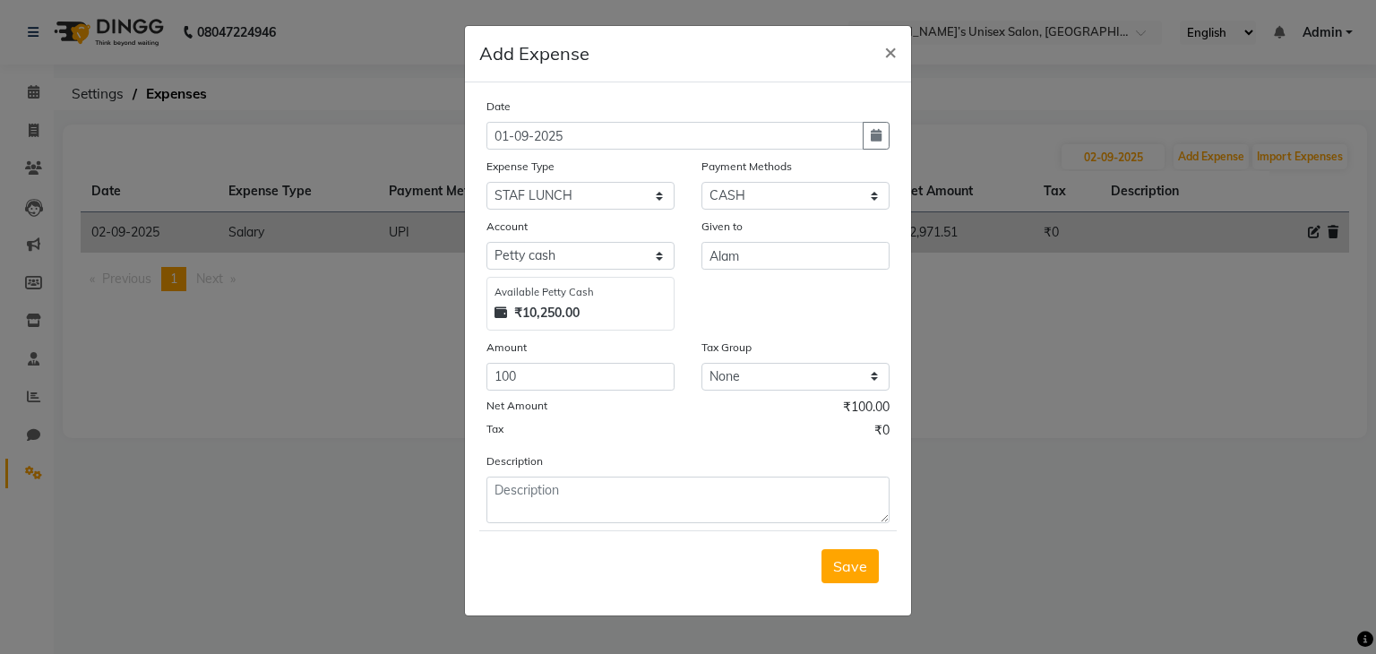
click at [846, 575] on span "Save" at bounding box center [850, 566] width 34 height 18
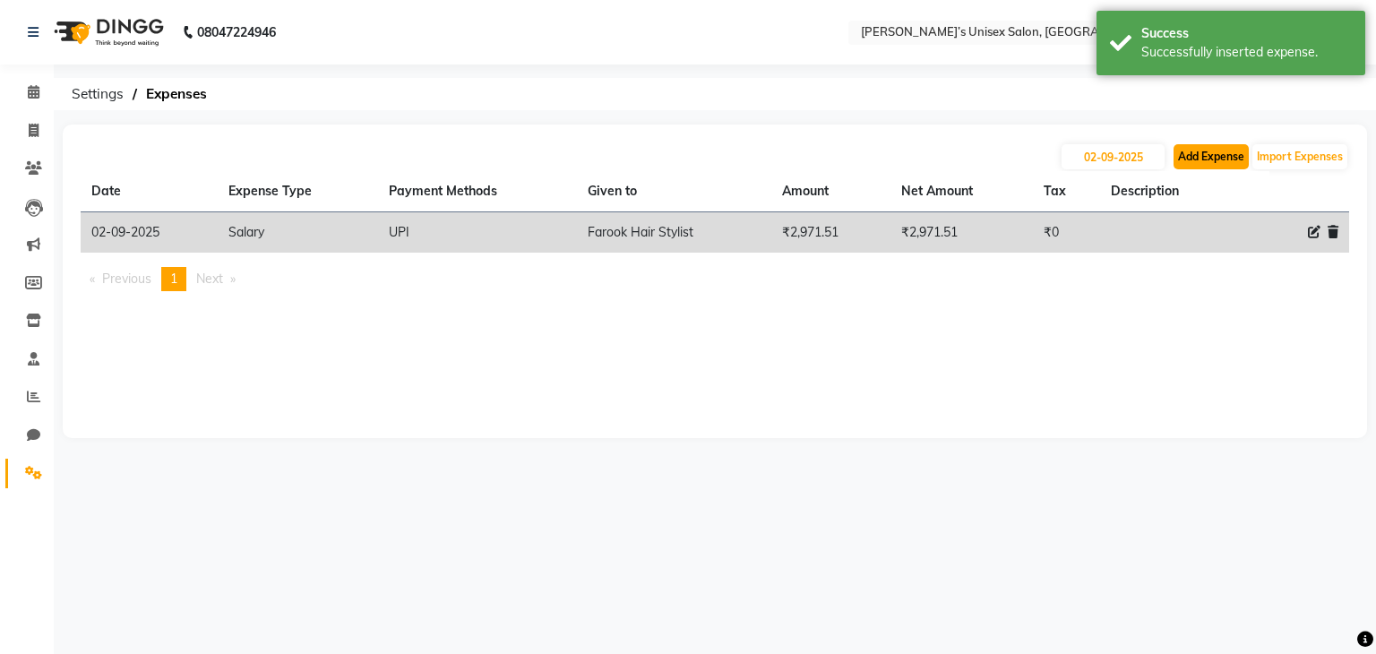
click at [1204, 152] on button "Add Expense" at bounding box center [1210, 156] width 75 height 25
select select "1"
select select "7889"
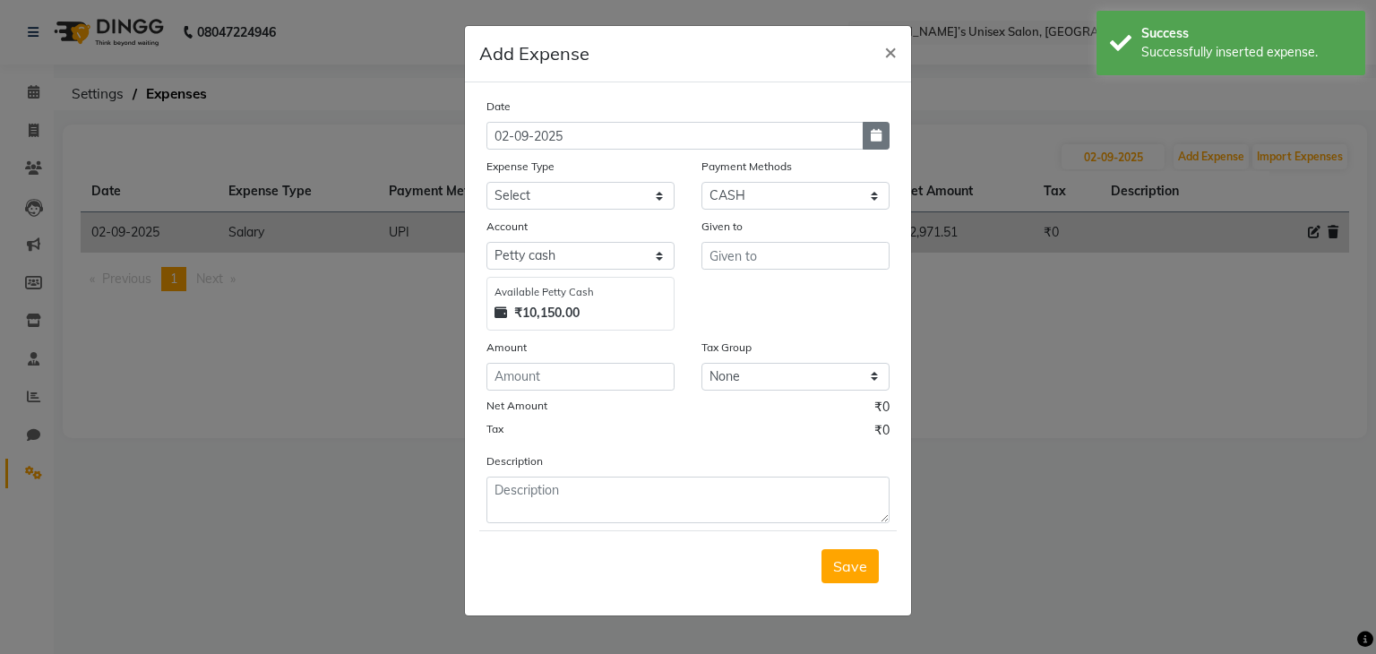
click at [875, 139] on icon "button" at bounding box center [876, 135] width 11 height 13
select select "9"
select select "2025"
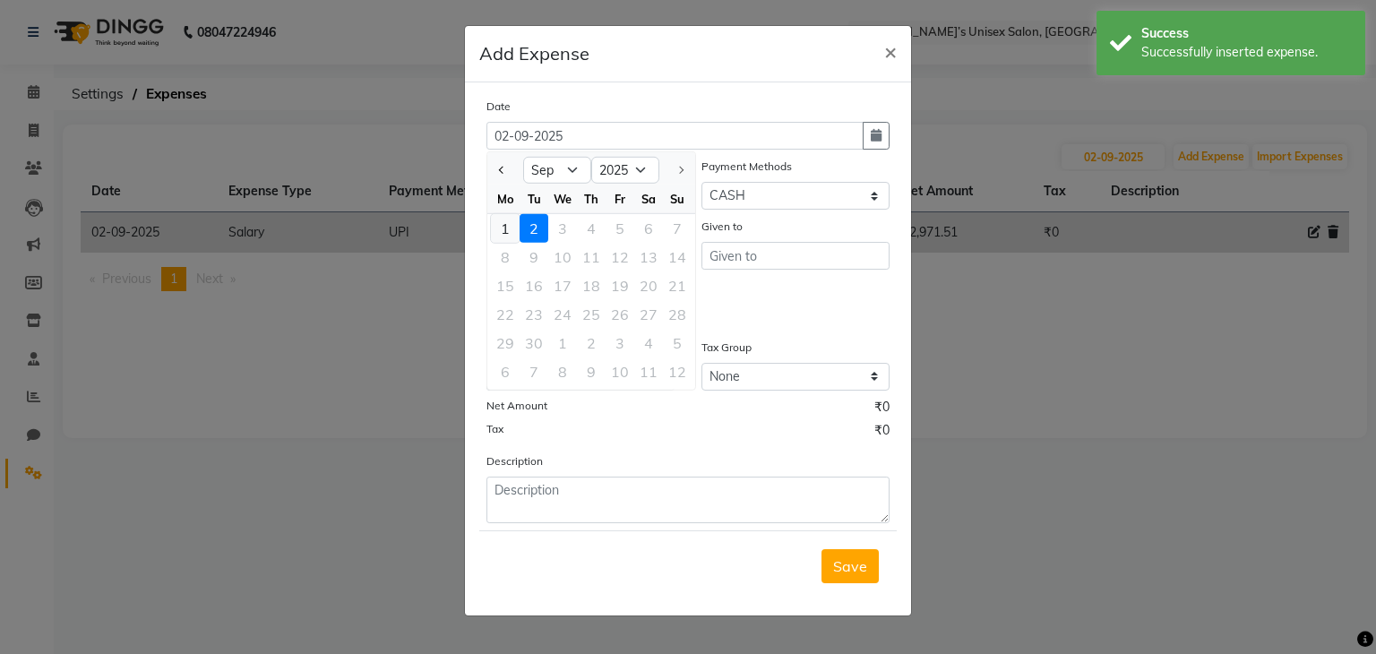
click at [505, 229] on div "1" at bounding box center [505, 228] width 29 height 29
type input "01-09-2025"
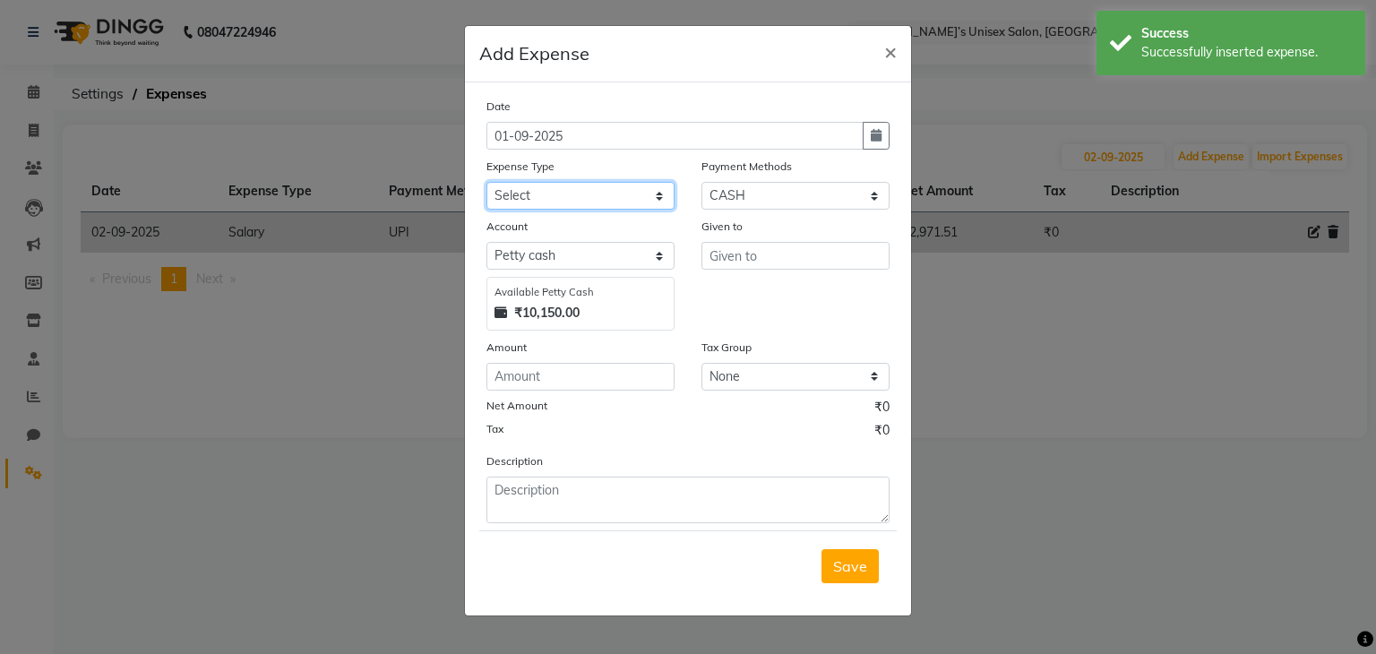
click at [534, 200] on select "Select AALAM Advance Salary ASWINI BANCI Bank charges Car maintenance cash to 9…" at bounding box center [580, 196] width 188 height 28
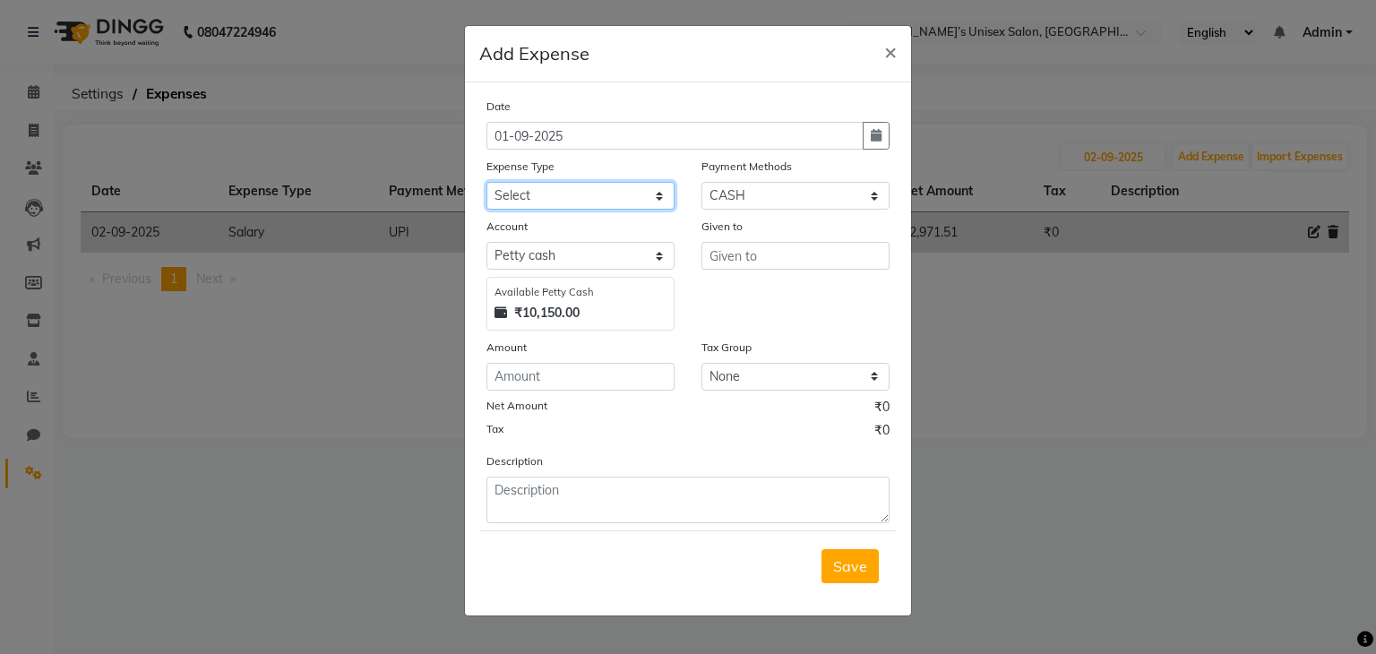
select select "17039"
click at [486, 184] on select "Select AALAM Advance Salary ASWINI BANCI Bank charges Car maintenance cash to 9…" at bounding box center [580, 196] width 188 height 28
click at [563, 377] on input "number" at bounding box center [580, 377] width 188 height 28
type input "20"
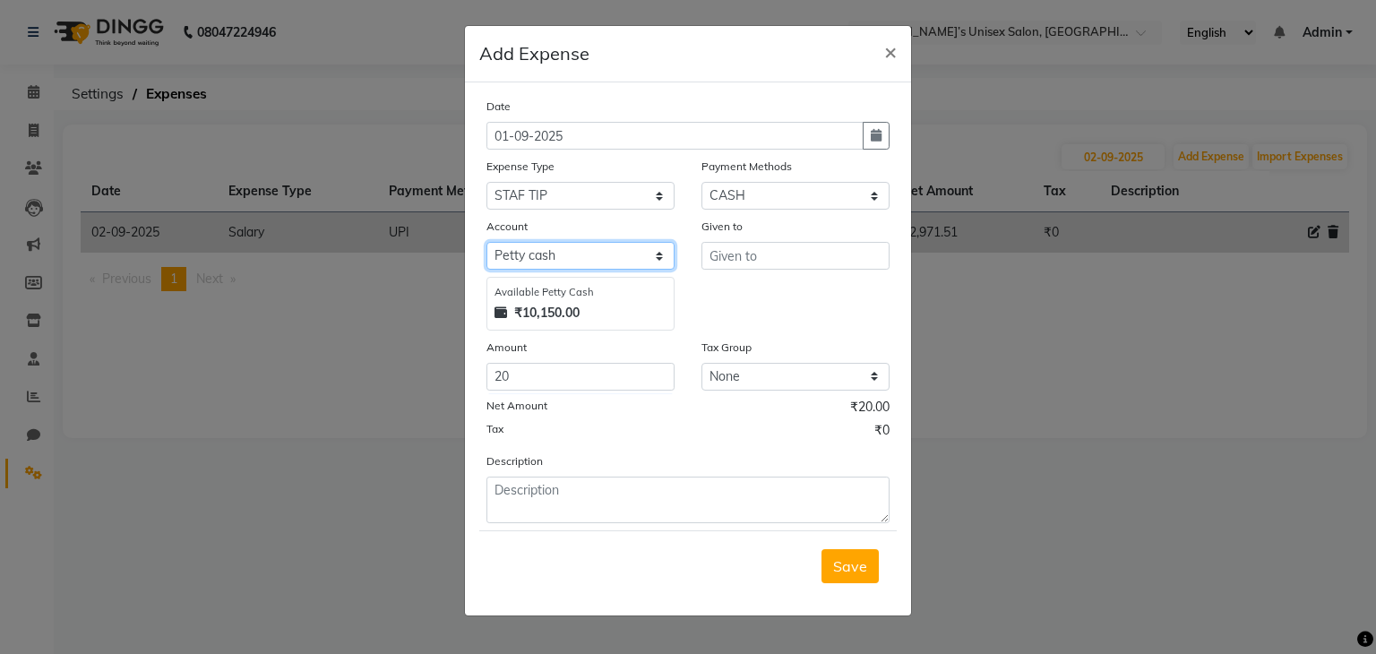
click at [534, 256] on select "Select Petty cash Default account" at bounding box center [580, 256] width 188 height 28
click at [486, 245] on select "Select Petty cash Default account" at bounding box center [580, 256] width 188 height 28
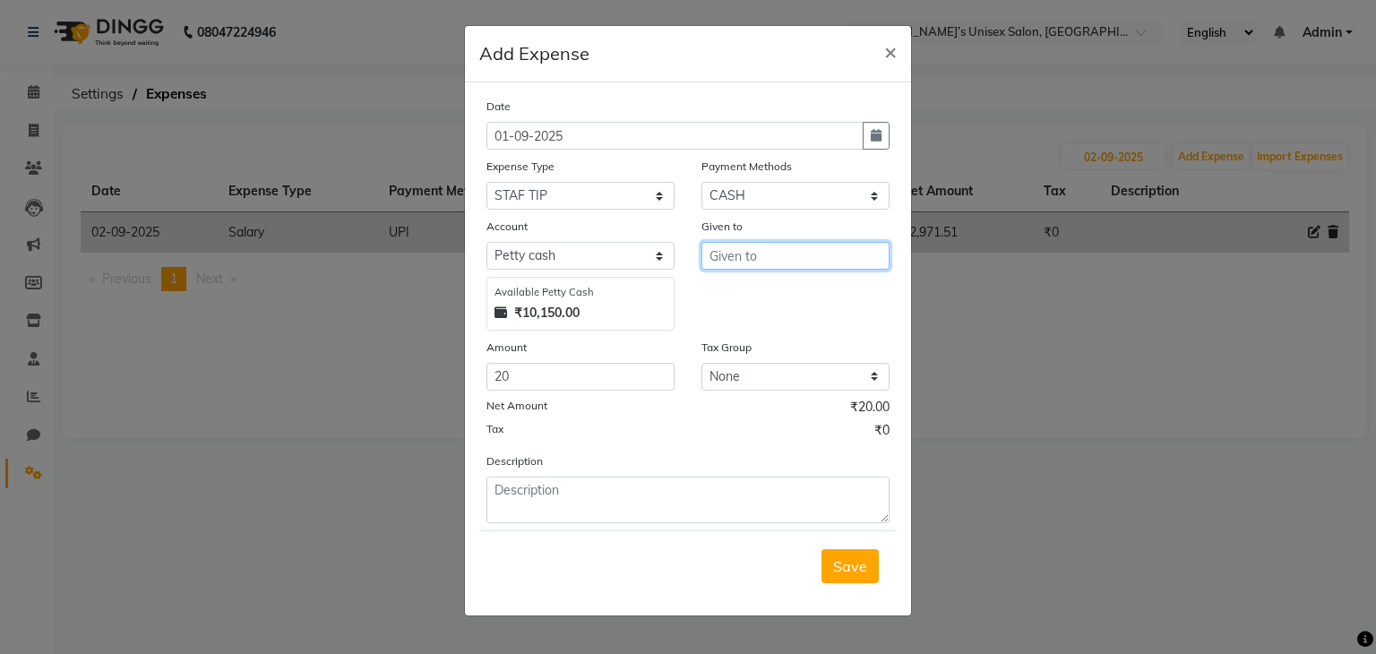
click at [752, 260] on input "text" at bounding box center [795, 256] width 188 height 28
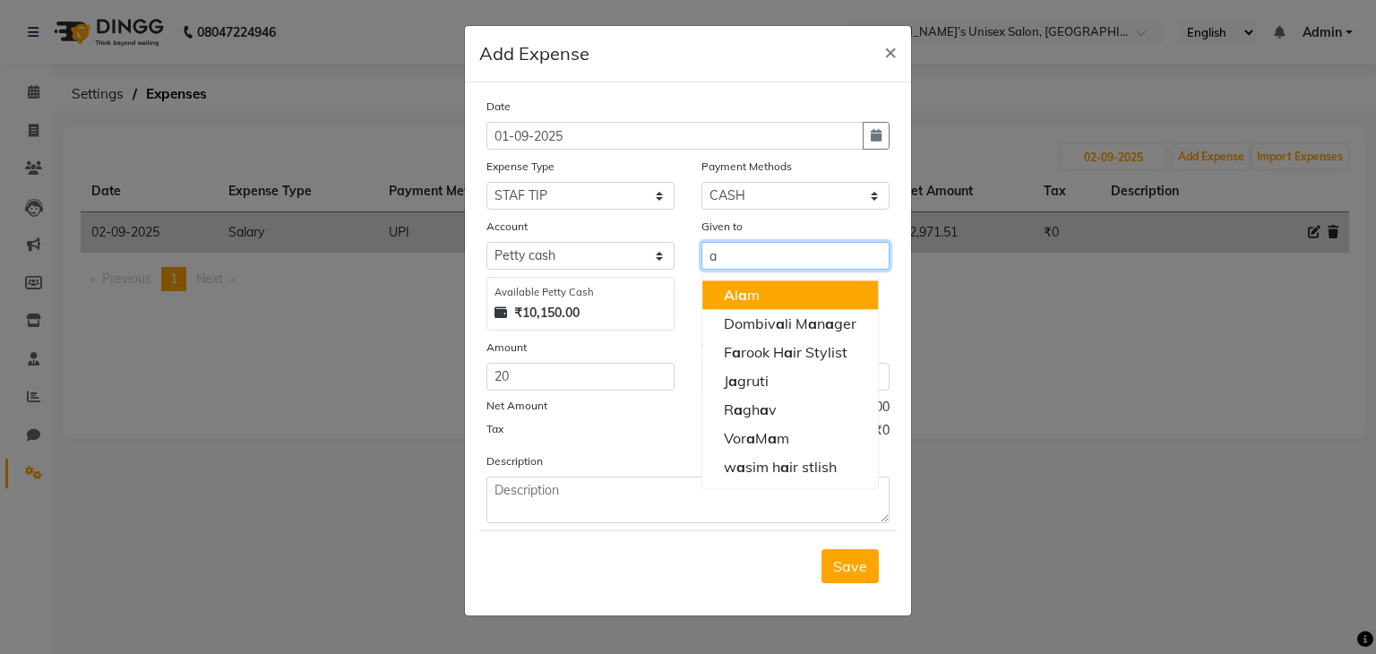
drag, startPoint x: 737, startPoint y: 304, endPoint x: 735, endPoint y: 295, distance: 9.1
click at [738, 304] on span "a" at bounding box center [742, 295] width 9 height 18
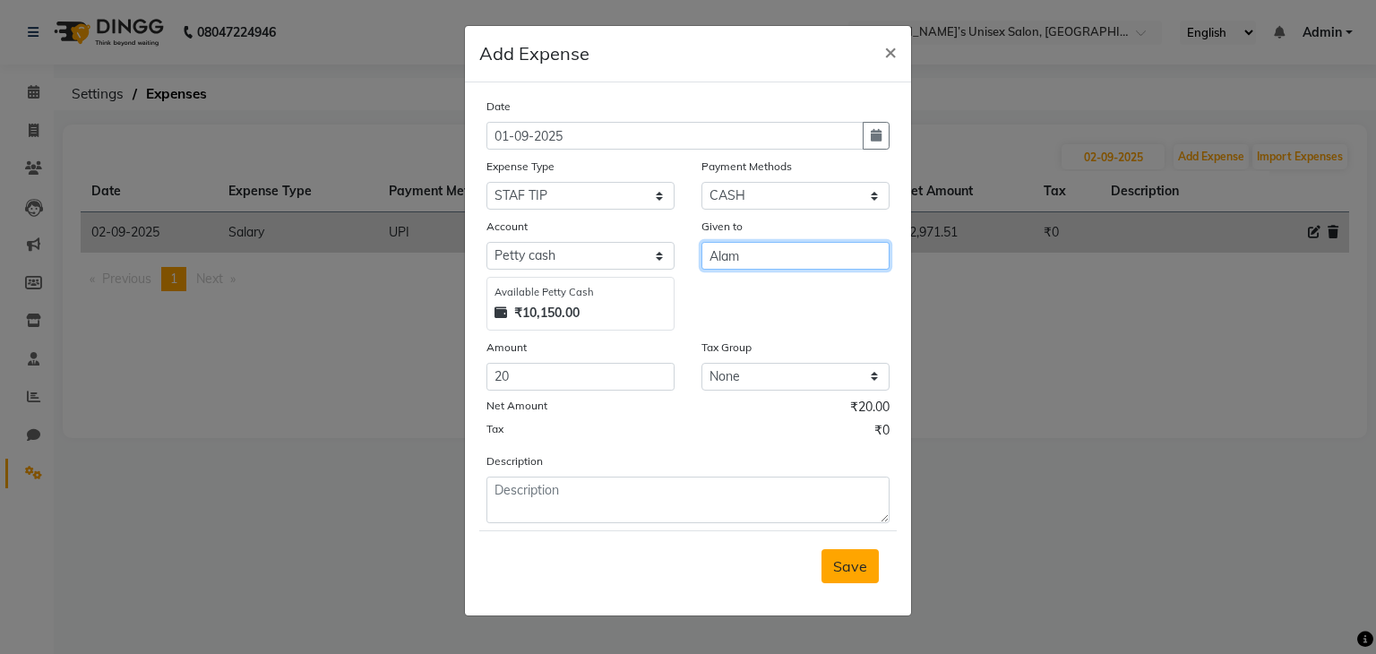
type input "Alam"
click at [859, 574] on span "Save" at bounding box center [850, 566] width 34 height 18
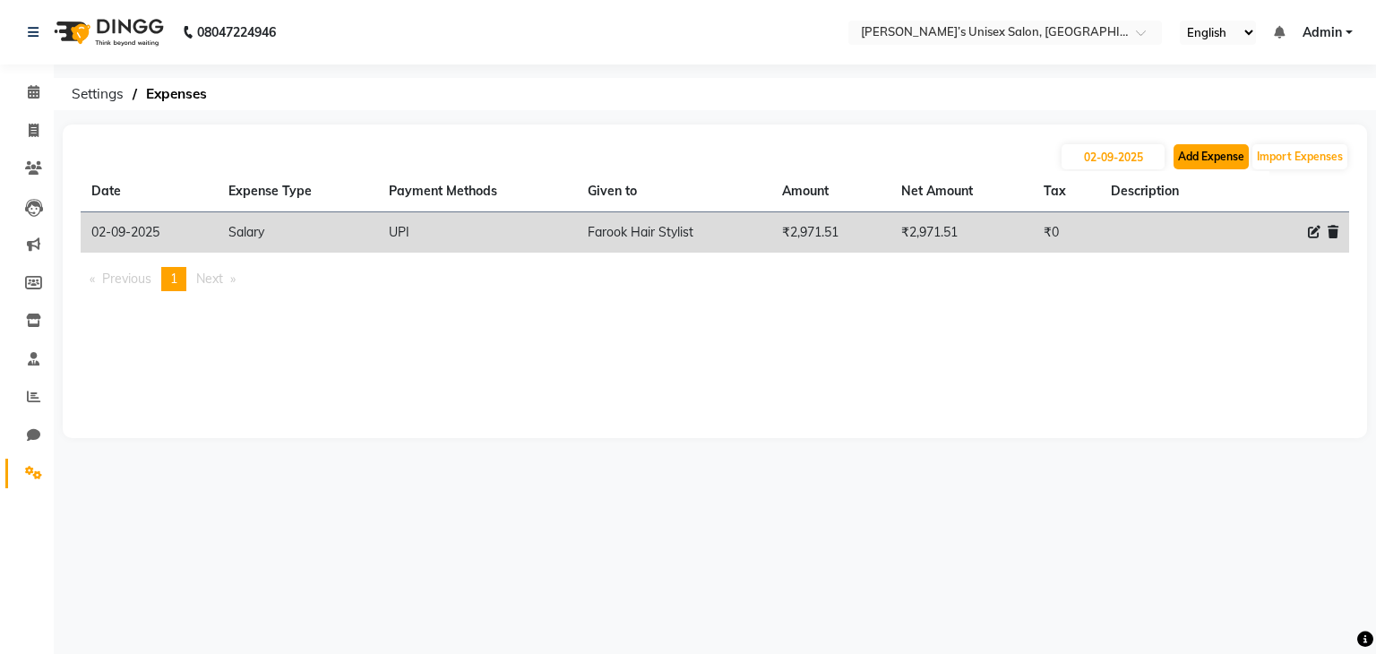
click at [1201, 158] on button "Add Expense" at bounding box center [1210, 156] width 75 height 25
select select "1"
select select "7889"
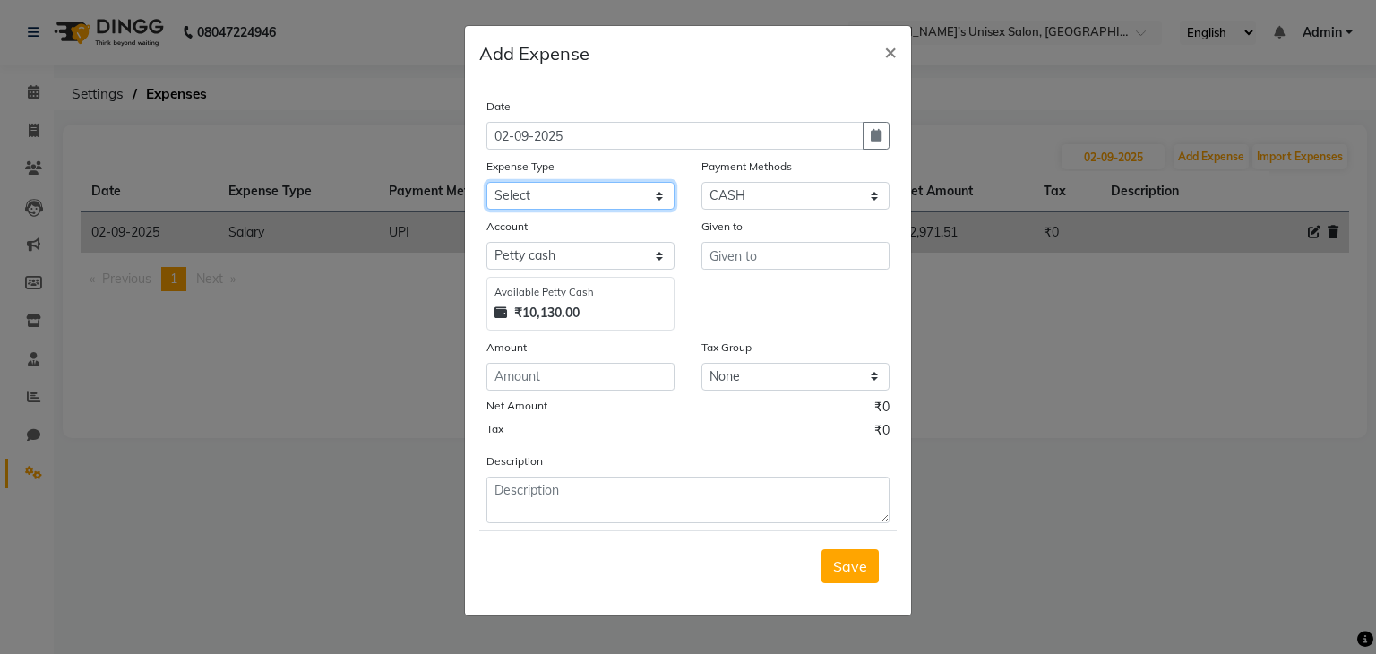
click at [567, 192] on select "Select AALAM Advance Salary ASWINI BANCI Bank charges Car maintenance cash to 9…" at bounding box center [580, 196] width 188 height 28
select select "23864"
click at [573, 193] on select "Select AALAM Advance Salary ASWINI BANCI Bank charges Car maintenance cash to 9…" at bounding box center [580, 196] width 188 height 28
click at [539, 377] on input "number" at bounding box center [580, 377] width 188 height 28
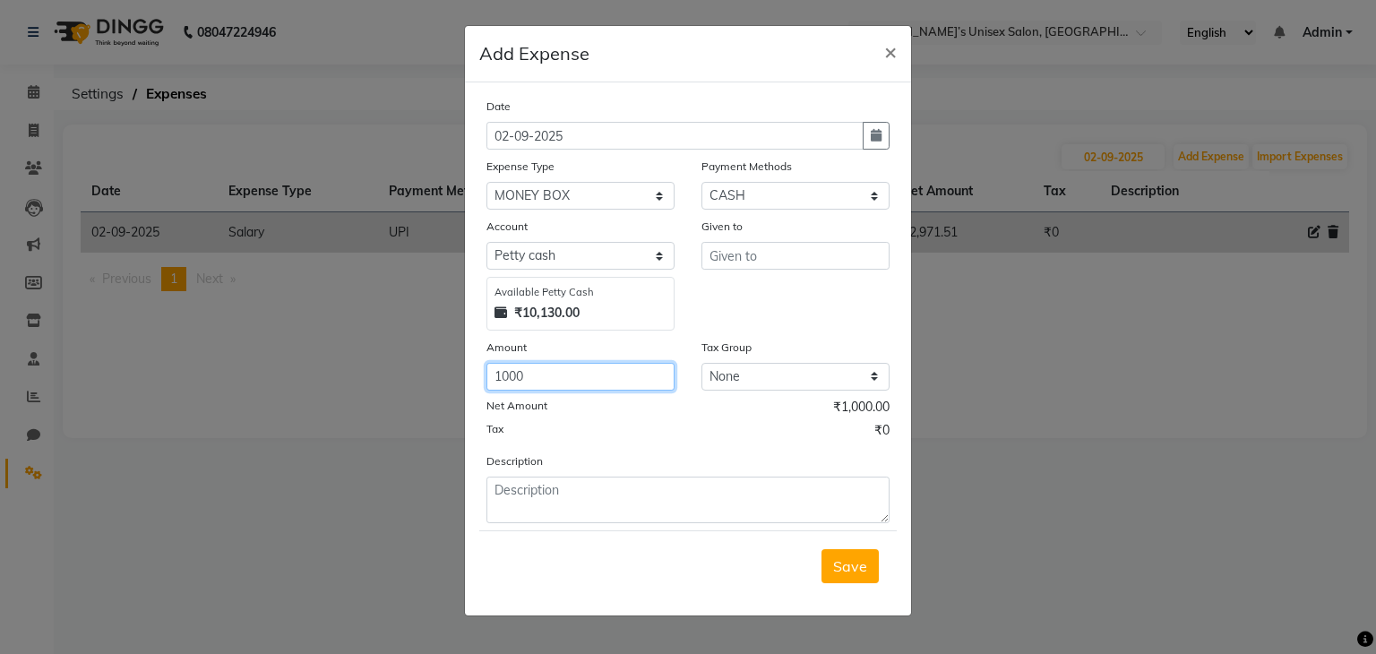
type input "1000"
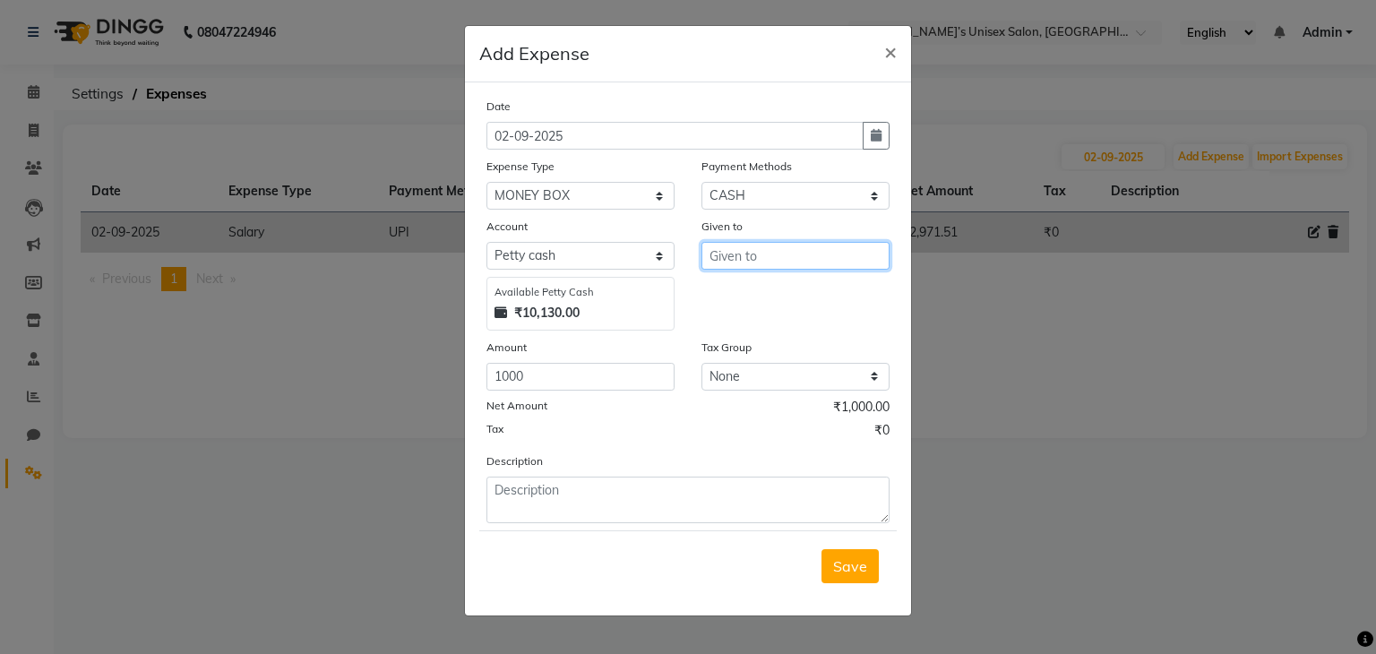
click at [736, 252] on input "text" at bounding box center [795, 256] width 188 height 28
type input "sachin"
click at [850, 574] on span "Save" at bounding box center [850, 566] width 34 height 18
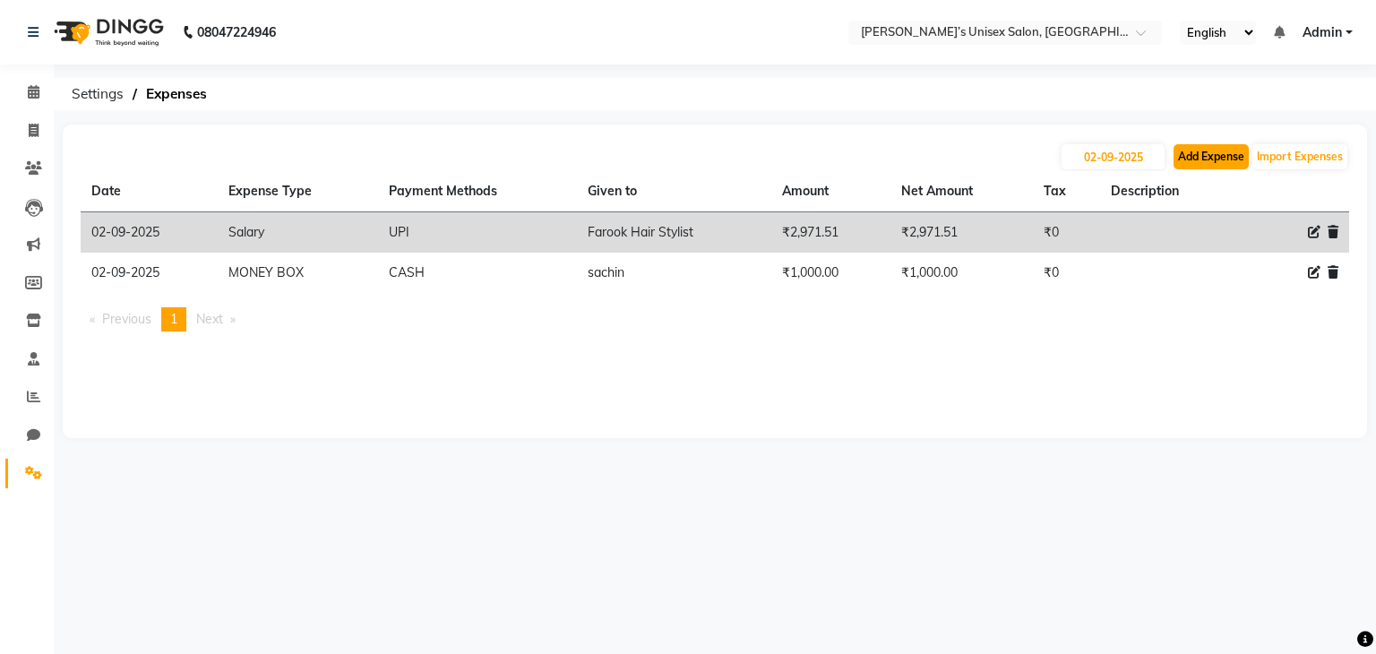
click at [1212, 160] on button "Add Expense" at bounding box center [1210, 156] width 75 height 25
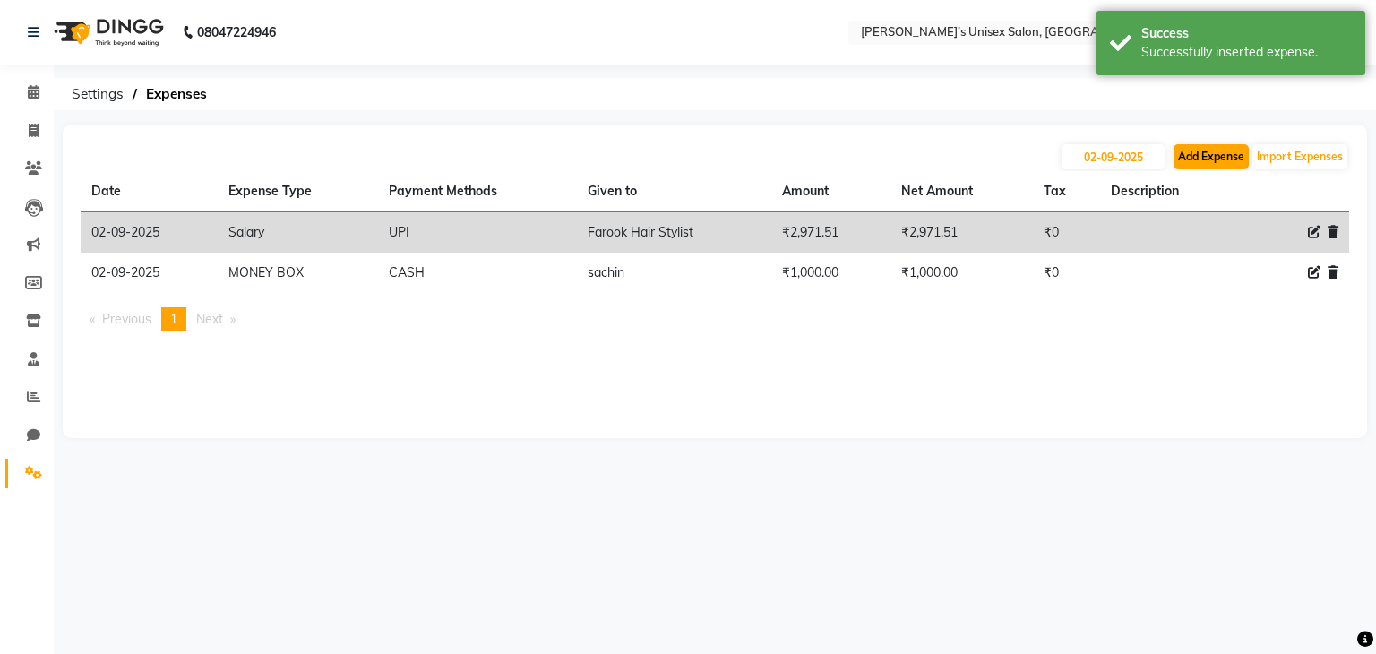
select select "1"
select select "7889"
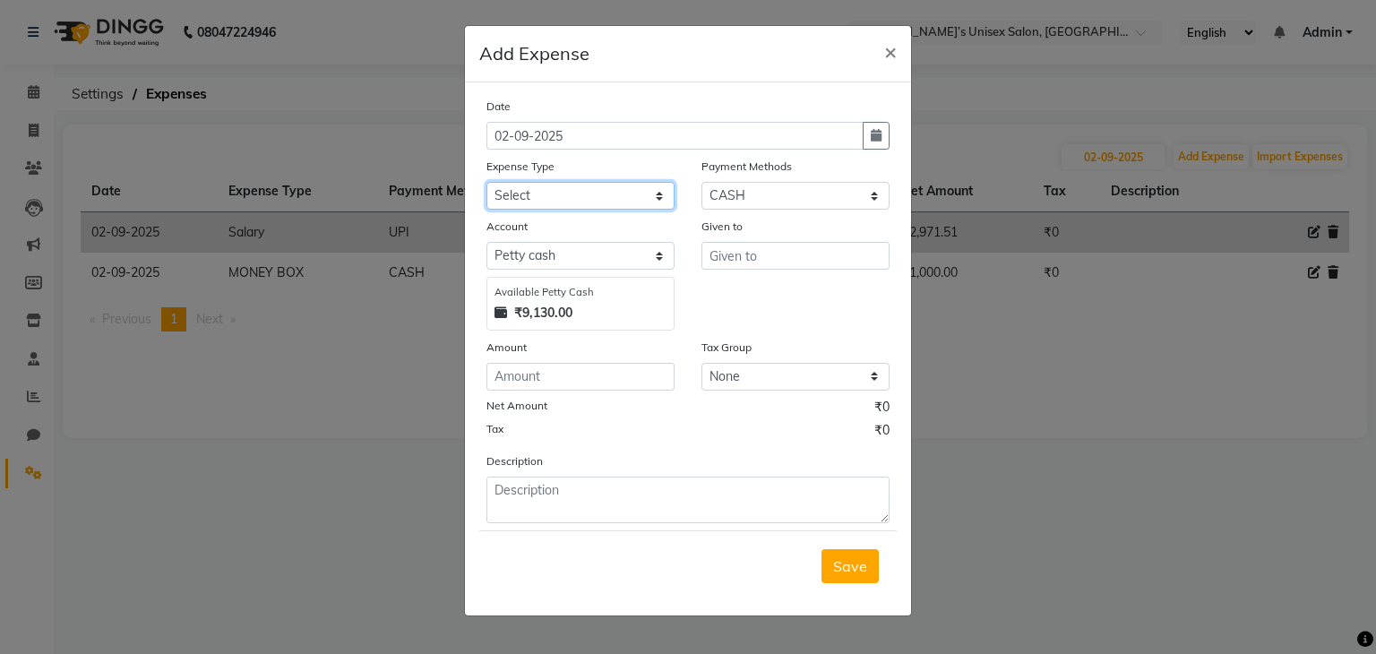
click at [627, 194] on select "Select AALAM Advance Salary ASWINI BANCI Bank charges Car maintenance cash to 9…" at bounding box center [580, 196] width 188 height 28
select select "16991"
click at [486, 184] on select "Select AALAM Advance Salary ASWINI BANCI Bank charges Car maintenance cash to 9…" at bounding box center [580, 196] width 188 height 28
click at [512, 377] on input "number" at bounding box center [580, 377] width 188 height 28
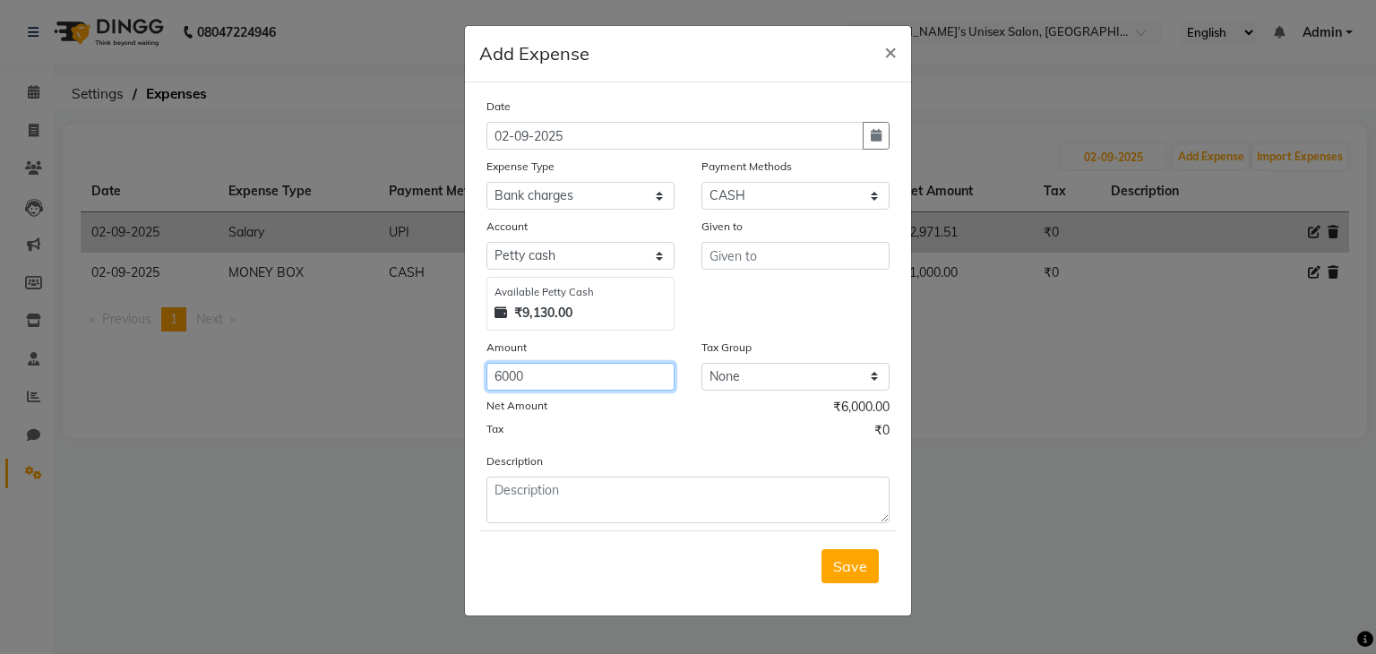
type input "6000"
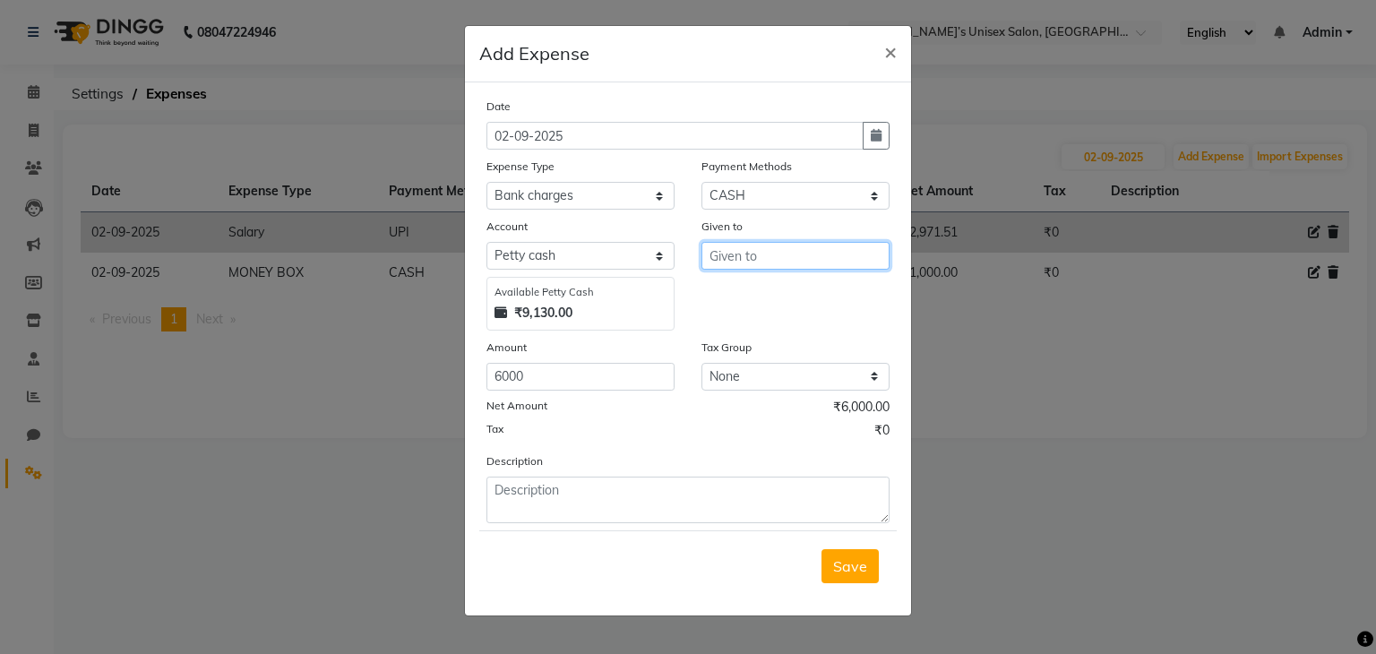
click at [759, 267] on input "text" at bounding box center [795, 256] width 188 height 28
type input "sachin"
click at [849, 574] on span "Save" at bounding box center [850, 566] width 34 height 18
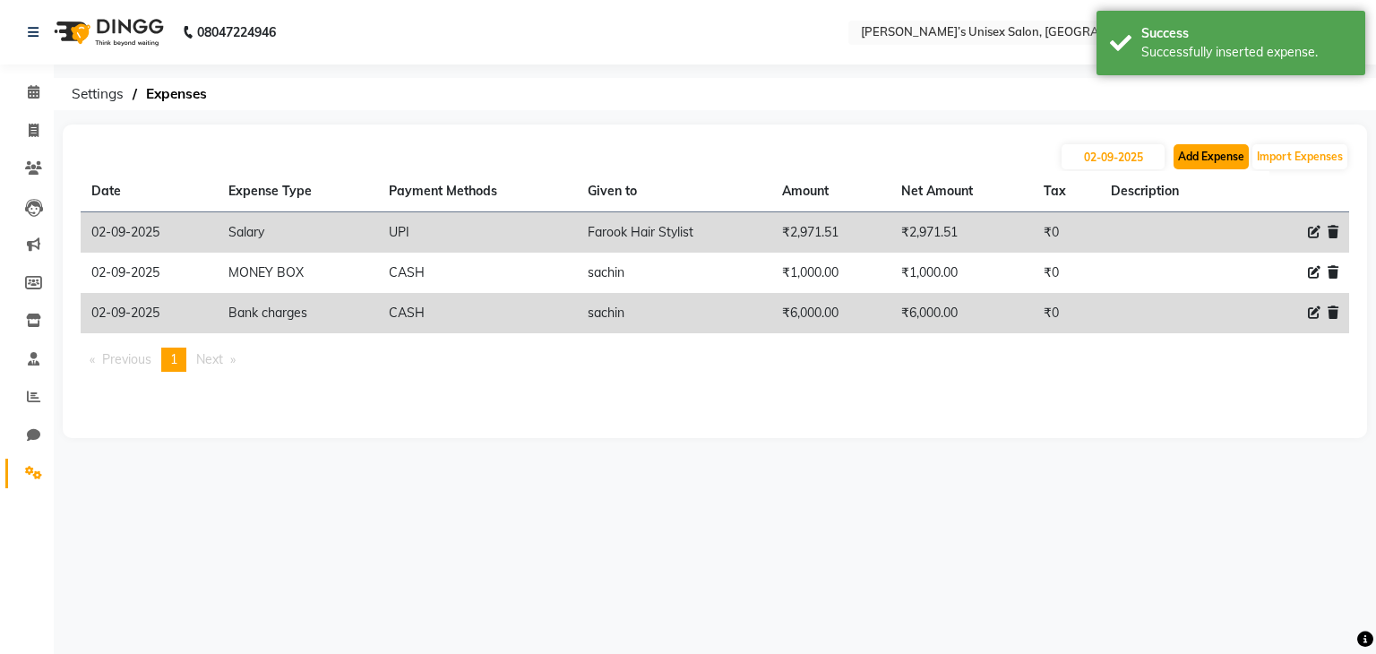
click at [1222, 153] on button "Add Expense" at bounding box center [1210, 156] width 75 height 25
select select "1"
select select "7889"
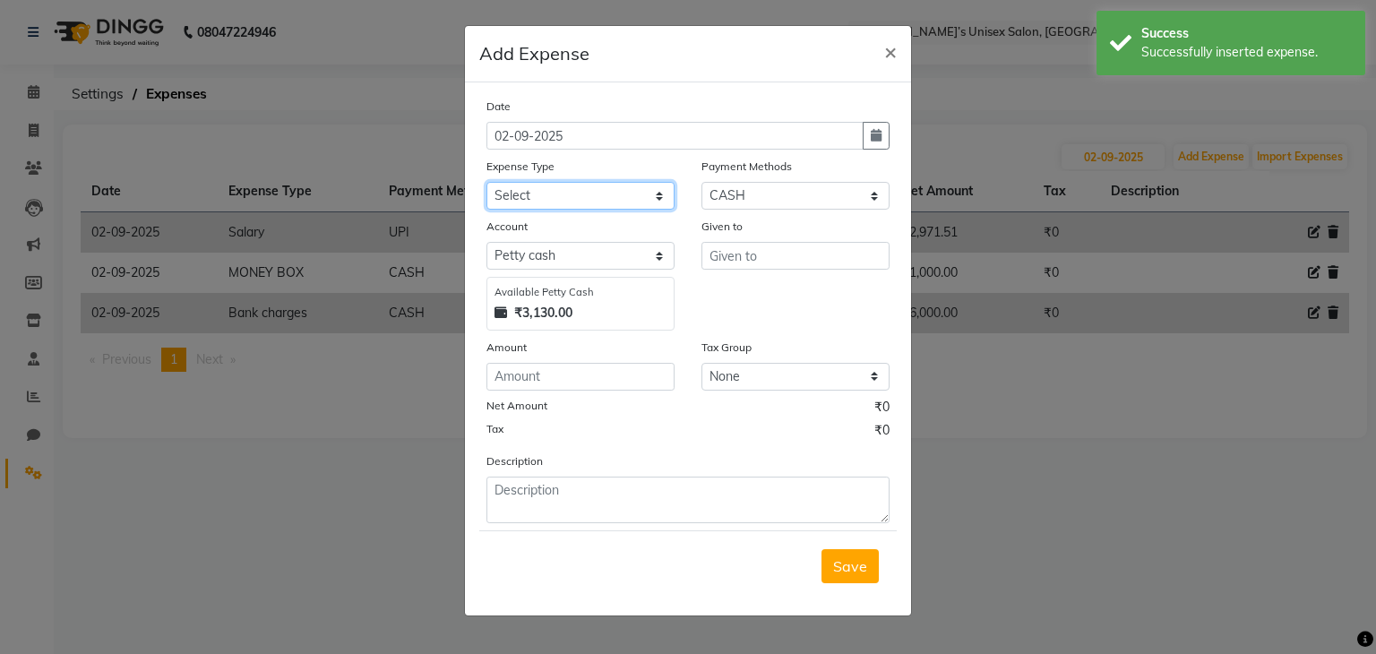
click at [600, 202] on select "Select AALAM Advance Salary ASWINI BANCI Bank charges Car maintenance cash to 9…" at bounding box center [580, 196] width 188 height 28
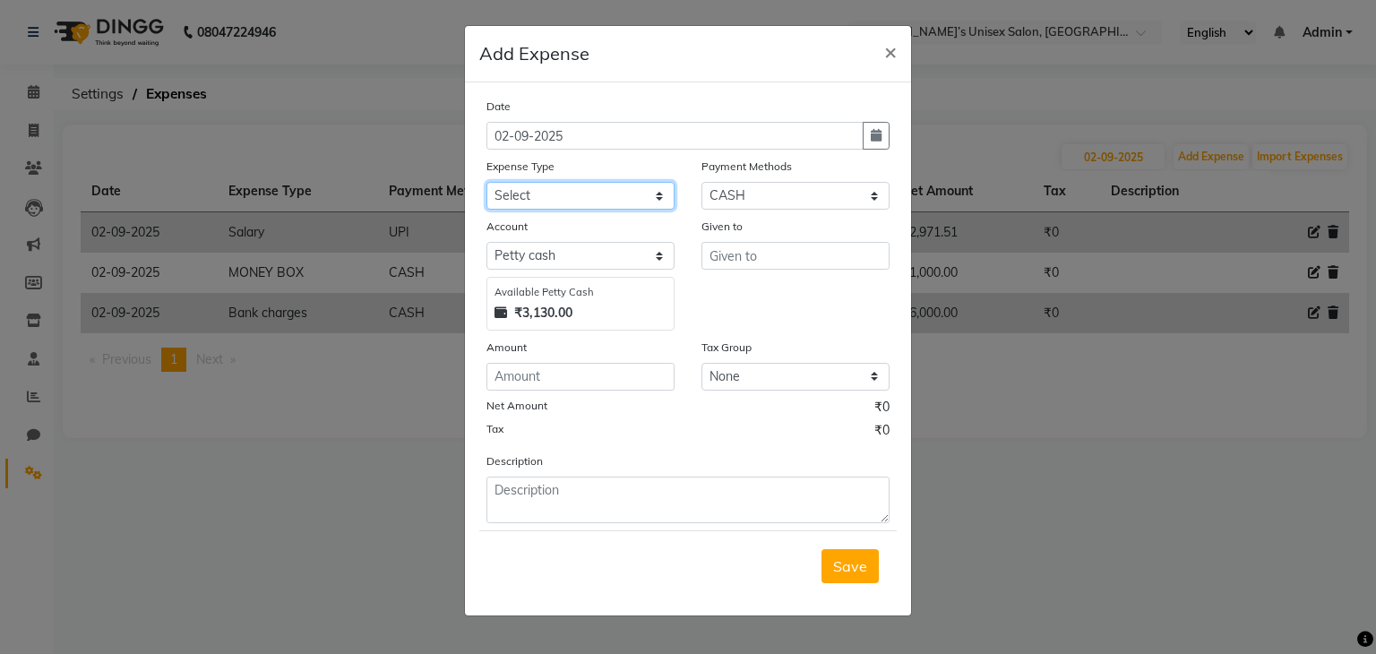
select select "24095"
click at [486, 184] on select "Select AALAM Advance Salary ASWINI BANCI Bank charges Car maintenance cash to 9…" at bounding box center [580, 196] width 188 height 28
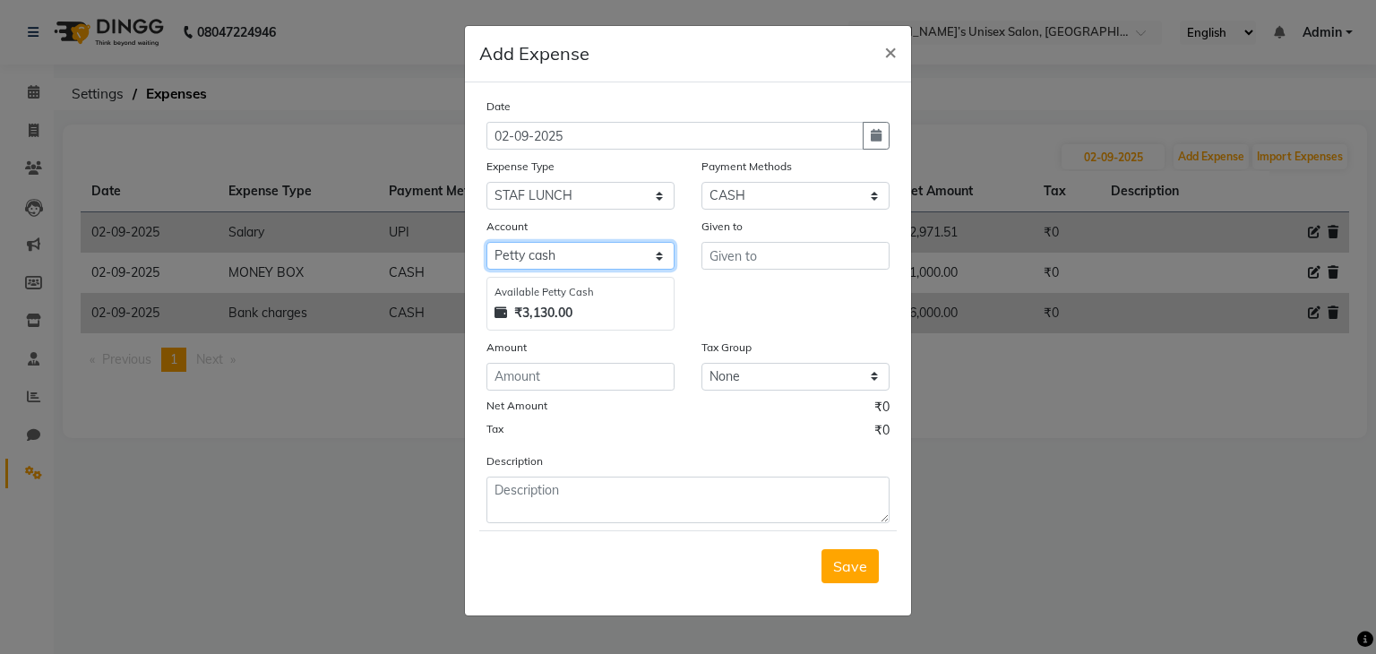
click at [538, 254] on select "Select Petty cash Default account" at bounding box center [580, 256] width 188 height 28
click at [486, 245] on select "Select Petty cash Default account" at bounding box center [580, 256] width 188 height 28
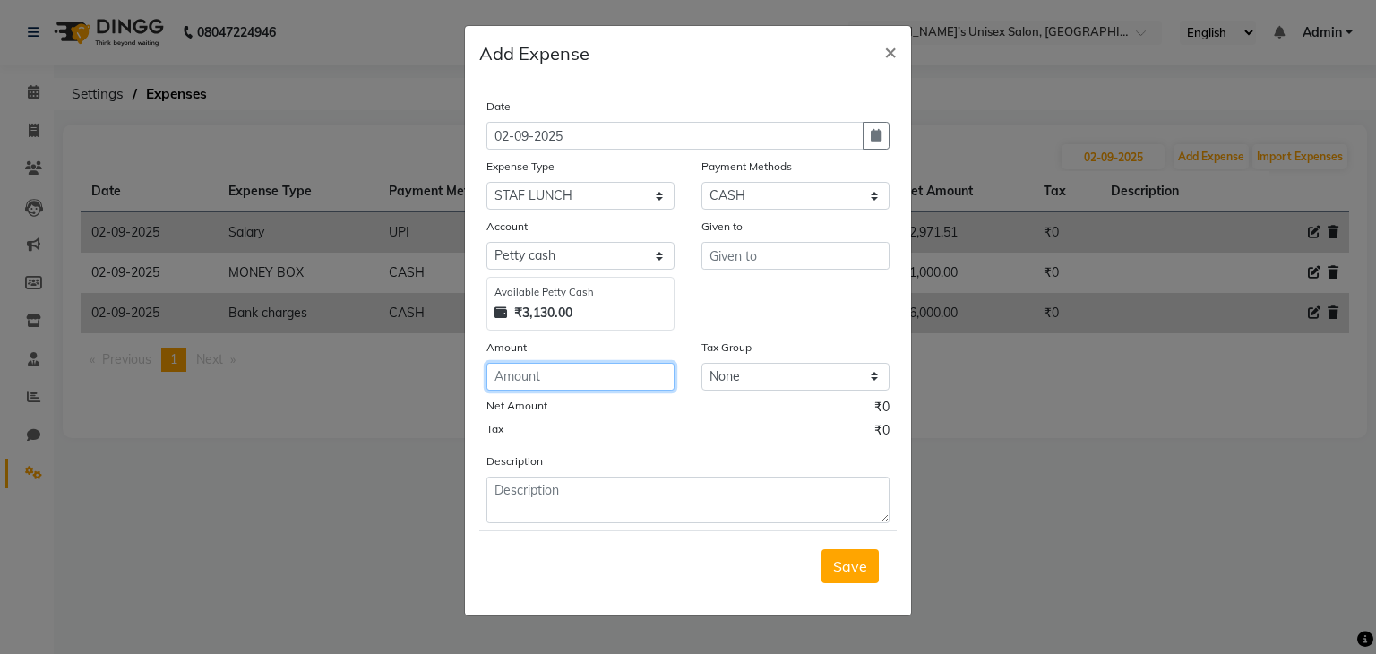
click at [516, 383] on input "number" at bounding box center [580, 377] width 188 height 28
type input "100"
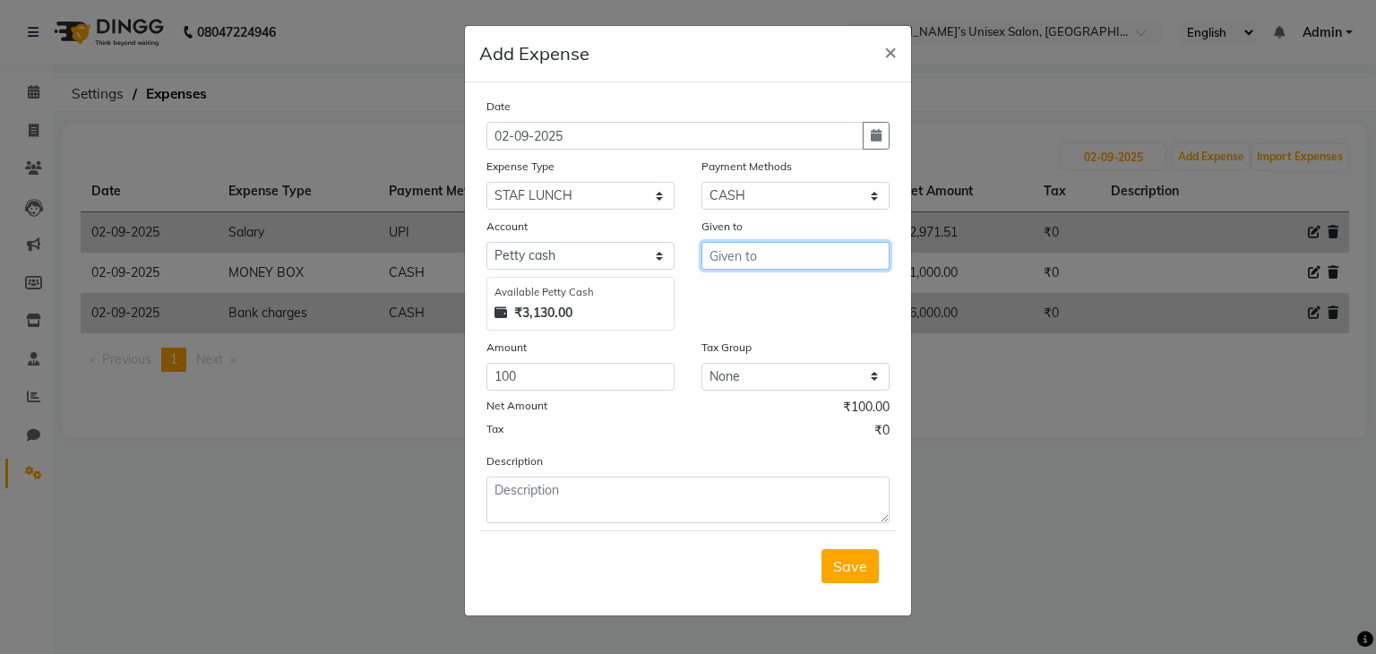
click at [764, 259] on input "text" at bounding box center [795, 256] width 188 height 28
type input "sachin"
click at [846, 581] on button "Save" at bounding box center [849, 566] width 57 height 34
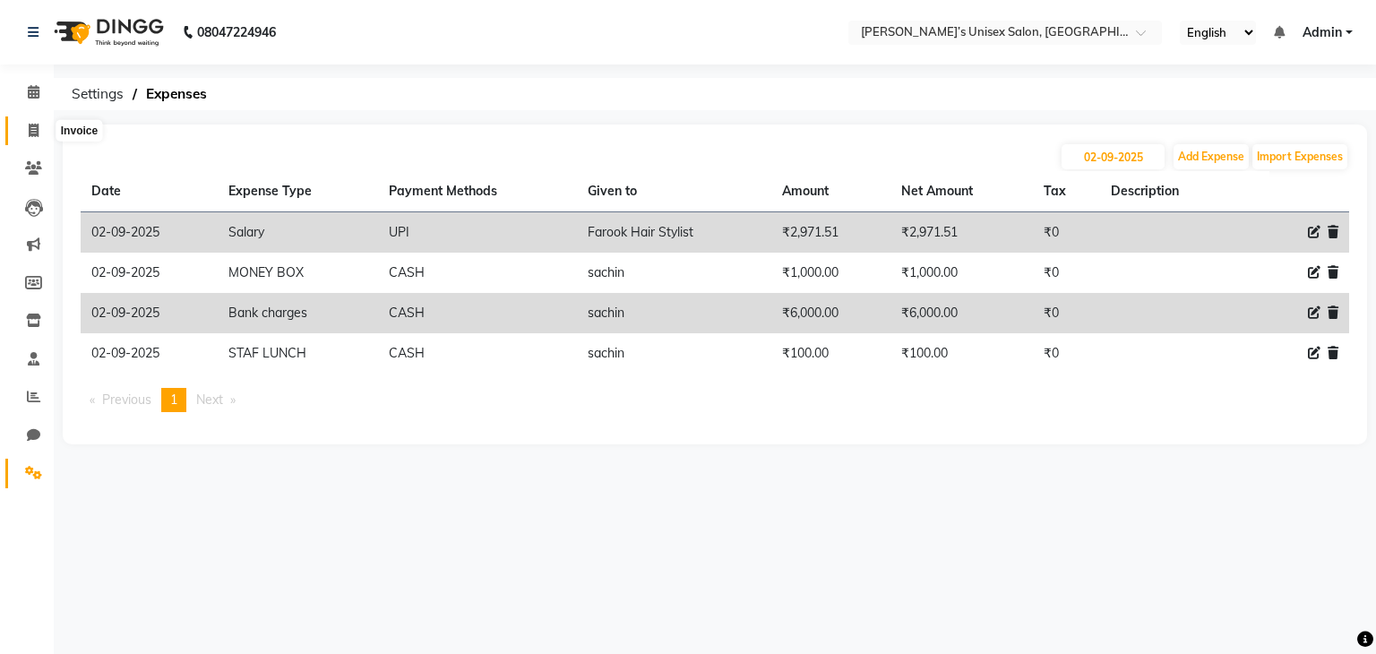
click at [26, 127] on span at bounding box center [33, 131] width 31 height 21
select select "8637"
select select "service"
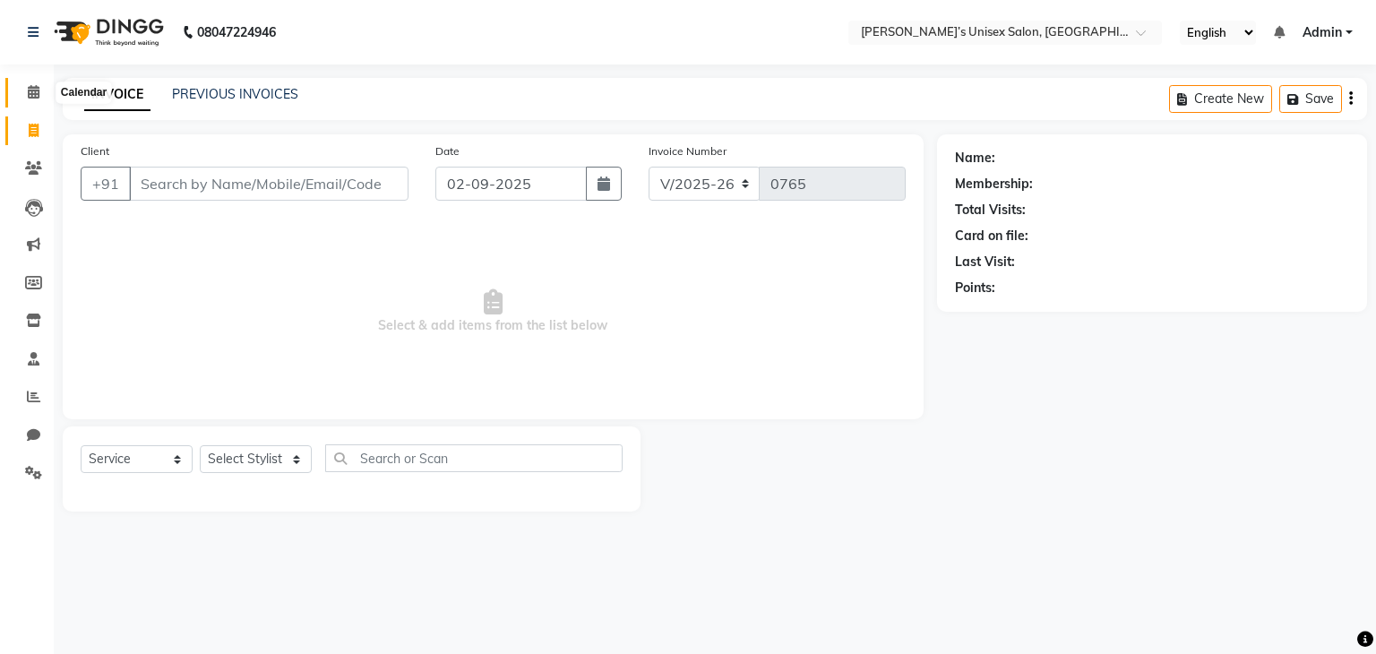
click at [25, 99] on span at bounding box center [33, 92] width 31 height 21
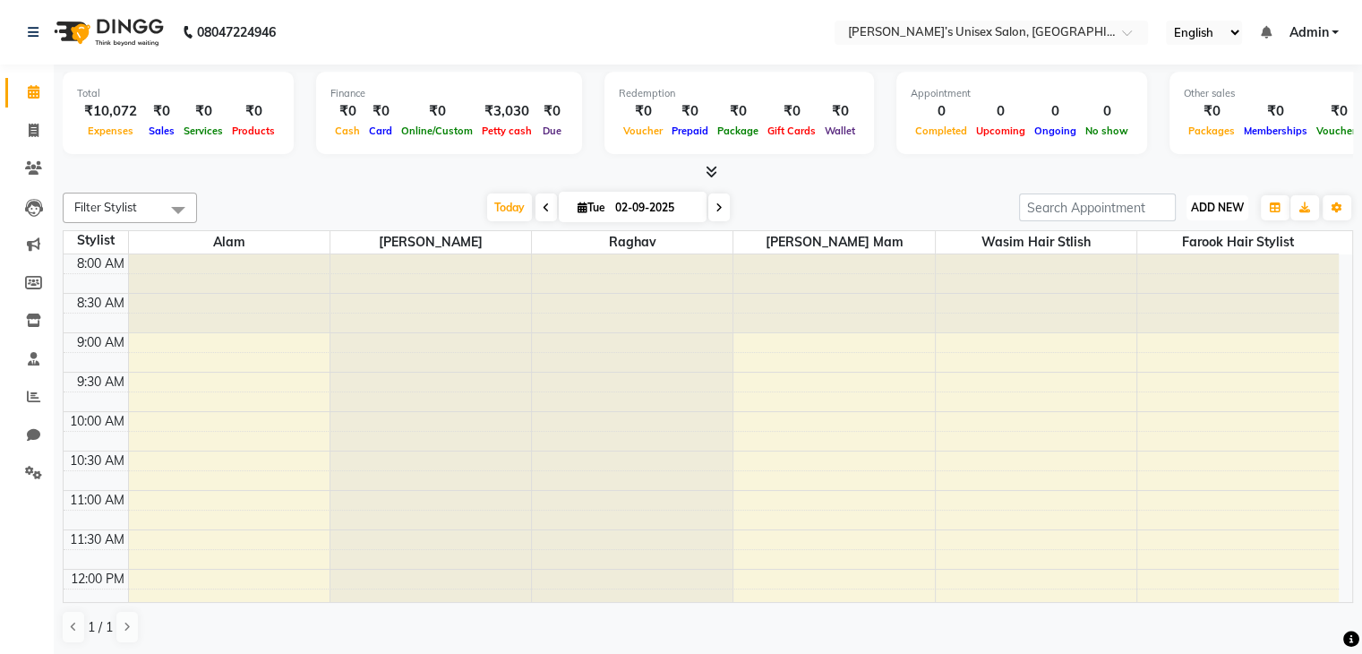
click at [1233, 204] on span "ADD NEW" at bounding box center [1217, 207] width 53 height 13
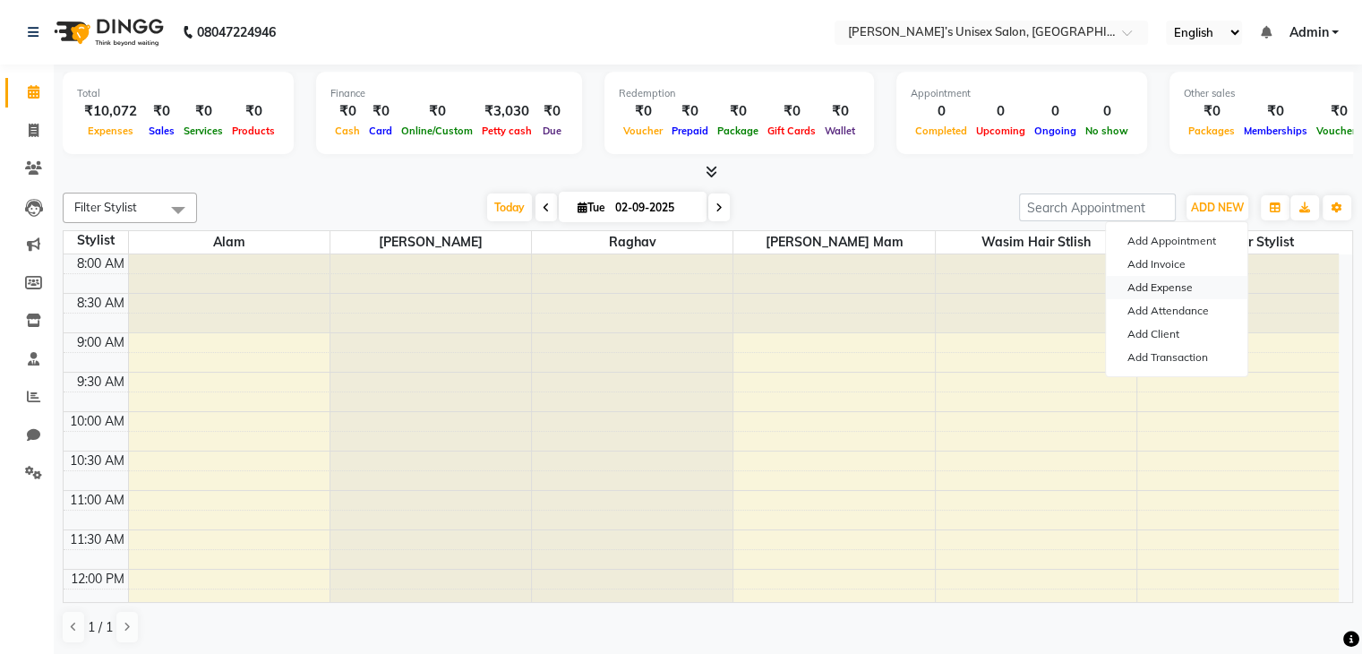
click at [1204, 287] on link "Add Expense" at bounding box center [1177, 287] width 142 height 23
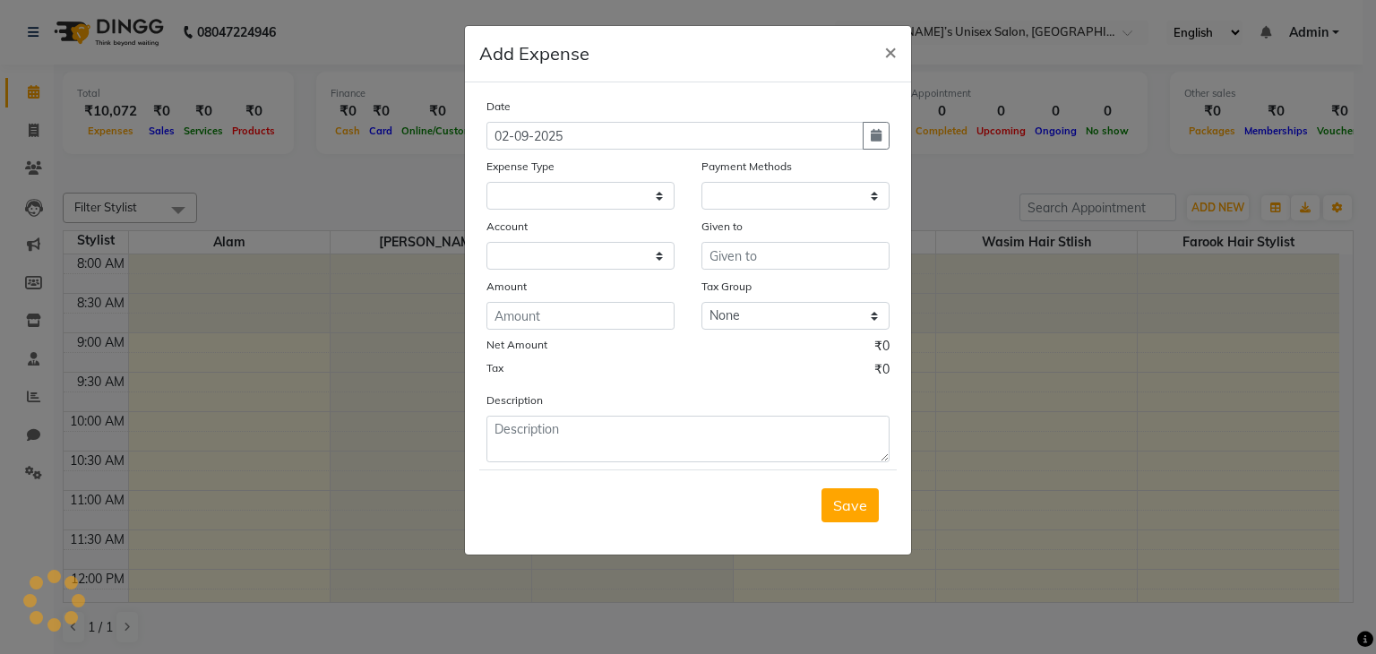
select select "1"
select select "7889"
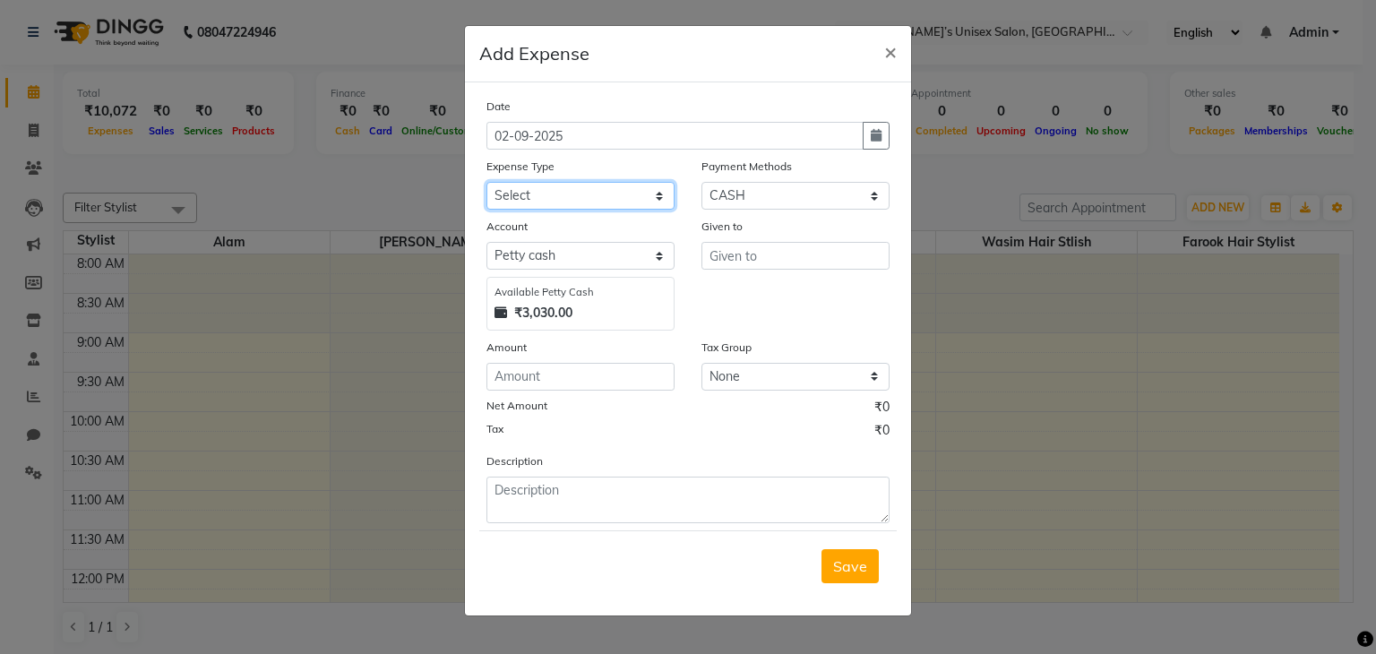
drag, startPoint x: 571, startPoint y: 198, endPoint x: 563, endPoint y: 206, distance: 10.8
click at [570, 199] on select "Select AALAM Advance Salary ASWINI BANCI Bank charges Car maintenance cash to 9…" at bounding box center [580, 196] width 188 height 28
select select "16983"
click at [486, 184] on select "Select AALAM Advance Salary ASWINI BANCI Bank charges Car maintenance cash to 9…" at bounding box center [580, 196] width 188 height 28
click at [562, 381] on input "number" at bounding box center [580, 377] width 188 height 28
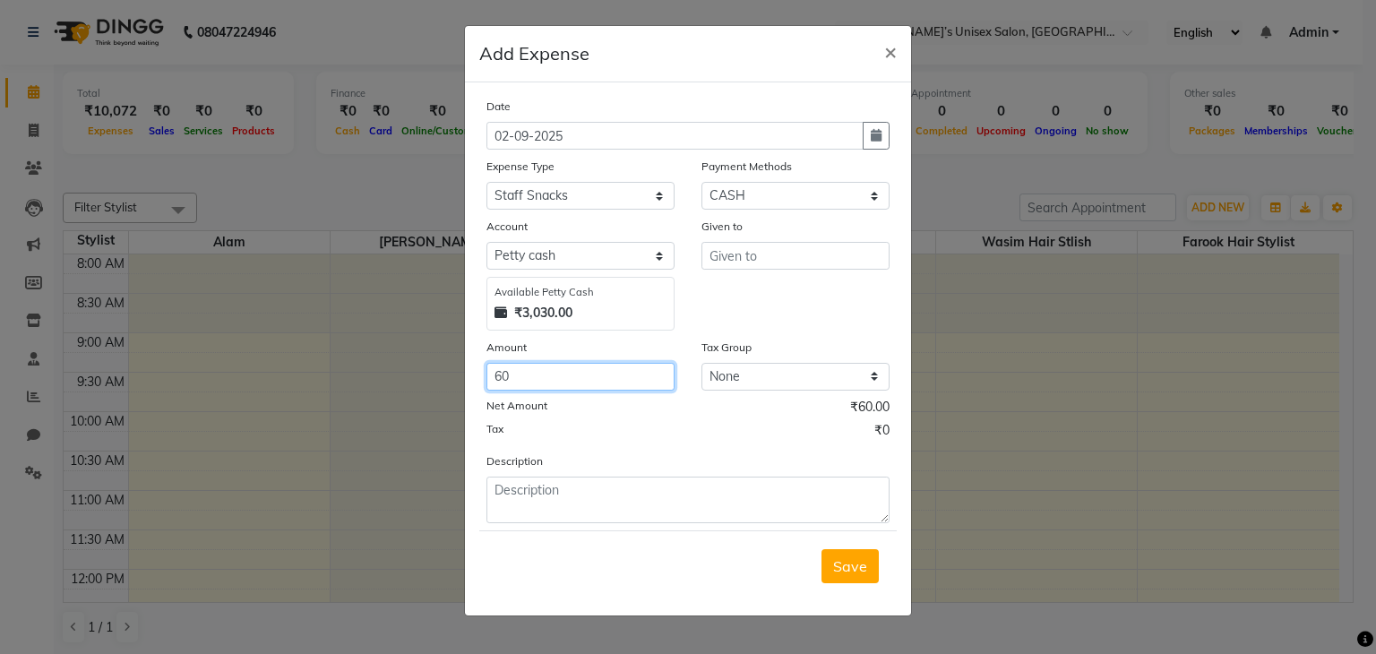
type input "60"
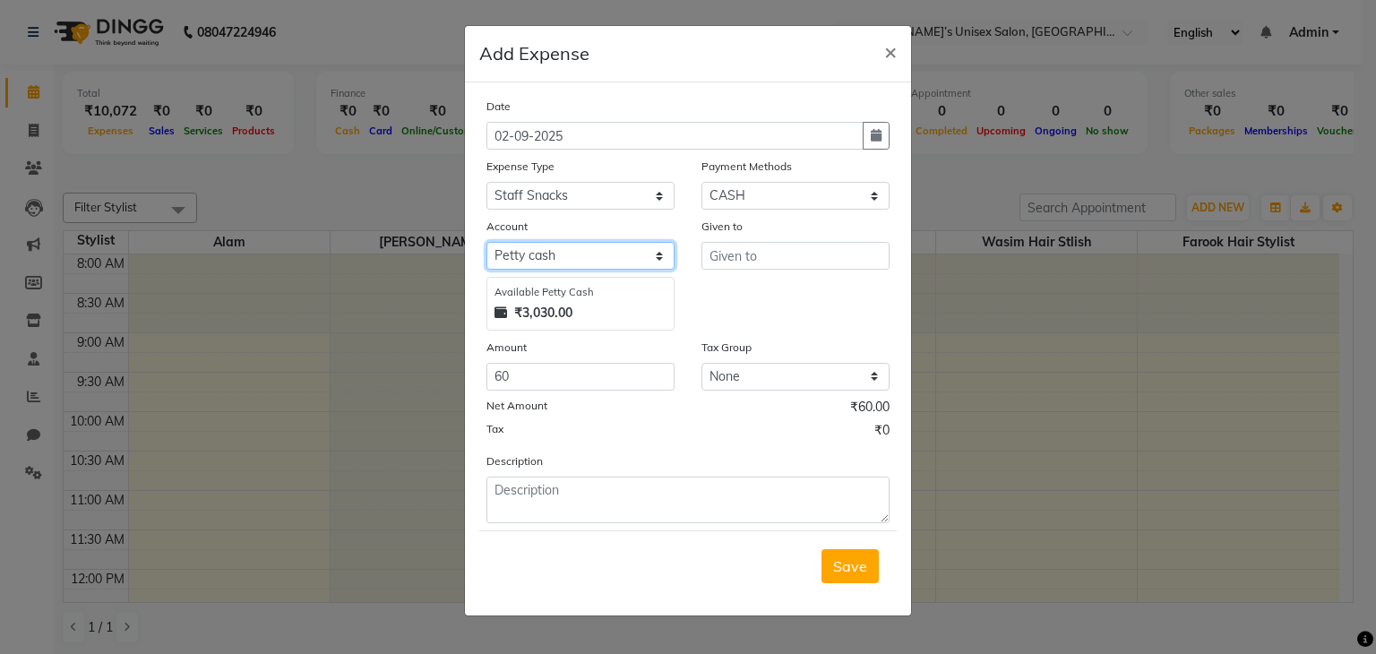
click at [585, 256] on select "Select Petty cash Default account" at bounding box center [580, 256] width 188 height 28
click at [486, 245] on select "Select Petty cash Default account" at bounding box center [580, 256] width 188 height 28
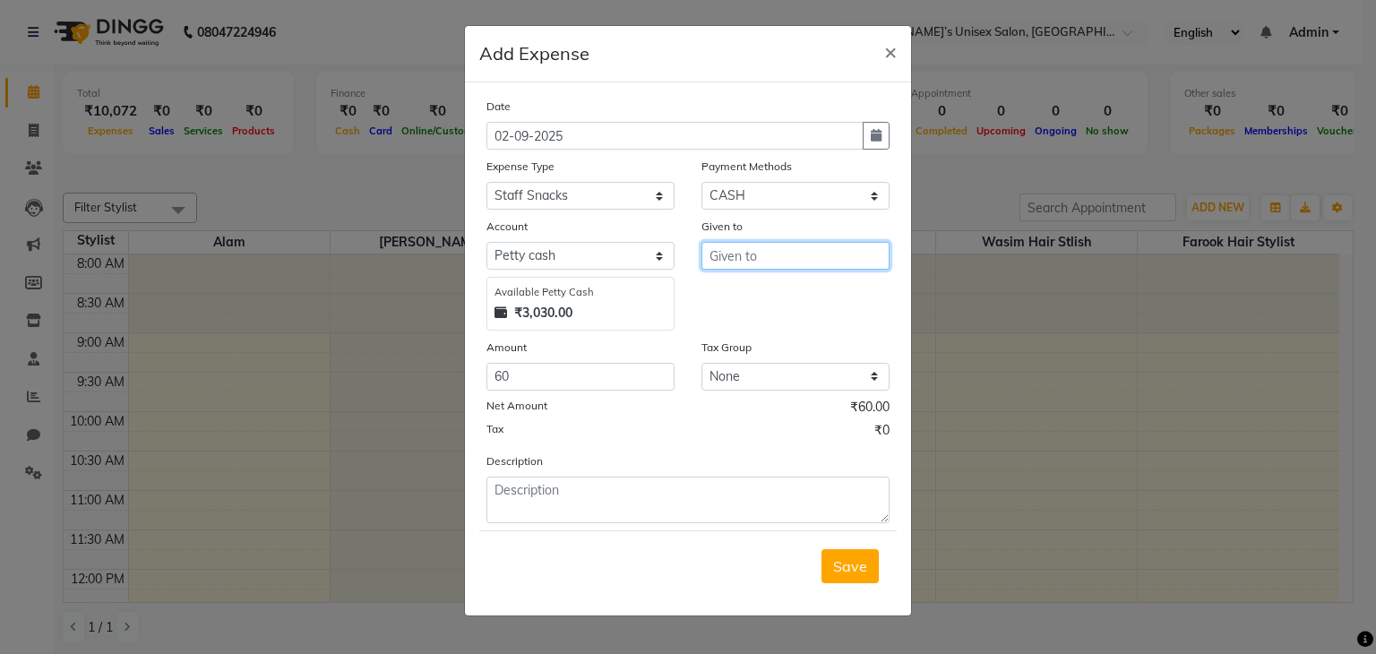
click at [749, 255] on input "text" at bounding box center [795, 256] width 188 height 28
type input "sachin"
click at [847, 567] on span "Save" at bounding box center [850, 566] width 34 height 18
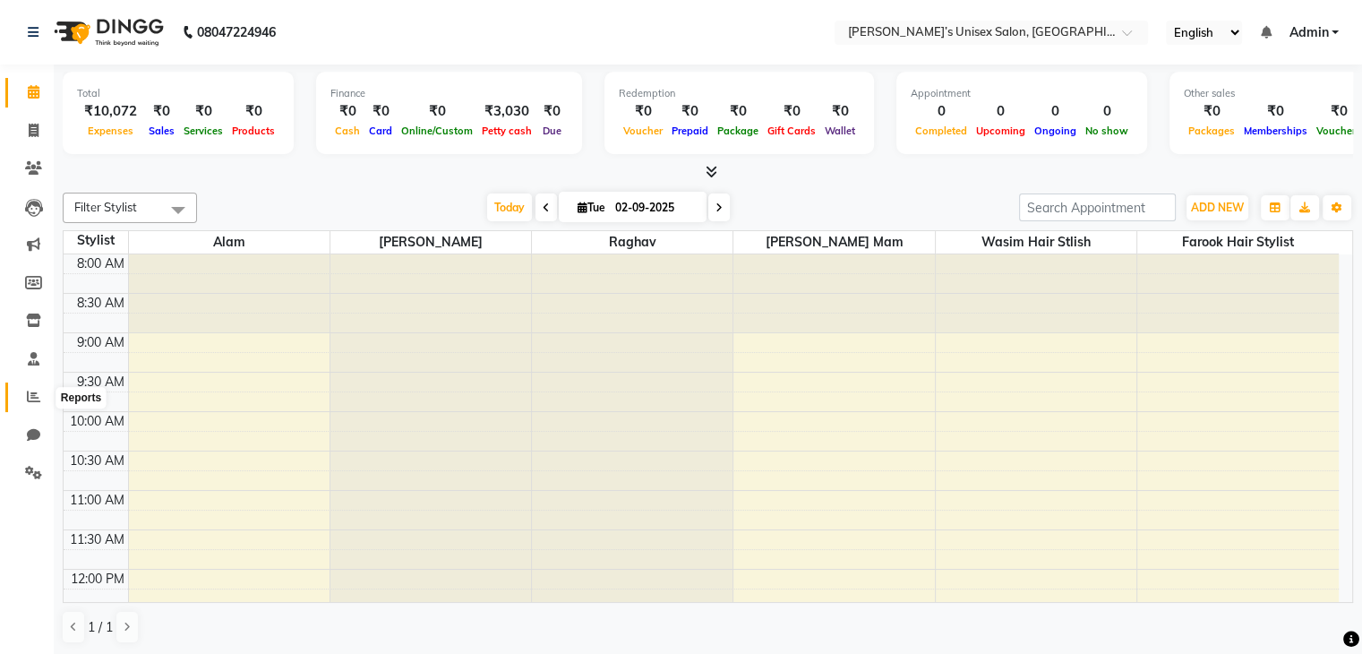
click at [31, 395] on icon at bounding box center [33, 396] width 13 height 13
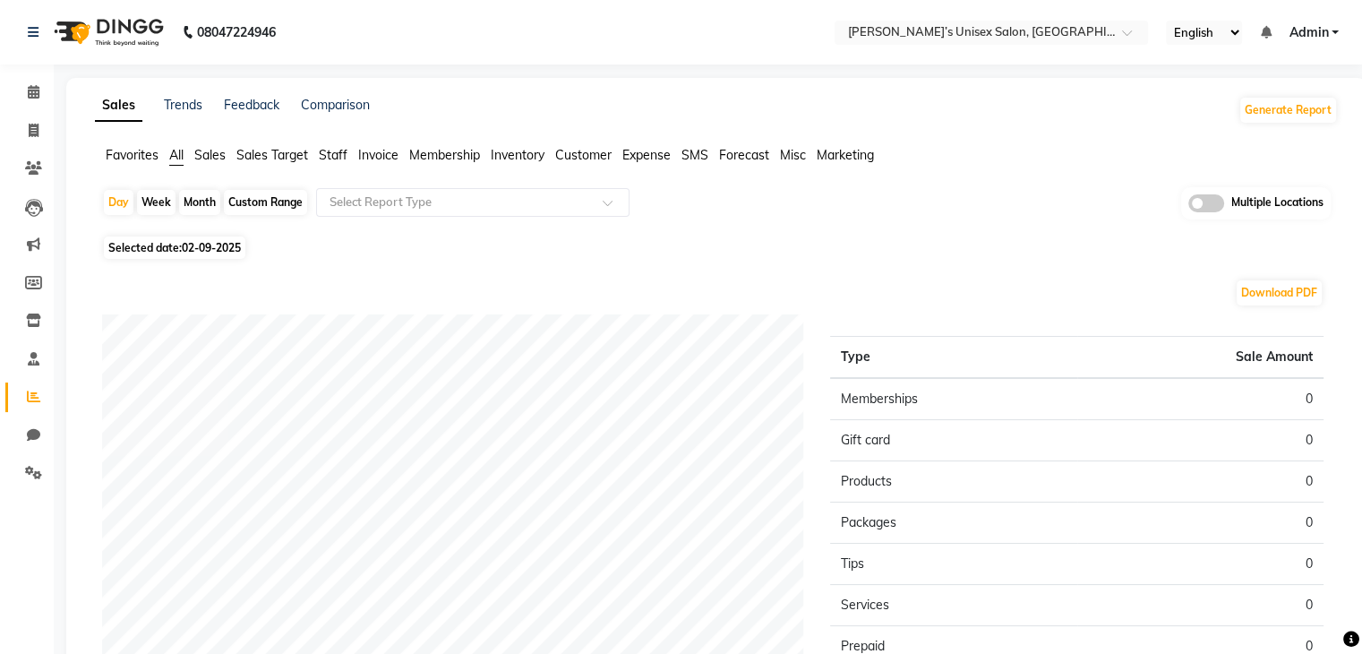
click at [198, 248] on span "02-09-2025" at bounding box center [211, 247] width 59 height 13
select select "9"
select select "2025"
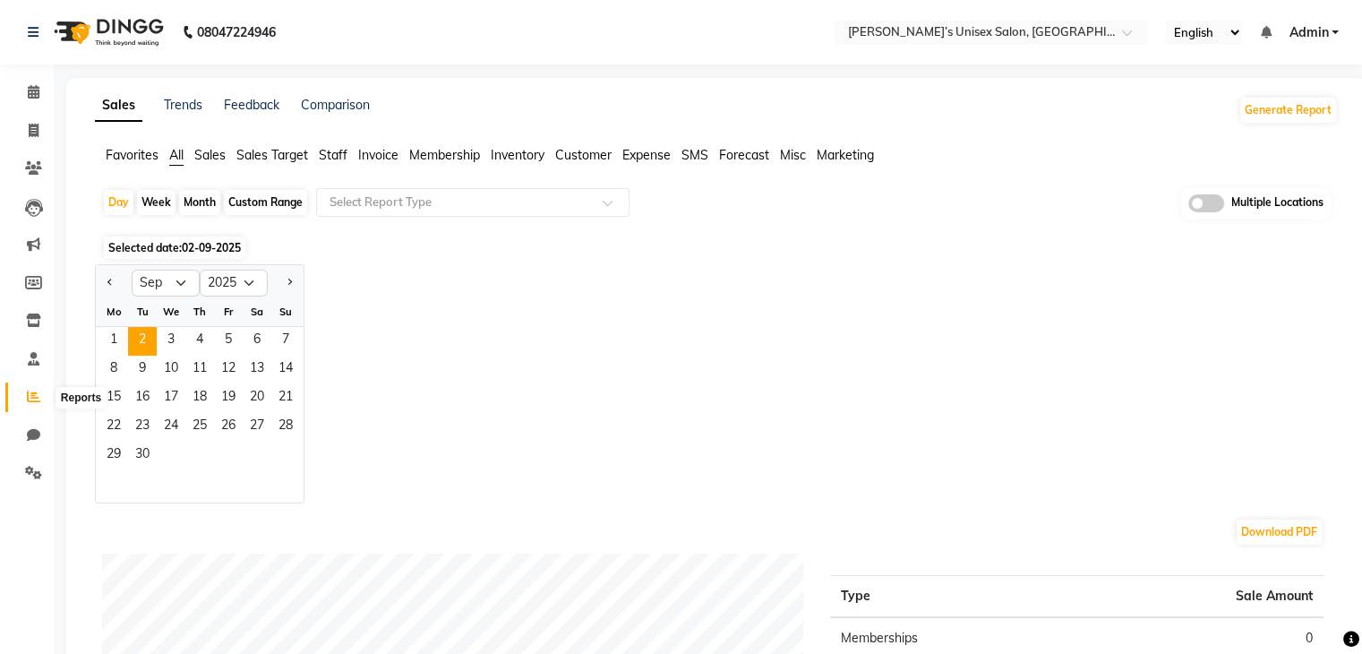
click at [27, 397] on icon at bounding box center [33, 396] width 13 height 13
click at [30, 477] on icon at bounding box center [33, 472] width 17 height 13
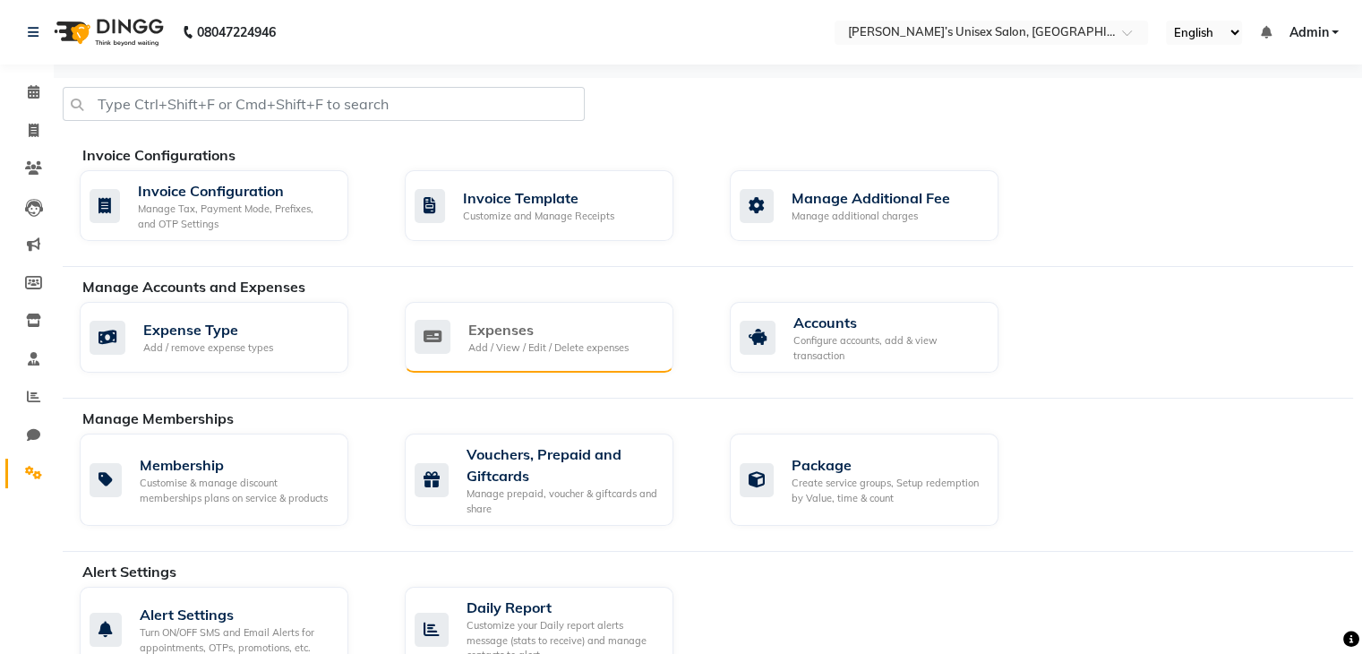
click at [520, 331] on div "Expenses" at bounding box center [548, 329] width 160 height 21
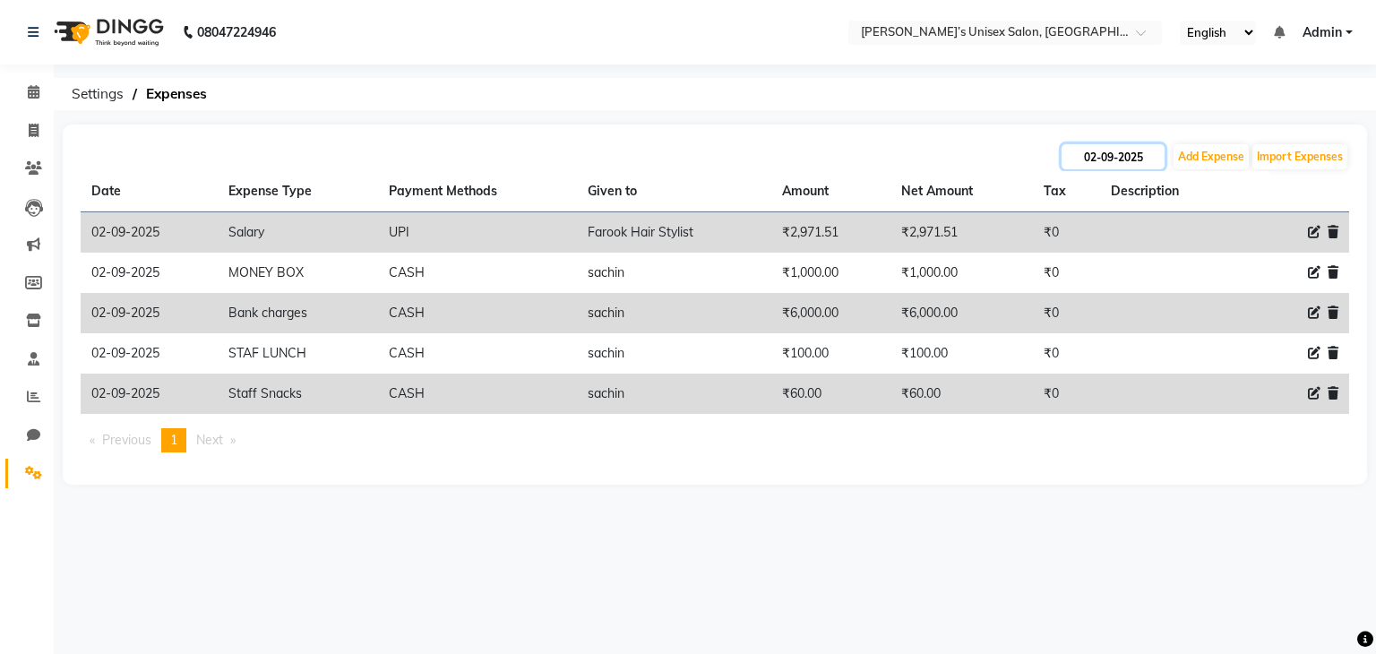
click at [1140, 154] on input "02-09-2025" at bounding box center [1112, 156] width 103 height 25
select select "9"
select select "2025"
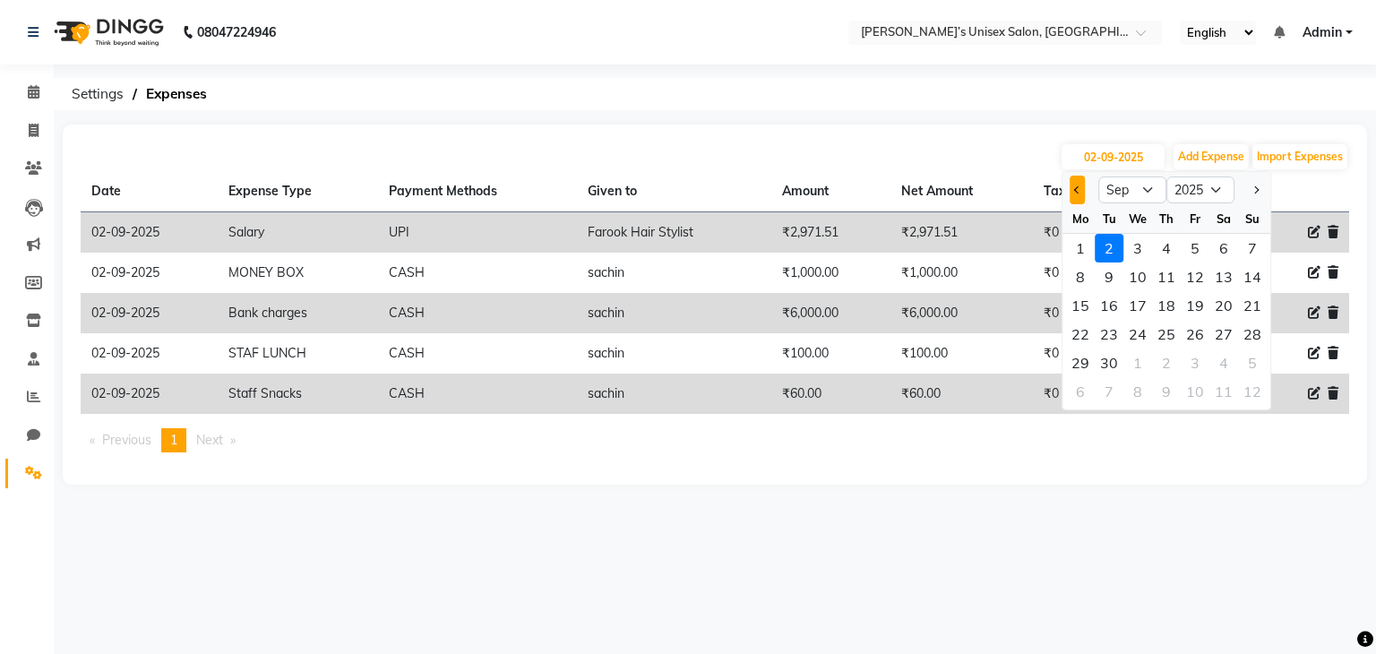
click at [1074, 193] on button "Previous month" at bounding box center [1077, 190] width 15 height 29
select select "8"
click at [1249, 366] on div "31" at bounding box center [1252, 362] width 29 height 29
type input "31-08-2025"
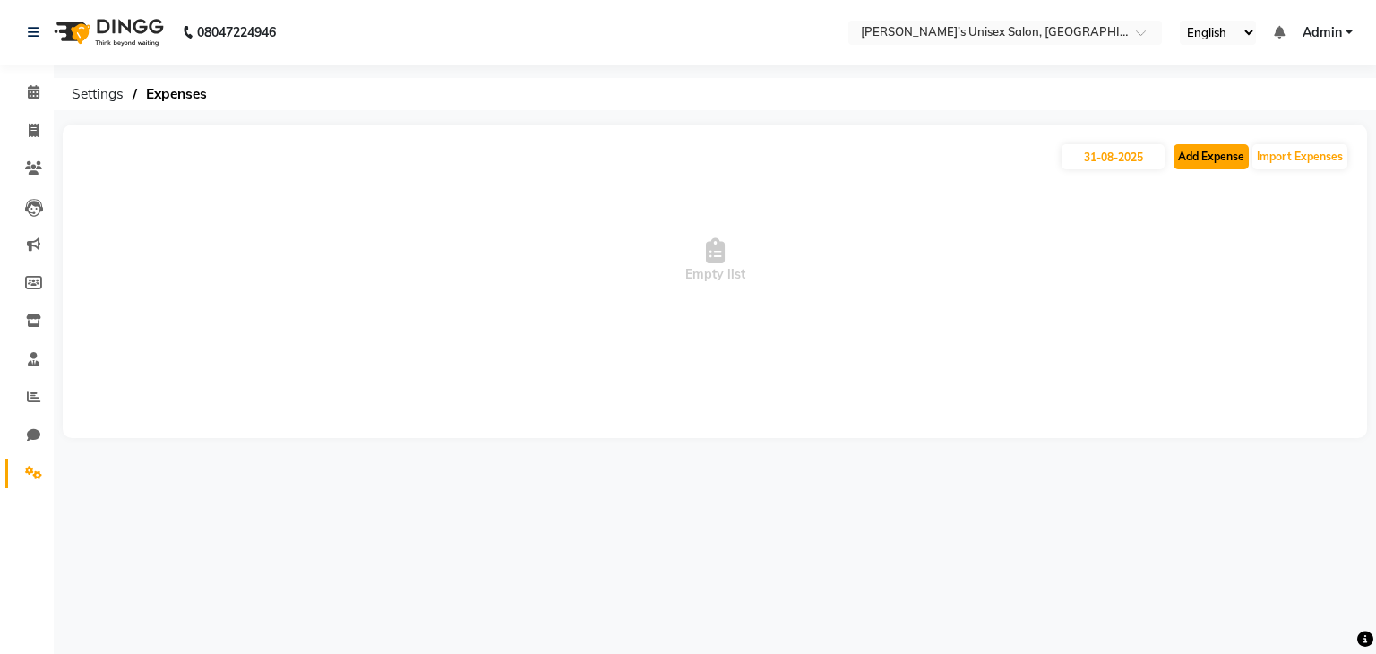
click at [1200, 154] on button "Add Expense" at bounding box center [1210, 156] width 75 height 25
select select "1"
select select "7889"
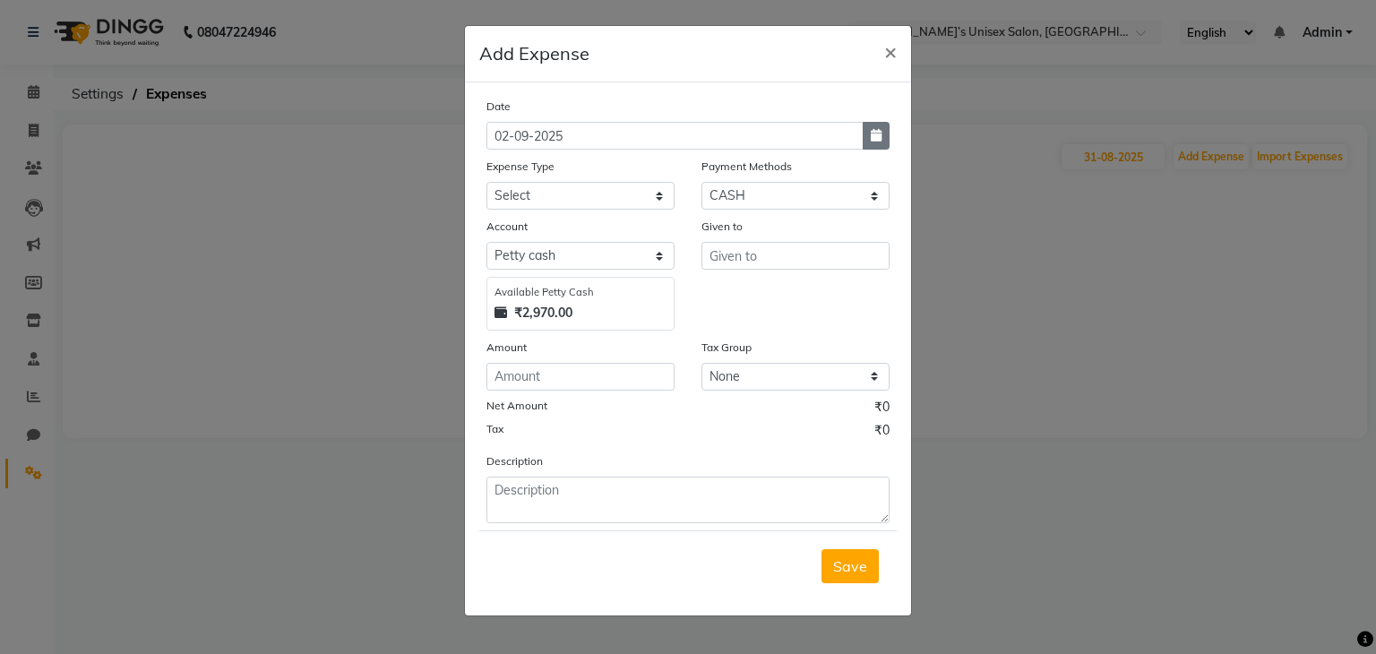
click at [872, 138] on icon "button" at bounding box center [876, 135] width 11 height 13
select select "9"
select select "2025"
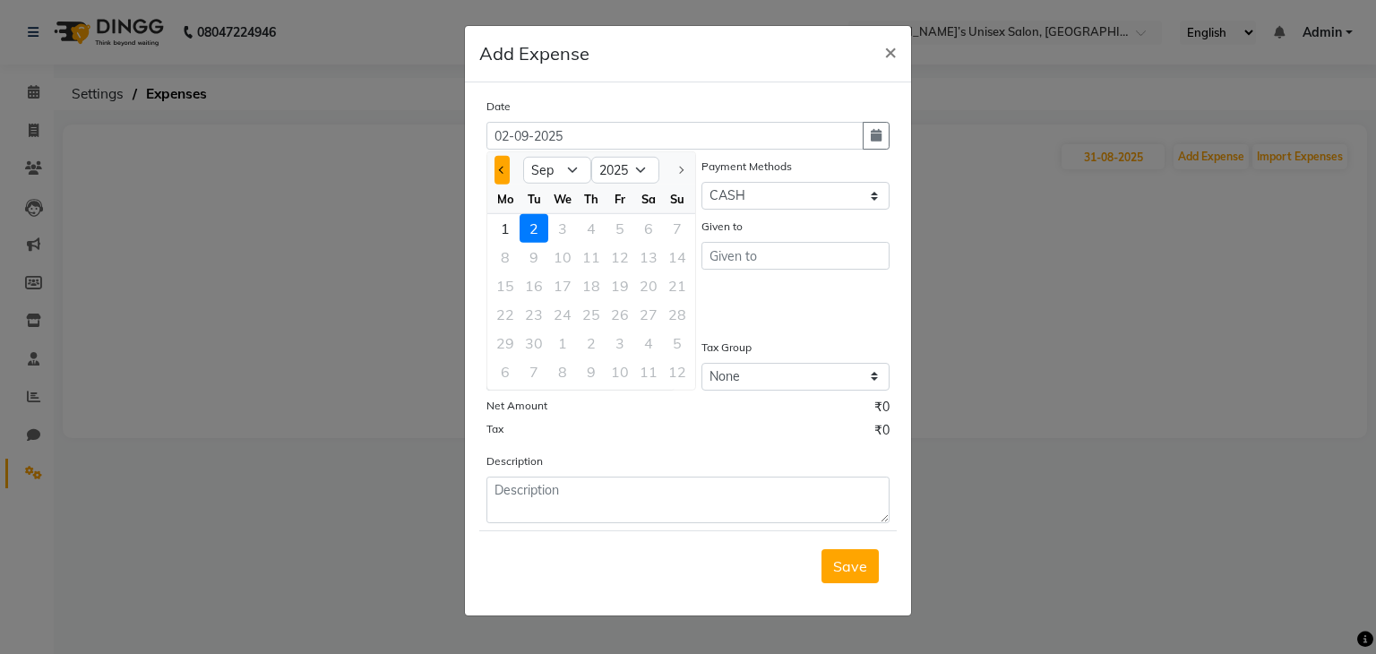
click at [502, 171] on span "Previous month" at bounding box center [502, 170] width 7 height 7
select select "8"
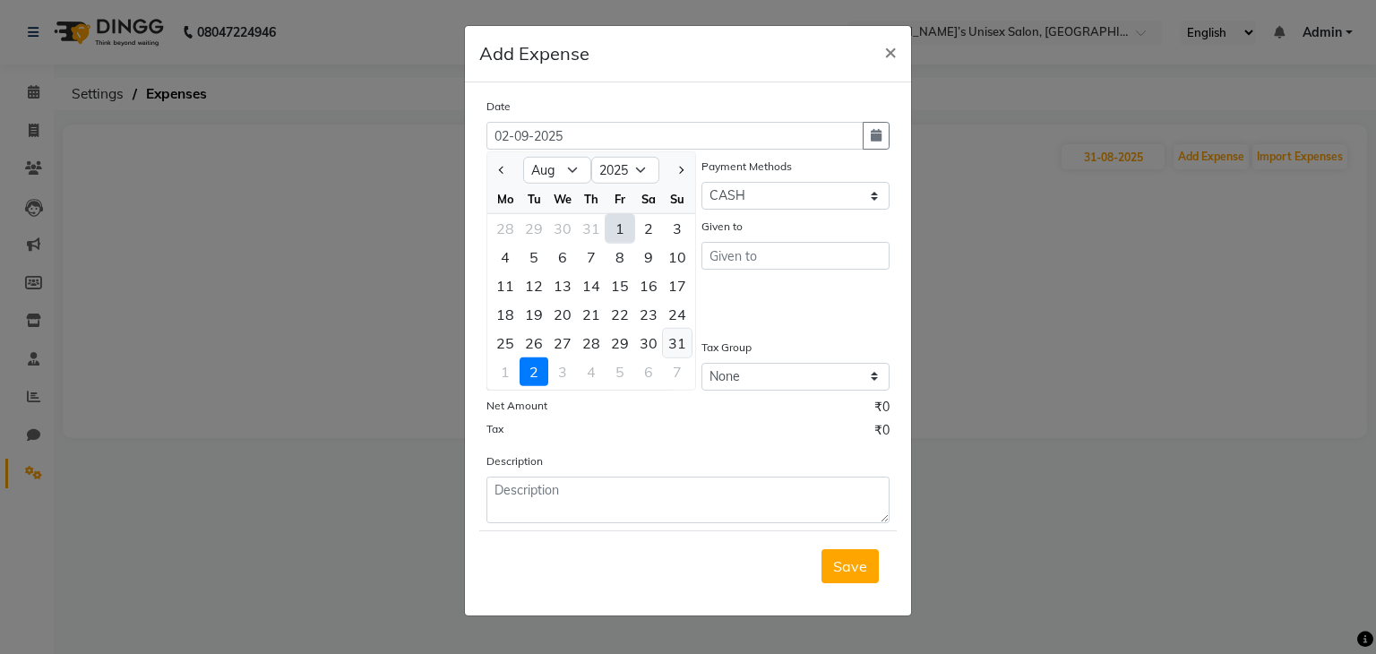
click at [676, 341] on div "31" at bounding box center [677, 343] width 29 height 29
type input "31-08-2025"
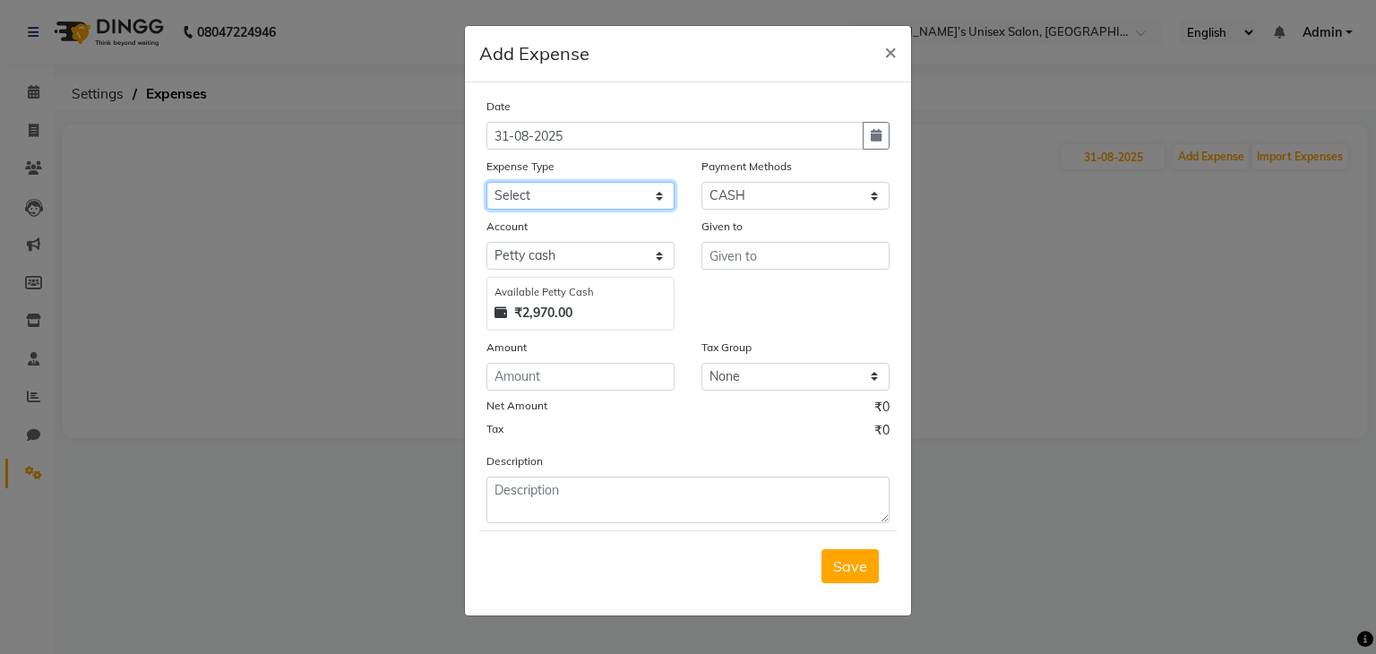
click at [532, 198] on select "Select AALAM Advance Salary ASWINI BANCI Bank charges Car maintenance cash to 9…" at bounding box center [580, 196] width 188 height 28
select select "24094"
click at [486, 184] on select "Select AALAM Advance Salary ASWINI BANCI Bank charges Car maintenance cash to 9…" at bounding box center [580, 196] width 188 height 28
click at [549, 377] on input "number" at bounding box center [580, 377] width 188 height 28
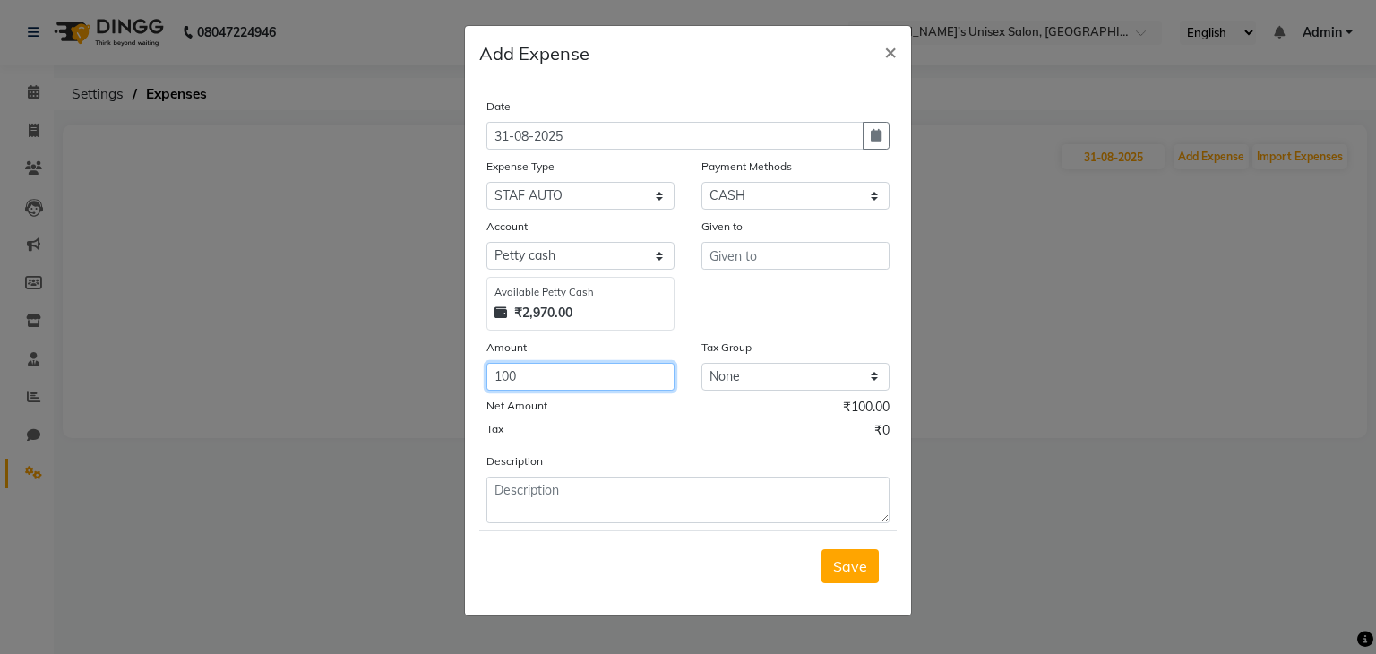
type input "100"
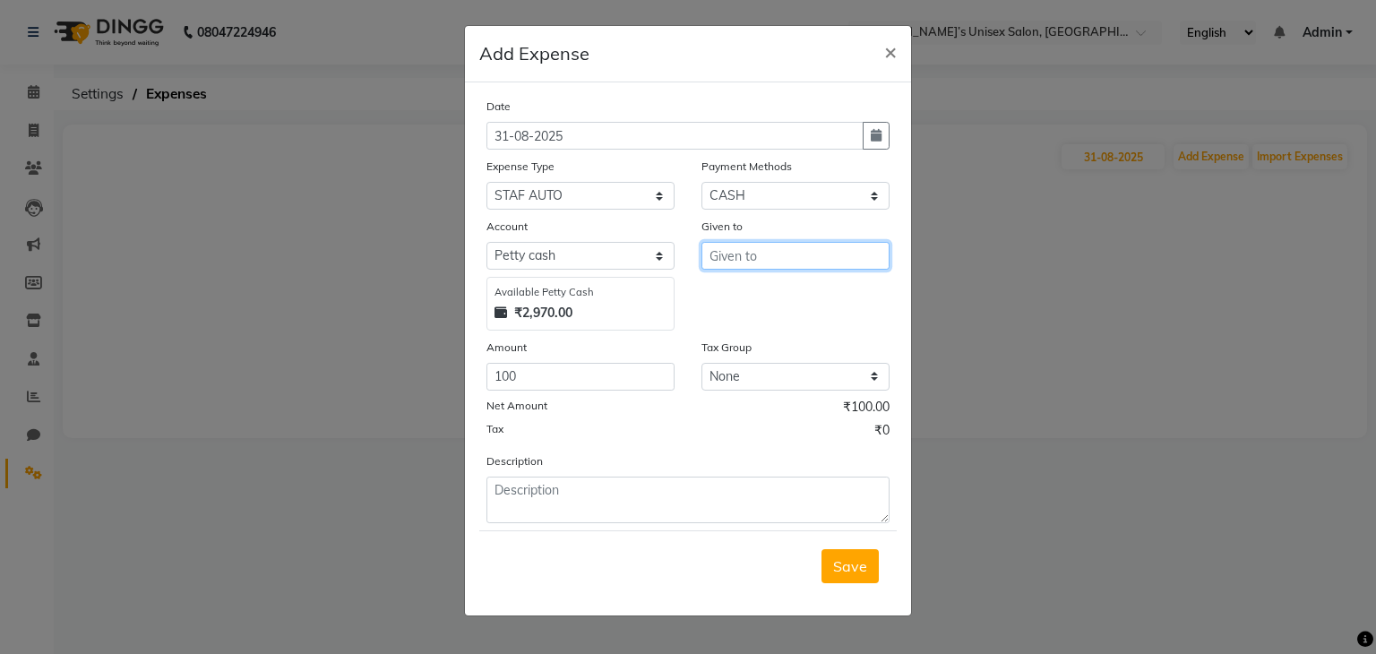
click at [759, 259] on input "text" at bounding box center [795, 256] width 188 height 28
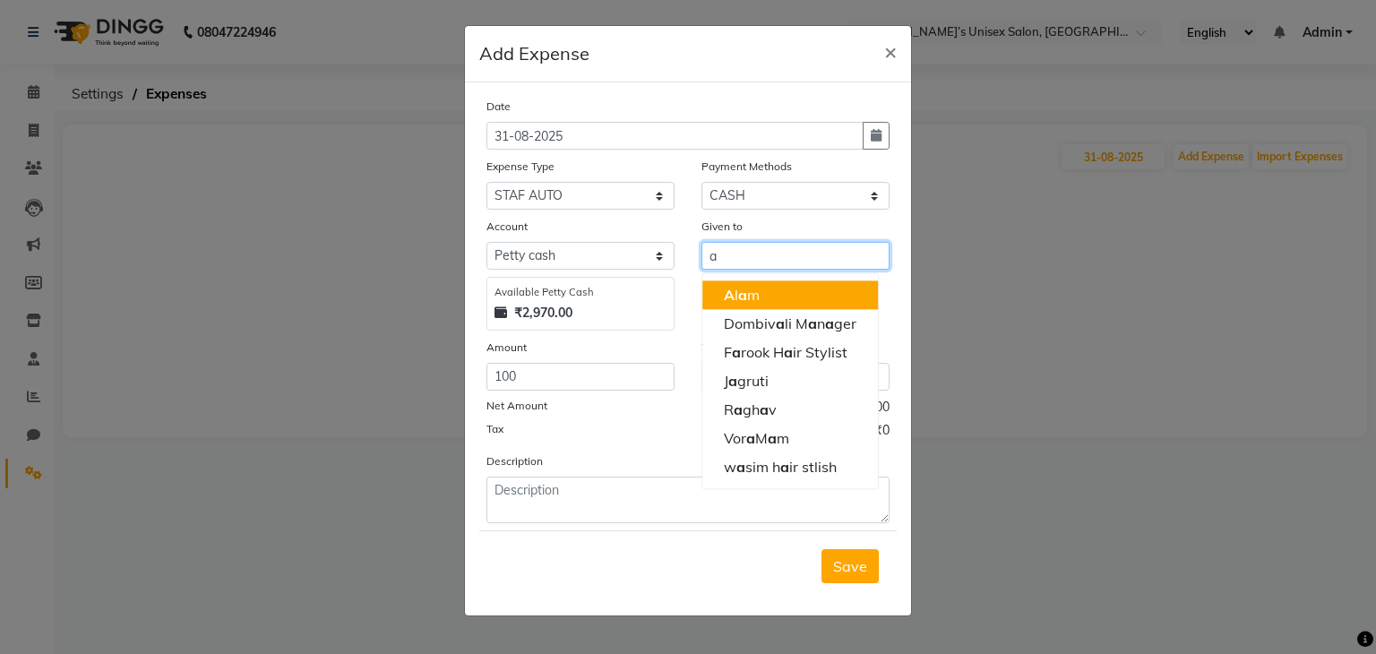
click at [766, 291] on button "A l a m" at bounding box center [790, 294] width 176 height 29
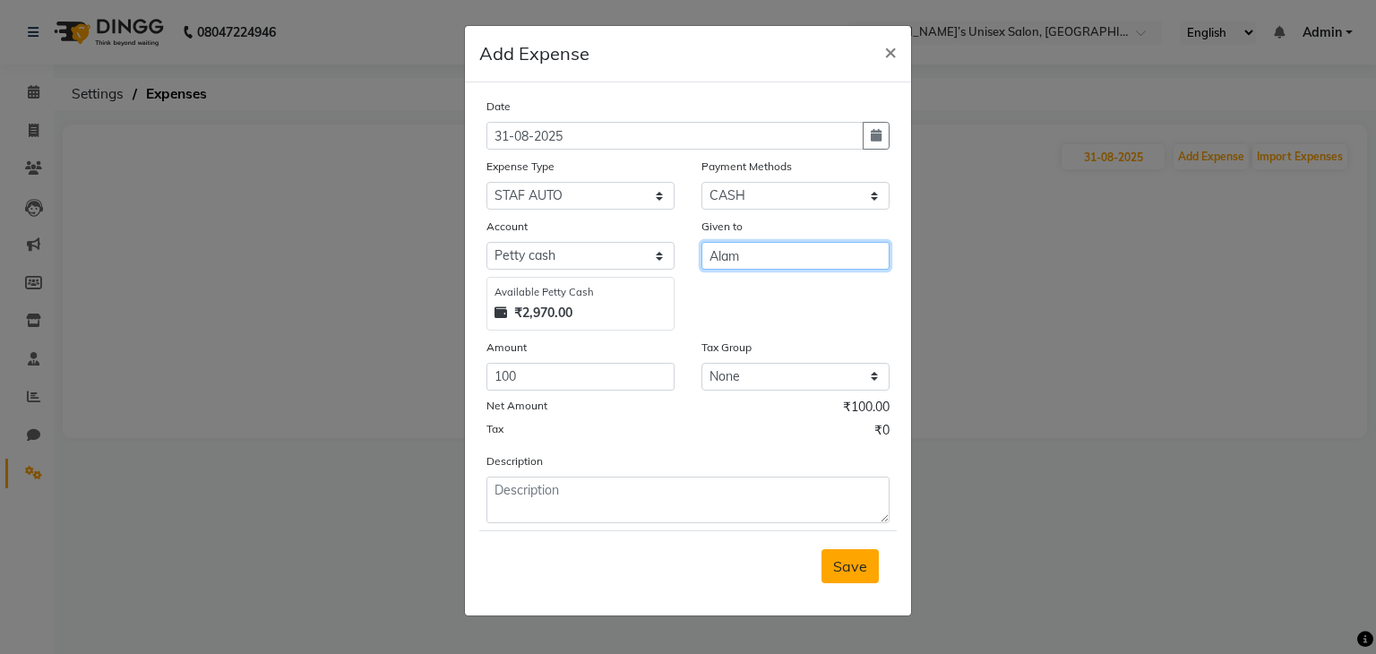
type input "Alam"
click at [842, 574] on span "Save" at bounding box center [850, 566] width 34 height 18
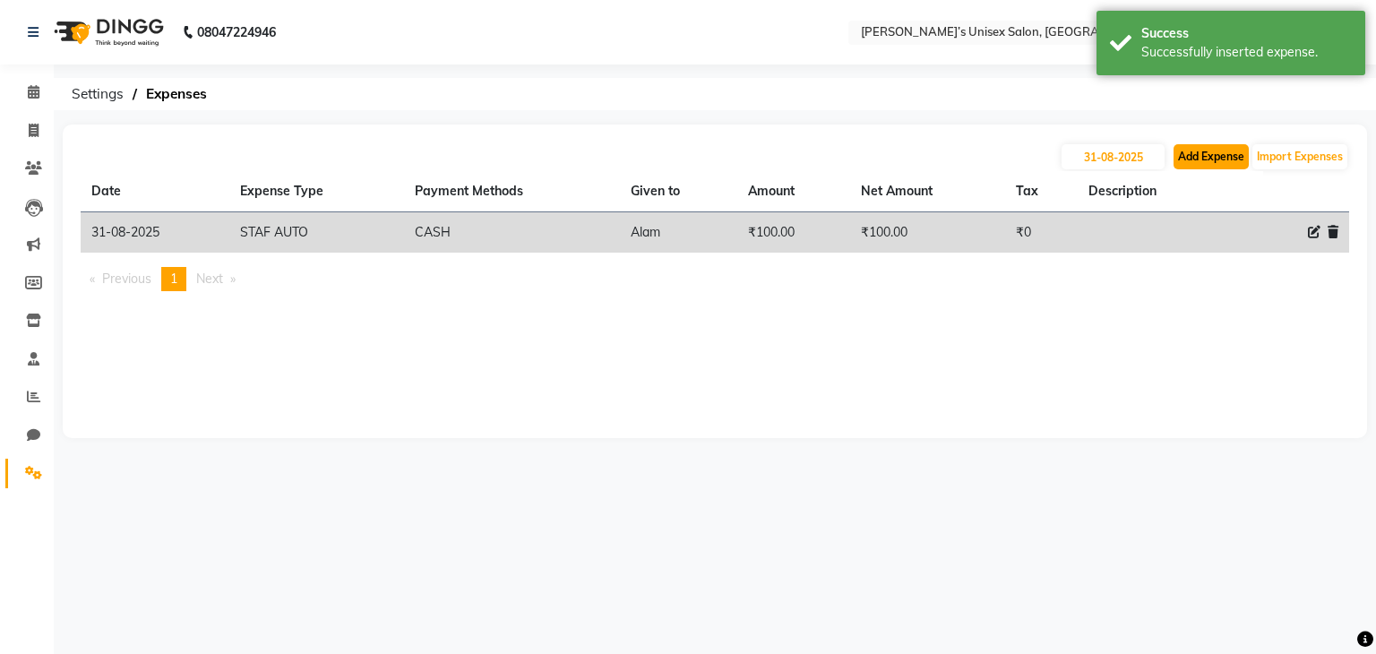
click at [1200, 155] on button "Add Expense" at bounding box center [1210, 156] width 75 height 25
select select "1"
select select "7889"
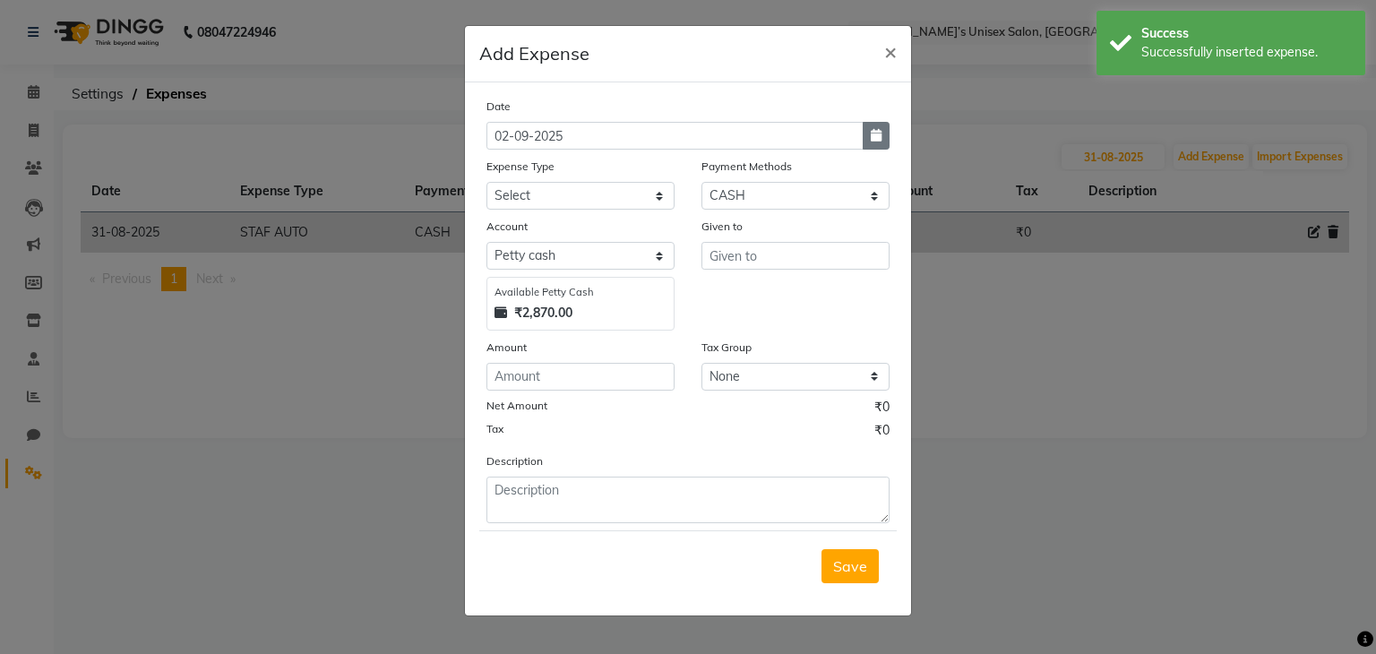
click at [881, 139] on button "button" at bounding box center [876, 136] width 27 height 28
select select "9"
select select "2025"
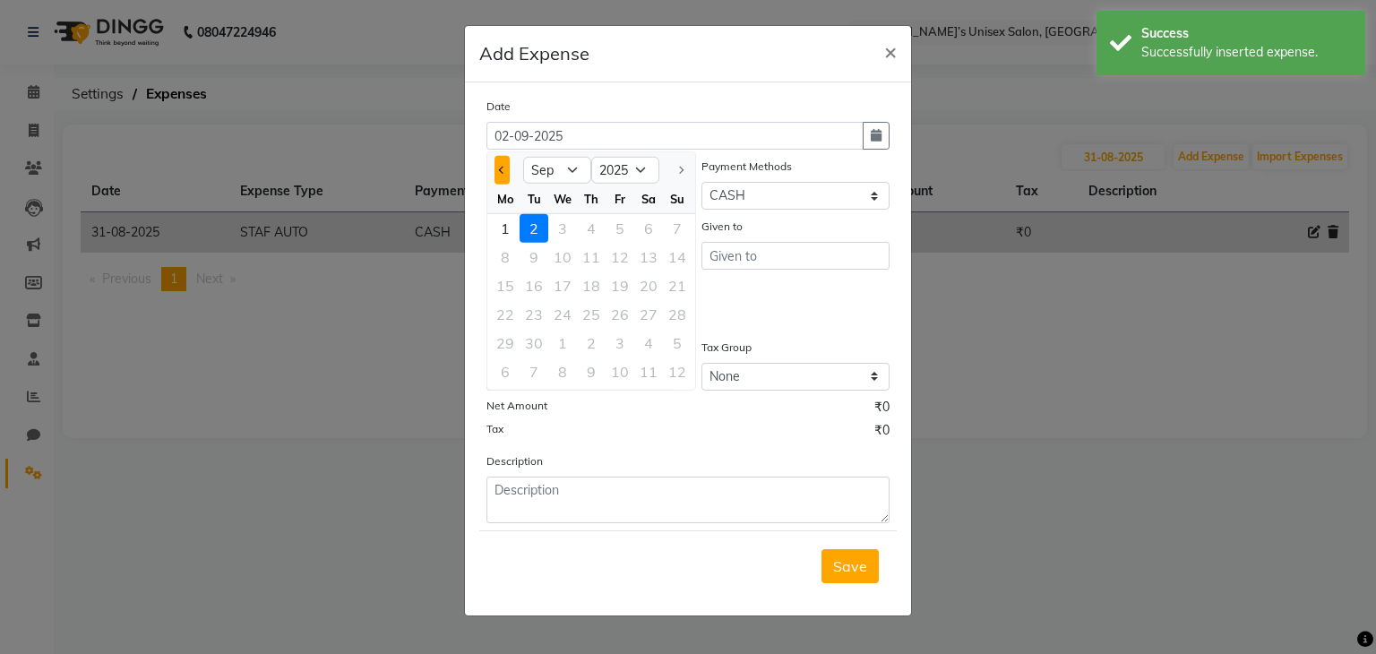
click at [502, 167] on span "Previous month" at bounding box center [502, 170] width 7 height 7
select select "8"
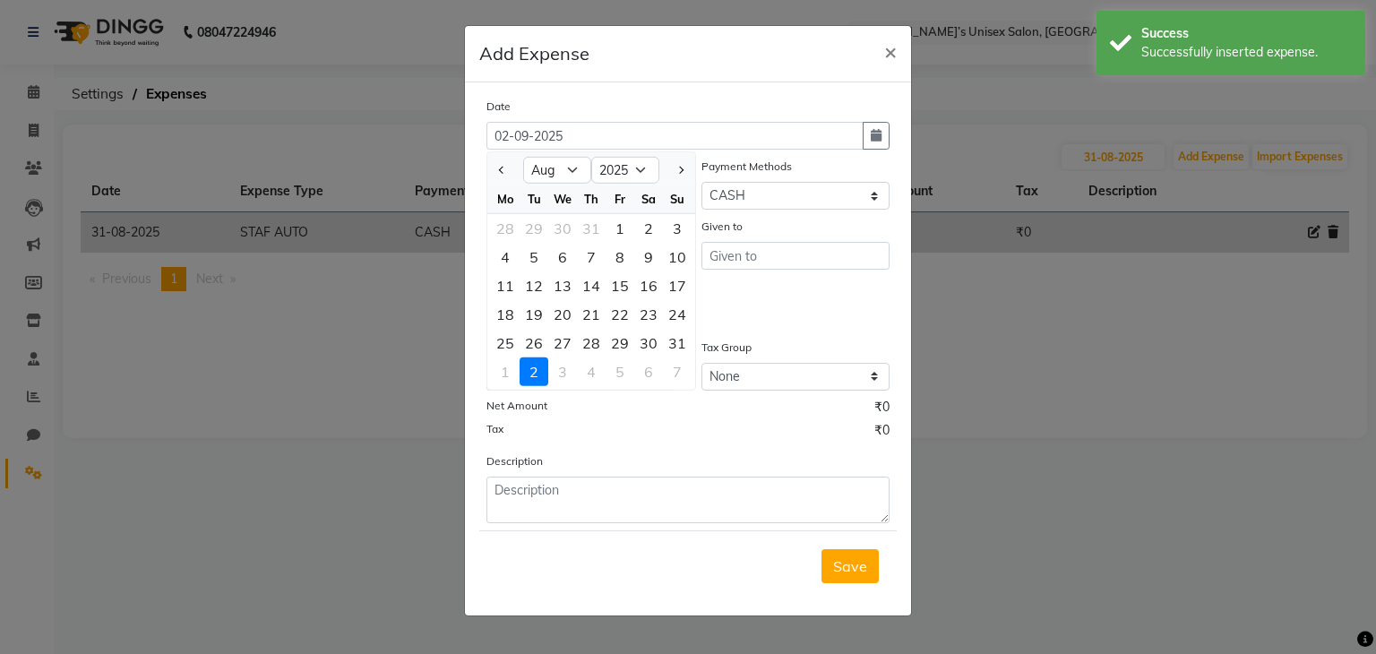
click at [680, 339] on div "31" at bounding box center [677, 343] width 29 height 29
type input "31-08-2025"
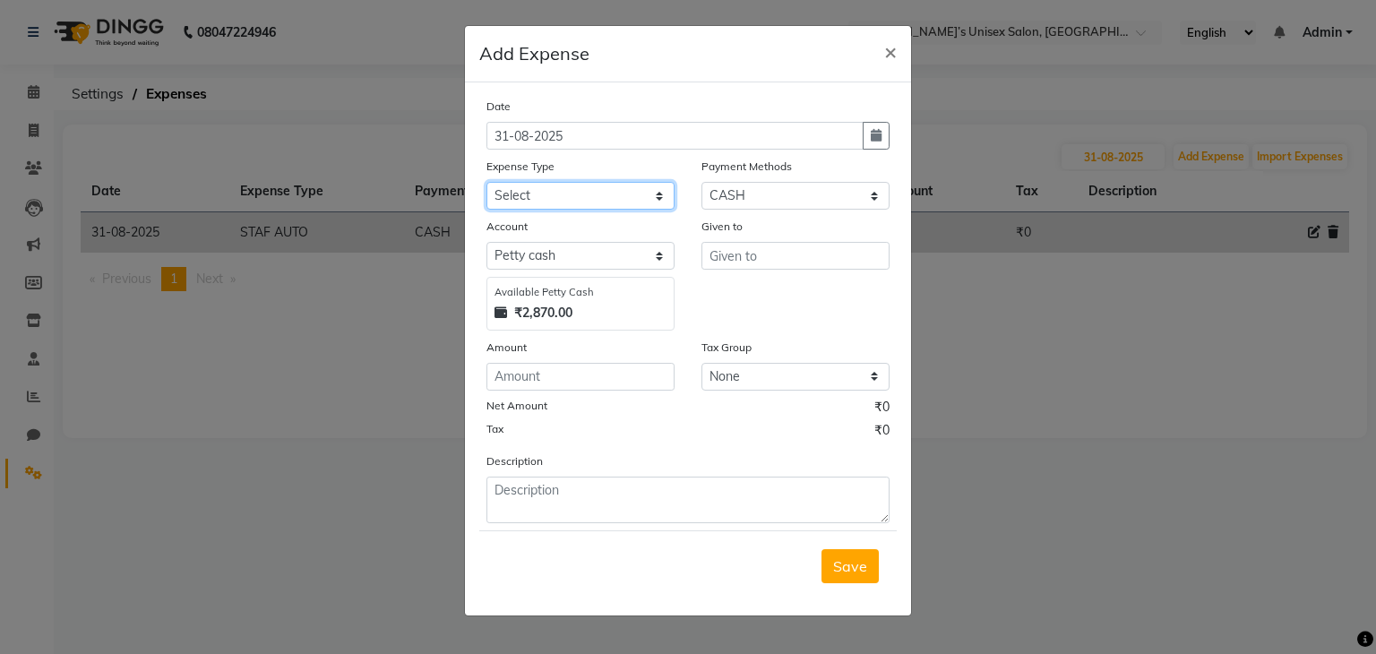
click at [542, 193] on select "Select AALAM Advance Salary ASWINI BANCI Bank charges Car maintenance cash to 9…" at bounding box center [580, 196] width 188 height 28
select select "17039"
click at [486, 184] on select "Select AALAM Advance Salary ASWINI BANCI Bank charges Car maintenance cash to 9…" at bounding box center [580, 196] width 188 height 28
click at [527, 391] on input "number" at bounding box center [580, 377] width 188 height 28
type input "150"
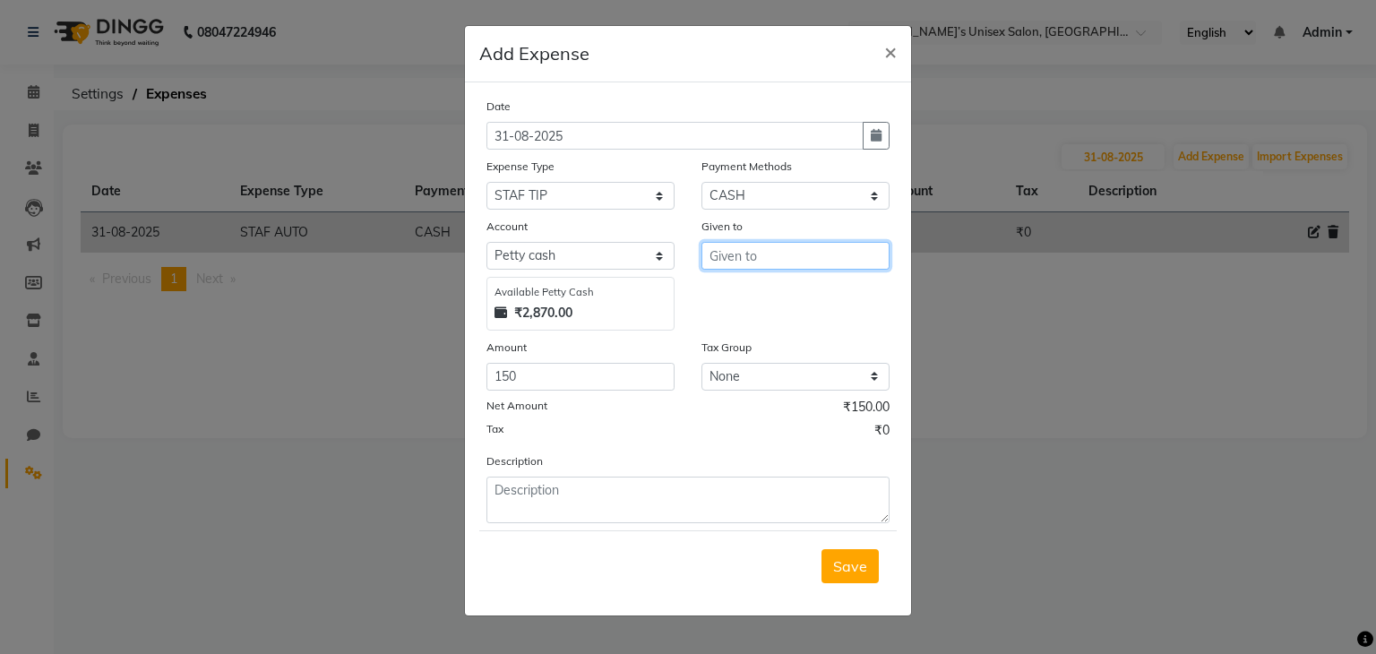
click at [746, 267] on input "text" at bounding box center [795, 256] width 188 height 28
click at [754, 296] on ngb-highlight "Ra ghav" at bounding box center [750, 295] width 53 height 18
type input "Raghav"
click at [842, 574] on span "Save" at bounding box center [850, 566] width 34 height 18
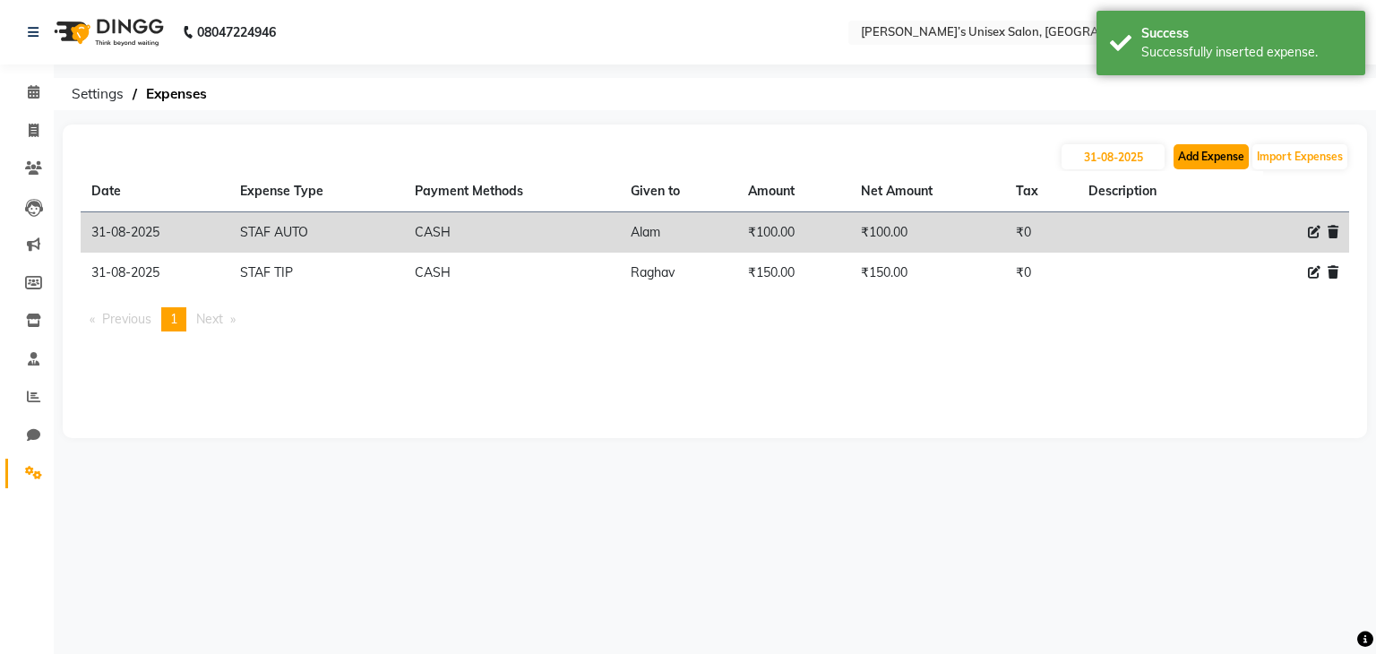
click at [1195, 158] on button "Add Expense" at bounding box center [1210, 156] width 75 height 25
select select "1"
select select "7889"
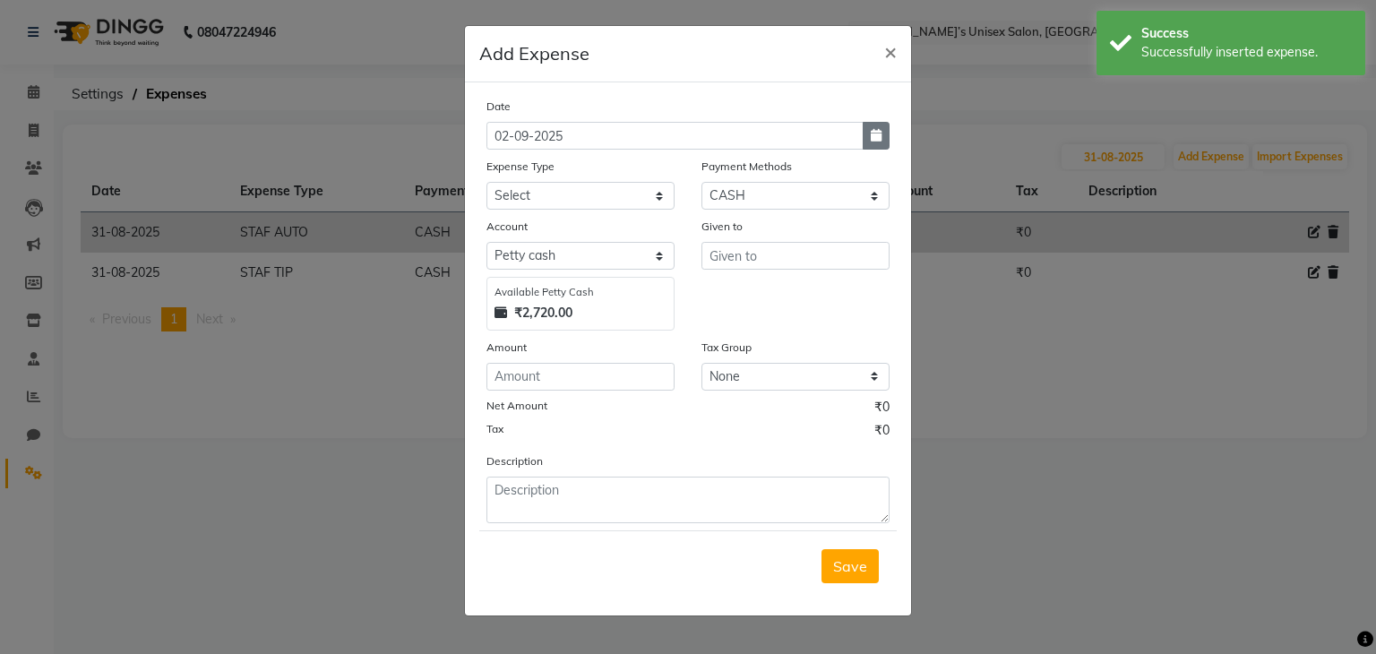
click at [873, 138] on icon "button" at bounding box center [876, 135] width 11 height 13
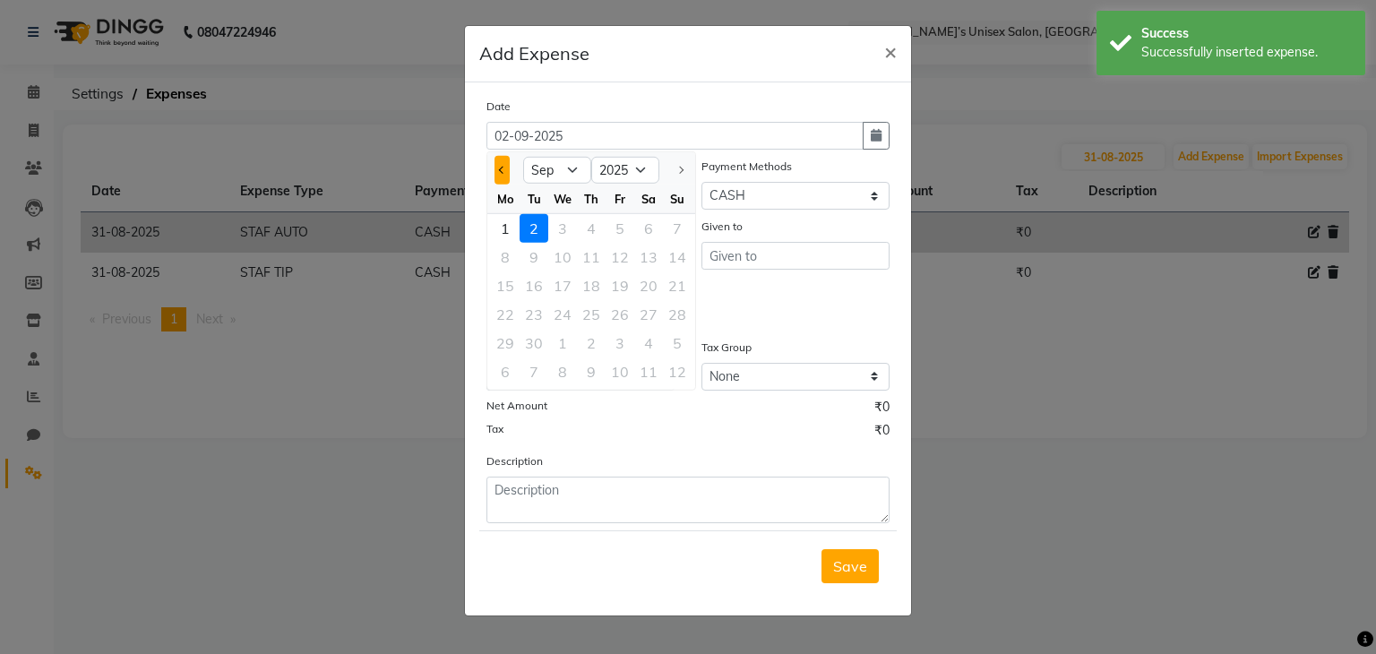
click at [502, 173] on span "Previous month" at bounding box center [502, 170] width 7 height 7
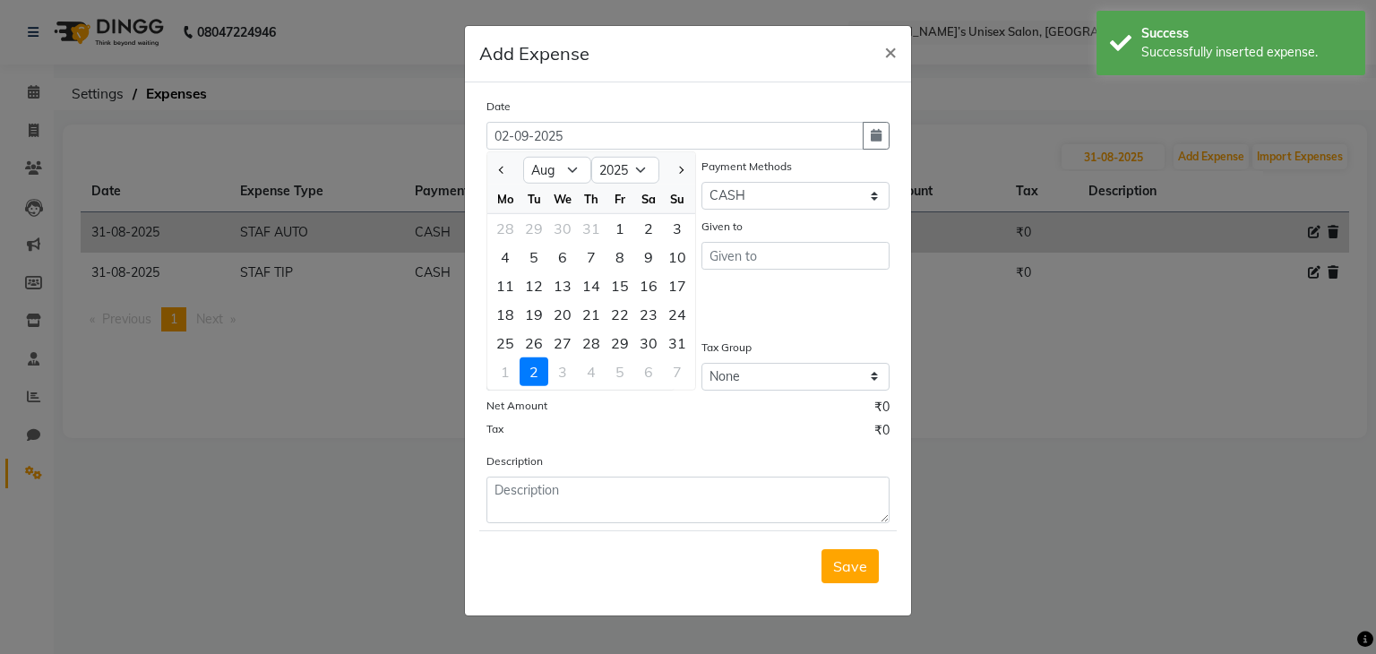
click at [675, 345] on div "31" at bounding box center [677, 343] width 29 height 29
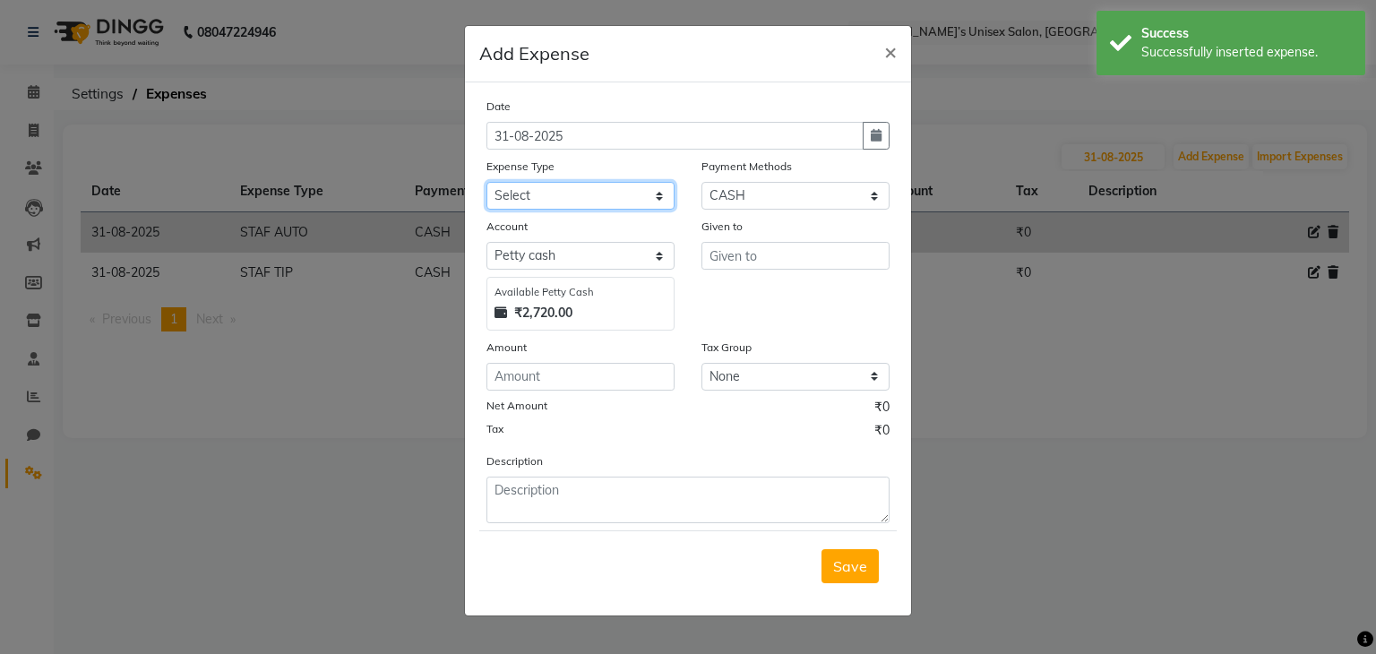
click at [574, 198] on select "Select AALAM Advance Salary ASWINI BANCI Bank charges Car maintenance cash to 9…" at bounding box center [580, 196] width 188 height 28
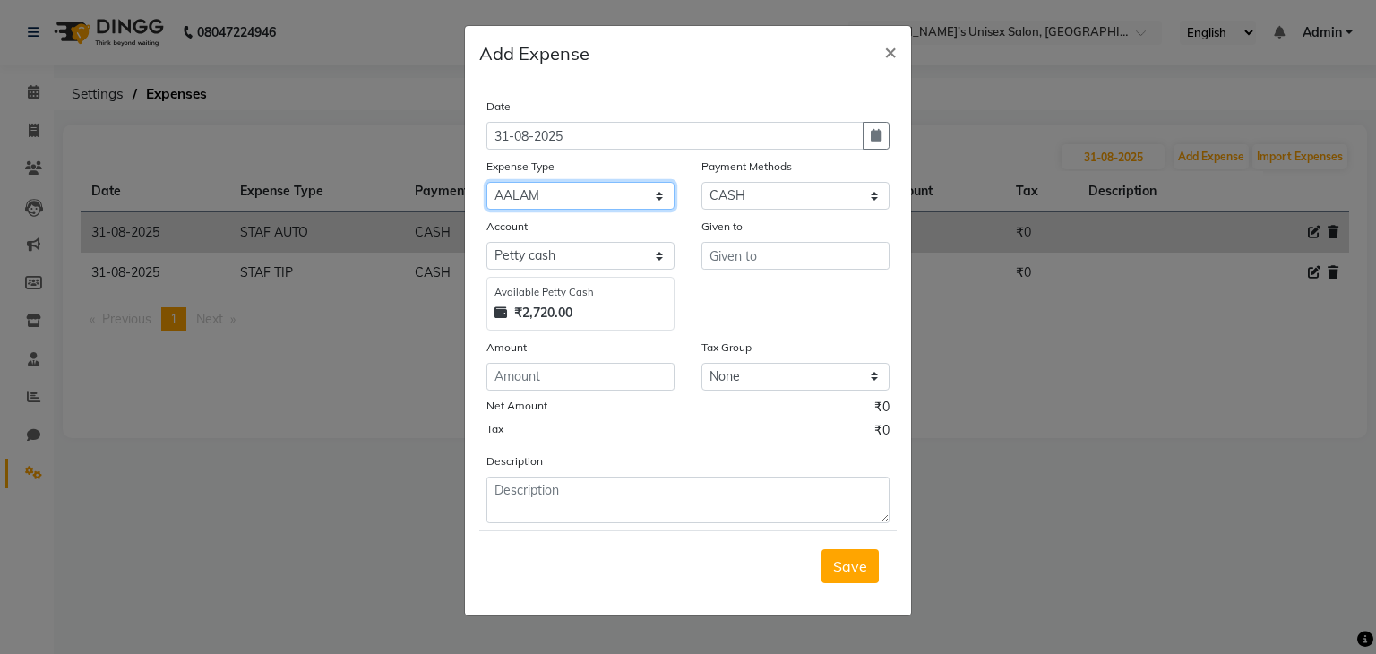
click at [486, 184] on select "Select AALAM Advance Salary ASWINI BANCI Bank charges Car maintenance cash to 9…" at bounding box center [580, 196] width 188 height 28
click at [533, 378] on input "number" at bounding box center [580, 377] width 188 height 28
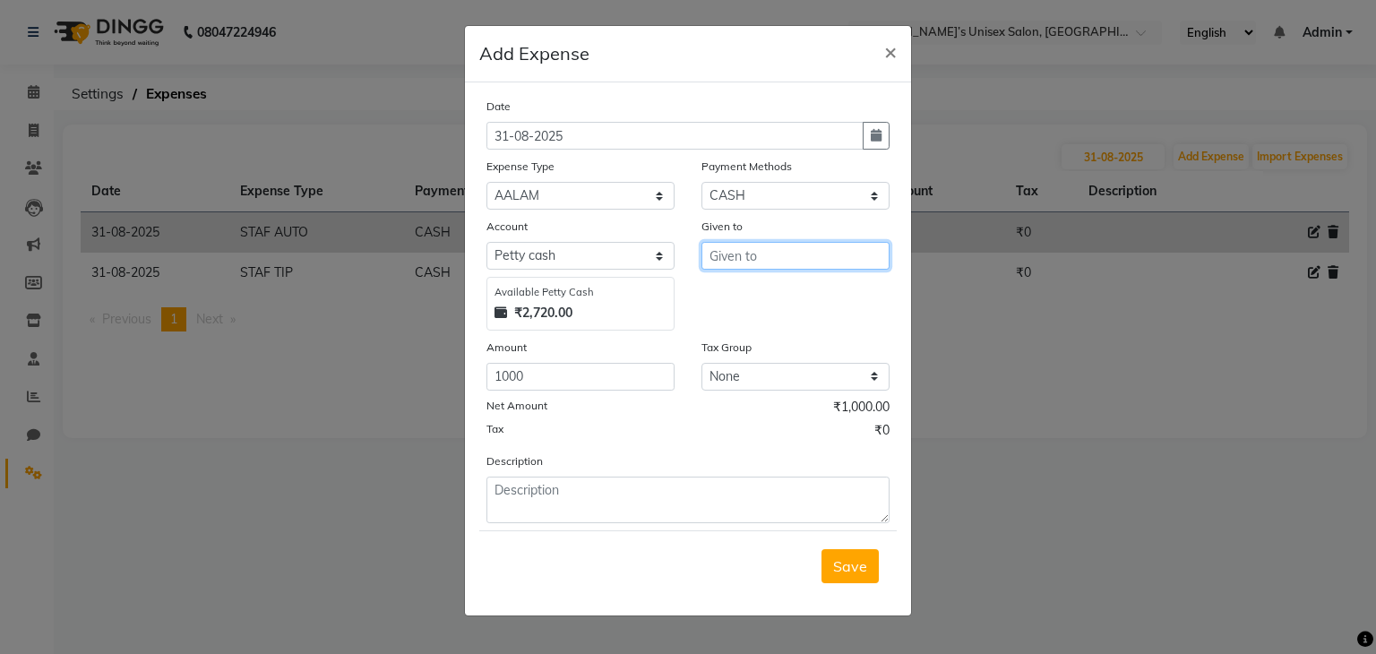
click at [743, 261] on input "text" at bounding box center [795, 256] width 188 height 28
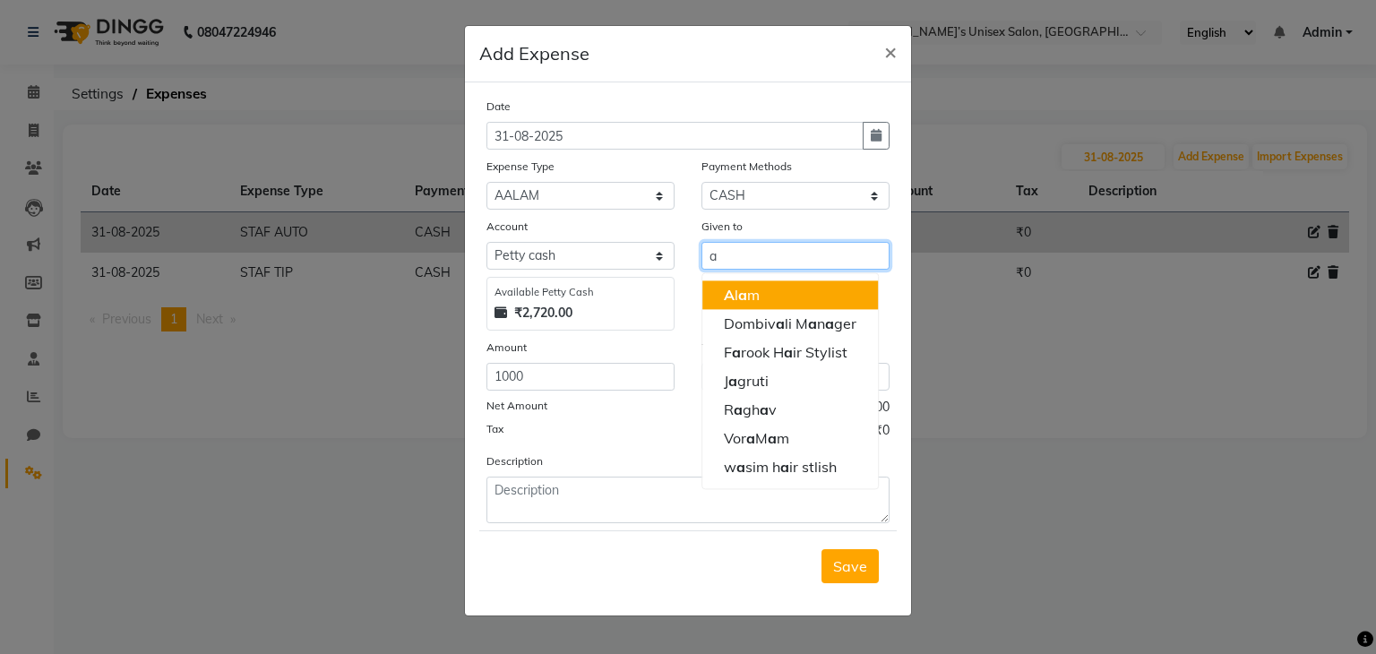
click at [788, 304] on button "A l a m" at bounding box center [790, 294] width 176 height 29
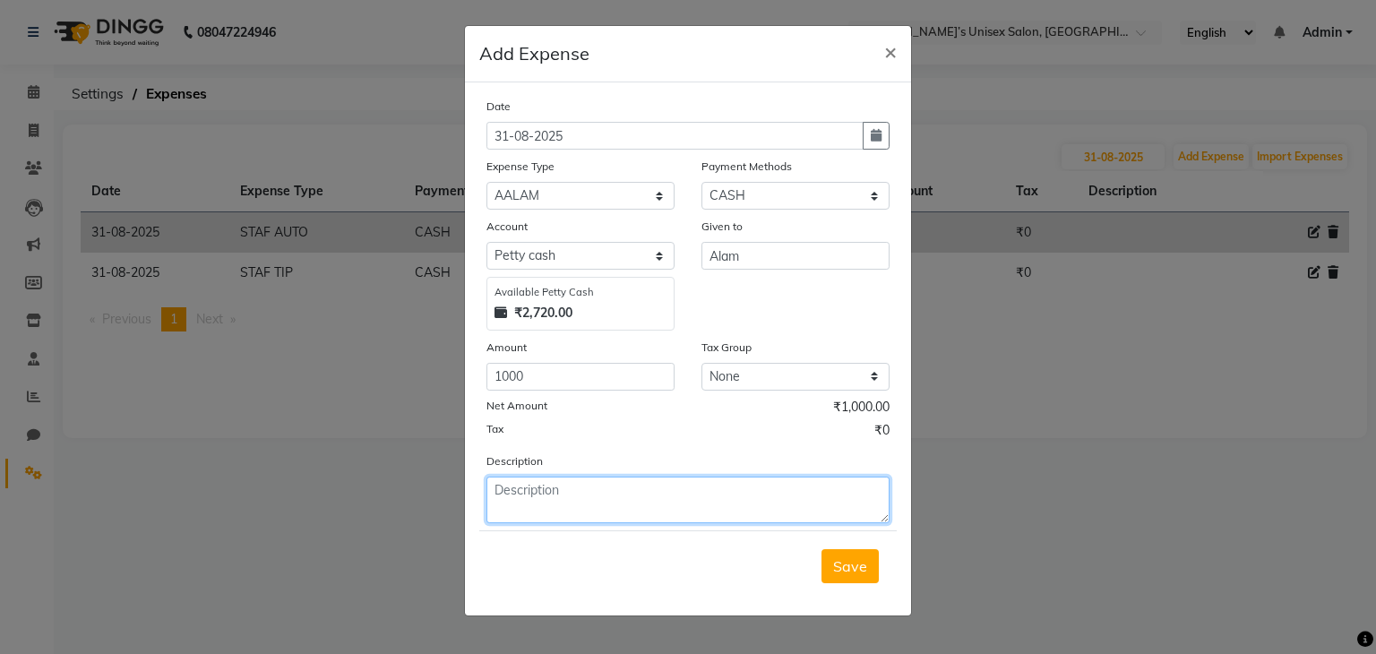
click at [549, 498] on textarea at bounding box center [687, 500] width 403 height 47
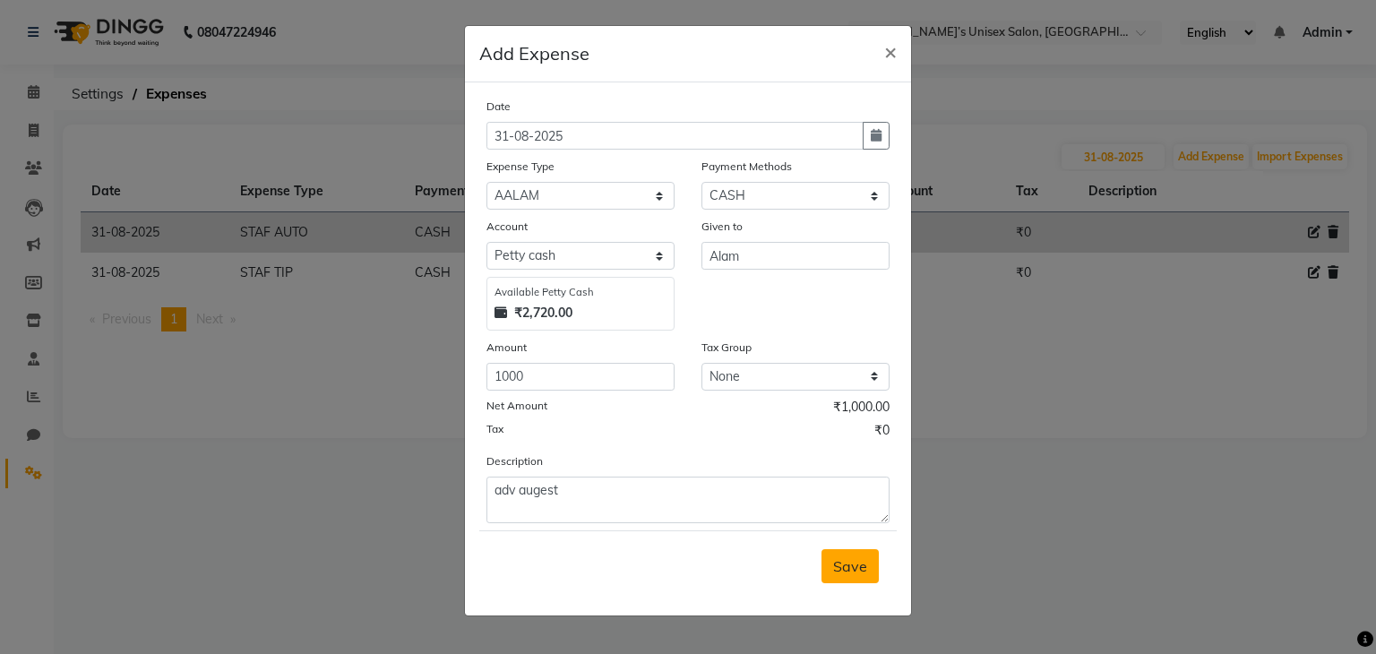
click at [838, 582] on button "Save" at bounding box center [849, 566] width 57 height 34
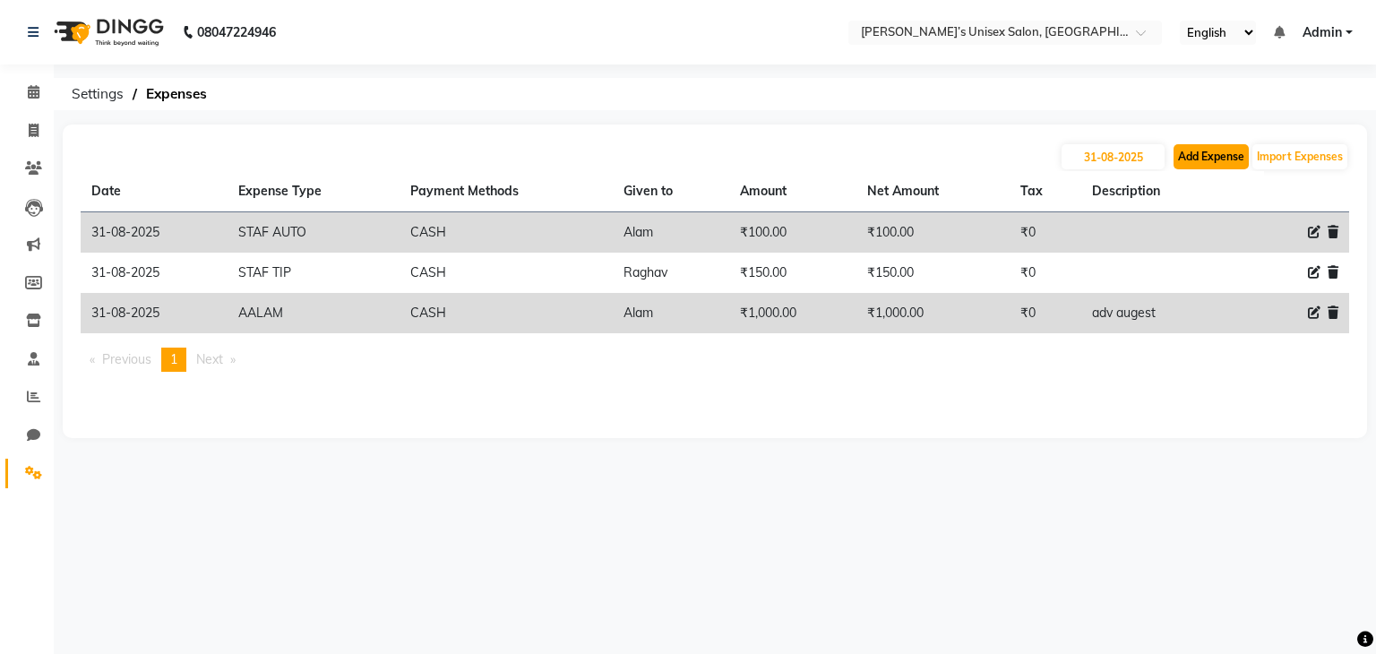
click at [1215, 151] on button "Add Expense" at bounding box center [1210, 156] width 75 height 25
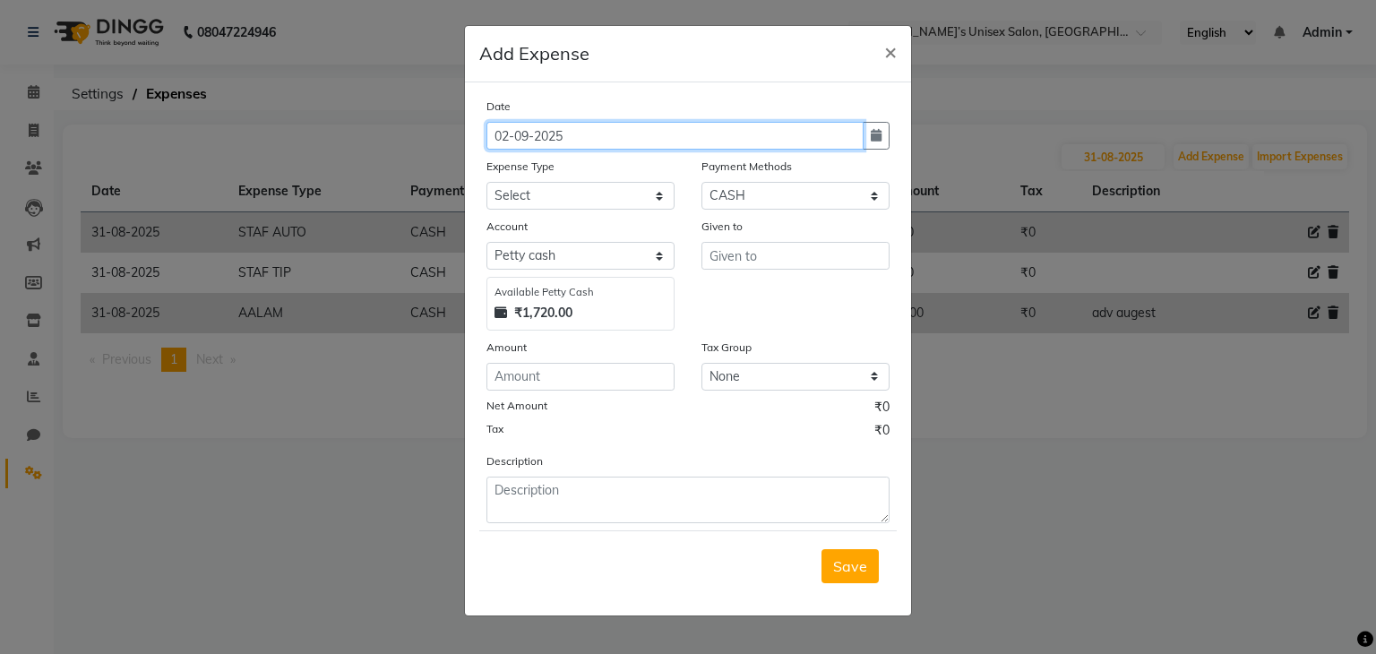
click at [620, 142] on input "02-09-2025" at bounding box center [674, 136] width 377 height 28
click at [881, 137] on icon "button" at bounding box center [876, 135] width 11 height 13
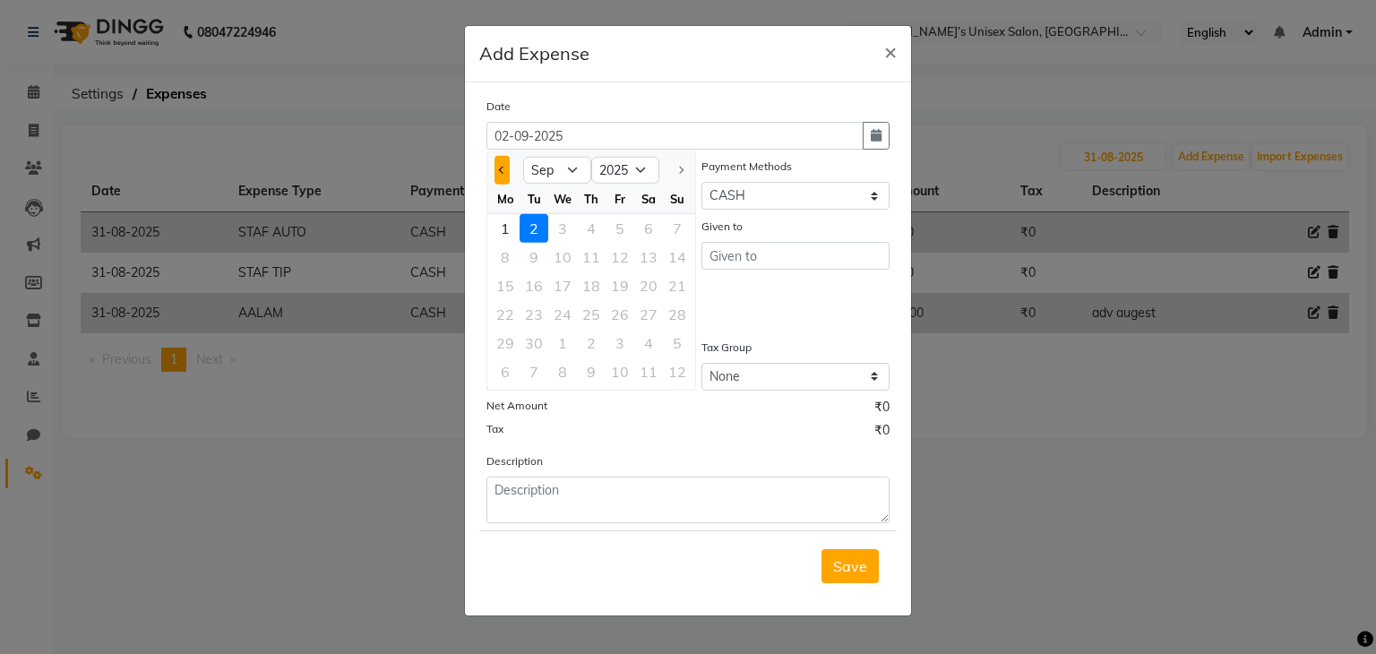
click at [495, 173] on button "Previous month" at bounding box center [501, 170] width 15 height 29
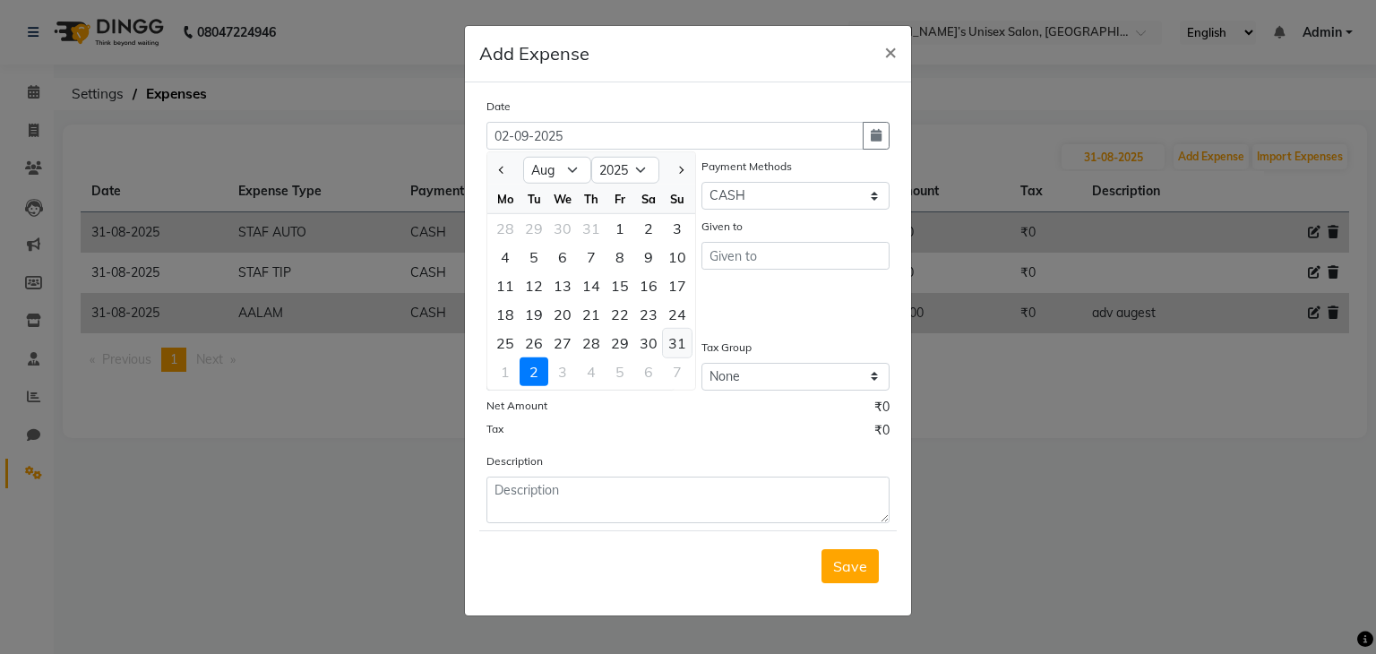
click at [670, 344] on div "31" at bounding box center [677, 343] width 29 height 29
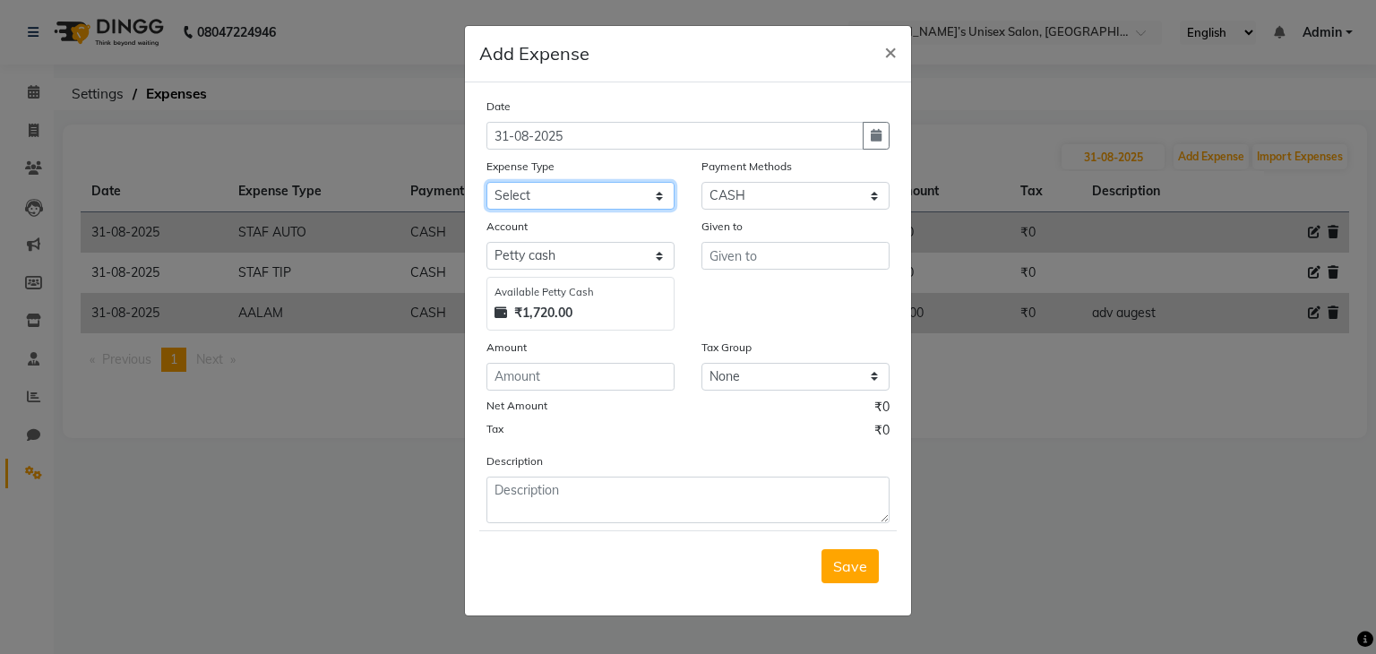
click at [551, 199] on select "Select AALAM Advance Salary ASWINI BANCI Bank charges Car maintenance cash to 9…" at bounding box center [580, 196] width 188 height 28
click at [892, 48] on span "×" at bounding box center [890, 51] width 13 height 27
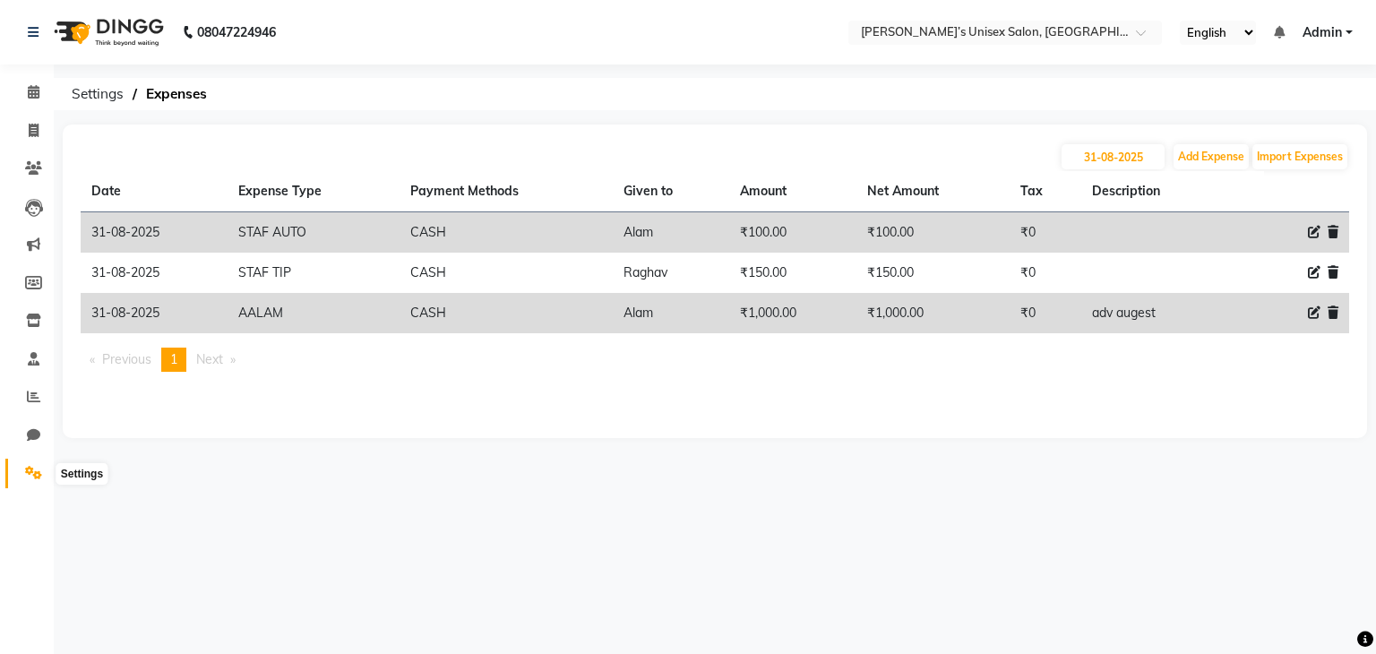
click at [29, 474] on icon at bounding box center [33, 472] width 17 height 13
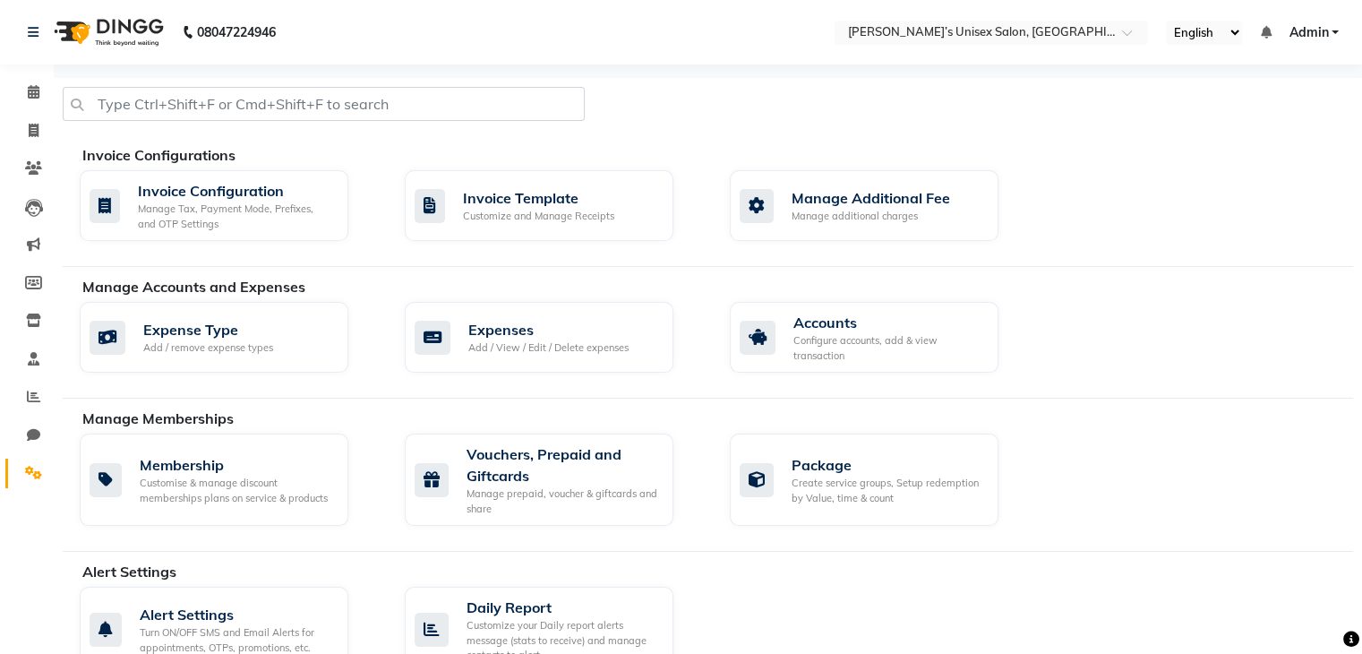
click at [221, 297] on div "Manage Accounts and Expenses Expense Type Add / remove expense types Expenses A…" at bounding box center [708, 337] width 1291 height 123
click at [203, 329] on div "Expense Type" at bounding box center [208, 329] width 130 height 21
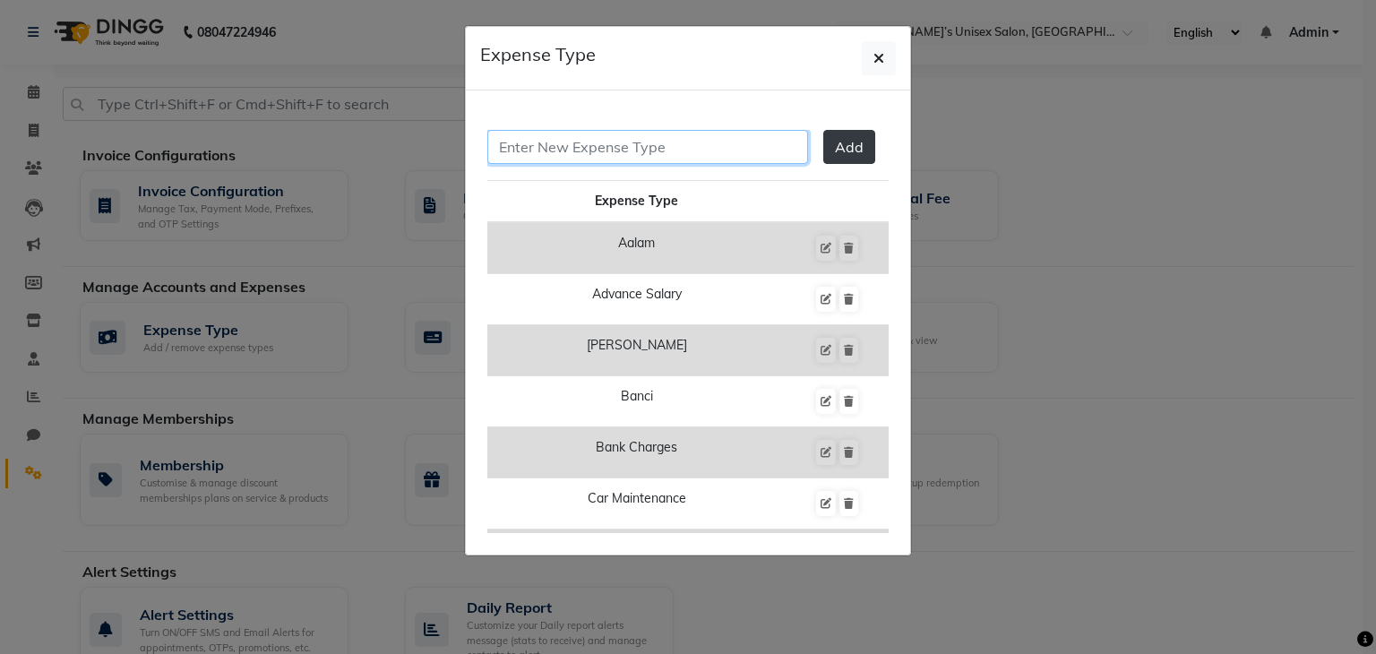
click at [537, 144] on input "text" at bounding box center [647, 147] width 321 height 34
click at [836, 146] on span "Add" at bounding box center [849, 147] width 29 height 18
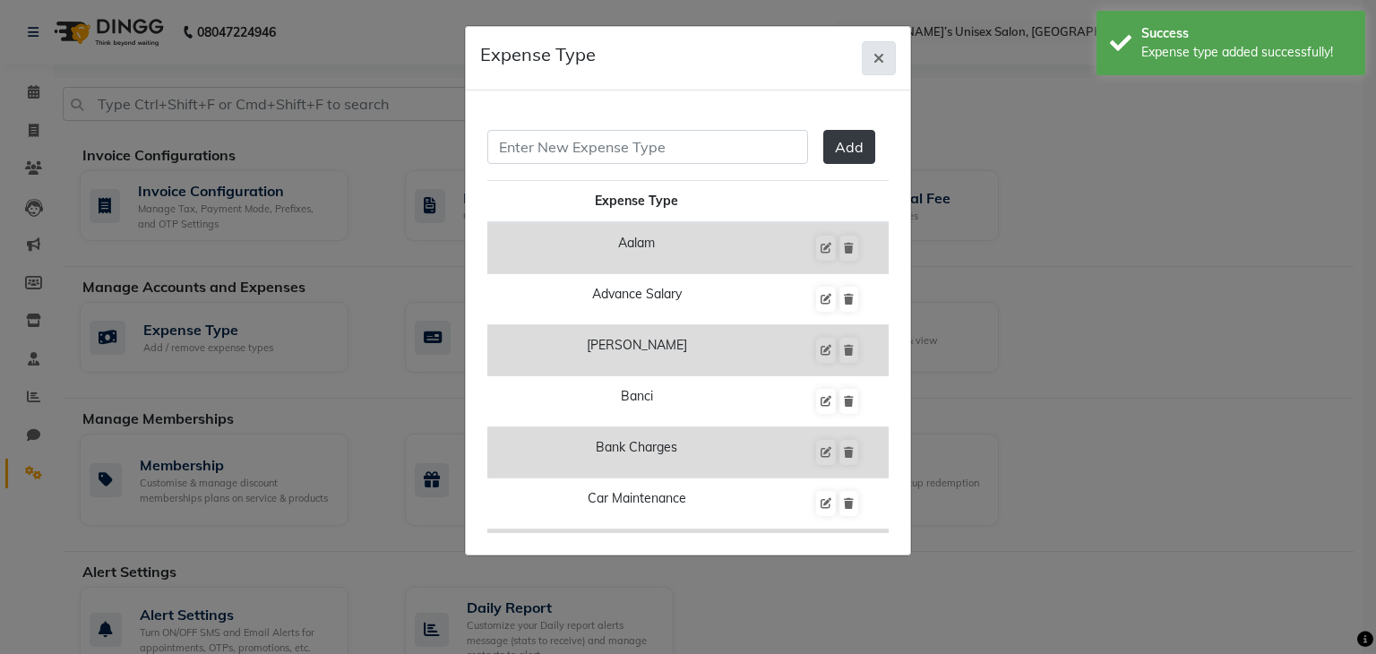
click at [884, 58] on icon "button" at bounding box center [878, 58] width 11 height 14
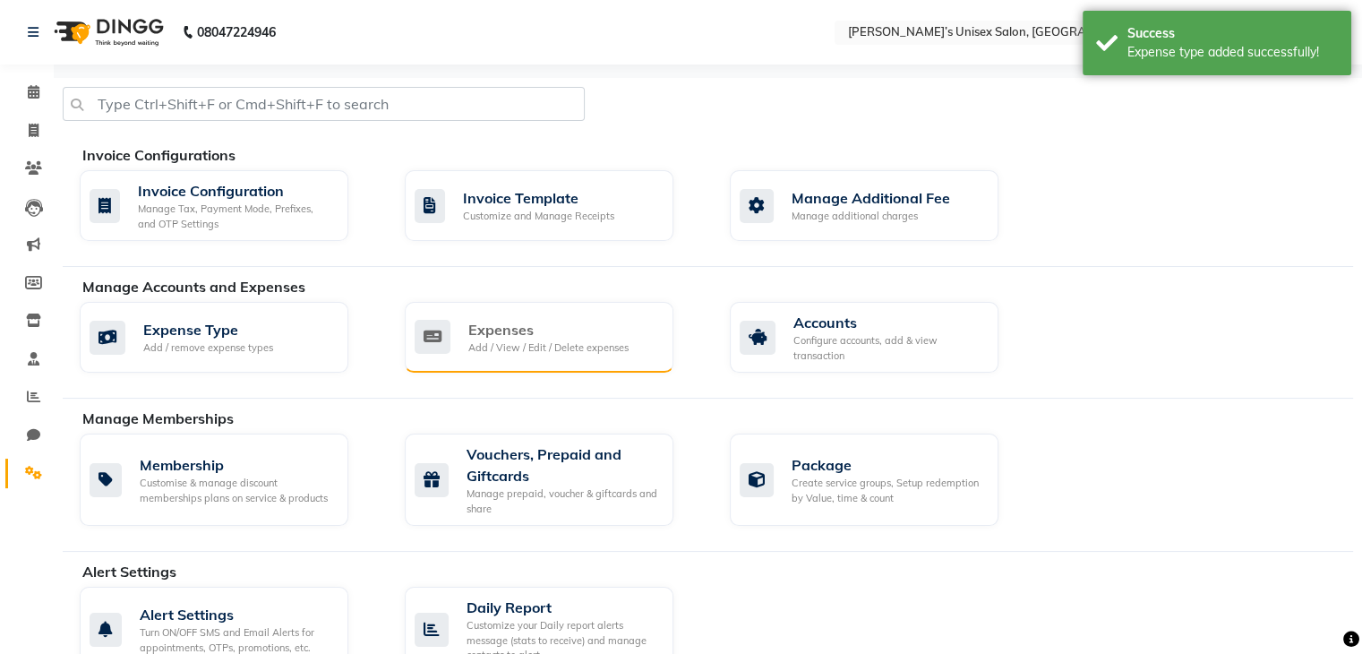
click at [504, 329] on div "Expenses" at bounding box center [548, 329] width 160 height 21
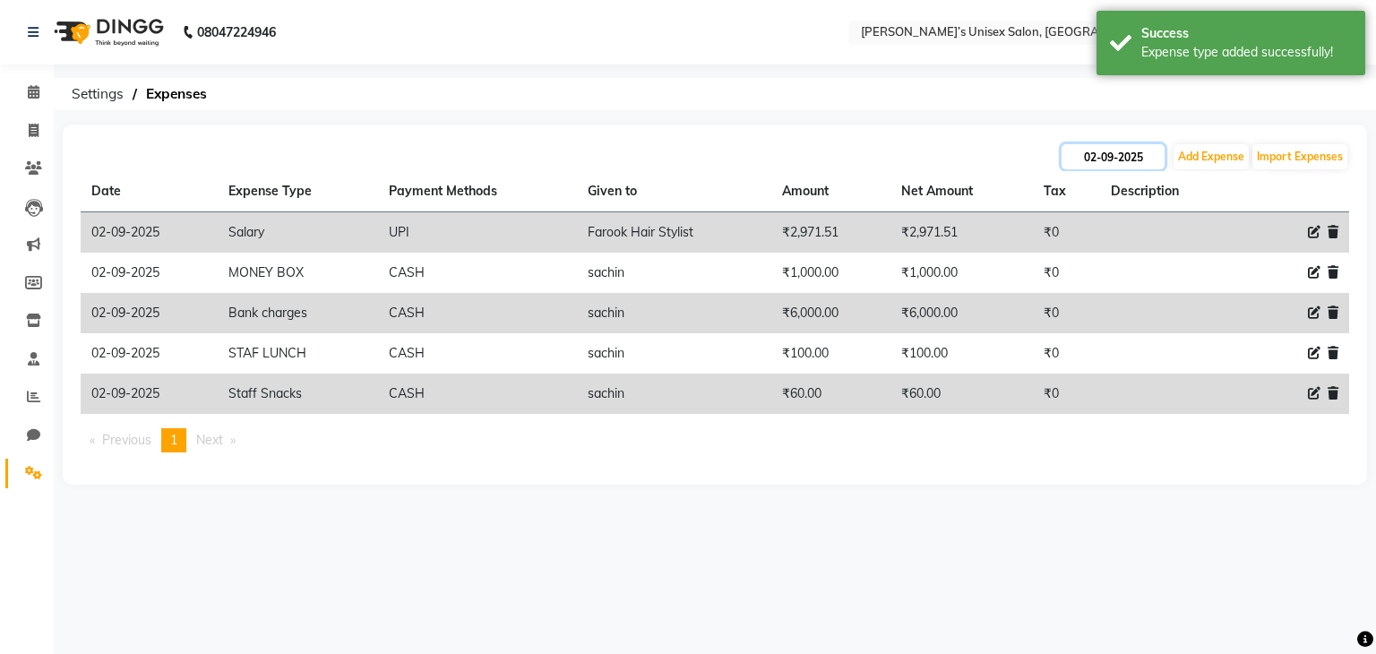
click at [1142, 155] on input "02-09-2025" at bounding box center [1112, 156] width 103 height 25
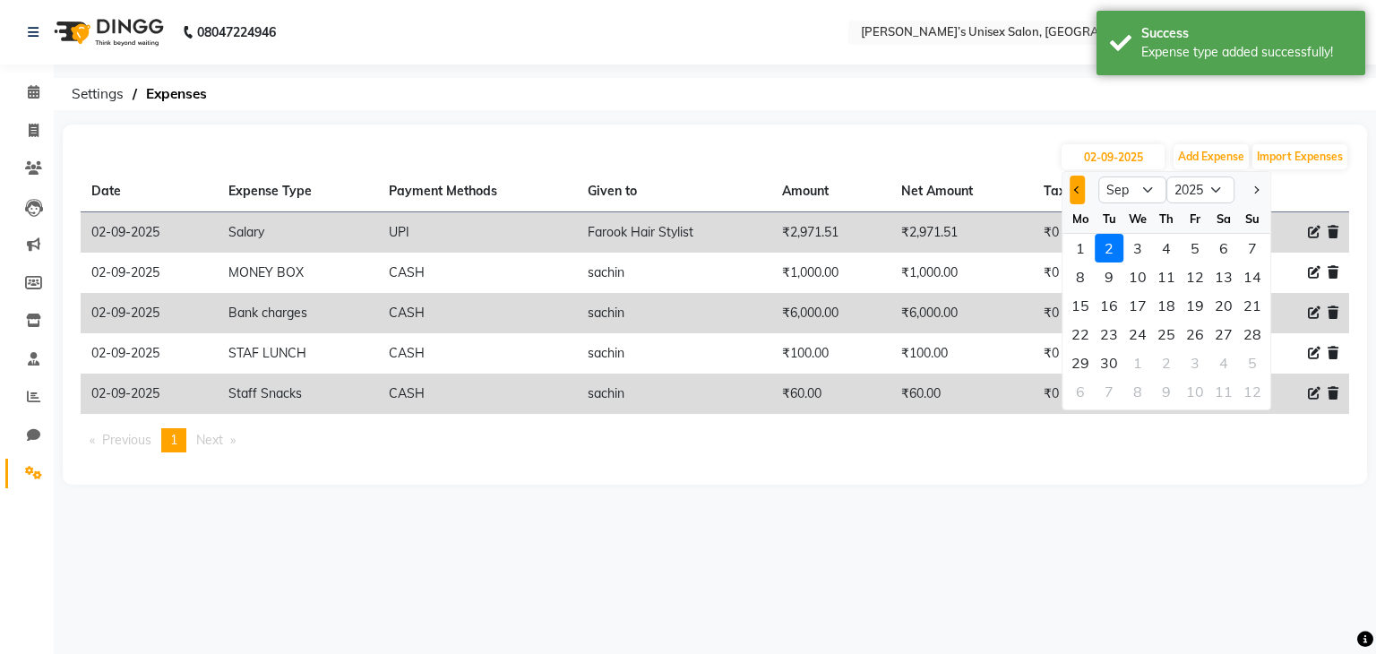
click at [1078, 193] on button "Previous month" at bounding box center [1077, 190] width 15 height 29
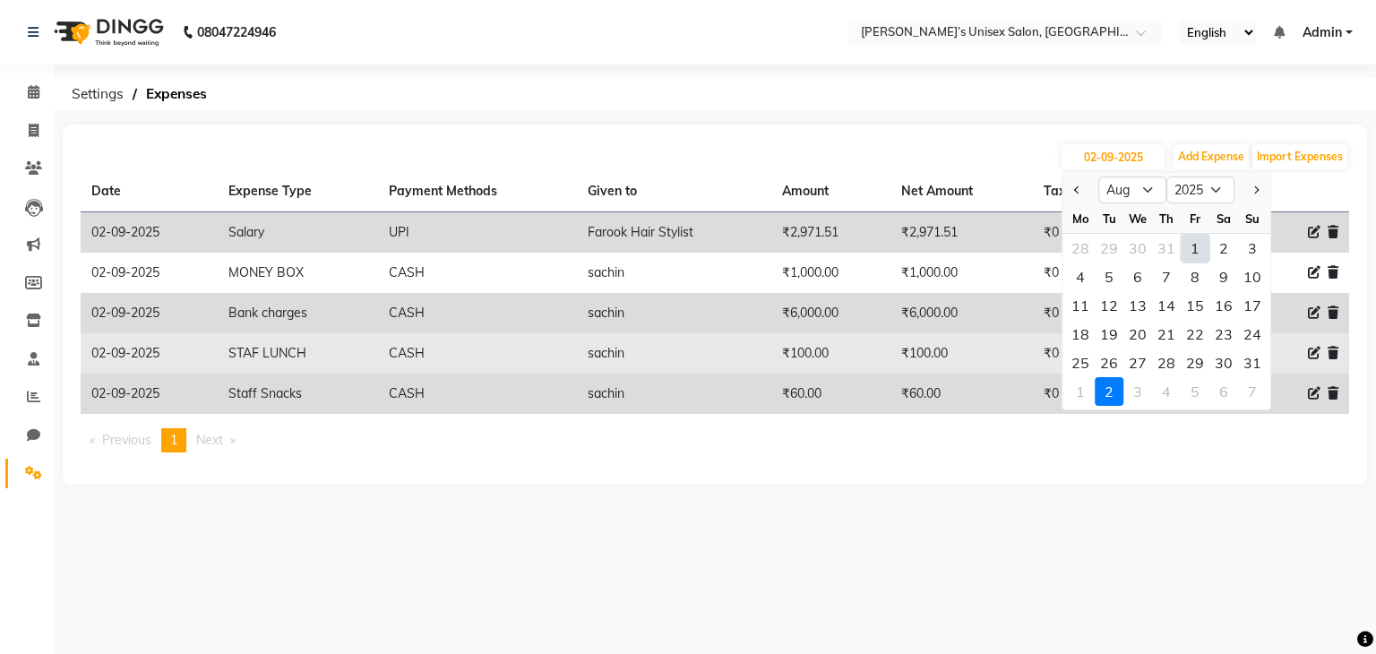
click at [1252, 361] on div "31" at bounding box center [1252, 362] width 29 height 29
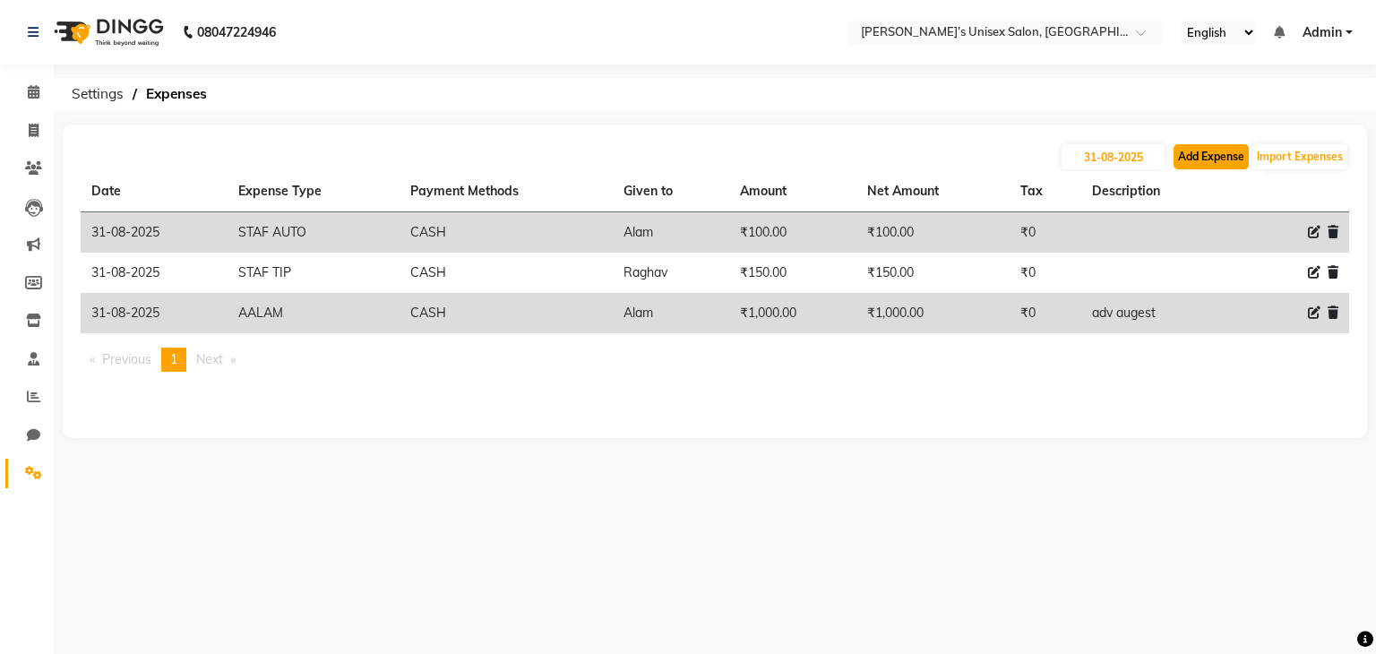
click at [1206, 159] on button "Add Expense" at bounding box center [1210, 156] width 75 height 25
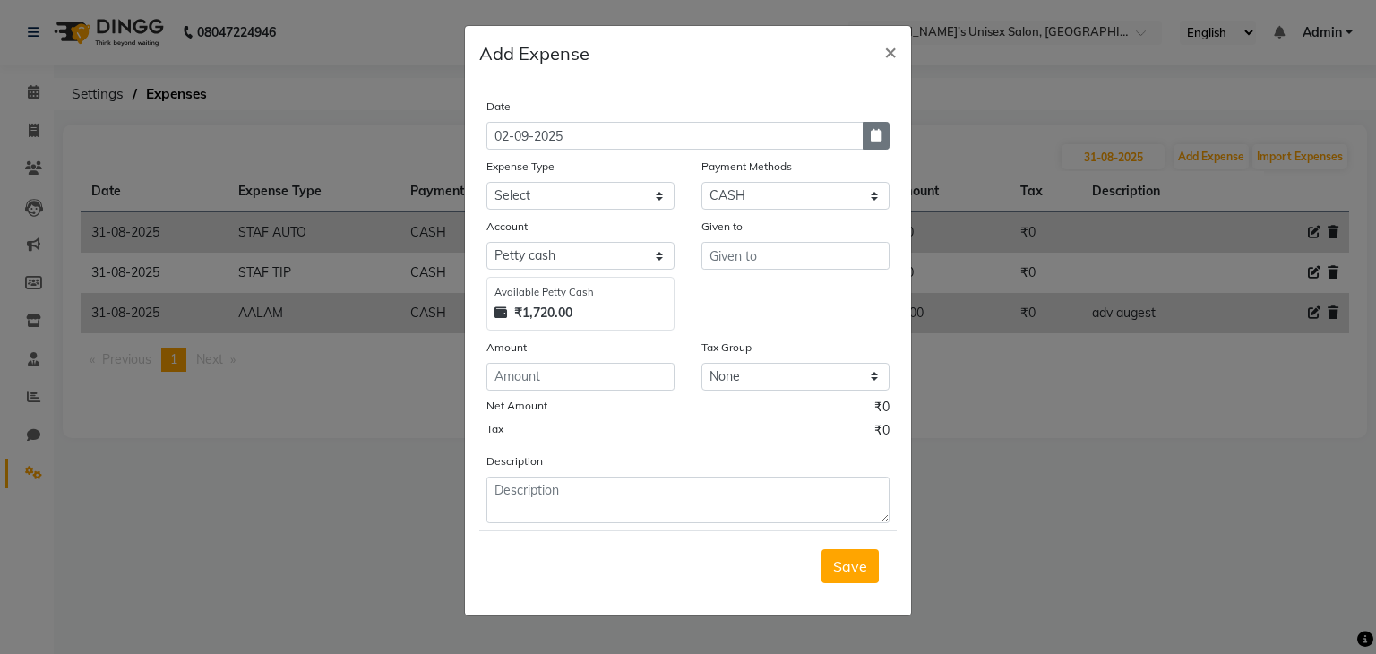
drag, startPoint x: 876, startPoint y: 137, endPoint x: 846, endPoint y: 137, distance: 29.6
click at [877, 137] on icon "button" at bounding box center [876, 135] width 11 height 13
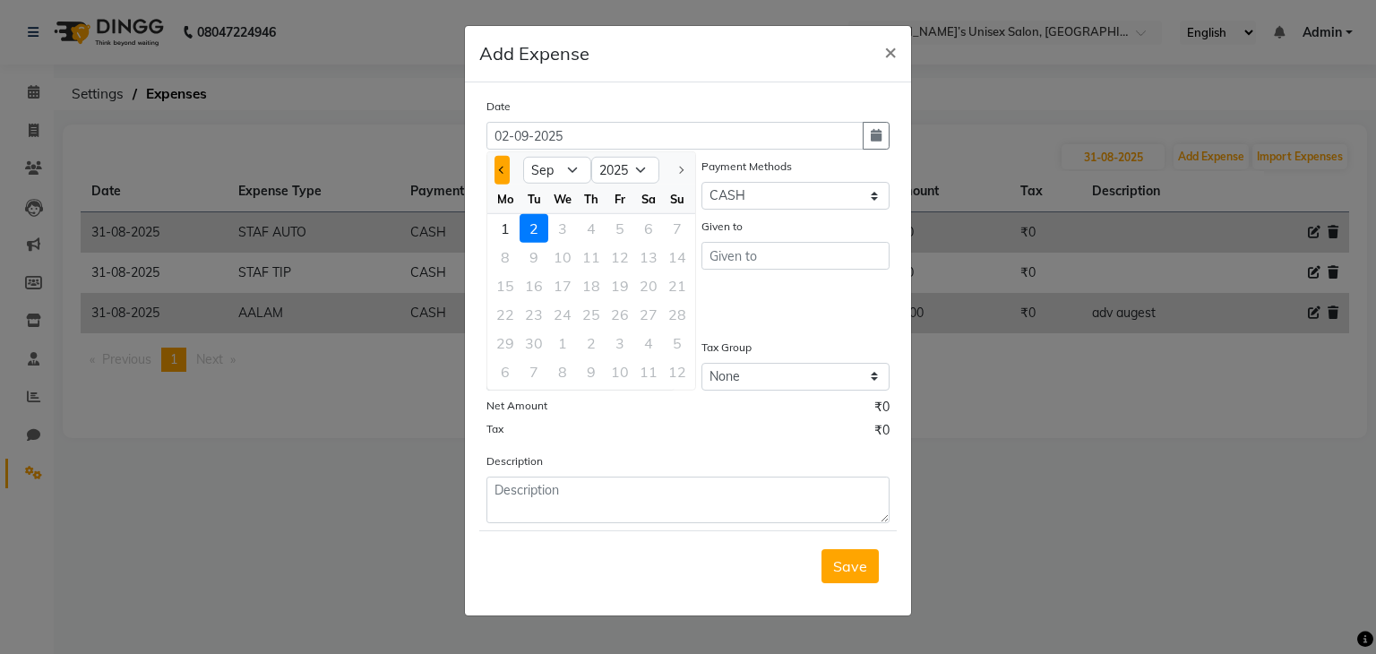
click at [503, 170] on span "Previous month" at bounding box center [502, 170] width 7 height 7
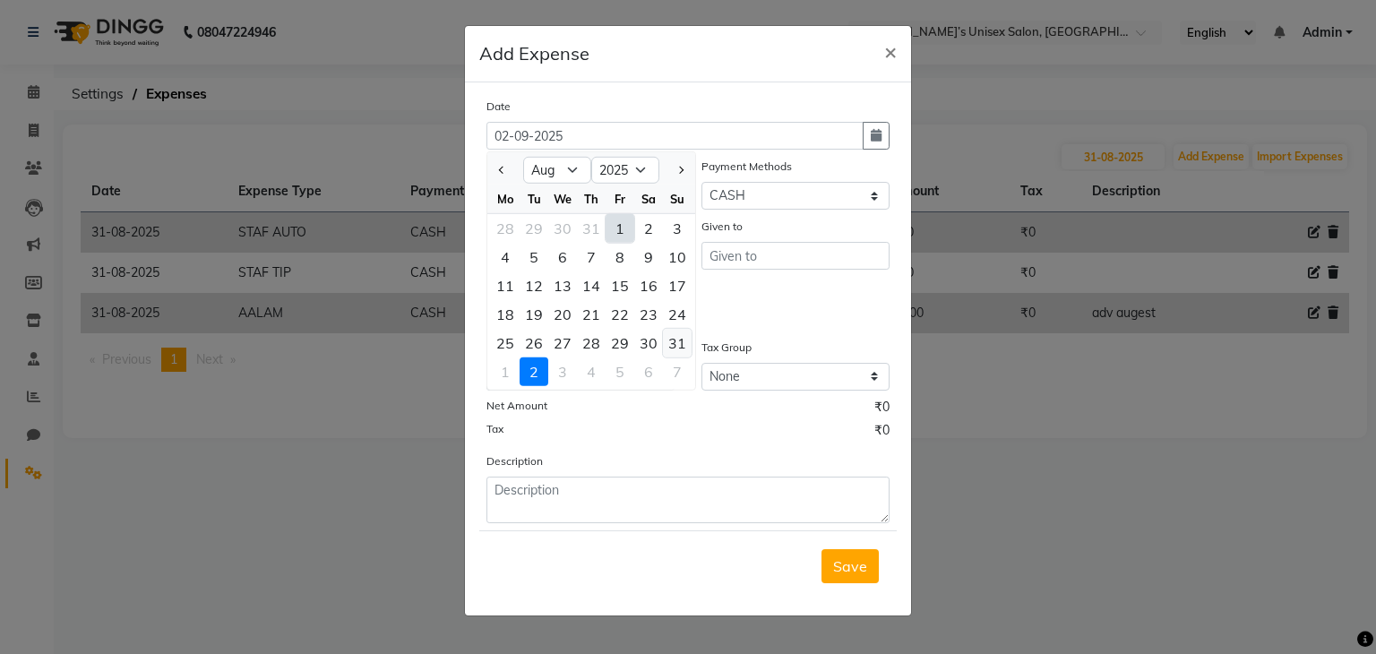
click at [675, 347] on div "31" at bounding box center [677, 343] width 29 height 29
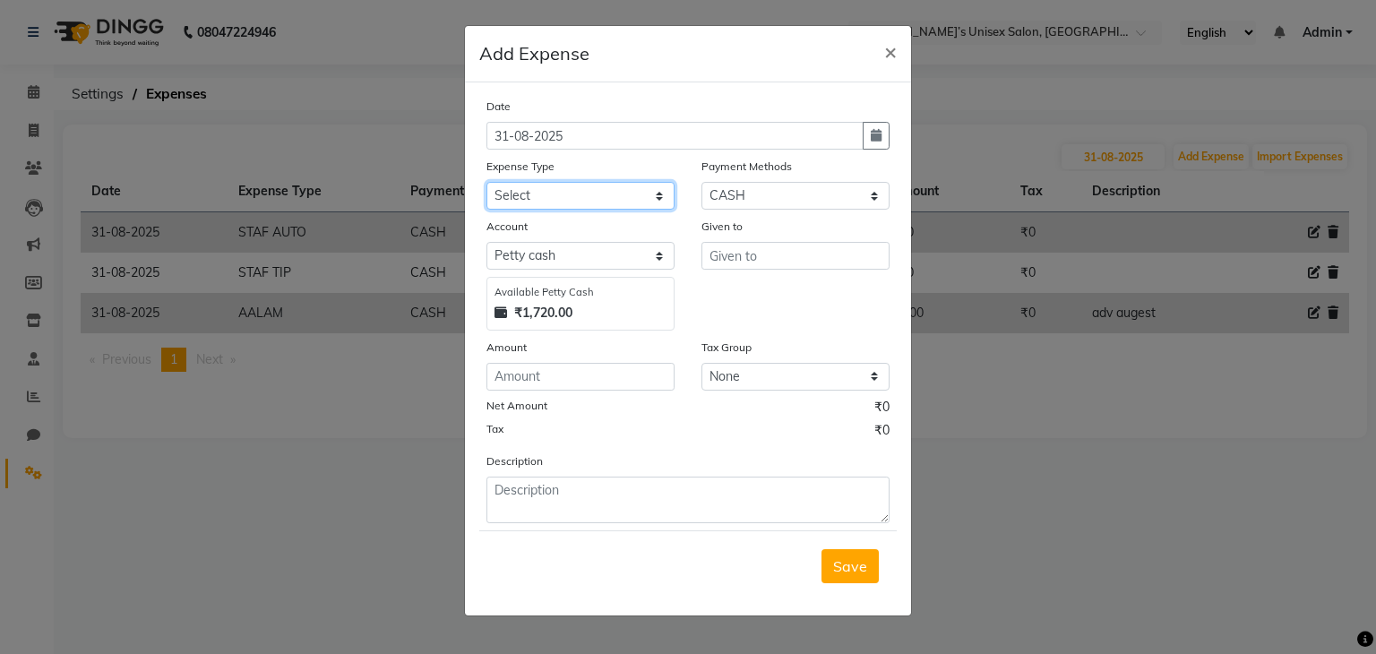
click at [606, 193] on select "Select AALAM Advance Salary ASWINI BANCI Bank charges Car maintenance cash to 9…" at bounding box center [580, 196] width 188 height 28
click at [486, 184] on select "Select AALAM Advance Salary ASWINI BANCI Bank charges Car maintenance cash to 9…" at bounding box center [580, 196] width 188 height 28
click at [530, 381] on input "number" at bounding box center [580, 377] width 188 height 28
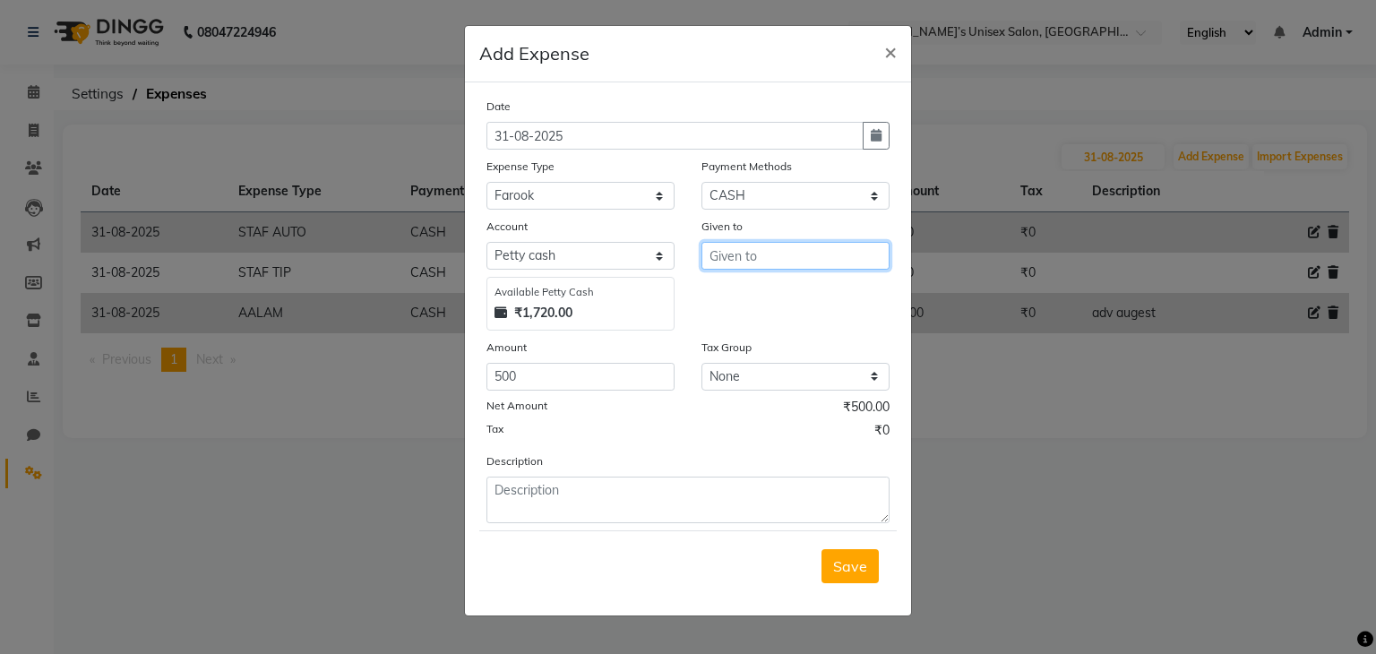
click at [756, 257] on input "text" at bounding box center [795, 256] width 188 height 28
click at [811, 298] on ngb-highlight "F arook Hair Stylist" at bounding box center [786, 295] width 124 height 18
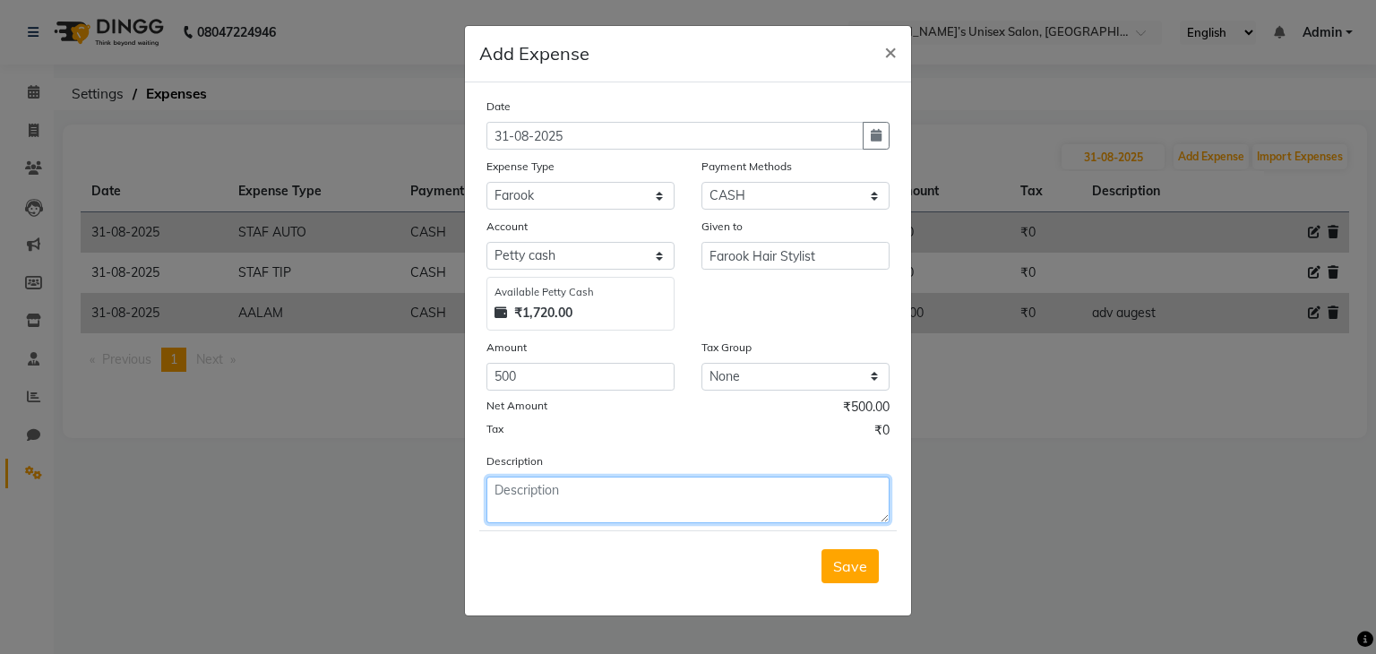
click at [558, 488] on textarea at bounding box center [687, 500] width 403 height 47
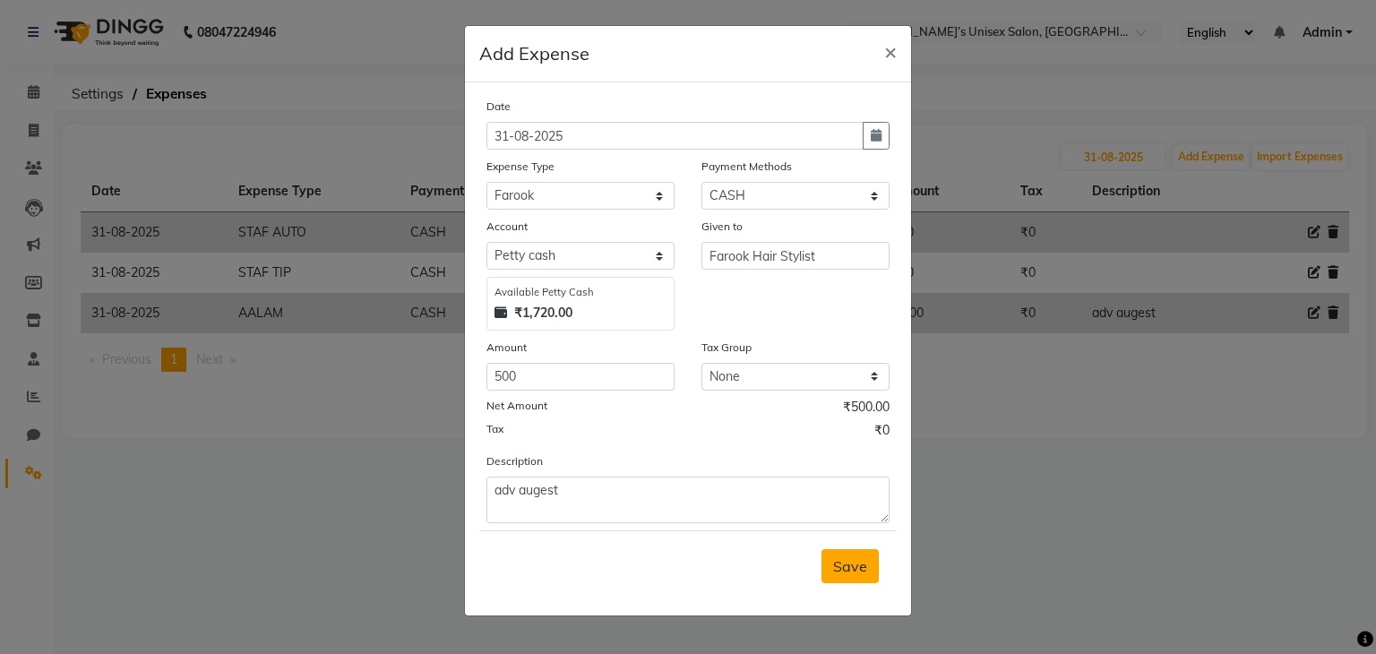
click at [857, 572] on span "Save" at bounding box center [850, 566] width 34 height 18
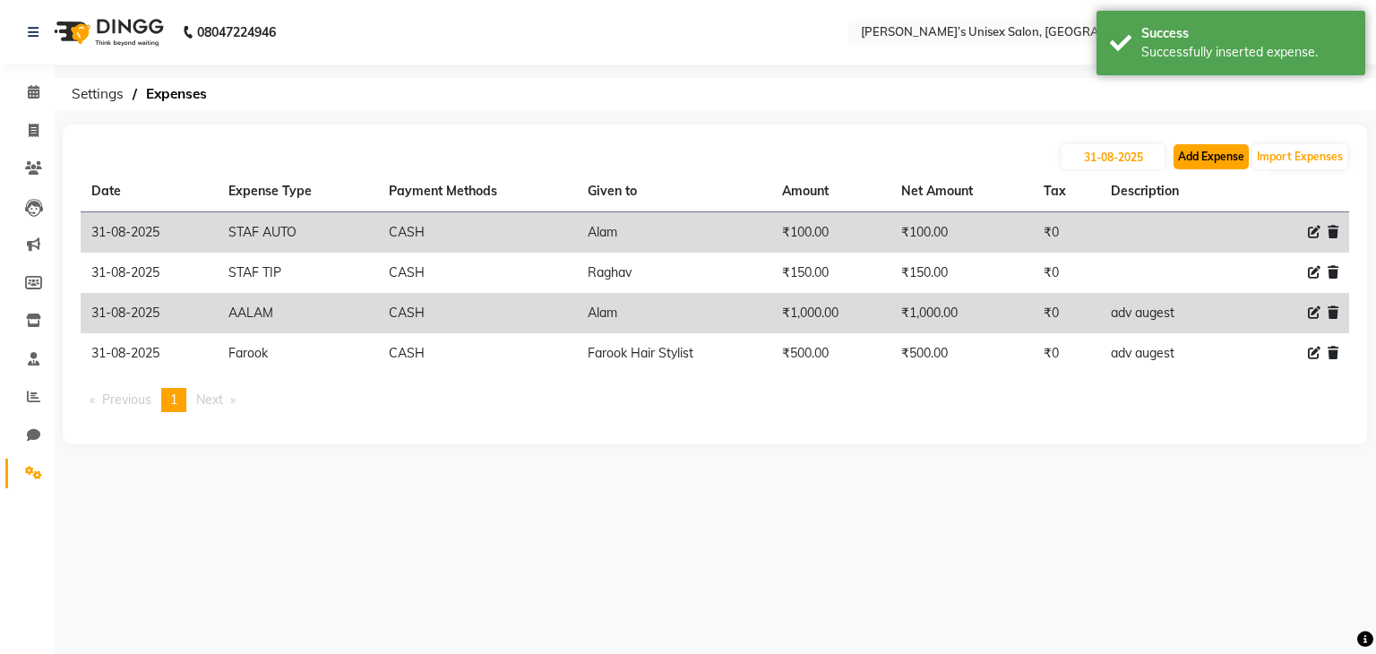
click at [1226, 155] on button "Add Expense" at bounding box center [1210, 156] width 75 height 25
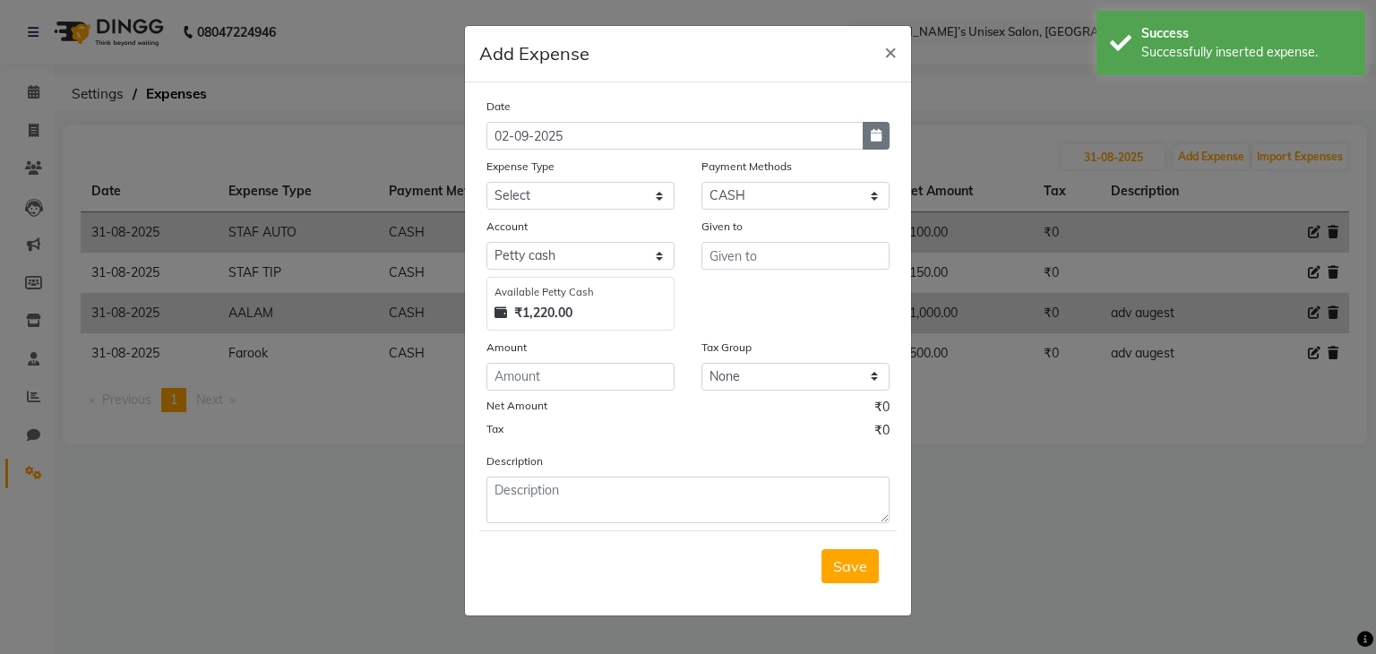
click at [881, 140] on icon "button" at bounding box center [876, 135] width 11 height 13
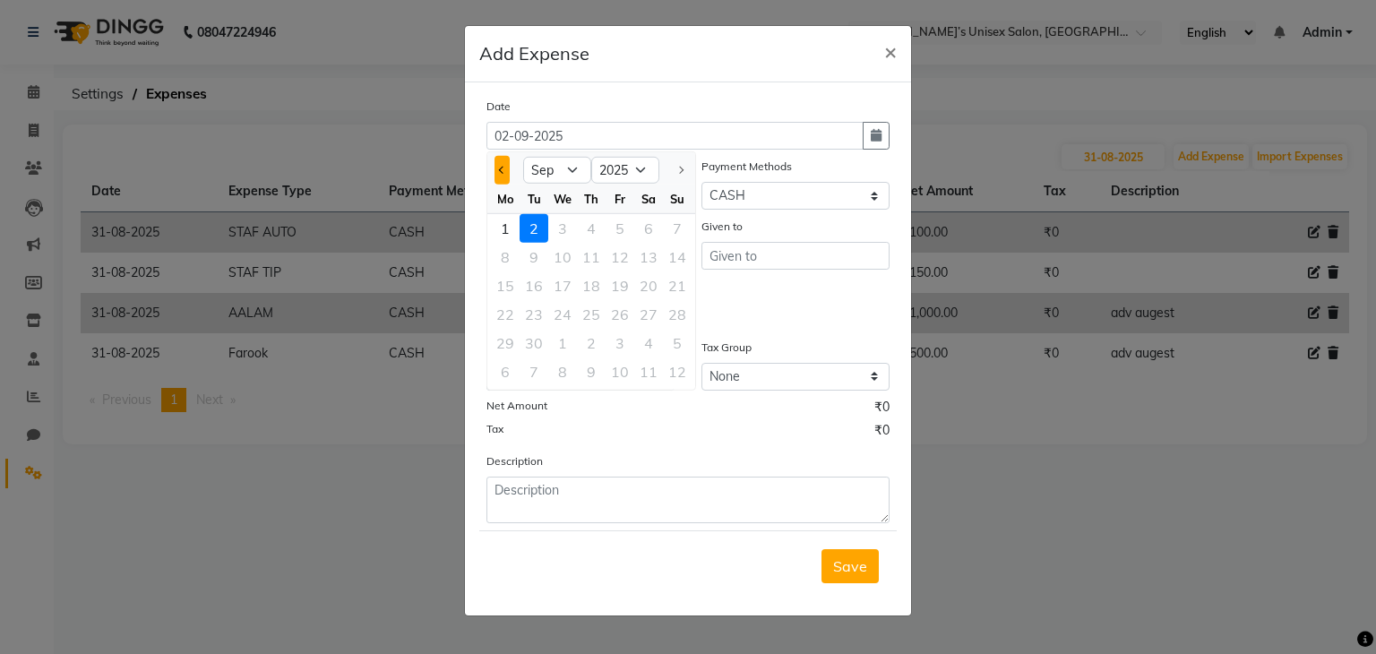
click at [503, 168] on span "Previous month" at bounding box center [502, 170] width 7 height 7
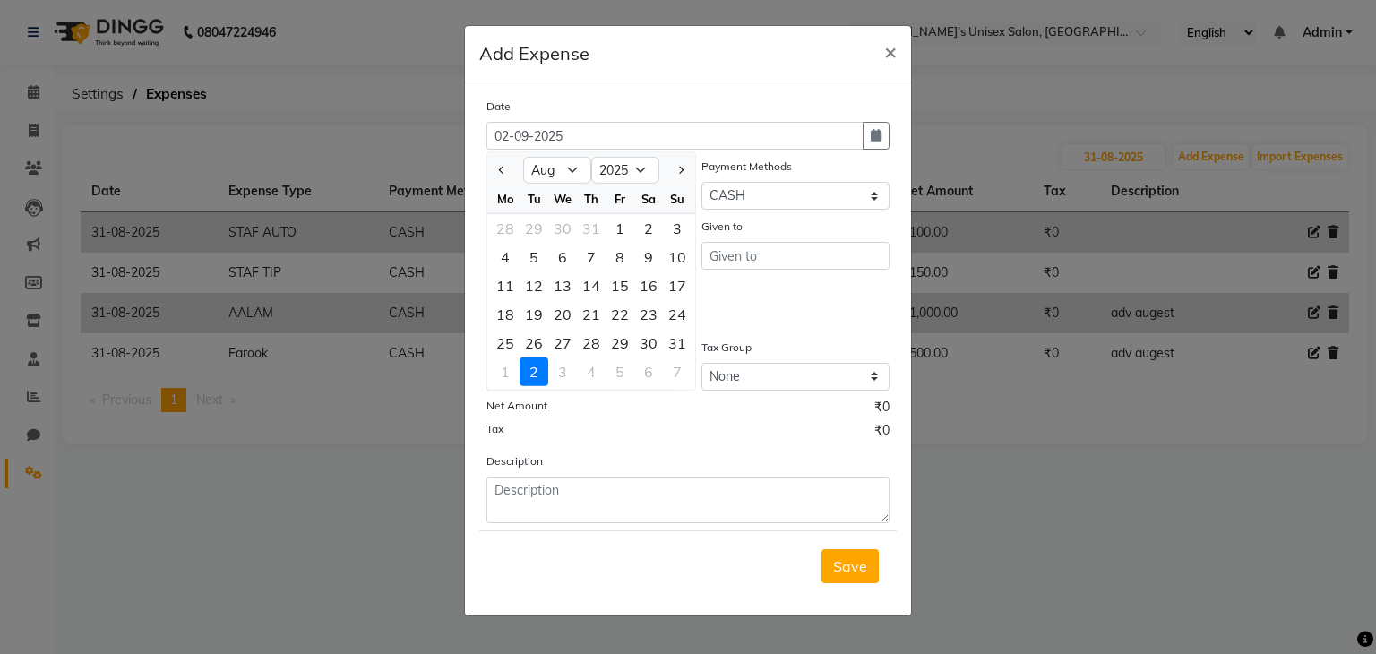
click at [681, 343] on div "31" at bounding box center [677, 343] width 29 height 29
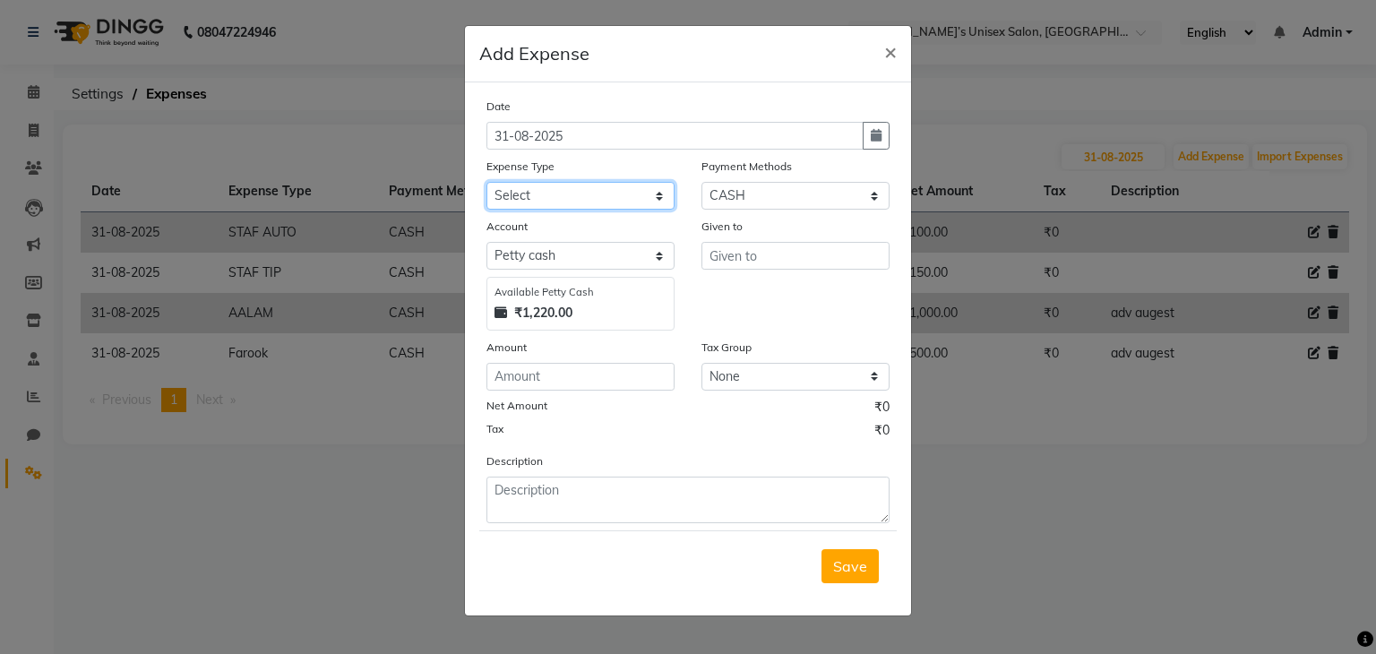
click at [569, 187] on select "Select AALAM Advance Salary ASWINI BANCI Bank charges Car maintenance cash to 9…" at bounding box center [580, 196] width 188 height 28
click at [486, 184] on select "Select AALAM Advance Salary ASWINI BANCI Bank charges Car maintenance cash to 9…" at bounding box center [580, 196] width 188 height 28
click at [552, 373] on input "number" at bounding box center [580, 377] width 188 height 28
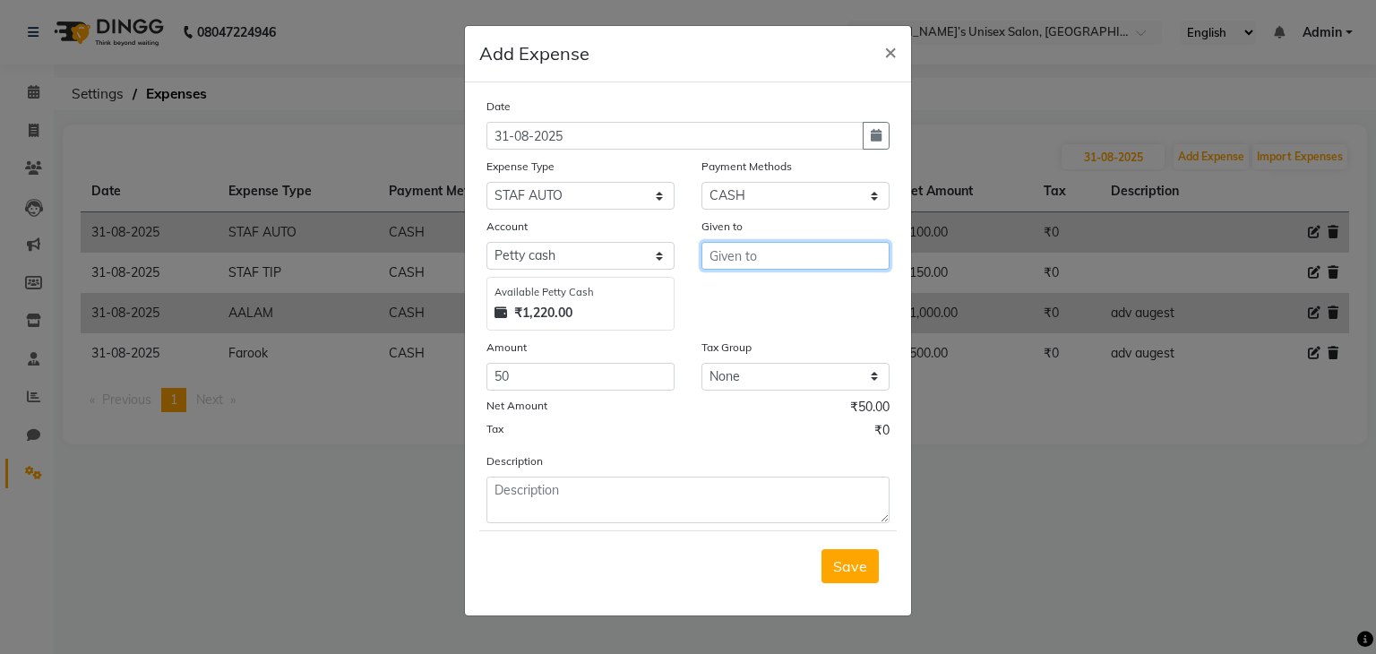
click at [745, 255] on input "text" at bounding box center [795, 256] width 188 height 28
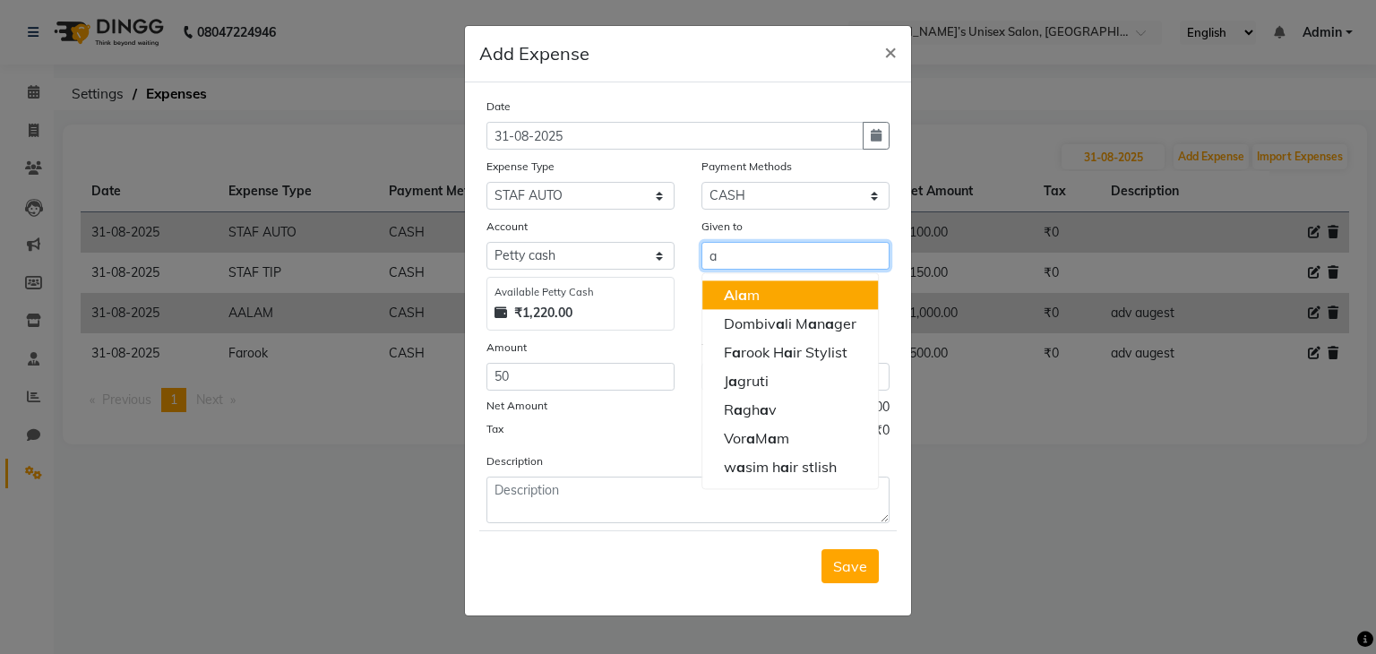
click at [747, 302] on ngb-highlight "A l a m" at bounding box center [742, 295] width 36 height 18
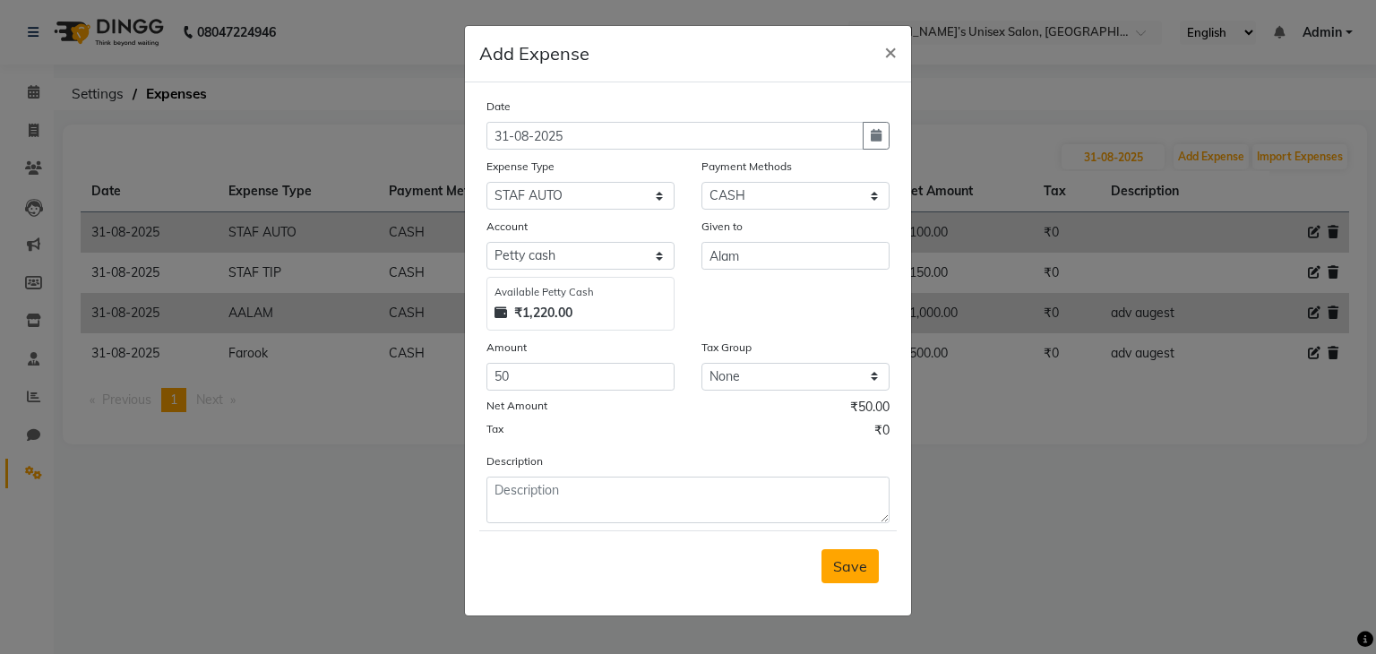
click at [847, 575] on span "Save" at bounding box center [850, 566] width 34 height 18
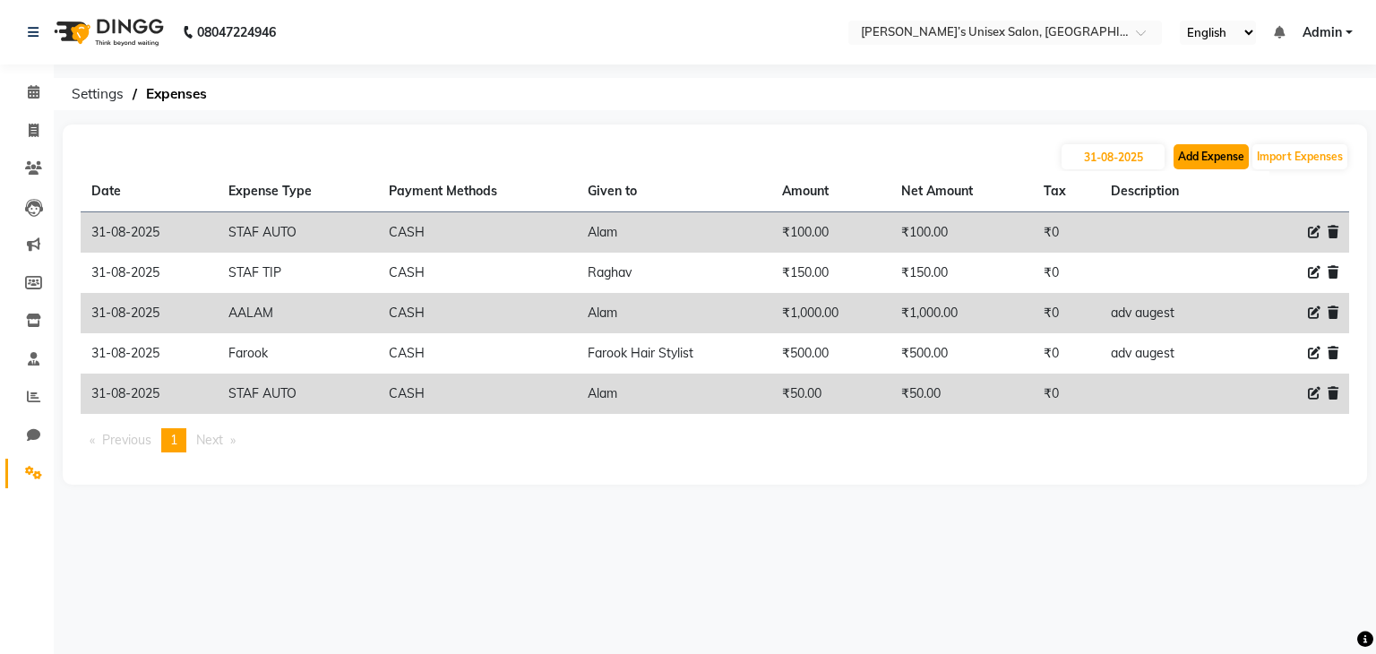
click at [1207, 159] on button "Add Expense" at bounding box center [1210, 156] width 75 height 25
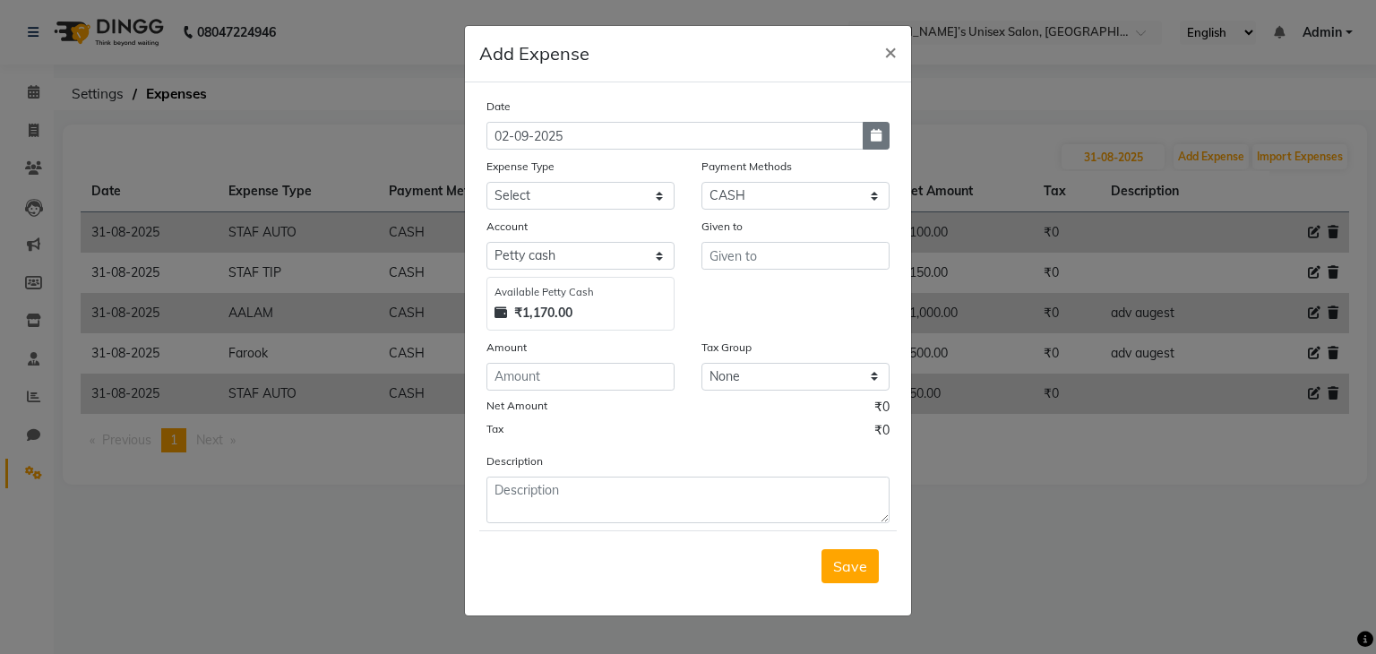
click at [872, 141] on icon "button" at bounding box center [876, 135] width 11 height 13
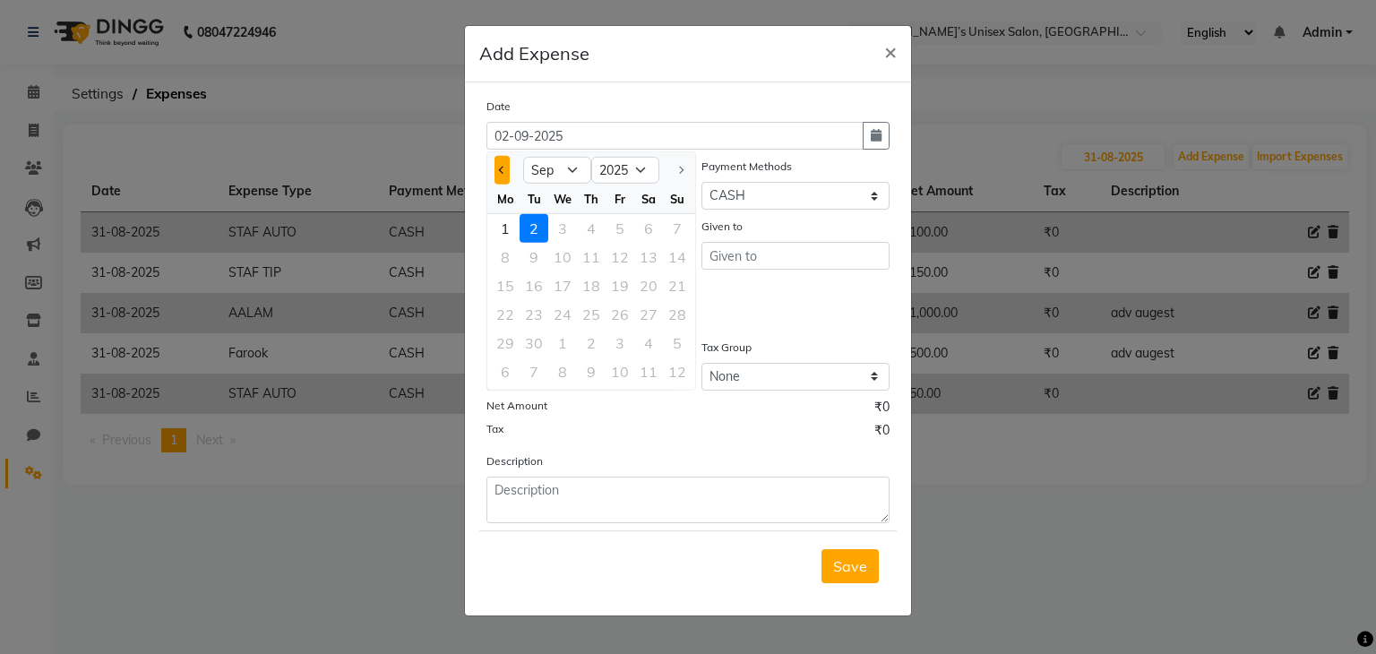
click at [505, 166] on button "Previous month" at bounding box center [501, 170] width 15 height 29
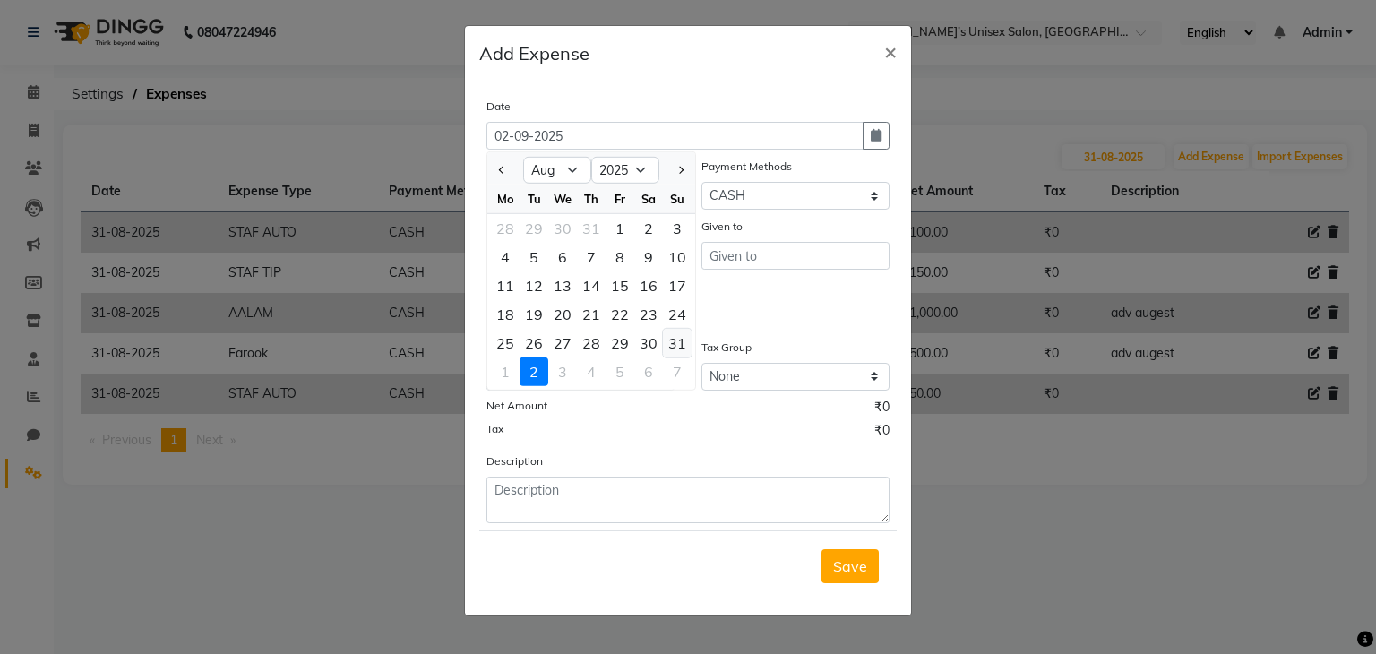
click at [675, 348] on div "31" at bounding box center [677, 343] width 29 height 29
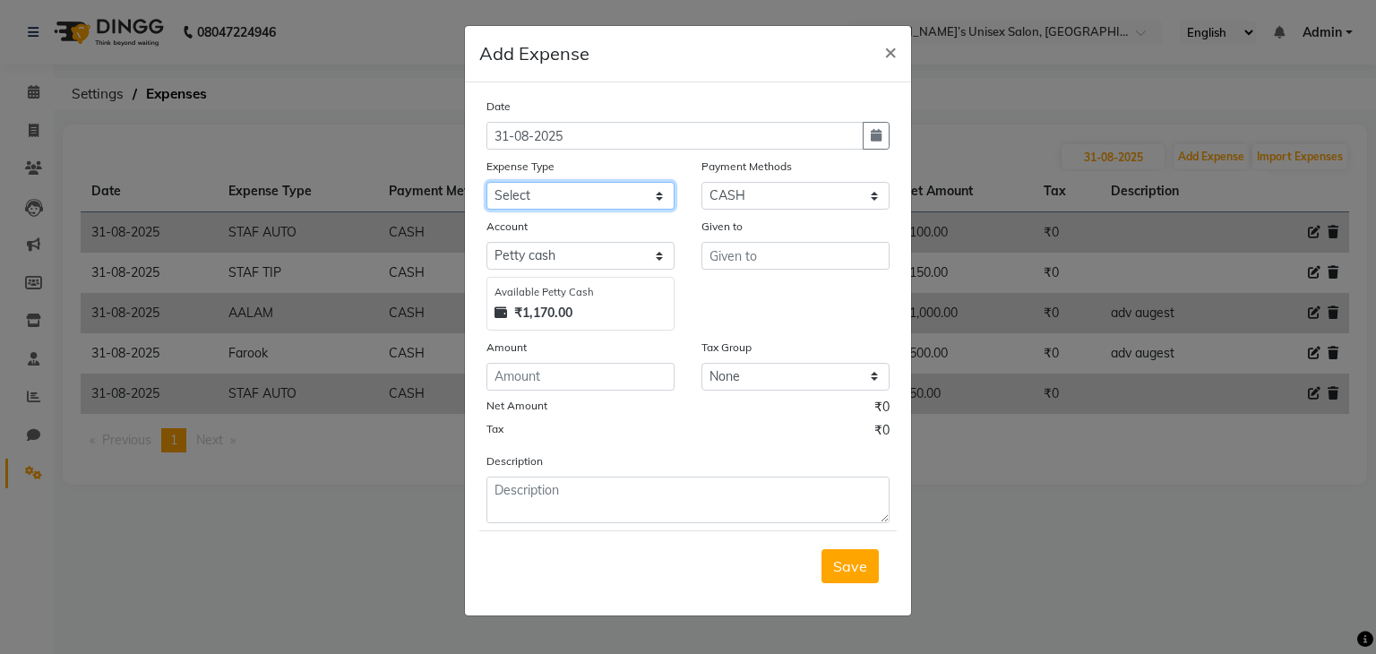
drag, startPoint x: 523, startPoint y: 202, endPoint x: 531, endPoint y: 208, distance: 10.2
click at [524, 201] on select "Select AALAM Advance Salary ASWINI BANCI Bank charges Car maintenance cash to 9…" at bounding box center [580, 196] width 188 height 28
click at [486, 184] on select "Select AALAM Advance Salary ASWINI BANCI Bank charges Car maintenance cash to 9…" at bounding box center [580, 196] width 188 height 28
click at [537, 388] on input "number" at bounding box center [580, 377] width 188 height 28
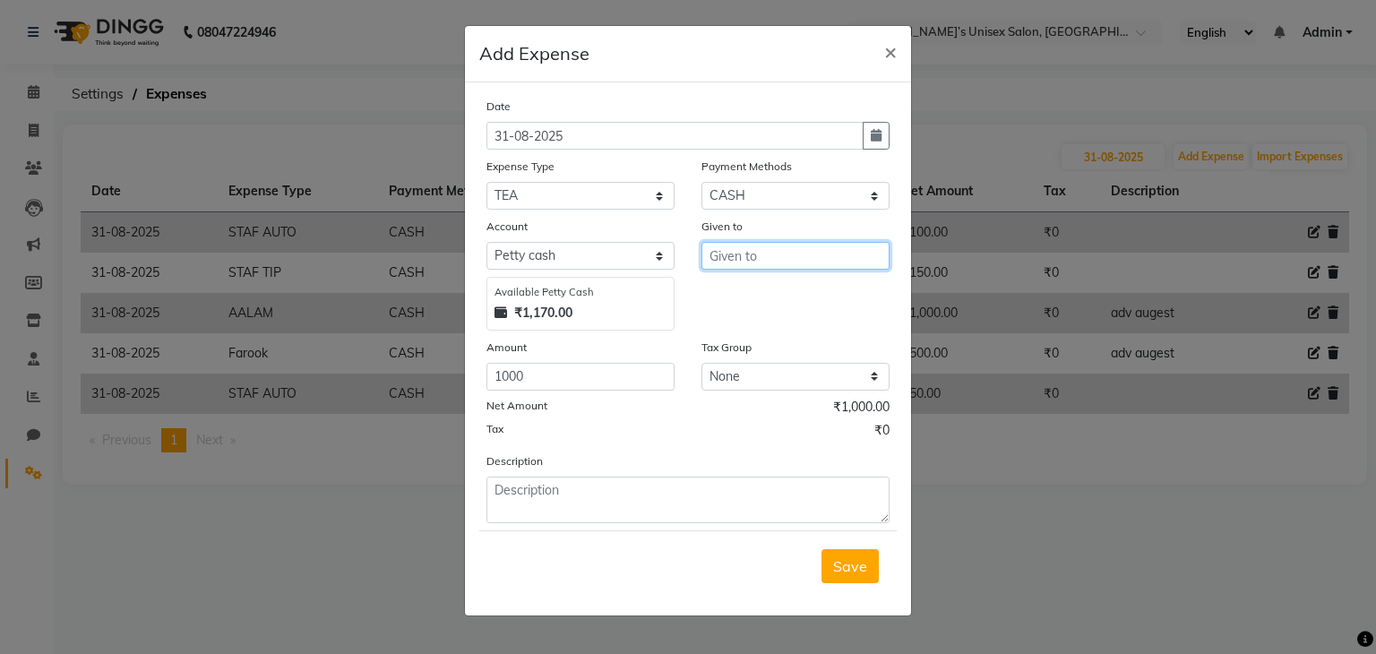
click at [737, 259] on input "text" at bounding box center [795, 256] width 188 height 28
click at [841, 562] on span "Save" at bounding box center [850, 566] width 34 height 18
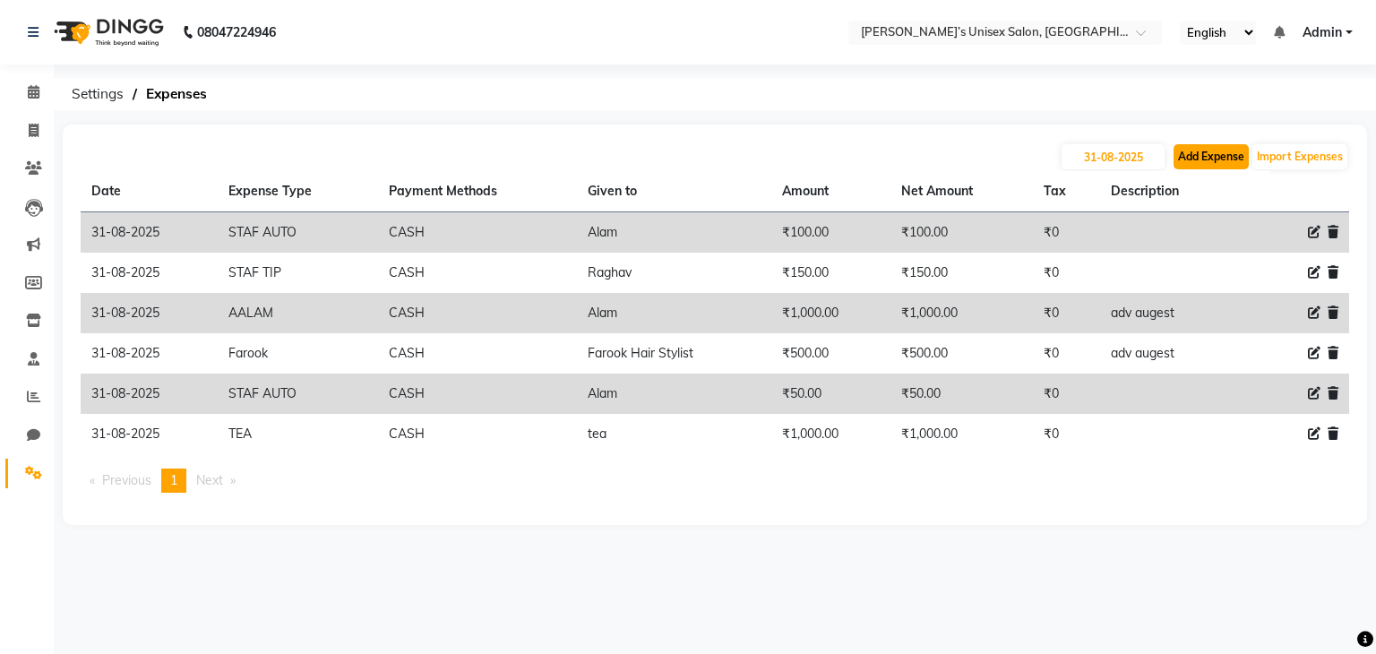
click at [1206, 157] on button "Add Expense" at bounding box center [1210, 156] width 75 height 25
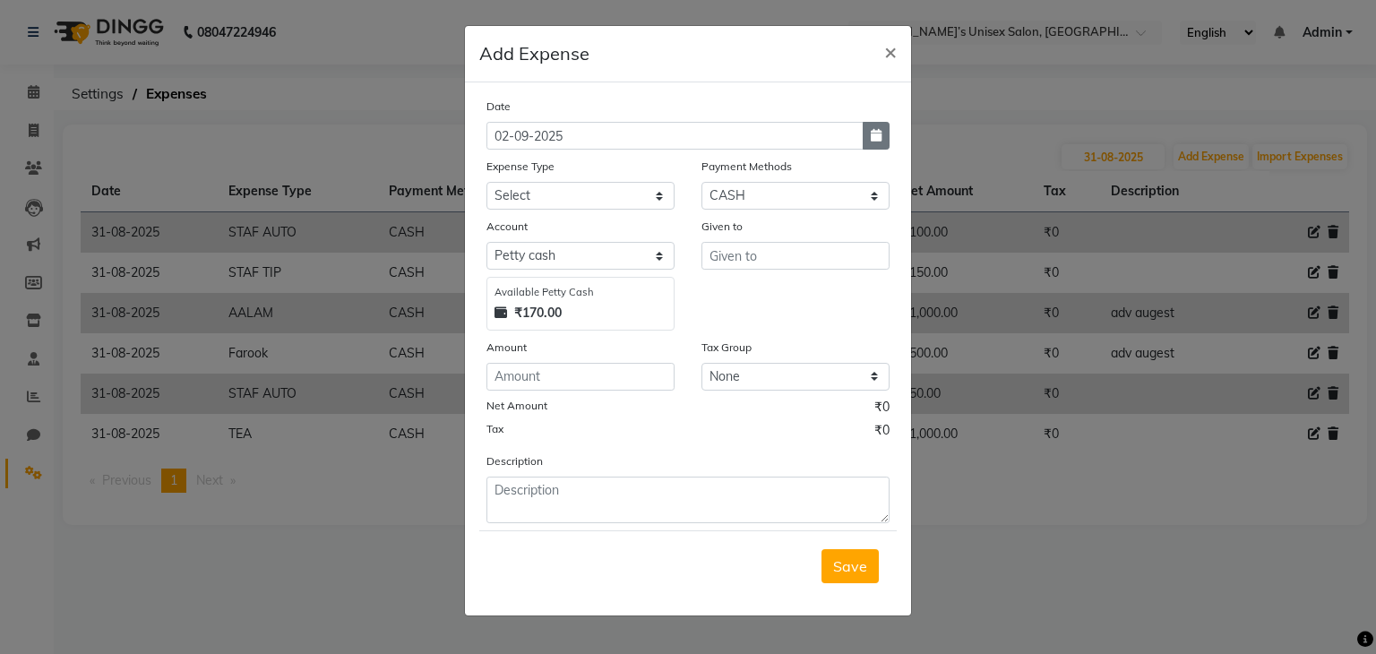
click at [878, 136] on icon "button" at bounding box center [876, 135] width 11 height 13
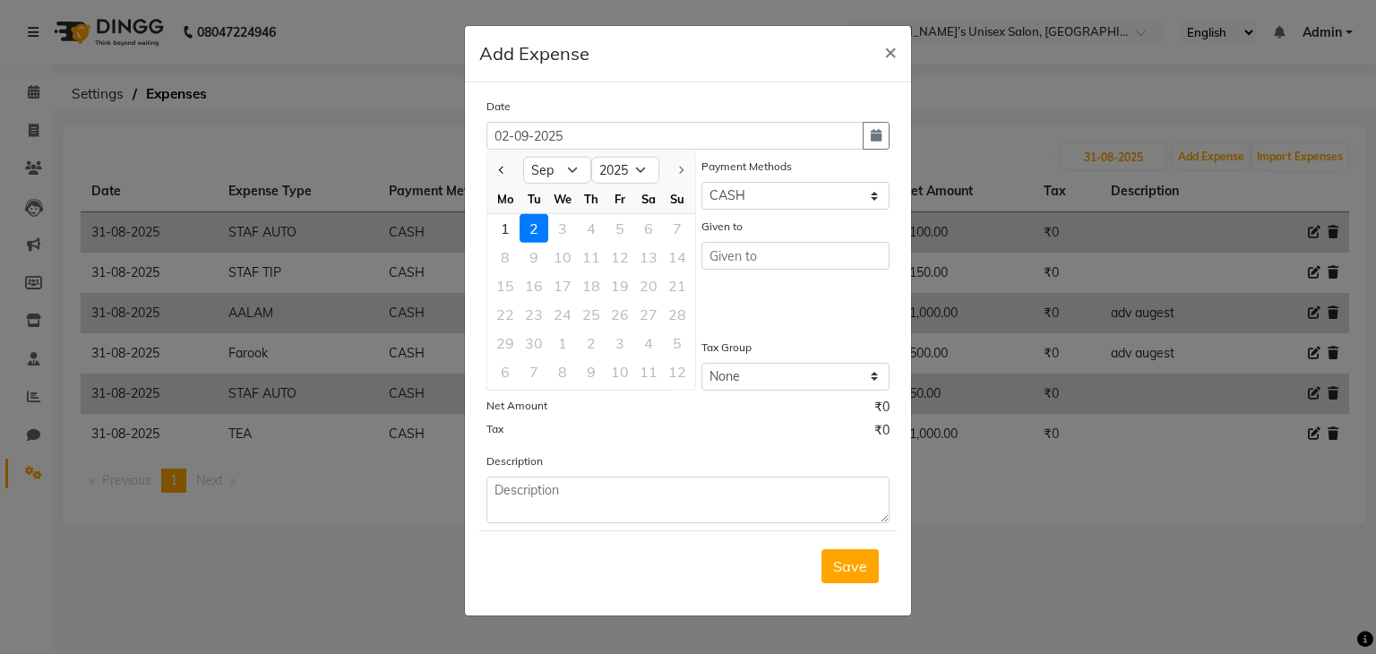
click at [506, 228] on div "1" at bounding box center [505, 228] width 29 height 29
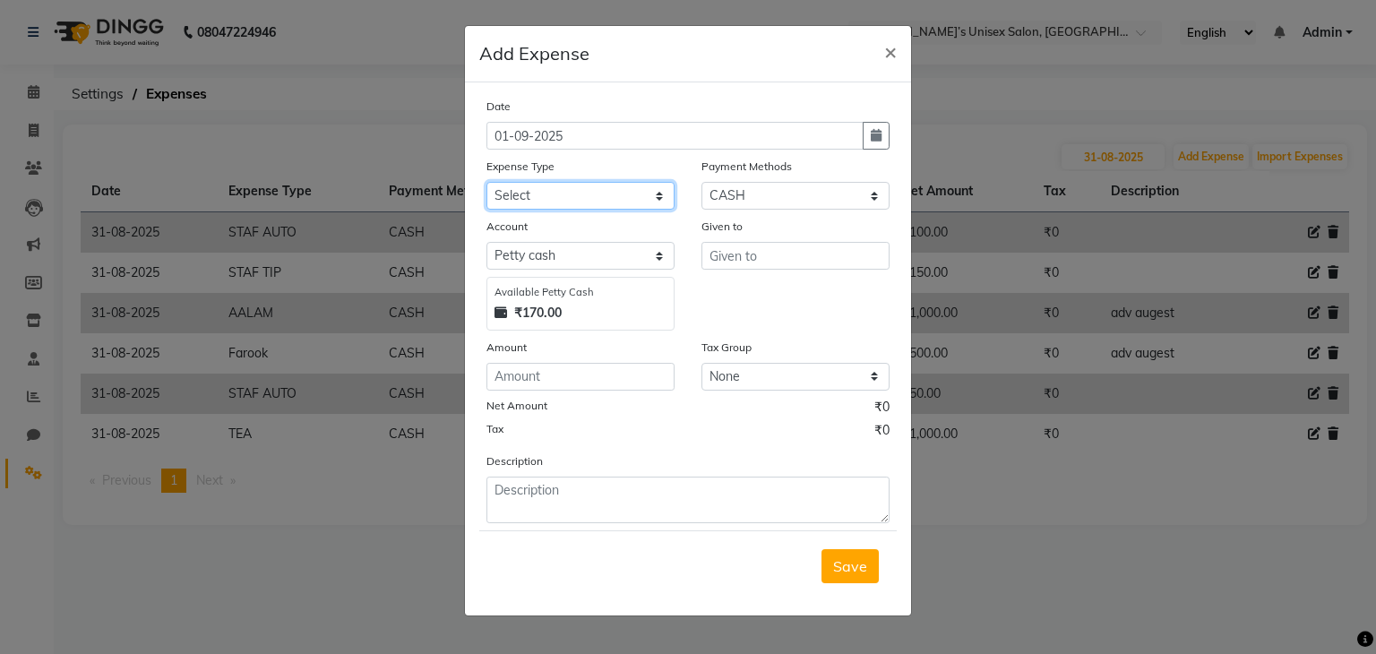
click at [537, 196] on select "Select AALAM Advance Salary ASWINI BANCI Bank charges Car maintenance cash to 9…" at bounding box center [580, 196] width 188 height 28
click at [486, 184] on select "Select AALAM Advance Salary ASWINI BANCI Bank charges Car maintenance cash to 9…" at bounding box center [580, 196] width 188 height 28
click at [529, 377] on input "number" at bounding box center [580, 377] width 188 height 28
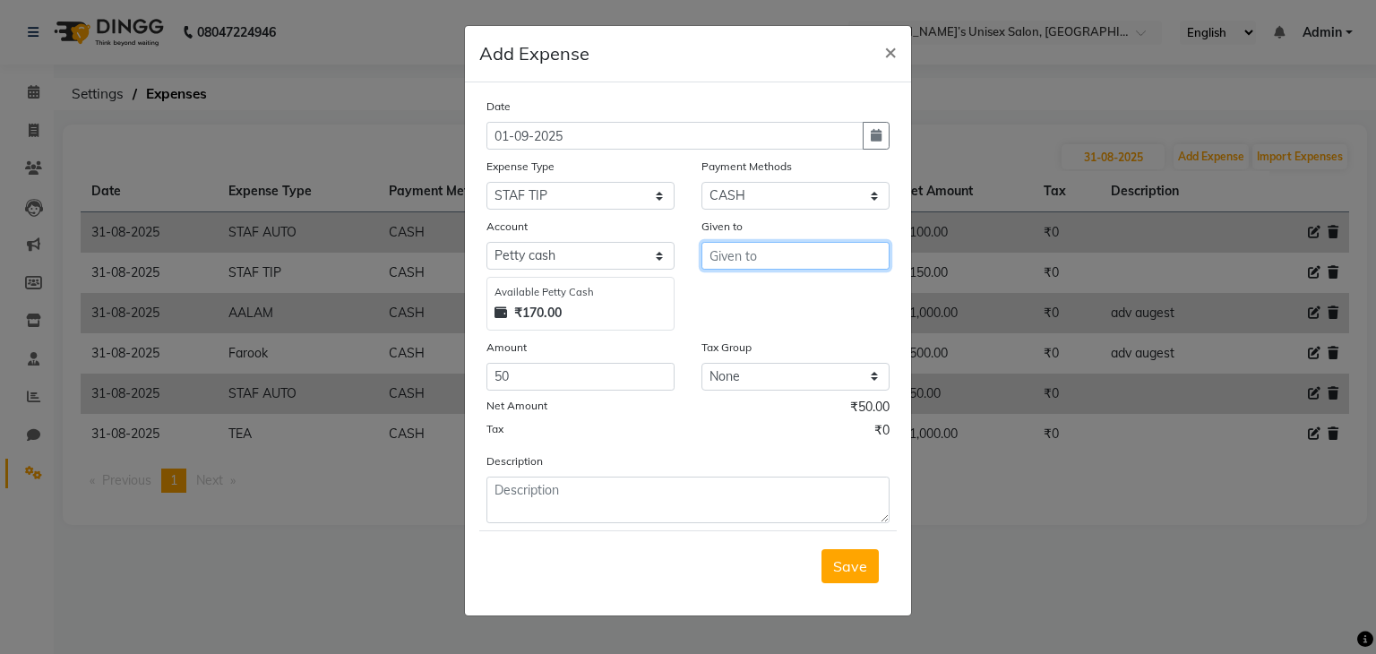
click at [726, 259] on input "text" at bounding box center [795, 256] width 188 height 28
click at [738, 298] on ngb-highlight "F arook Hair Stylist" at bounding box center [786, 295] width 124 height 18
click at [842, 572] on span "Save" at bounding box center [850, 566] width 34 height 18
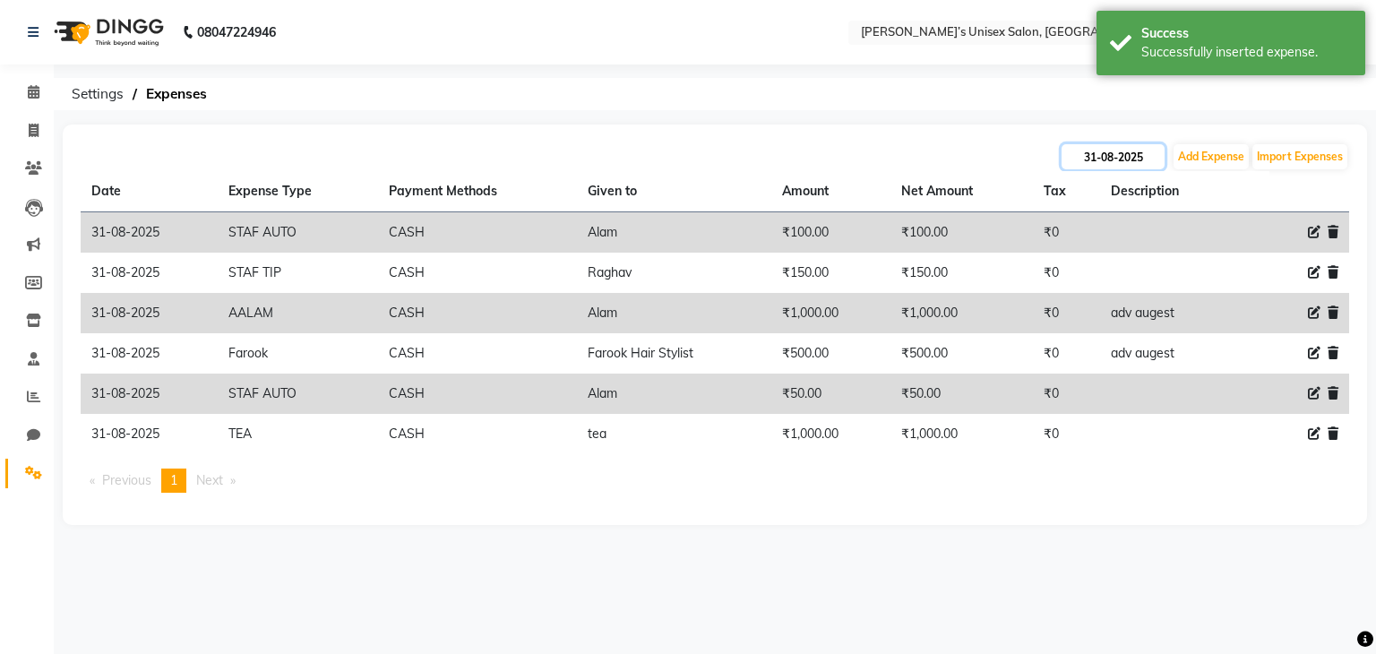
click at [1111, 158] on input "31-08-2025" at bounding box center [1112, 156] width 103 height 25
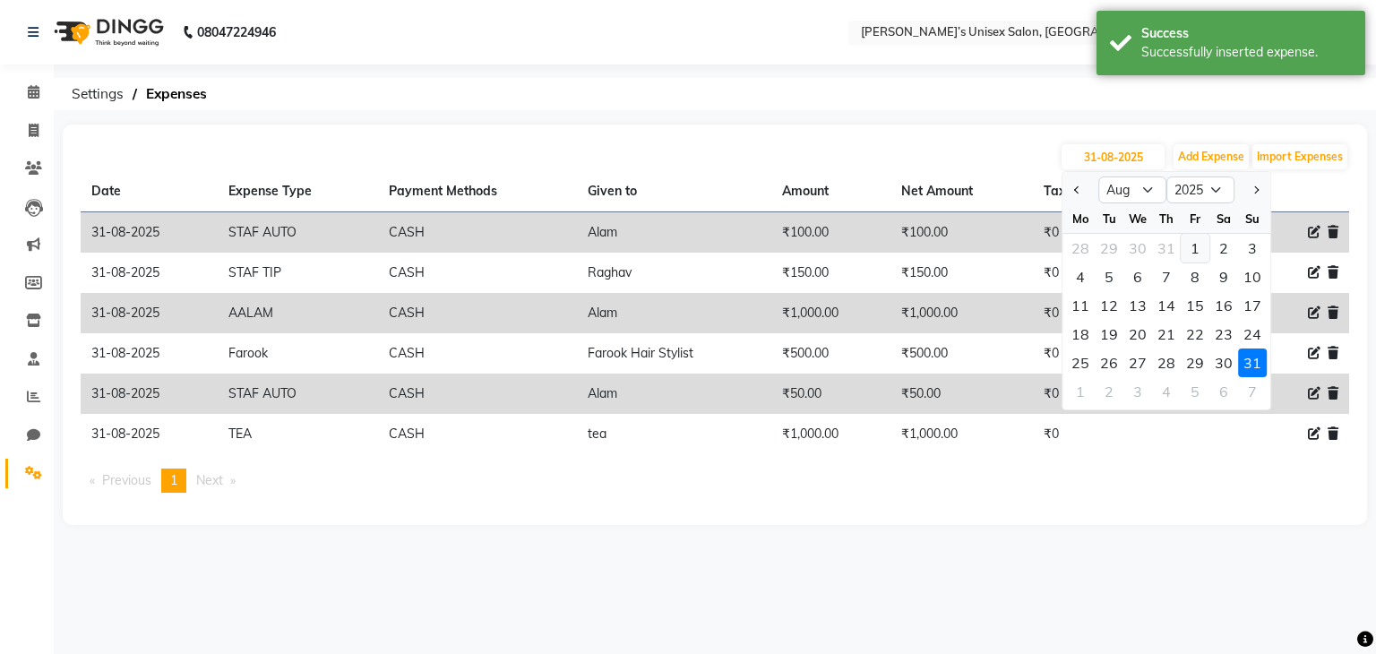
click at [1192, 253] on div "1" at bounding box center [1195, 248] width 29 height 29
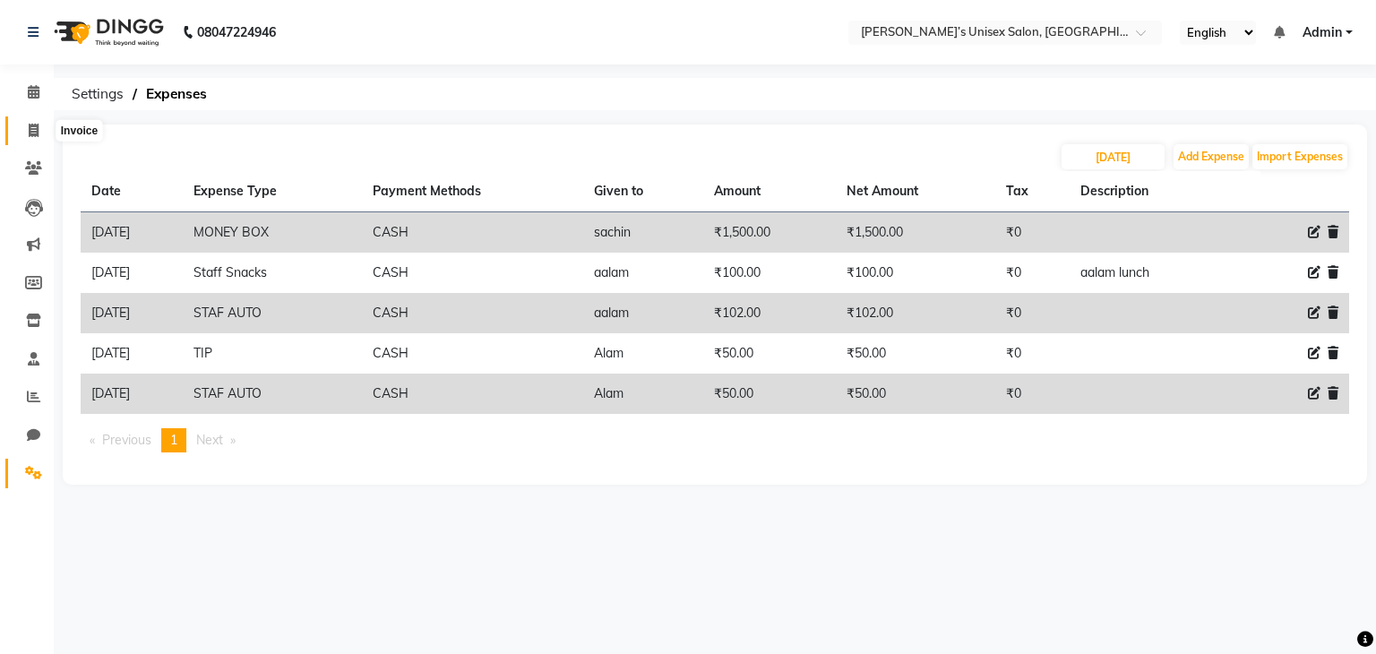
click at [39, 126] on span at bounding box center [33, 131] width 31 height 21
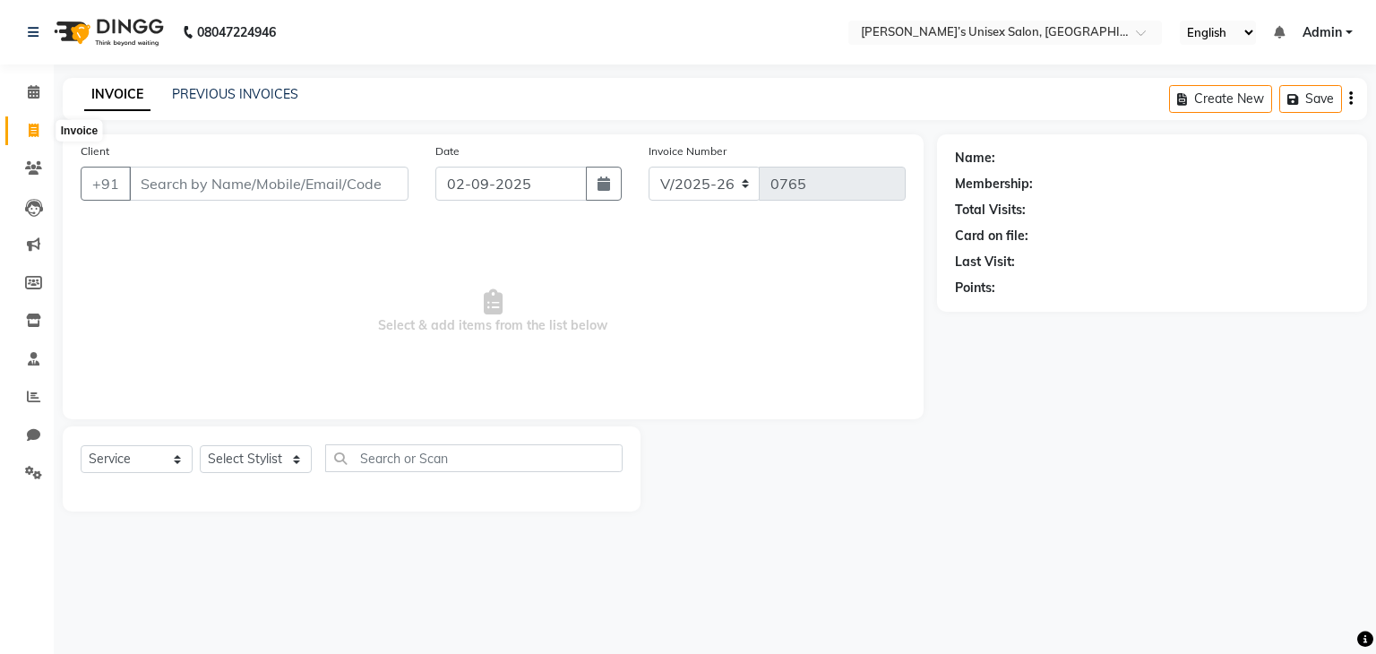
click at [35, 128] on icon at bounding box center [34, 130] width 10 height 13
click at [36, 96] on icon at bounding box center [34, 91] width 12 height 13
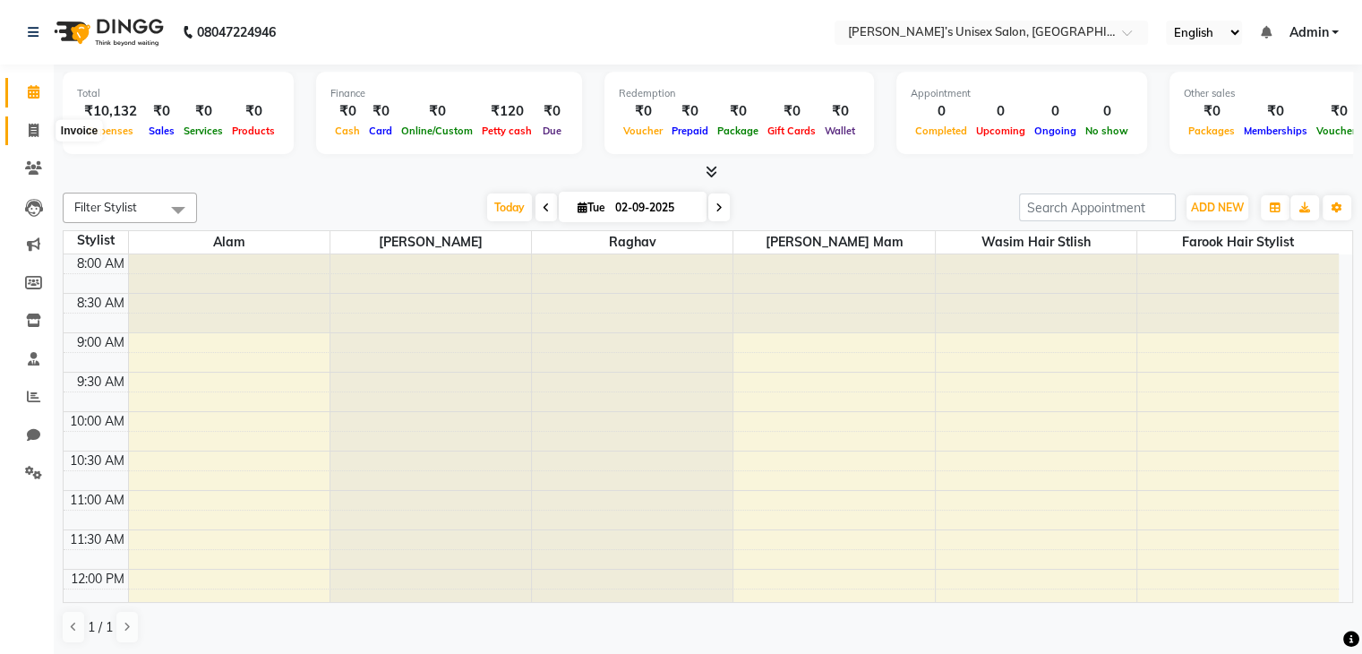
click at [36, 130] on icon at bounding box center [34, 130] width 10 height 13
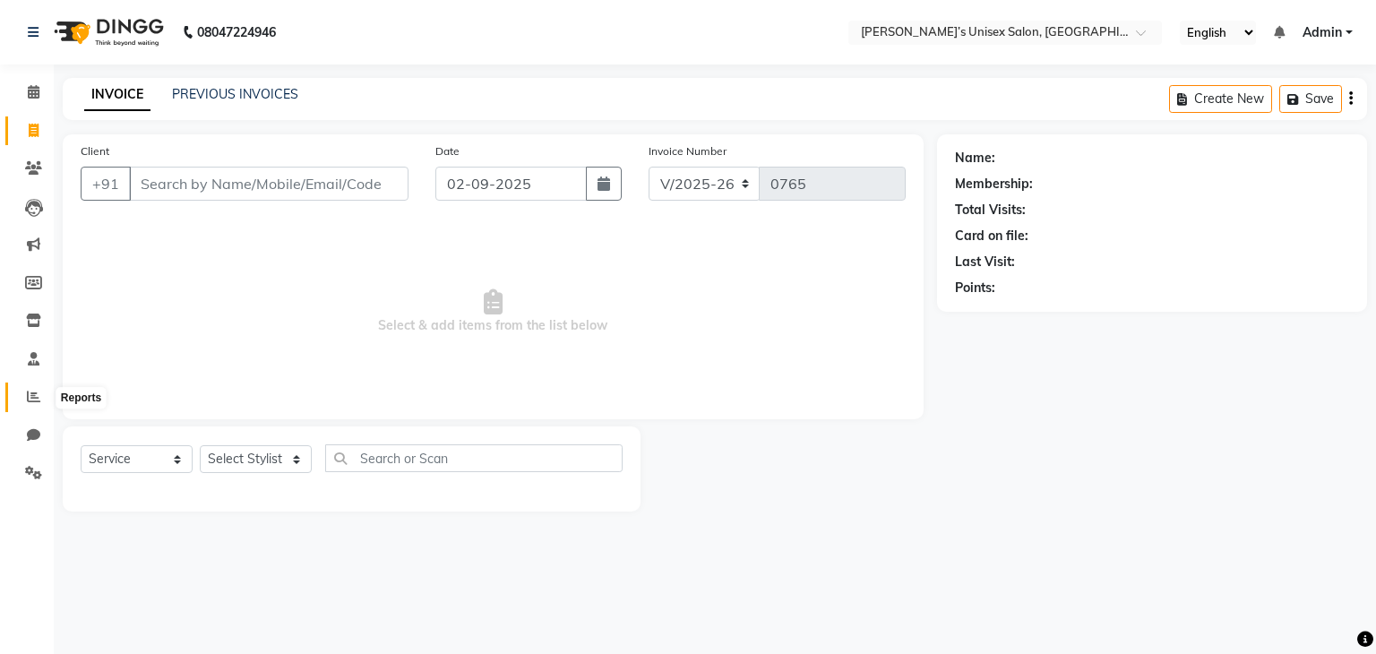
click at [29, 398] on icon at bounding box center [33, 396] width 13 height 13
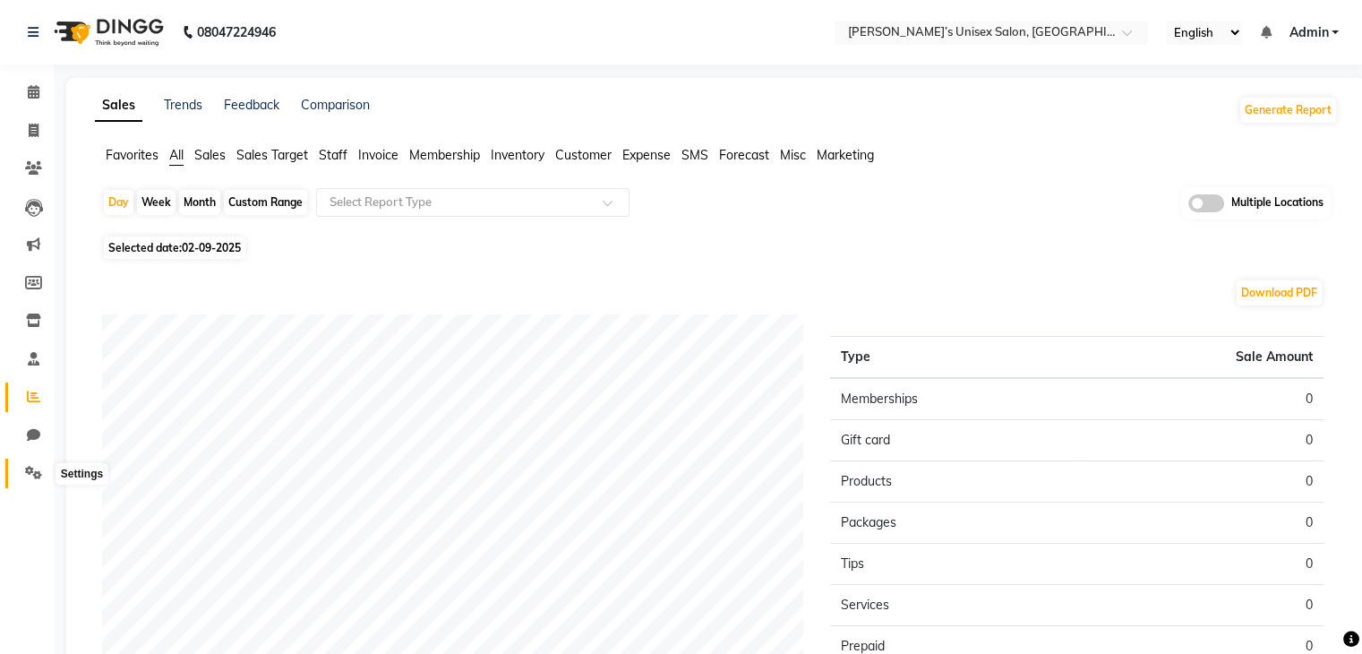
click at [30, 474] on icon at bounding box center [33, 472] width 17 height 13
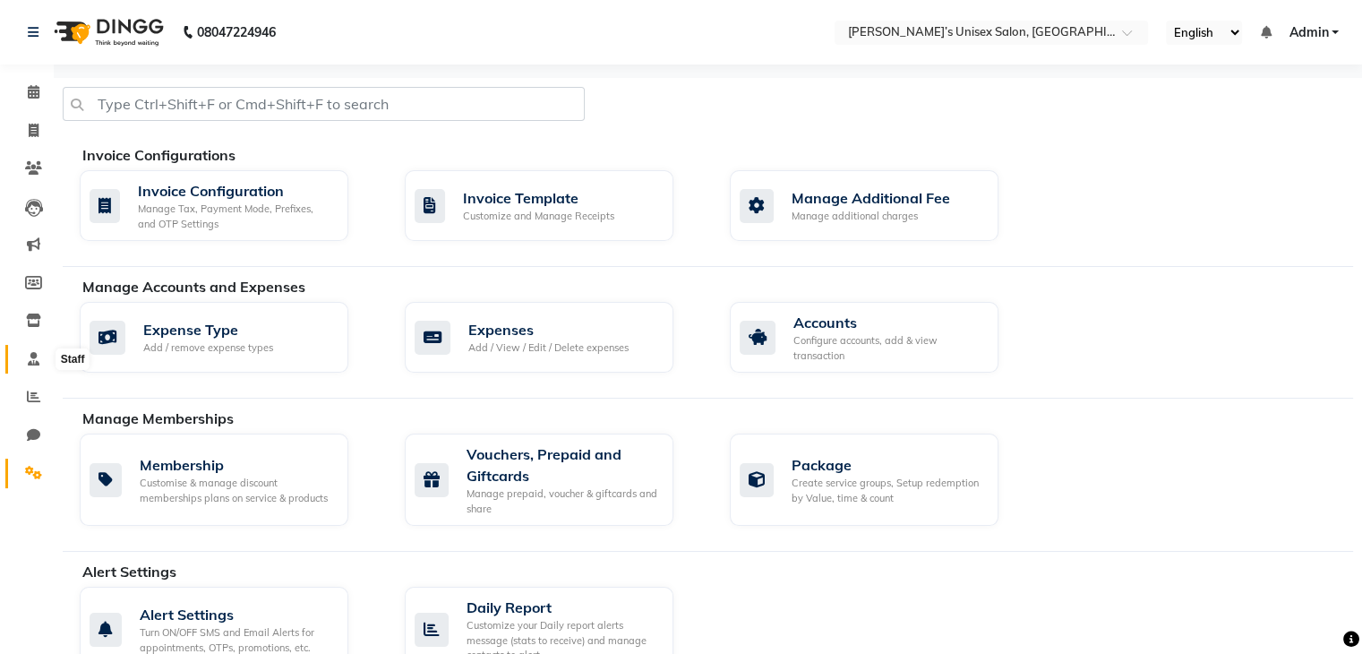
click at [29, 369] on span at bounding box center [33, 359] width 31 height 21
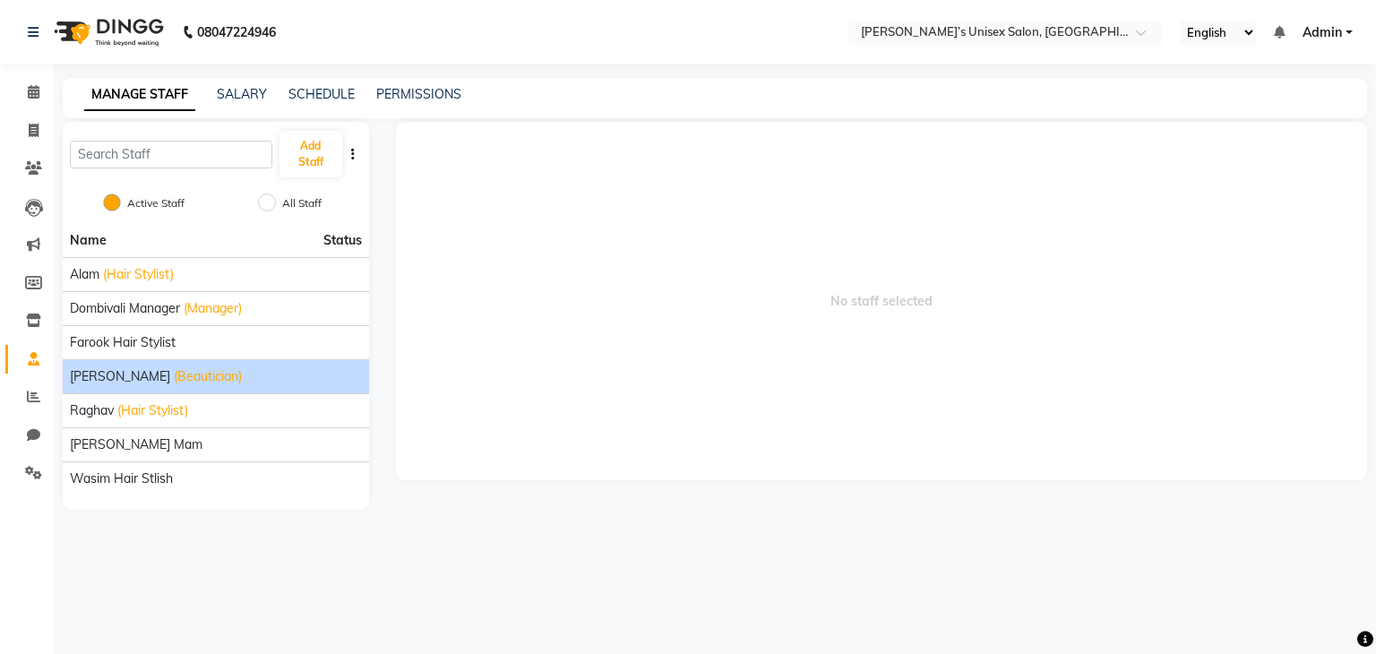
click at [174, 372] on span "(Beautician)" at bounding box center [208, 376] width 68 height 19
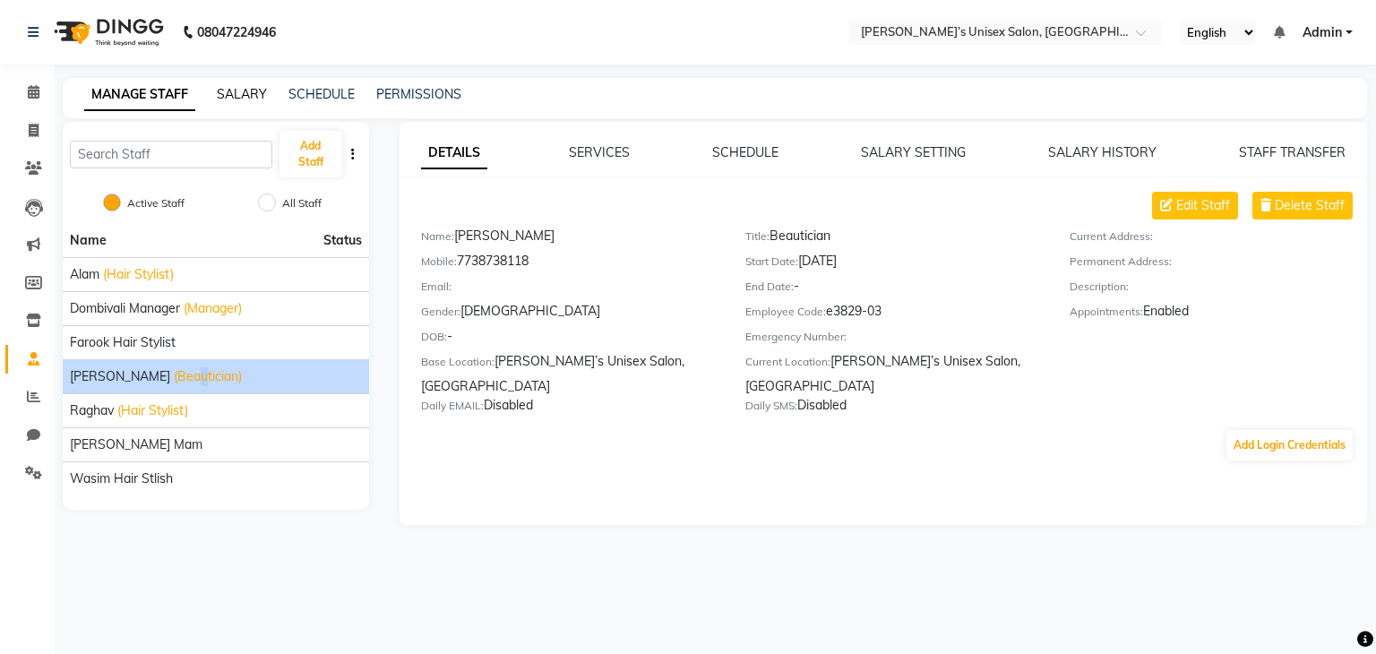
click at [242, 95] on link "SALARY" at bounding box center [242, 94] width 50 height 16
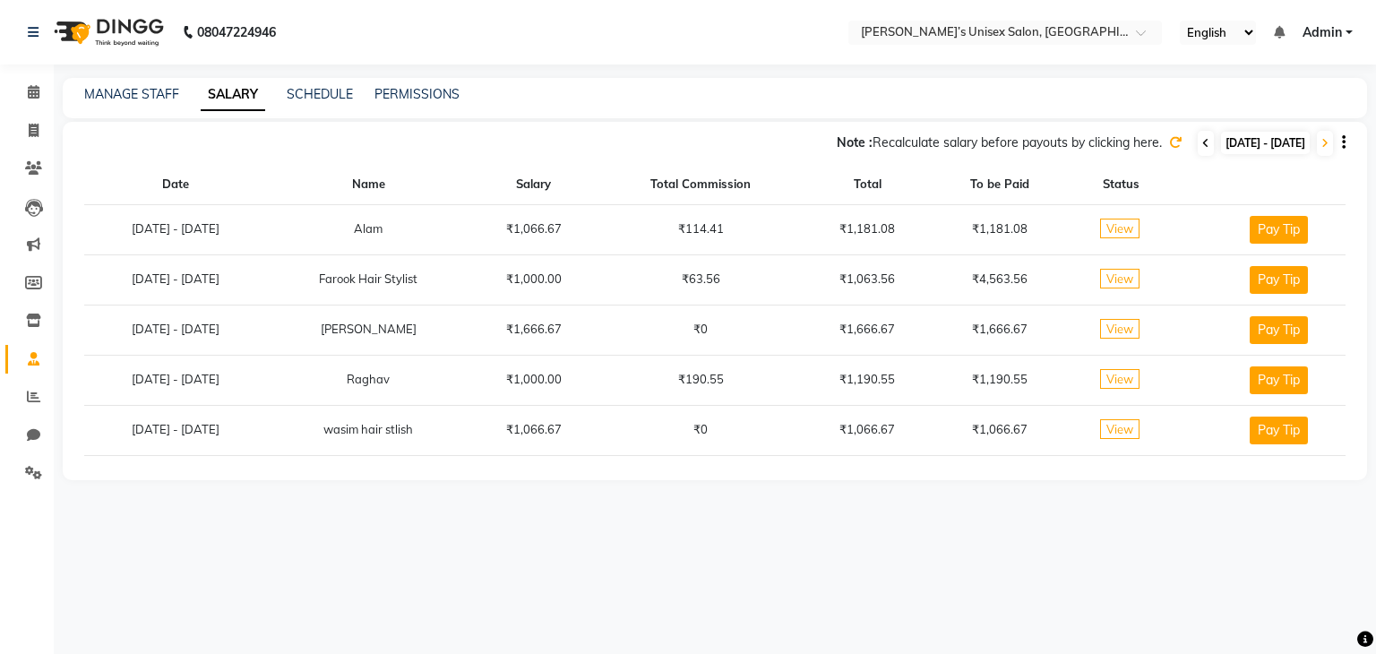
click at [1202, 142] on icon at bounding box center [1205, 143] width 7 height 11
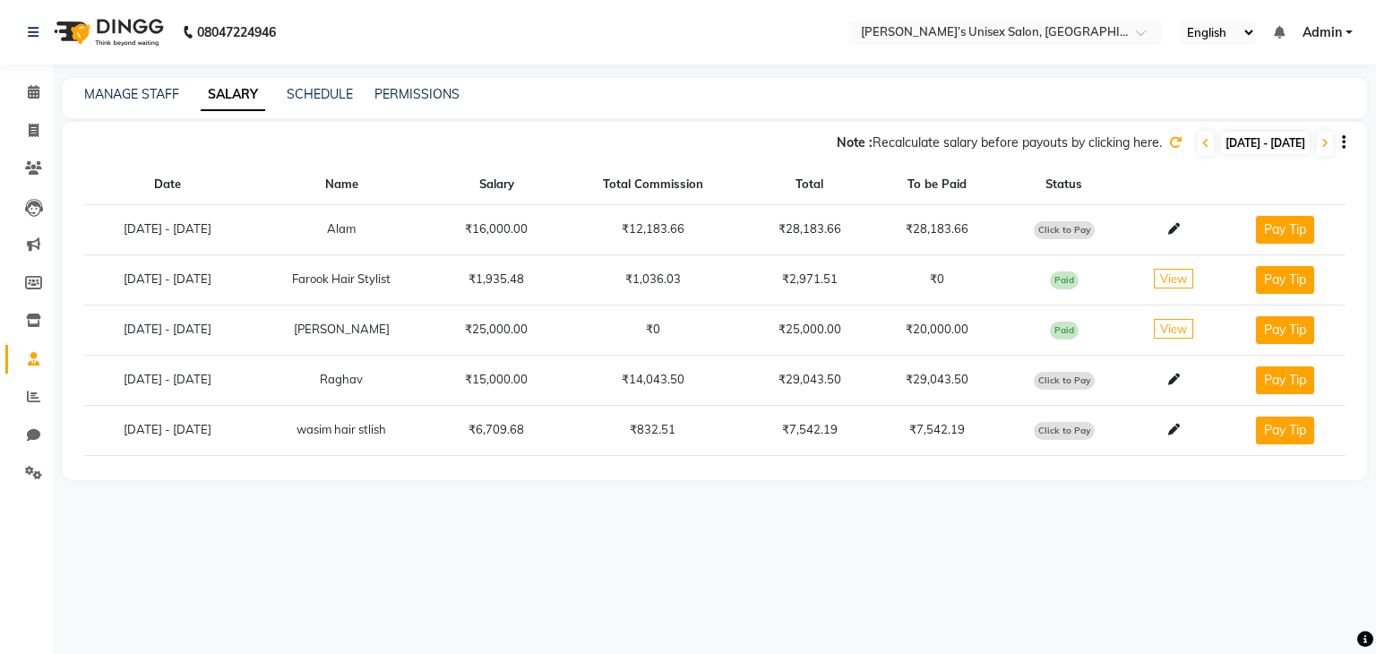
click at [1293, 282] on button "Pay Tip" at bounding box center [1285, 280] width 58 height 28
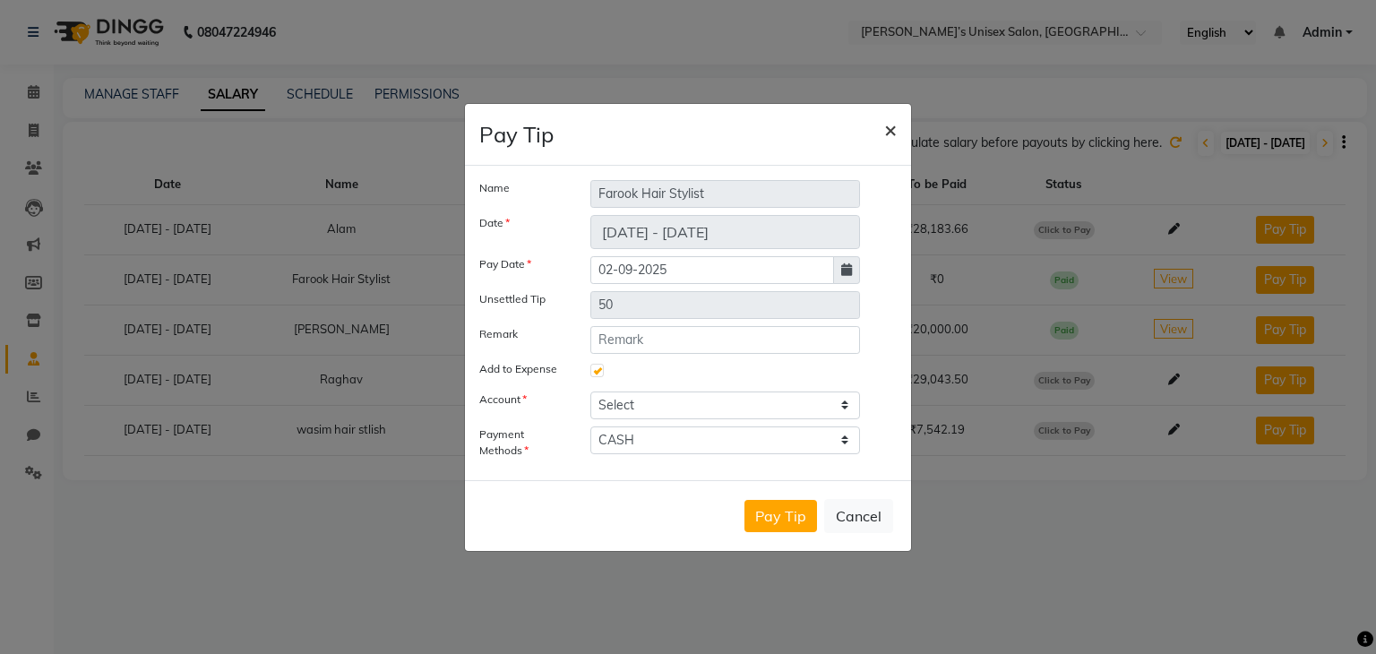
click at [889, 129] on span "×" at bounding box center [890, 129] width 13 height 27
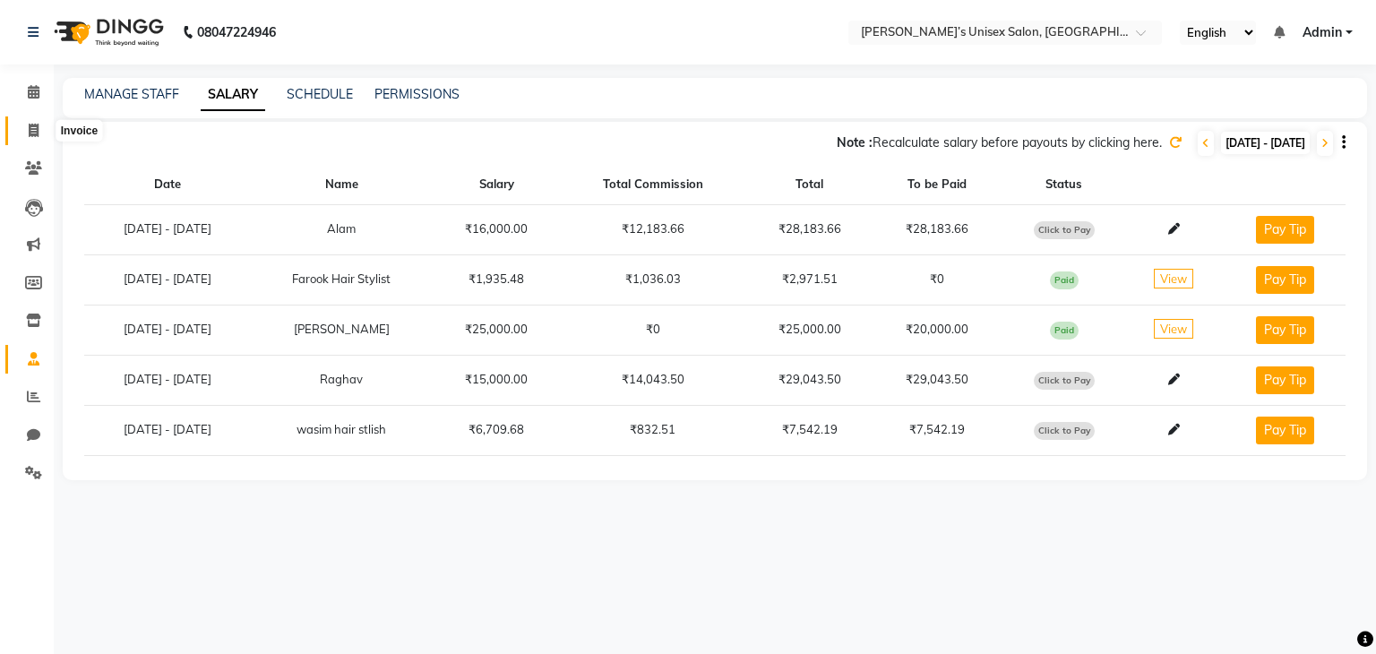
click at [30, 131] on icon at bounding box center [34, 130] width 10 height 13
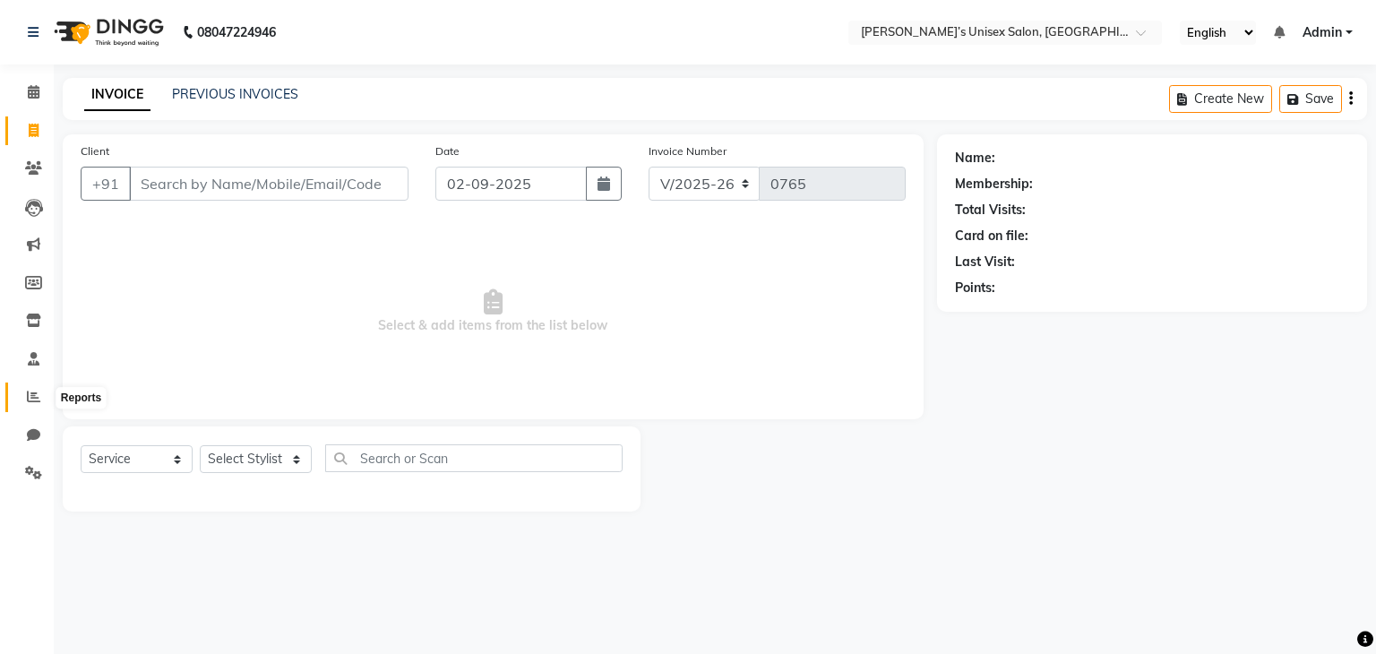
click at [28, 398] on icon at bounding box center [33, 396] width 13 height 13
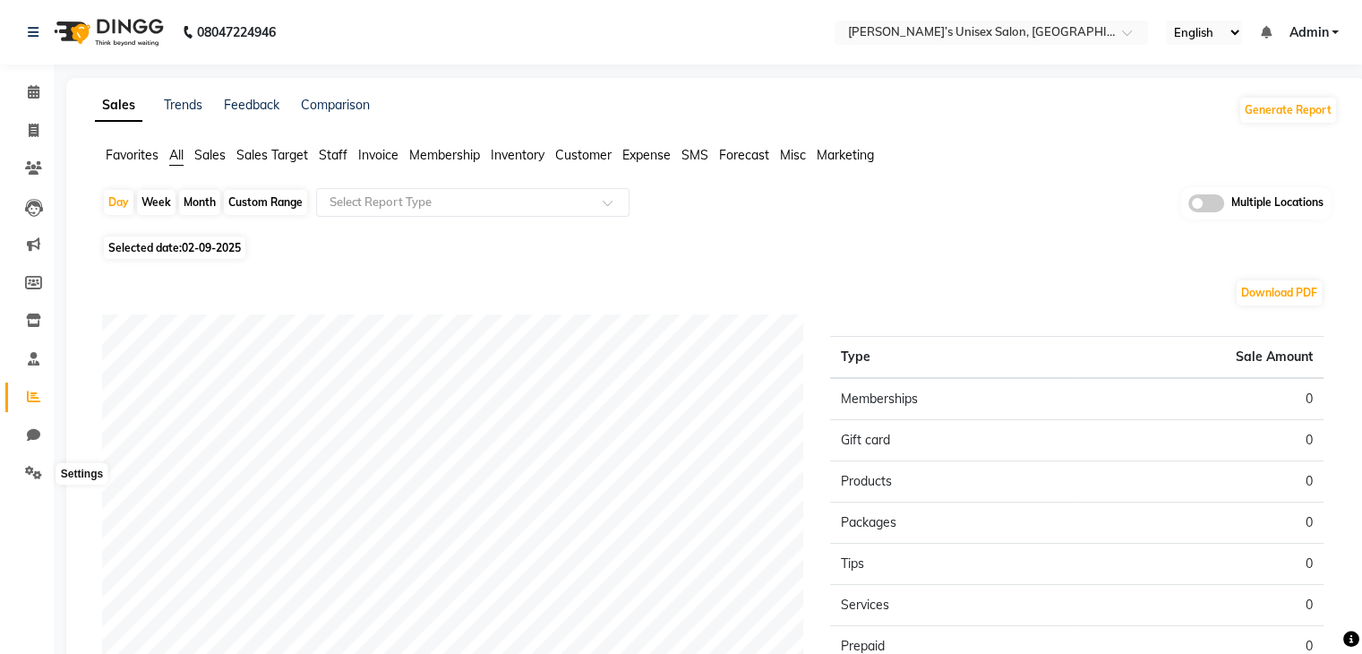
click at [26, 490] on li "Settings" at bounding box center [27, 473] width 54 height 39
click at [32, 470] on icon at bounding box center [33, 472] width 17 height 13
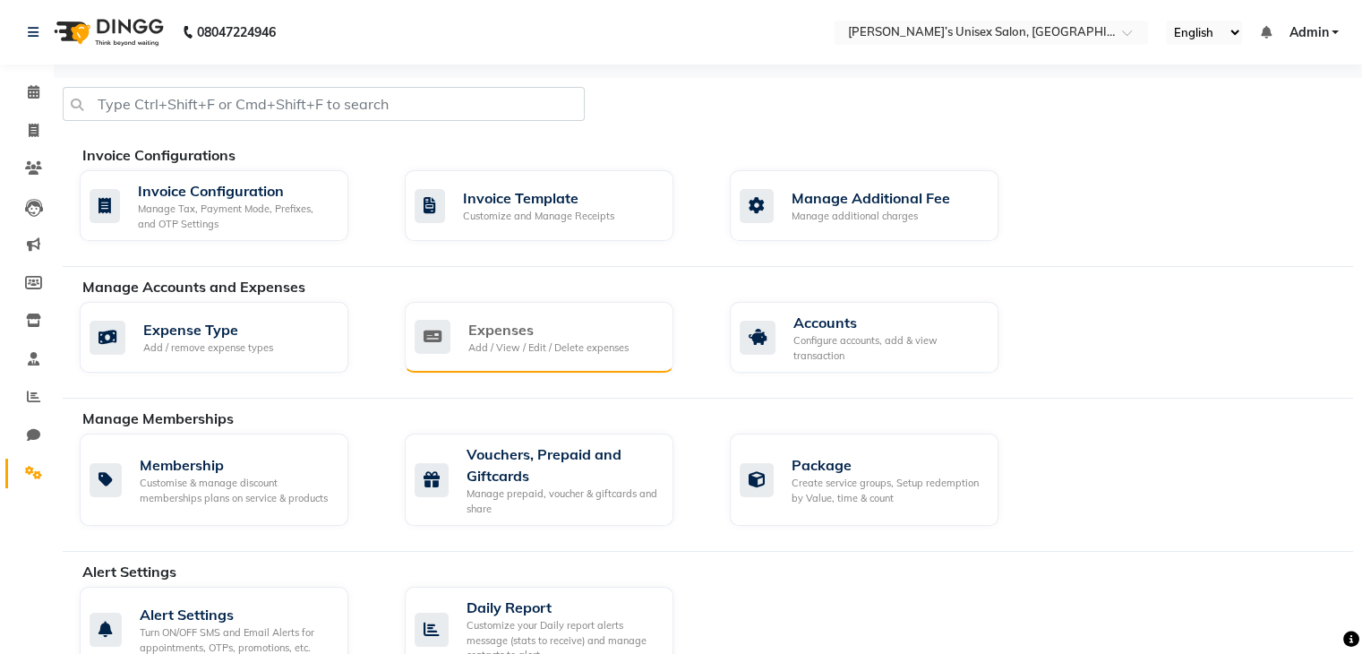
click at [503, 348] on div "Add / View / Edit / Delete expenses" at bounding box center [548, 347] width 160 height 15
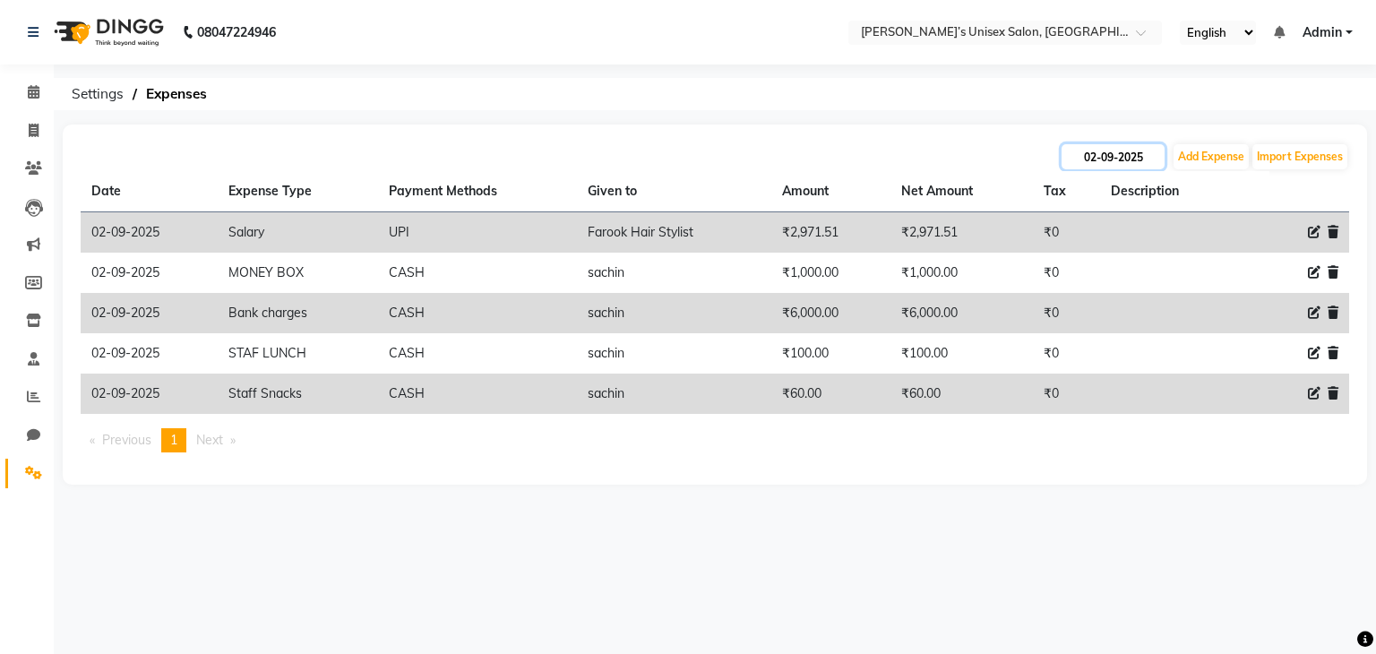
click at [1139, 159] on input "02-09-2025" at bounding box center [1112, 156] width 103 height 25
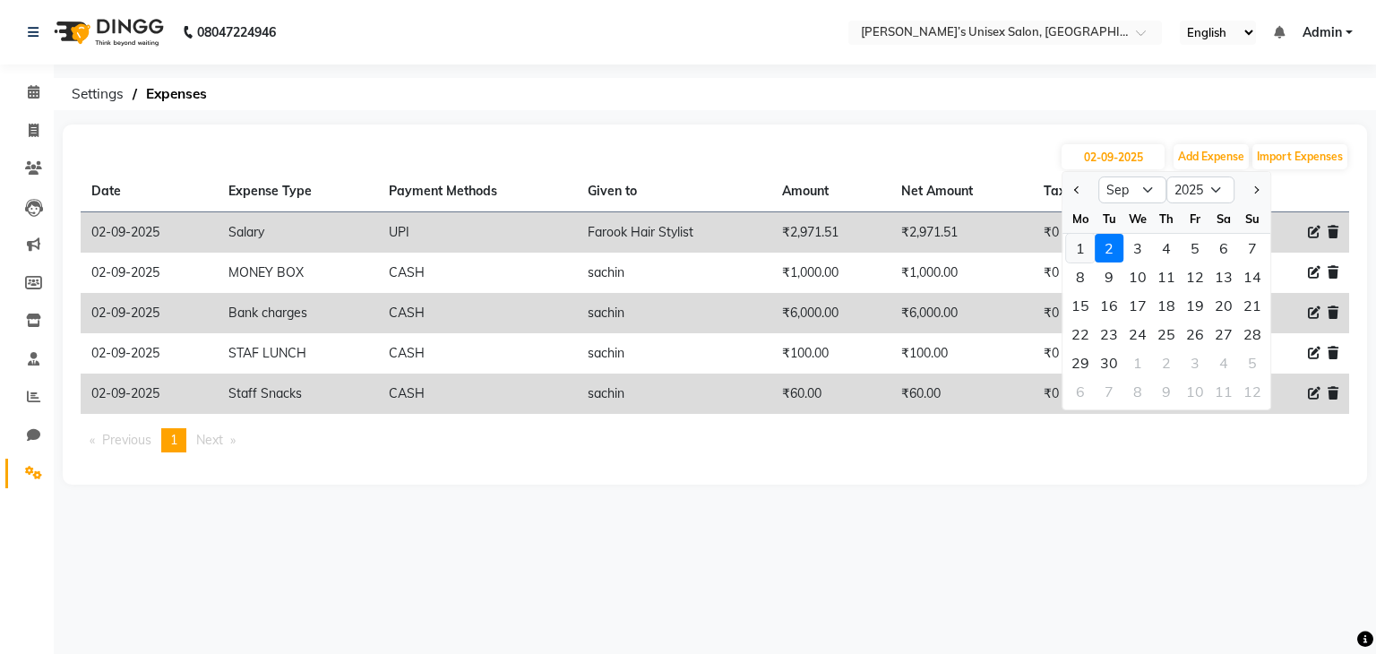
click at [1082, 253] on div "1" at bounding box center [1080, 248] width 29 height 29
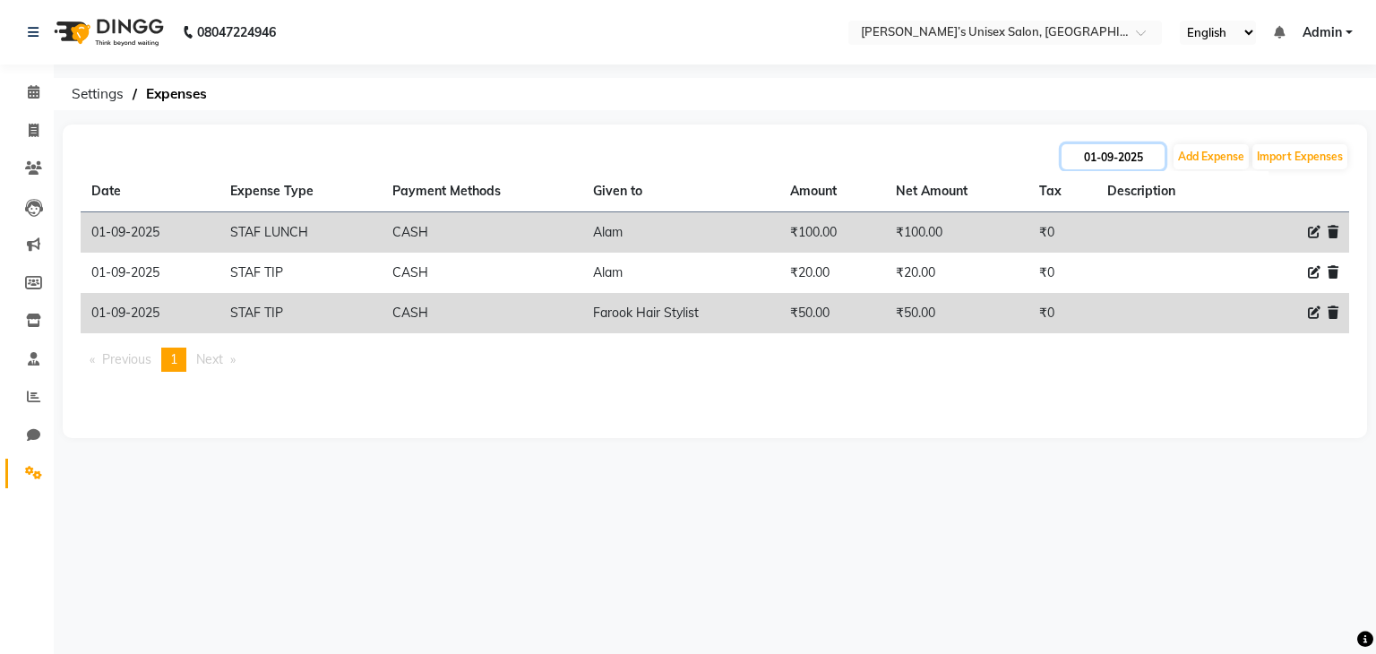
click at [1153, 157] on input "01-09-2025" at bounding box center [1112, 156] width 103 height 25
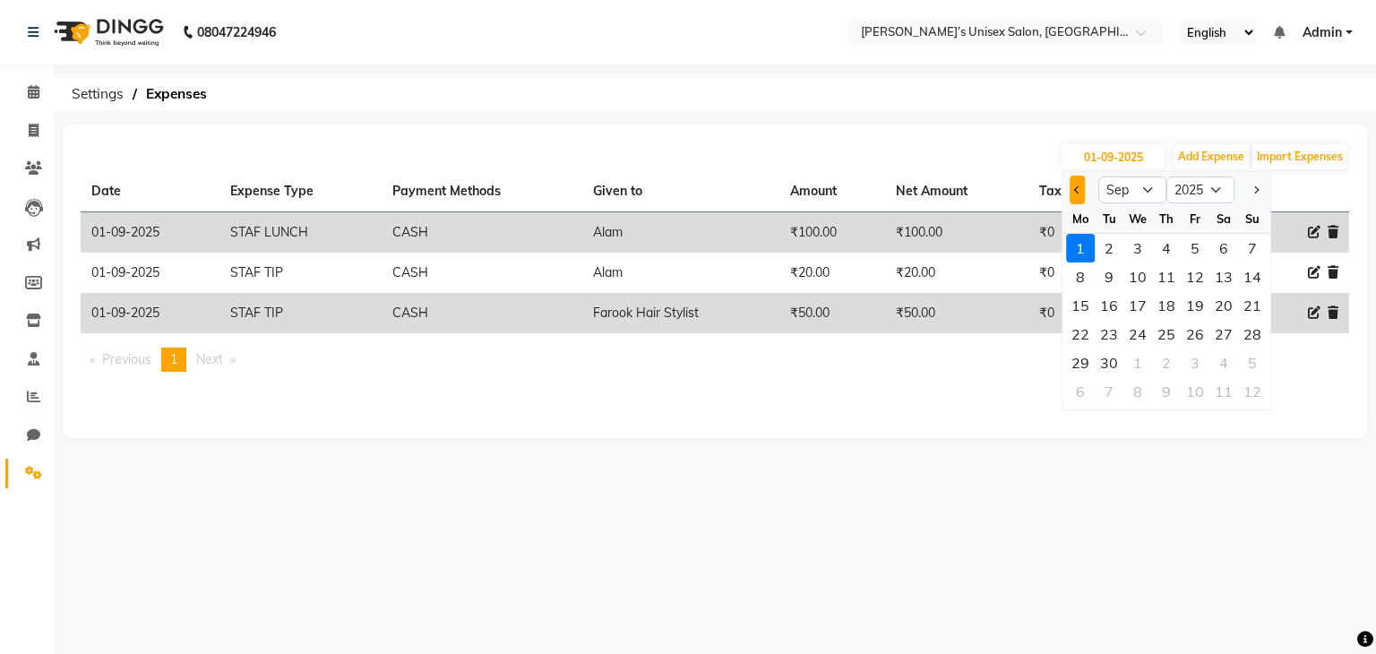
click at [1073, 193] on button "Previous month" at bounding box center [1077, 190] width 15 height 29
click at [1248, 359] on div "31" at bounding box center [1252, 362] width 29 height 29
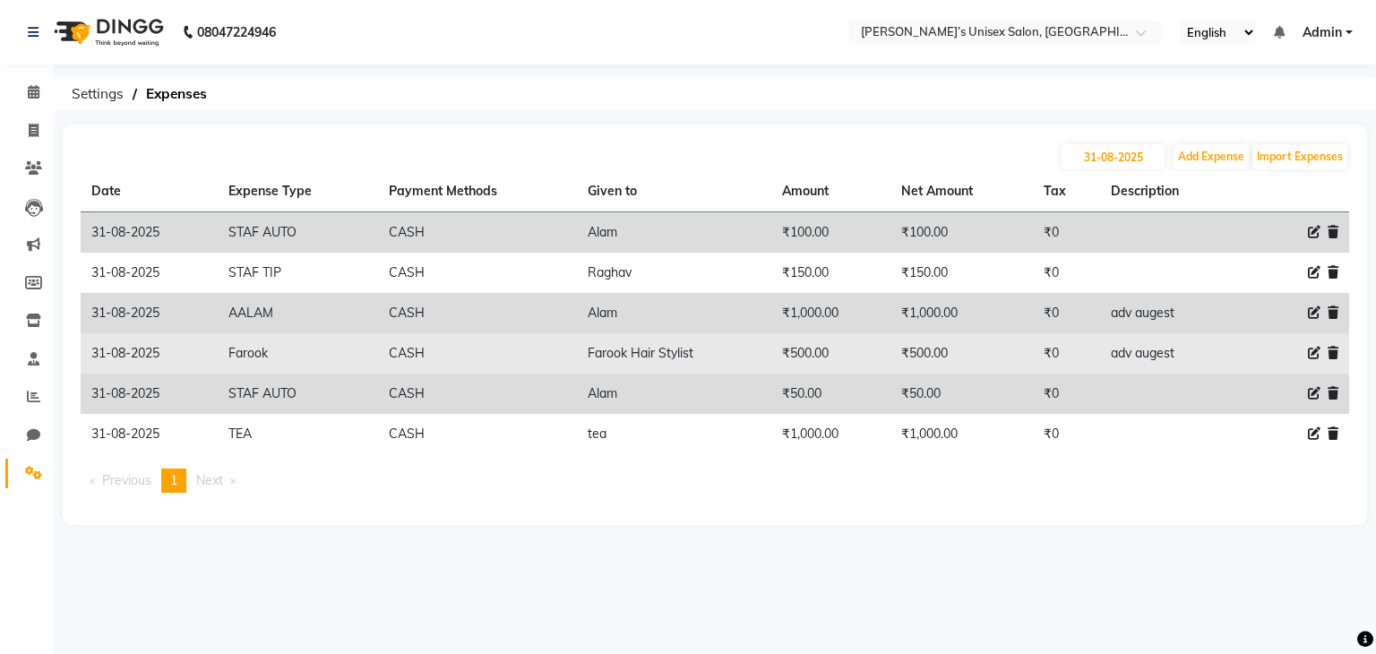
click at [1310, 351] on icon at bounding box center [1314, 353] width 13 height 13
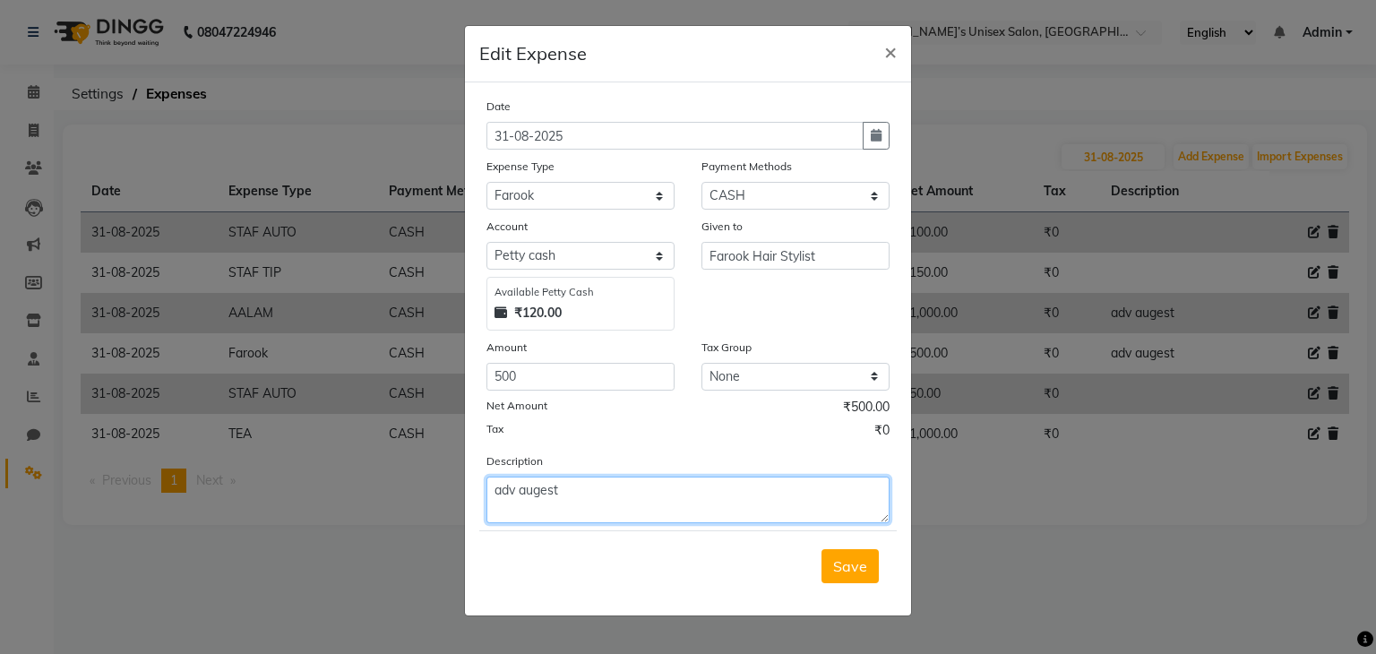
click at [574, 494] on textarea "adv augest" at bounding box center [687, 500] width 403 height 47
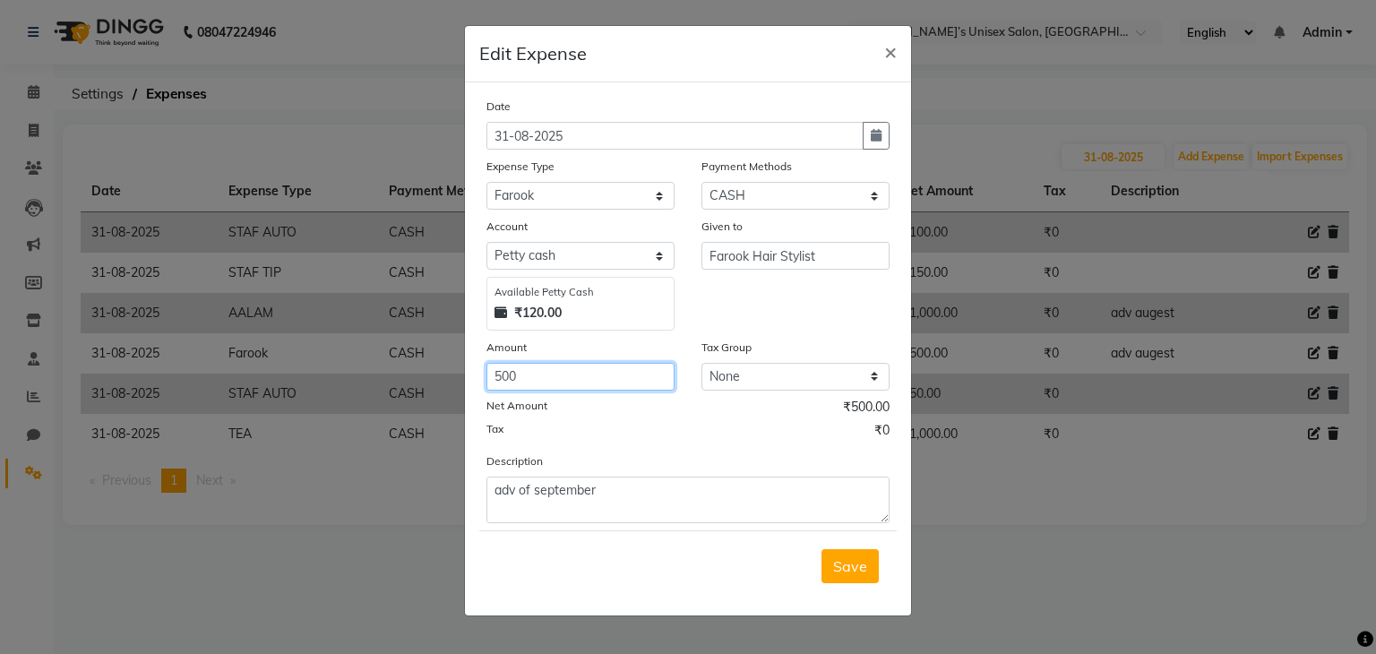
click at [546, 372] on input "500" at bounding box center [580, 377] width 188 height 28
click at [846, 579] on button "Save" at bounding box center [849, 566] width 57 height 34
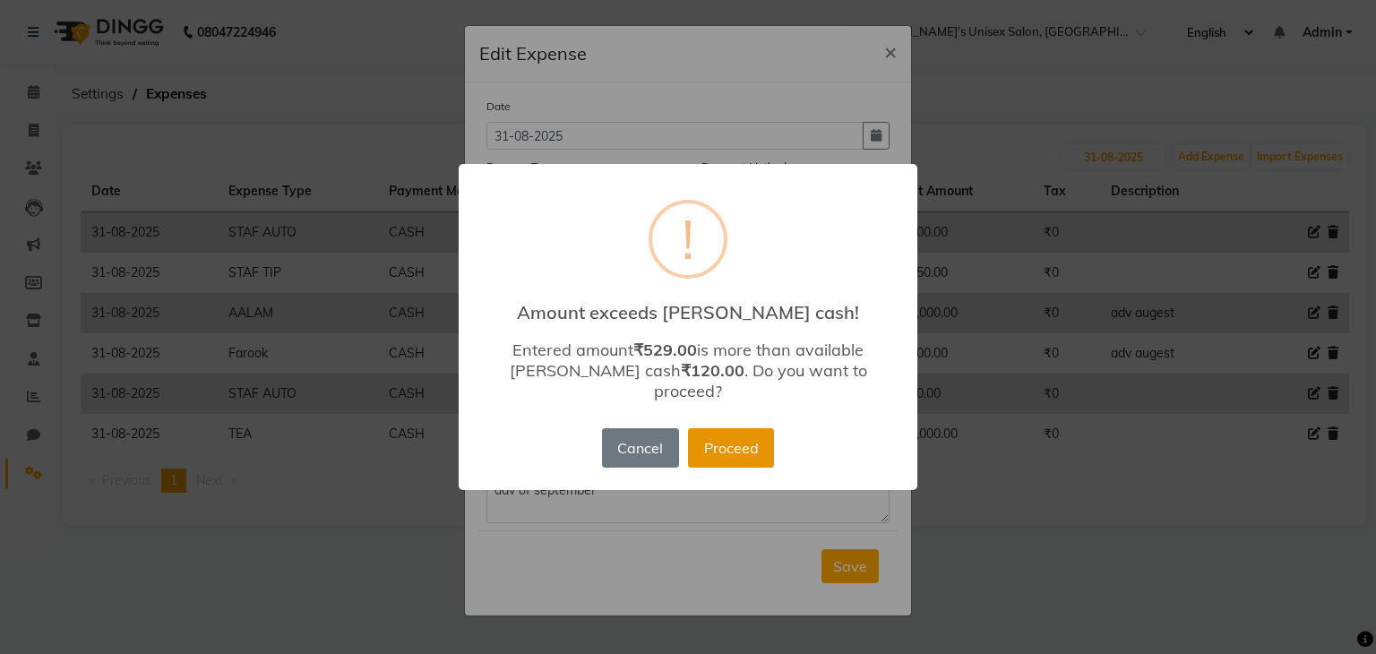
click at [749, 444] on button "Proceed" at bounding box center [731, 447] width 86 height 39
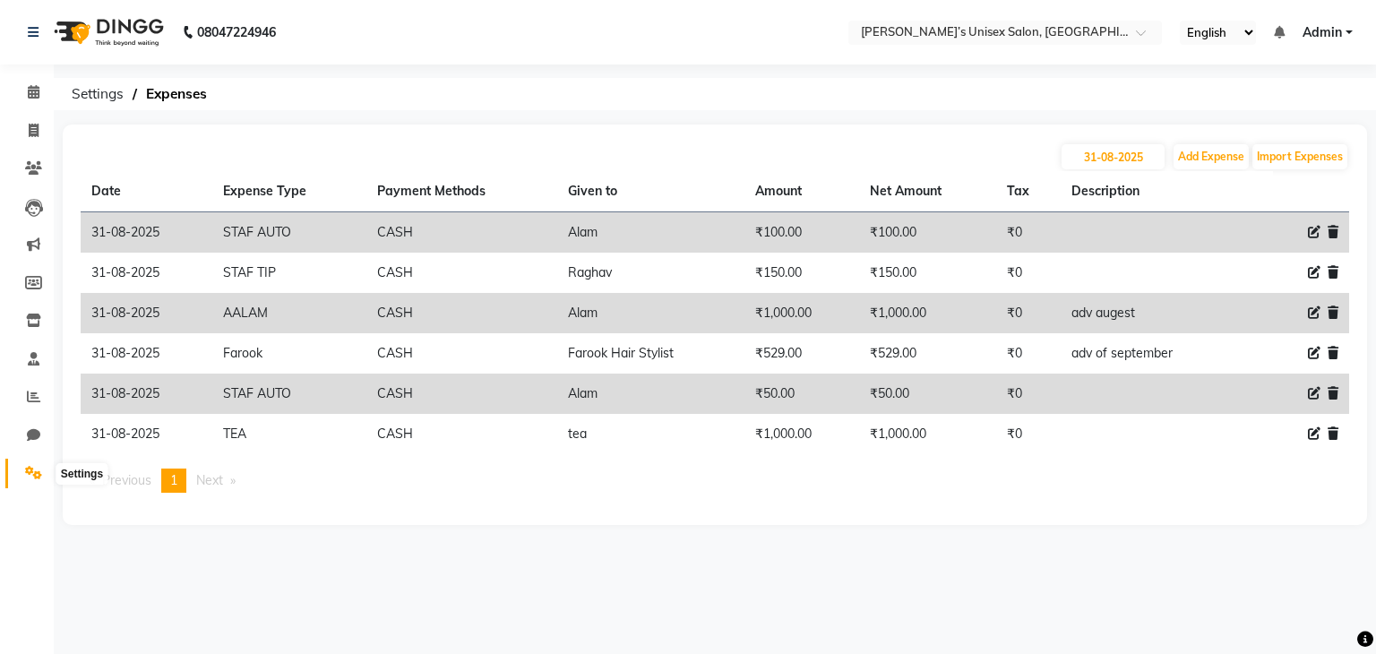
click at [30, 474] on icon at bounding box center [33, 472] width 17 height 13
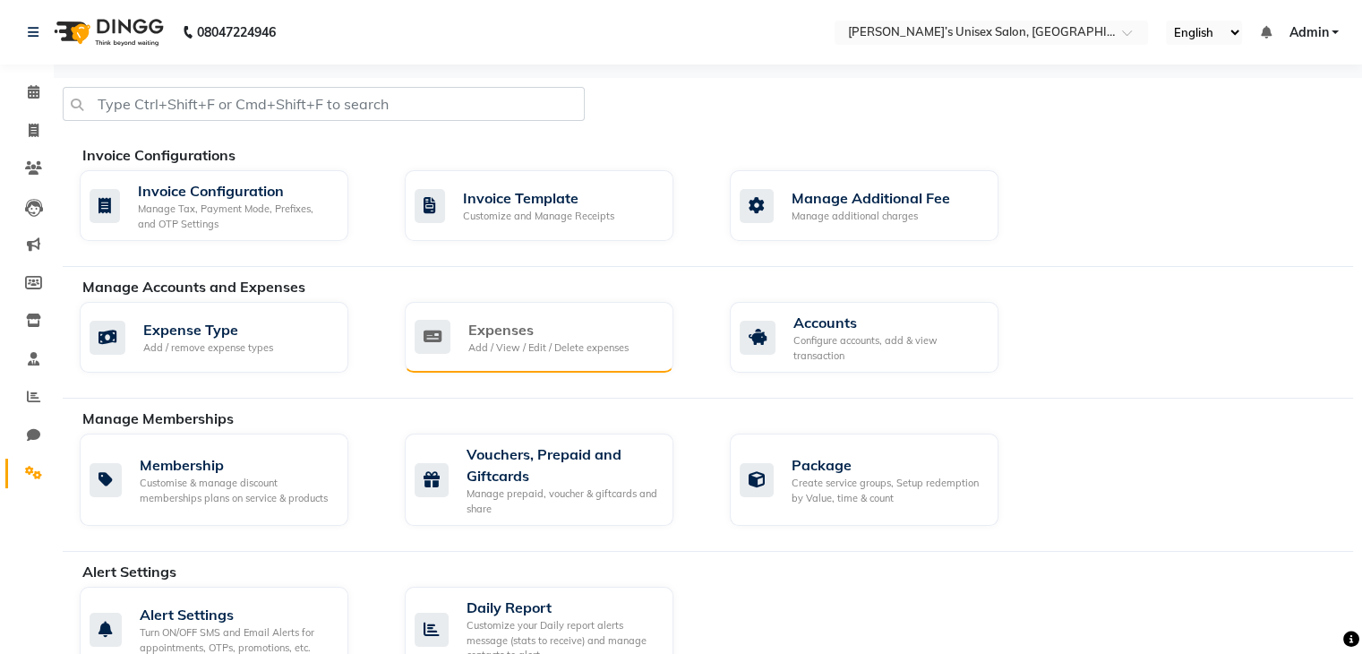
click at [477, 340] on div "Add / View / Edit / Delete expenses" at bounding box center [548, 347] width 160 height 15
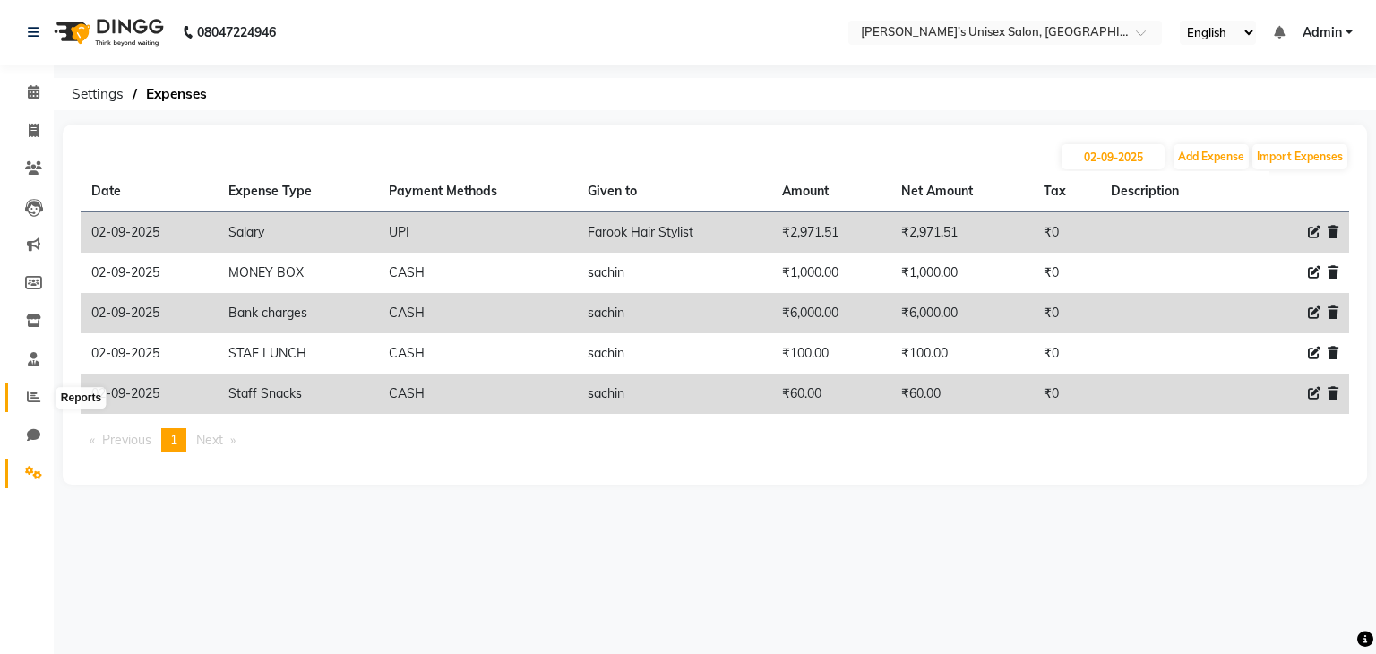
click at [27, 398] on icon at bounding box center [33, 396] width 13 height 13
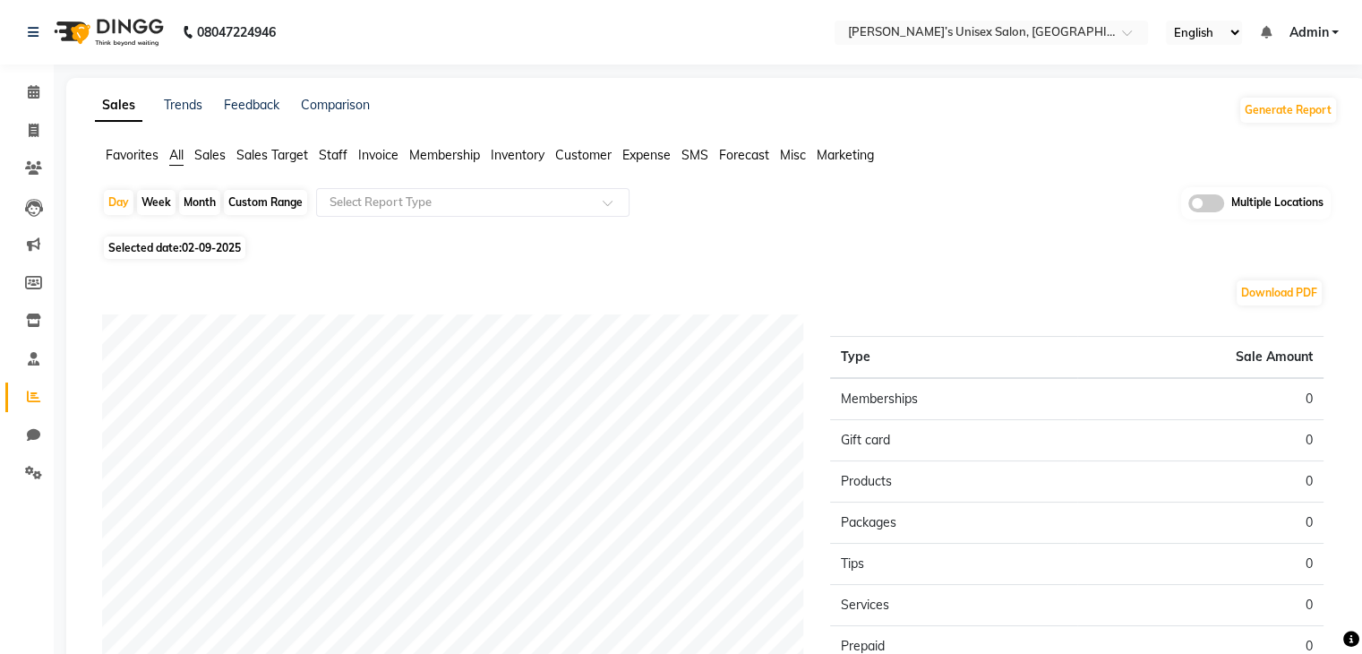
click at [663, 157] on span "Expense" at bounding box center [647, 155] width 48 height 16
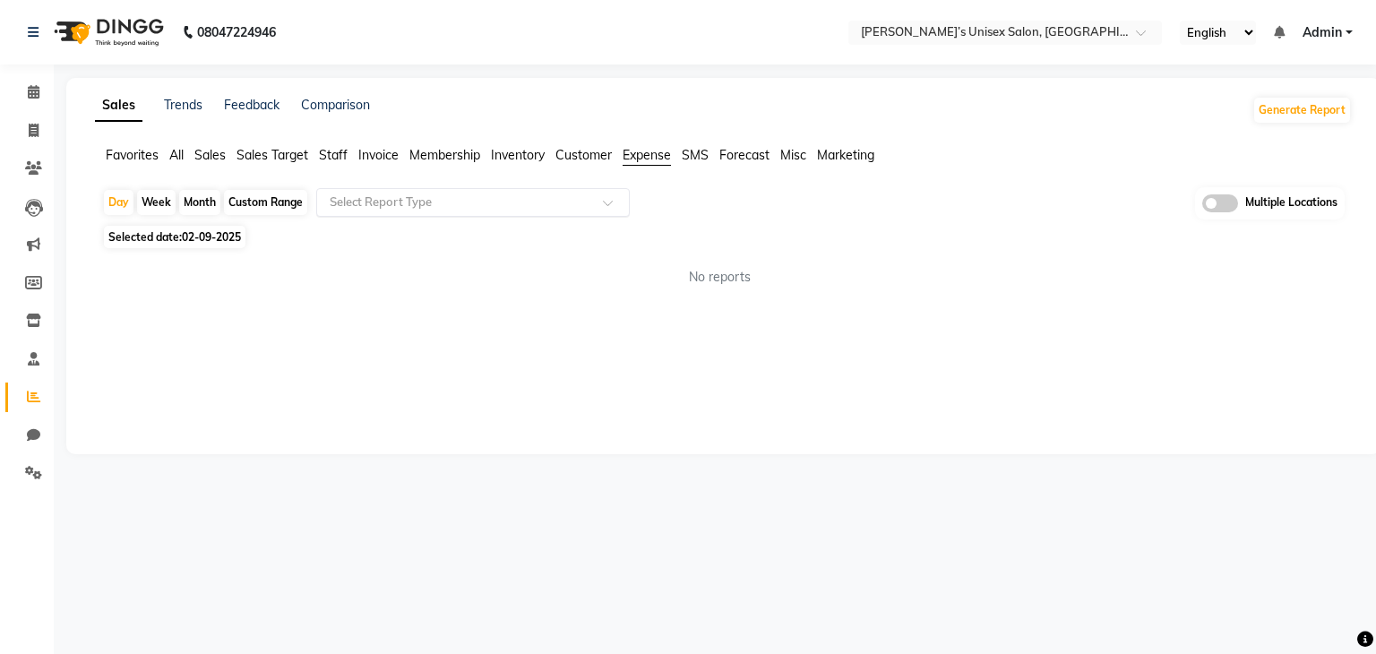
click at [434, 211] on div "Select Report Type" at bounding box center [473, 202] width 314 height 29
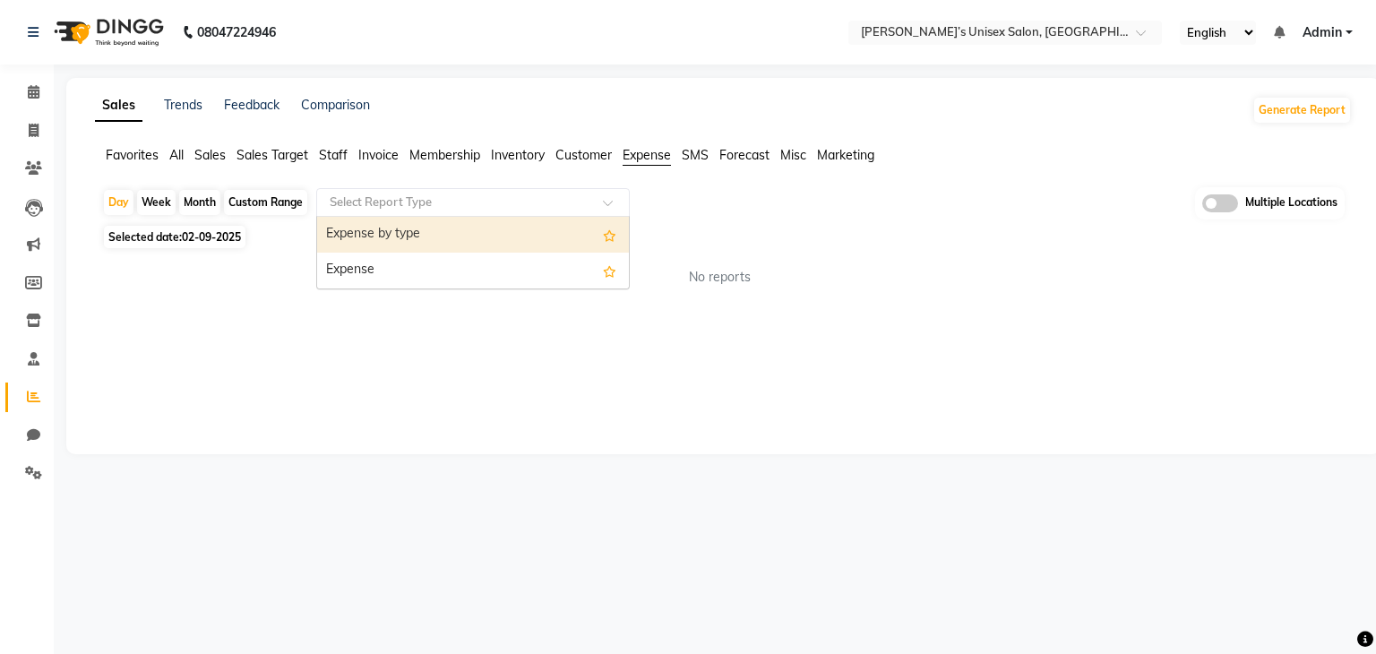
click at [401, 240] on div "Expense by type" at bounding box center [473, 235] width 312 height 36
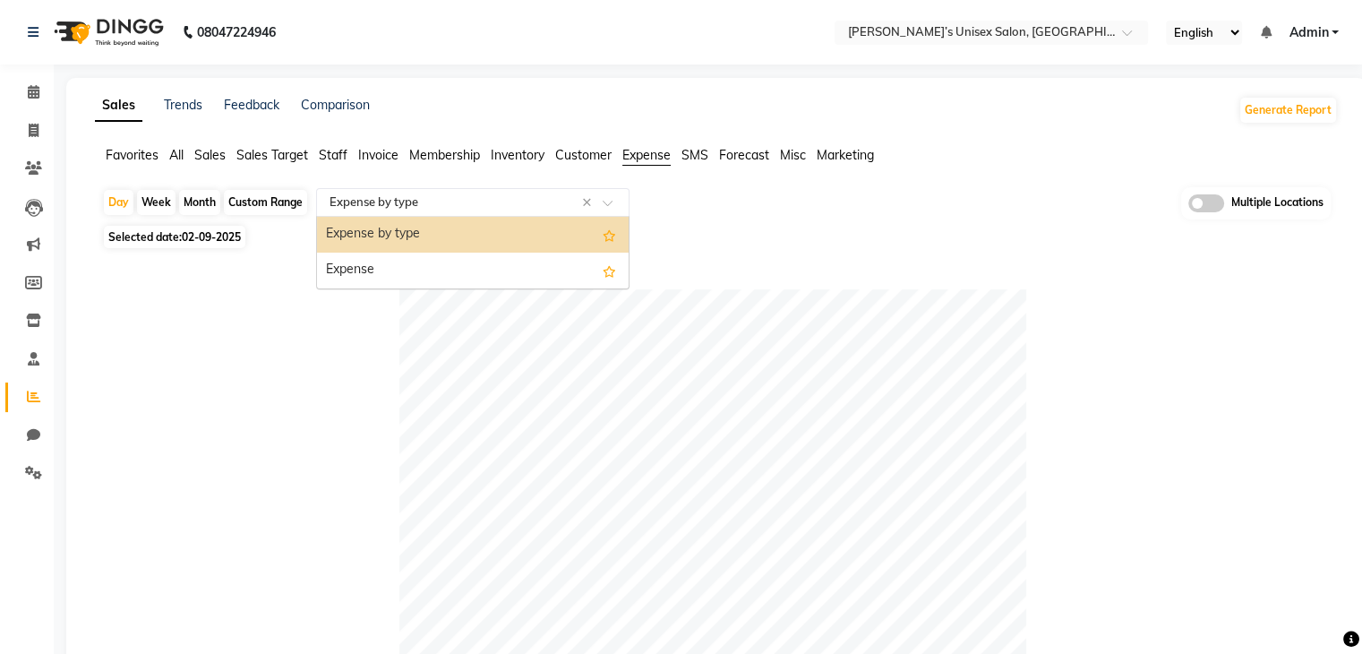
click at [453, 204] on input "text" at bounding box center [455, 202] width 258 height 18
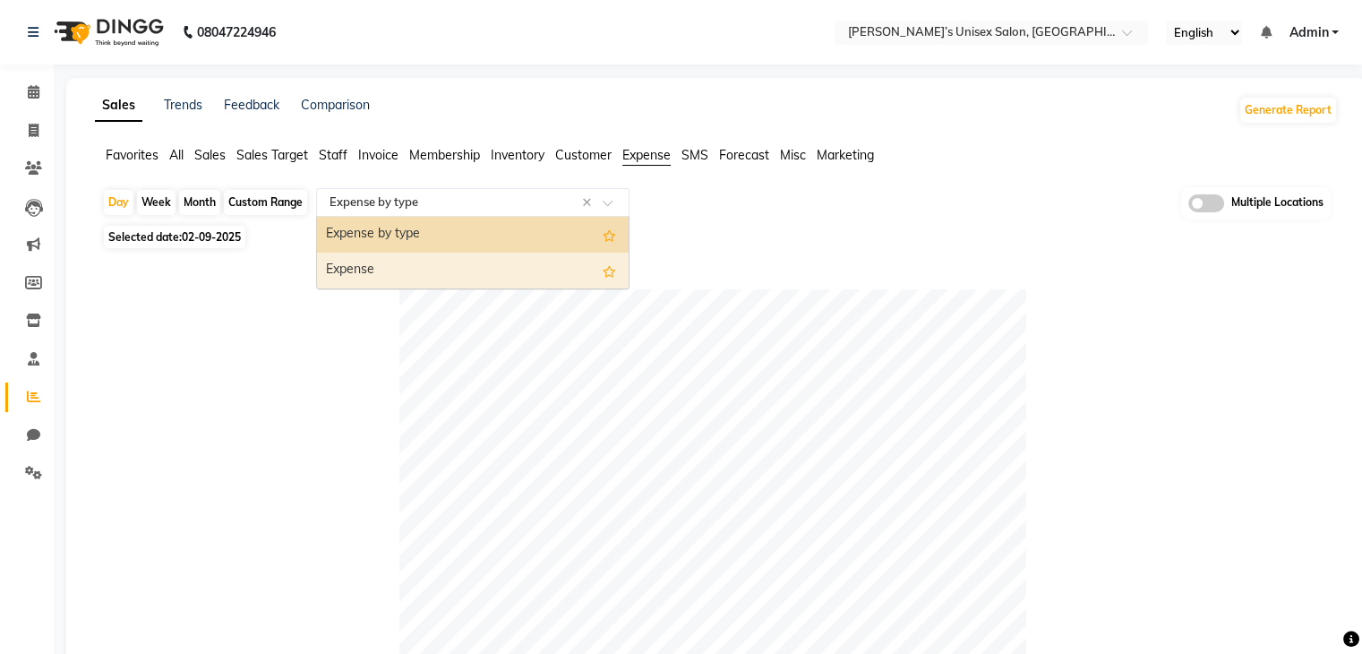
click at [420, 277] on div "Expense" at bounding box center [473, 271] width 312 height 36
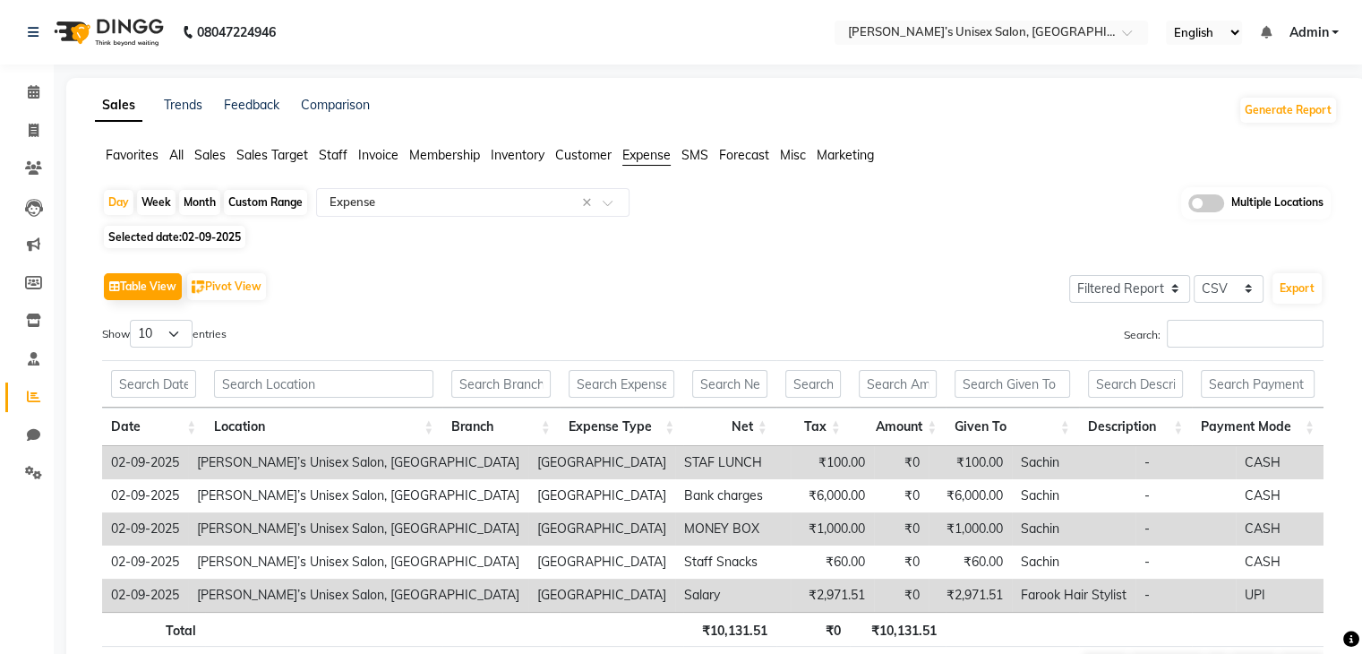
click at [241, 238] on span "02-09-2025" at bounding box center [211, 236] width 59 height 13
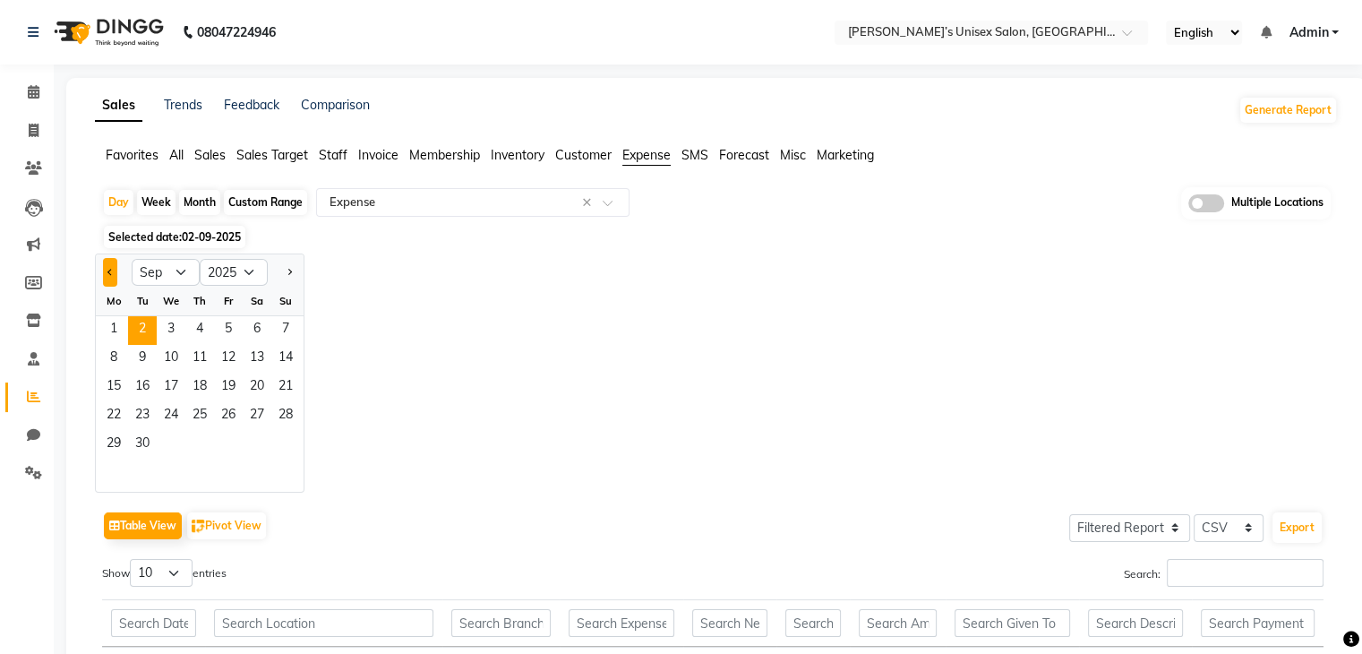
click at [111, 277] on button "Previous month" at bounding box center [110, 272] width 14 height 29
click at [197, 206] on div "Month" at bounding box center [199, 202] width 41 height 25
click at [104, 275] on button "Previous month" at bounding box center [110, 272] width 14 height 29
click at [234, 324] on span "1" at bounding box center [228, 330] width 29 height 29
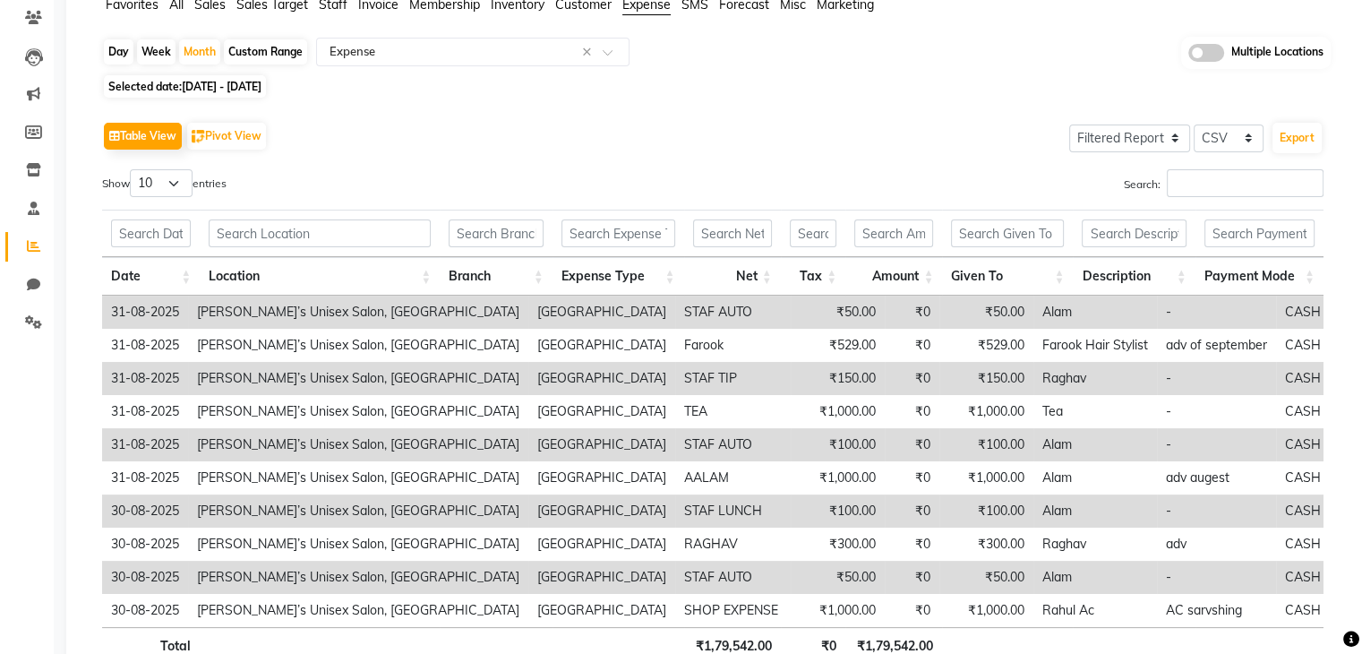
scroll to position [2, 0]
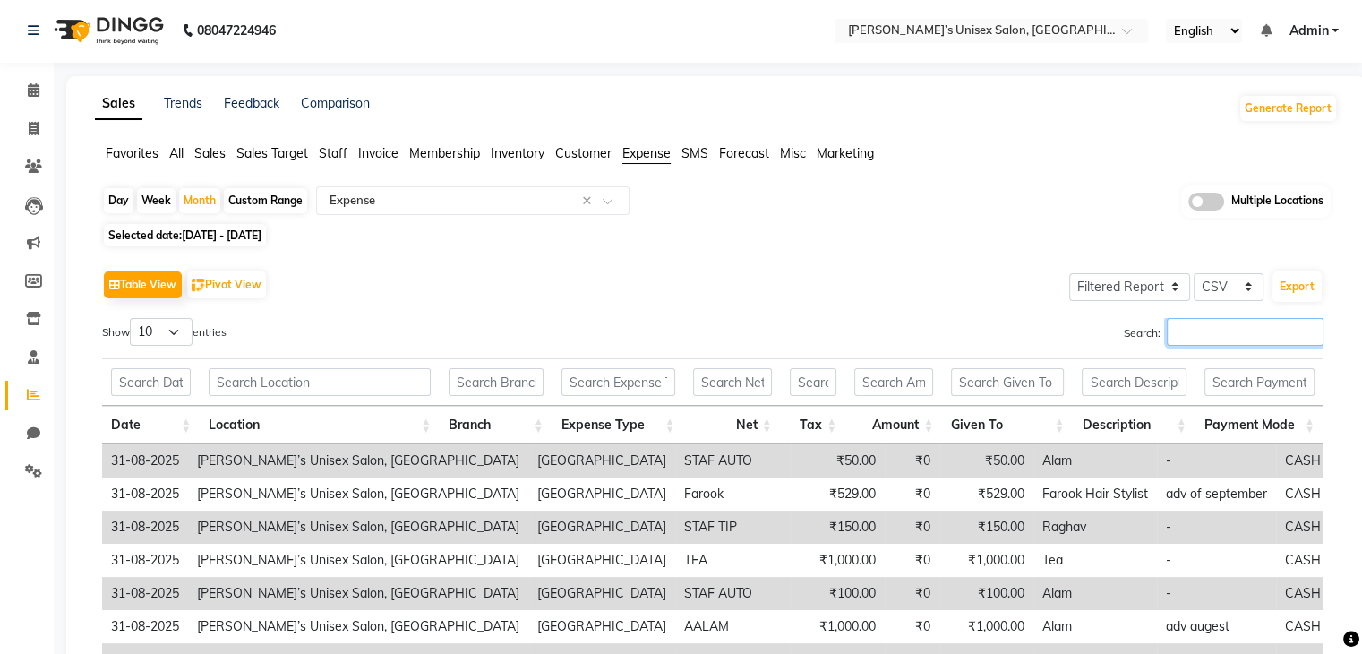
click at [1207, 332] on input "Search:" at bounding box center [1245, 332] width 157 height 28
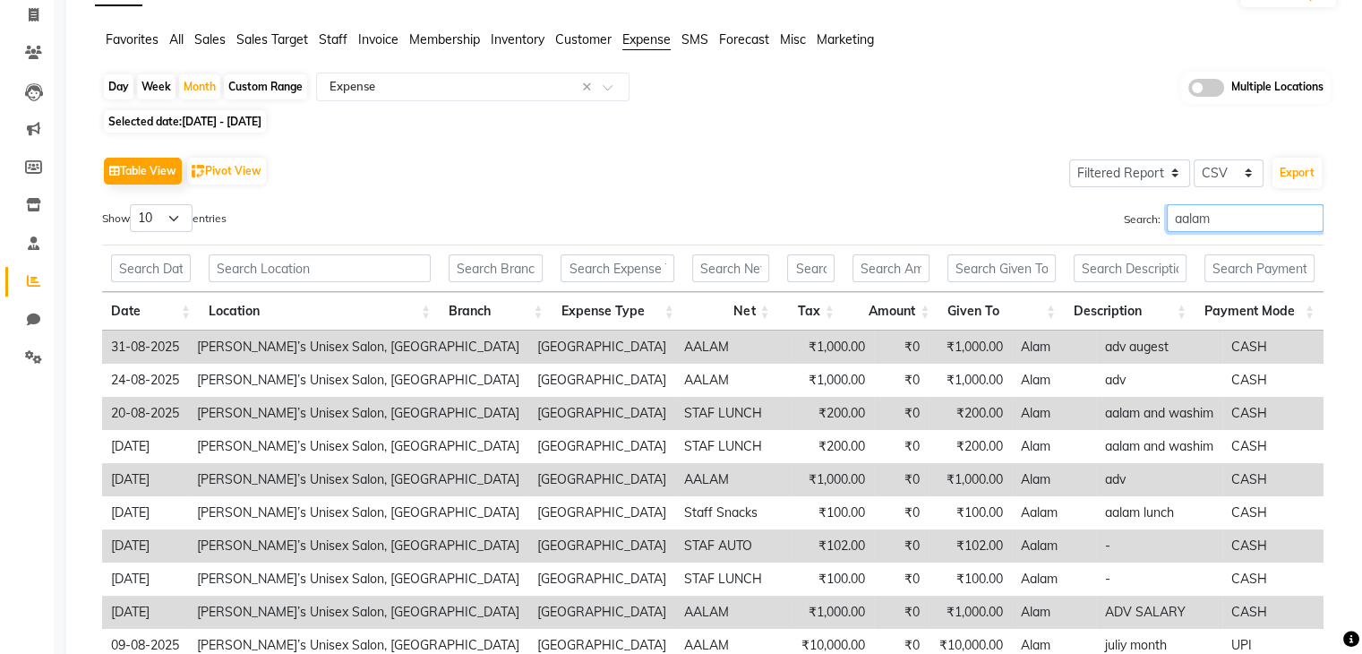
scroll to position [271, 0]
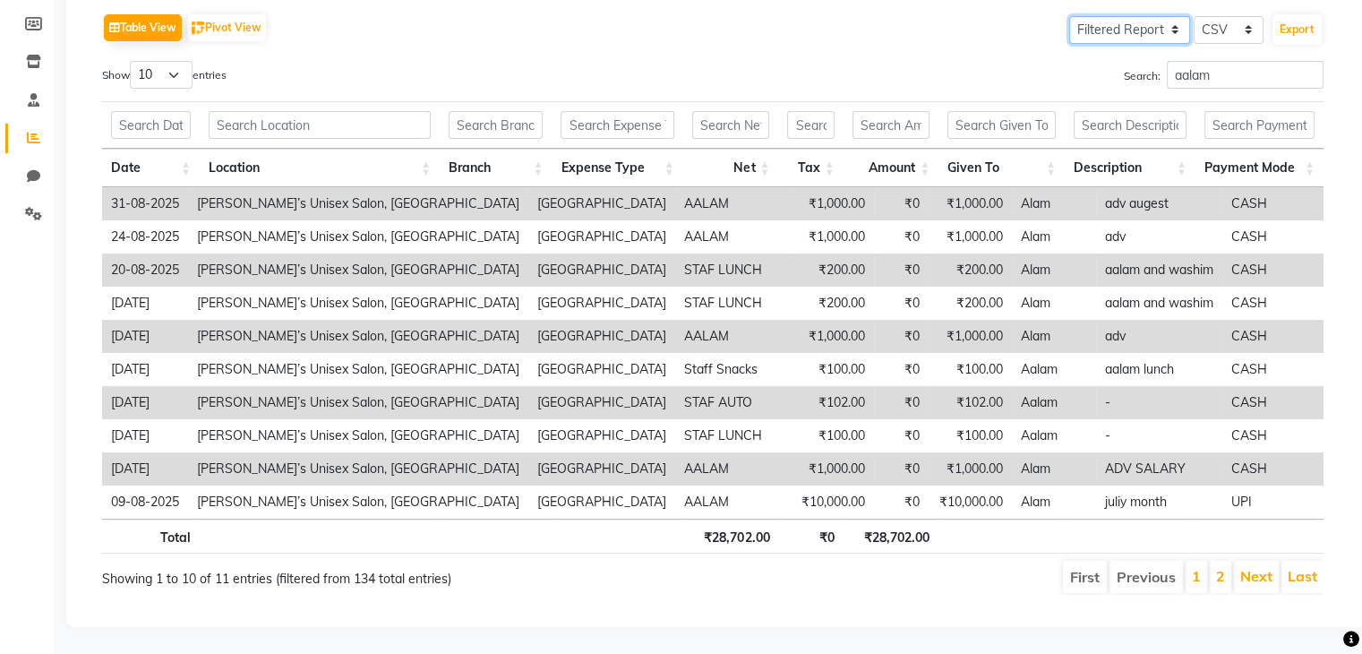
click at [1113, 22] on select "Select Full Report Filtered Report" at bounding box center [1130, 30] width 121 height 28
click at [1002, 43] on div "Table View Pivot View Select Full Report Filtered Report Select CSV PDF Export …" at bounding box center [713, 302] width 1222 height 586
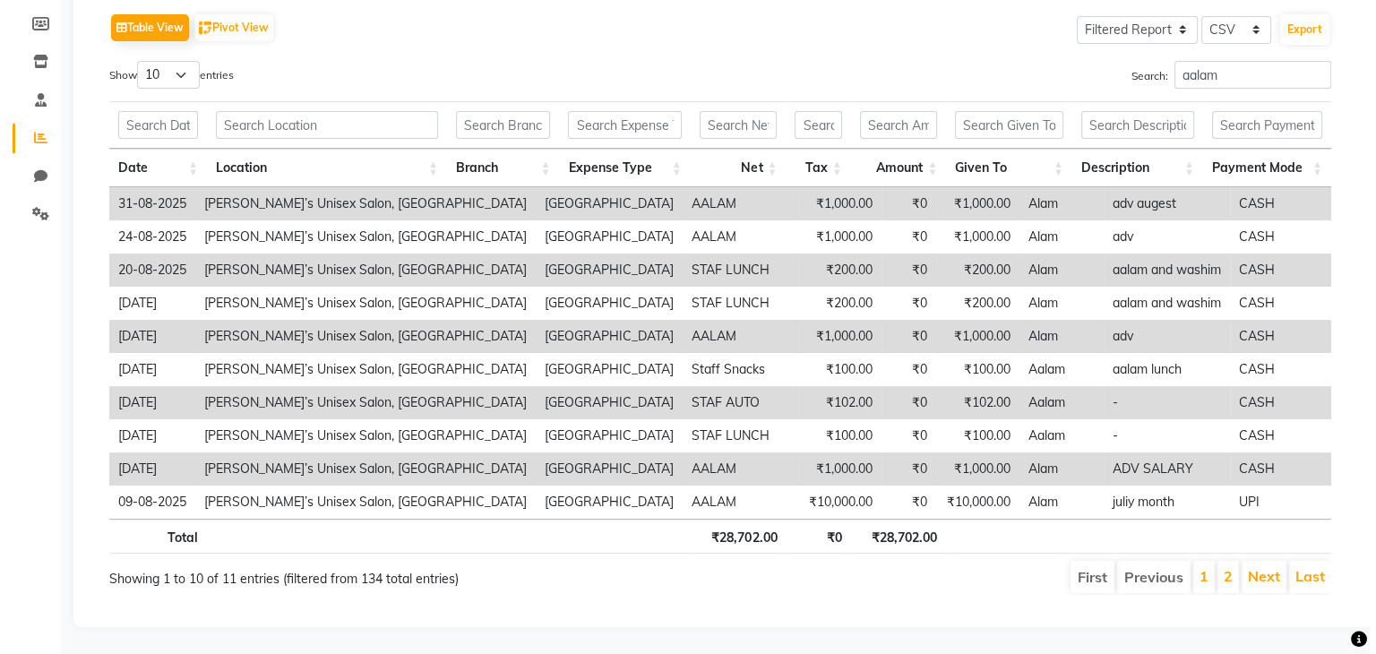
scroll to position [0, 0]
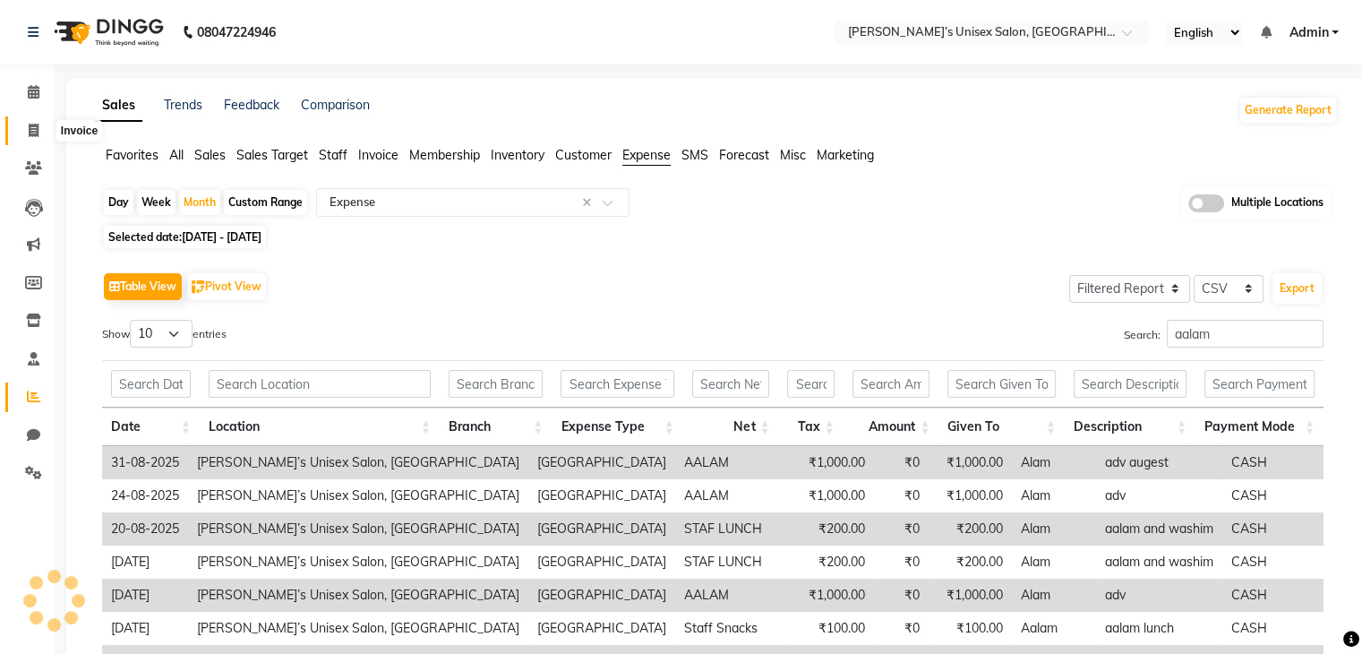
click at [30, 128] on icon at bounding box center [34, 130] width 10 height 13
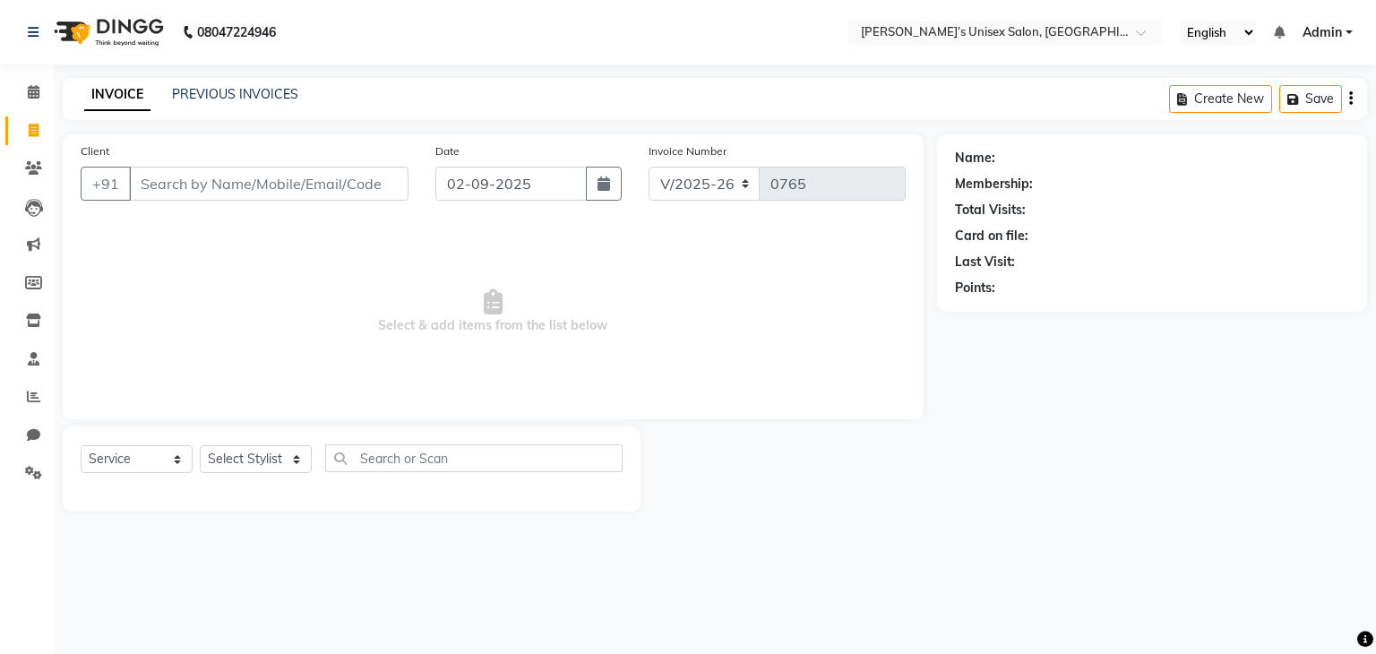
click at [1304, 41] on ul "English ENGLISH Español العربية मराठी हिंदी ગુજરાતી தமிழ் 中文 Notifications noth…" at bounding box center [1266, 33] width 191 height 24
click at [1319, 30] on span "Admin" at bounding box center [1321, 32] width 39 height 19
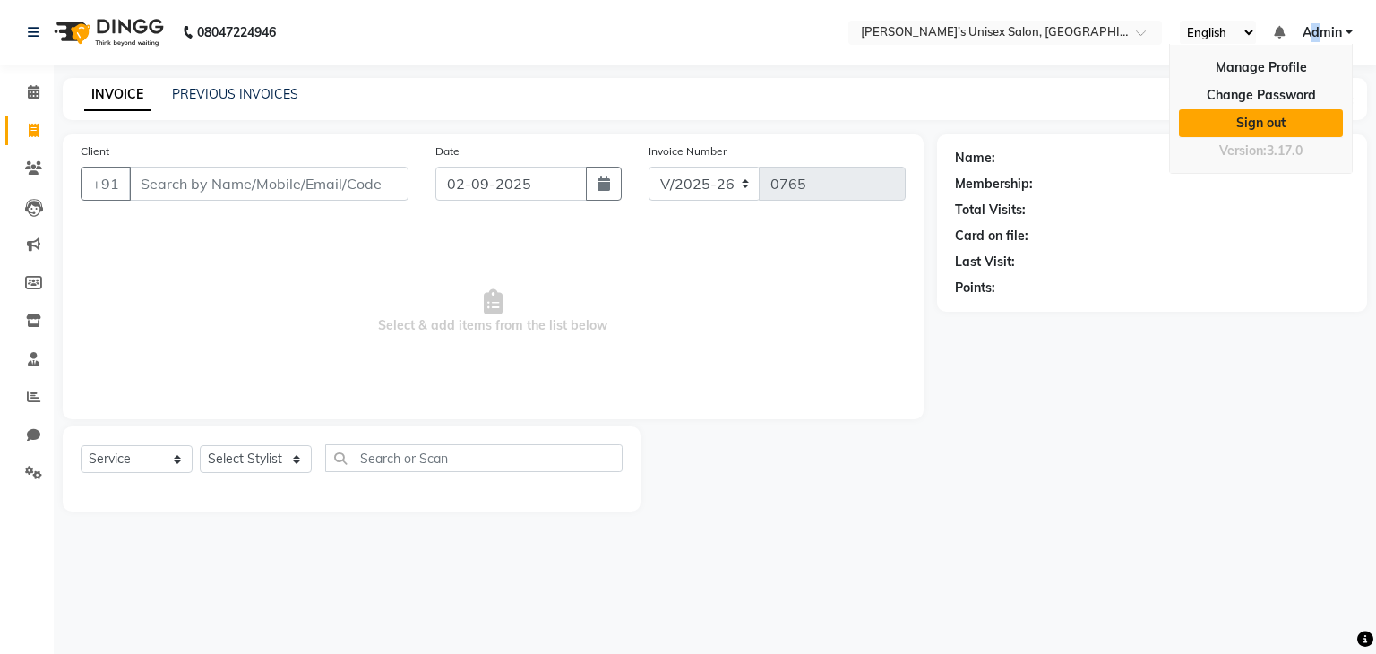
click at [1266, 125] on link "Sign out" at bounding box center [1261, 123] width 164 height 28
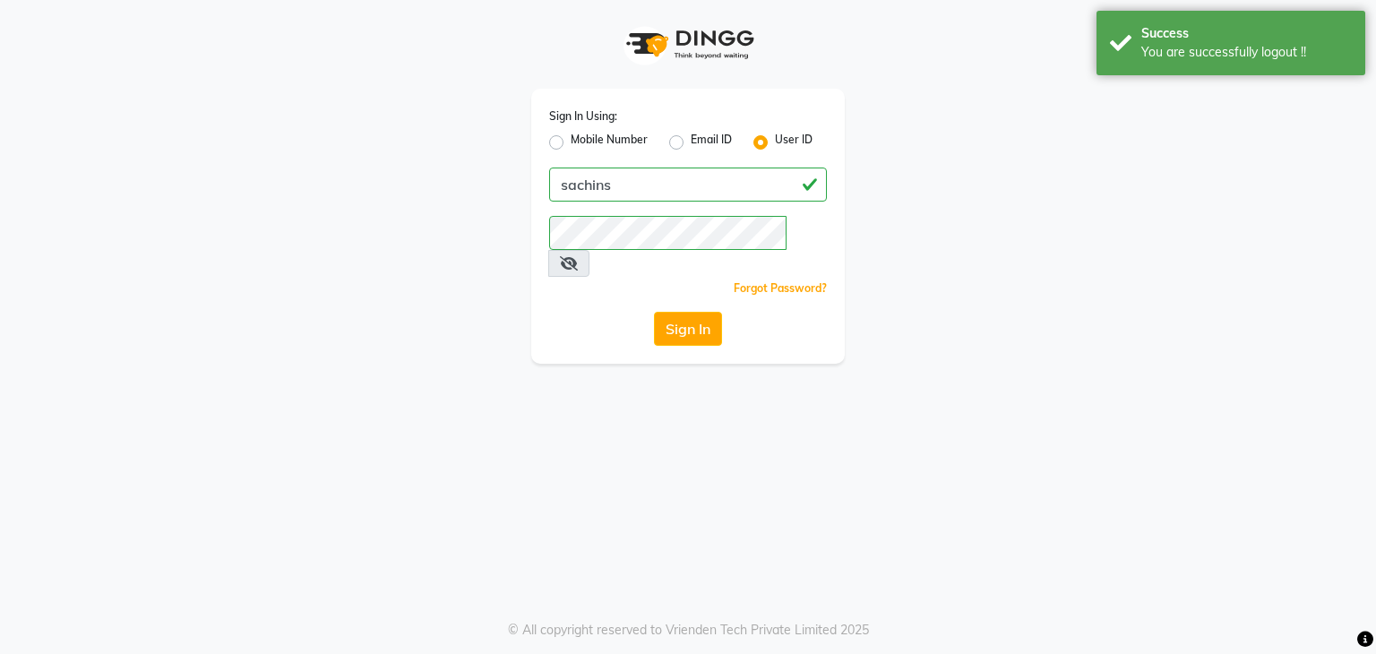
click at [571, 142] on label "Mobile Number" at bounding box center [609, 142] width 77 height 21
click at [571, 142] on input "Mobile Number" at bounding box center [577, 138] width 12 height 12
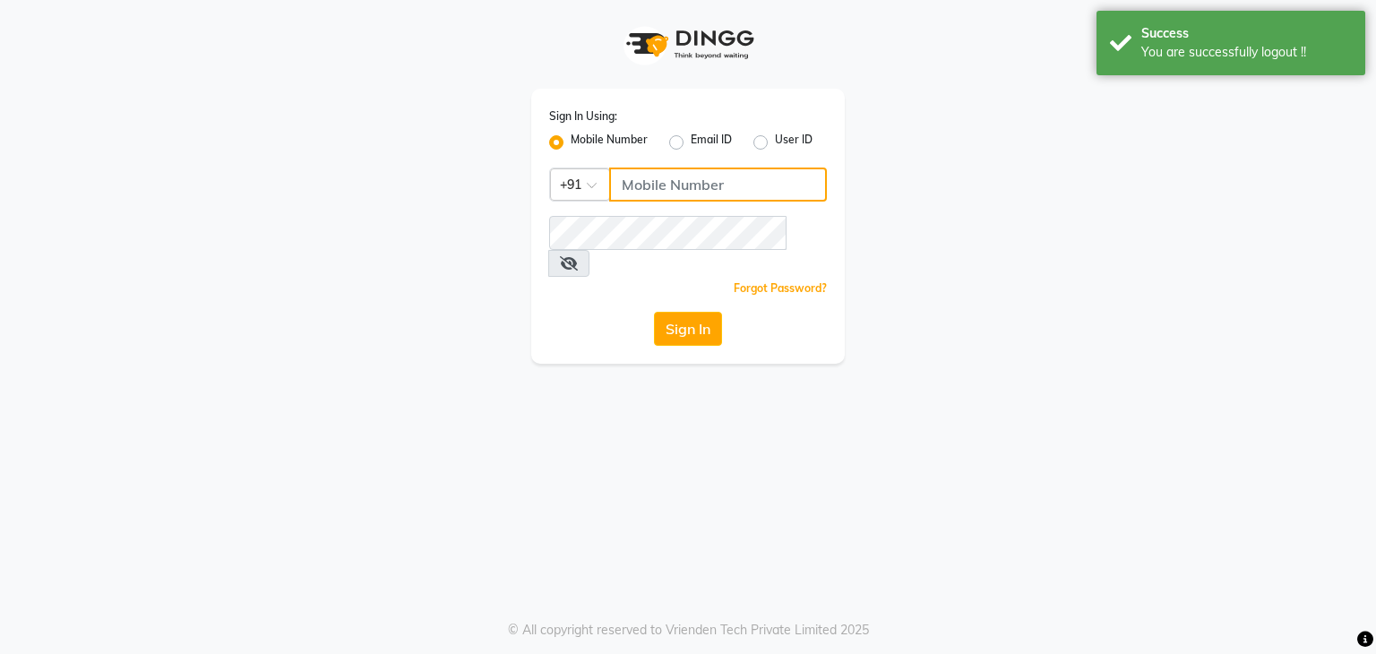
click at [666, 193] on input "Username" at bounding box center [718, 185] width 218 height 34
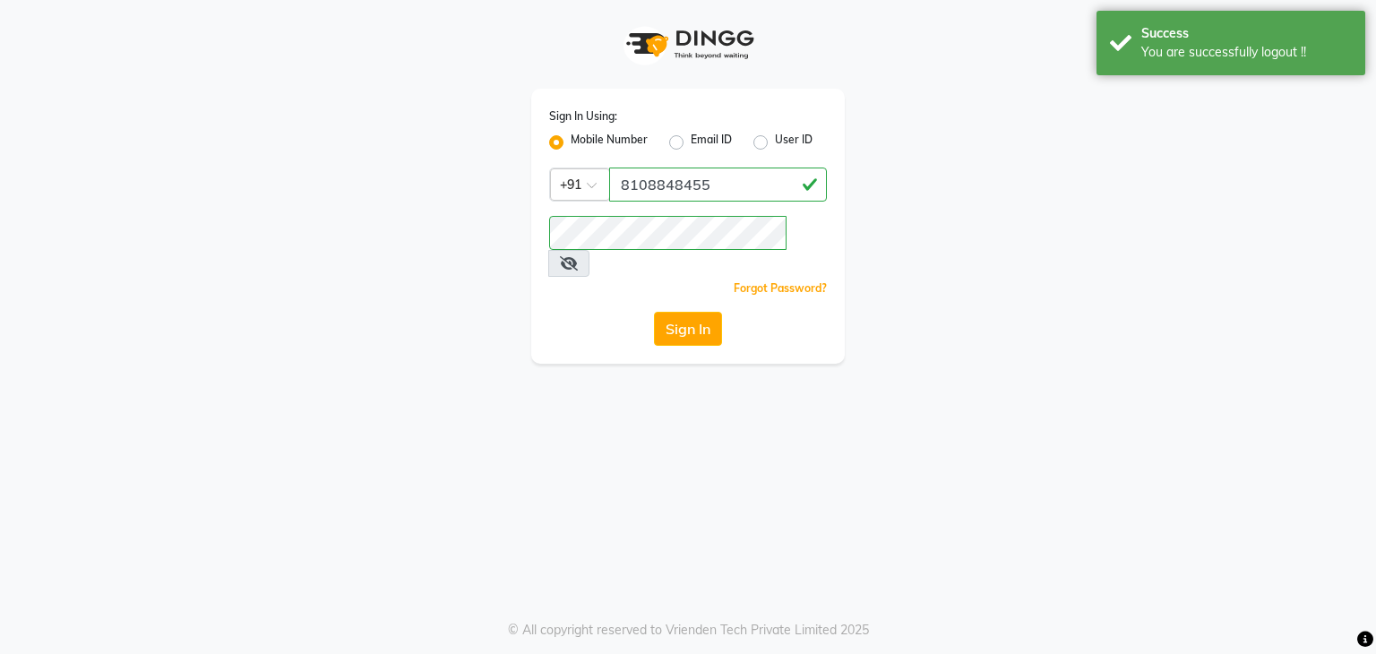
click at [1006, 191] on div "Sign In Using: Mobile Number Email ID User ID Country Code × +91 8108848455 Rem…" at bounding box center [687, 182] width 1021 height 364
